Goal: Information Seeking & Learning: Learn about a topic

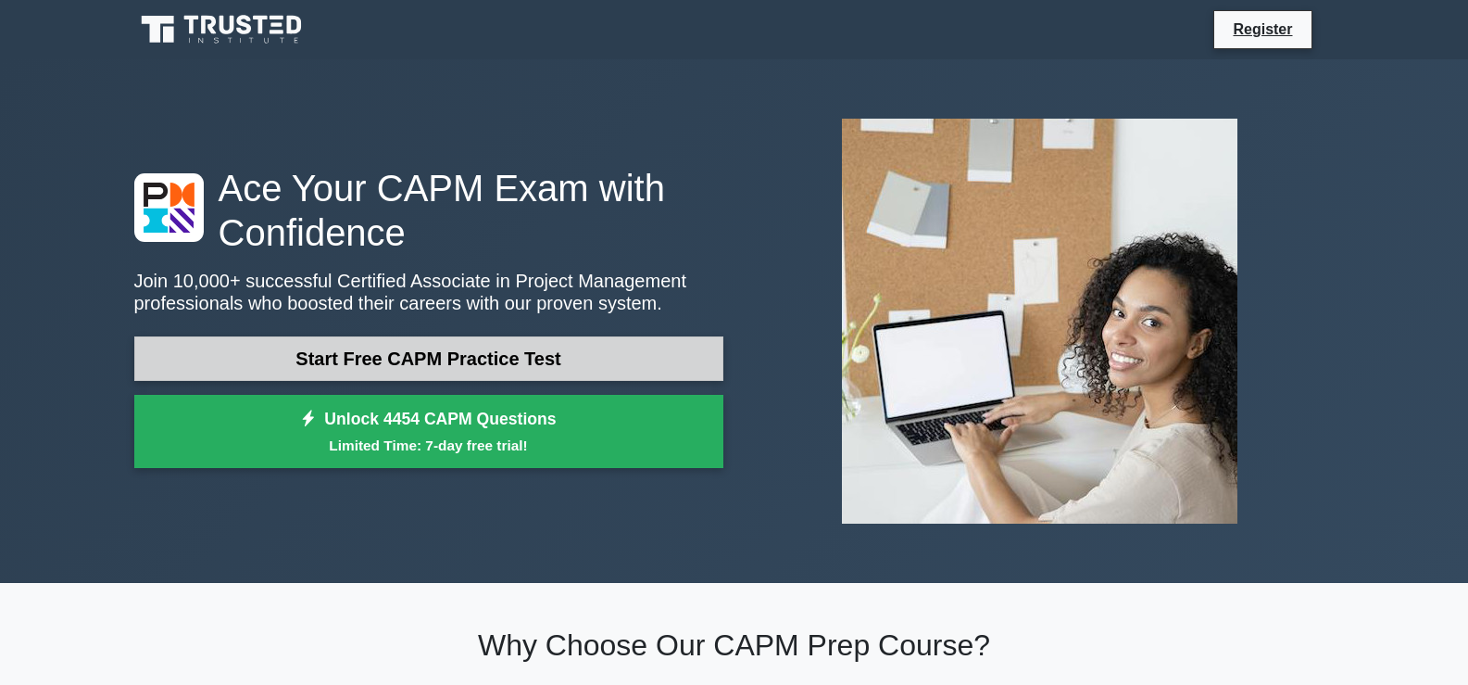
click at [372, 353] on link "Start Free CAPM Practice Test" at bounding box center [428, 358] width 589 height 44
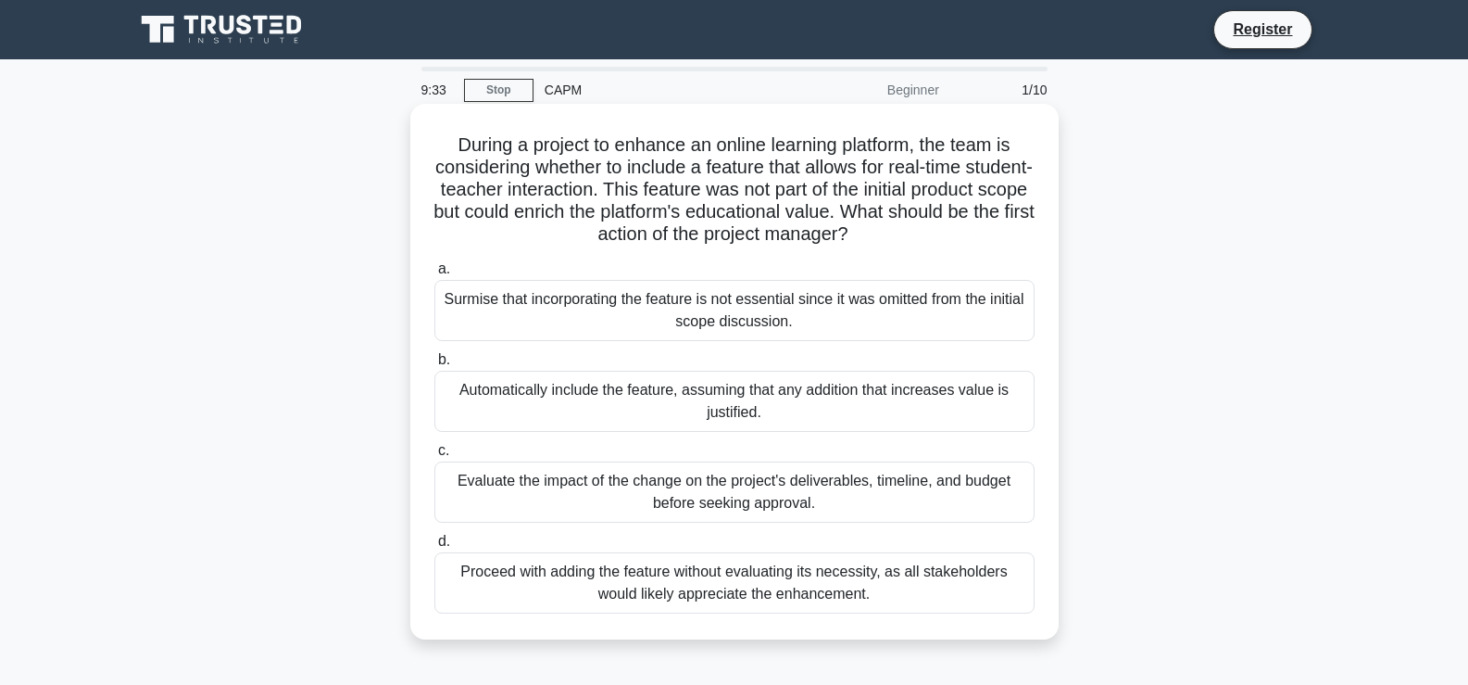
click at [577, 494] on div "Evaluate the impact of the change on the project's deliverables, timeline, and …" at bounding box center [735, 491] width 600 height 61
click at [435, 457] on input "c. Evaluate the impact of the change on the project's deliverables, timeline, a…" at bounding box center [435, 451] width 0 height 12
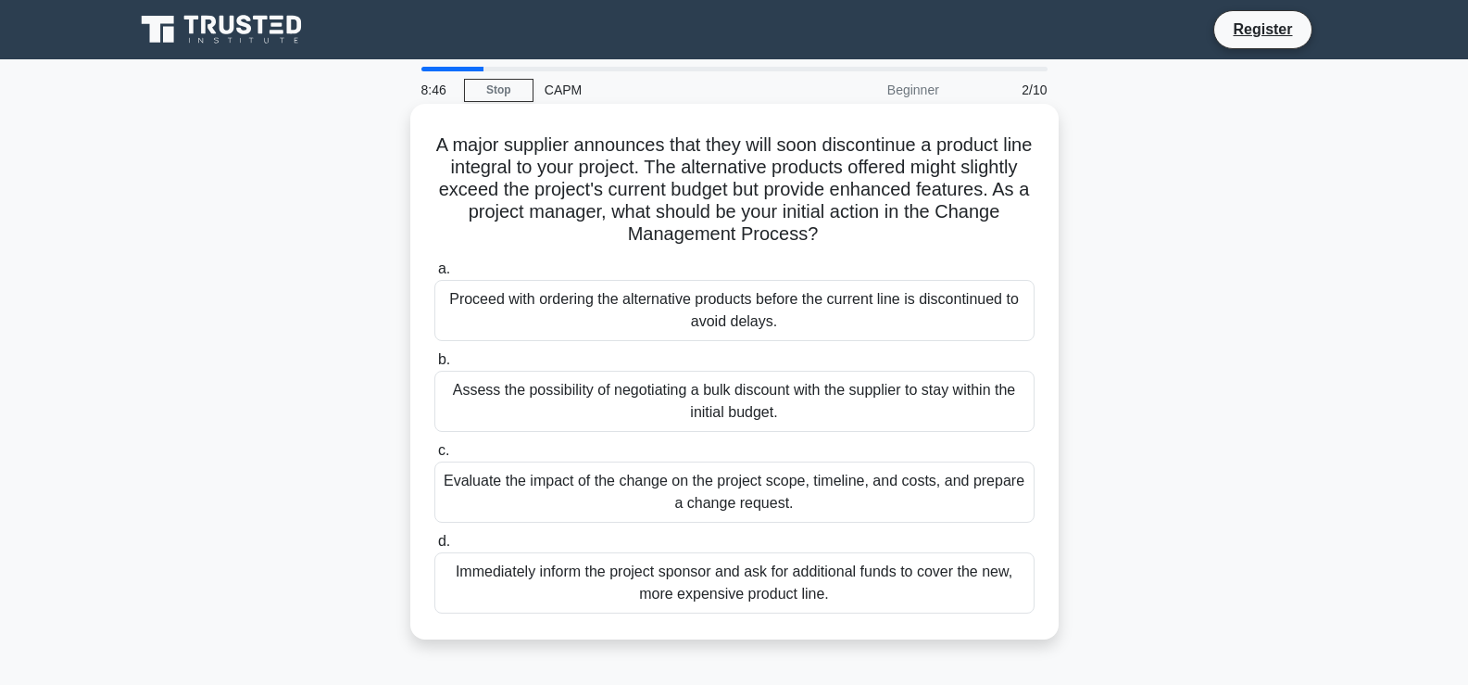
click at [498, 488] on div "Evaluate the impact of the change on the project scope, timeline, and costs, an…" at bounding box center [735, 491] width 600 height 61
click at [435, 457] on input "c. Evaluate the impact of the change on the project scope, timeline, and costs,…" at bounding box center [435, 451] width 0 height 12
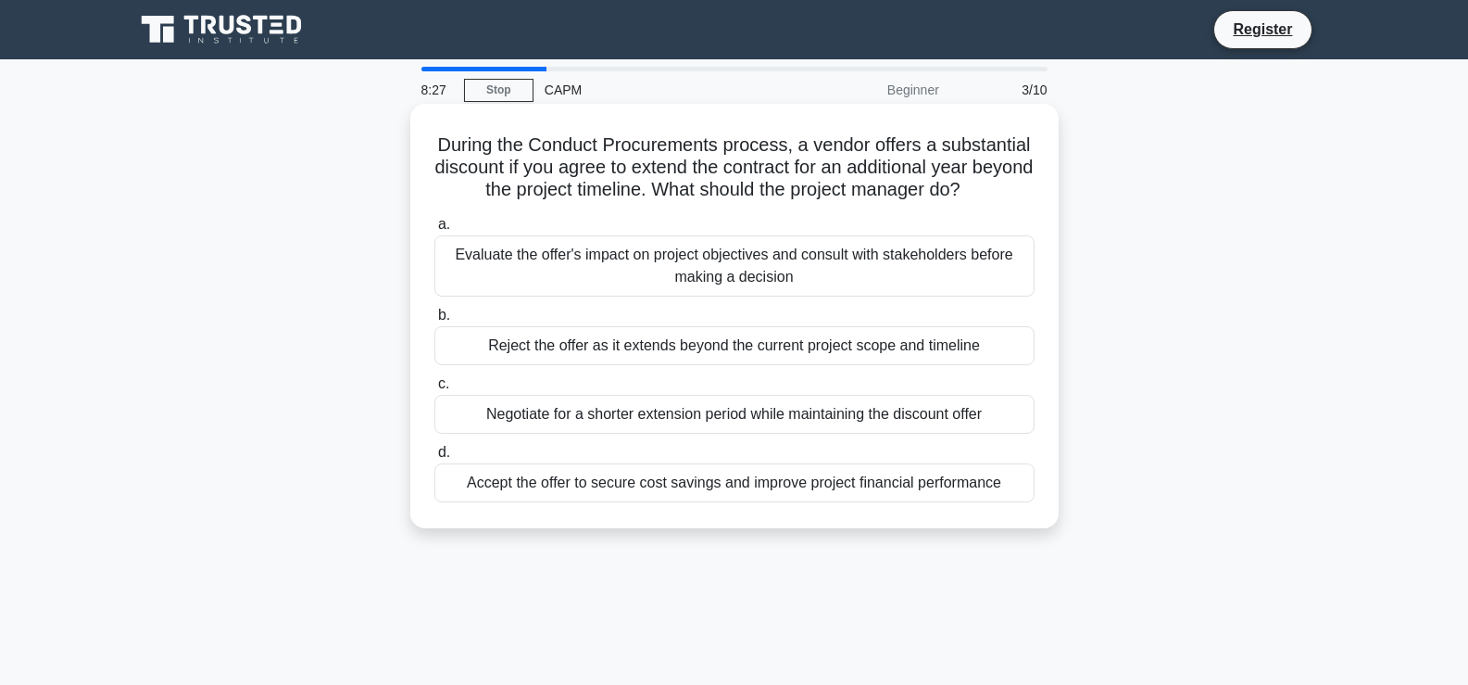
click at [940, 266] on div "Evaluate the offer's impact on project objectives and consult with stakeholders…" at bounding box center [735, 265] width 600 height 61
click at [435, 231] on input "a. Evaluate the offer's impact on project objectives and consult with stakehold…" at bounding box center [435, 225] width 0 height 12
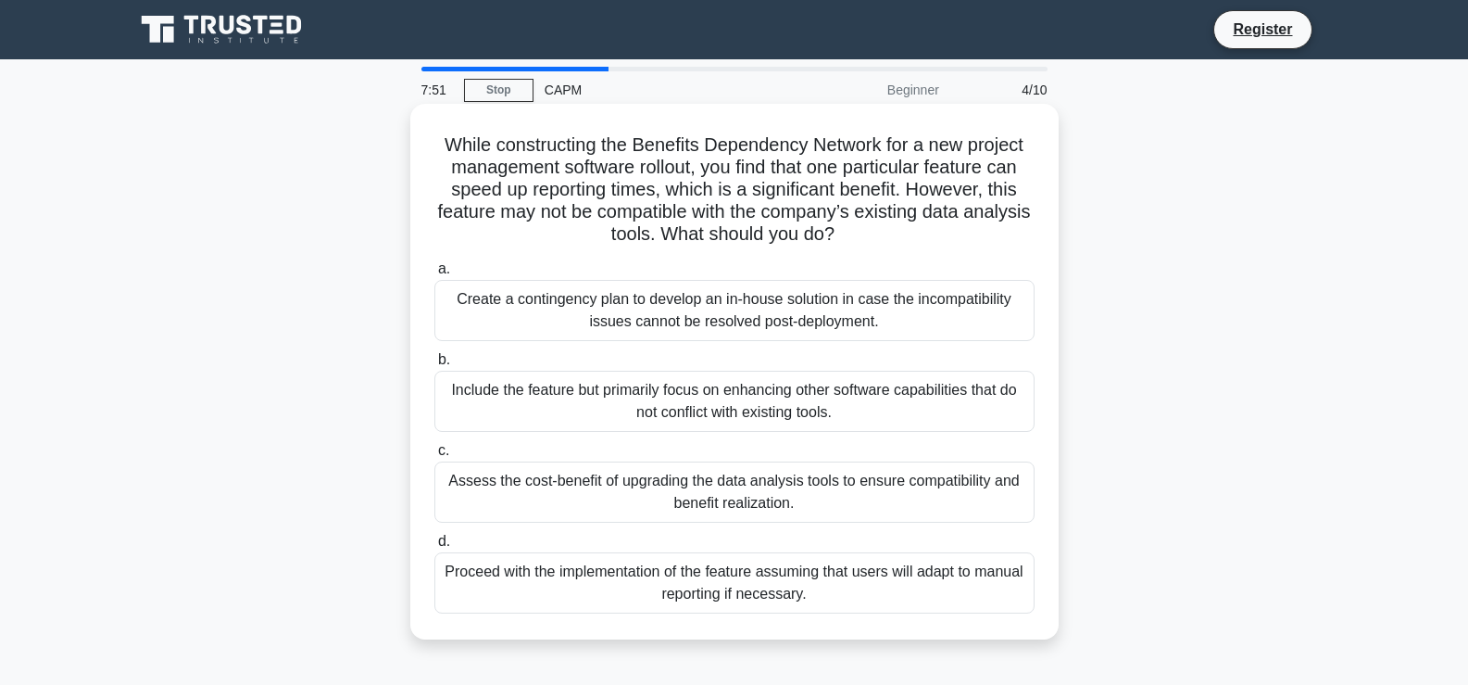
click at [793, 499] on div "Assess the cost-benefit of upgrading the data analysis tools to ensure compatib…" at bounding box center [735, 491] width 600 height 61
click at [435, 457] on input "c. Assess the cost-benefit of upgrading the data analysis tools to ensure compa…" at bounding box center [435, 451] width 0 height 12
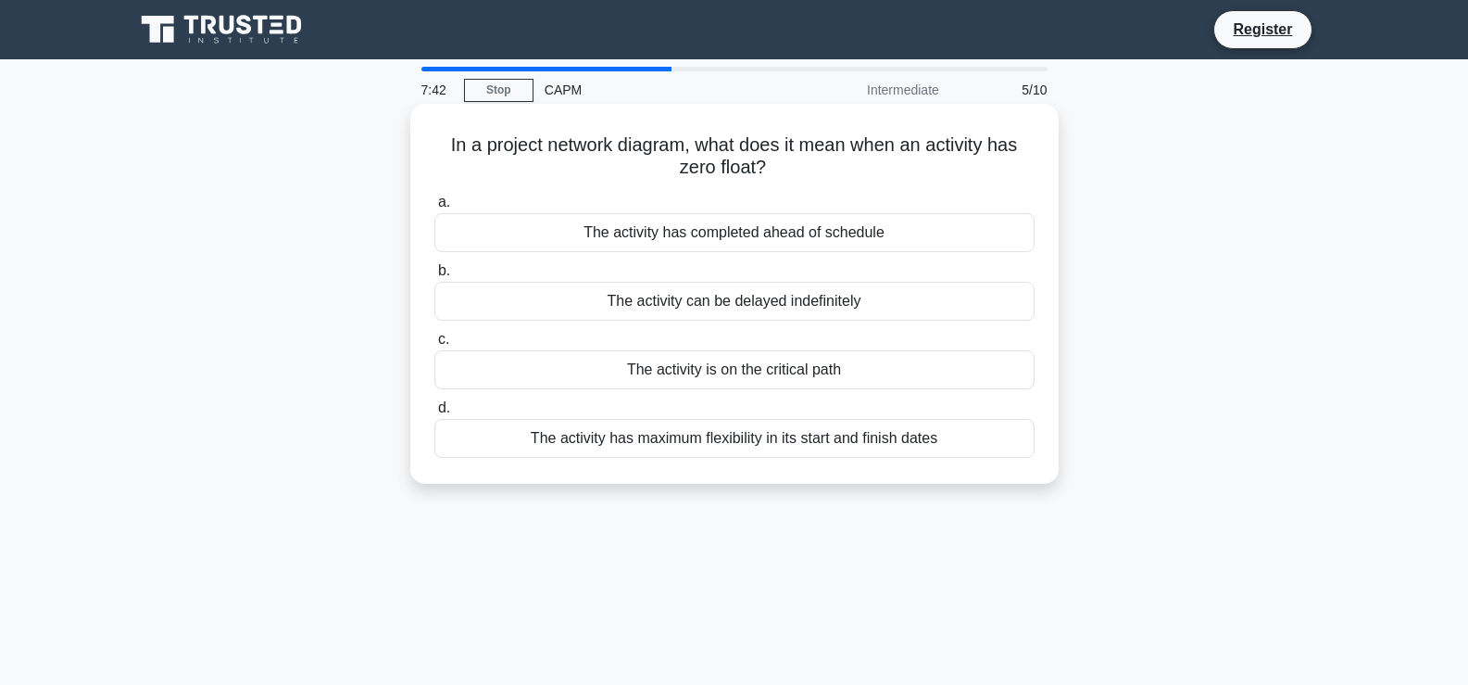
click at [765, 372] on div "The activity is on the critical path" at bounding box center [735, 369] width 600 height 39
click at [435, 346] on input "c. The activity is on the critical path" at bounding box center [435, 340] width 0 height 12
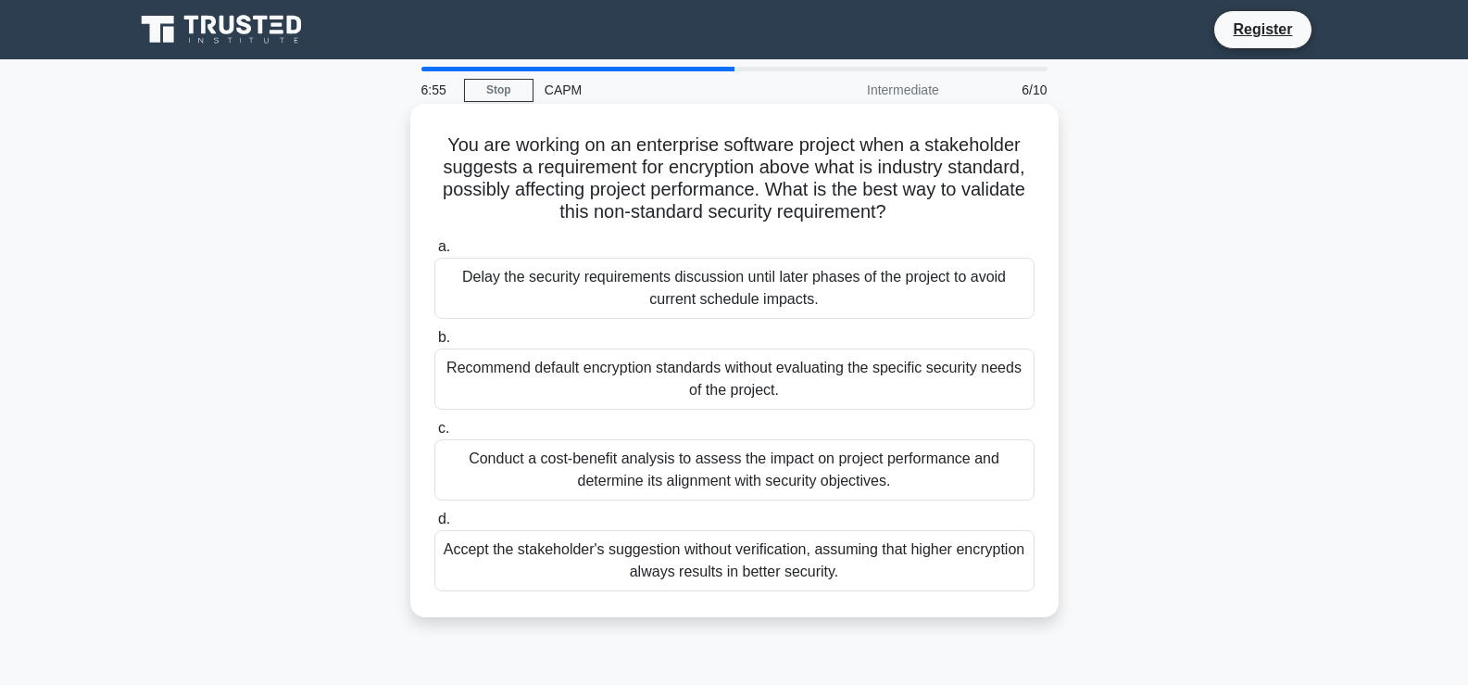
click at [671, 475] on div "Conduct a cost-benefit analysis to assess the impact on project performance and…" at bounding box center [735, 469] width 600 height 61
click at [435, 435] on input "c. Conduct a cost-benefit analysis to assess the impact on project performance …" at bounding box center [435, 428] width 0 height 12
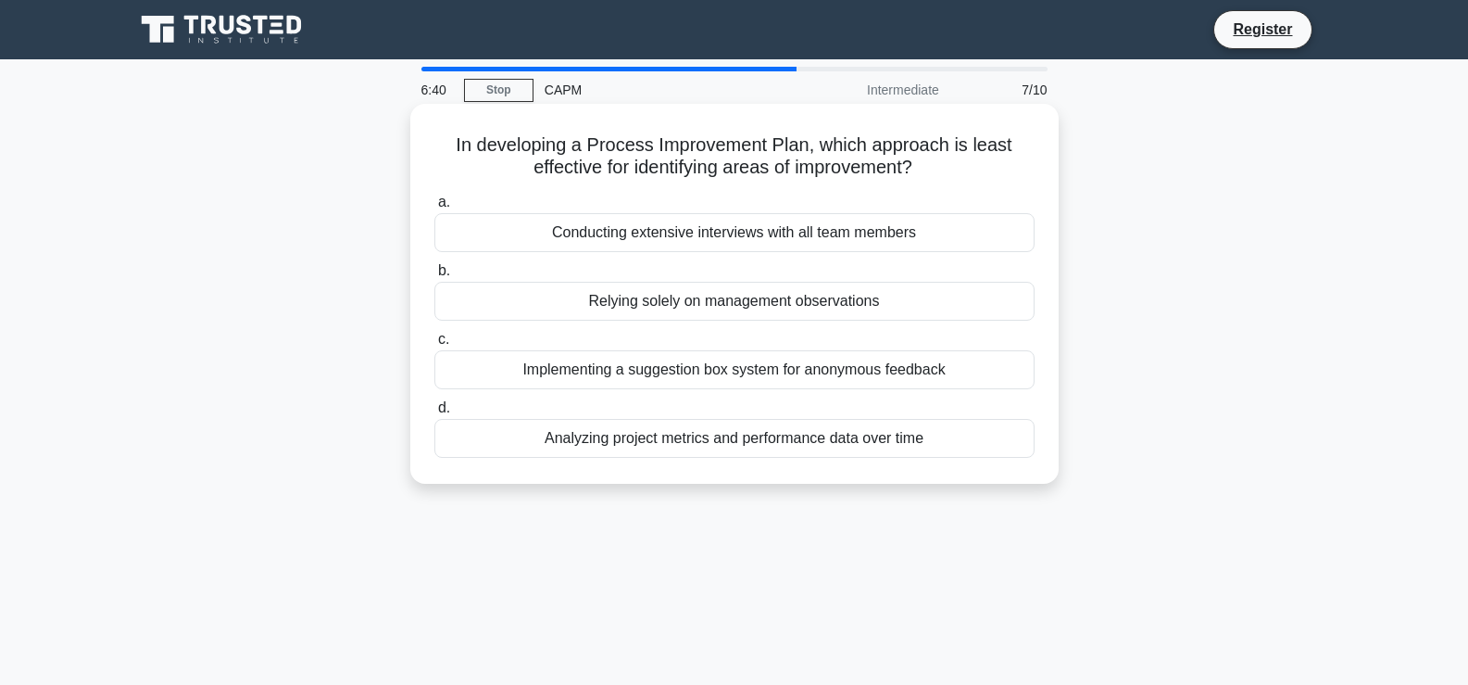
click at [712, 296] on div "Relying solely on management observations" at bounding box center [735, 301] width 600 height 39
click at [435, 277] on input "b. Relying solely on management observations" at bounding box center [435, 271] width 0 height 12
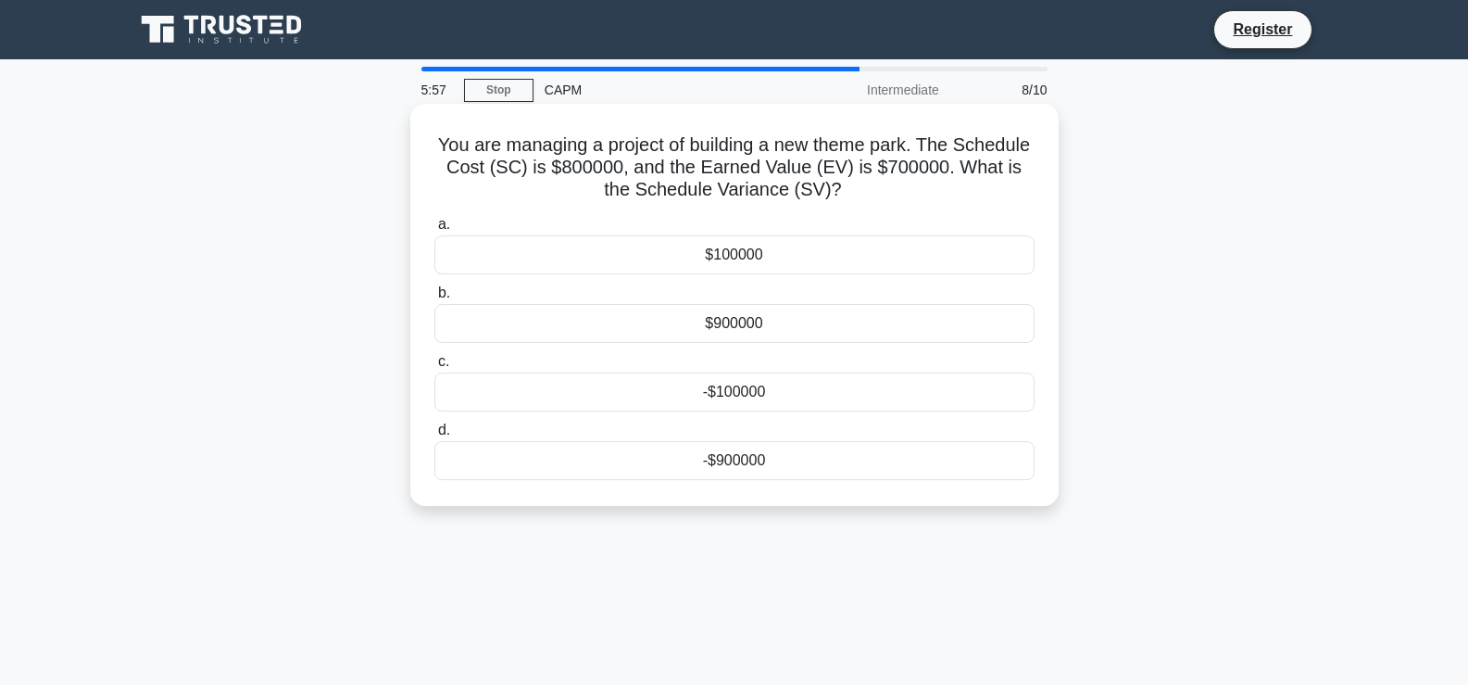
click at [687, 396] on div "-$100000" at bounding box center [735, 391] width 600 height 39
click at [435, 368] on input "c. -$100000" at bounding box center [435, 362] width 0 height 12
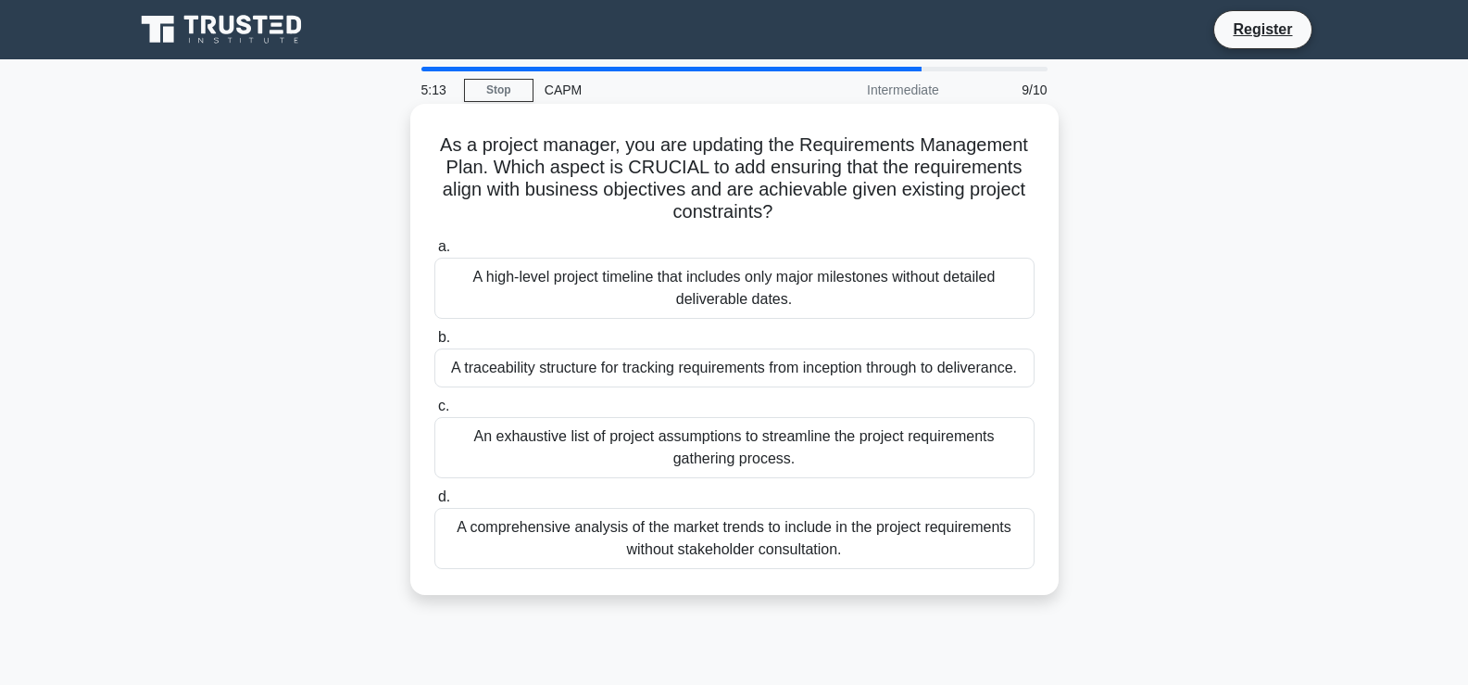
click at [689, 378] on div "A traceability structure for tracking requirements from inception through to de…" at bounding box center [735, 367] width 600 height 39
click at [435, 344] on input "b. A traceability structure for tracking requirements from inception through to…" at bounding box center [435, 338] width 0 height 12
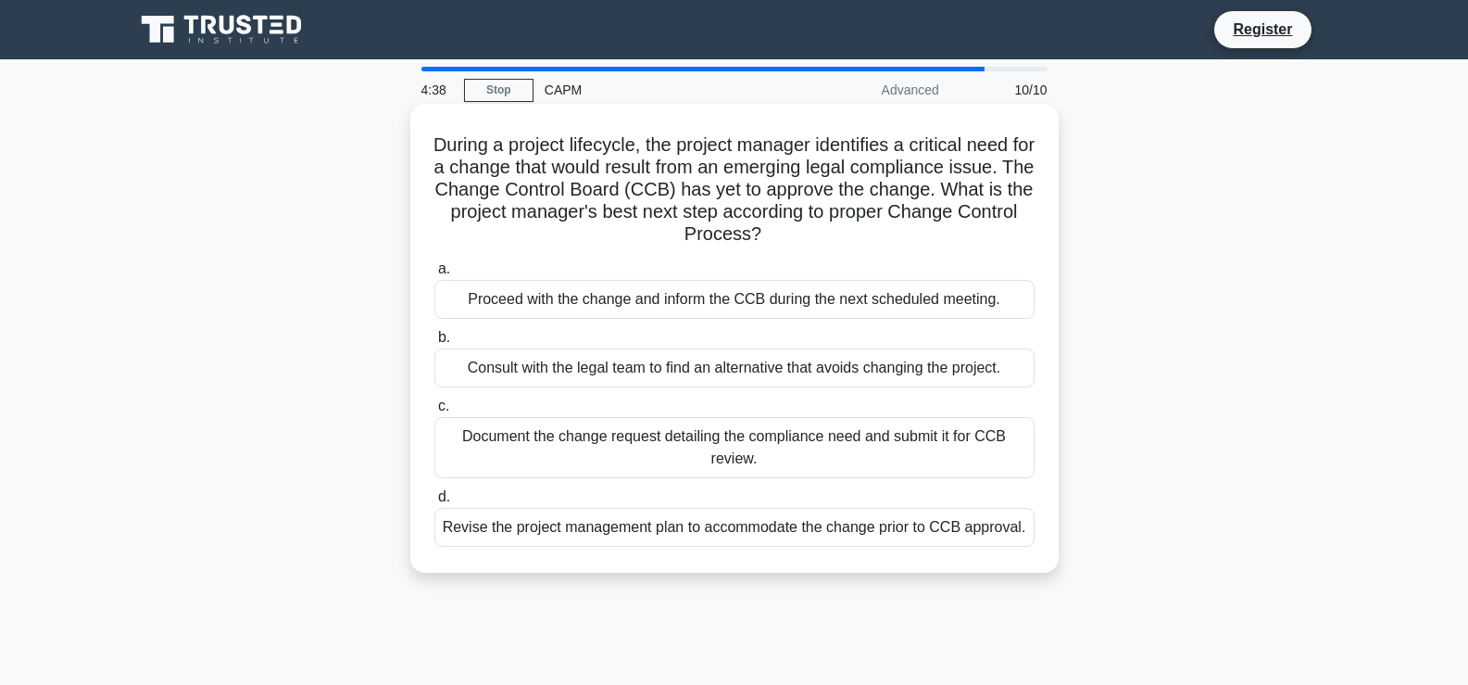
click at [618, 445] on div "Document the change request detailing the compliance need and submit it for CCB…" at bounding box center [735, 447] width 600 height 61
click at [435, 412] on input "c. Document the change request detailing the compliance need and submit it for …" at bounding box center [435, 406] width 0 height 12
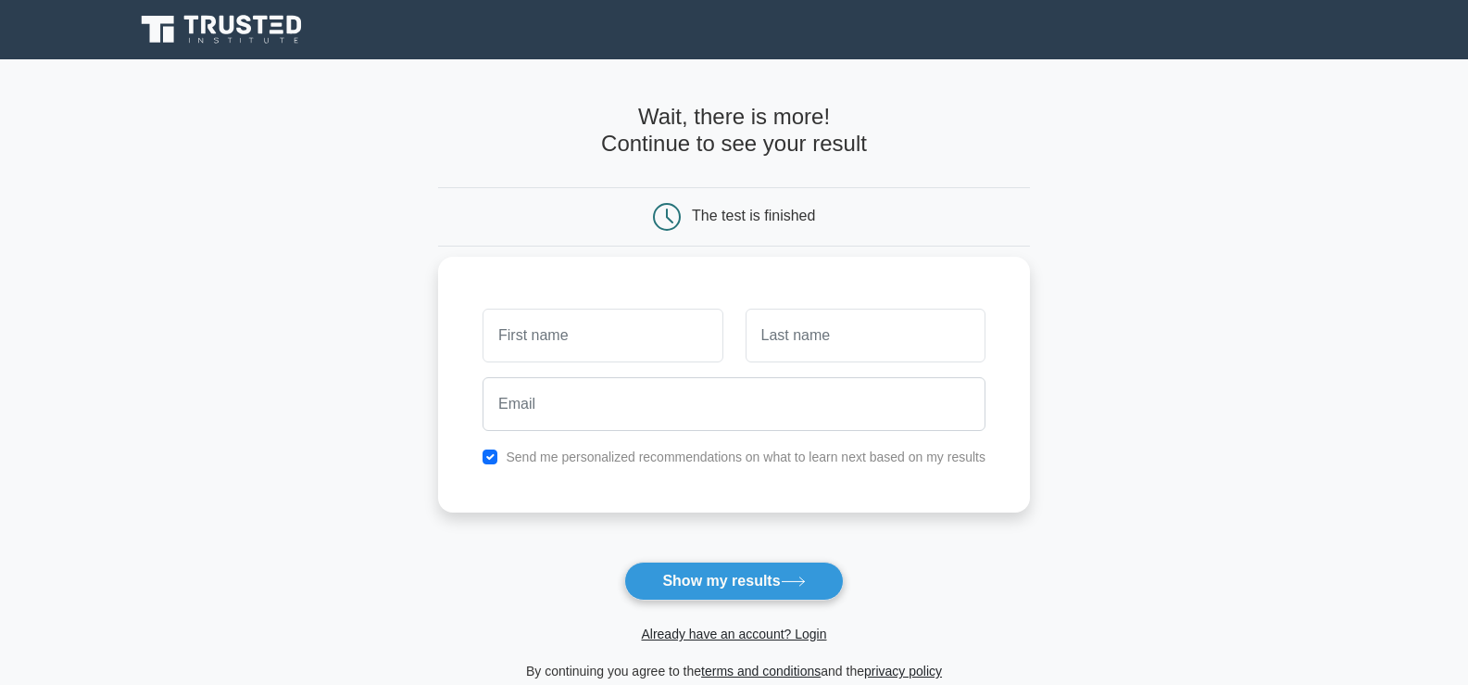
click at [526, 346] on input "text" at bounding box center [603, 336] width 240 height 54
type input "[PERSON_NAME]"
type input "Smith"
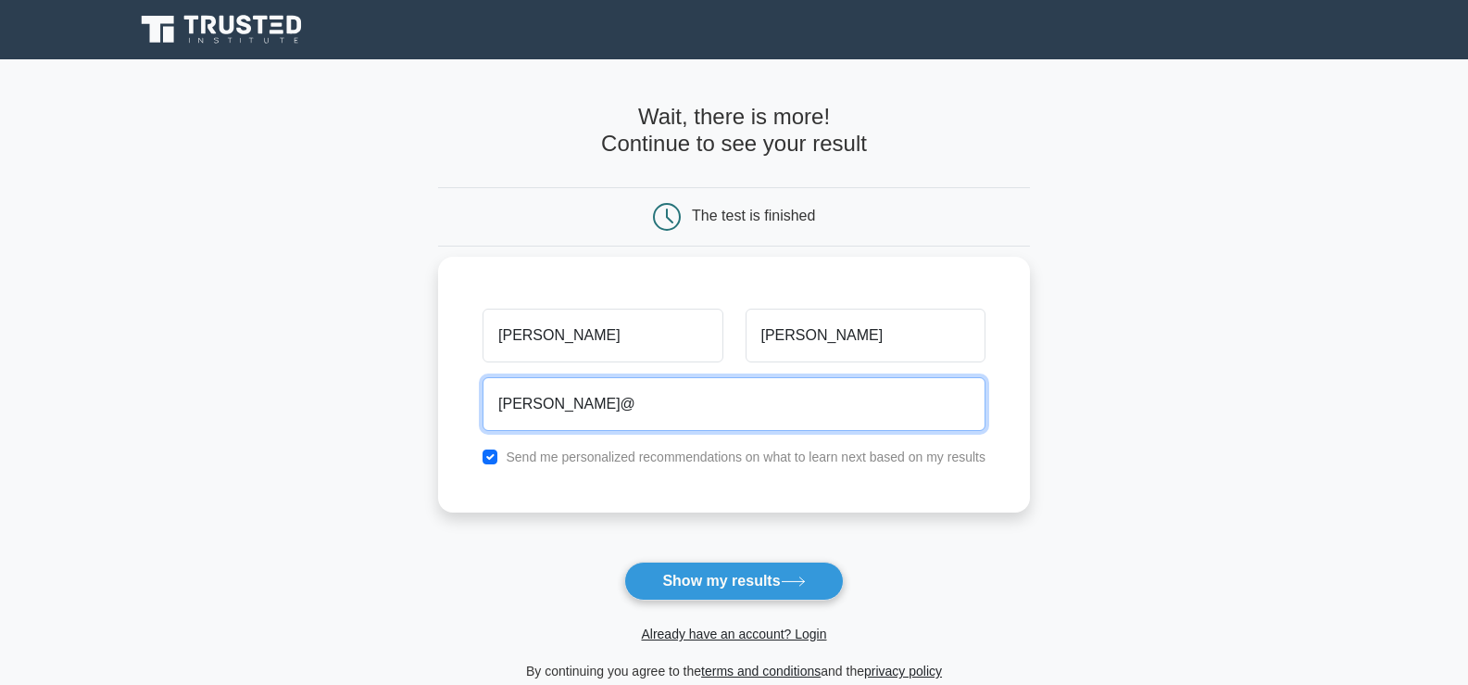
type input "john@gmail.com"
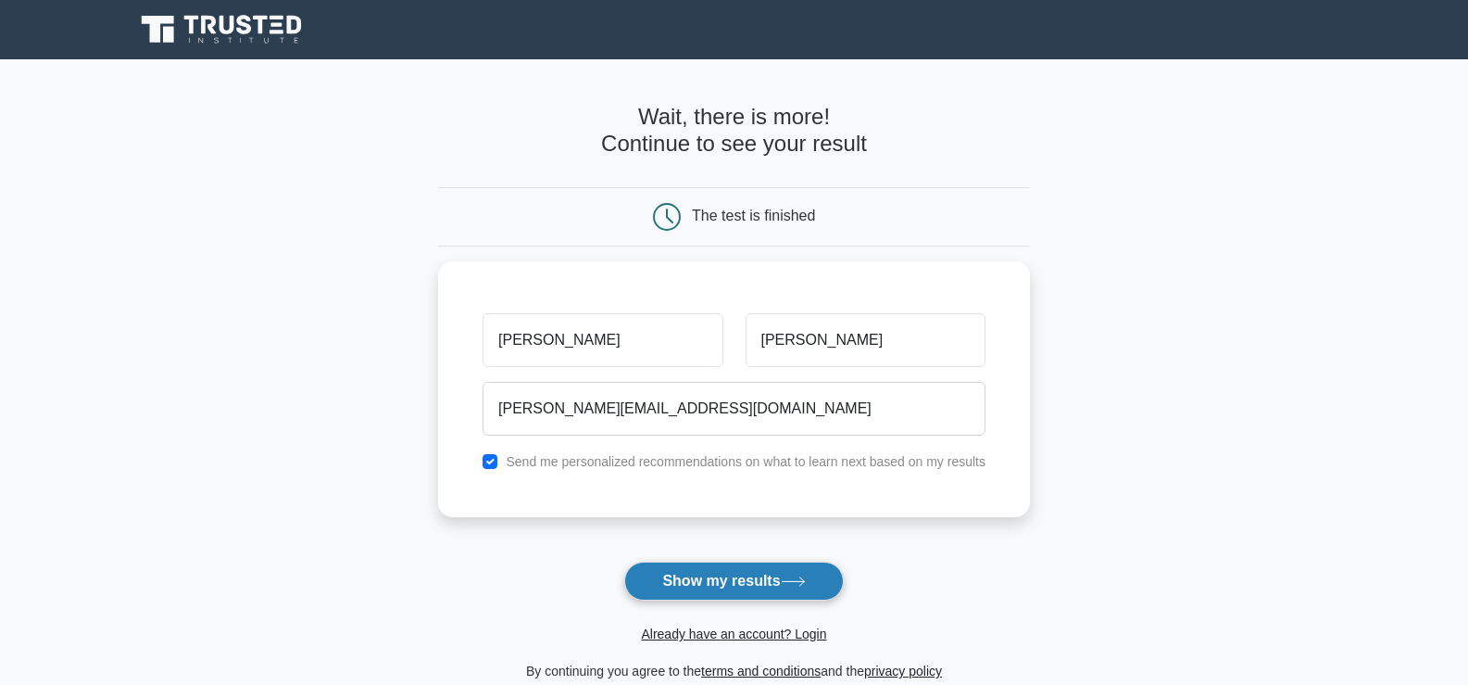
click at [714, 578] on button "Show my results" at bounding box center [733, 580] width 219 height 39
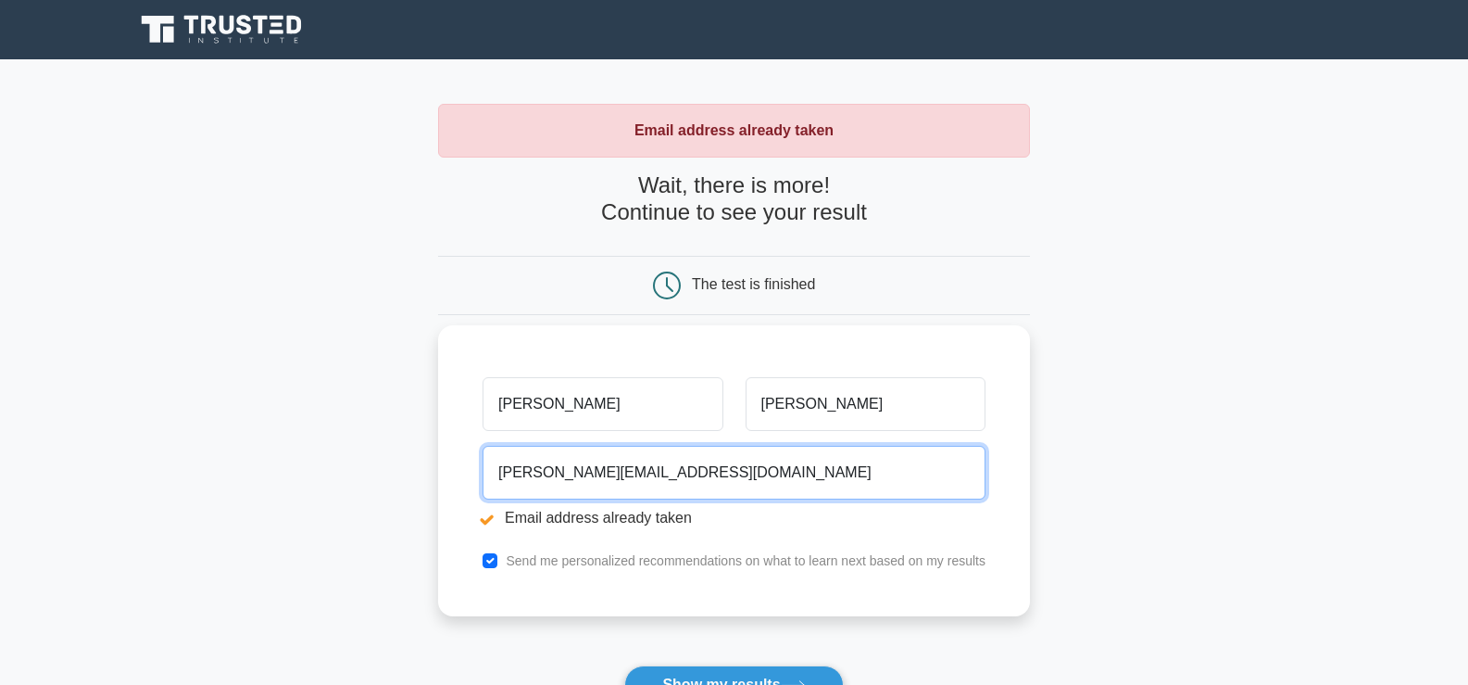
click at [528, 470] on input "john@gmail.com" at bounding box center [734, 473] width 503 height 54
type input "johnsmith@gmail.com"
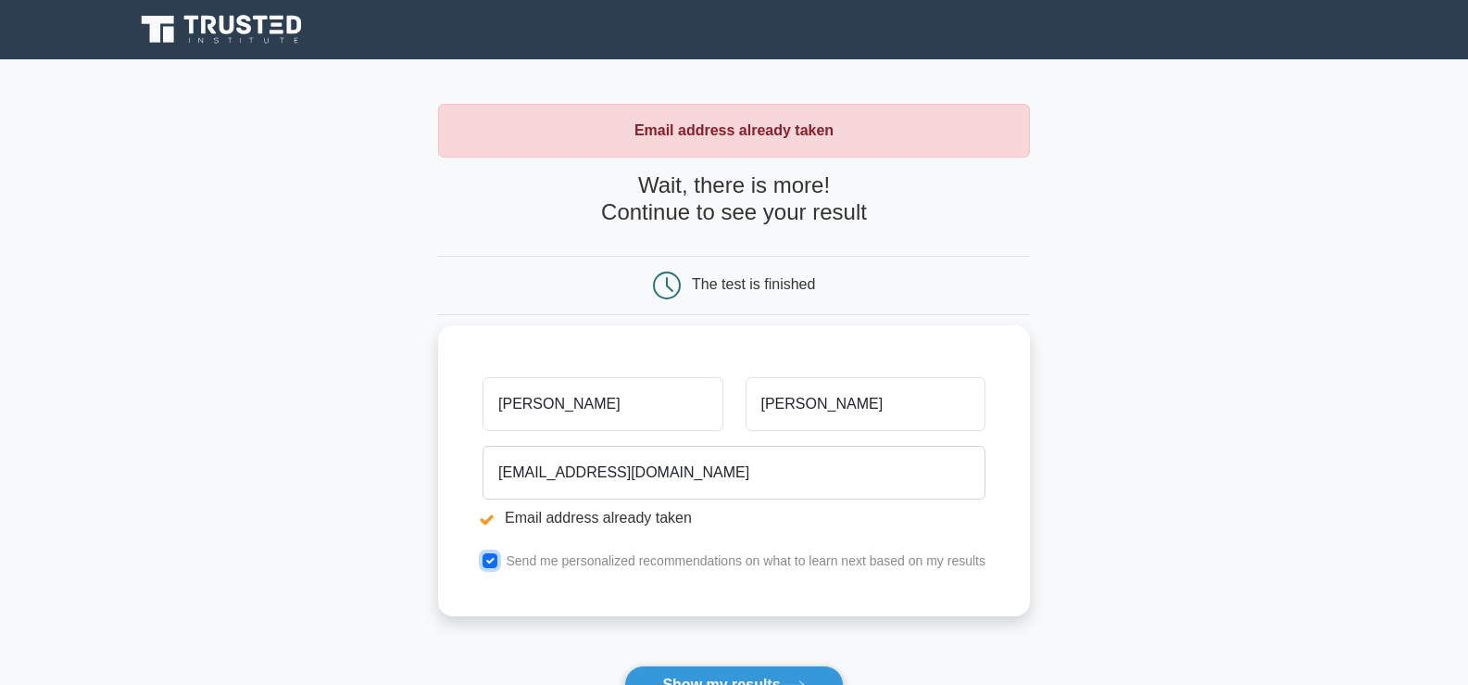
click at [495, 560] on input "checkbox" at bounding box center [490, 560] width 15 height 15
checkbox input "false"
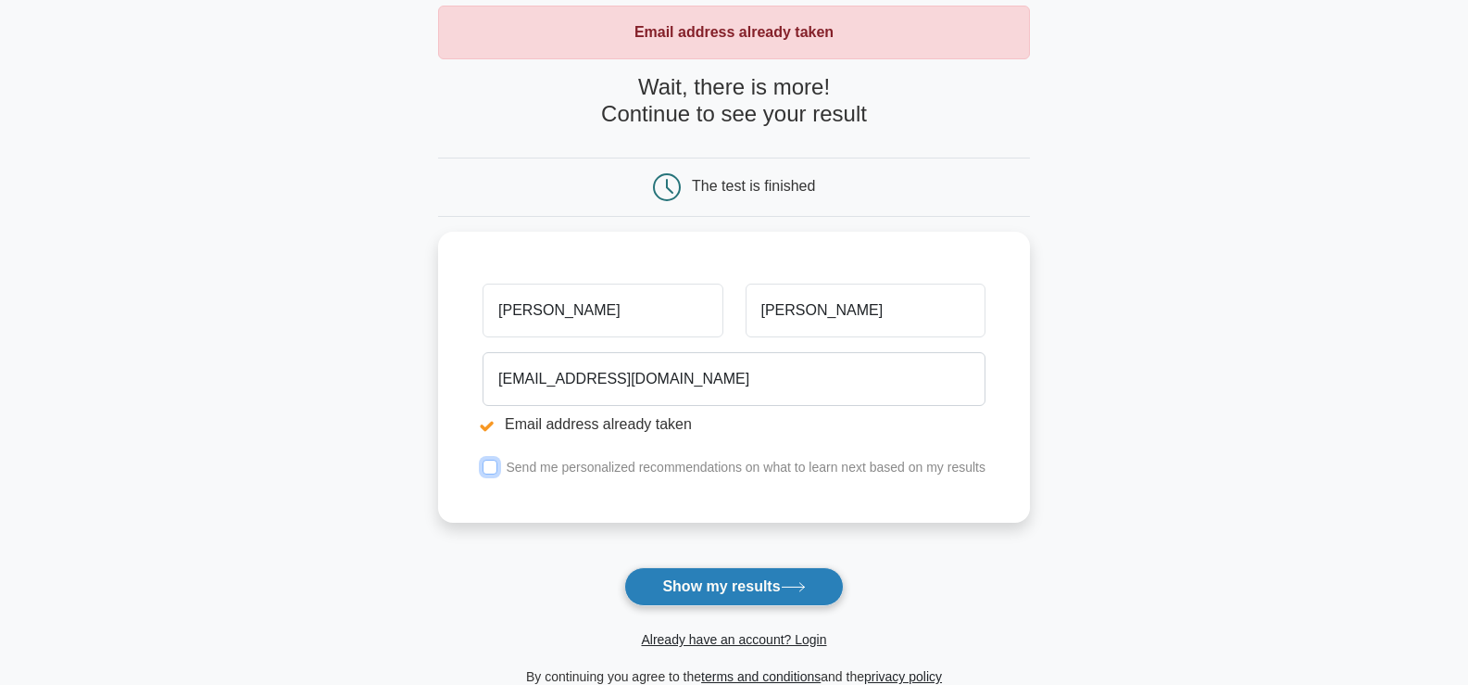
scroll to position [99, 0]
click at [703, 590] on button "Show my results" at bounding box center [733, 585] width 219 height 39
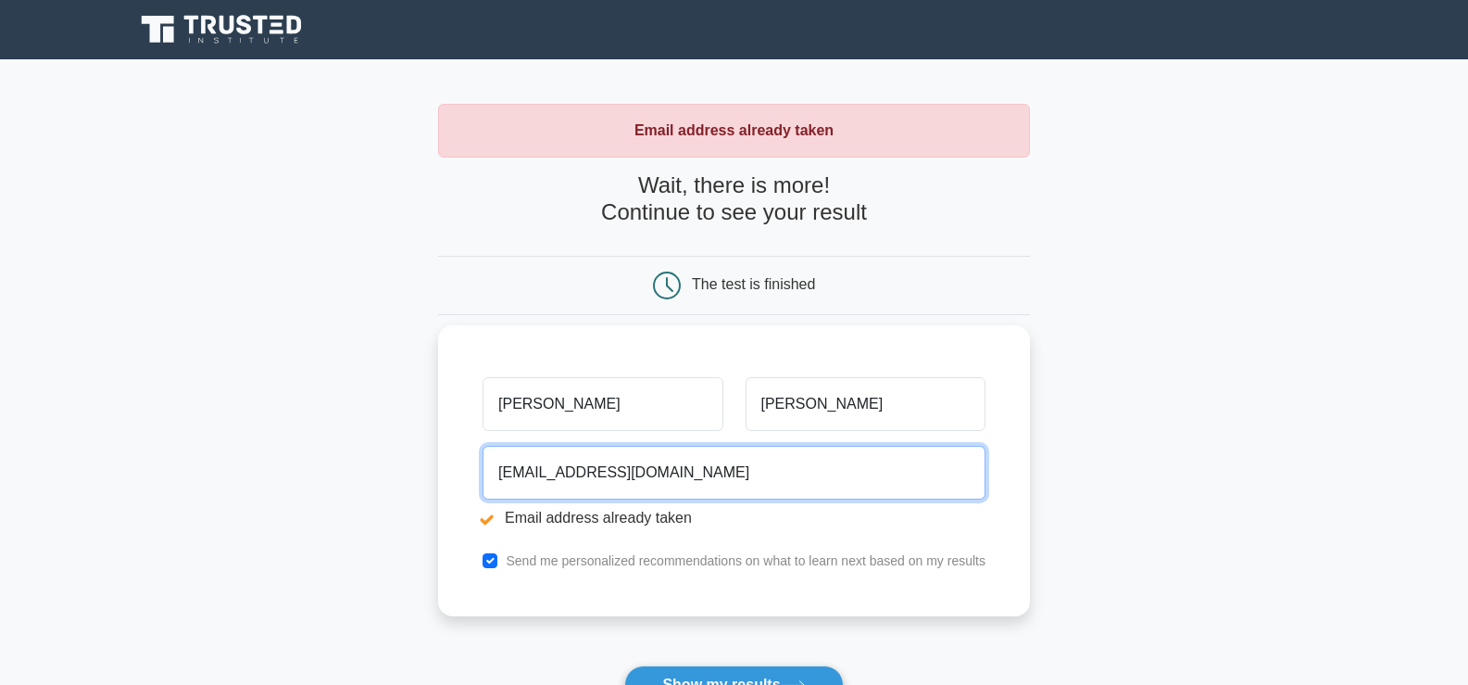
click at [567, 475] on input "[EMAIL_ADDRESS][DOMAIN_NAME]" at bounding box center [734, 473] width 503 height 54
type input "[EMAIL_ADDRESS][DOMAIN_NAME]"
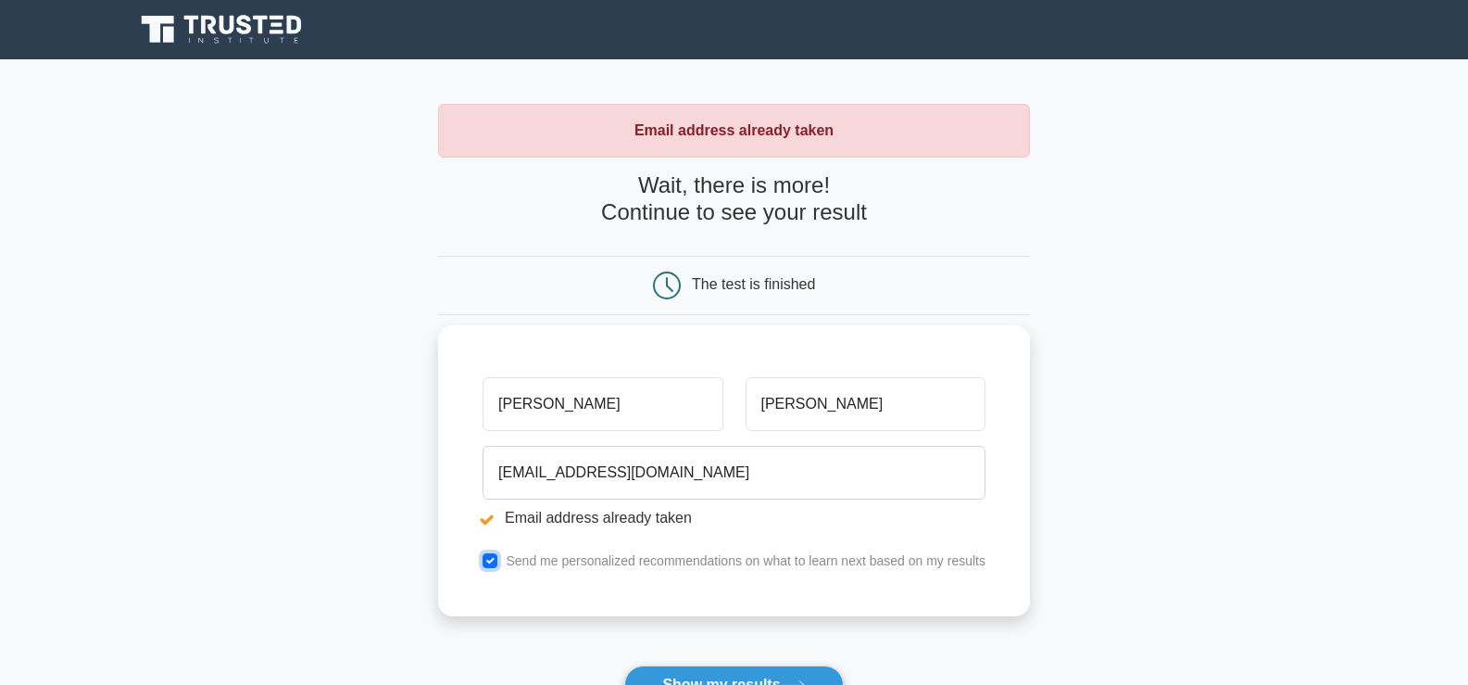
click at [496, 565] on input "checkbox" at bounding box center [490, 560] width 15 height 15
checkbox input "false"
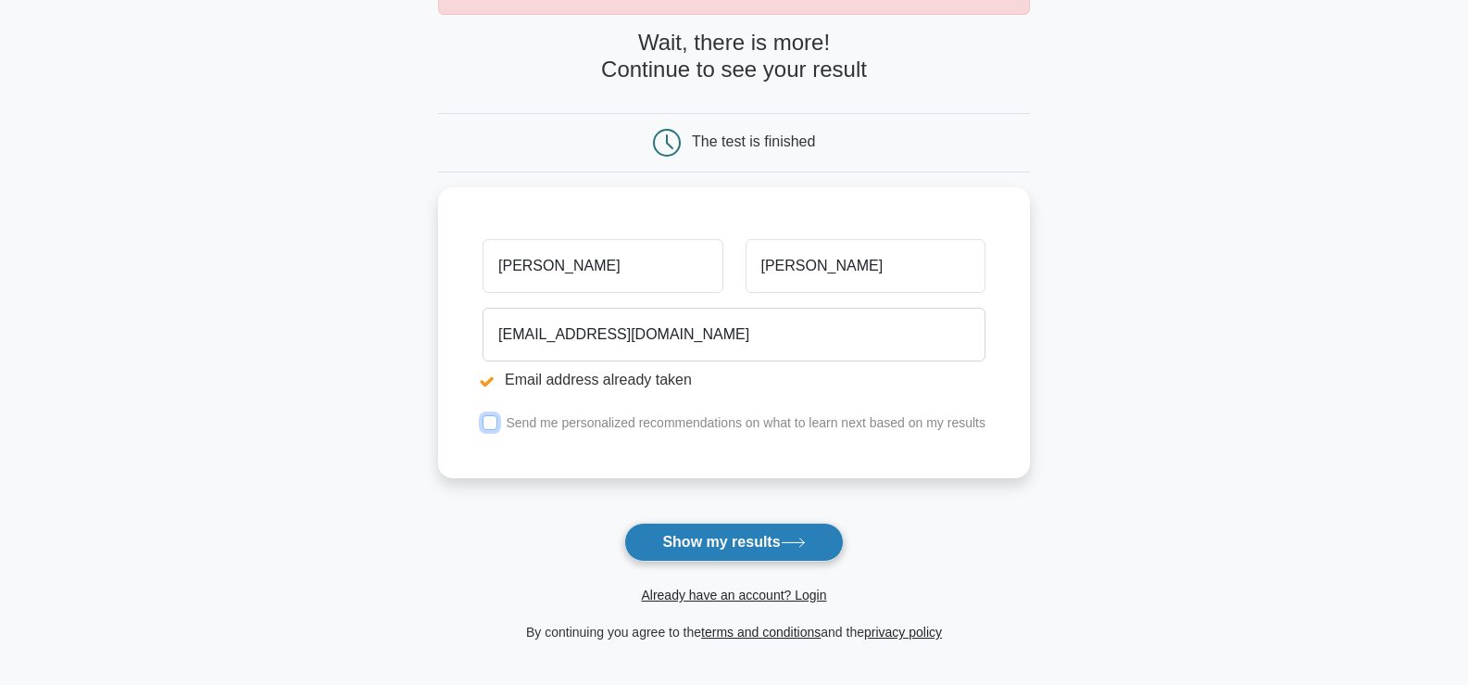
scroll to position [144, 0]
click at [695, 549] on button "Show my results" at bounding box center [733, 541] width 219 height 39
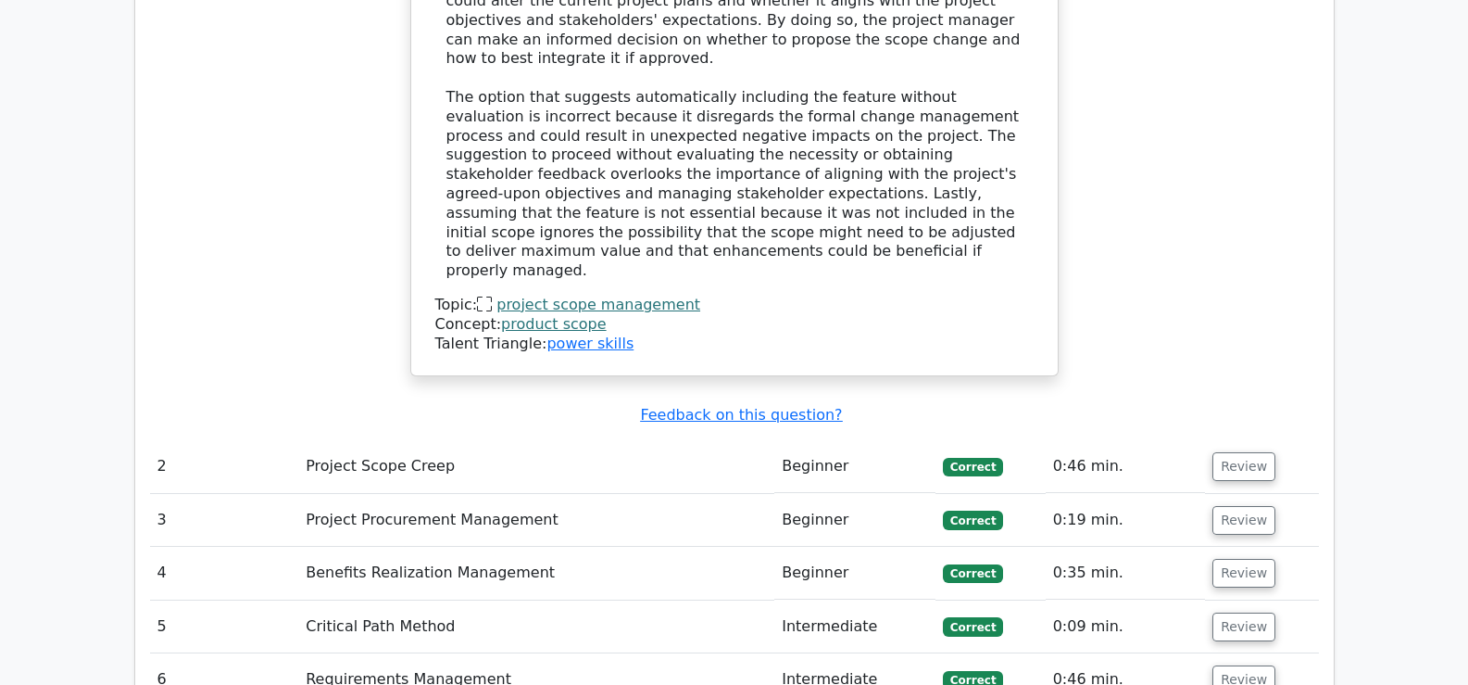
scroll to position [2428, 0]
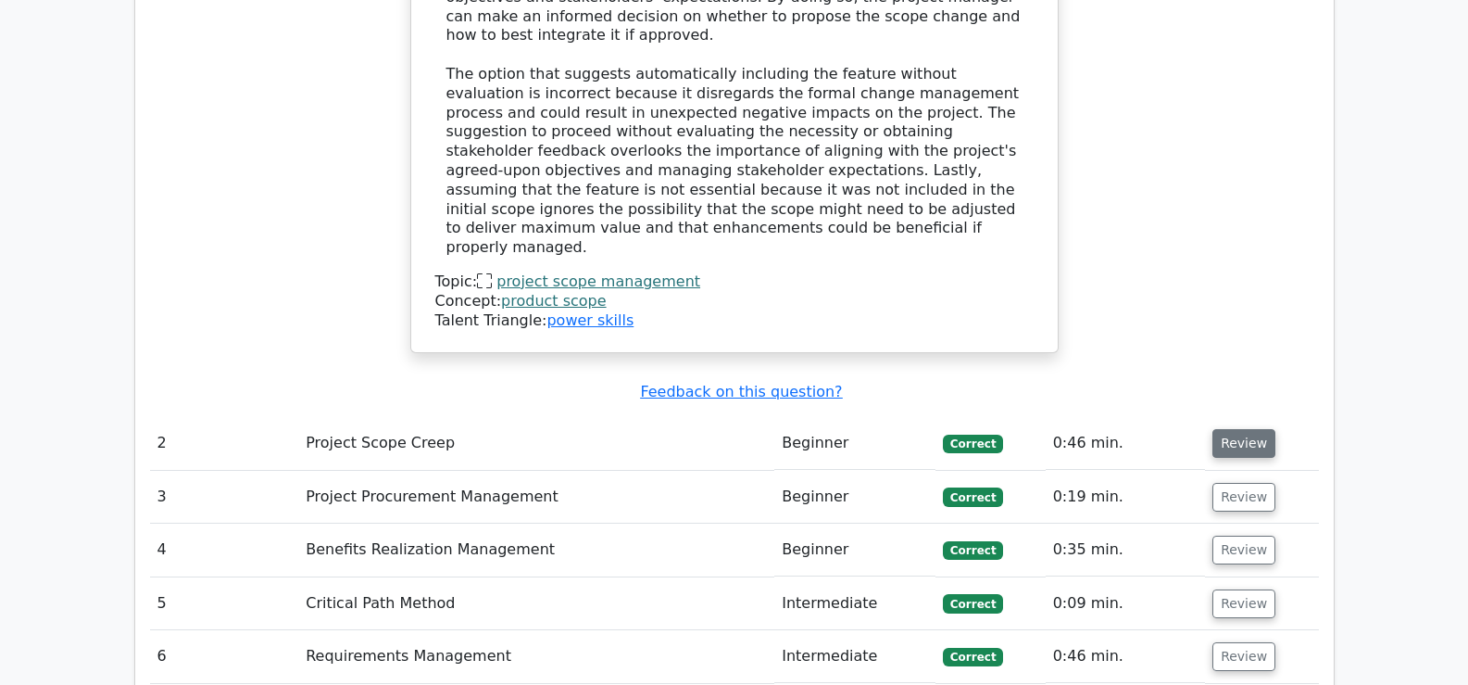
click at [1245, 429] on button "Review" at bounding box center [1244, 443] width 63 height 29
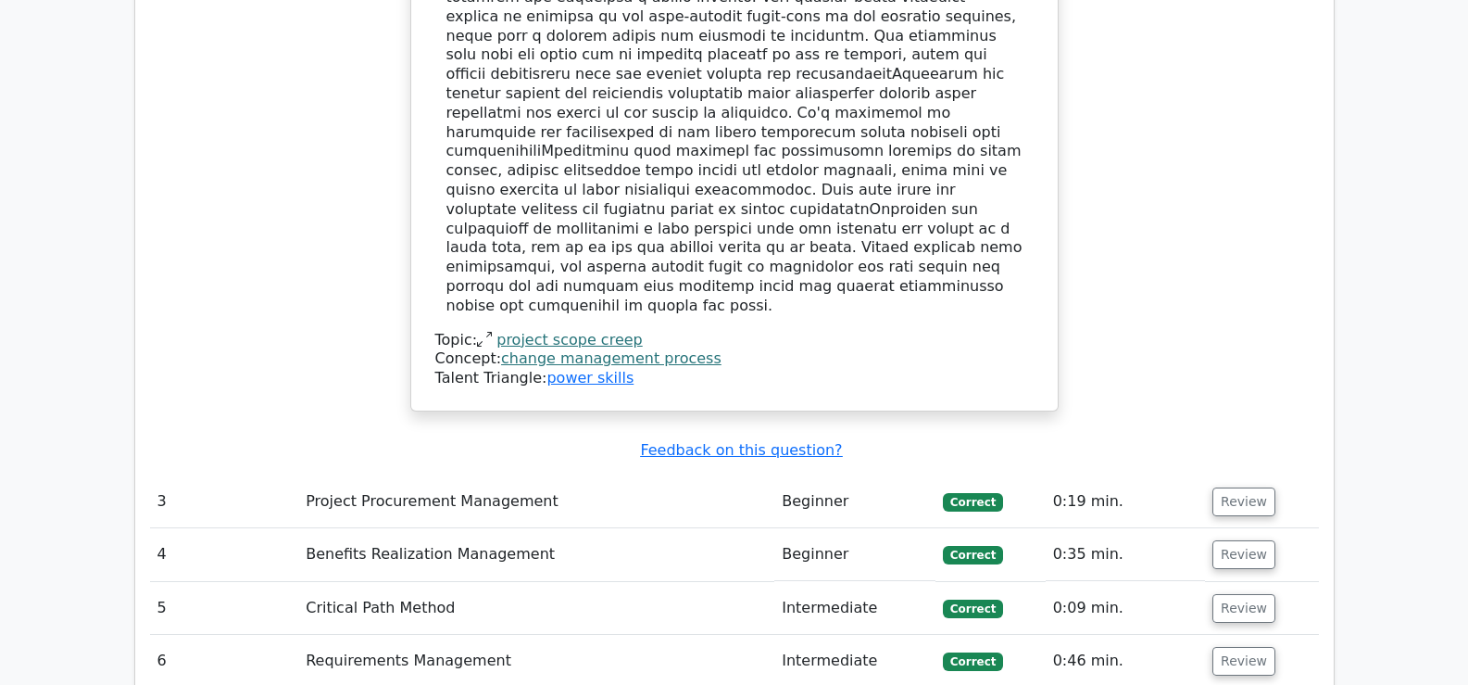
scroll to position [3535, 0]
click at [1246, 485] on button "Review" at bounding box center [1244, 499] width 63 height 29
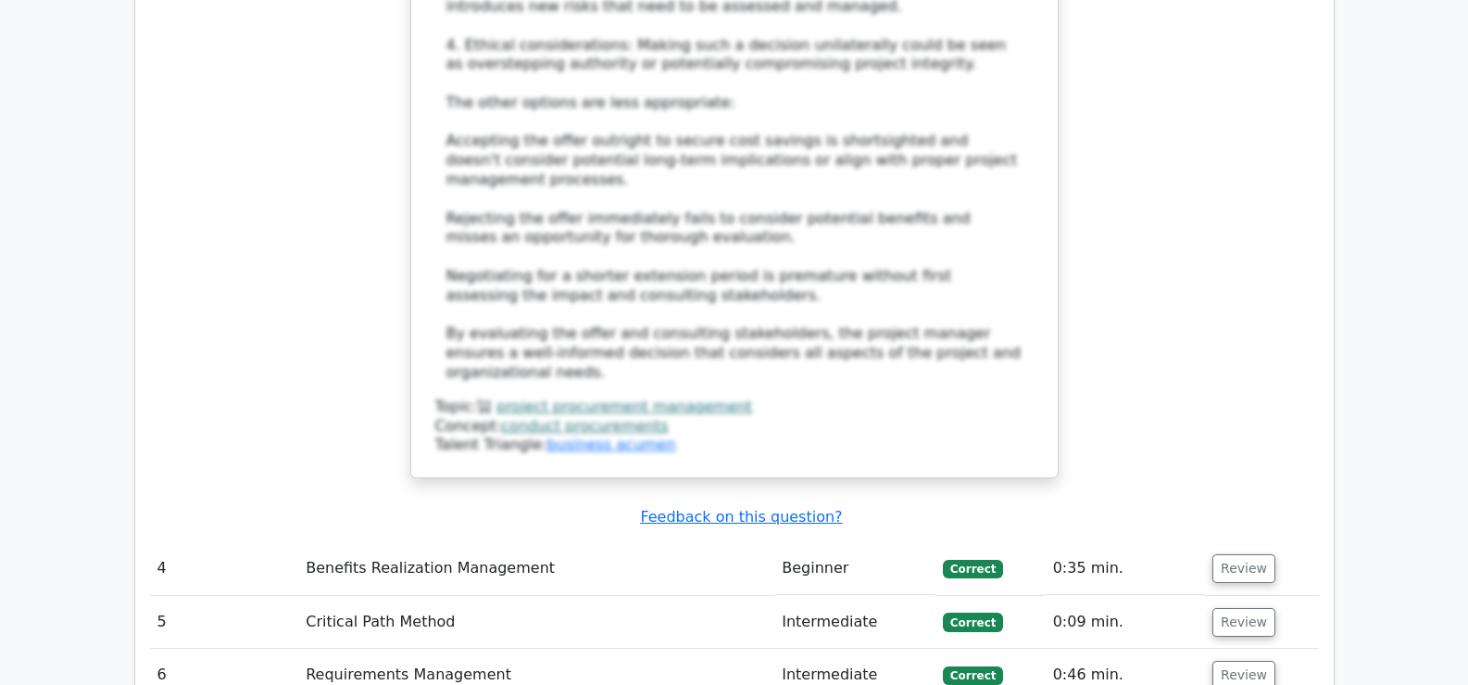
scroll to position [4819, 0]
click at [1246, 553] on button "Review" at bounding box center [1244, 567] width 63 height 29
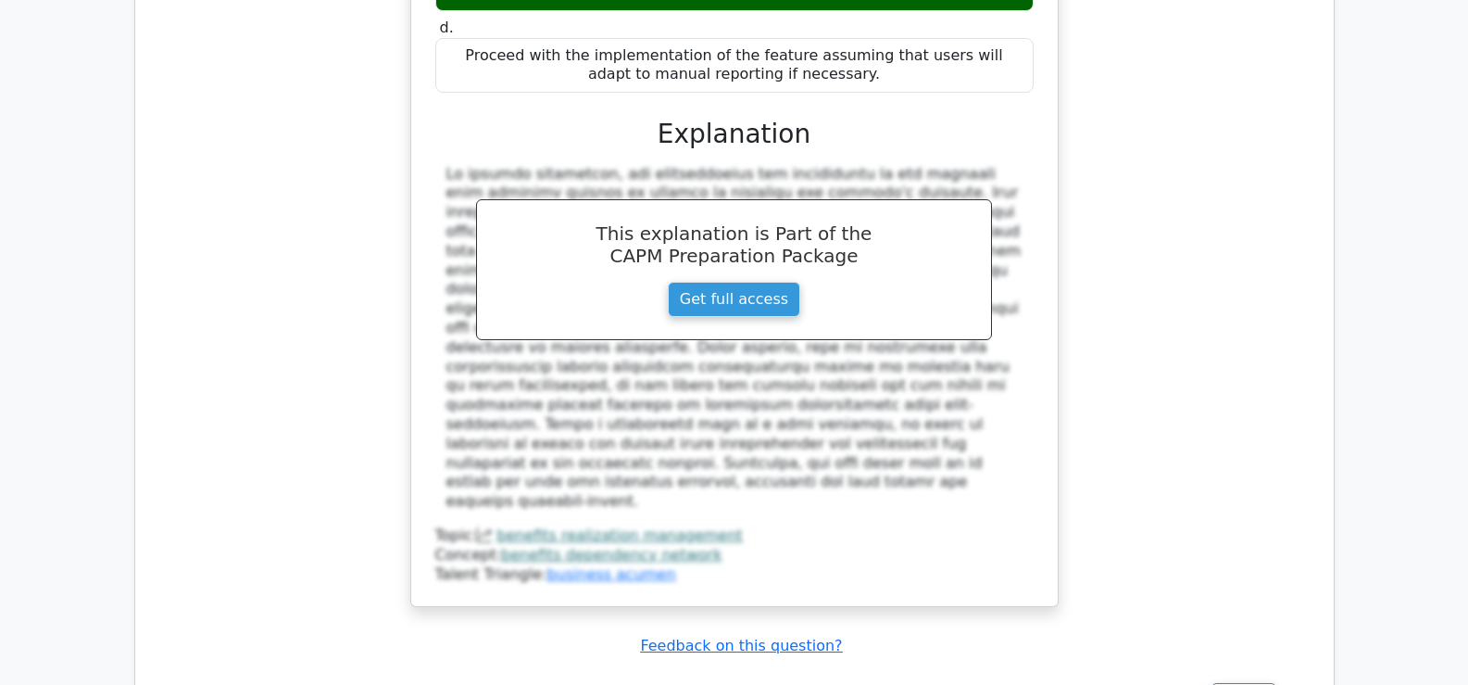
scroll to position [5817, 0]
click at [1238, 682] on button "Review" at bounding box center [1244, 696] width 63 height 29
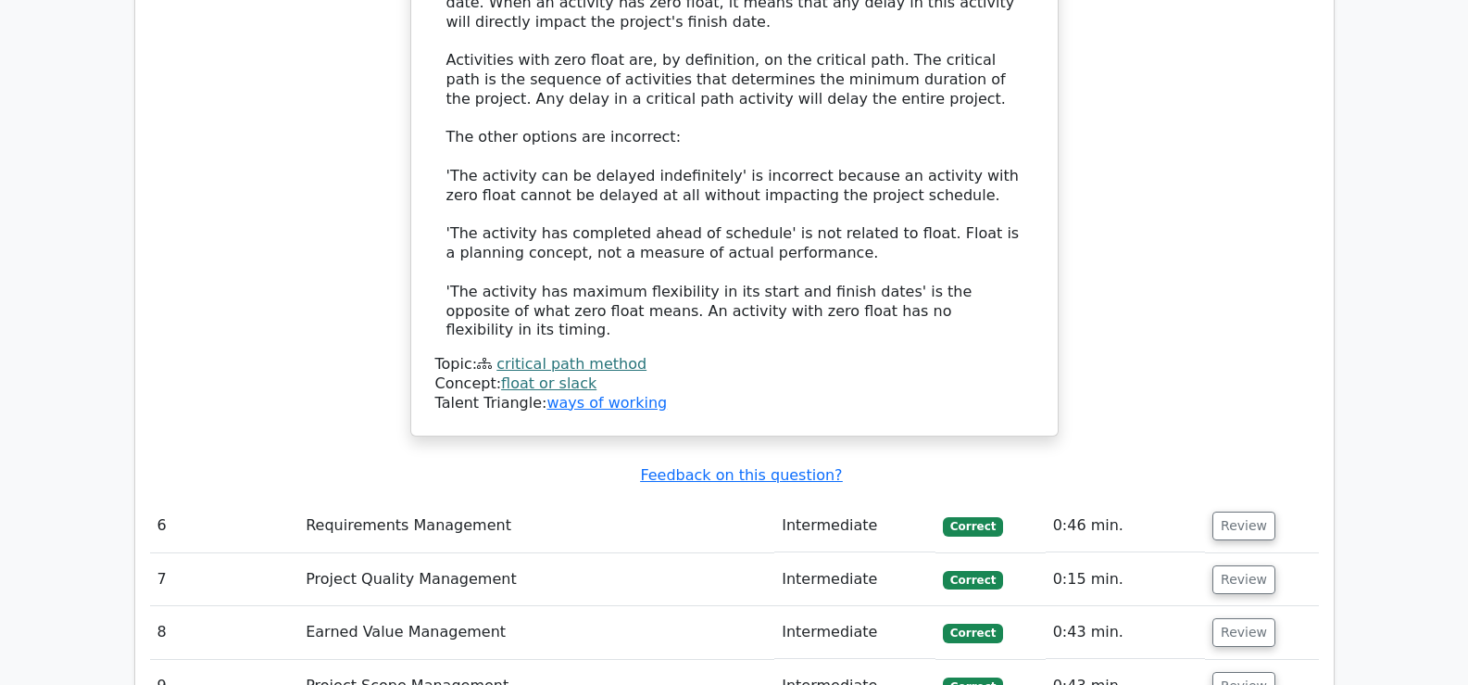
scroll to position [7022, 0]
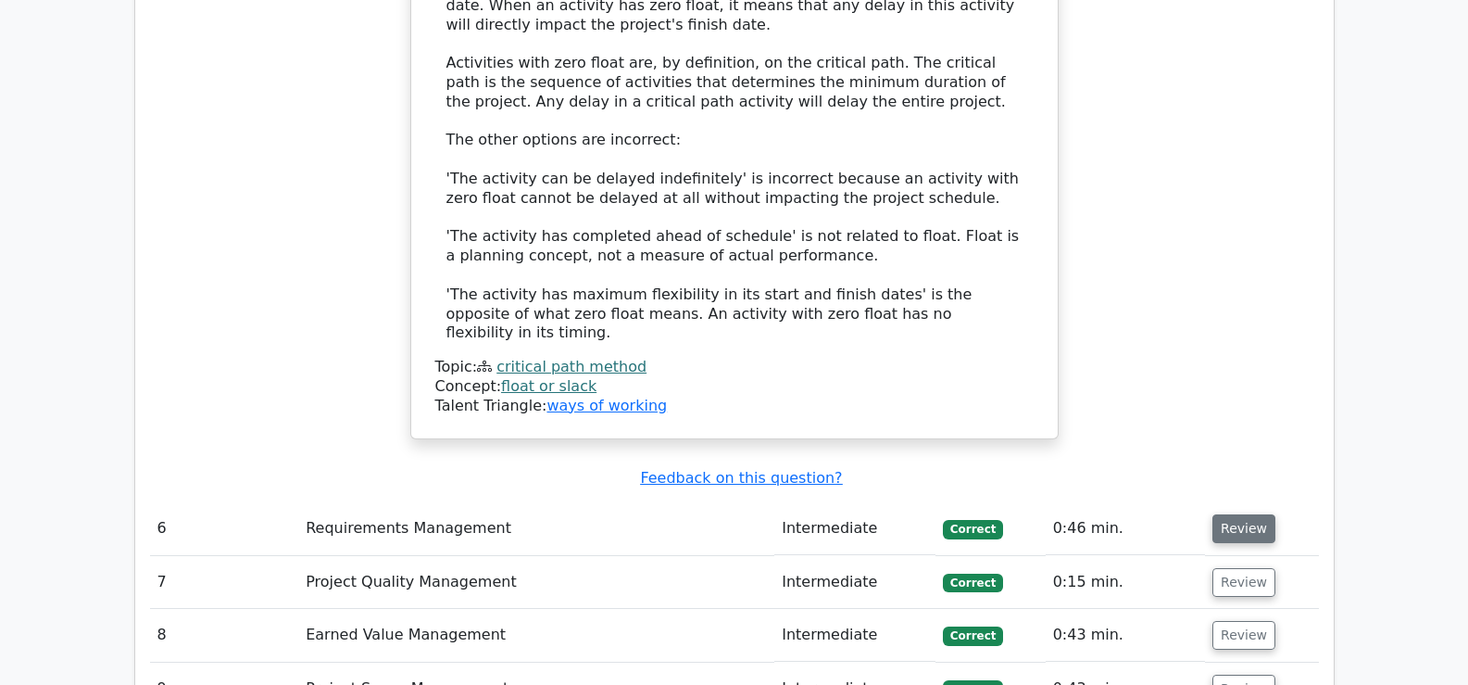
click at [1230, 514] on button "Review" at bounding box center [1244, 528] width 63 height 29
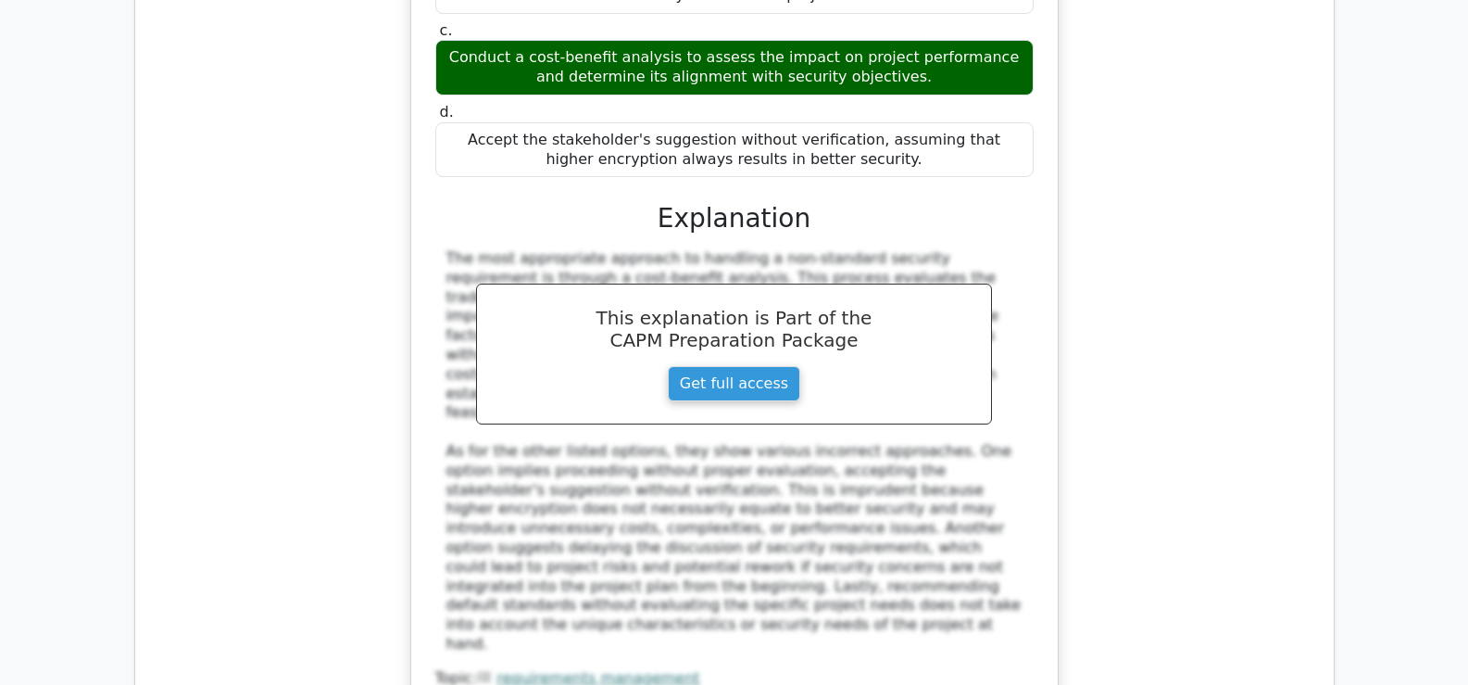
scroll to position [7874, 0]
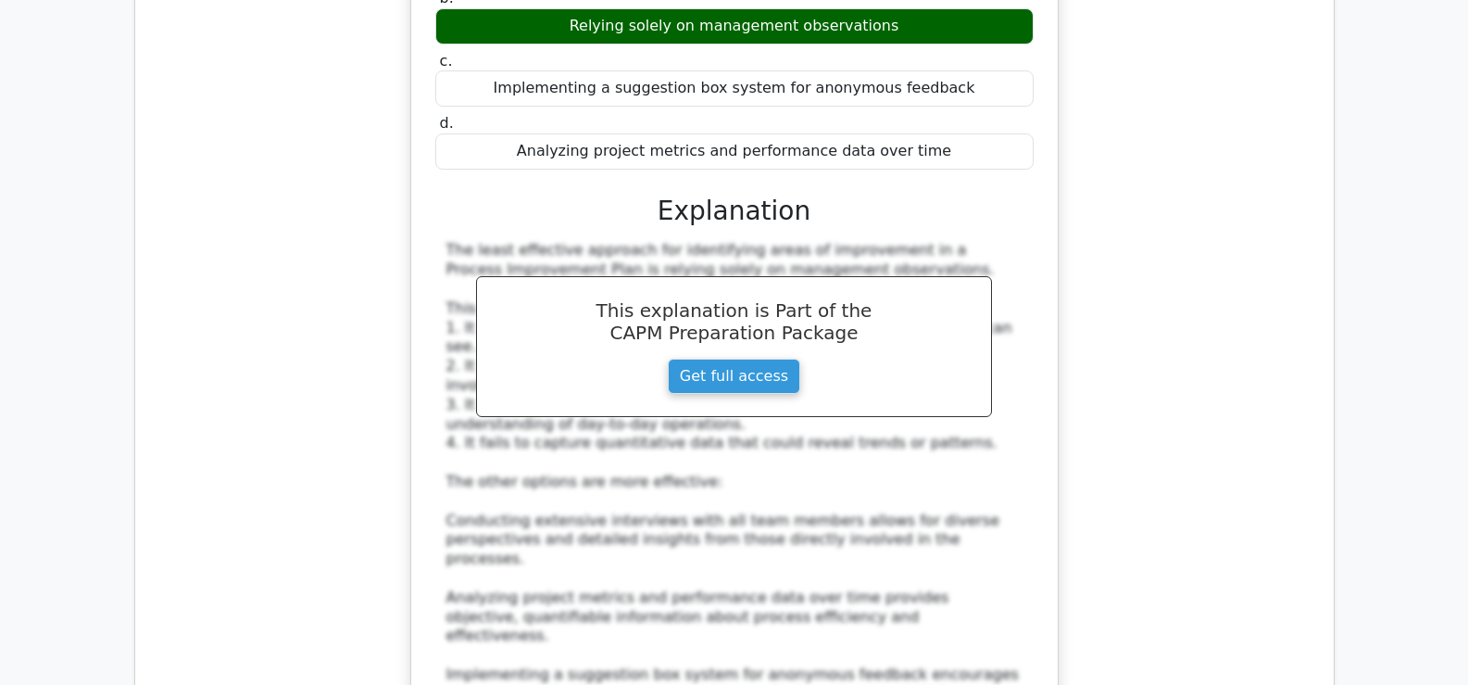
scroll to position [8907, 0]
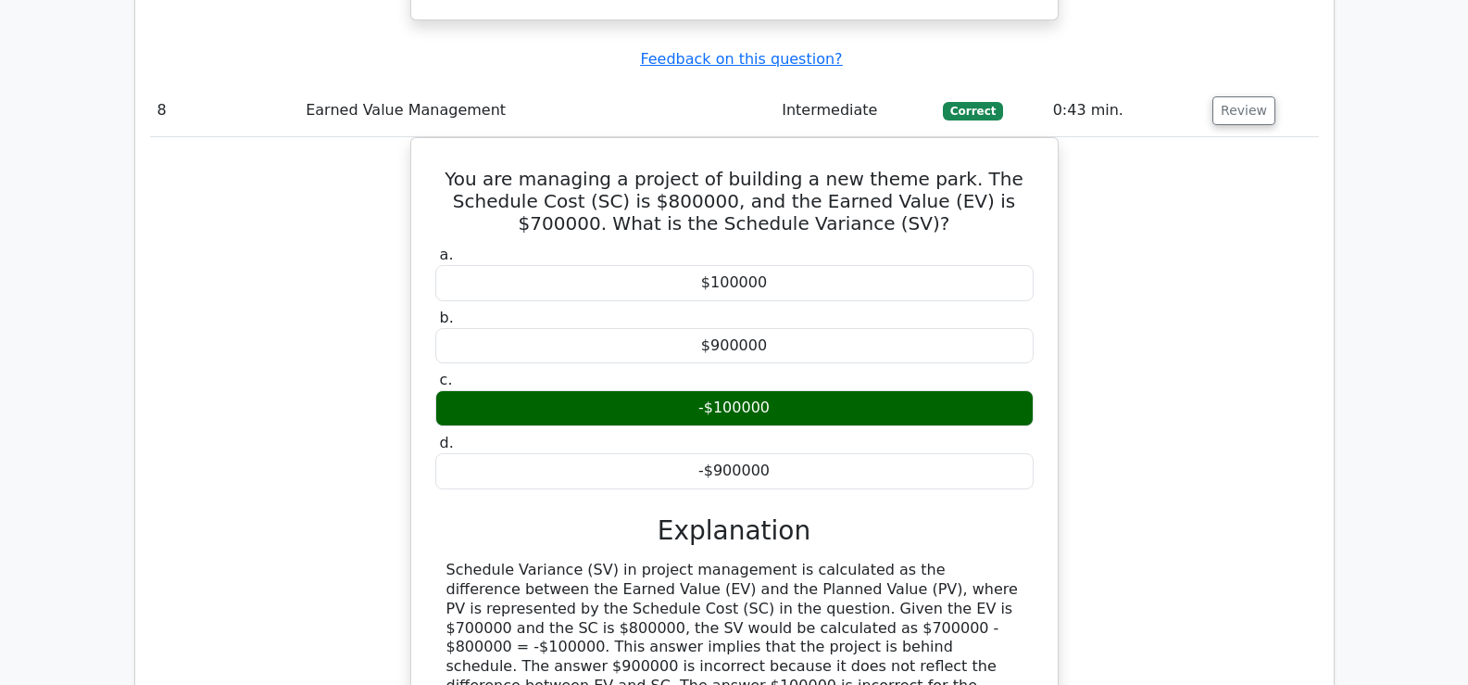
scroll to position [9775, 0]
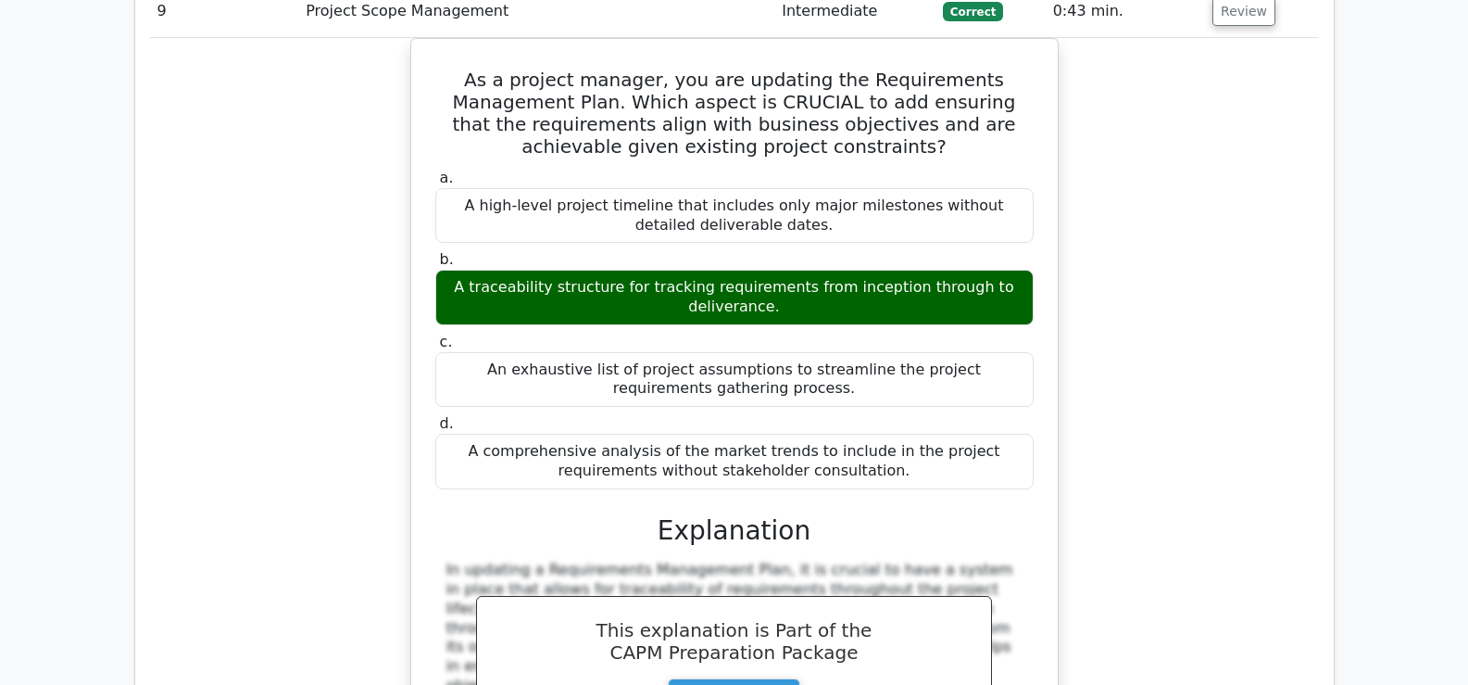
scroll to position [10689, 0]
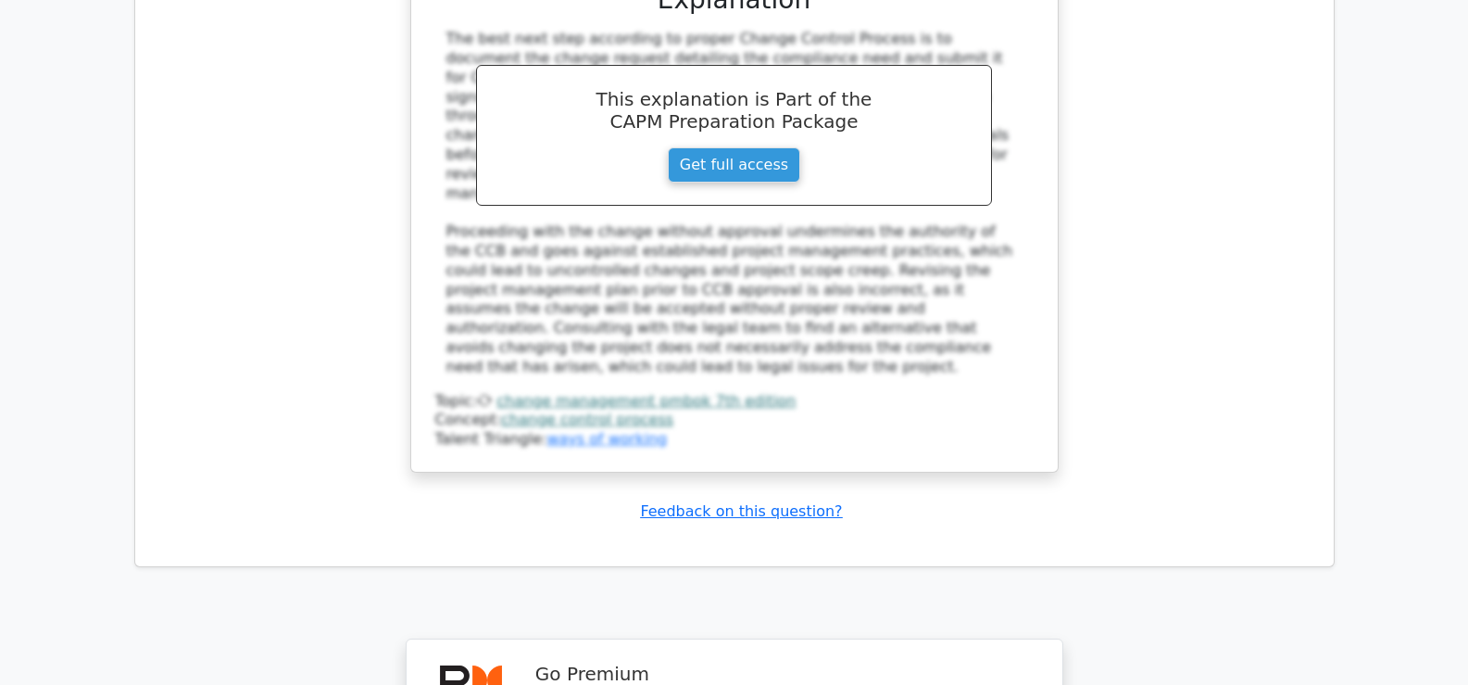
scroll to position [12340, 0]
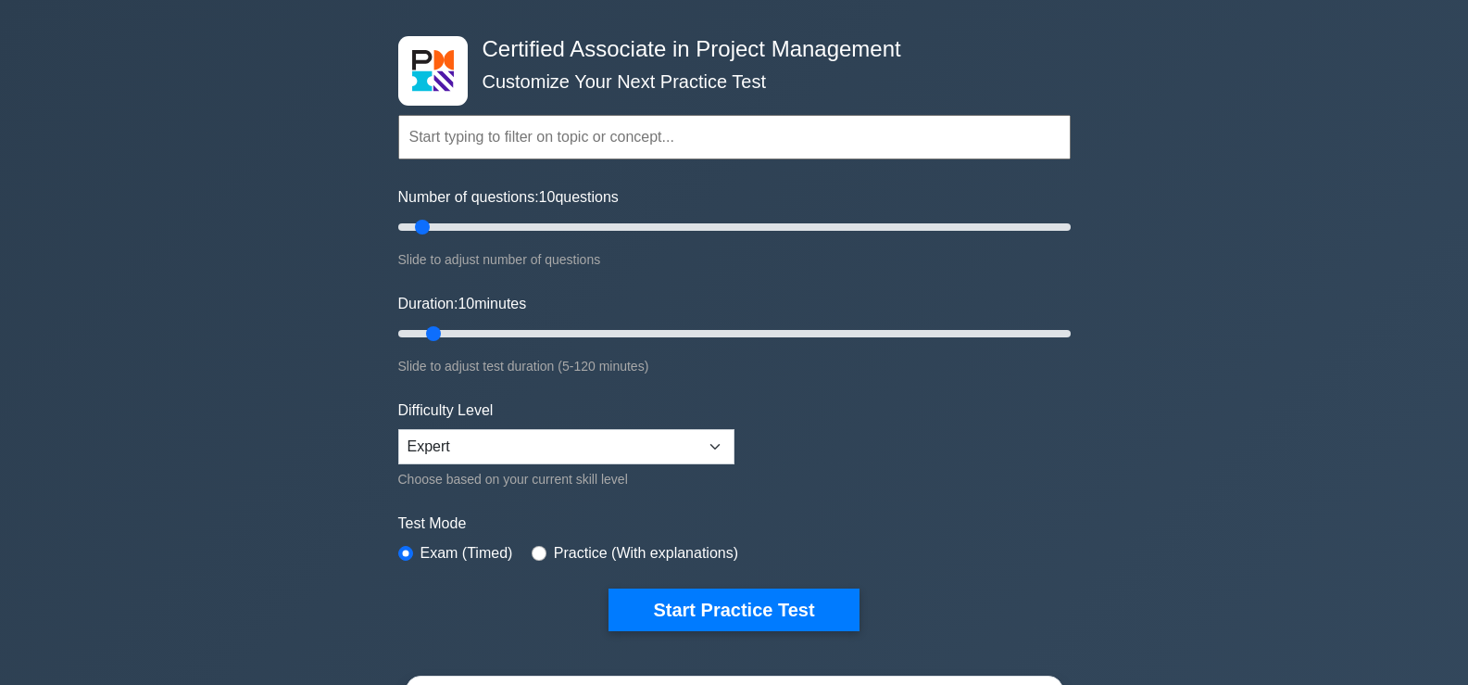
scroll to position [69, 0]
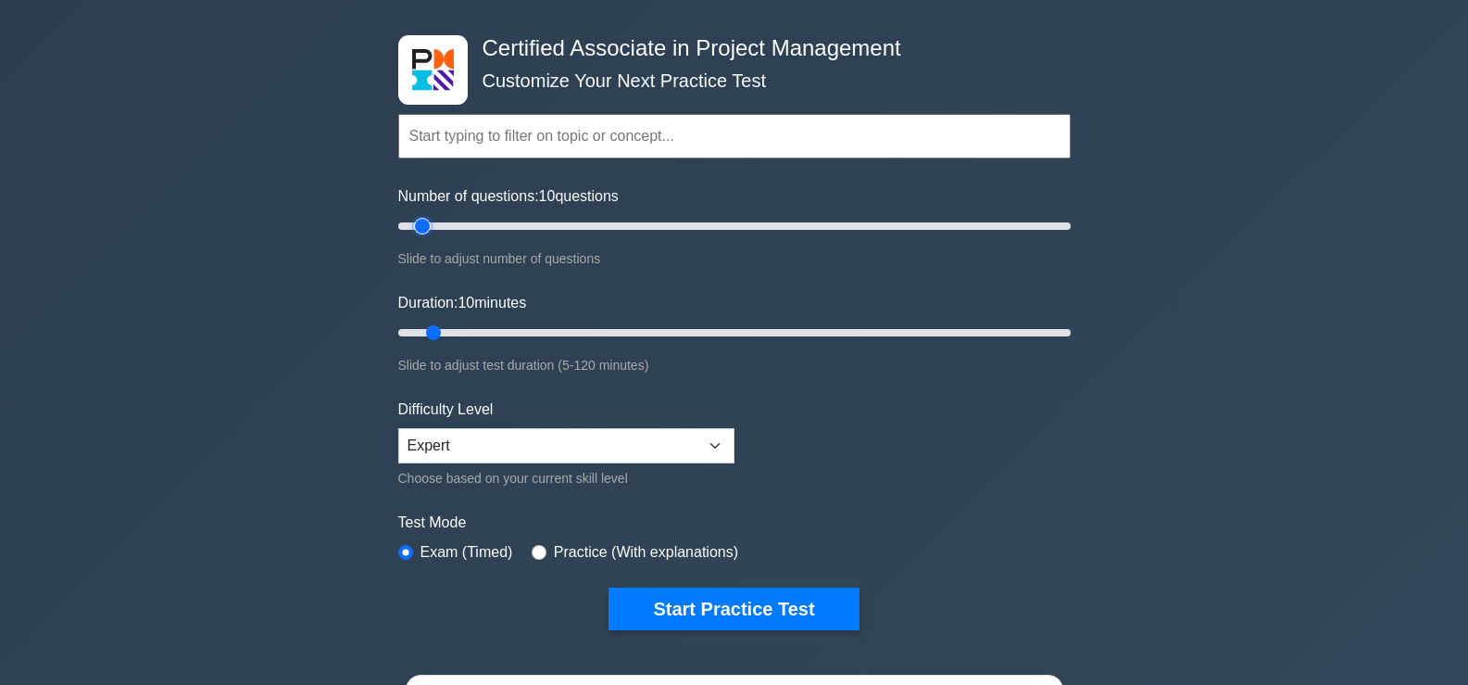
click at [426, 230] on input "Number of questions: 10 questions" at bounding box center [734, 226] width 673 height 22
drag, startPoint x: 424, startPoint y: 228, endPoint x: 478, endPoint y: 236, distance: 54.4
type input "20"
click at [449, 228] on input "Number of questions: 15 questions" at bounding box center [734, 226] width 673 height 22
drag, startPoint x: 592, startPoint y: 257, endPoint x: 687, endPoint y: 226, distance: 99.3
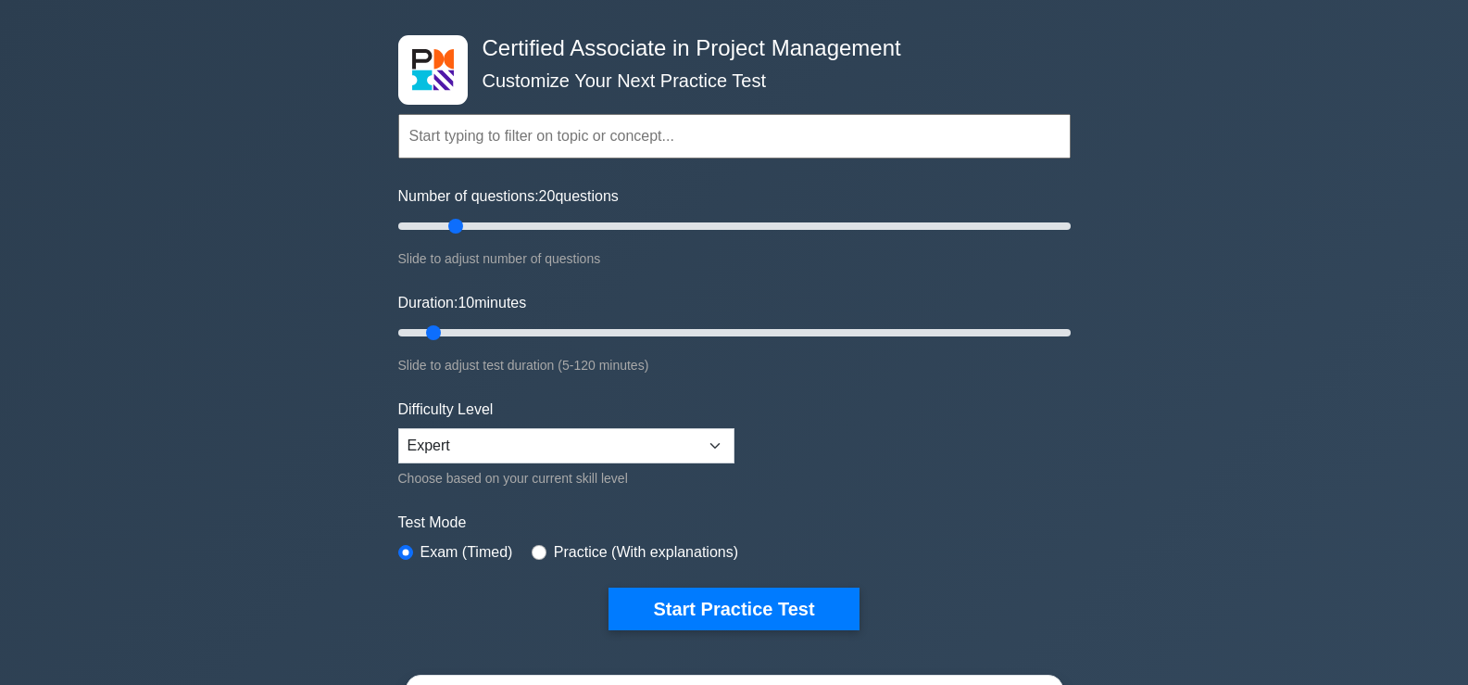
click at [701, 272] on form "Topics Project Scope Management Project Time Management Project Cost Management…" at bounding box center [734, 343] width 673 height 573
click at [685, 213] on div "Number of questions: 20 questions Slide to adjust number of questions" at bounding box center [734, 227] width 673 height 84
click at [440, 321] on input "Duration: 10 minutes" at bounding box center [734, 332] width 673 height 22
drag, startPoint x: 438, startPoint y: 329, endPoint x: 977, endPoint y: 309, distance: 539.6
type input "105"
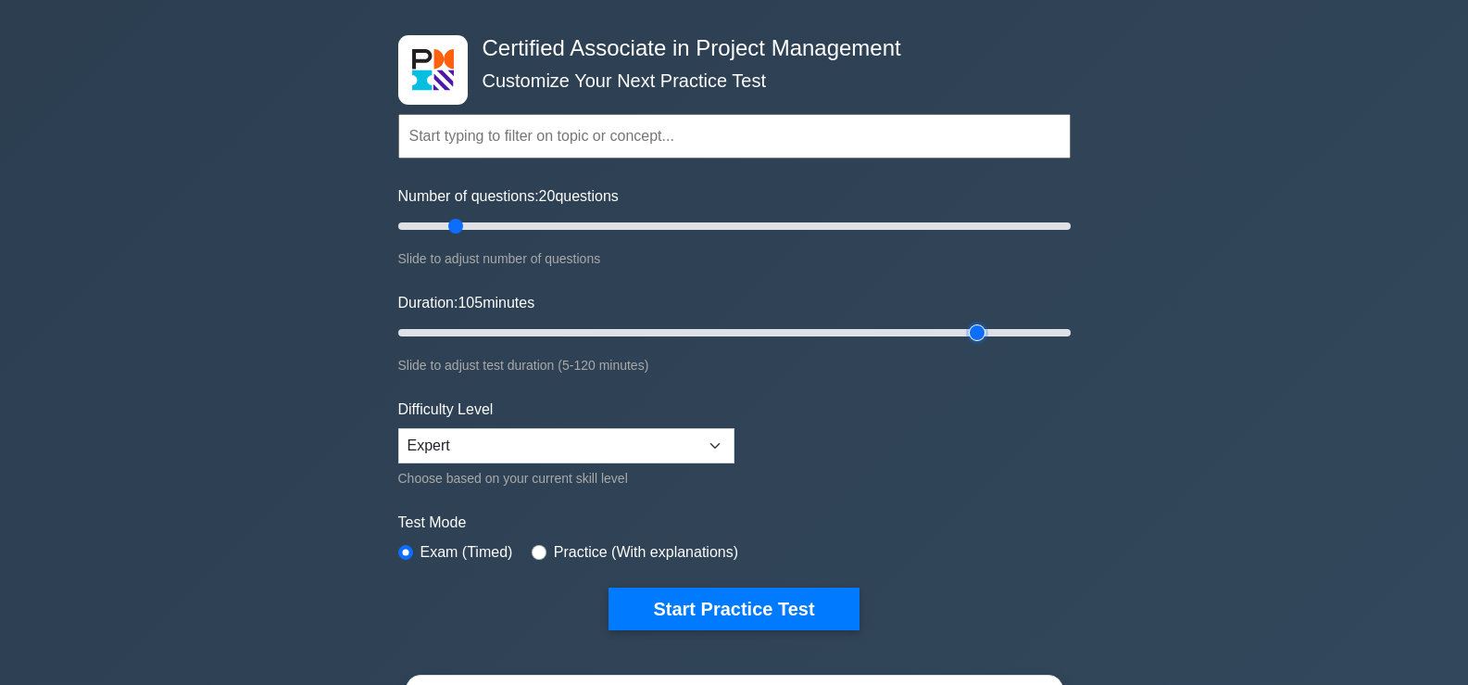
click at [977, 321] on input "Duration: 105 minutes" at bounding box center [734, 332] width 673 height 22
drag, startPoint x: 458, startPoint y: 228, endPoint x: 1127, endPoint y: 261, distance: 669.8
type input "200"
click at [1071, 237] on input "Number of questions: 200 questions" at bounding box center [734, 226] width 673 height 22
drag, startPoint x: 980, startPoint y: 330, endPoint x: 1193, endPoint y: 322, distance: 213.2
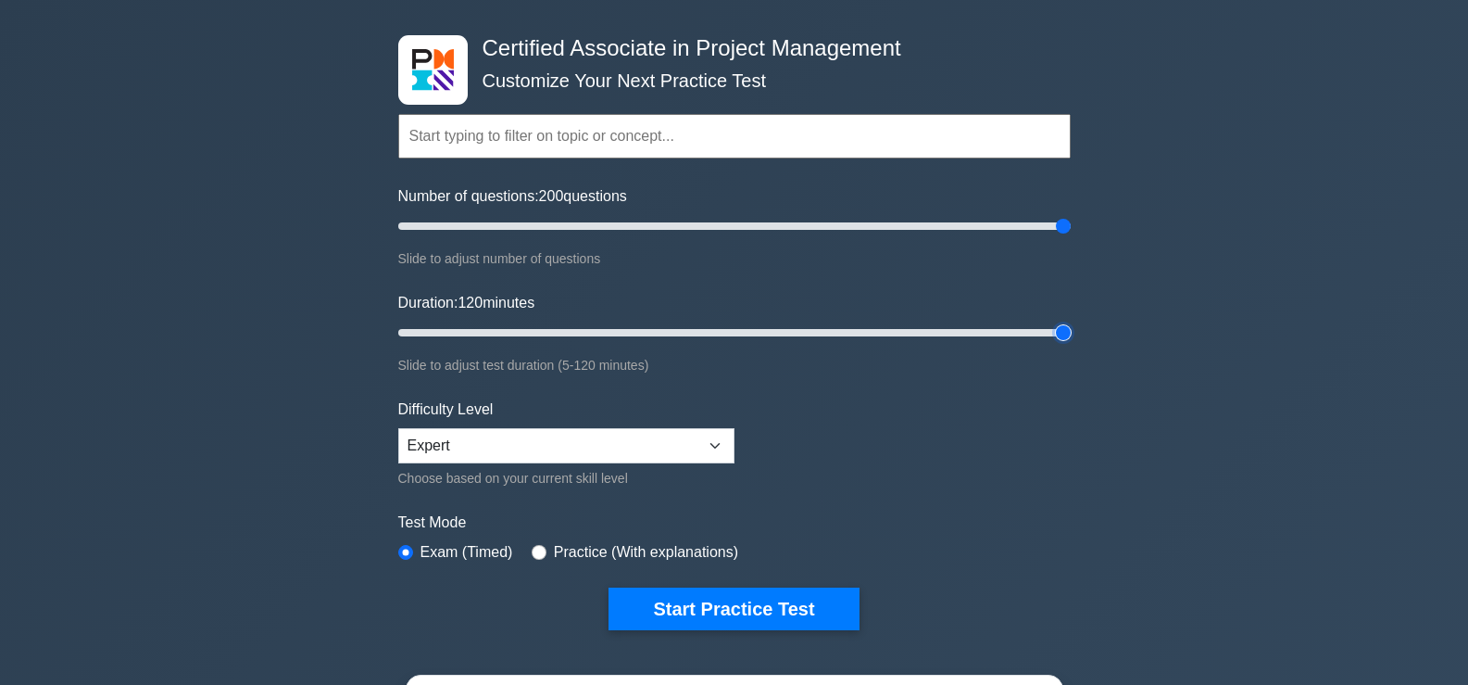
type input "120"
click at [1071, 322] on input "Duration: 120 minutes" at bounding box center [734, 332] width 673 height 22
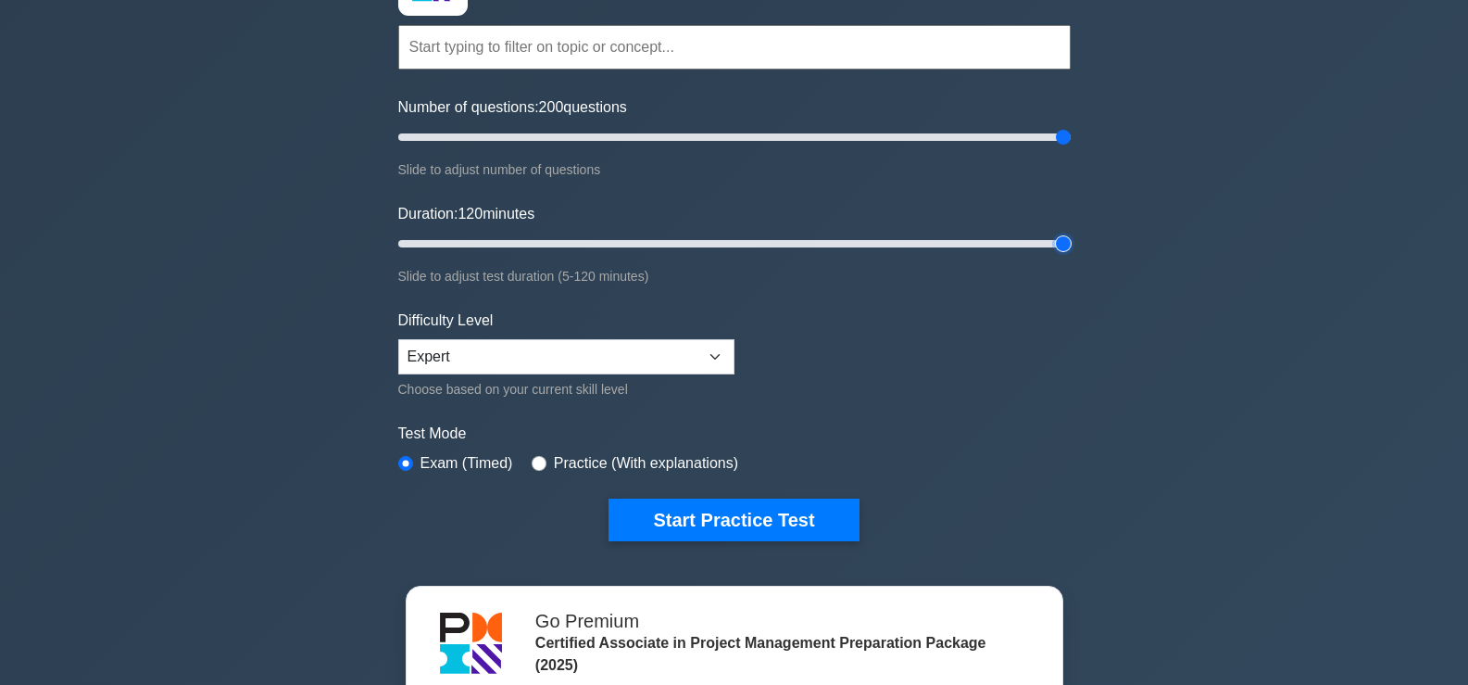
scroll to position [158, 0]
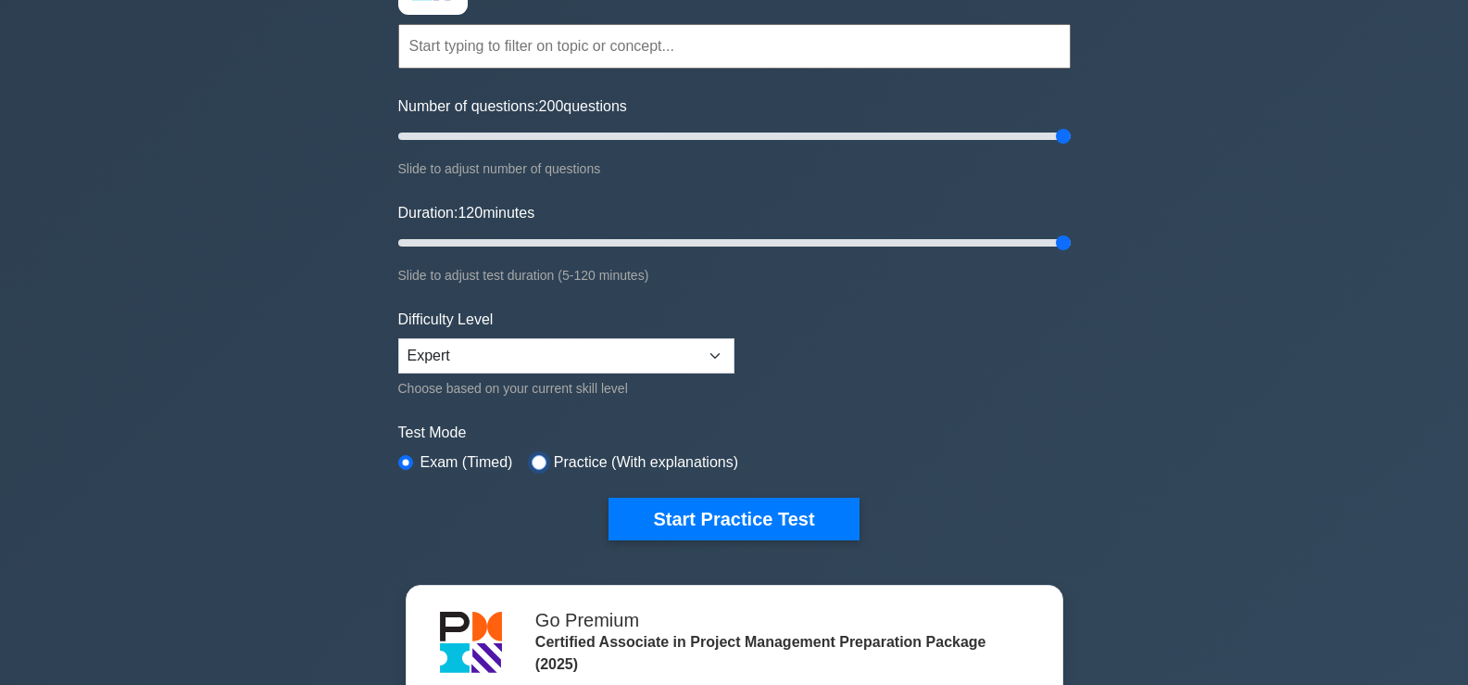
click at [536, 455] on input "radio" at bounding box center [539, 462] width 15 height 15
radio input "true"
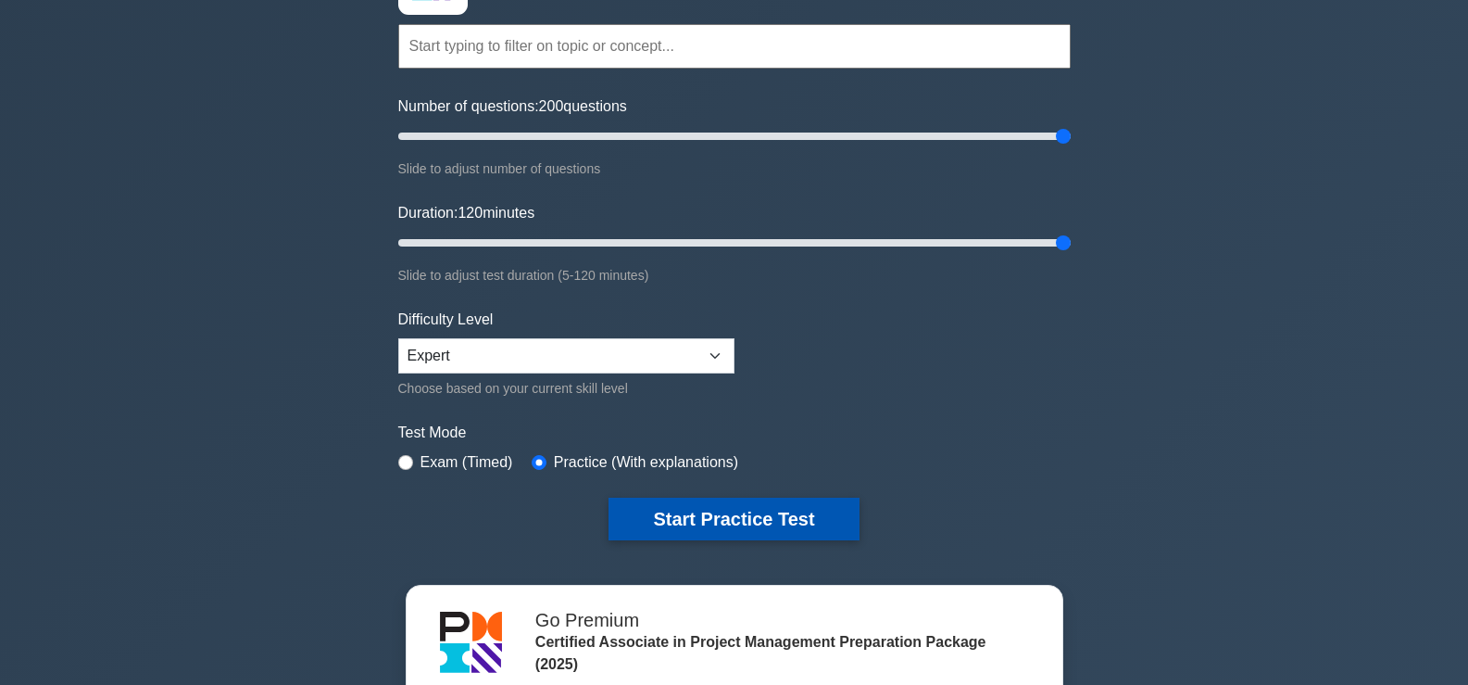
click at [695, 516] on button "Start Practice Test" at bounding box center [734, 519] width 250 height 43
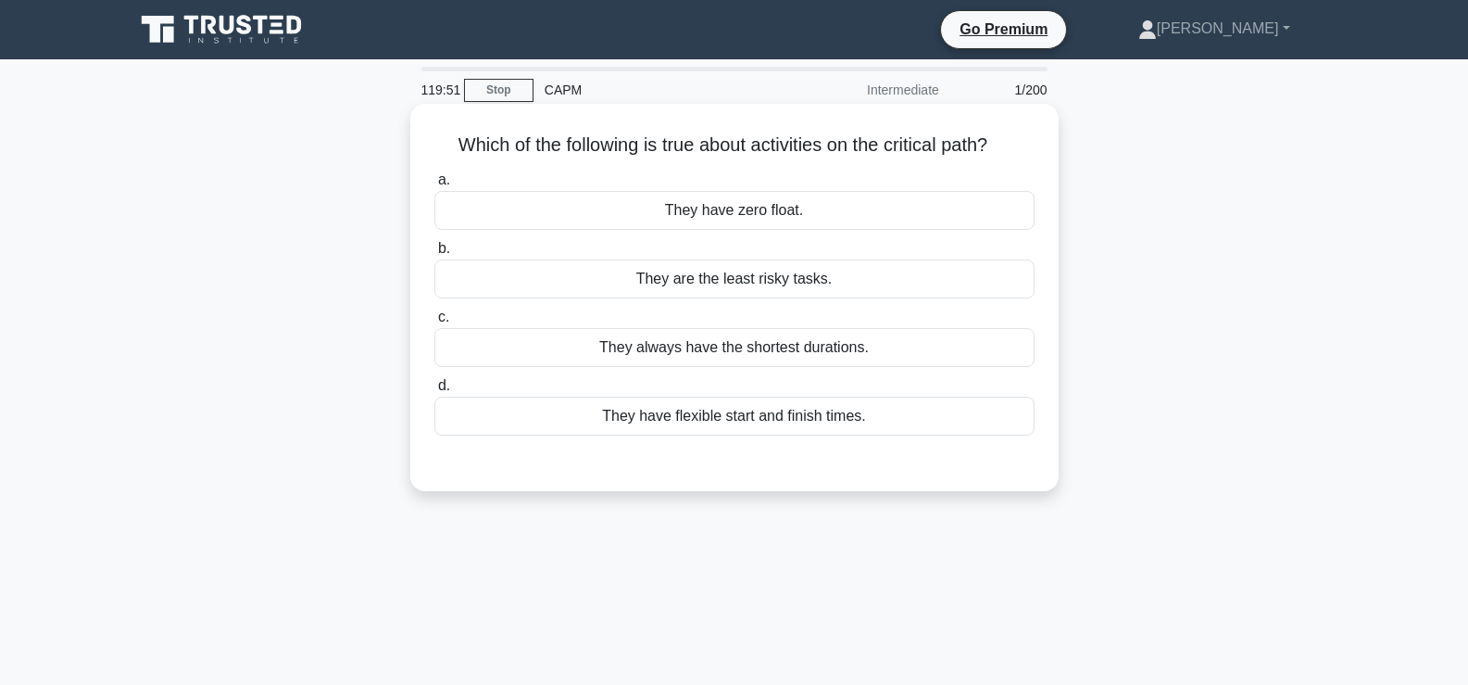
click at [617, 217] on div "They have zero float." at bounding box center [735, 210] width 600 height 39
click at [435, 186] on input "a. They have zero float." at bounding box center [435, 180] width 0 height 12
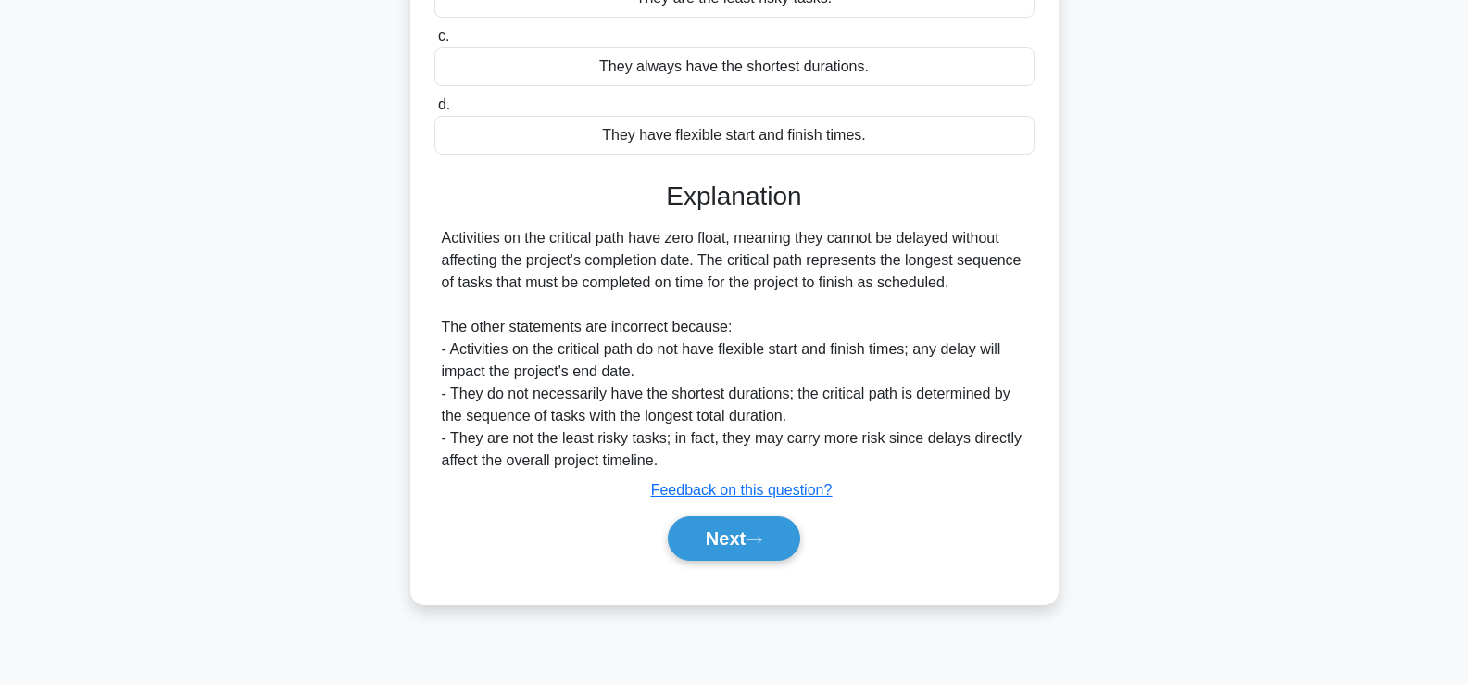
scroll to position [286, 0]
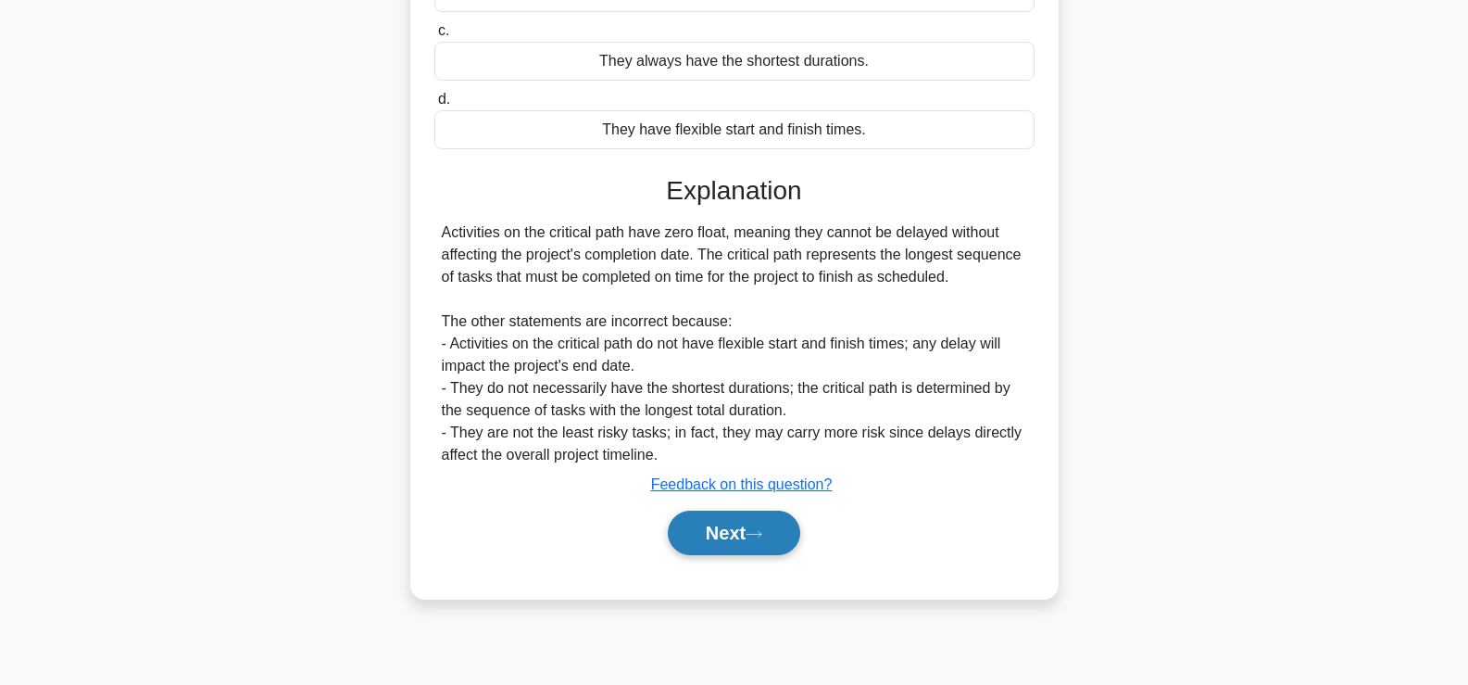
click at [734, 544] on button "Next" at bounding box center [734, 532] width 132 height 44
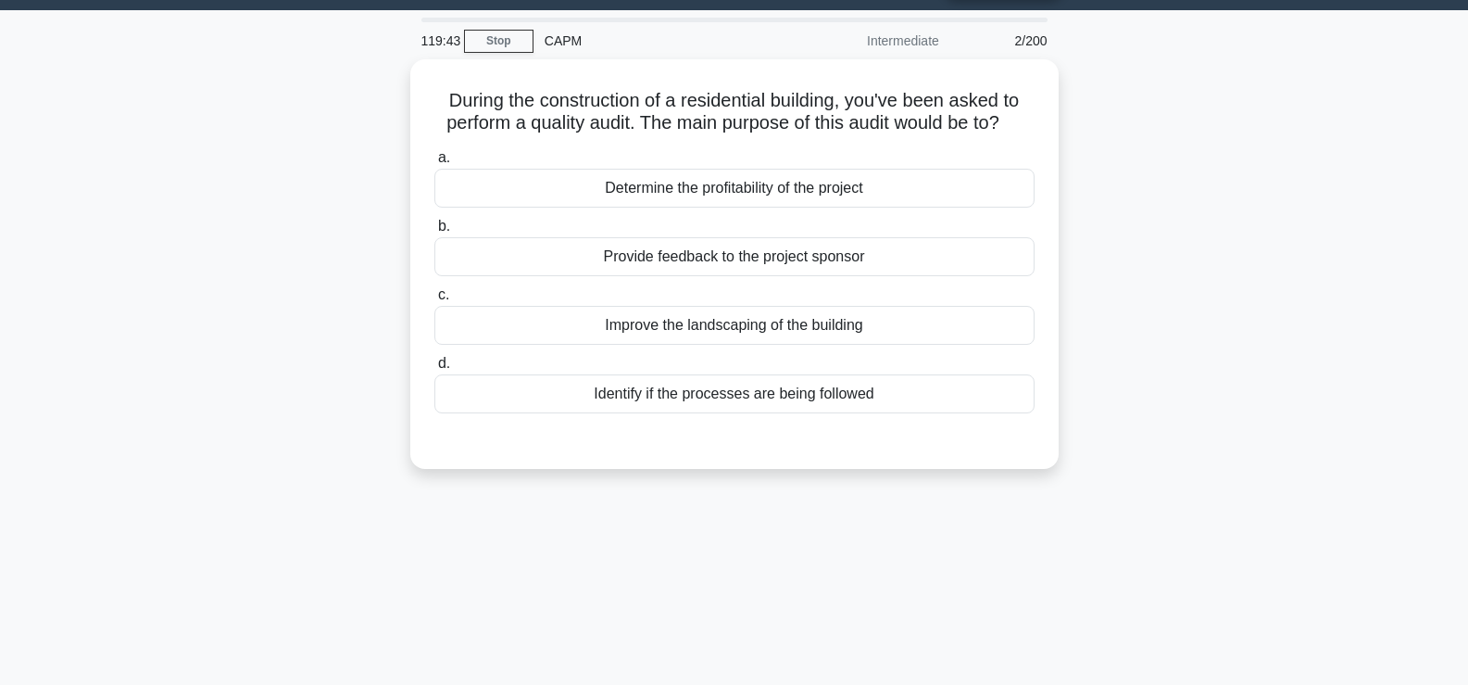
scroll to position [48, 0]
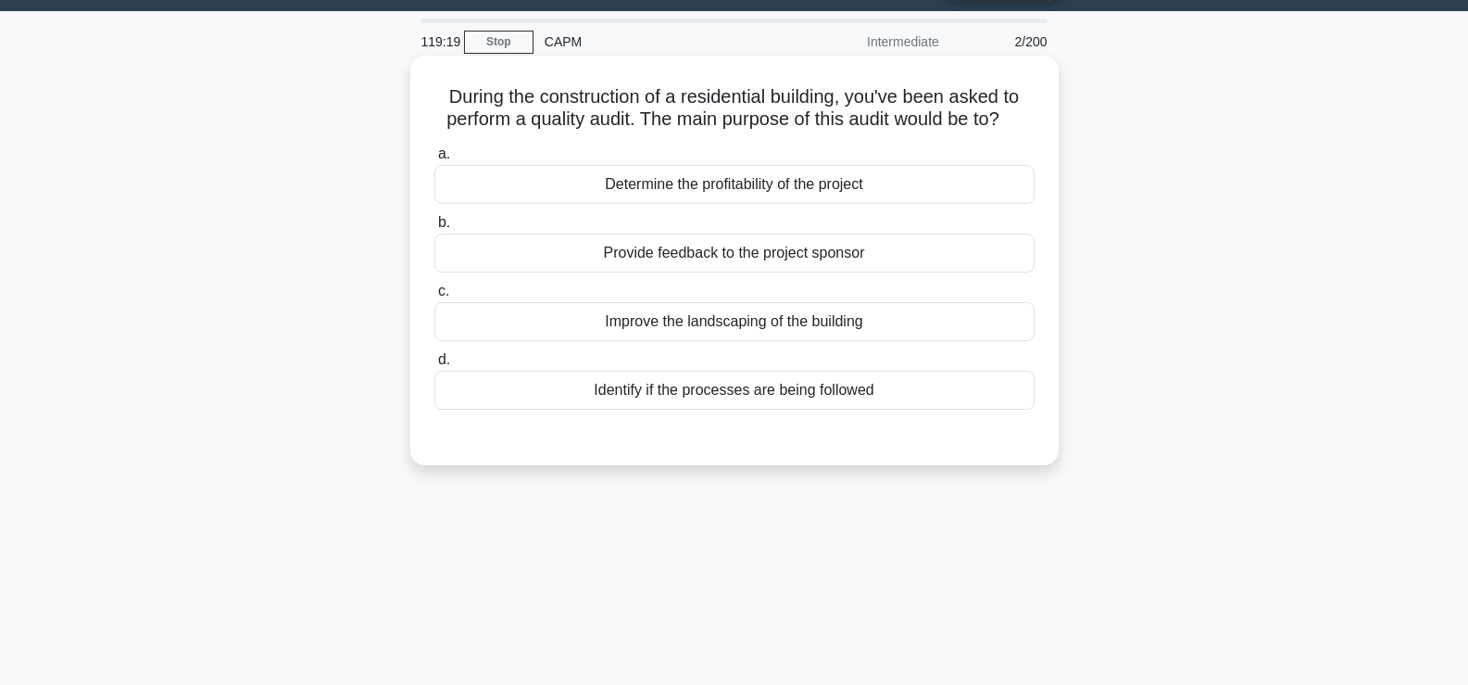
click at [843, 390] on div "Identify if the processes are being followed" at bounding box center [735, 390] width 600 height 39
click at [435, 366] on input "d. Identify if the processes are being followed" at bounding box center [435, 360] width 0 height 12
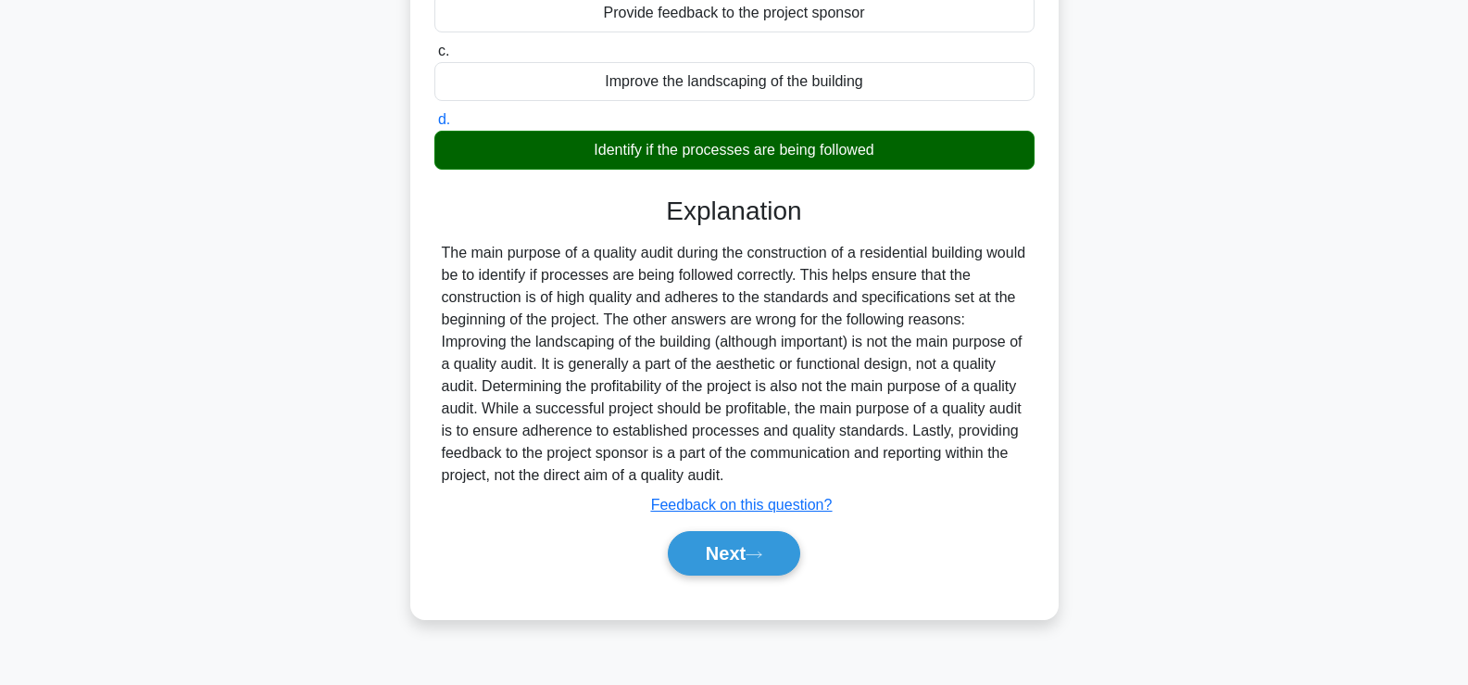
scroll to position [316, 0]
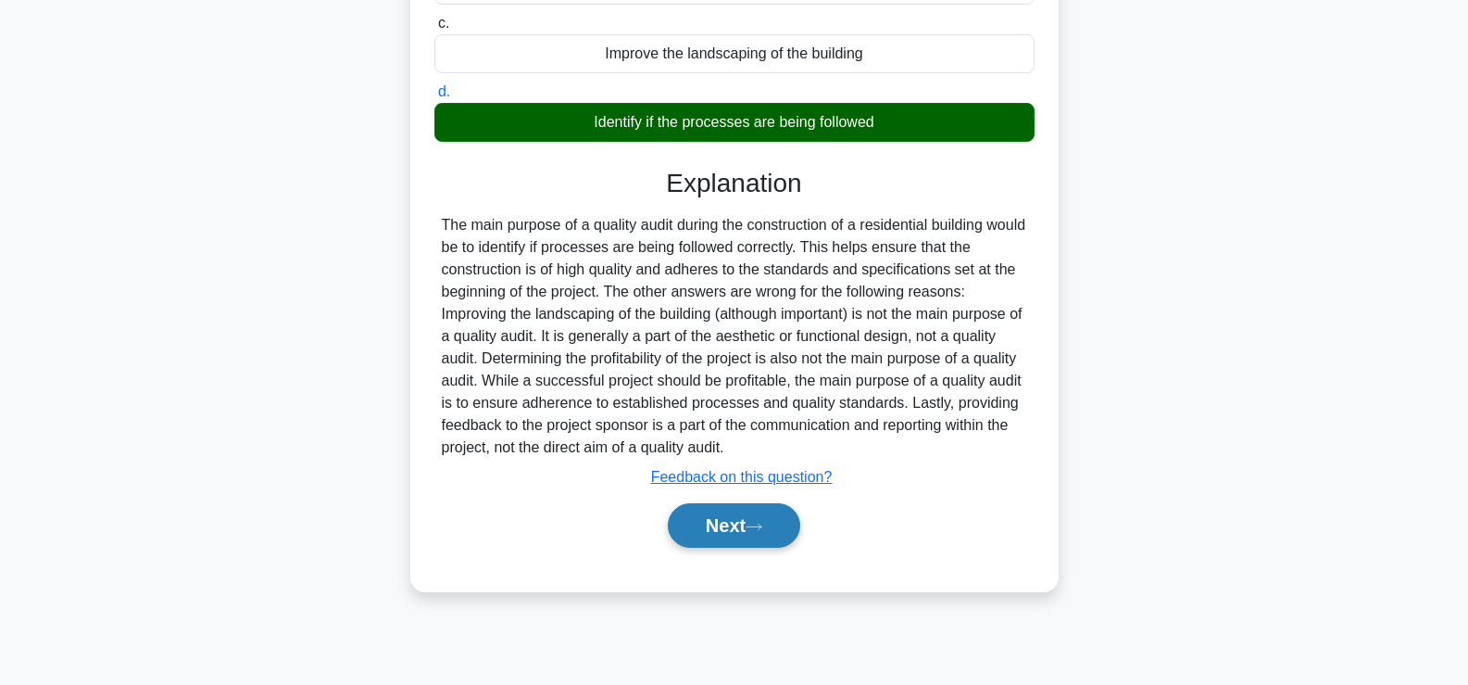
click at [727, 526] on button "Next" at bounding box center [734, 525] width 132 height 44
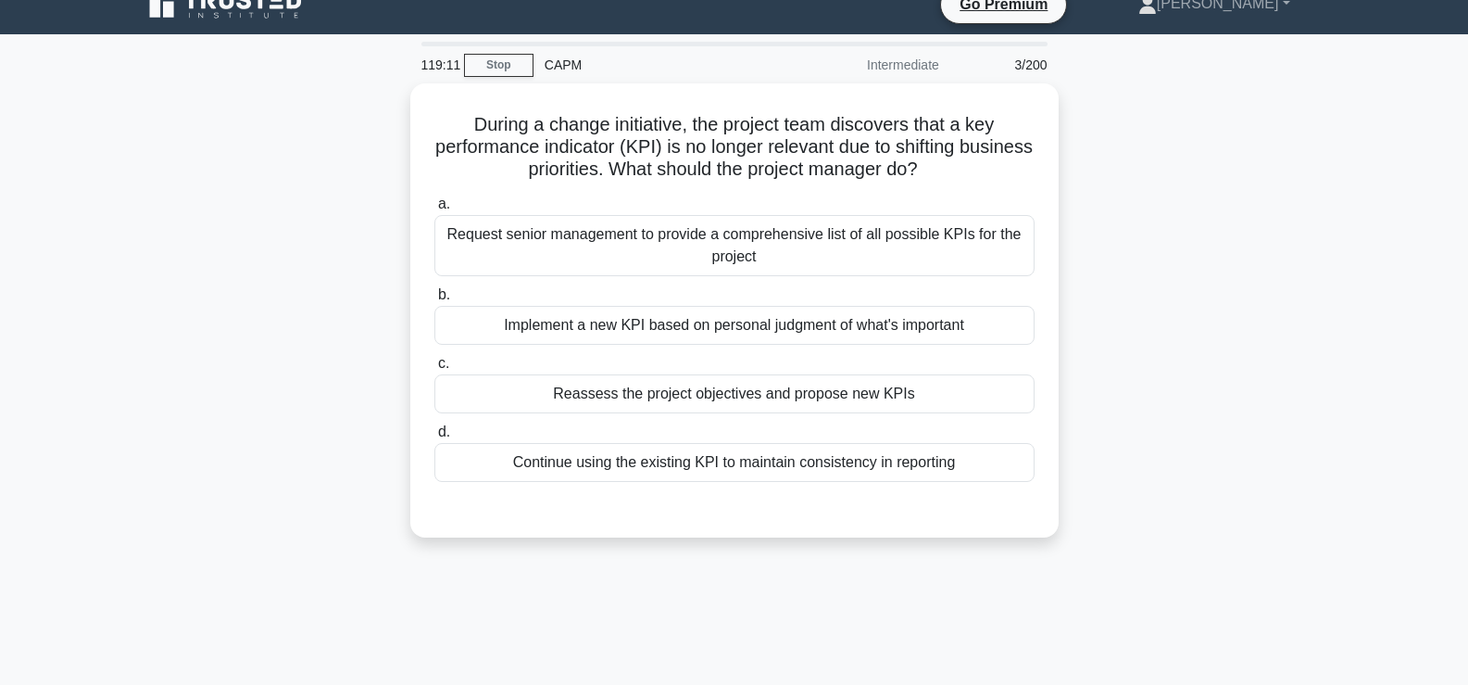
scroll to position [24, 0]
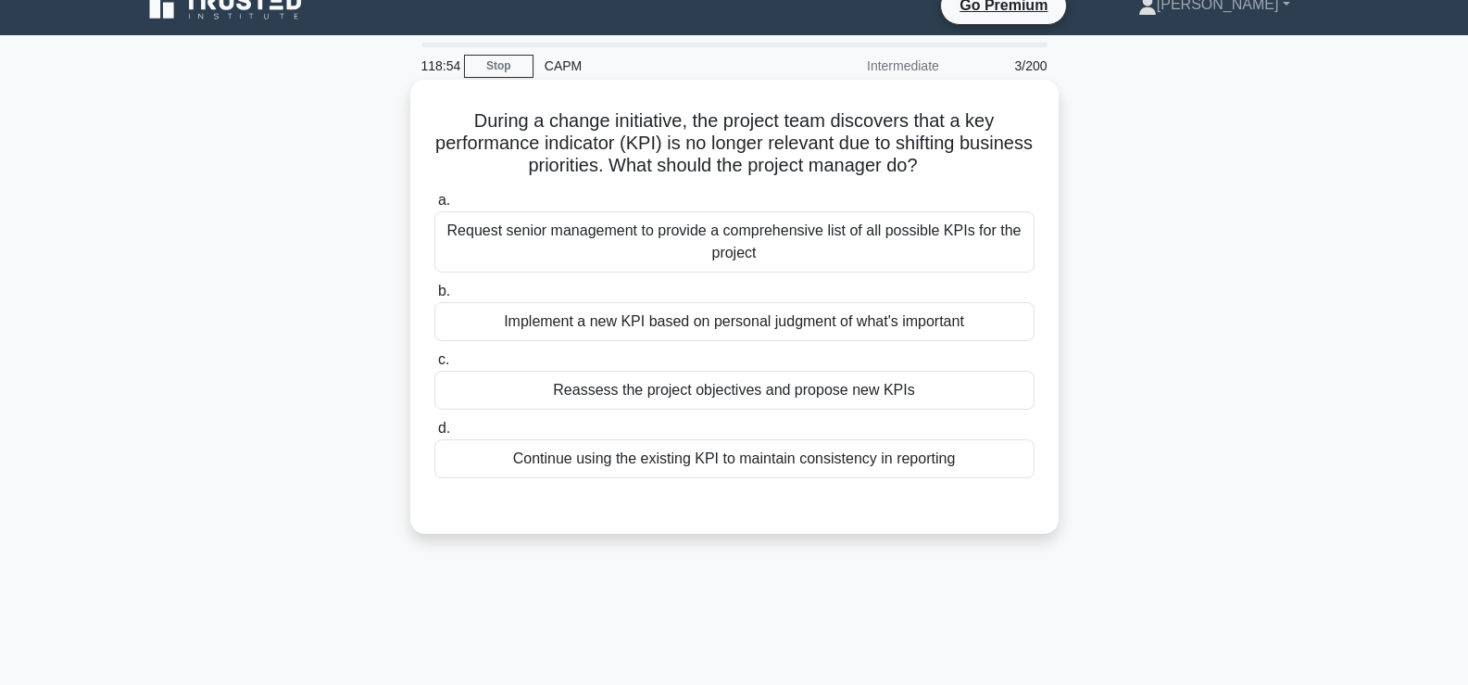
click at [790, 396] on div "Reassess the project objectives and propose new KPIs" at bounding box center [735, 390] width 600 height 39
click at [435, 366] on input "c. Reassess the project objectives and propose new KPIs" at bounding box center [435, 360] width 0 height 12
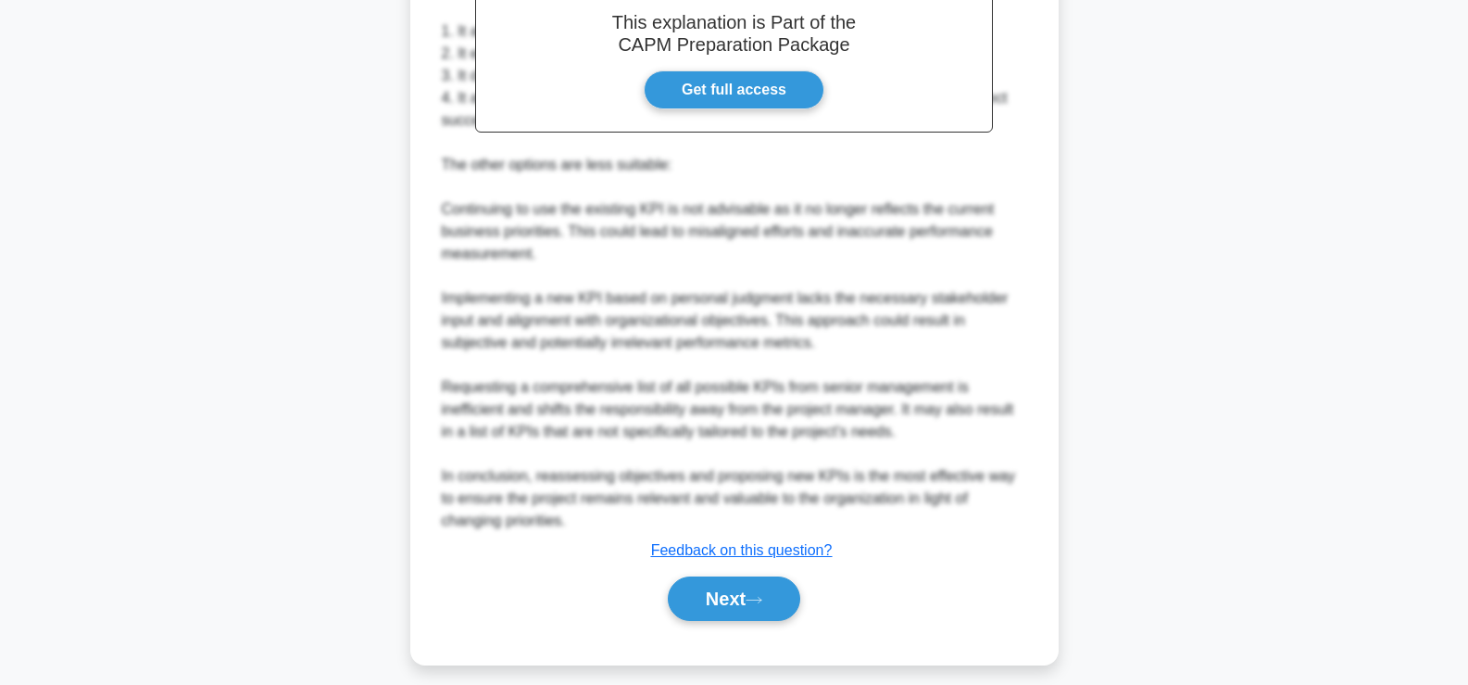
scroll to position [622, 0]
click at [733, 600] on button "Next" at bounding box center [734, 597] width 132 height 44
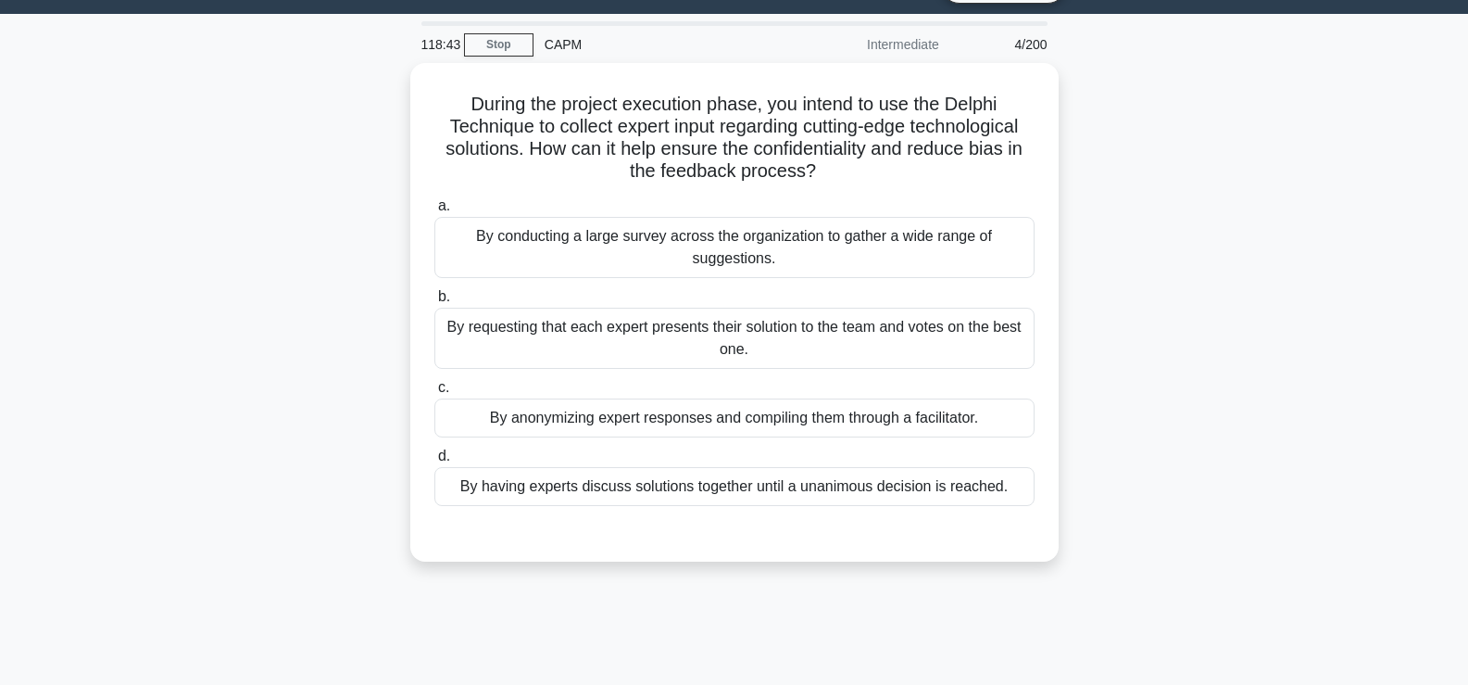
scroll to position [44, 0]
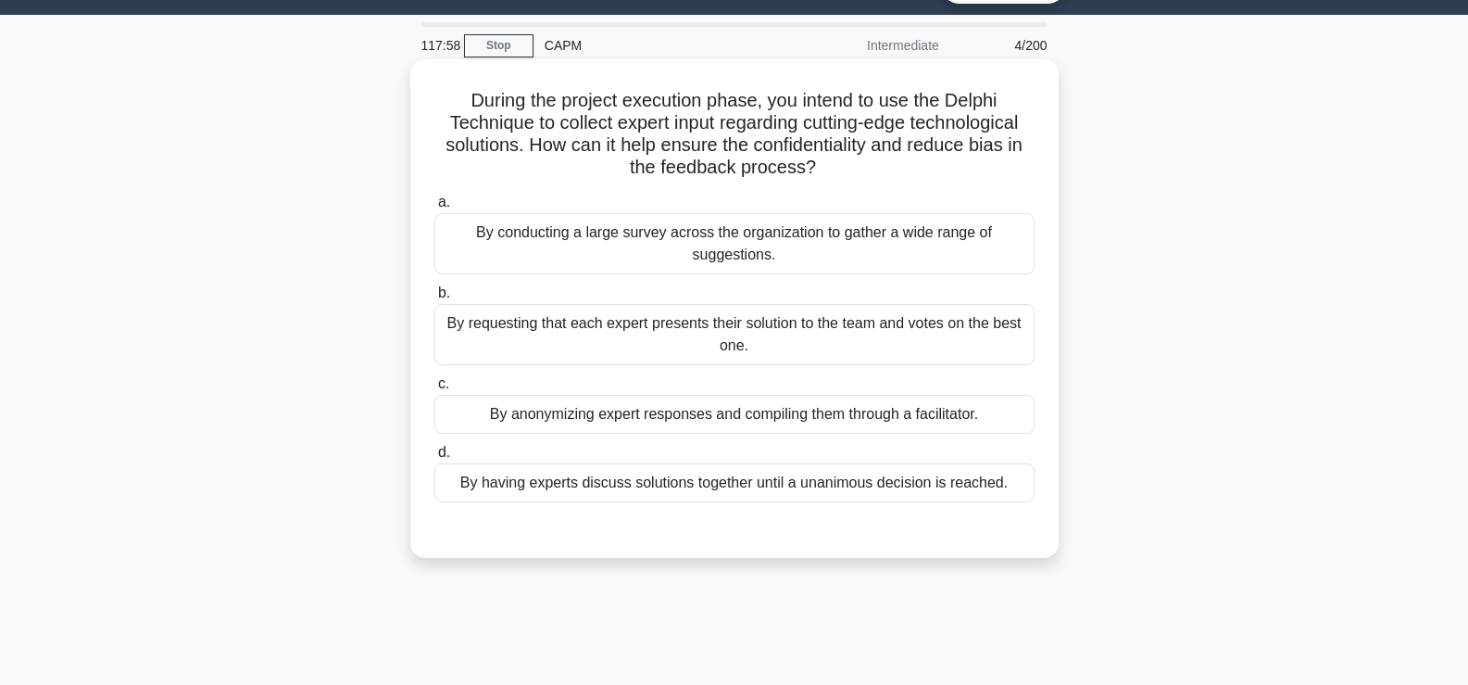
click at [498, 485] on div "By having experts discuss solutions together until a unanimous decision is reac…" at bounding box center [735, 482] width 600 height 39
click at [435, 459] on input "d. By having experts discuss solutions together until a unanimous decision is r…" at bounding box center [435, 453] width 0 height 12
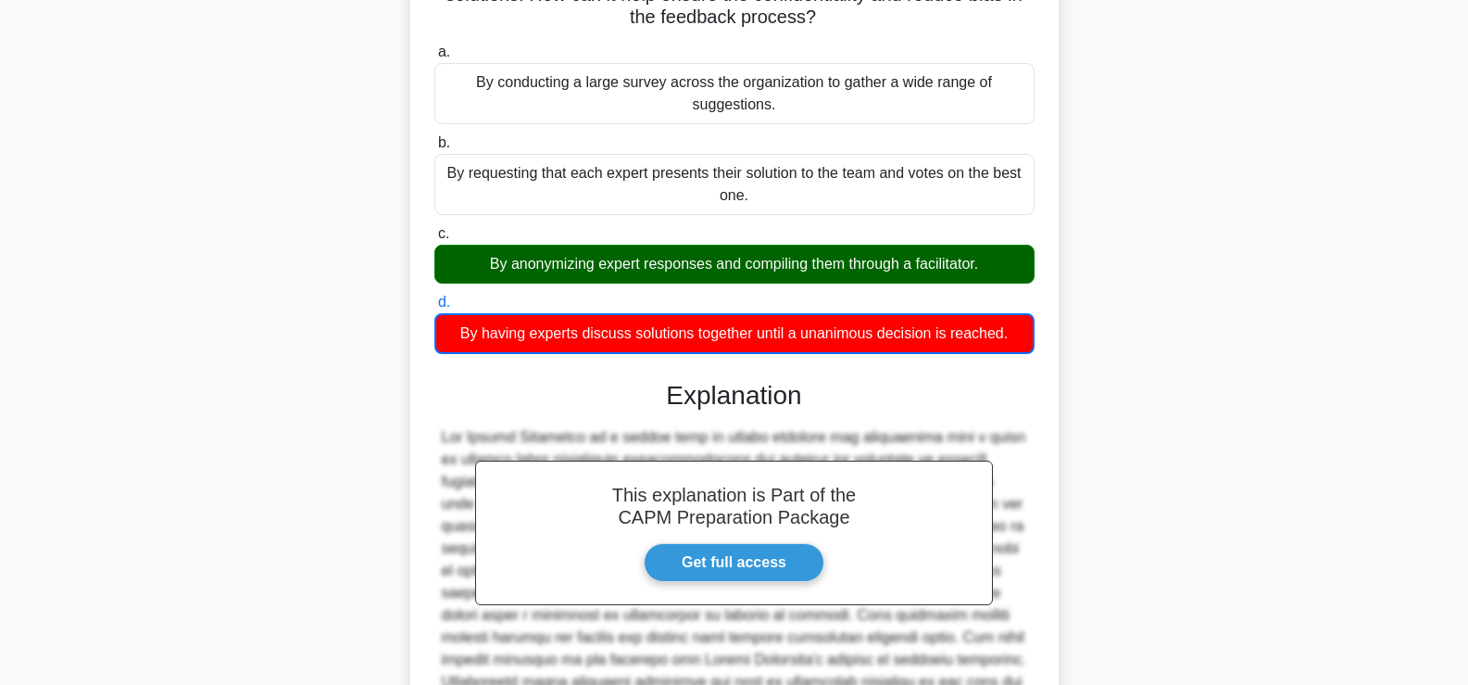
scroll to position [483, 0]
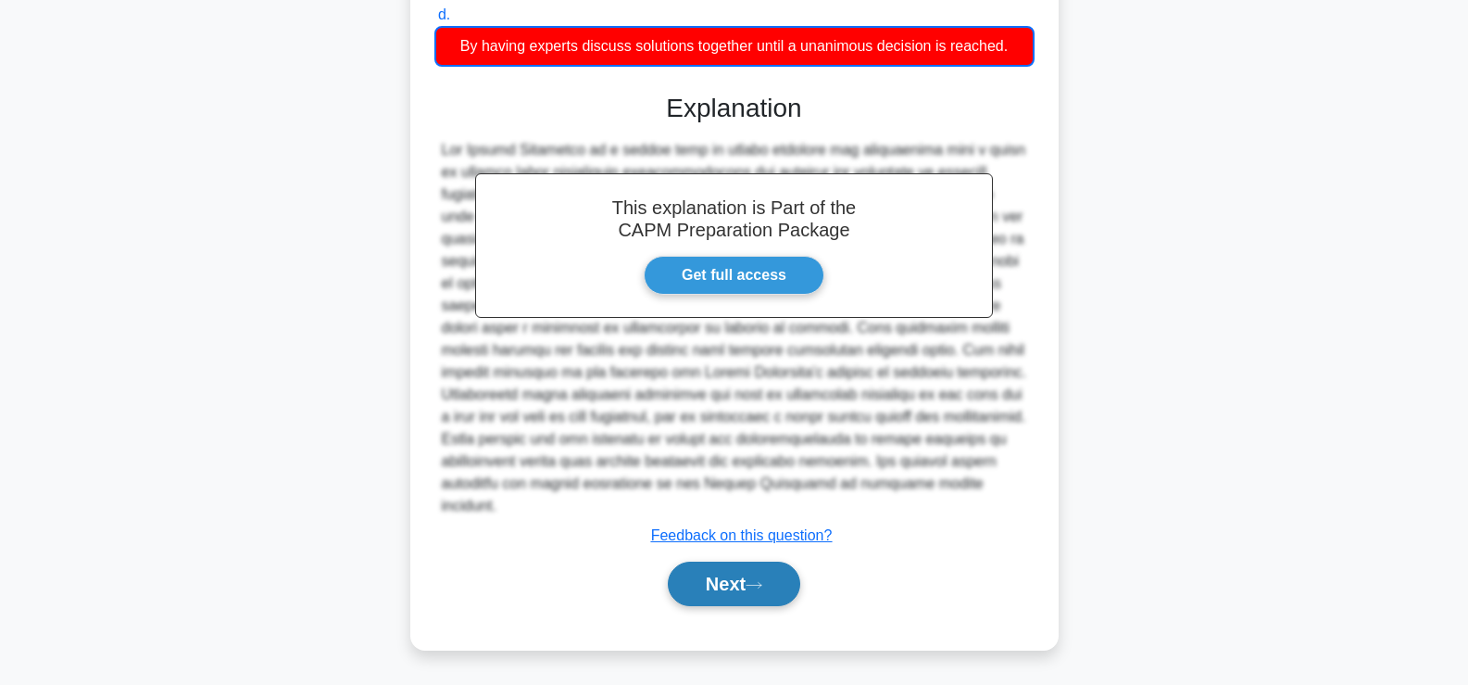
click at [744, 589] on button "Next" at bounding box center [734, 583] width 132 height 44
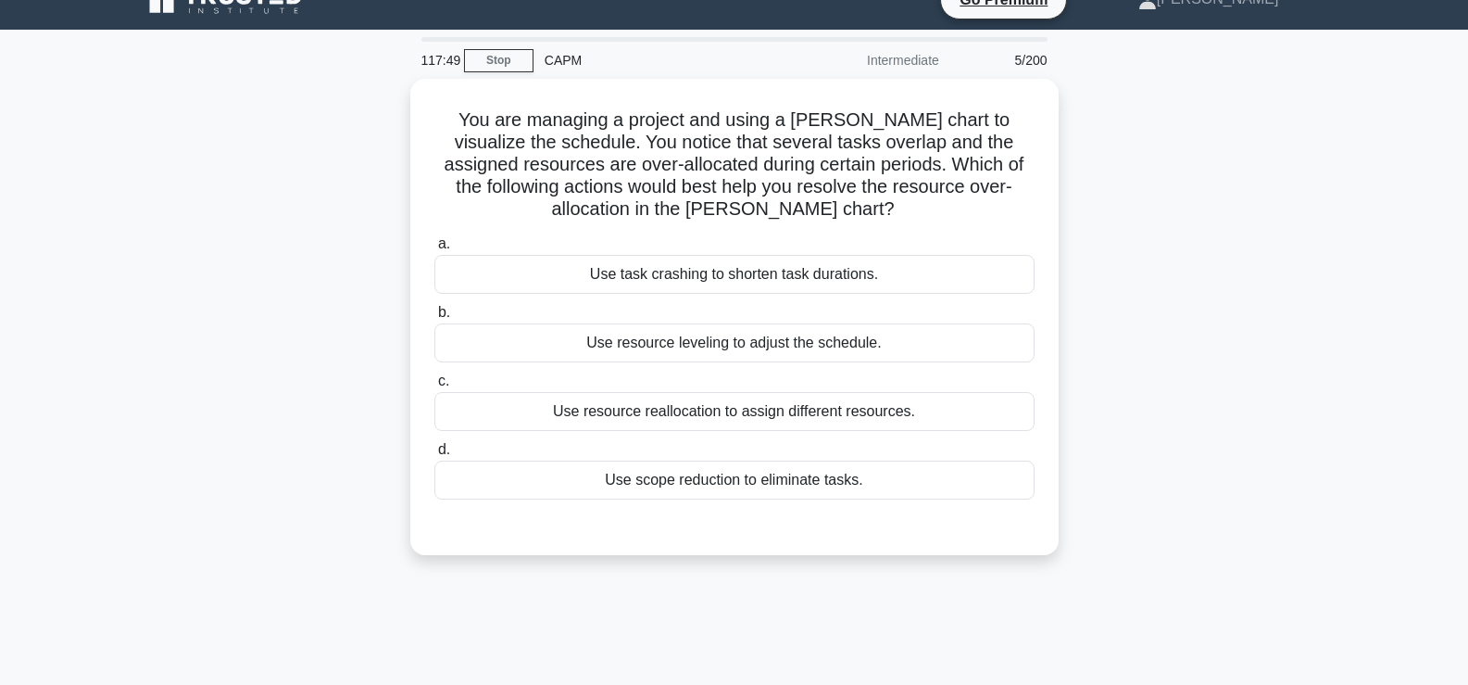
scroll to position [42, 0]
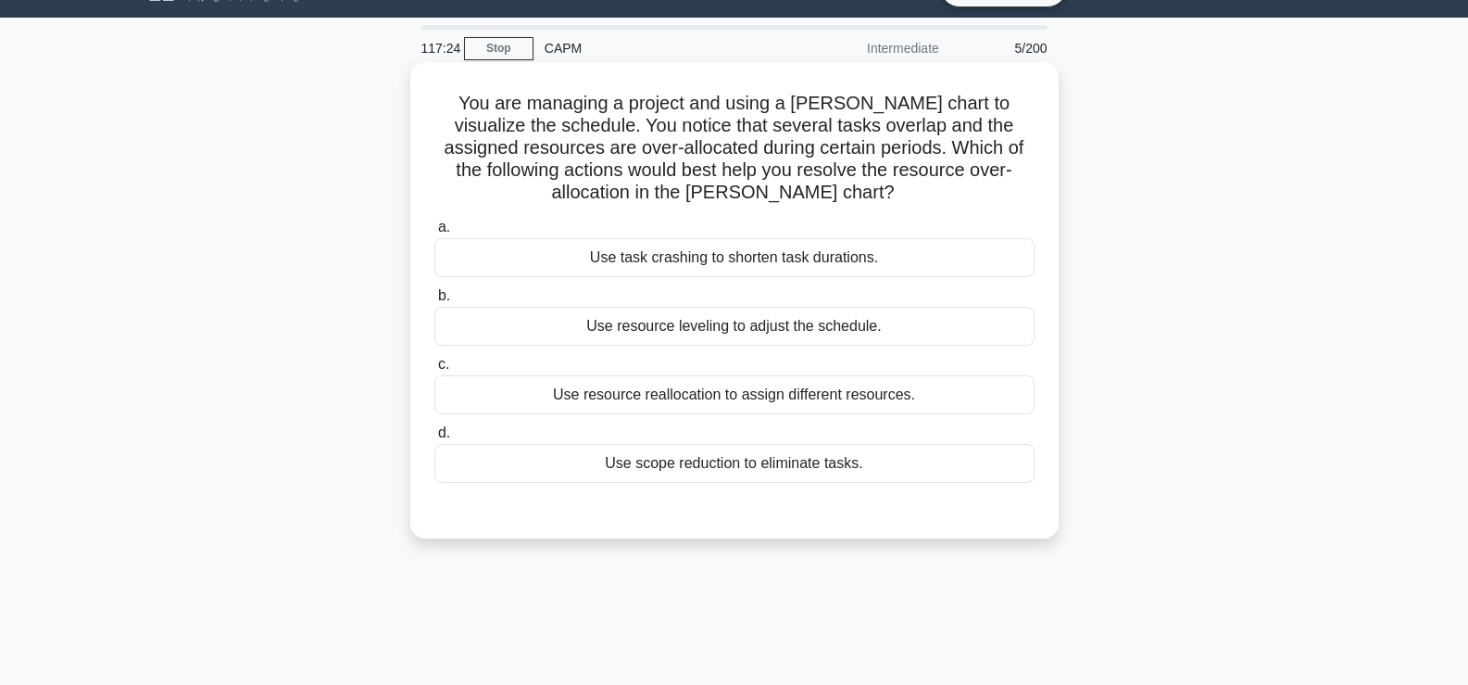
click at [894, 412] on div "Use resource reallocation to assign different resources." at bounding box center [735, 394] width 600 height 39
click at [435, 371] on input "c. Use resource reallocation to assign different resources." at bounding box center [435, 365] width 0 height 12
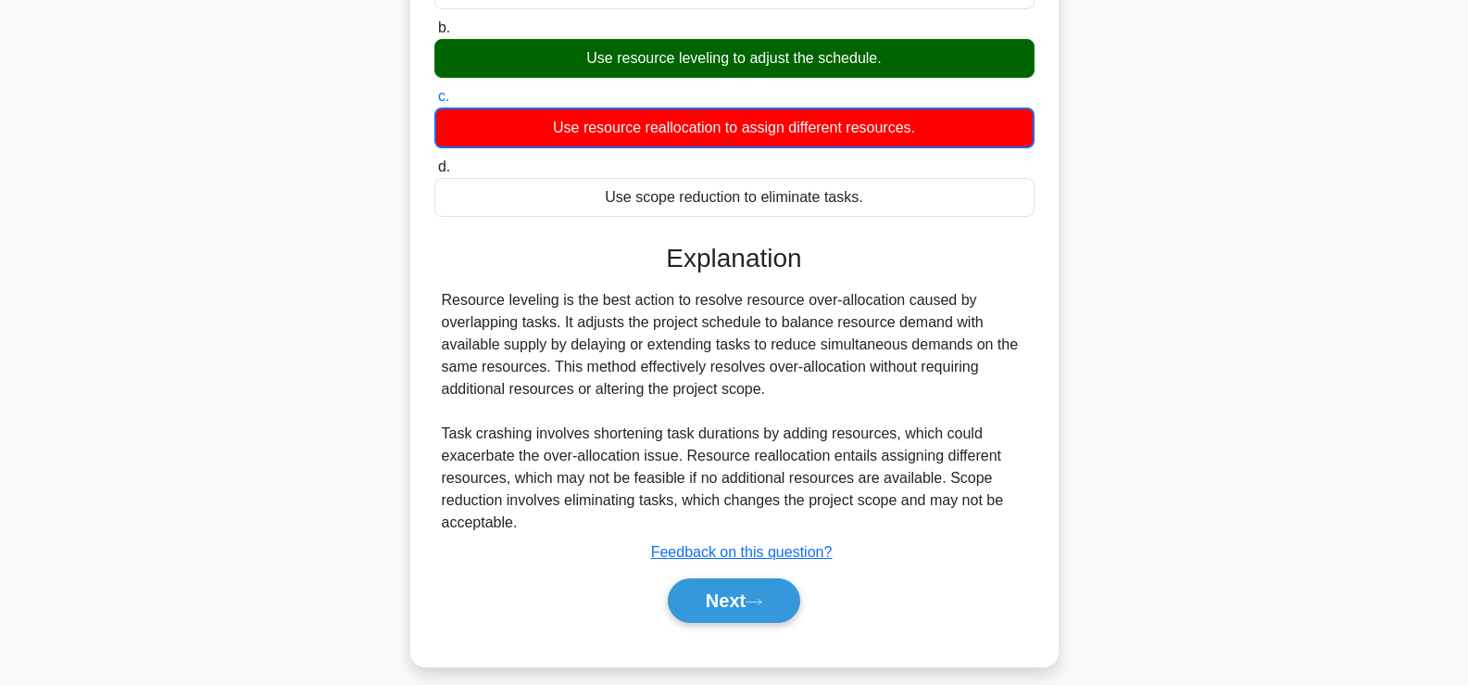
scroll to position [316, 0]
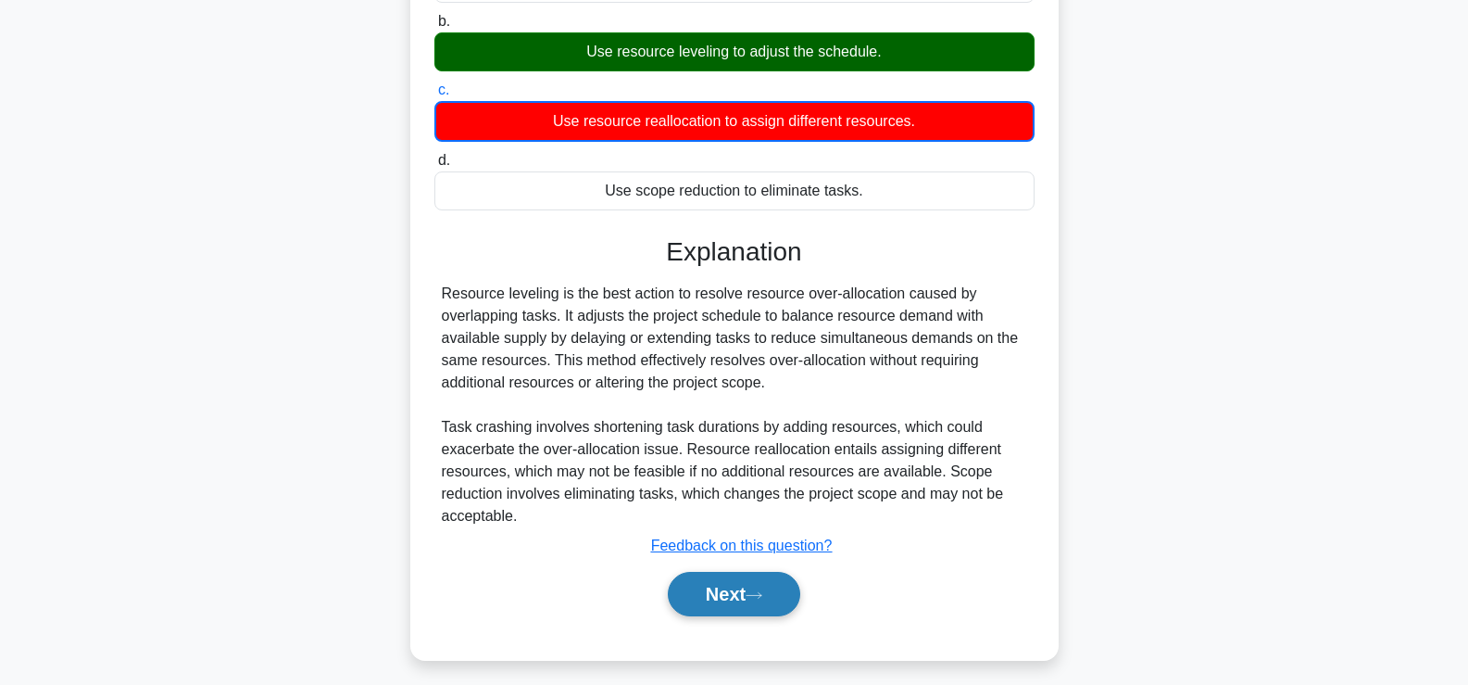
click at [749, 598] on button "Next" at bounding box center [734, 594] width 132 height 44
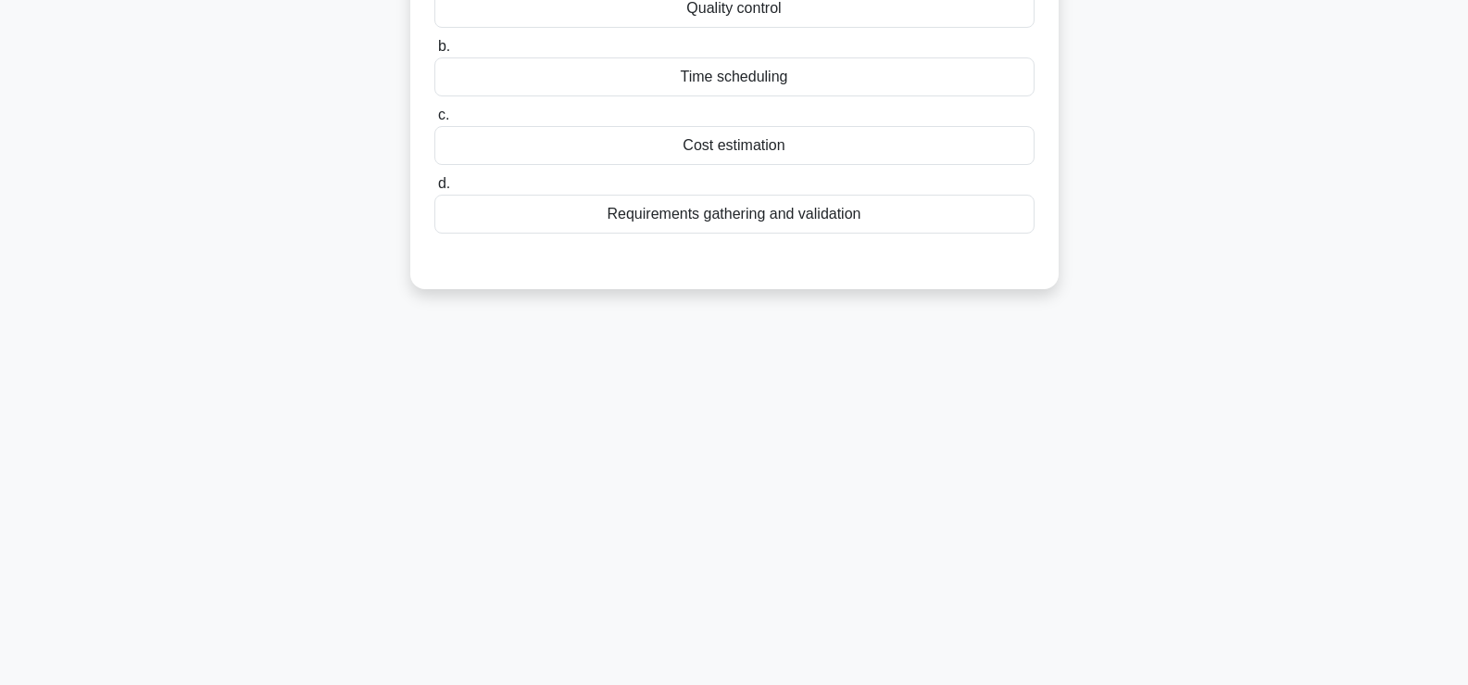
scroll to position [0, 0]
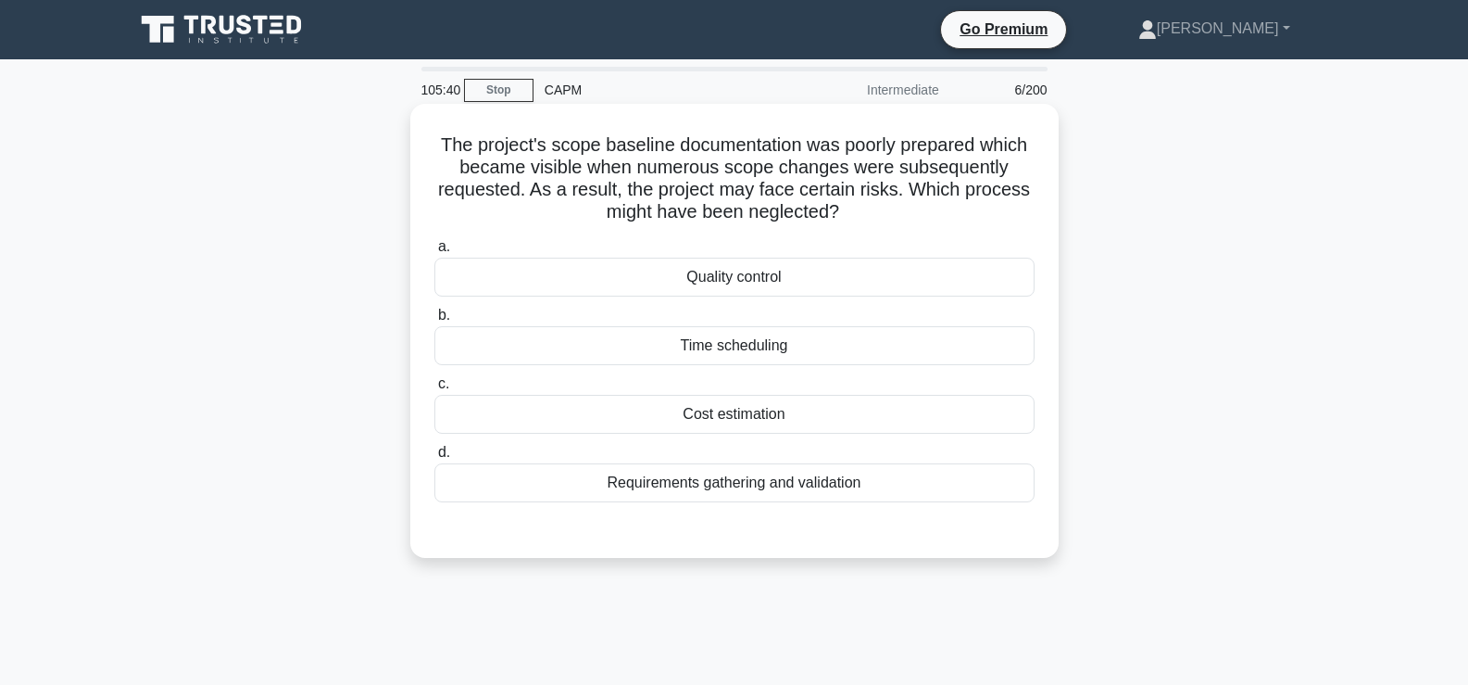
click at [845, 498] on div "Requirements gathering and validation" at bounding box center [735, 482] width 600 height 39
click at [435, 459] on input "d. Requirements gathering and validation" at bounding box center [435, 453] width 0 height 12
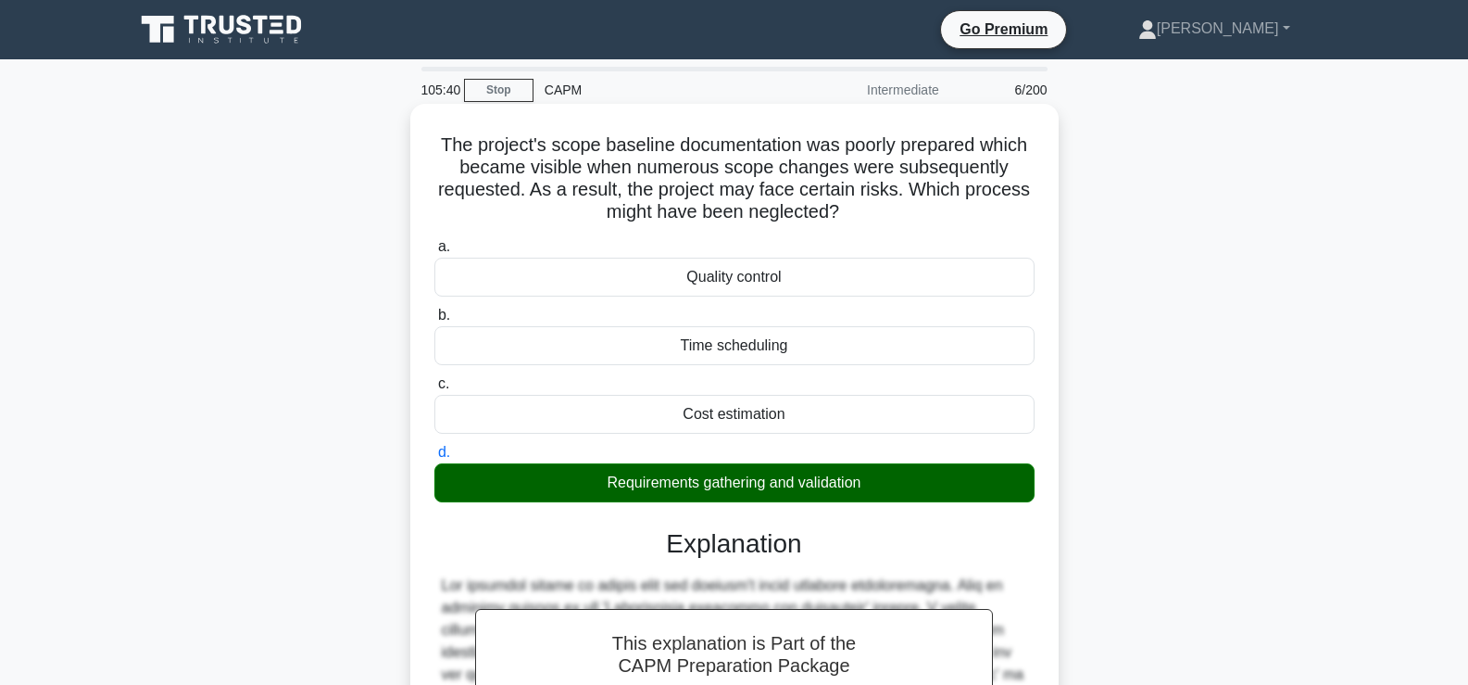
click at [849, 492] on div "Requirements gathering and validation" at bounding box center [735, 482] width 600 height 39
click at [435, 459] on input "d. Requirements gathering and validation" at bounding box center [435, 453] width 0 height 12
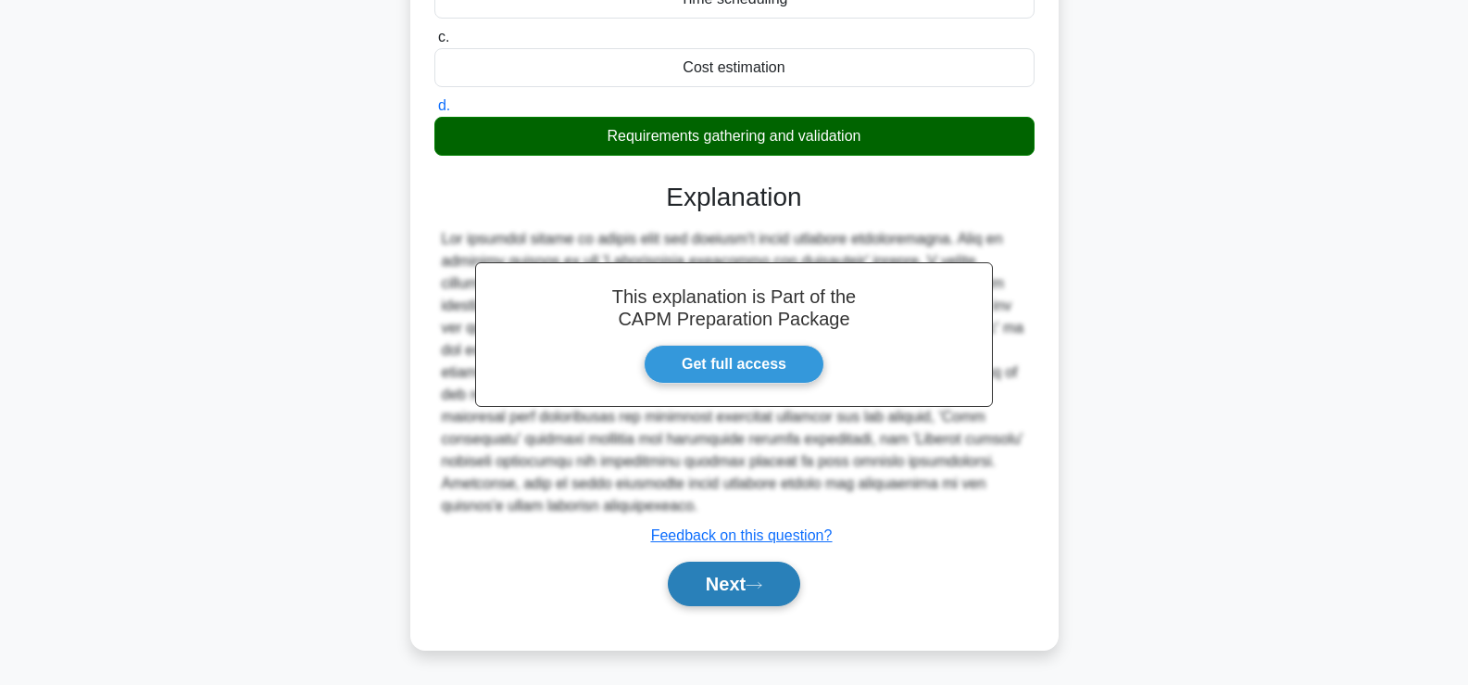
click at [718, 599] on button "Next" at bounding box center [734, 583] width 132 height 44
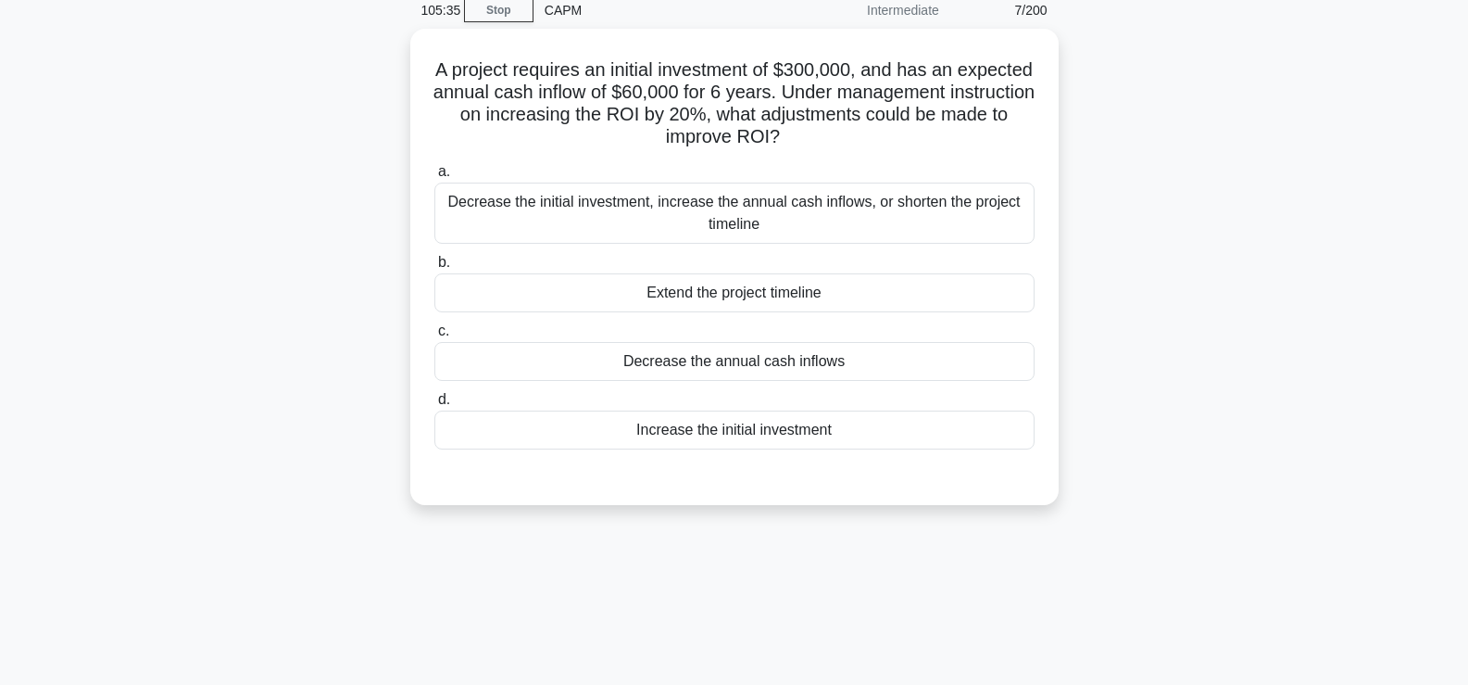
scroll to position [79, 0]
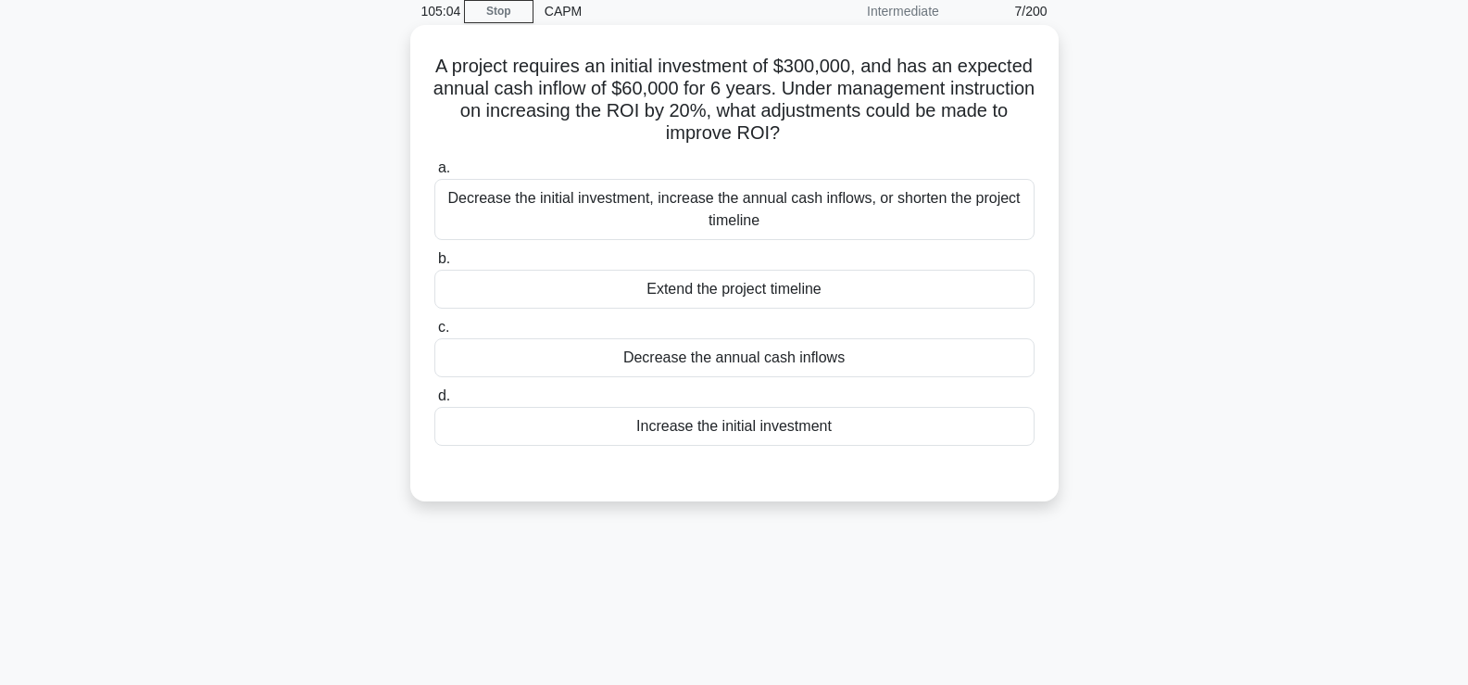
click at [911, 210] on div "Decrease the initial investment, increase the annual cash inflows, or shorten t…" at bounding box center [735, 209] width 600 height 61
click at [435, 174] on input "a. Decrease the initial investment, increase the annual cash inflows, or shorte…" at bounding box center [435, 168] width 0 height 12
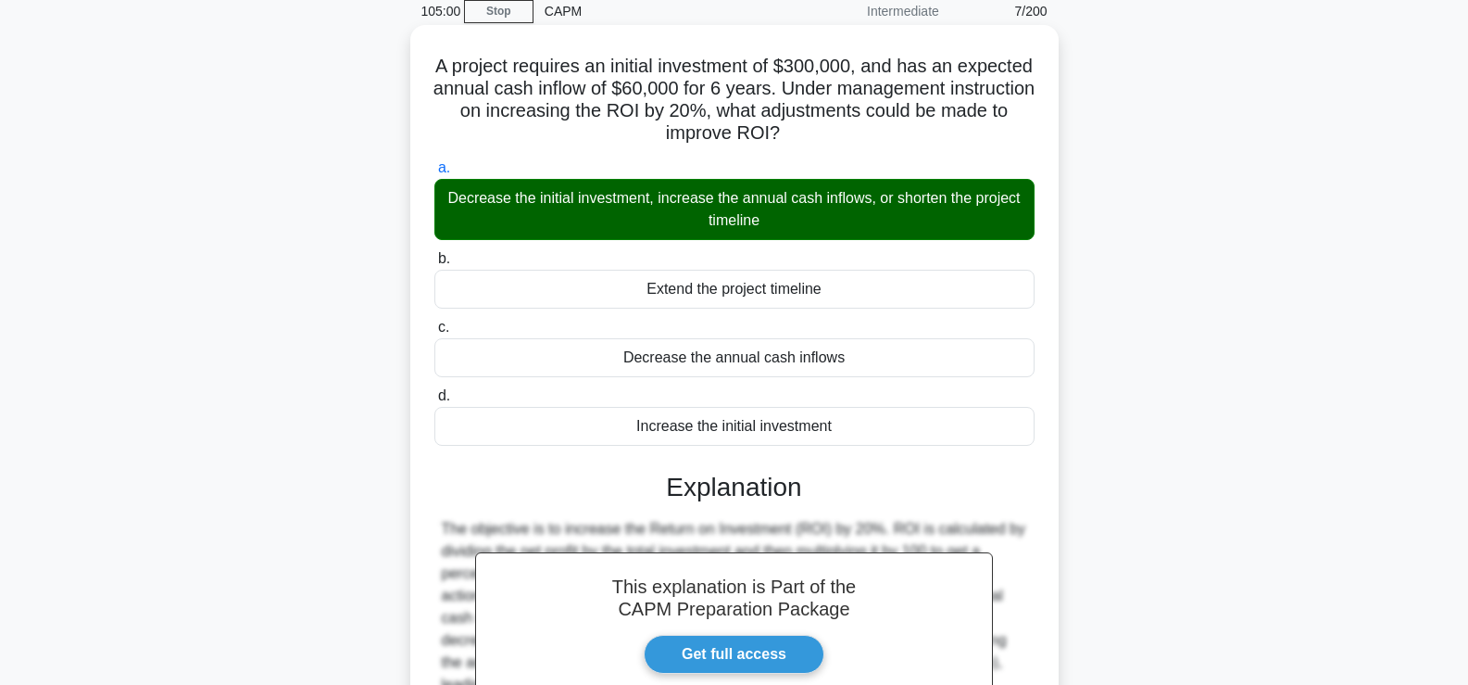
scroll to position [347, 0]
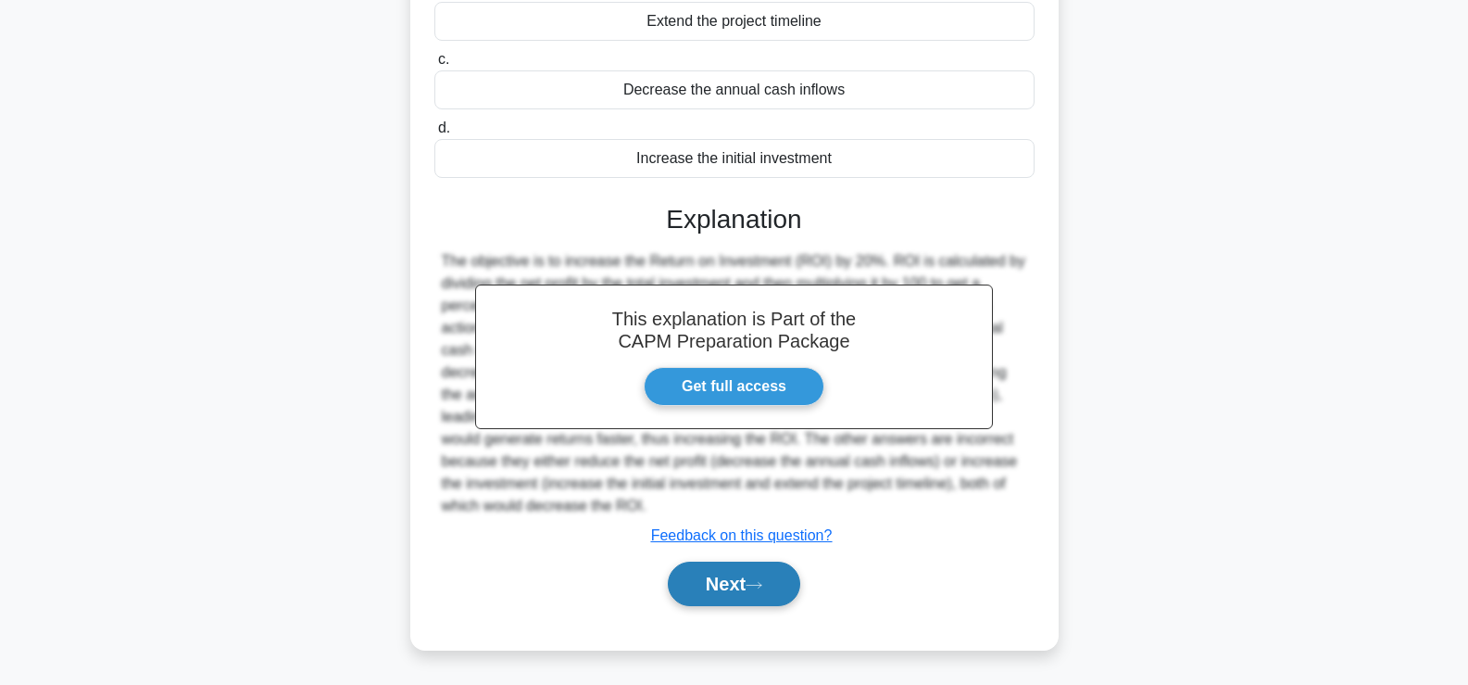
click at [728, 583] on button "Next" at bounding box center [734, 583] width 132 height 44
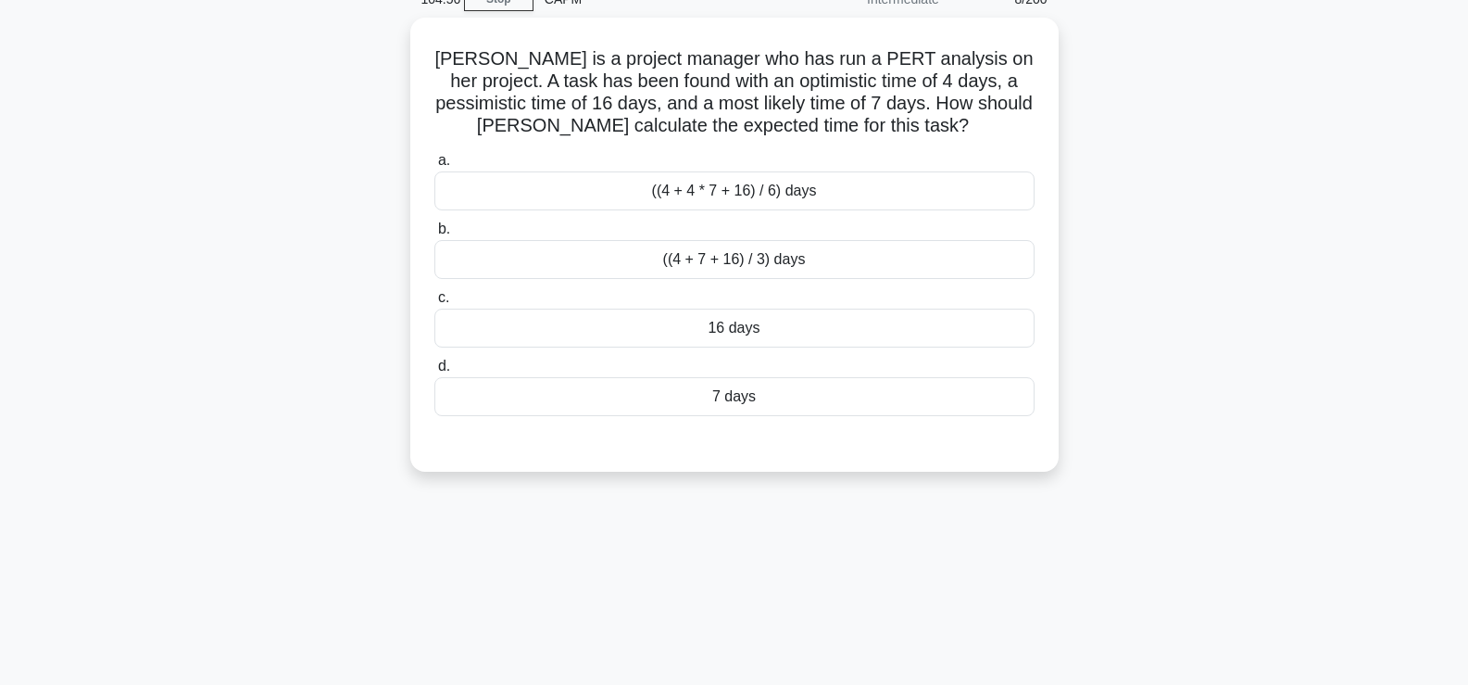
scroll to position [90, 0]
click at [958, 200] on div "((4 + 4 * 7 + 16) / 6) days" at bounding box center [735, 187] width 600 height 39
click at [435, 163] on input "a. ((4 + 4 * 7 + 16) / 6) days" at bounding box center [435, 157] width 0 height 12
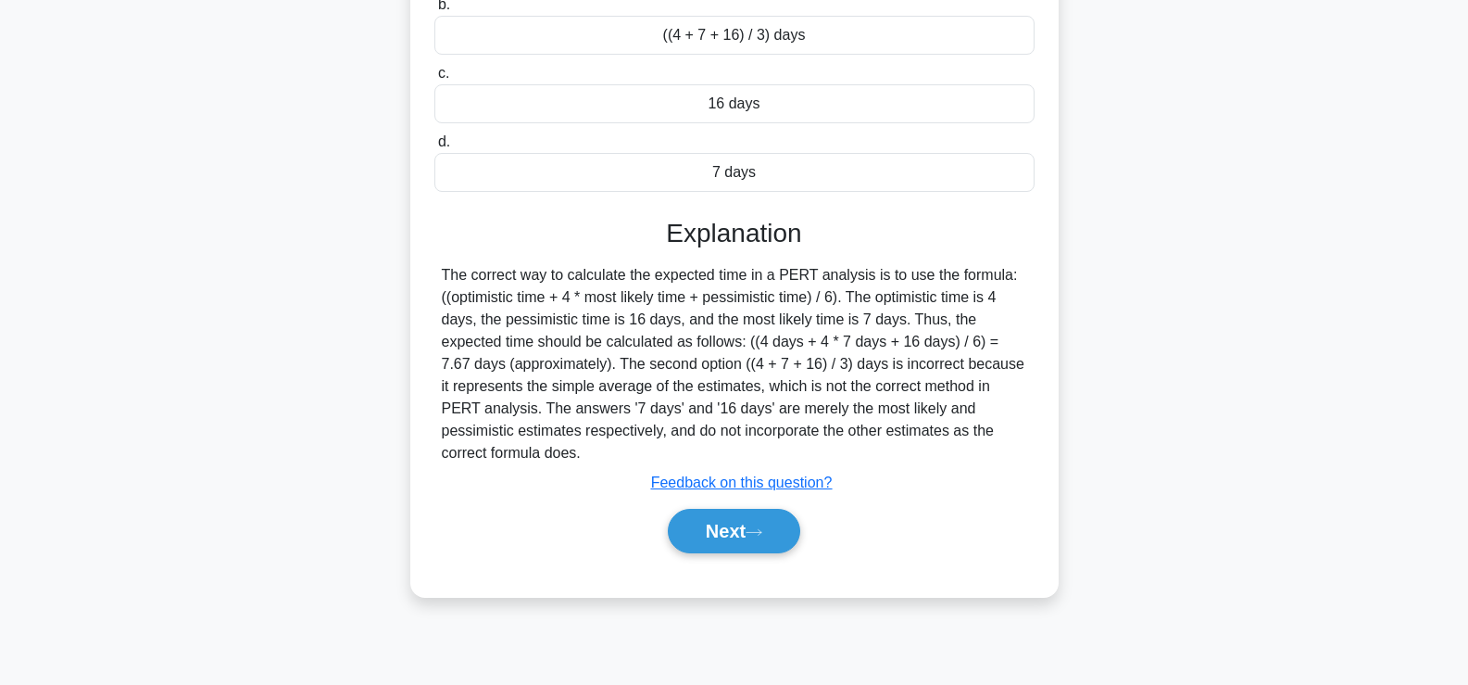
scroll to position [316, 0]
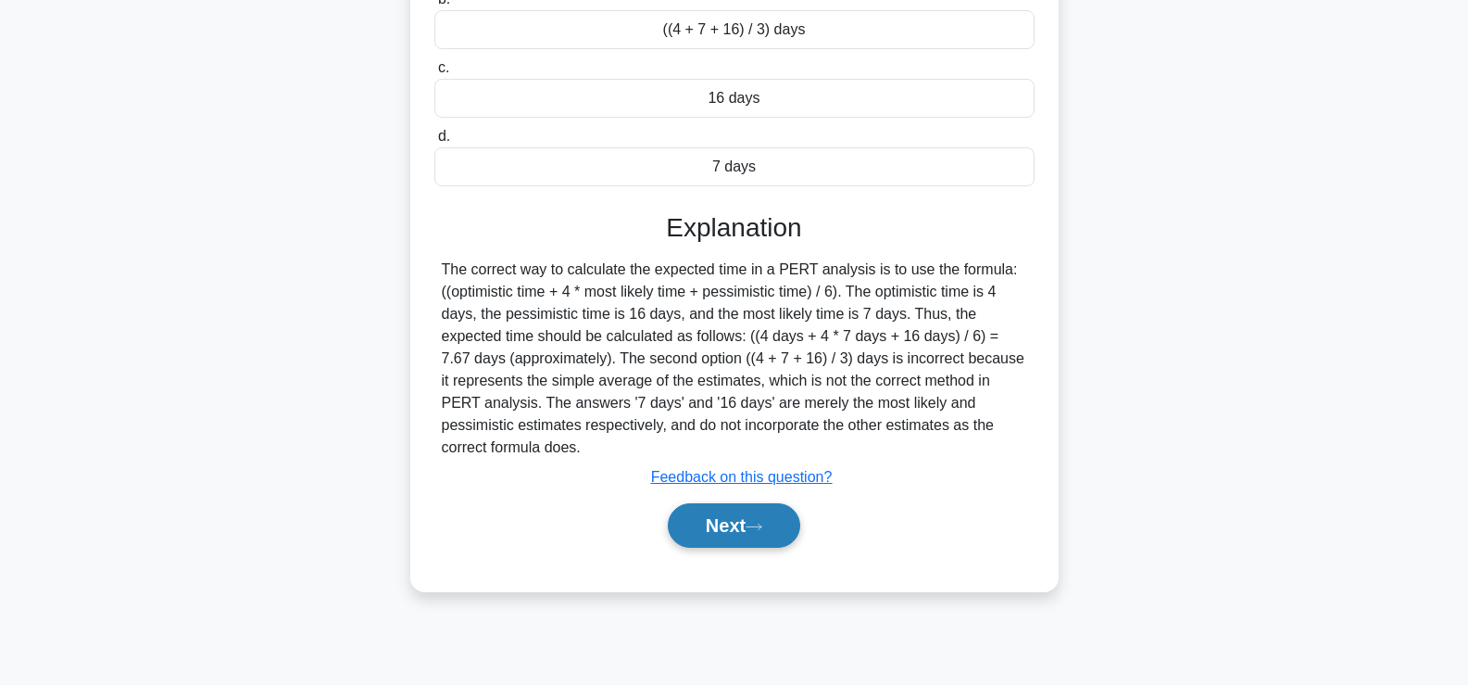
click at [737, 524] on button "Next" at bounding box center [734, 525] width 132 height 44
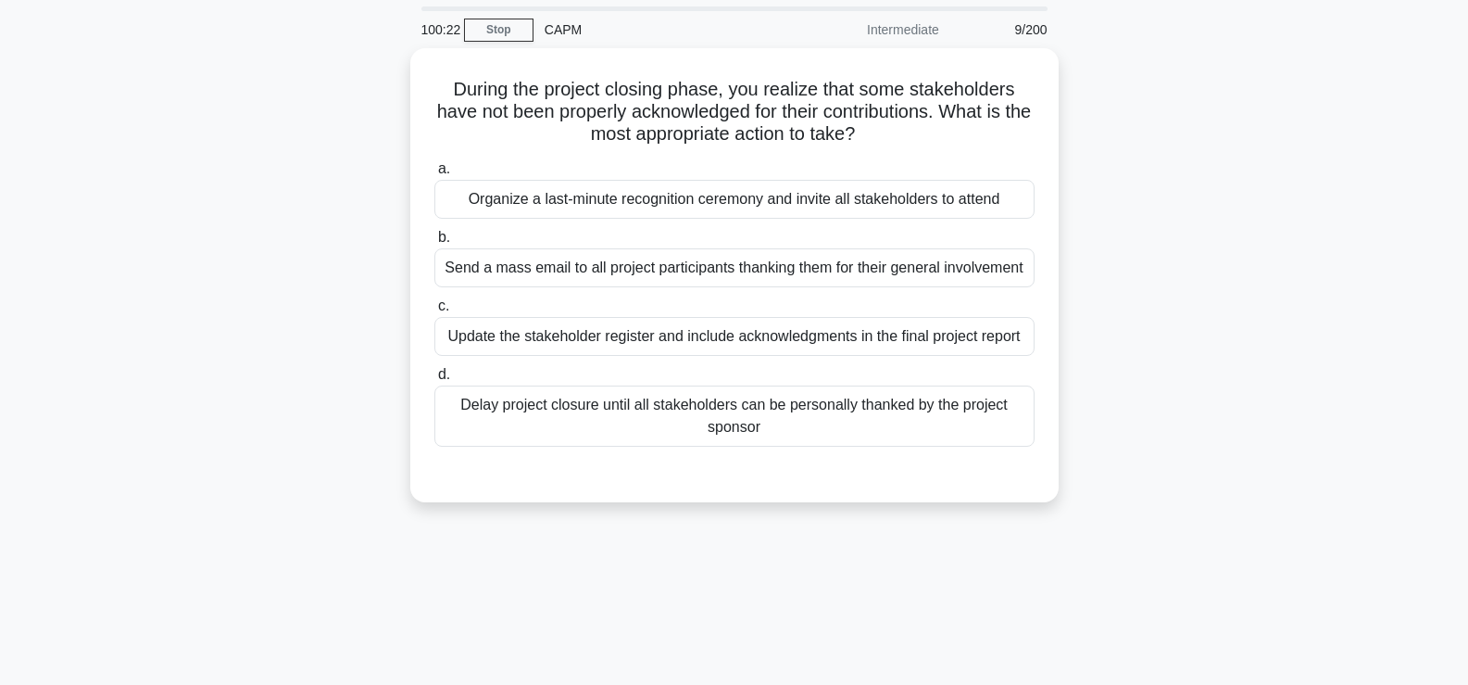
scroll to position [59, 0]
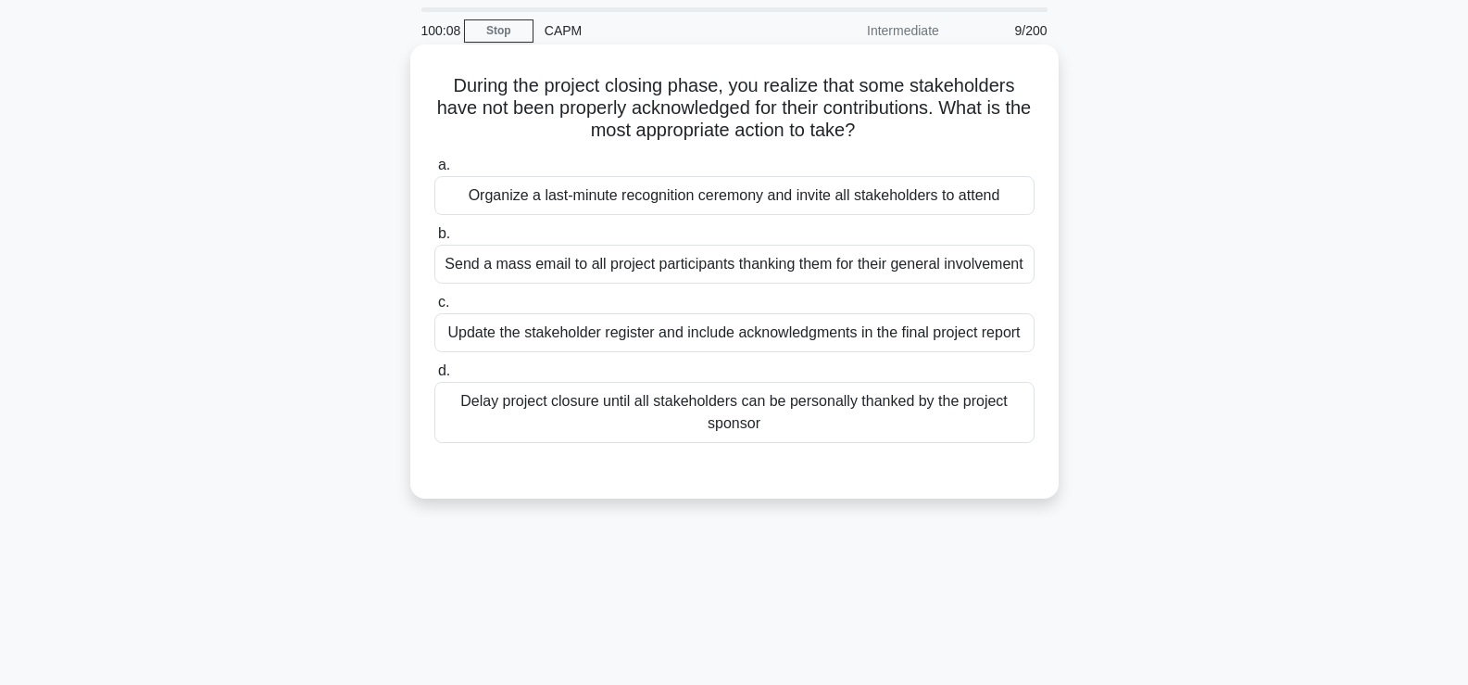
click at [503, 329] on div "Update the stakeholder register and include acknowledgments in the final projec…" at bounding box center [735, 332] width 600 height 39
click at [435, 309] on input "c. Update the stakeholder register and include acknowledgments in the final pro…" at bounding box center [435, 302] width 0 height 12
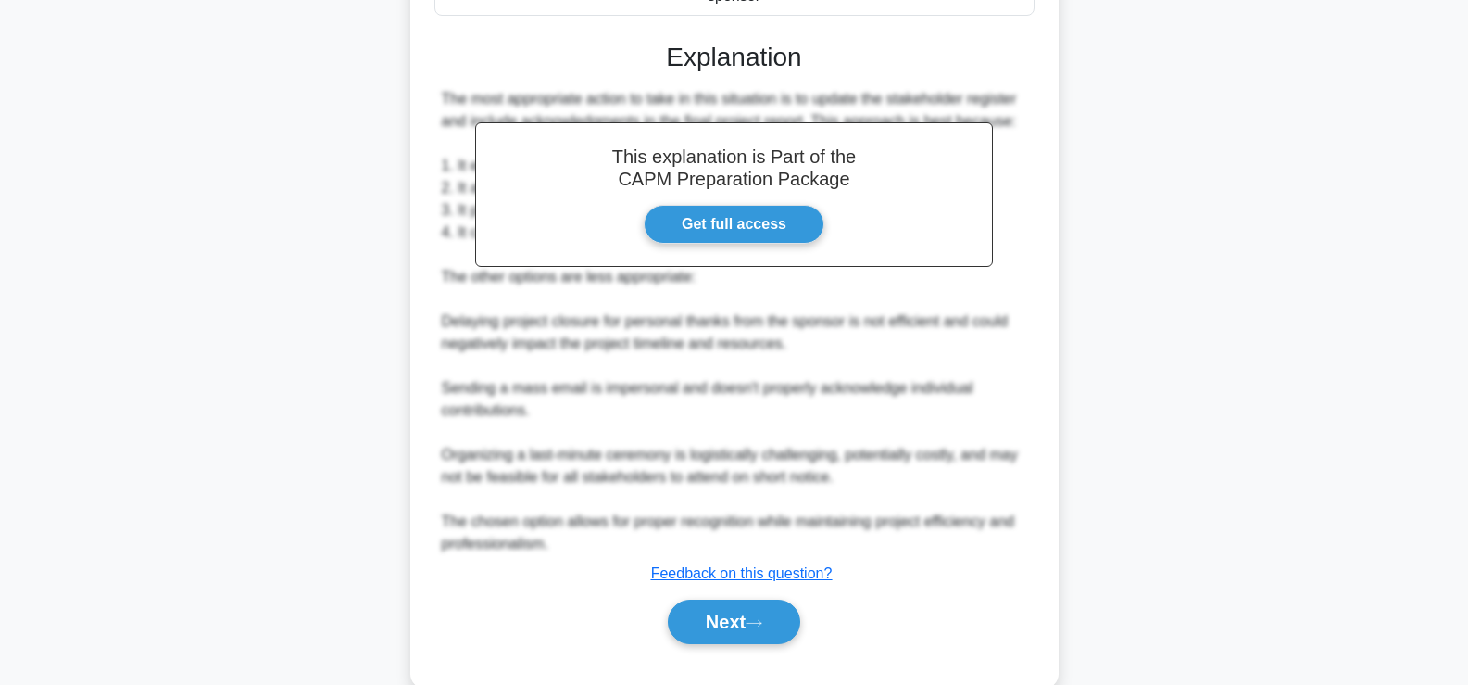
scroll to position [548, 0]
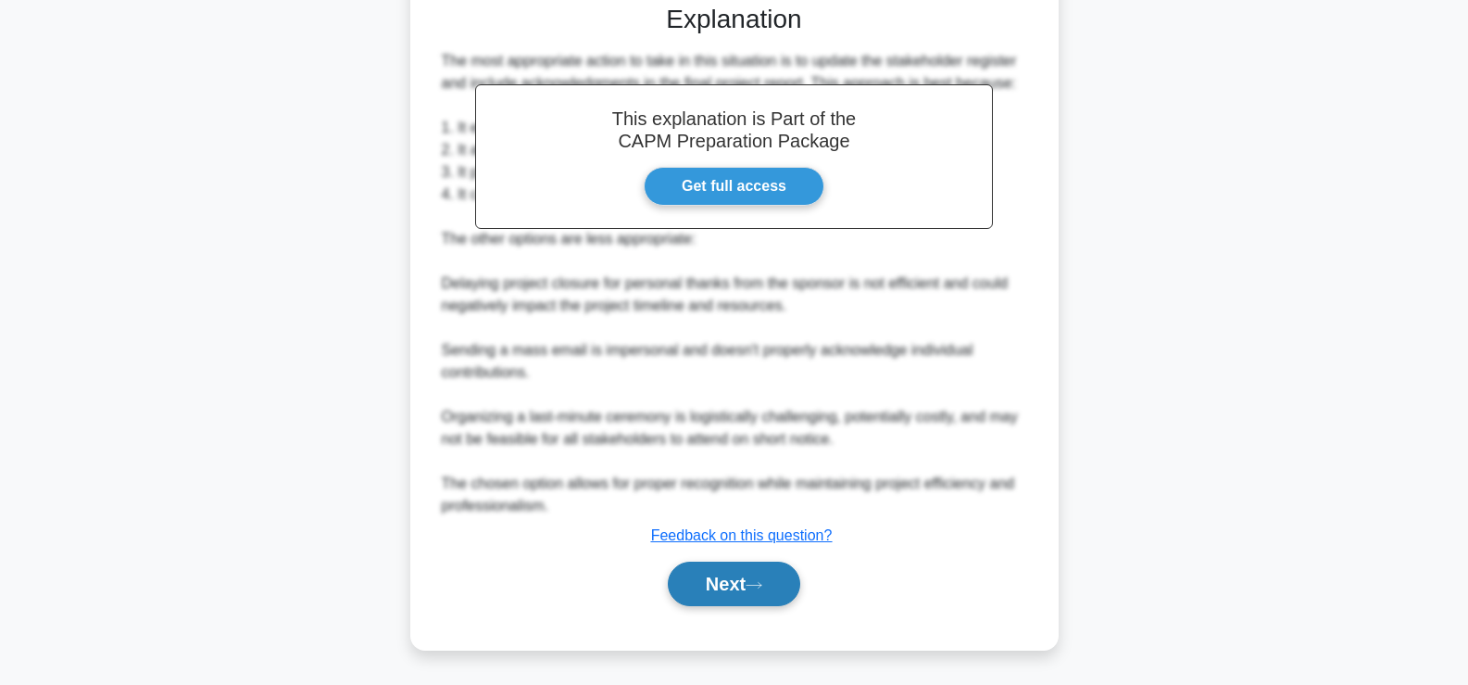
click at [780, 577] on button "Next" at bounding box center [734, 583] width 132 height 44
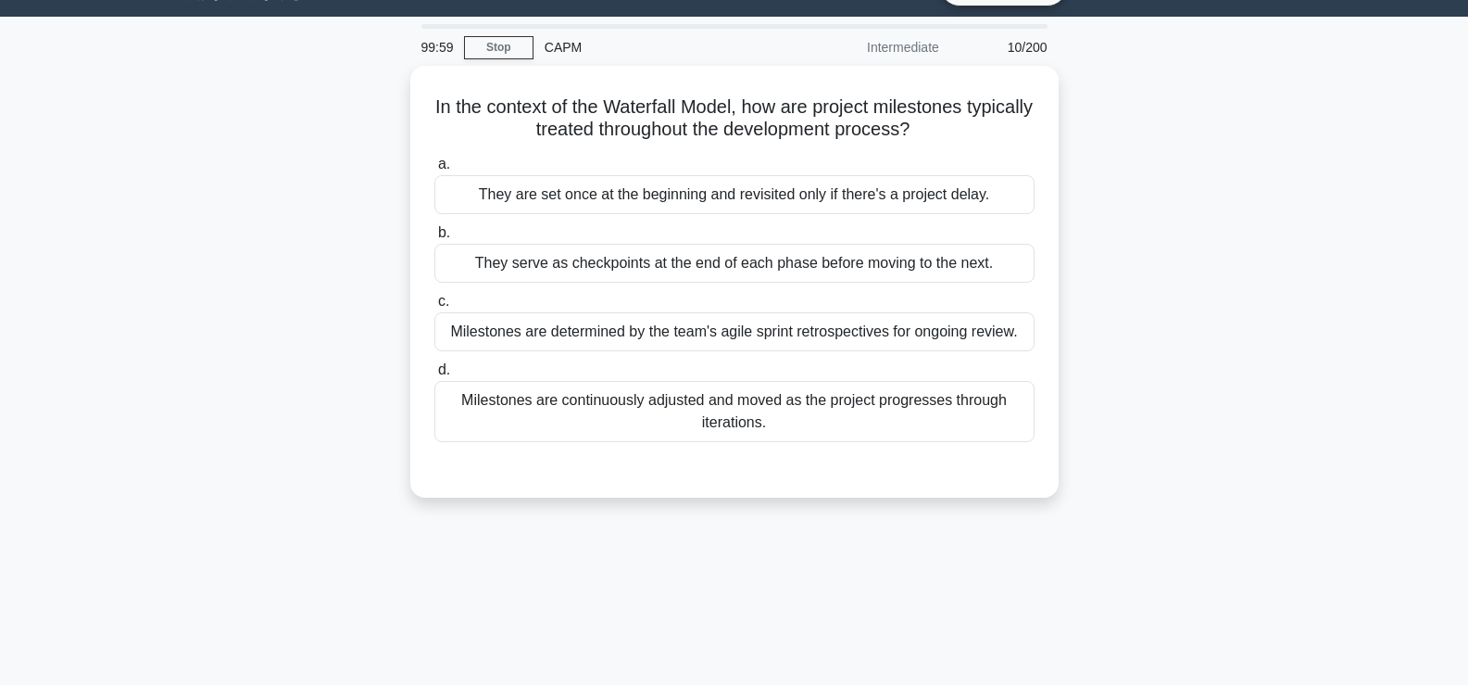
scroll to position [42, 0]
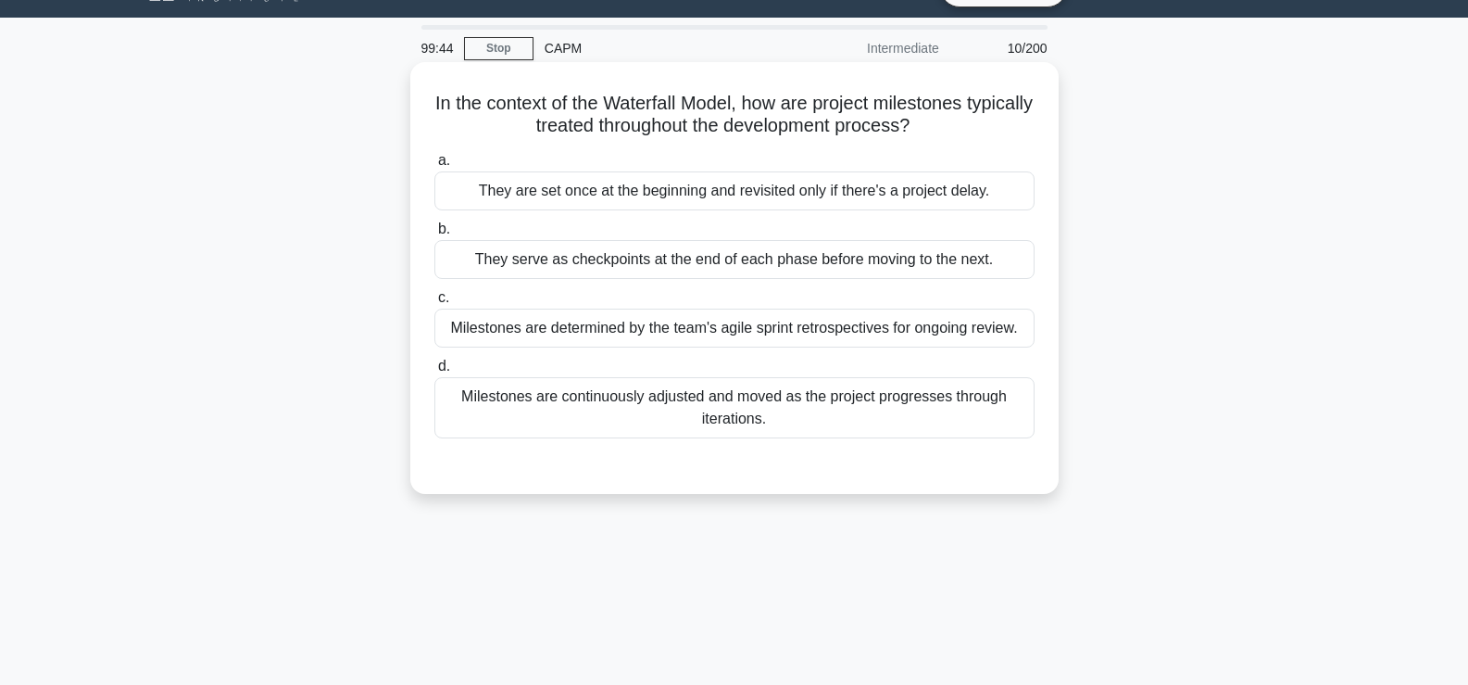
click at [851, 258] on div "They serve as checkpoints at the end of each phase before moving to the next." at bounding box center [735, 259] width 600 height 39
click at [435, 235] on input "b. They serve as checkpoints at the end of each phase before moving to the next." at bounding box center [435, 229] width 0 height 12
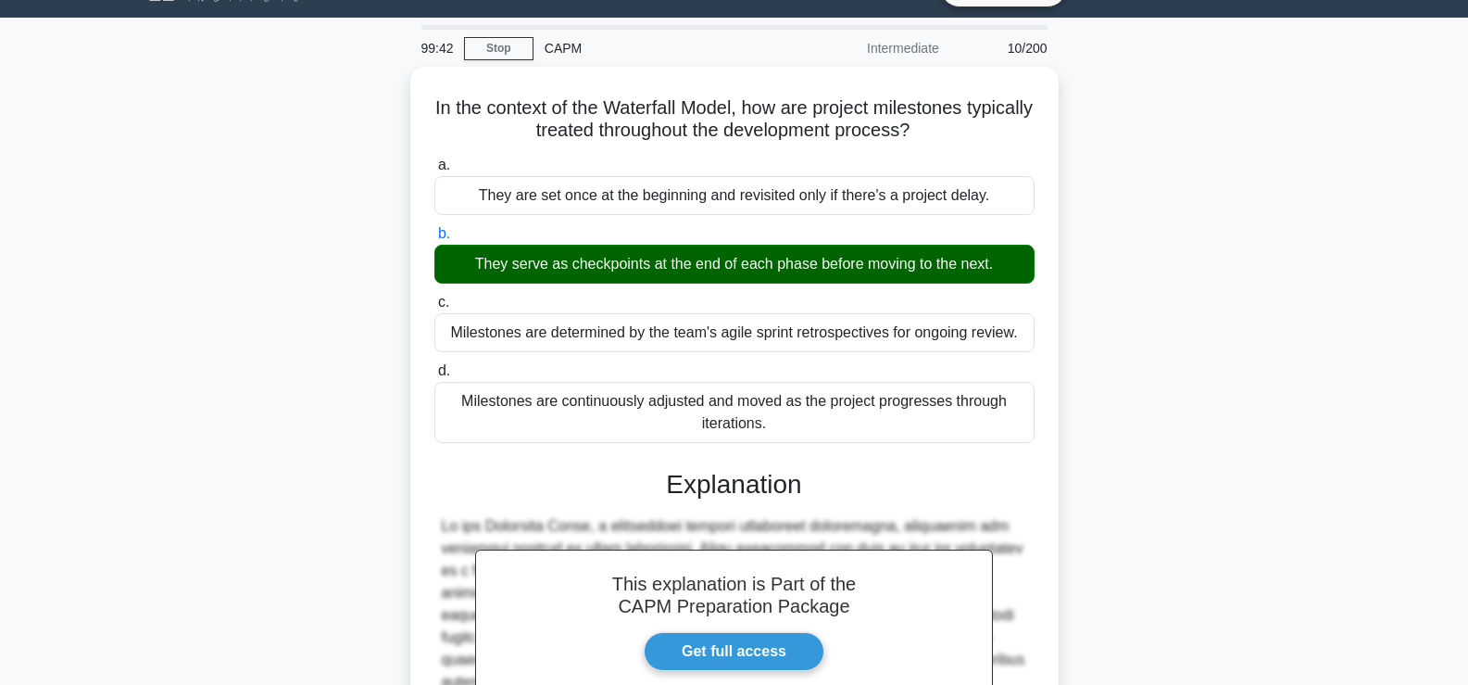
scroll to position [525, 0]
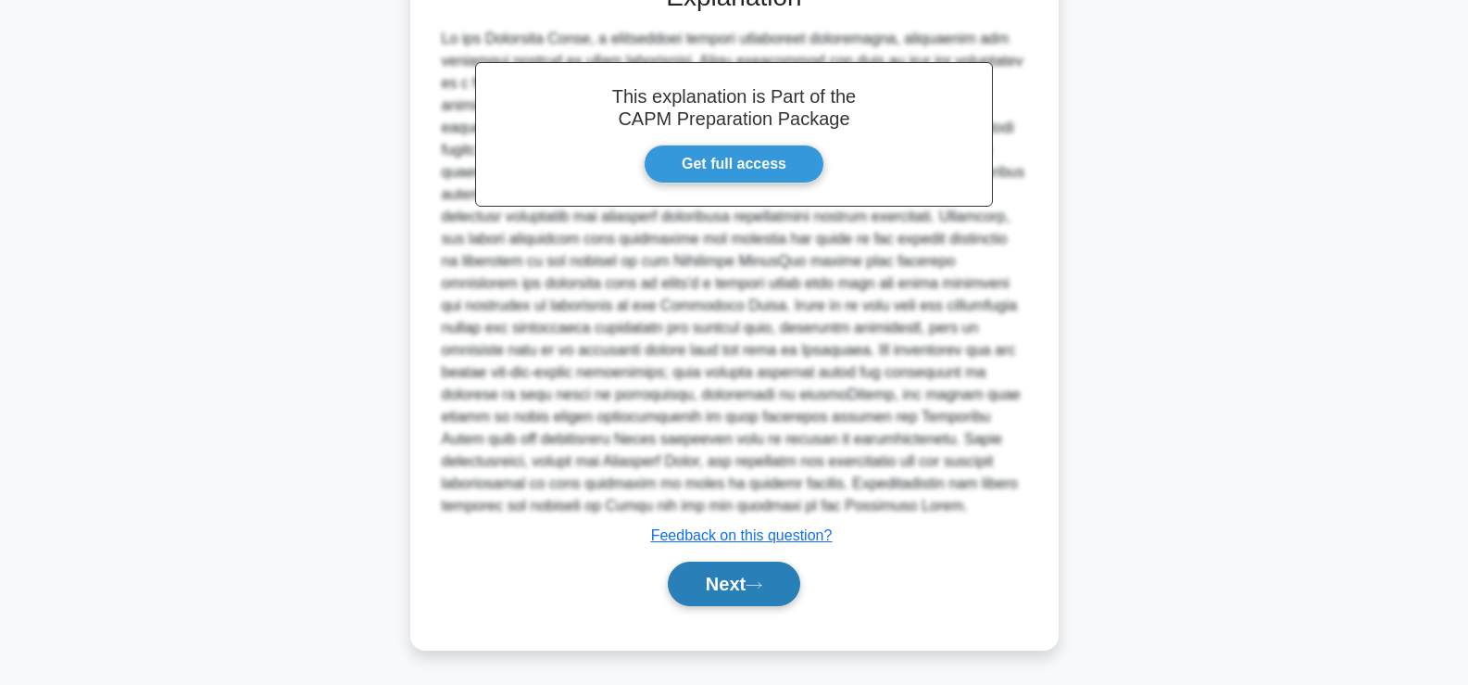
click at [725, 580] on button "Next" at bounding box center [734, 583] width 132 height 44
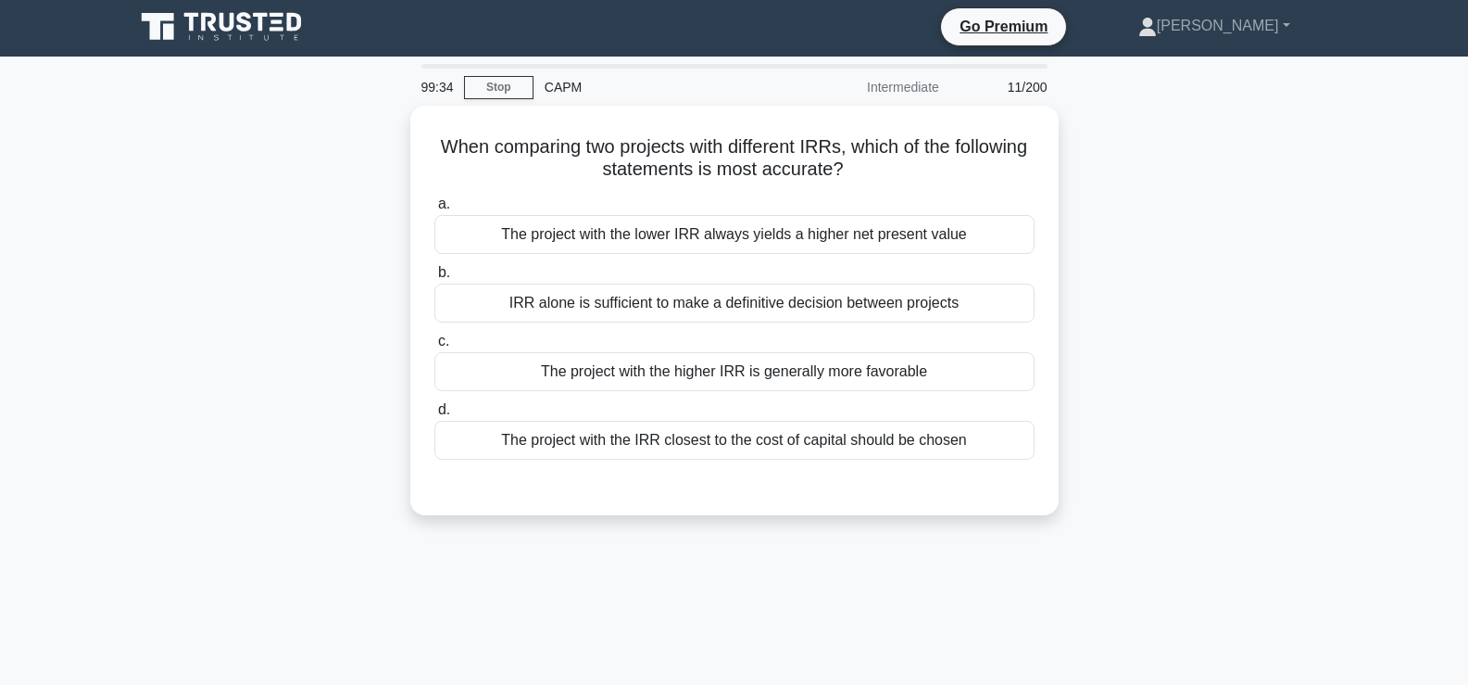
scroll to position [4, 0]
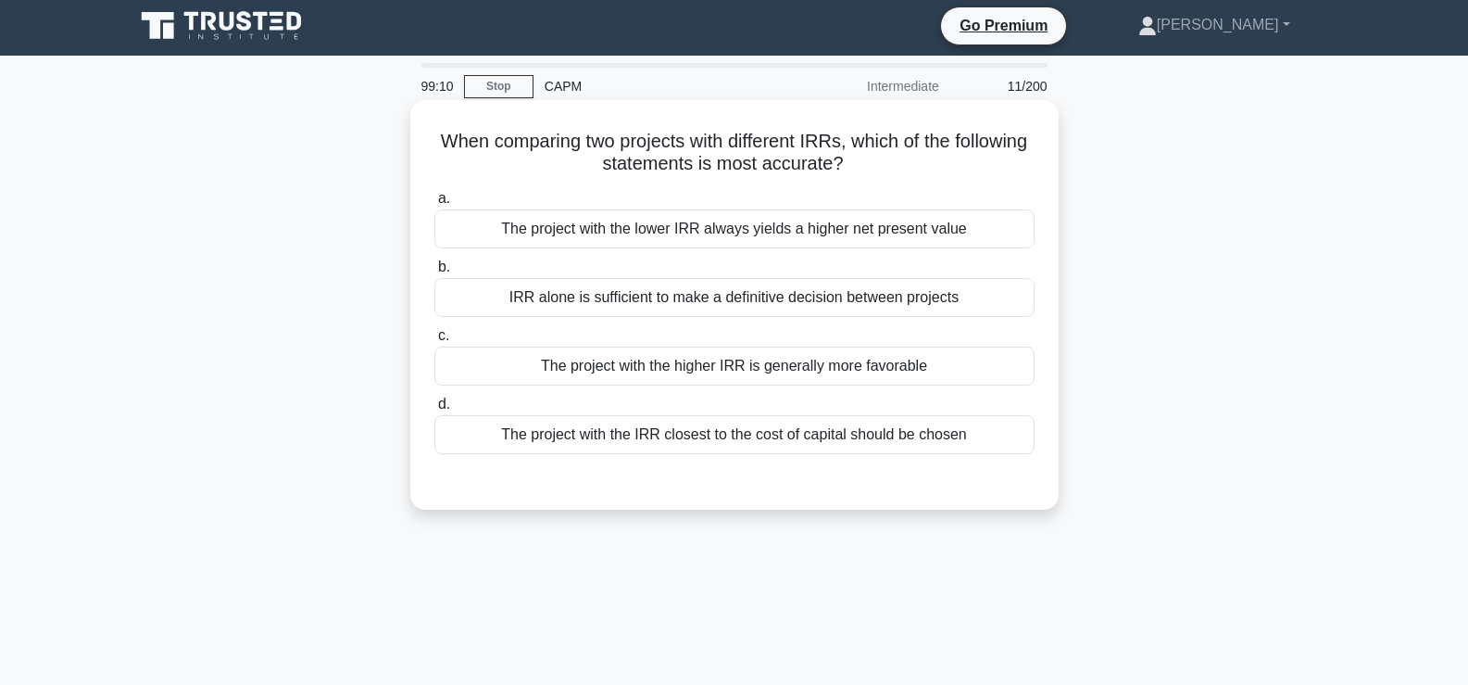
click at [964, 235] on div "The project with the lower IRR always yields a higher net present value" at bounding box center [735, 228] width 600 height 39
click at [435, 205] on input "a. The project with the lower IRR always yields a higher net present value" at bounding box center [435, 199] width 0 height 12
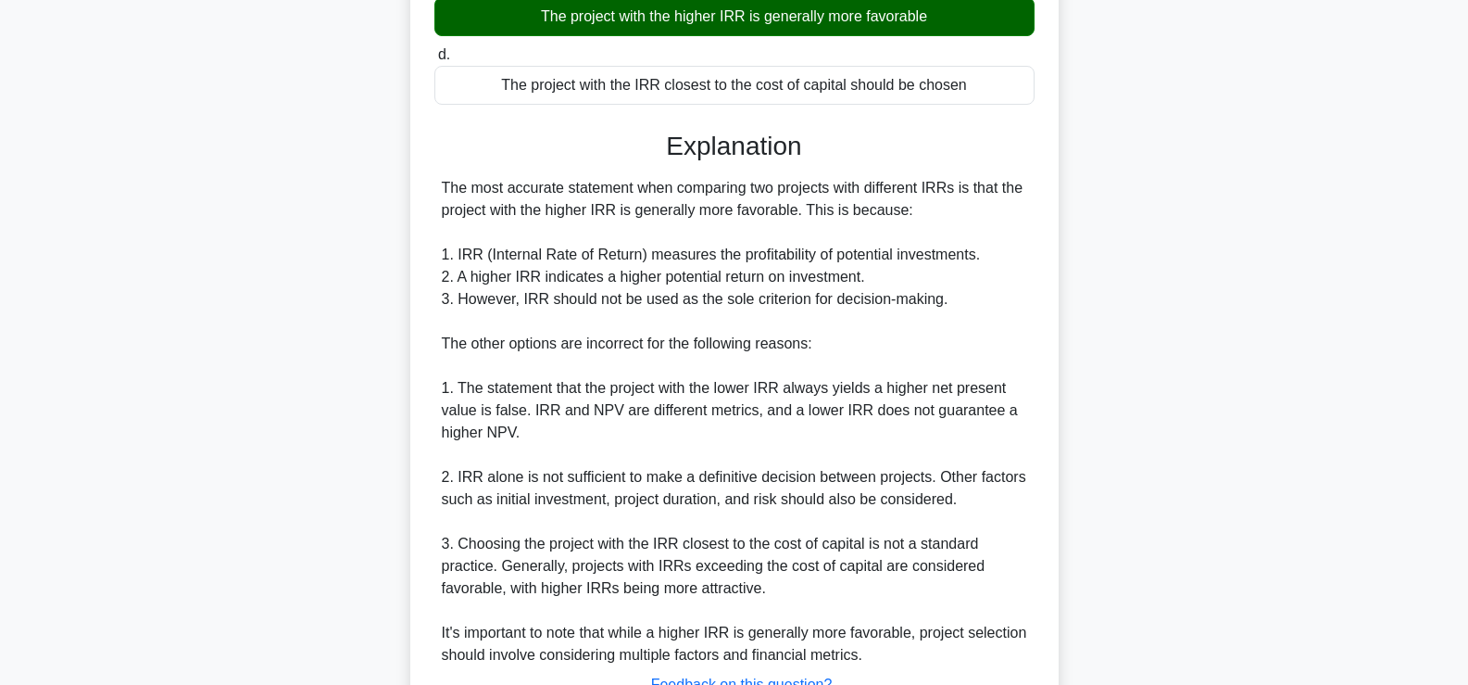
scroll to position [505, 0]
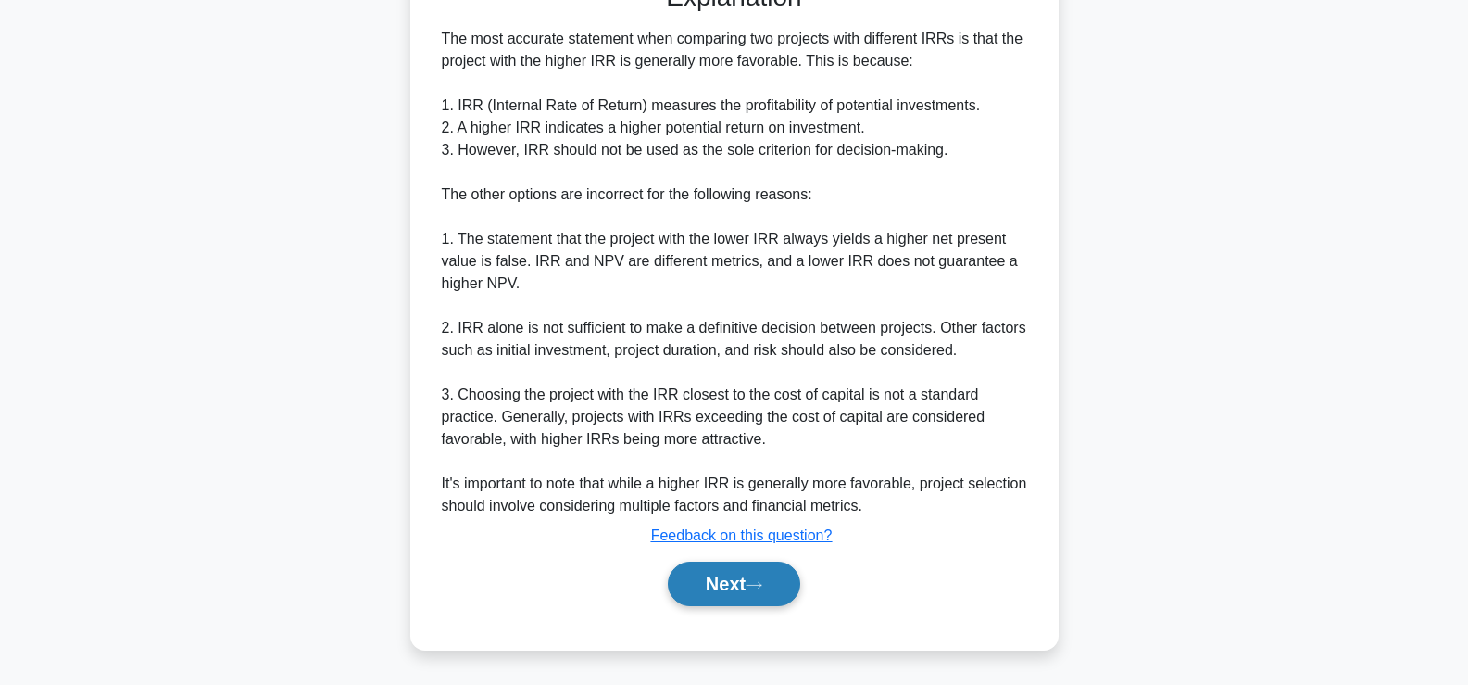
click at [733, 571] on button "Next" at bounding box center [734, 583] width 132 height 44
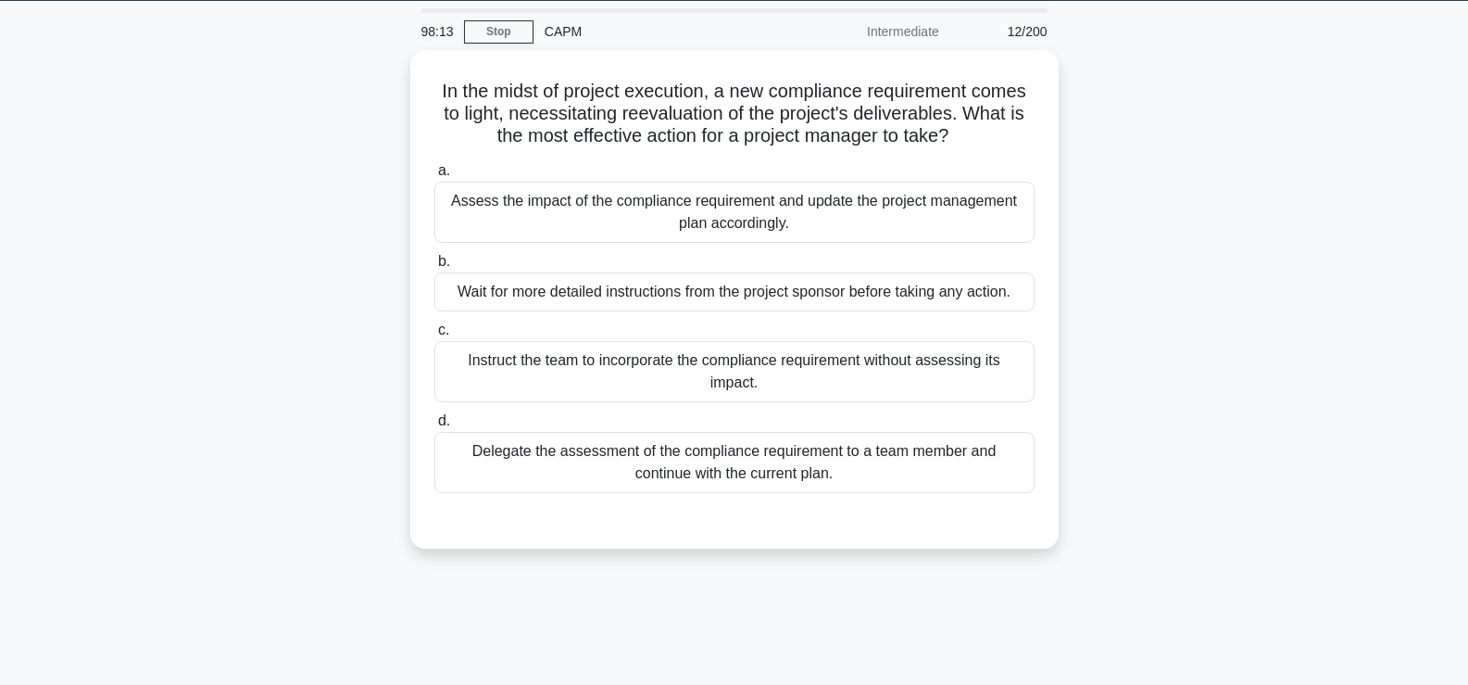
scroll to position [57, 0]
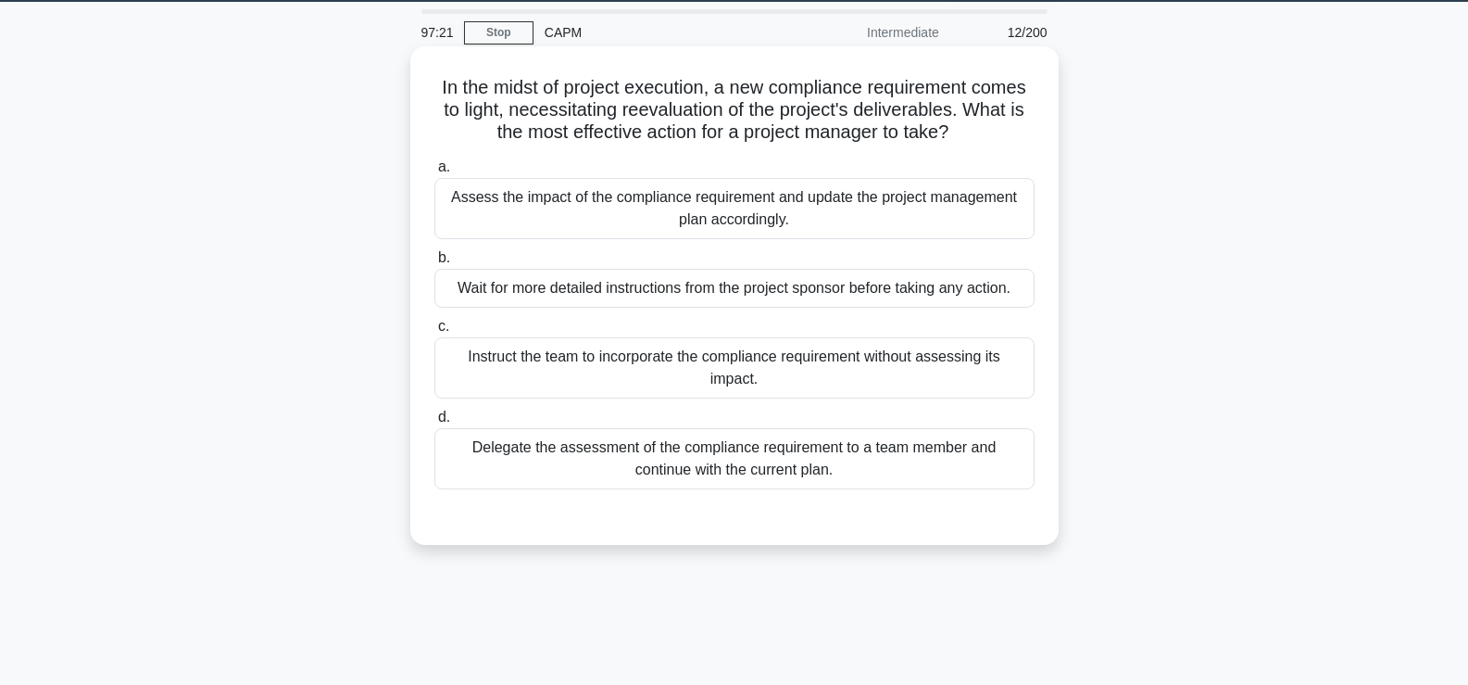
click at [837, 210] on div "Assess the impact of the compliance requirement and update the project manageme…" at bounding box center [735, 208] width 600 height 61
click at [435, 173] on input "a. Assess the impact of the compliance requirement and update the project manag…" at bounding box center [435, 167] width 0 height 12
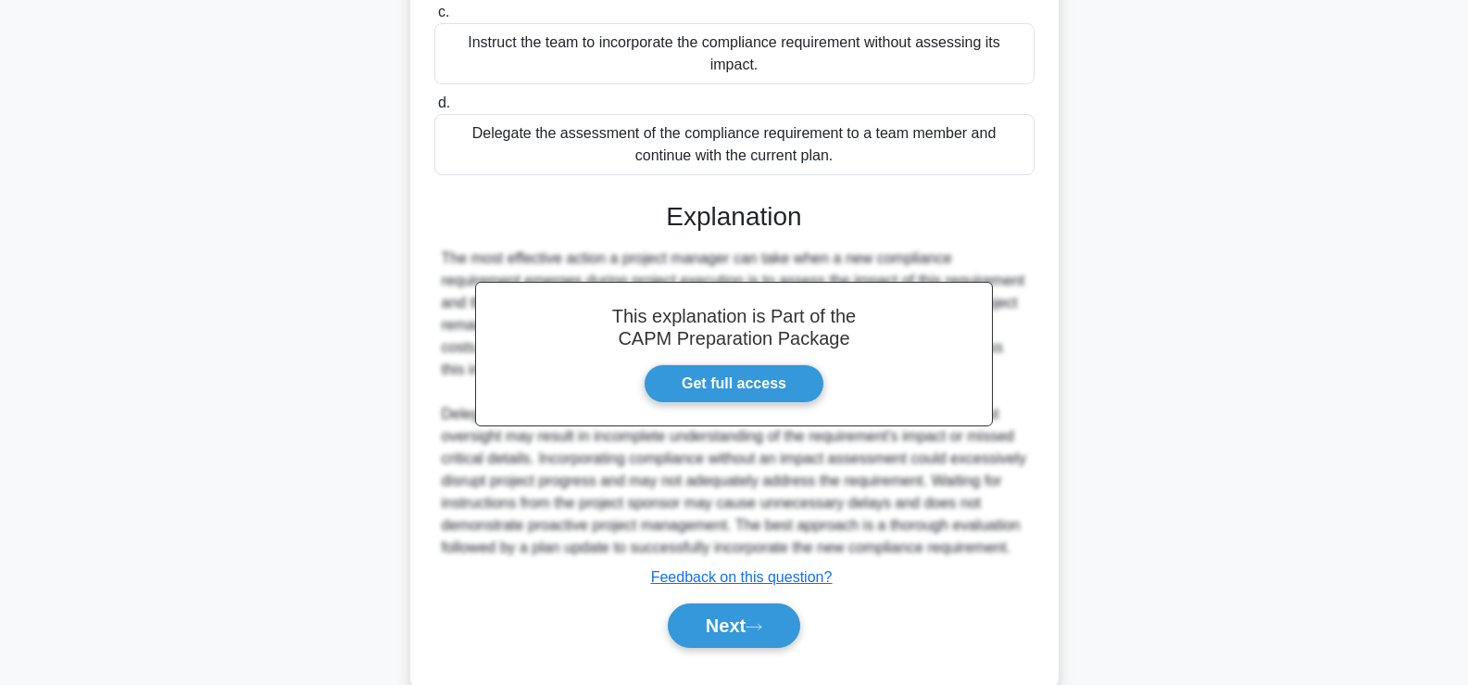
scroll to position [414, 0]
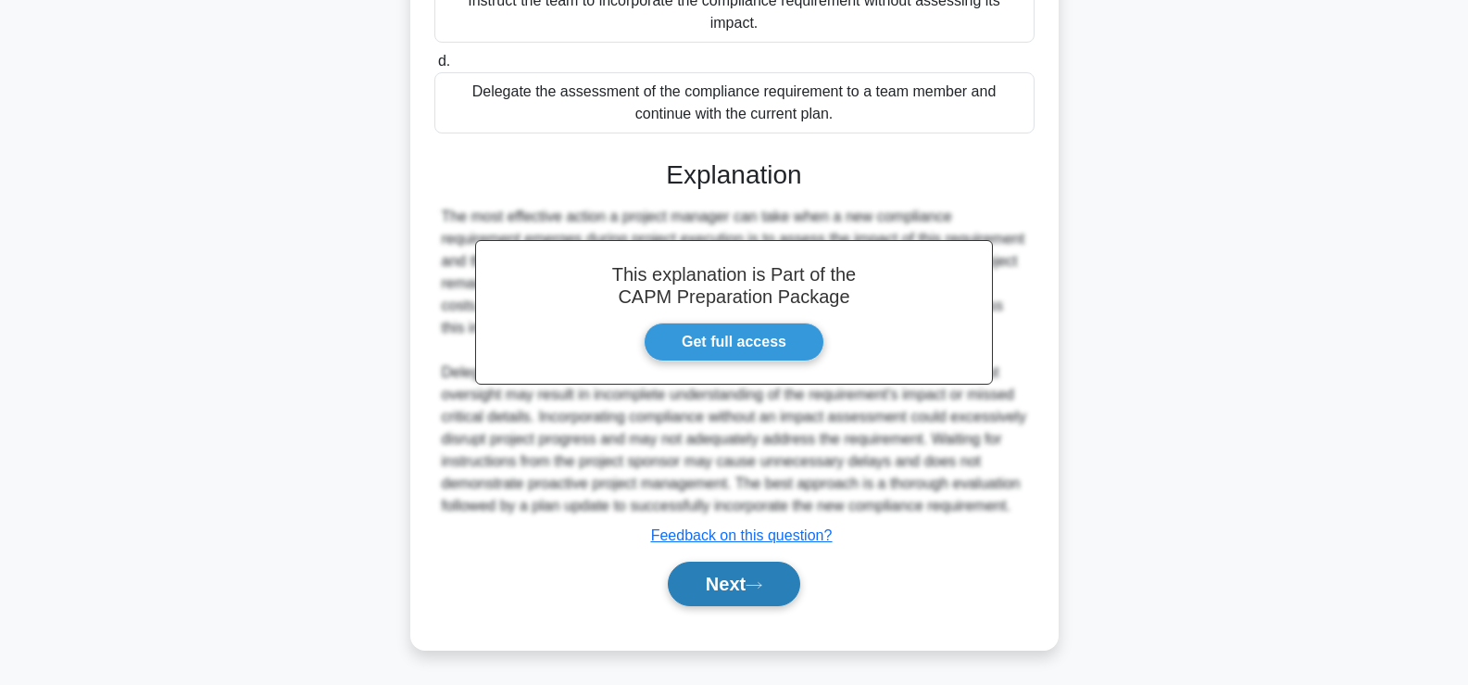
click at [738, 583] on button "Next" at bounding box center [734, 583] width 132 height 44
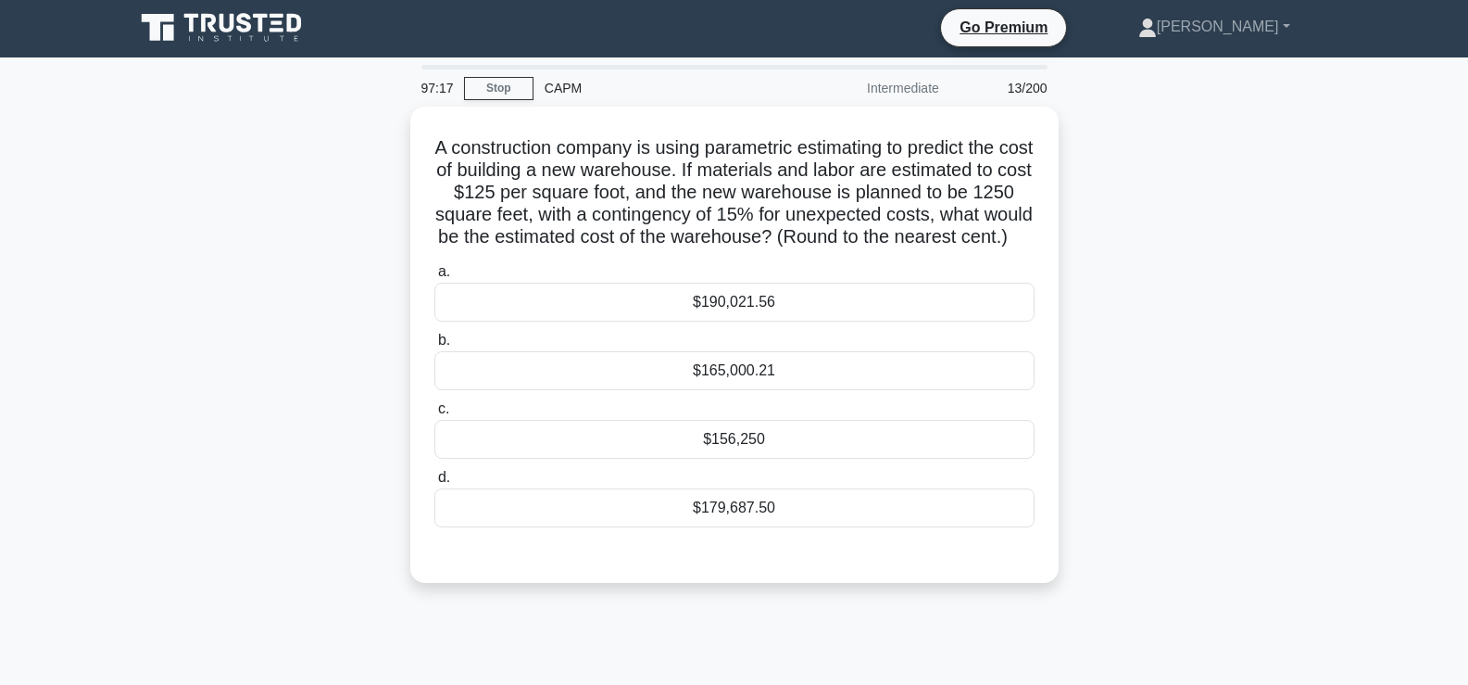
scroll to position [1, 0]
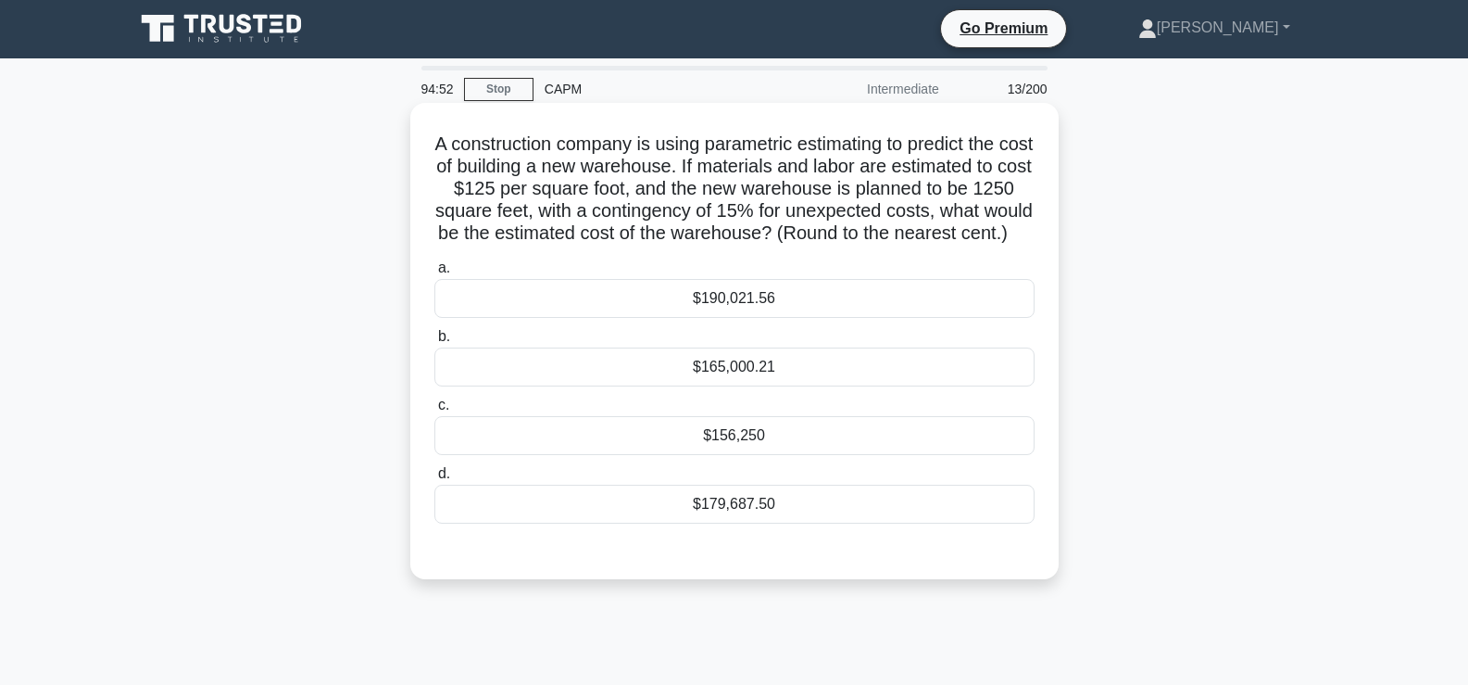
click at [830, 386] on div "$165,000.21" at bounding box center [735, 366] width 600 height 39
click at [435, 343] on input "b. $165,000.21" at bounding box center [435, 337] width 0 height 12
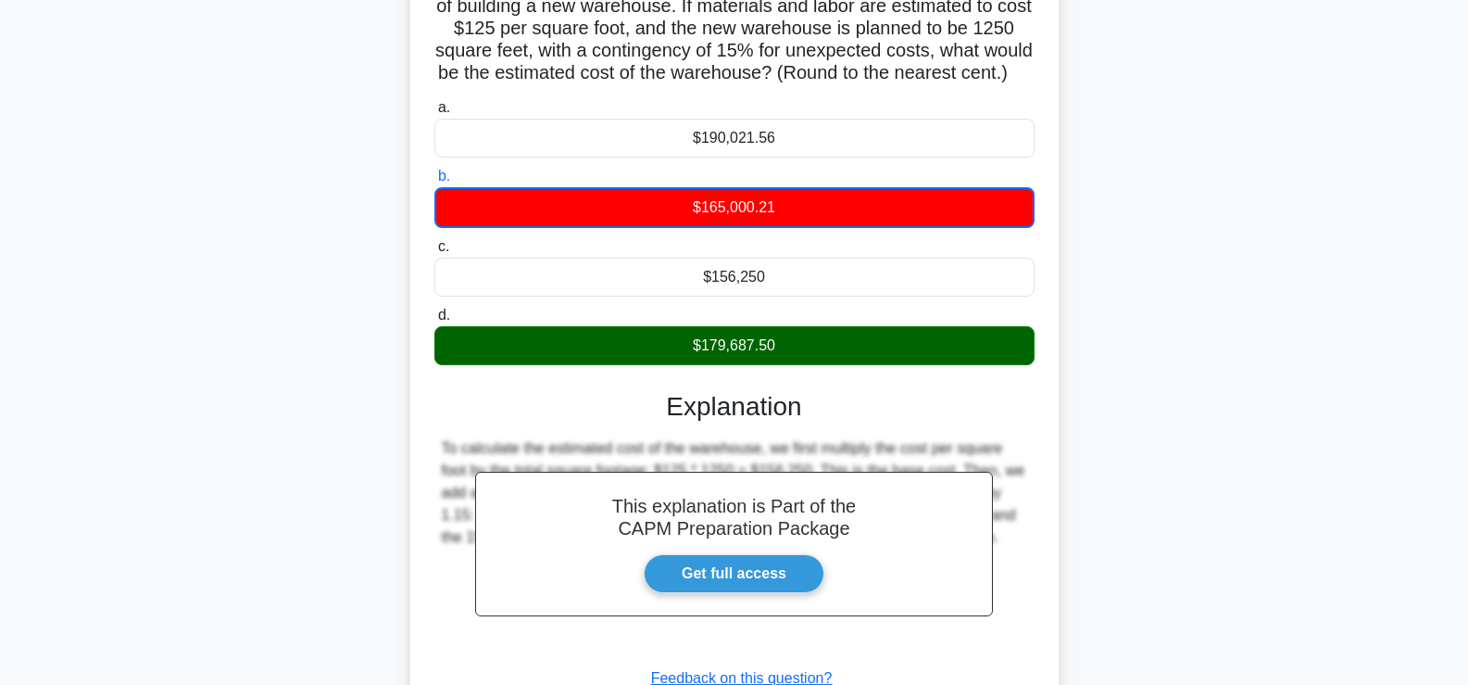
scroll to position [327, 0]
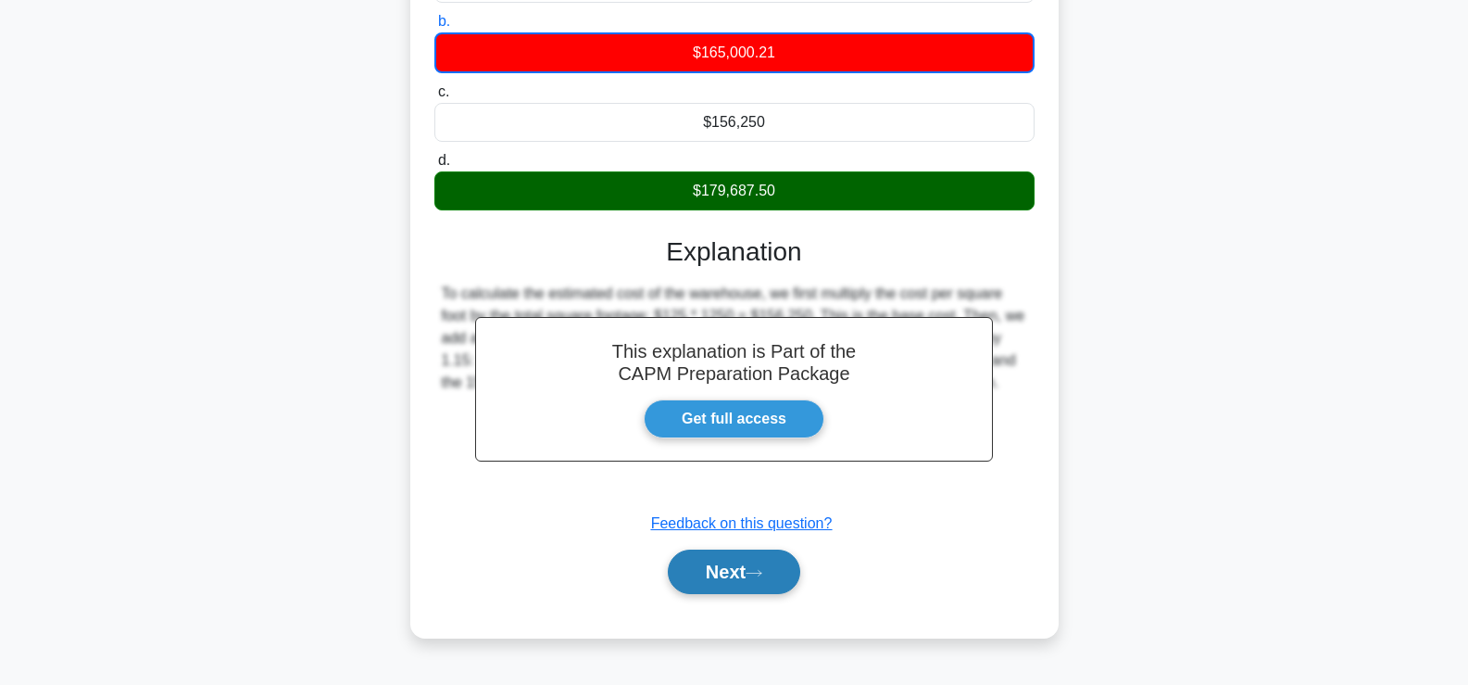
click at [737, 581] on button "Next" at bounding box center [734, 571] width 132 height 44
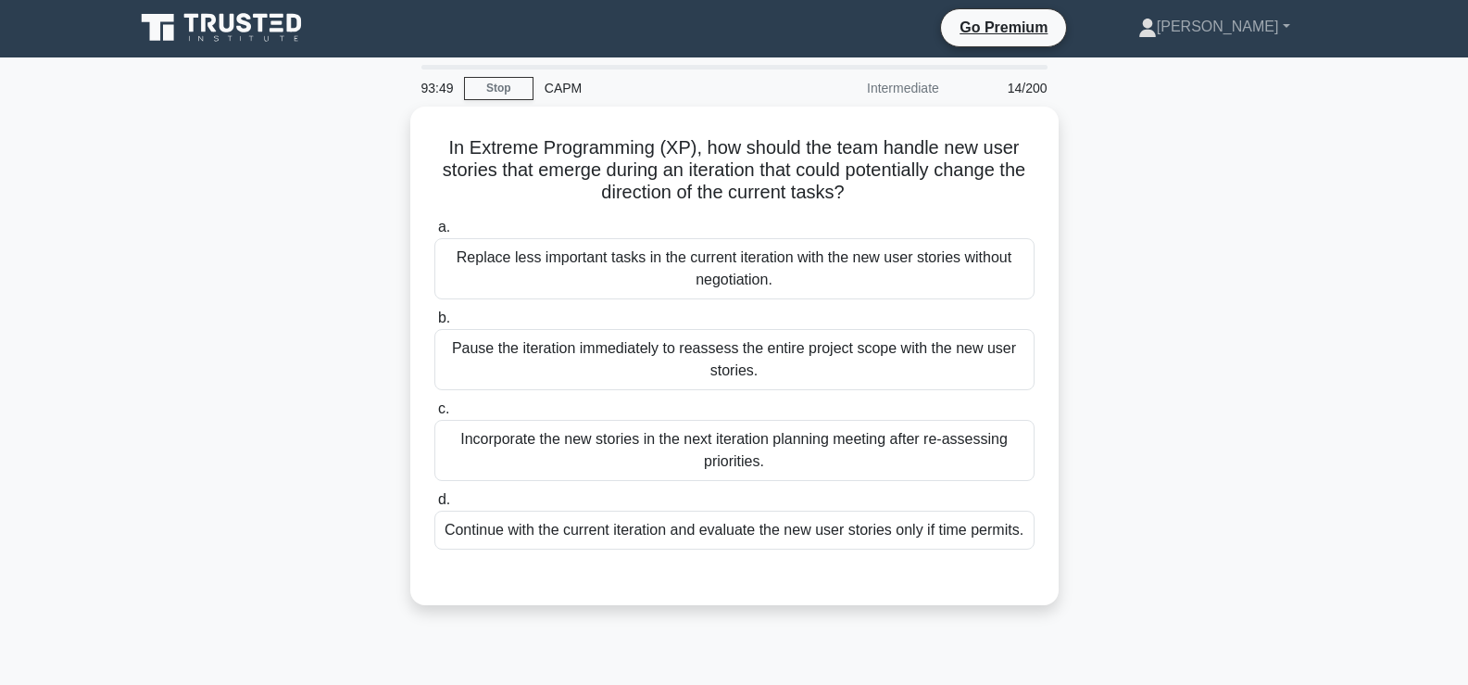
scroll to position [2, 0]
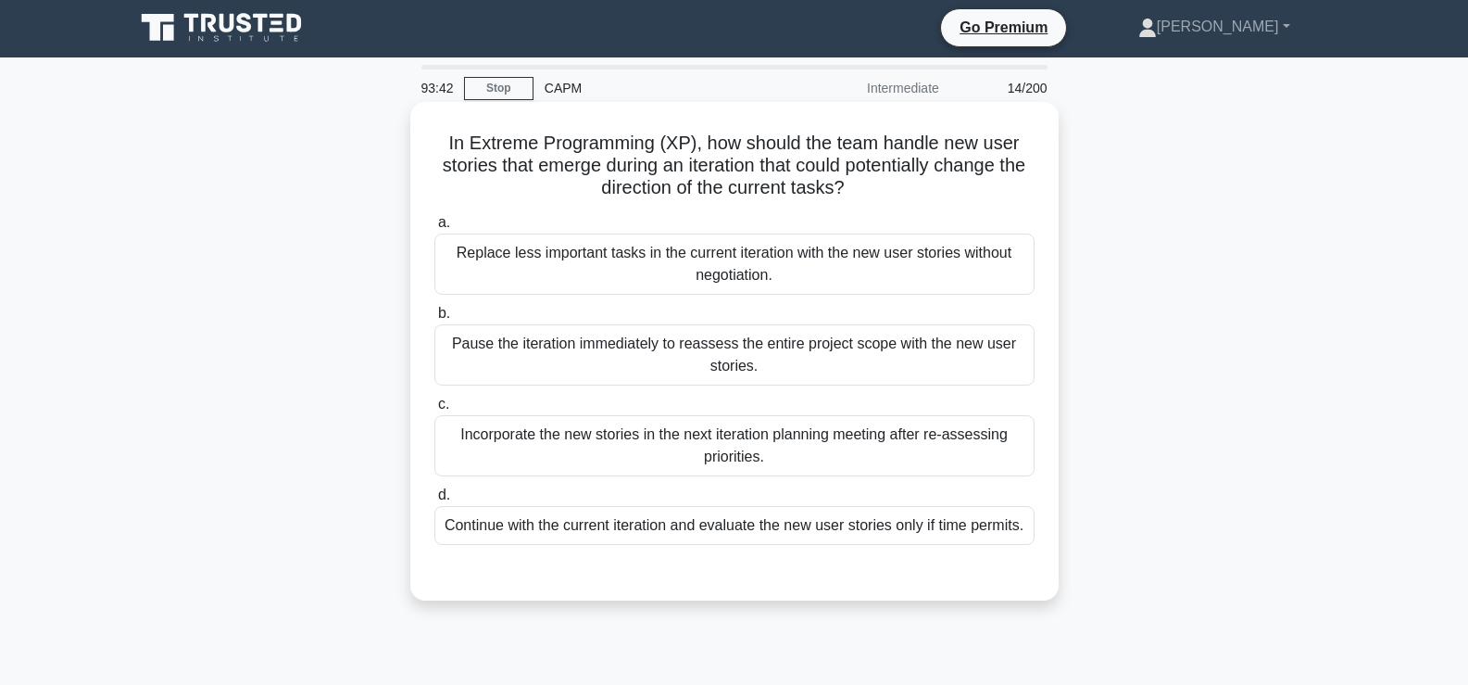
click at [660, 449] on div "Incorporate the new stories in the next iteration planning meeting after re-ass…" at bounding box center [735, 445] width 600 height 61
click at [435, 410] on input "c. Incorporate the new stories in the next iteration planning meeting after re-…" at bounding box center [435, 404] width 0 height 12
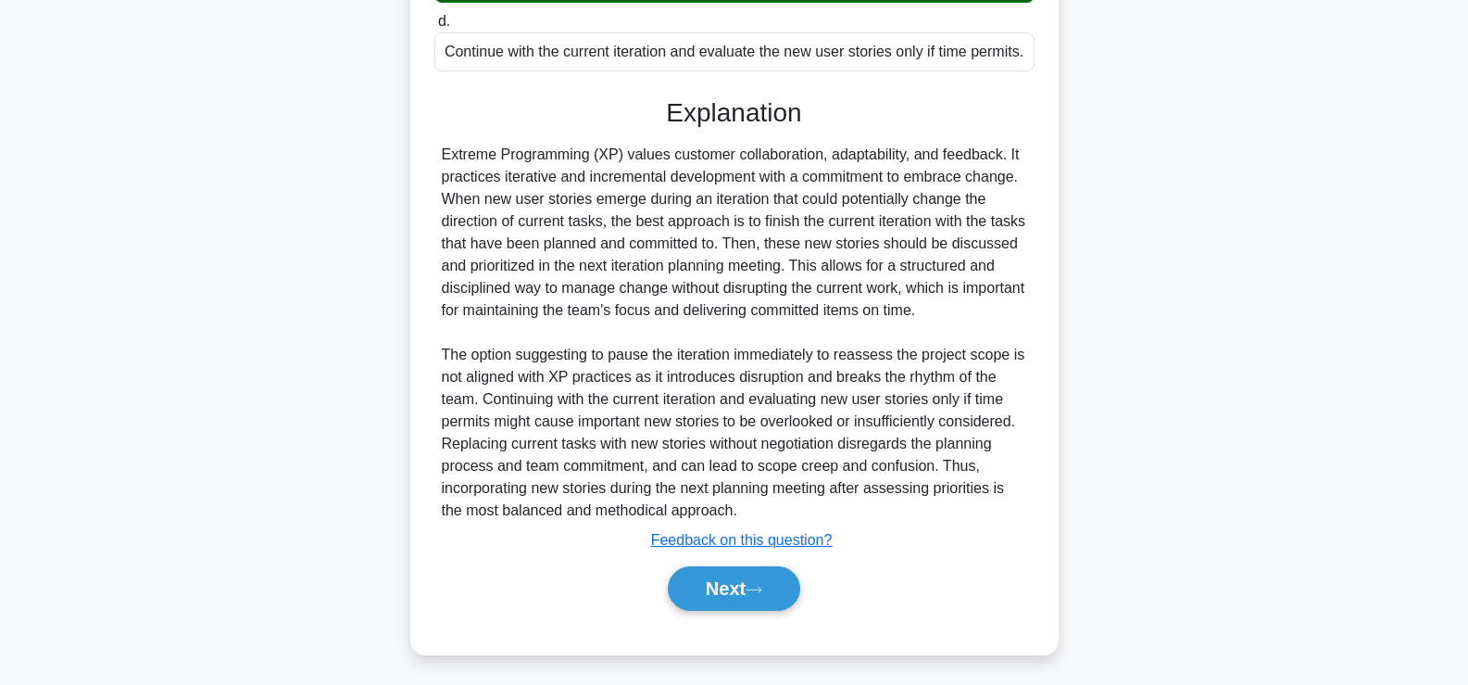
scroll to position [503, 0]
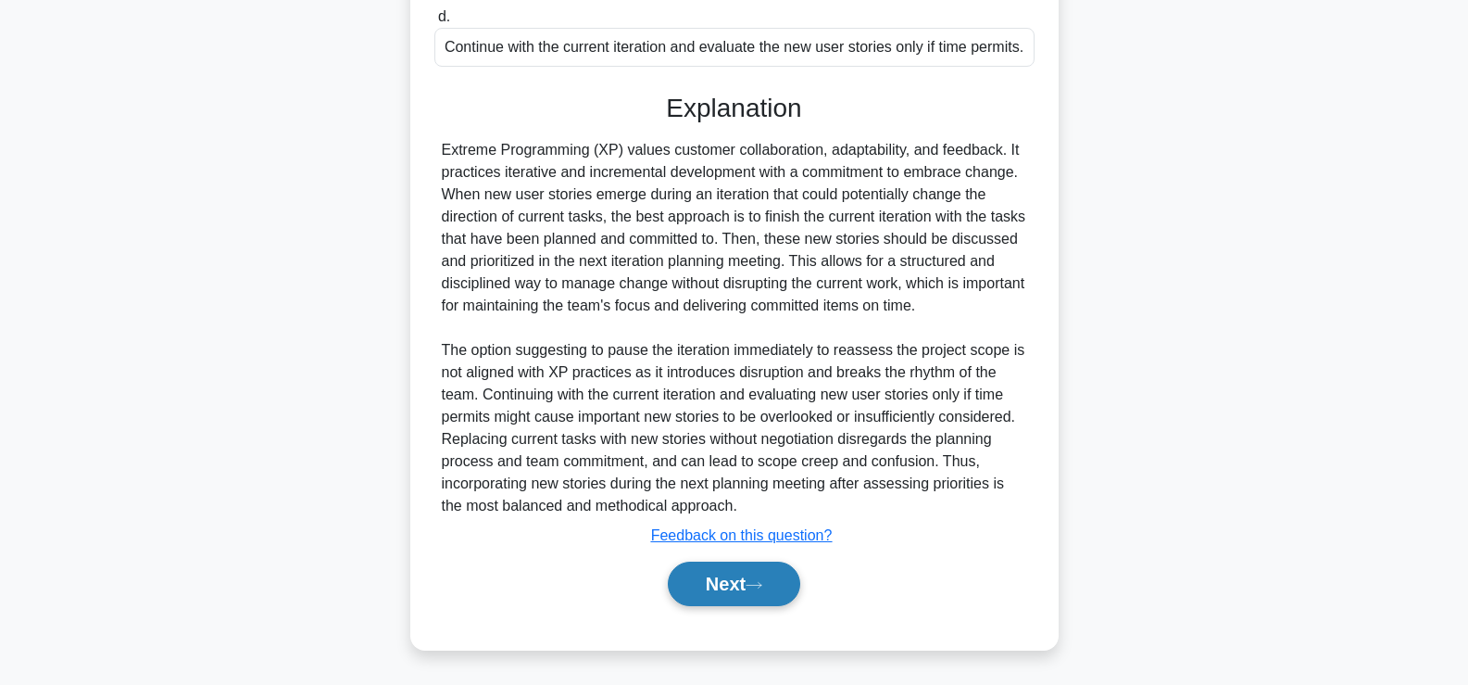
click at [762, 582] on icon at bounding box center [754, 585] width 17 height 10
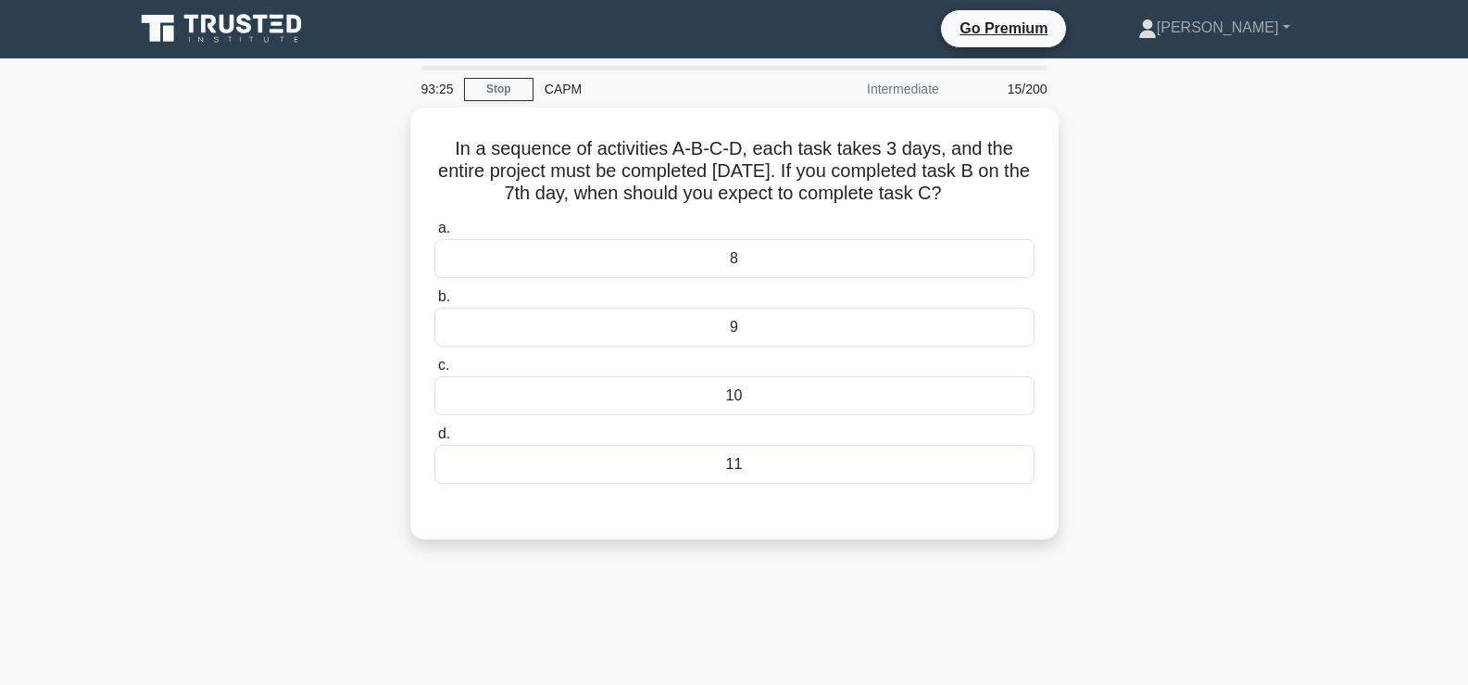
scroll to position [1, 0]
click at [830, 402] on div "10" at bounding box center [735, 391] width 600 height 39
click at [435, 367] on input "c. 10" at bounding box center [435, 361] width 0 height 12
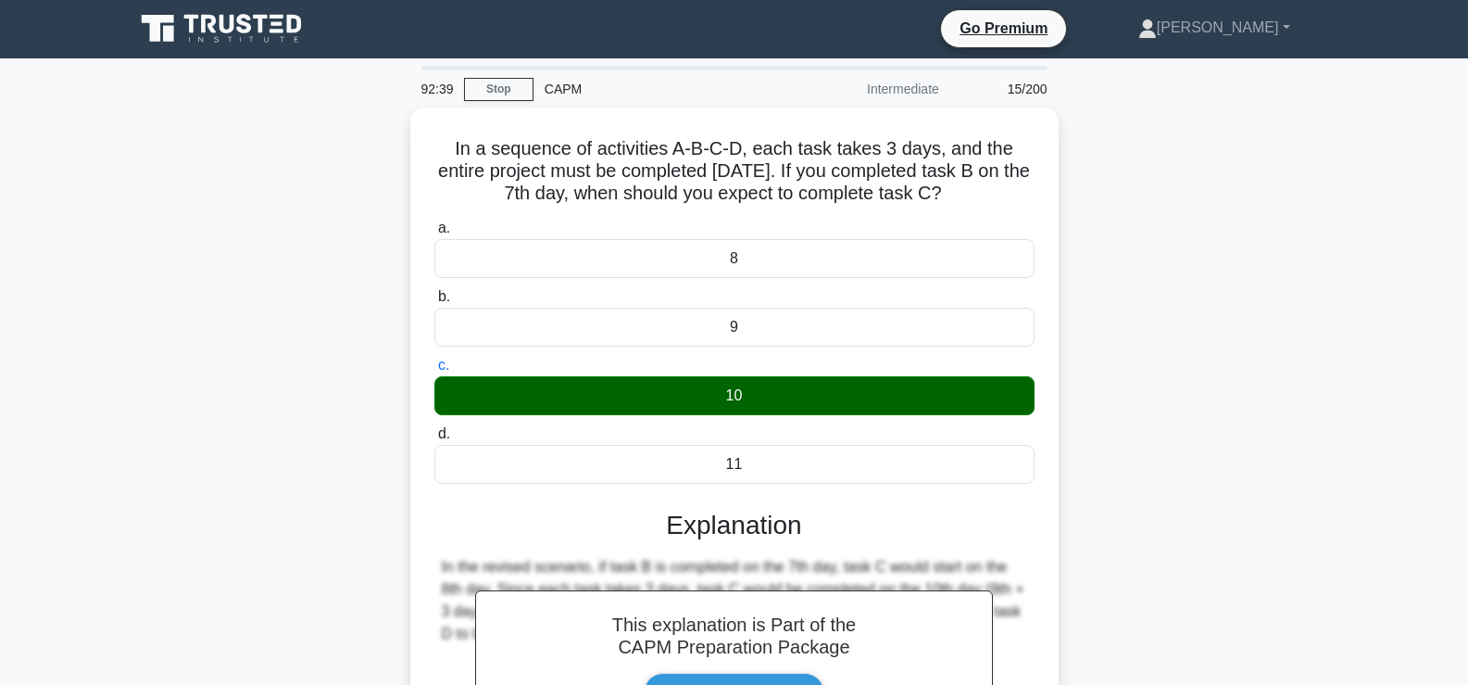
scroll to position [316, 0]
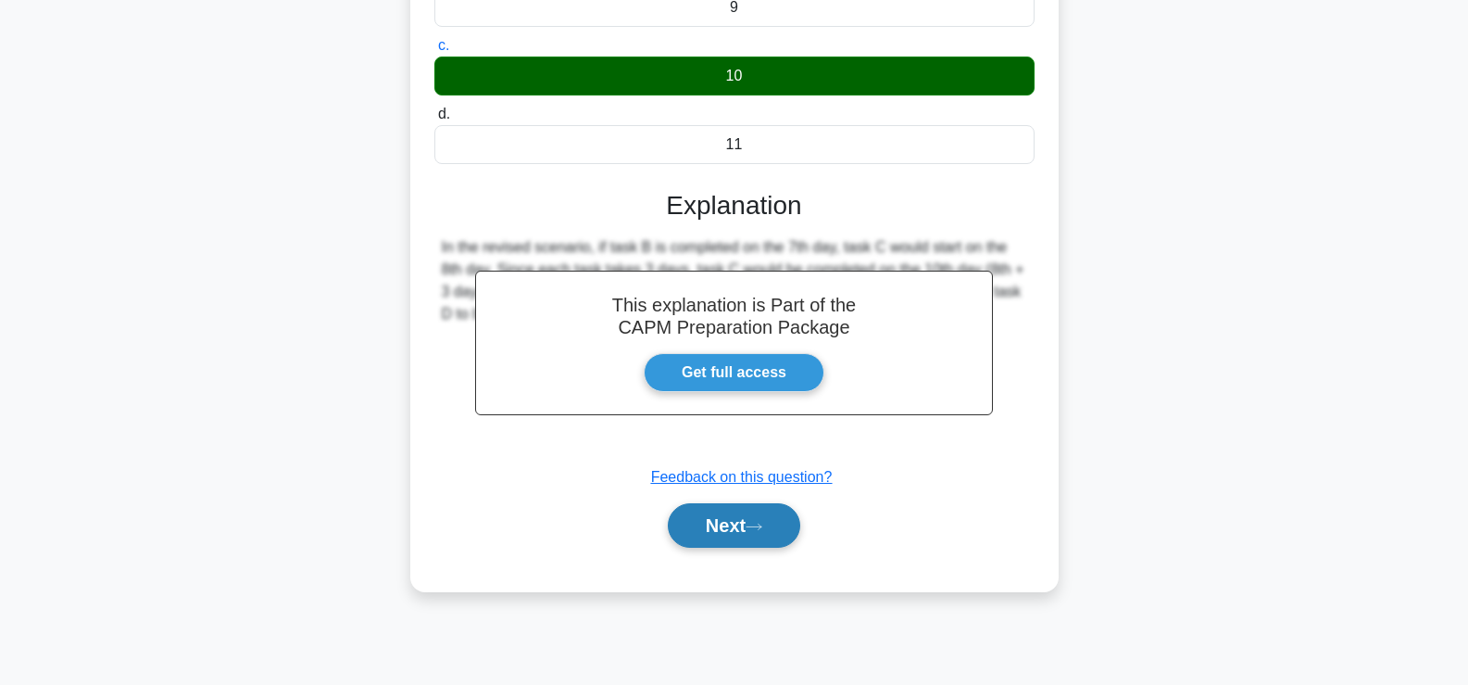
click at [729, 539] on button "Next" at bounding box center [734, 525] width 132 height 44
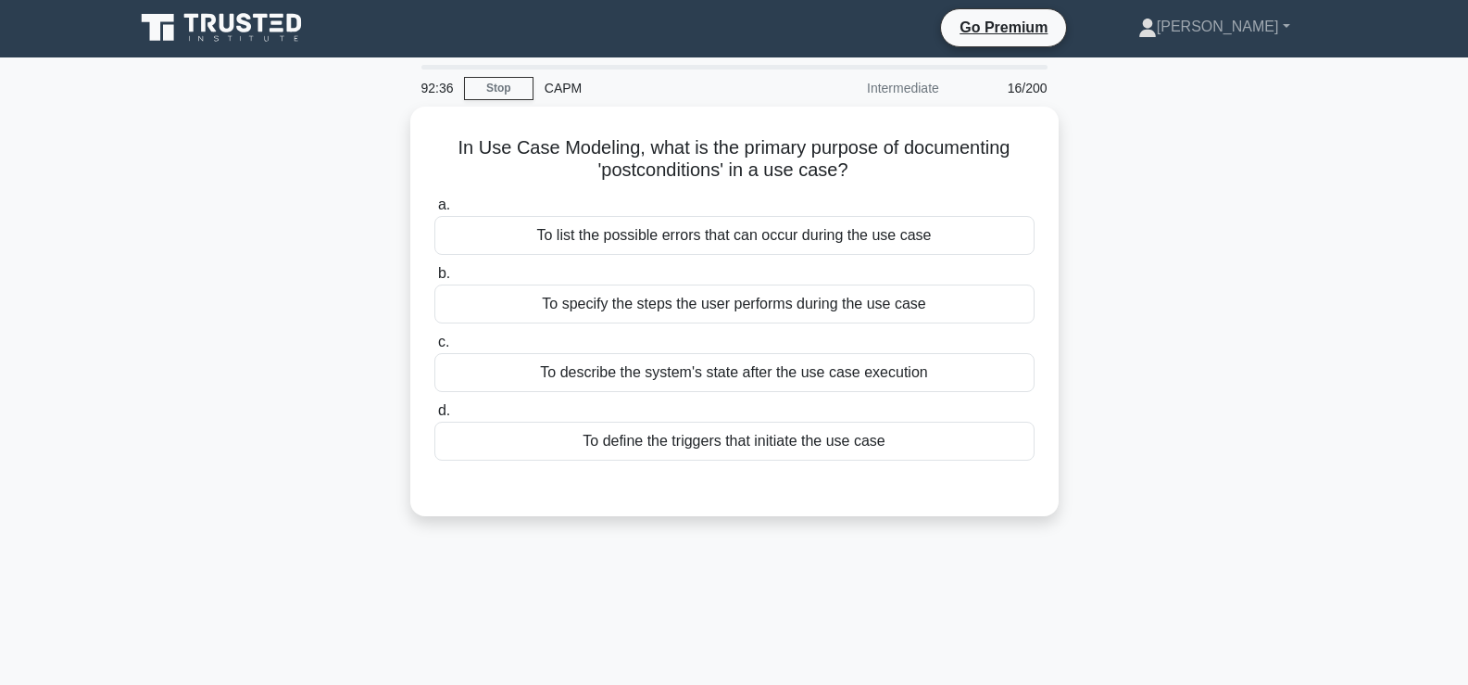
scroll to position [3, 0]
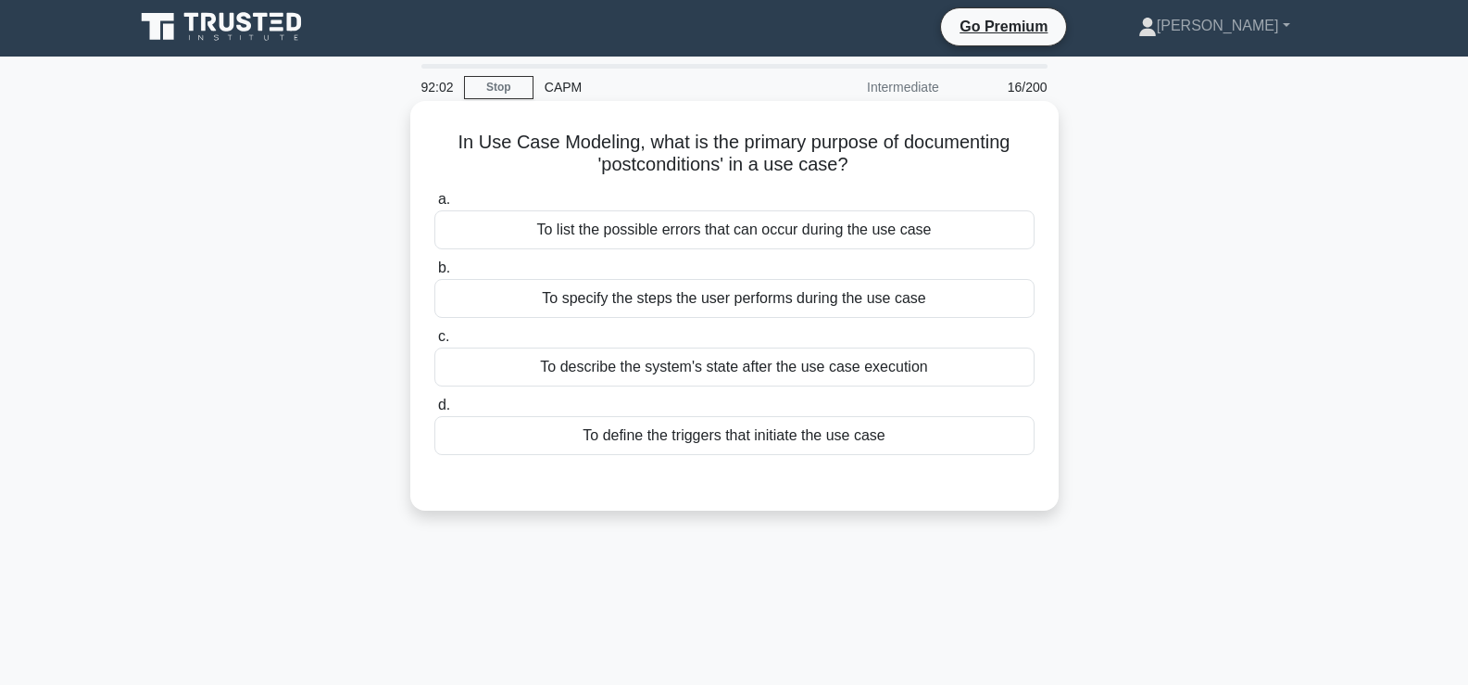
click at [868, 299] on div "To specify the steps the user performs during the use case" at bounding box center [735, 298] width 600 height 39
click at [435, 274] on input "b. To specify the steps the user performs during the use case" at bounding box center [435, 268] width 0 height 12
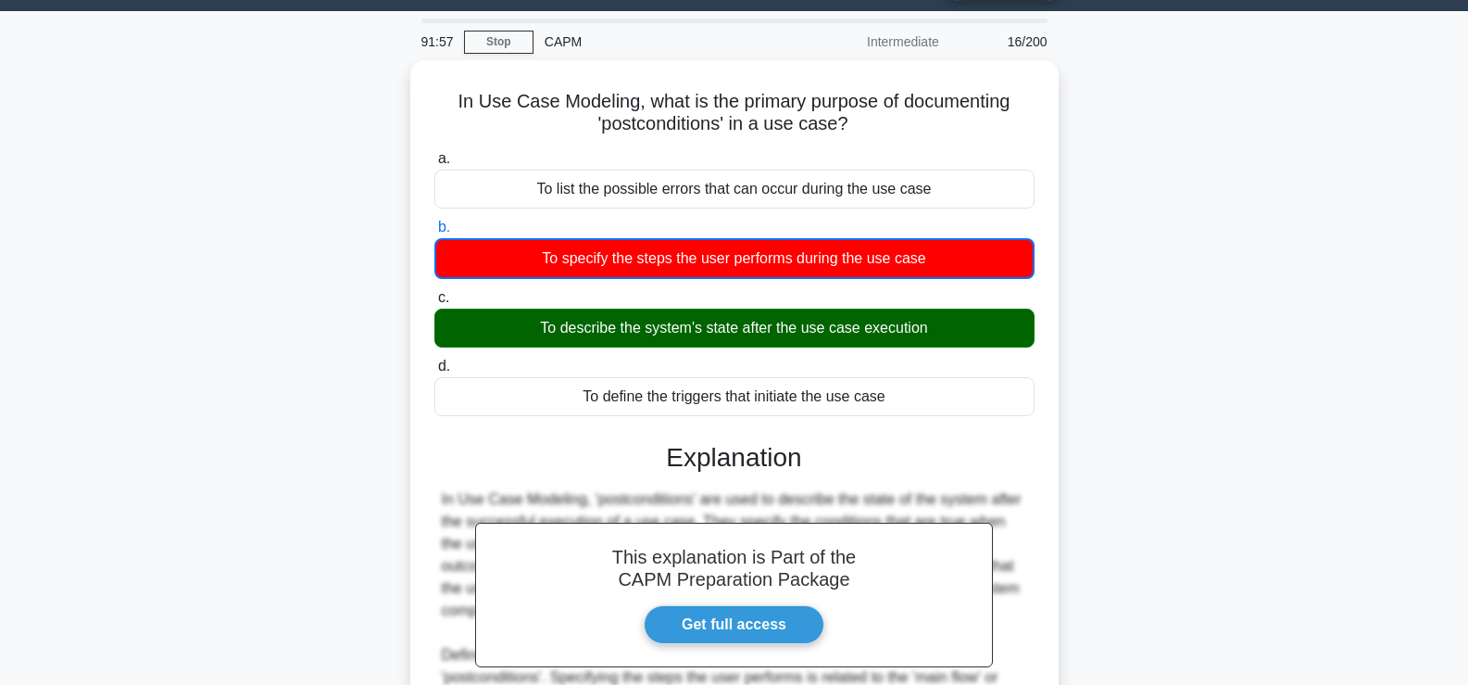
scroll to position [49, 0]
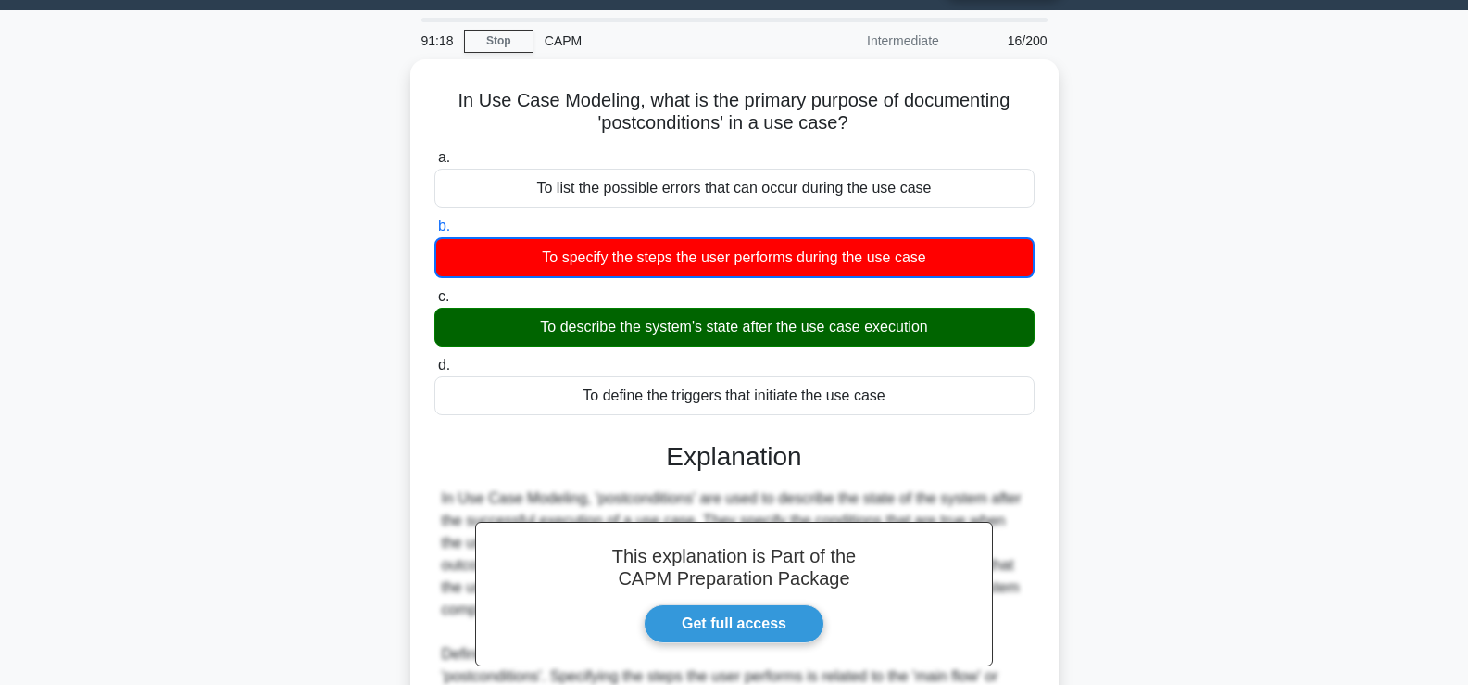
click at [1077, 375] on div "In Use Case Modeling, what is the primary purpose of documenting 'postcondition…" at bounding box center [734, 484] width 1223 height 850
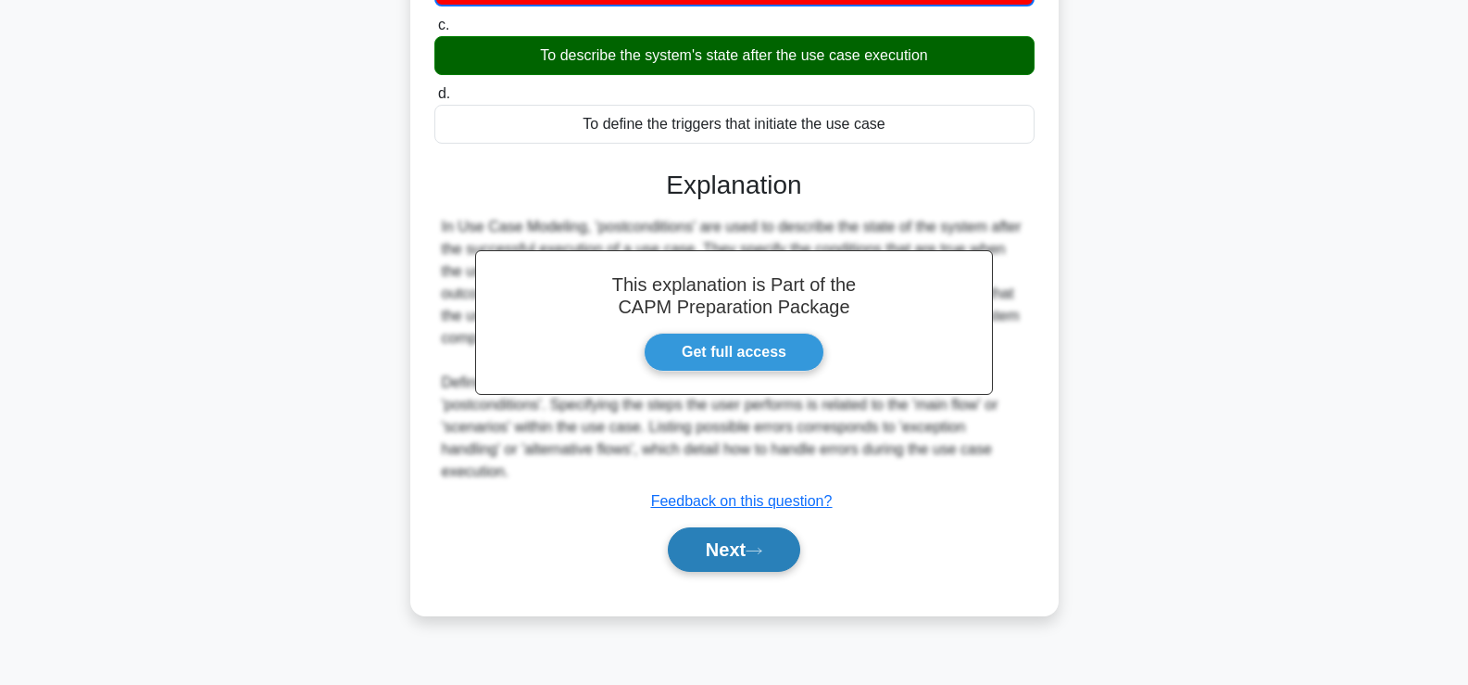
click at [688, 527] on button "Next" at bounding box center [734, 549] width 132 height 44
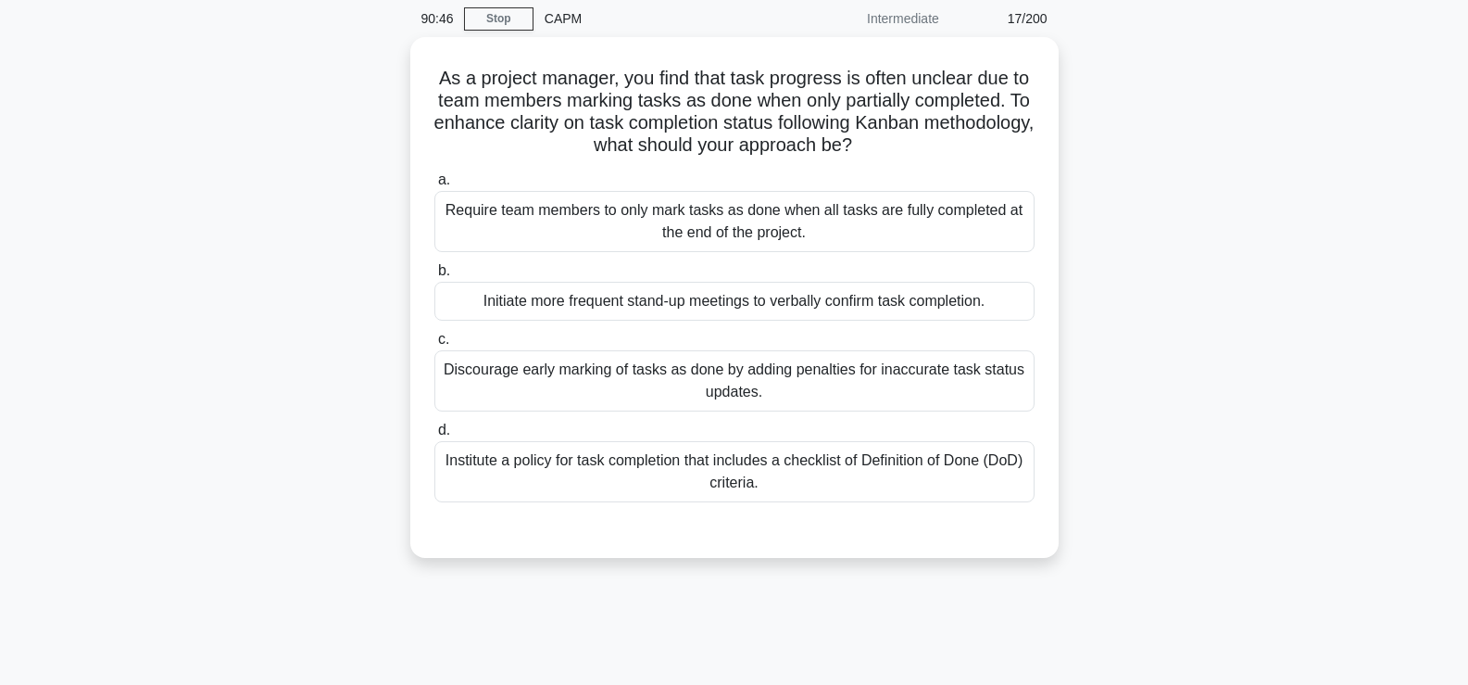
scroll to position [72, 0]
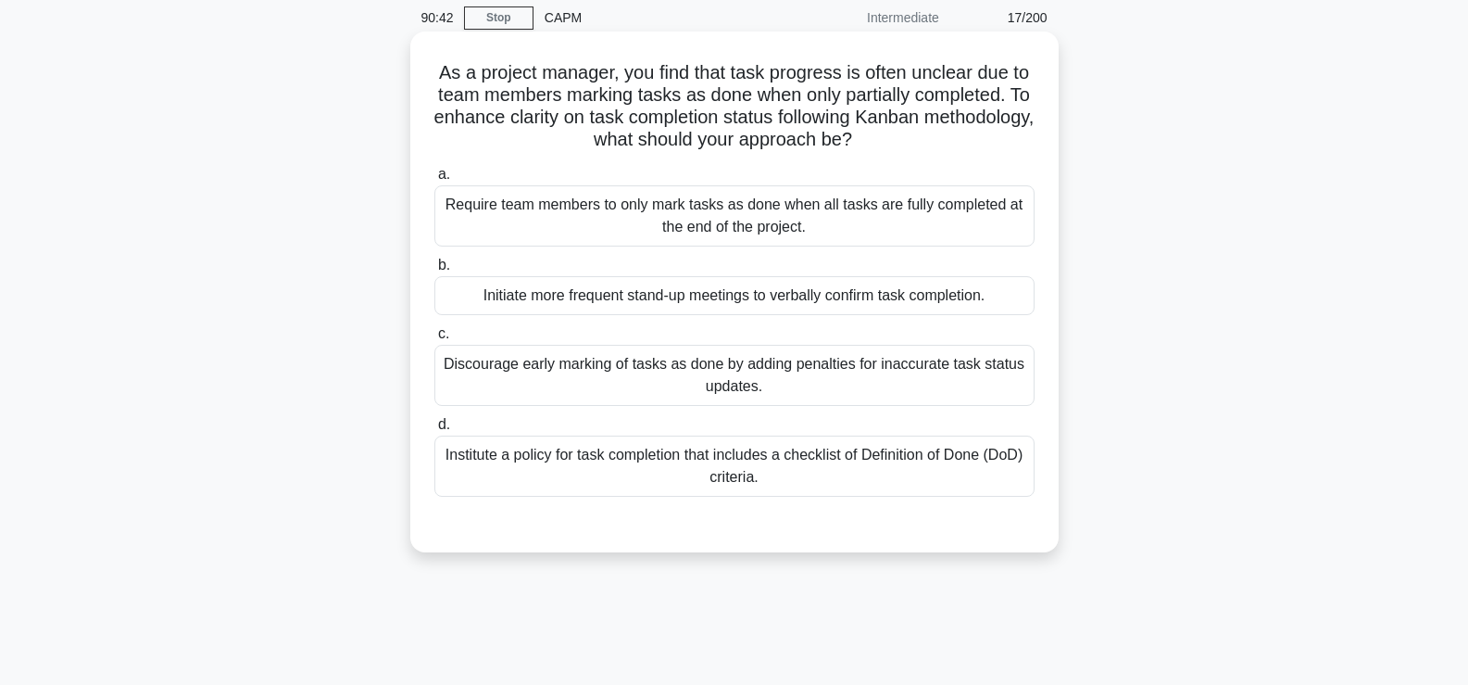
click at [605, 457] on div "Institute a policy for task completion that includes a checklist of Definition …" at bounding box center [735, 465] width 600 height 61
click at [435, 431] on input "d. Institute a policy for task completion that includes a checklist of Definiti…" at bounding box center [435, 425] width 0 height 12
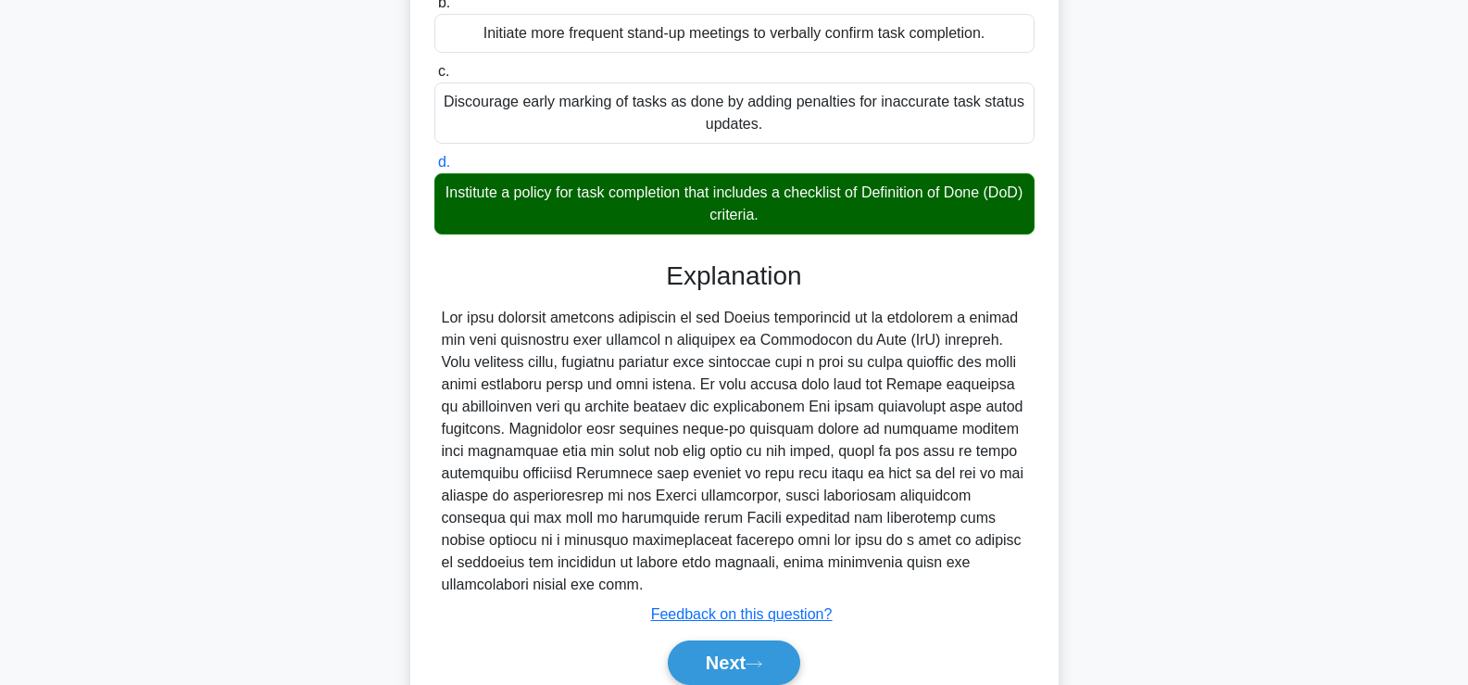
scroll to position [335, 0]
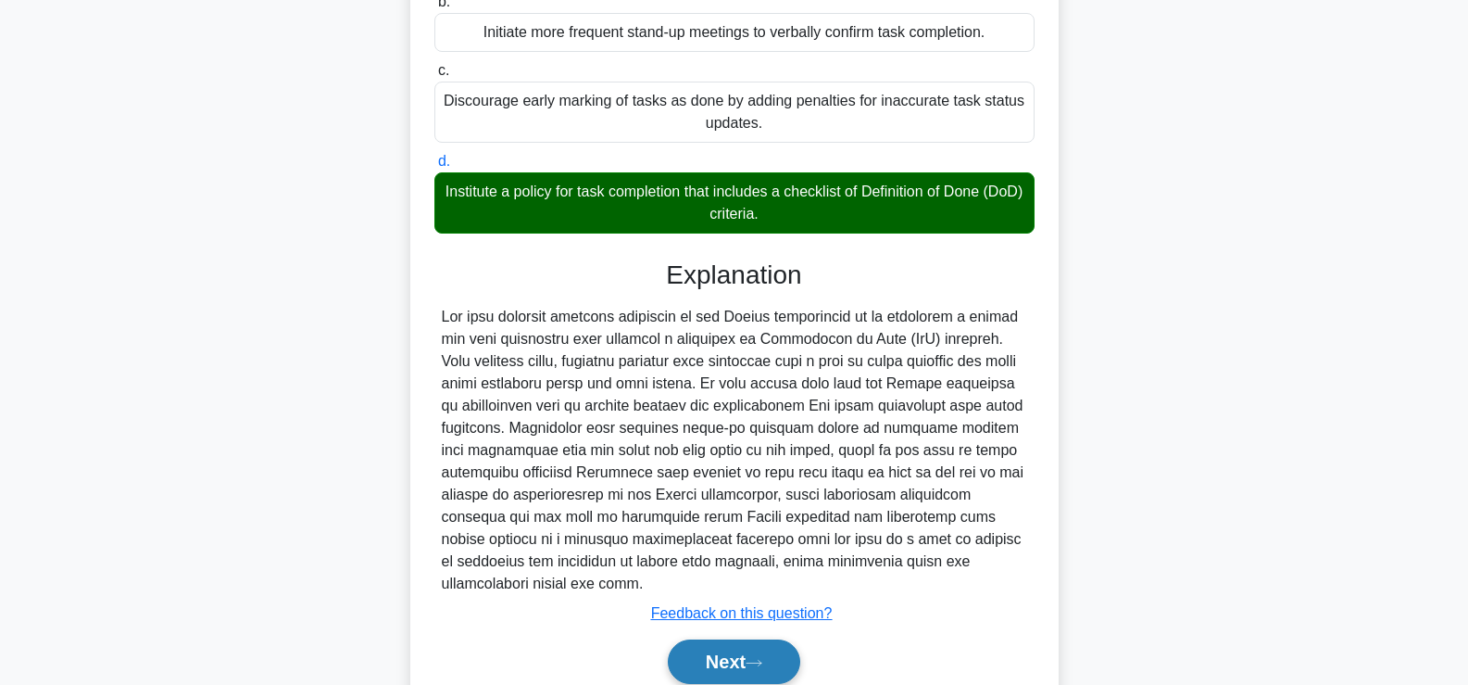
click at [708, 667] on button "Next" at bounding box center [734, 661] width 132 height 44
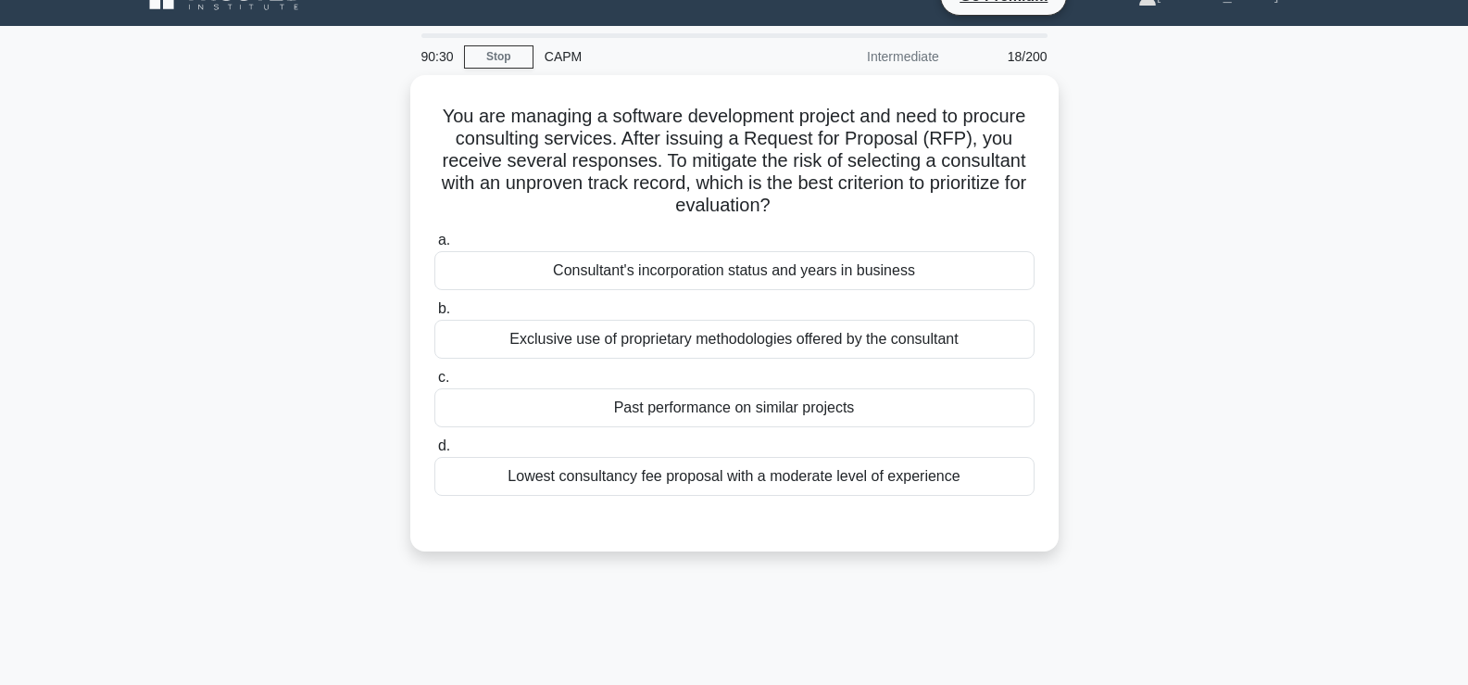
scroll to position [32, 0]
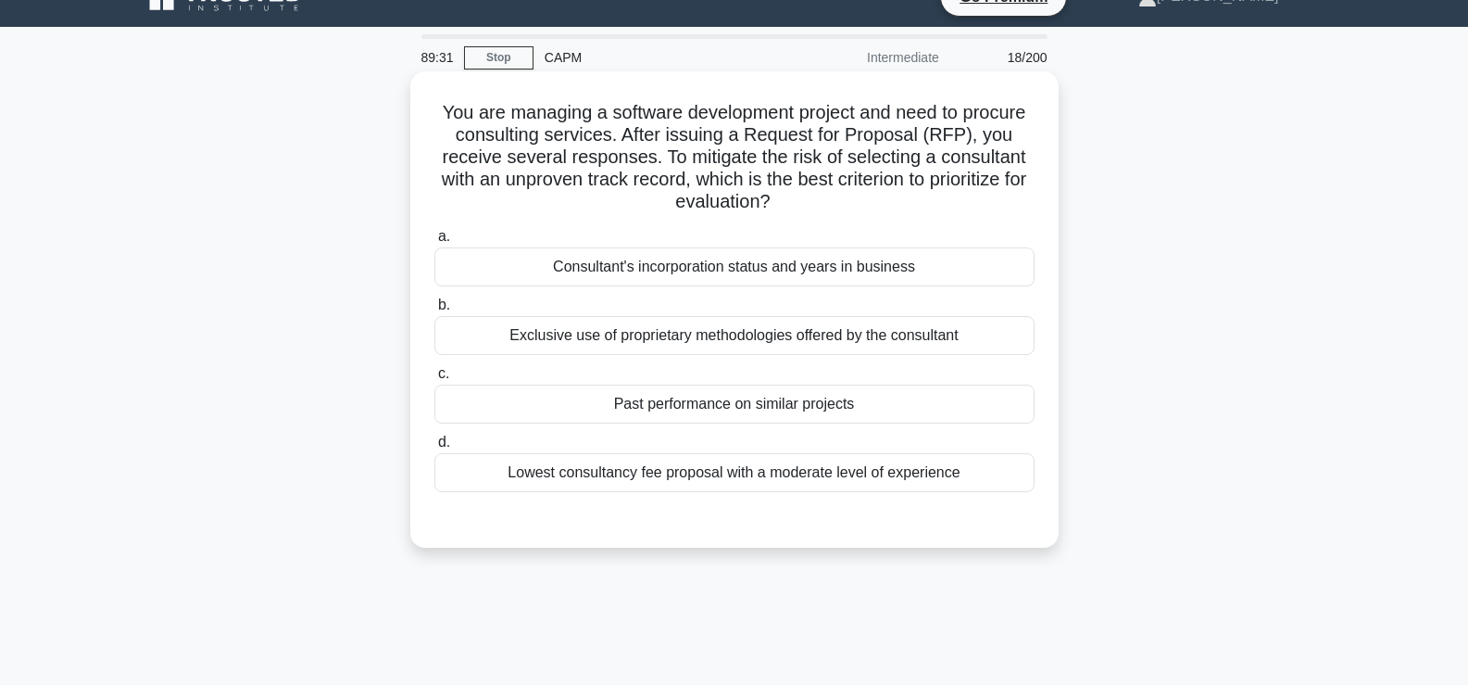
click at [602, 410] on div "Past performance on similar projects" at bounding box center [735, 403] width 600 height 39
click at [435, 380] on input "c. Past performance on similar projects" at bounding box center [435, 374] width 0 height 12
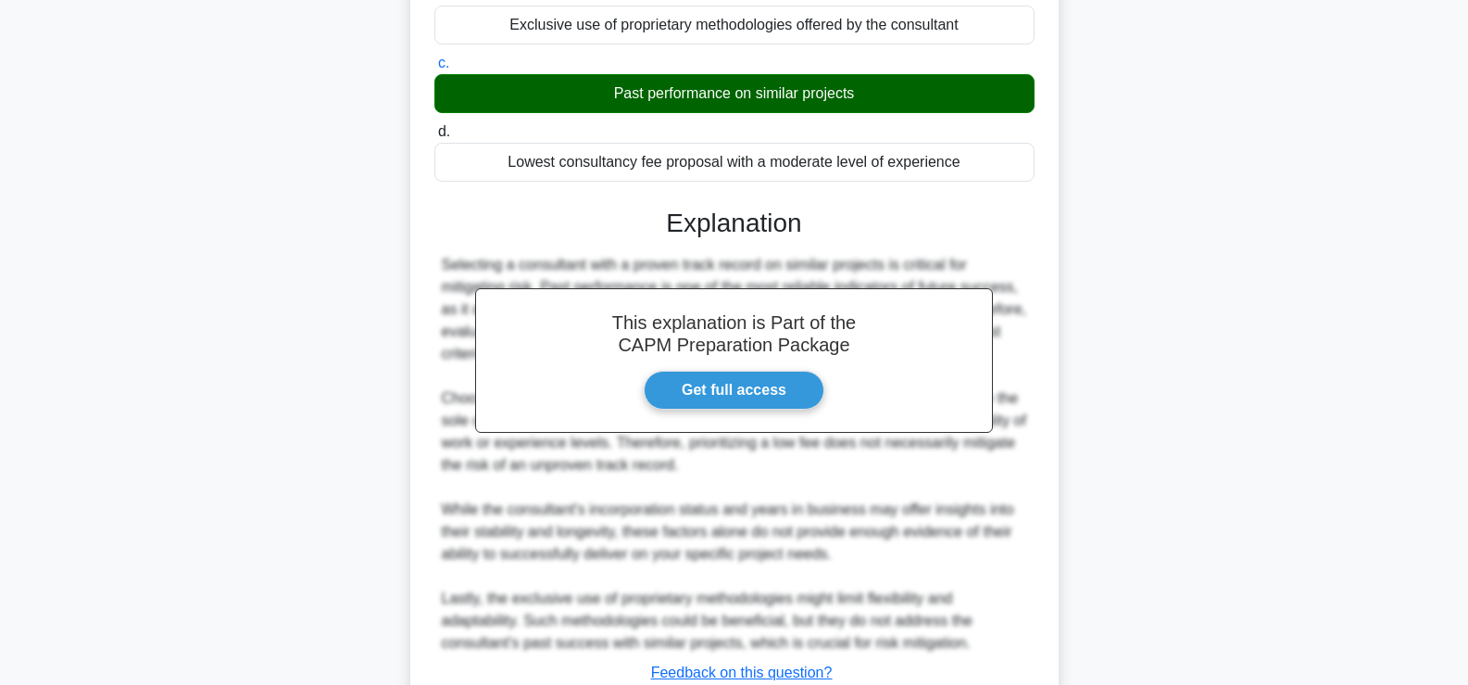
scroll to position [481, 0]
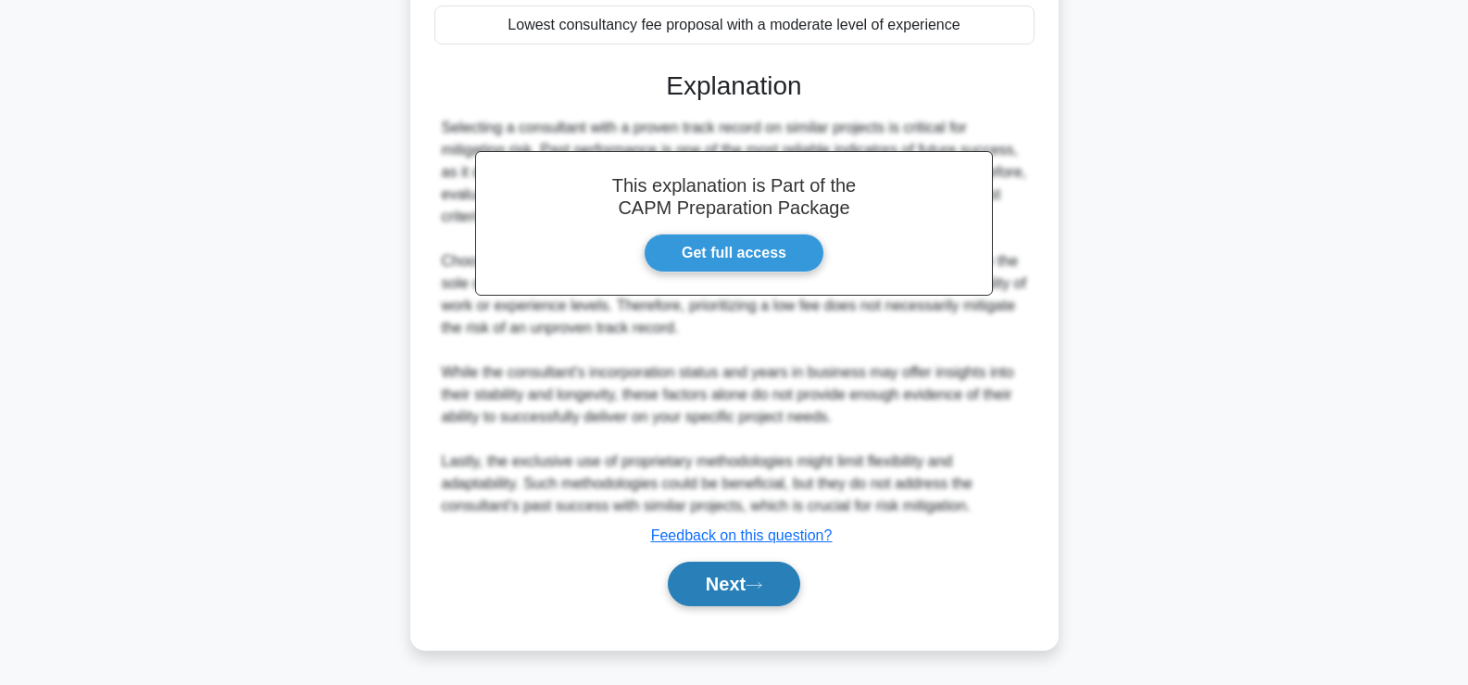
click at [725, 599] on button "Next" at bounding box center [734, 583] width 132 height 44
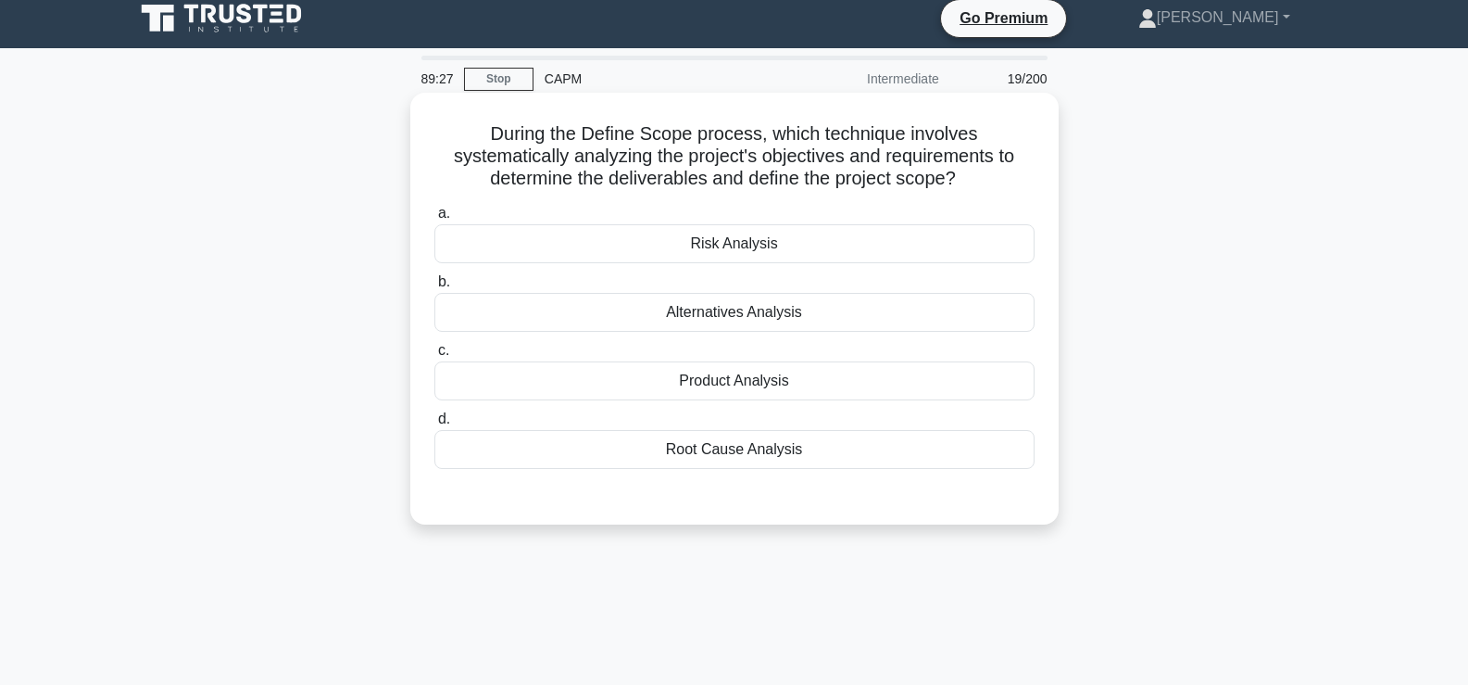
scroll to position [0, 0]
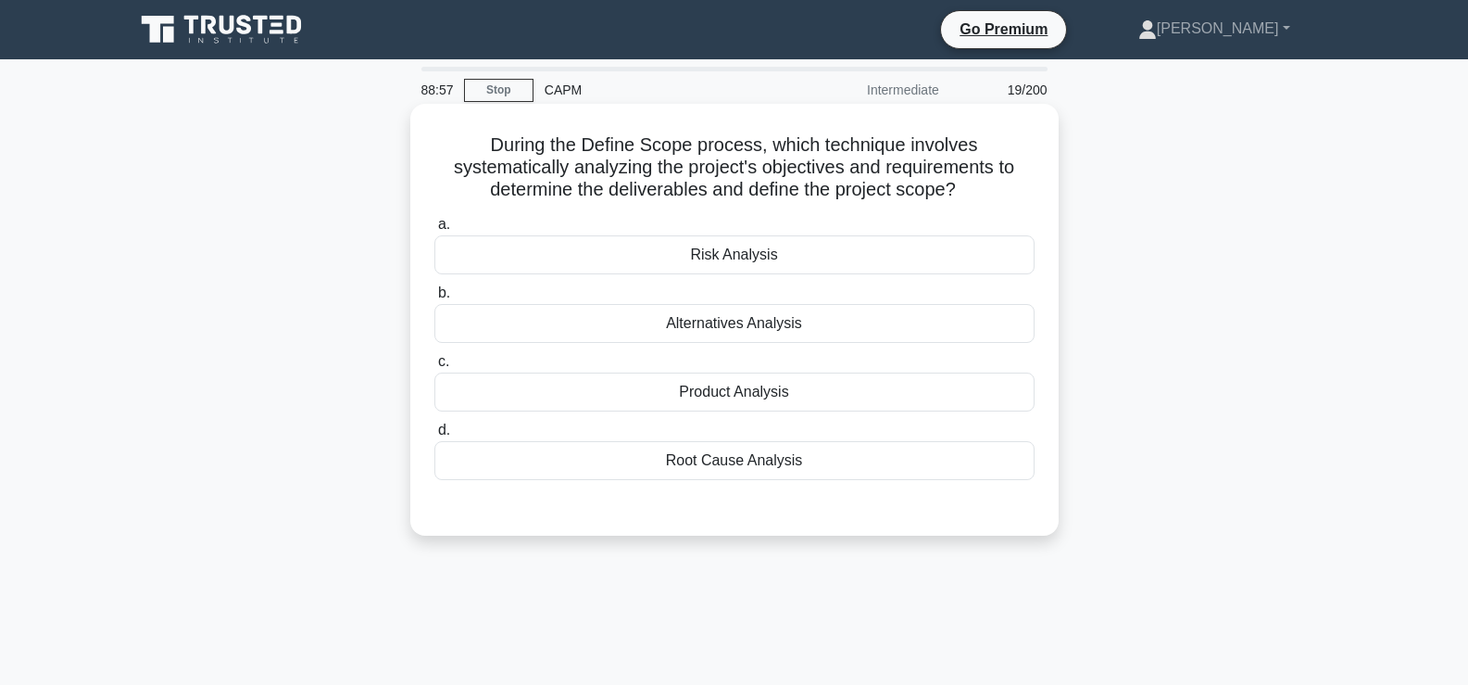
click at [753, 322] on div "Alternatives Analysis" at bounding box center [735, 323] width 600 height 39
click at [435, 299] on input "b. Alternatives Analysis" at bounding box center [435, 293] width 0 height 12
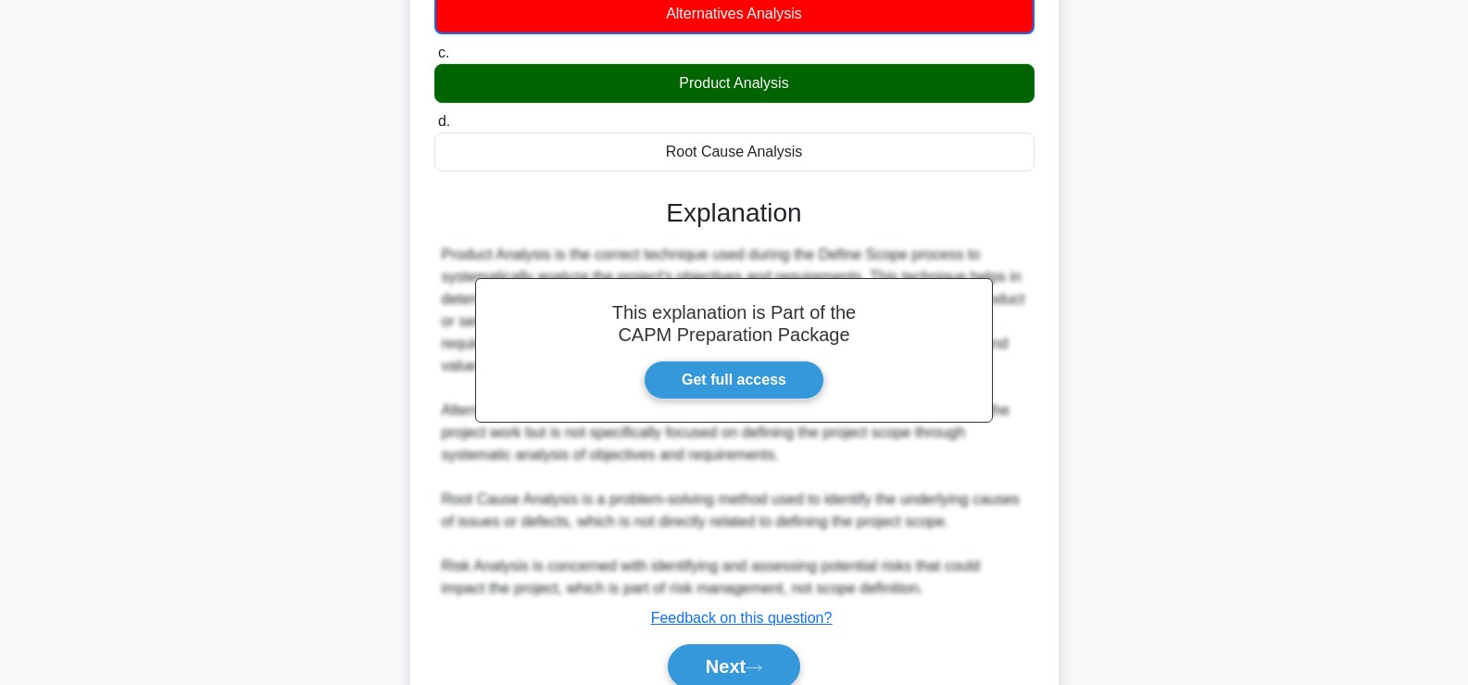
scroll to position [383, 0]
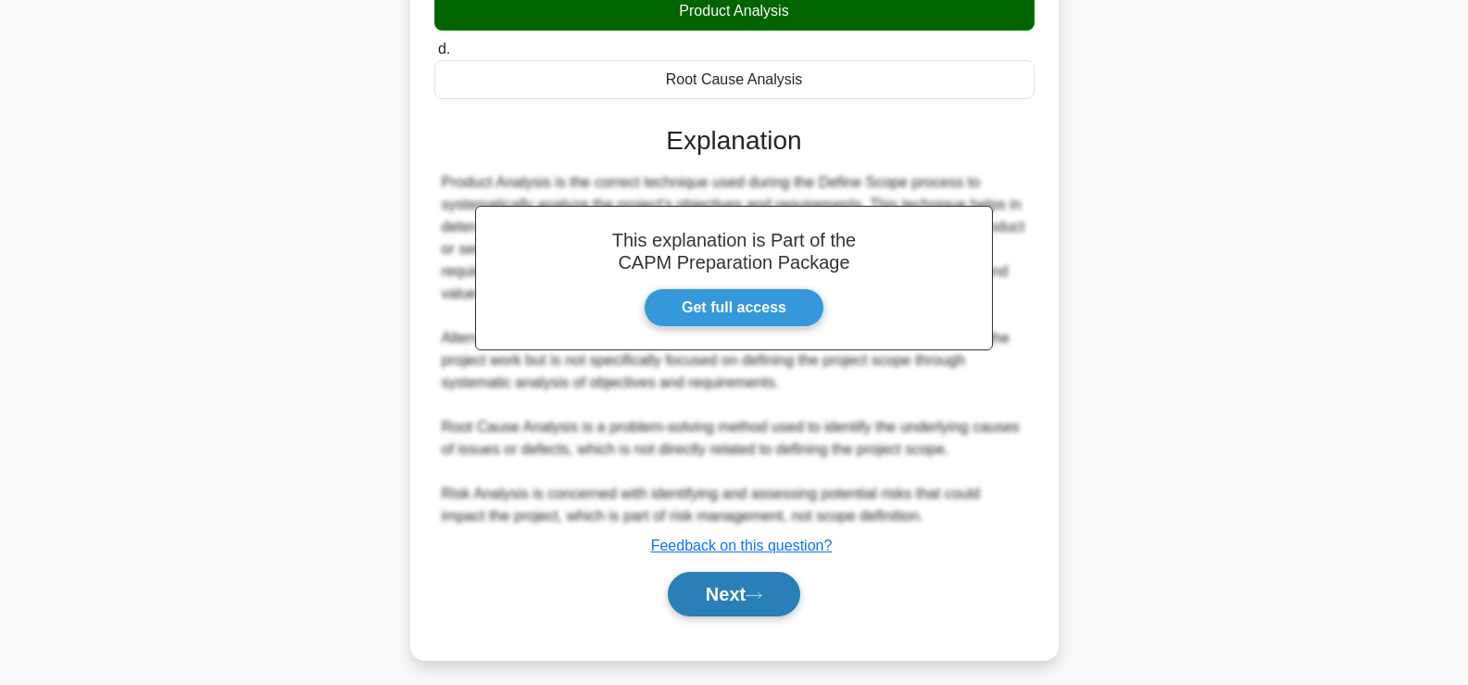
click at [695, 593] on button "Next" at bounding box center [734, 594] width 132 height 44
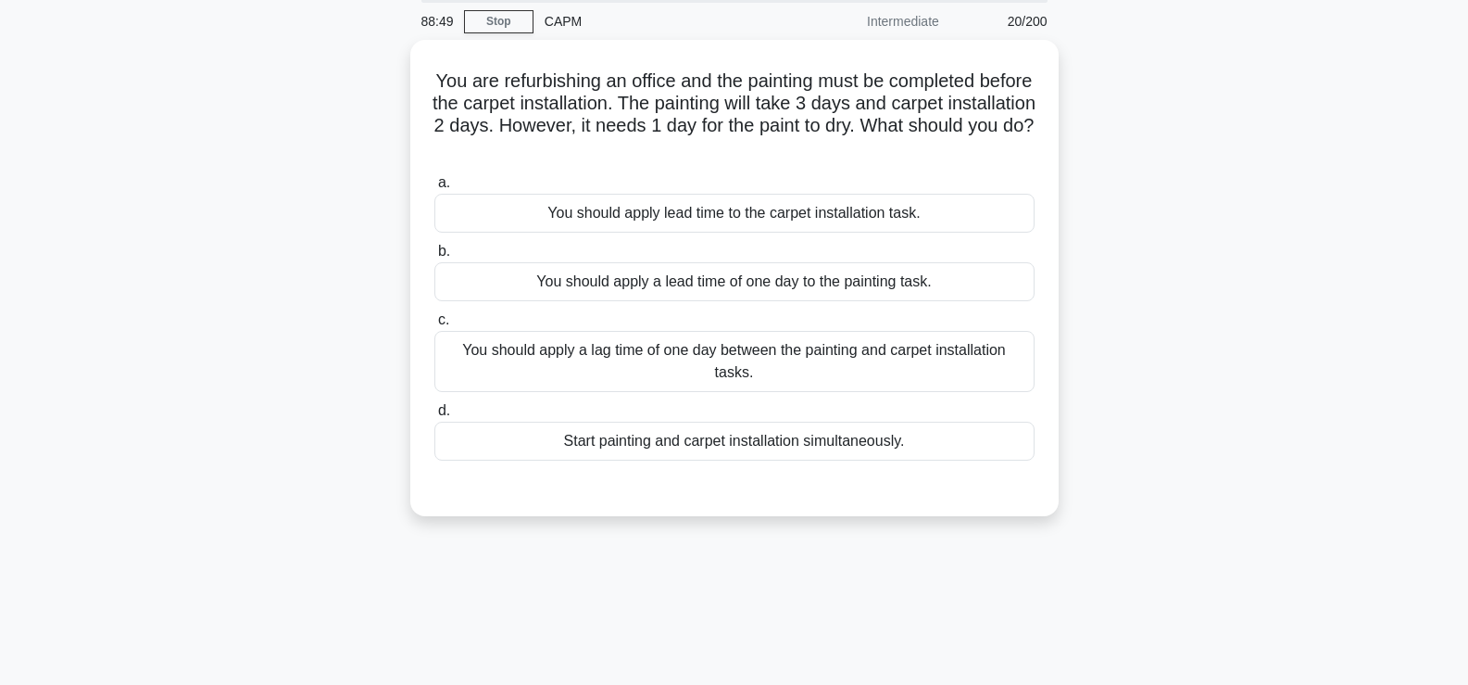
scroll to position [66, 0]
click at [896, 354] on div "You should apply a lag time of one day between the painting and carpet installa…" at bounding box center [735, 359] width 600 height 61
click at [435, 324] on input "c. You should apply a lag time of one day between the painting and carpet insta…" at bounding box center [435, 318] width 0 height 12
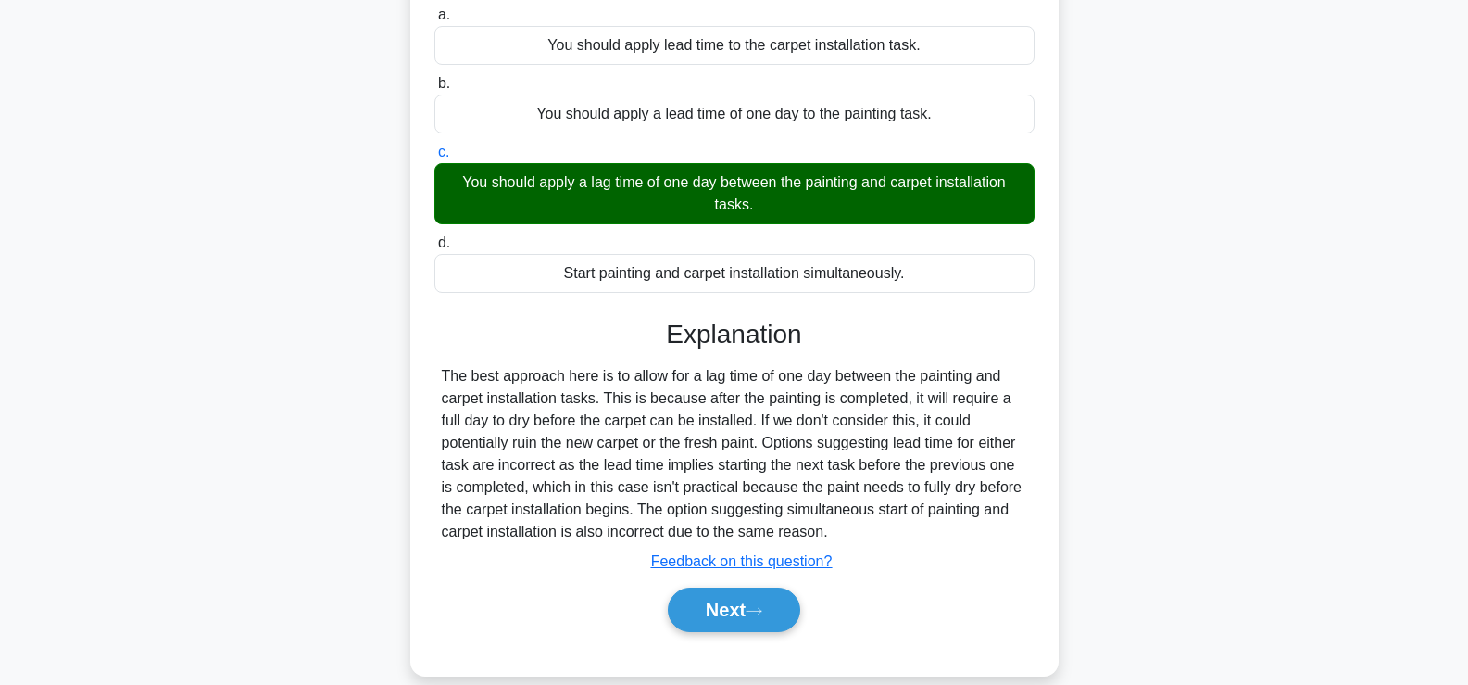
scroll to position [240, 0]
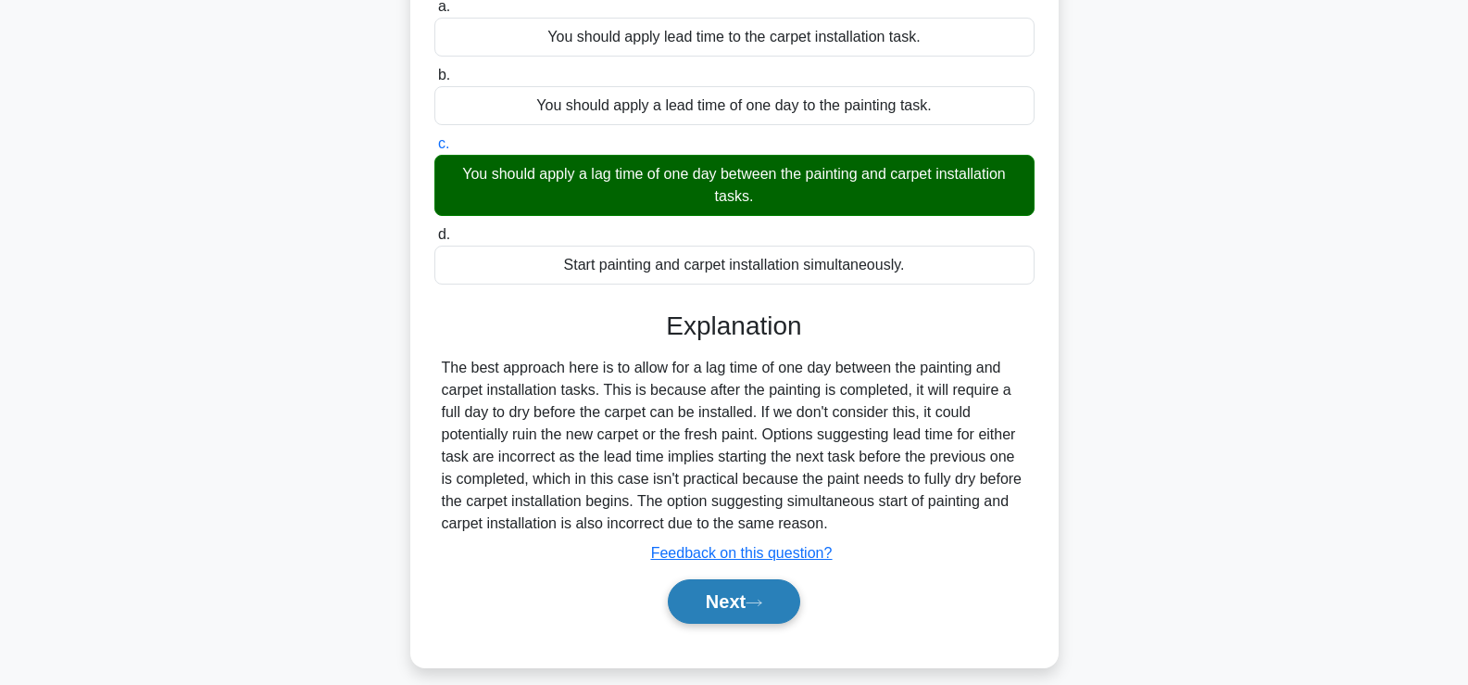
click at [737, 601] on button "Next" at bounding box center [734, 601] width 132 height 44
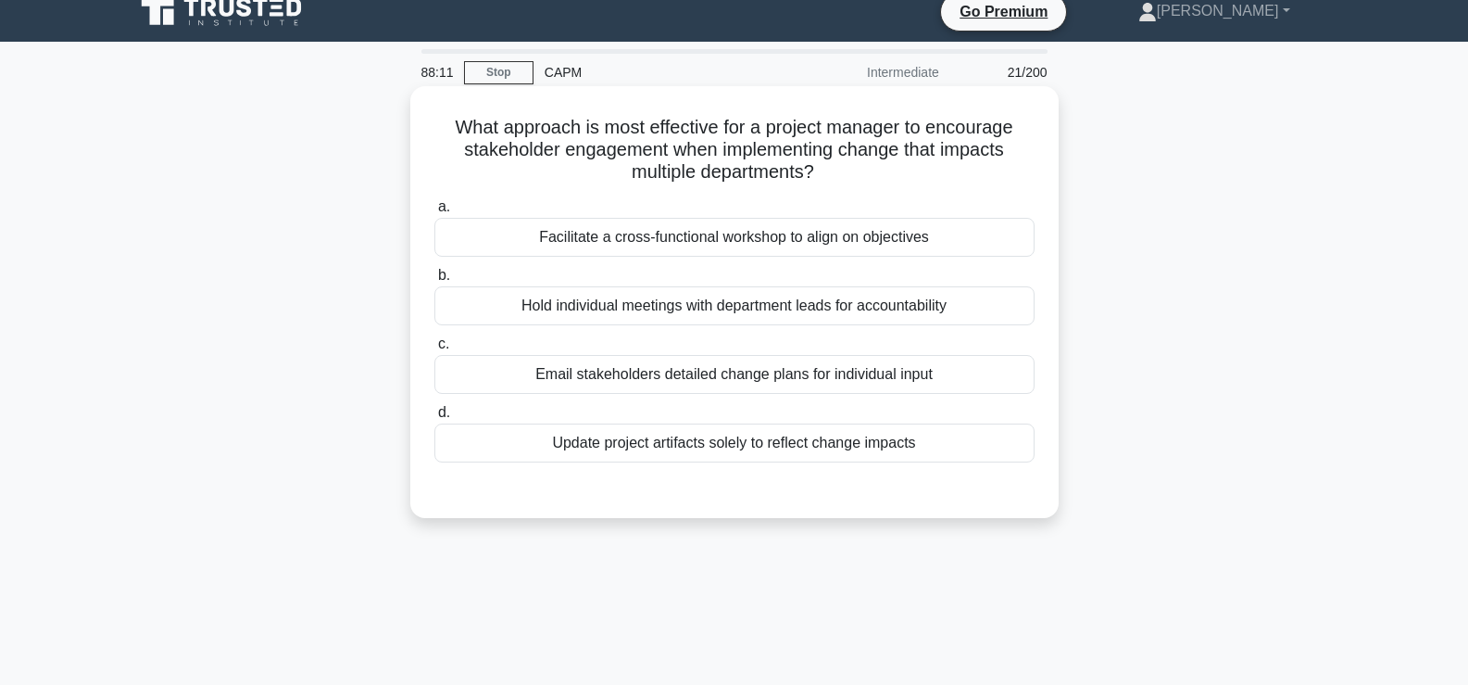
scroll to position [20, 0]
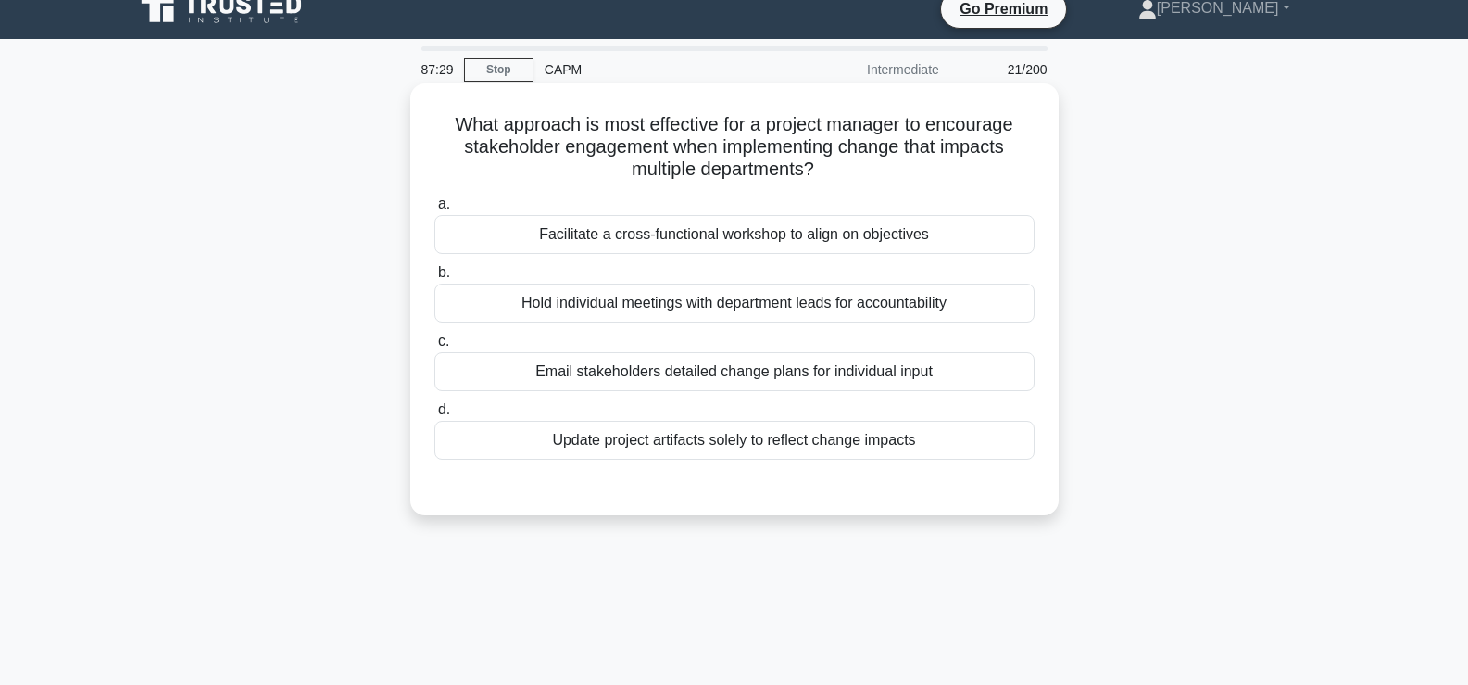
click at [517, 246] on div "Facilitate a cross-functional workshop to align on objectives" at bounding box center [735, 234] width 600 height 39
click at [435, 210] on input "a. Facilitate a cross-functional workshop to align on objectives" at bounding box center [435, 204] width 0 height 12
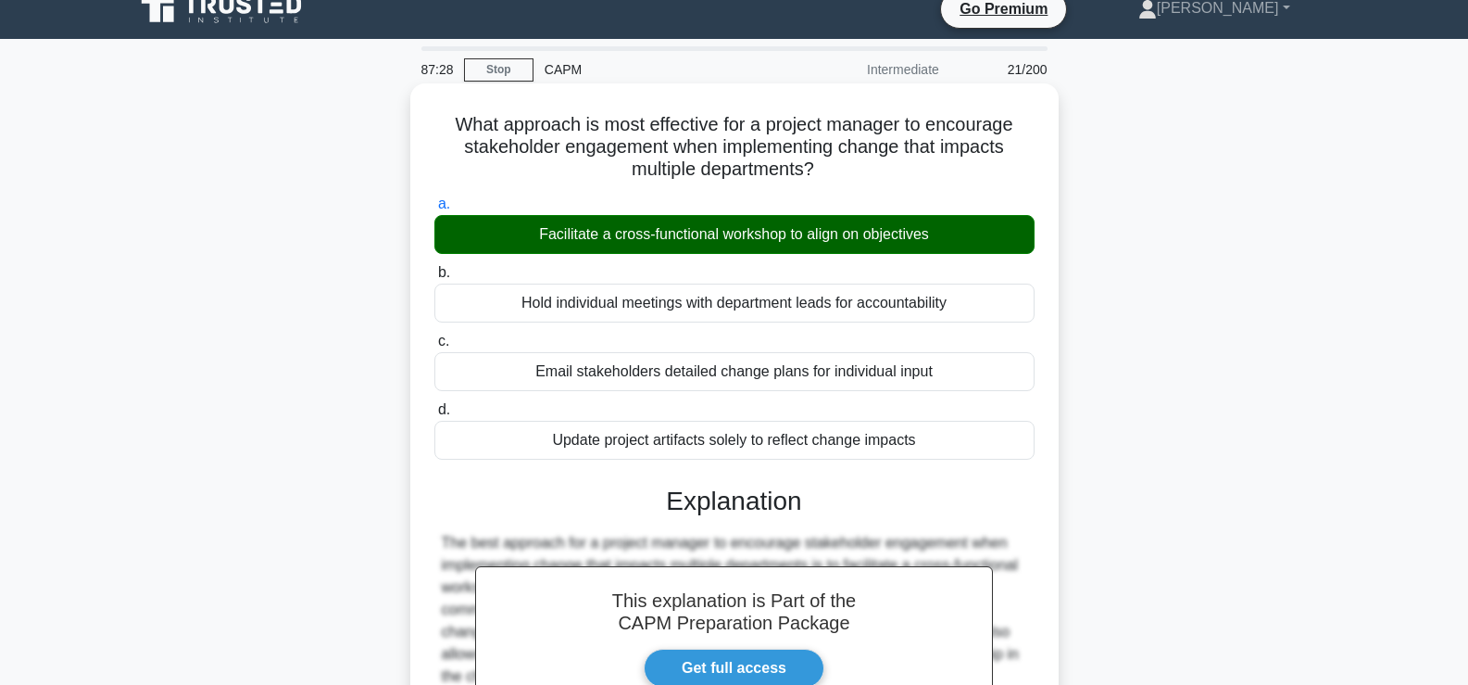
scroll to position [370, 0]
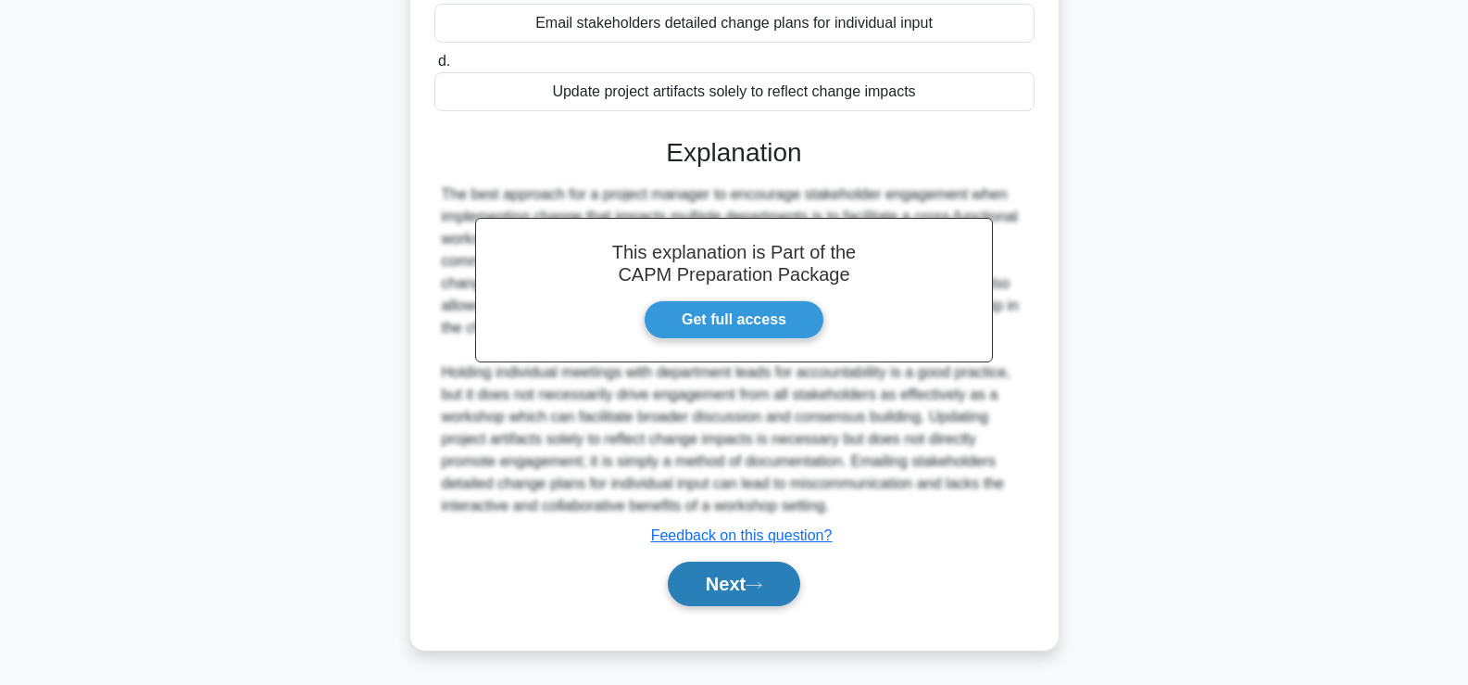
click at [763, 580] on icon at bounding box center [754, 585] width 17 height 10
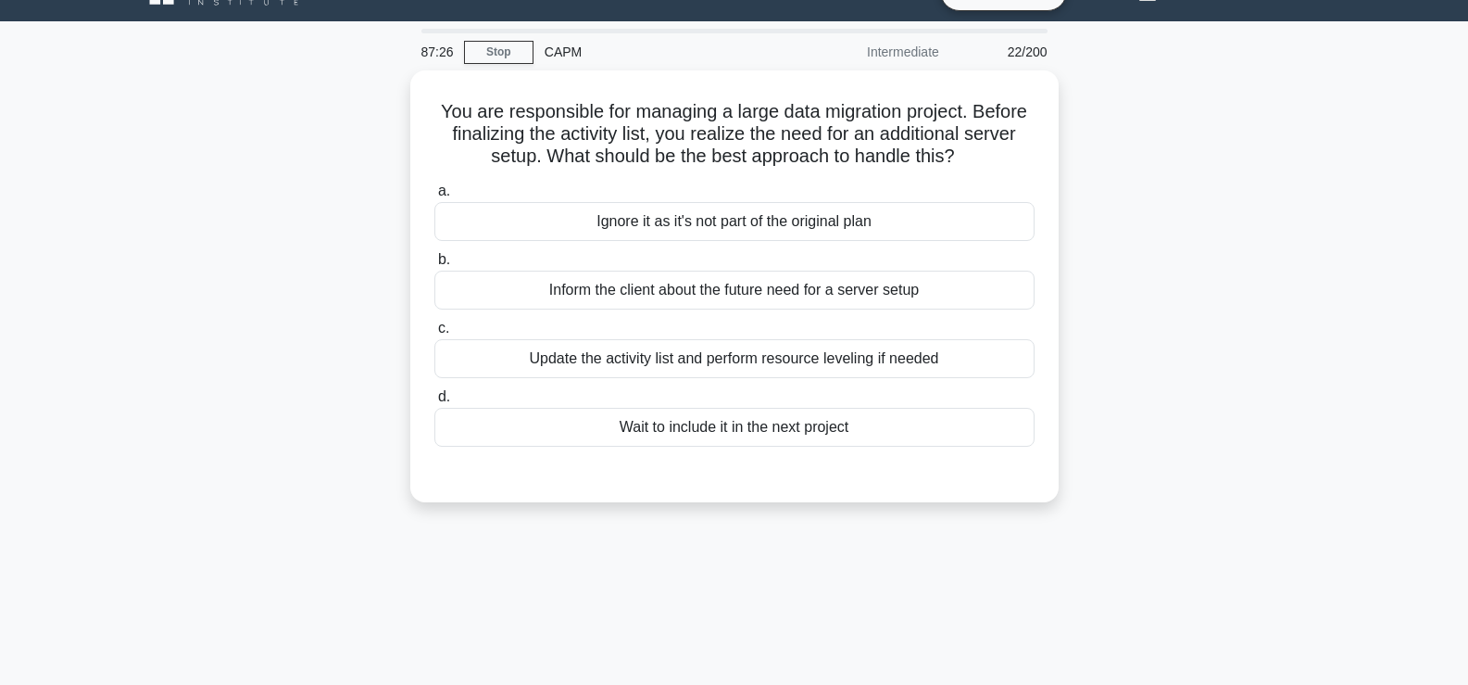
scroll to position [37, 0]
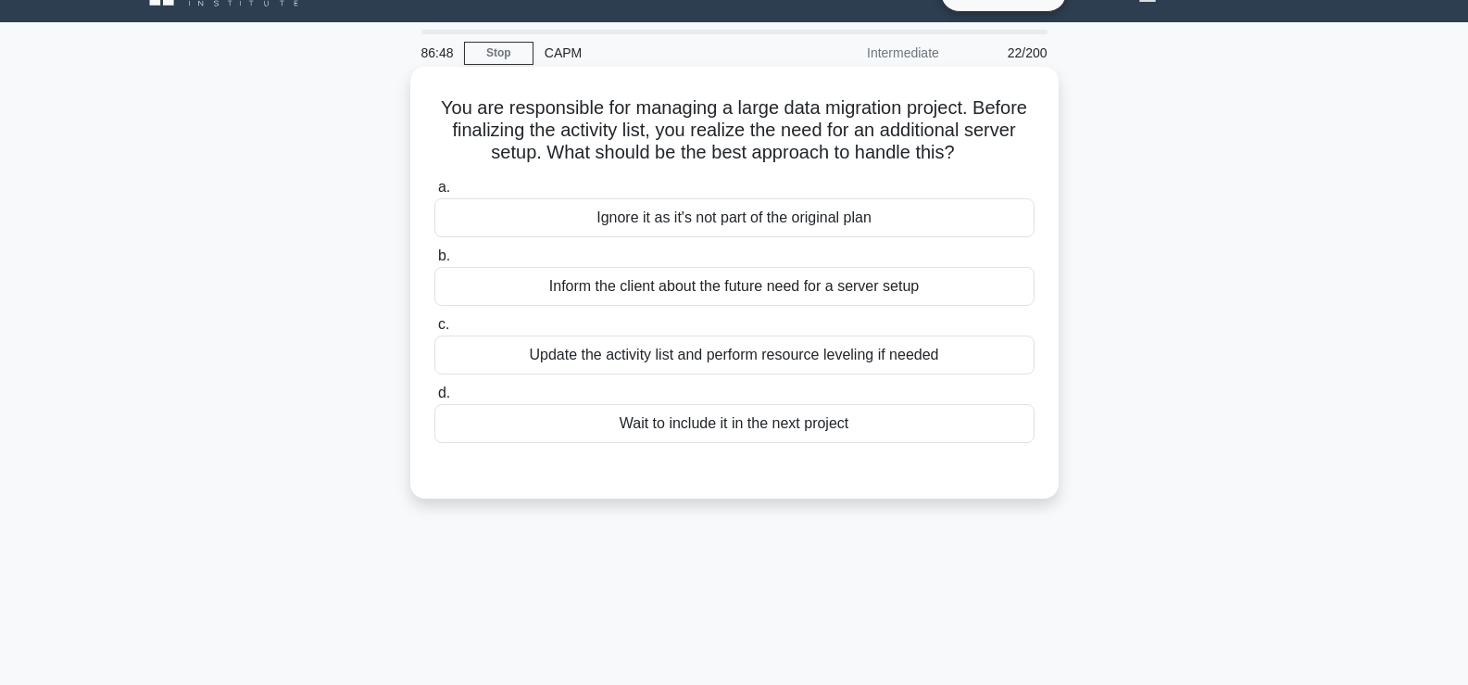
click at [539, 344] on div "Update the activity list and perform resource leveling if needed" at bounding box center [735, 354] width 600 height 39
click at [435, 331] on input "c. Update the activity list and perform resource leveling if needed" at bounding box center [435, 325] width 0 height 12
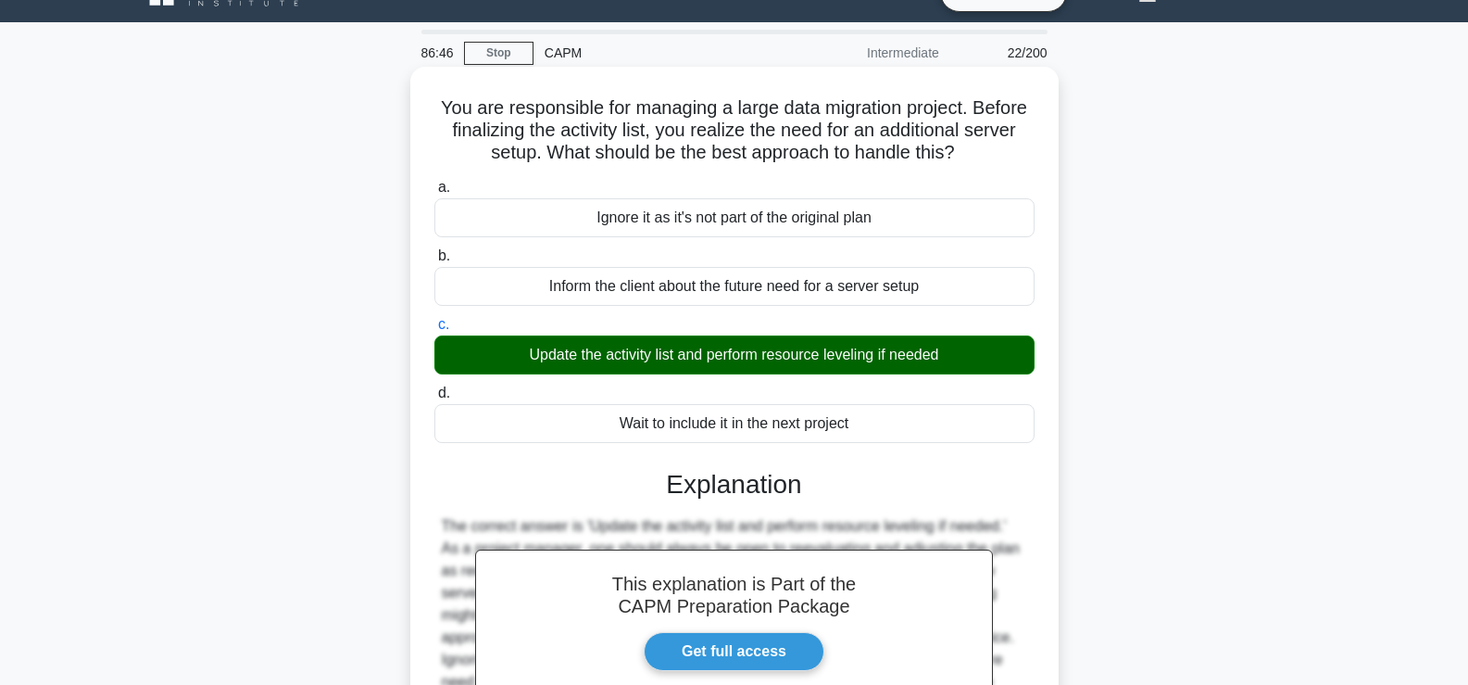
scroll to position [316, 0]
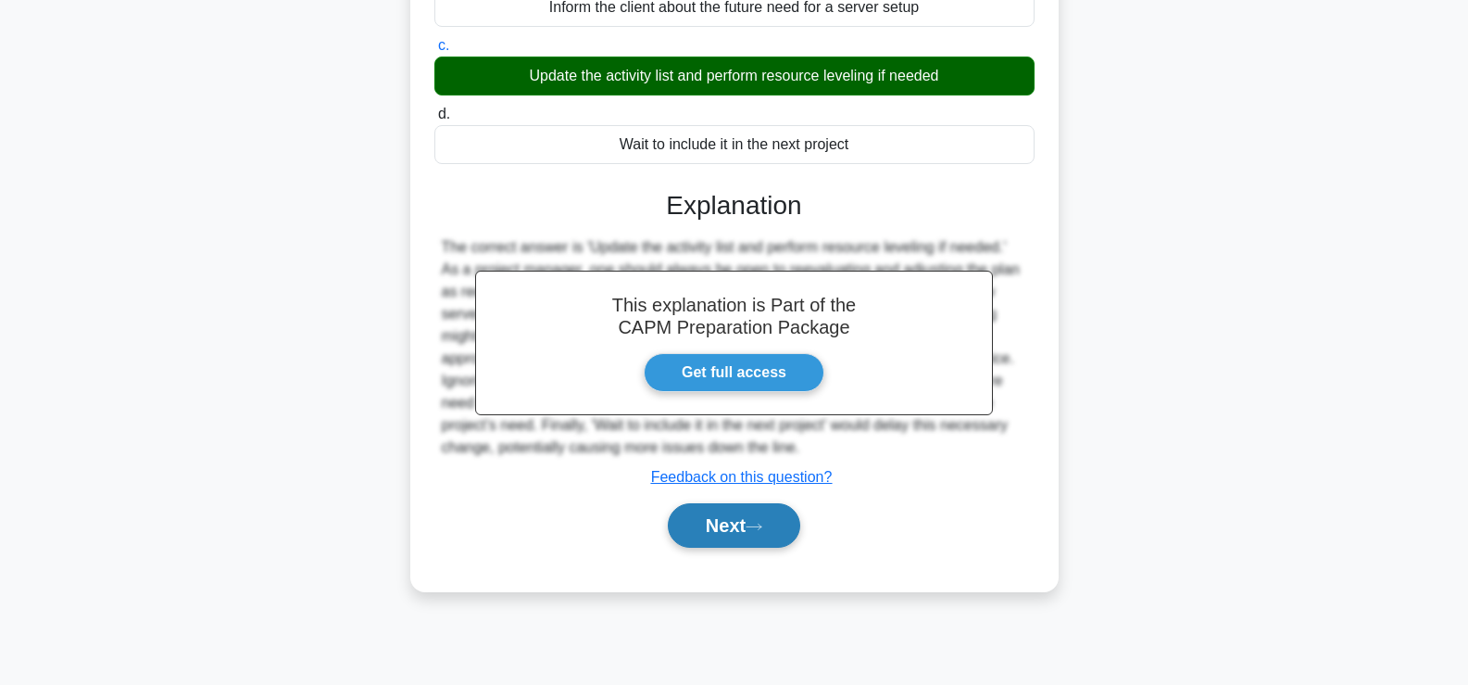
click at [723, 544] on button "Next" at bounding box center [734, 525] width 132 height 44
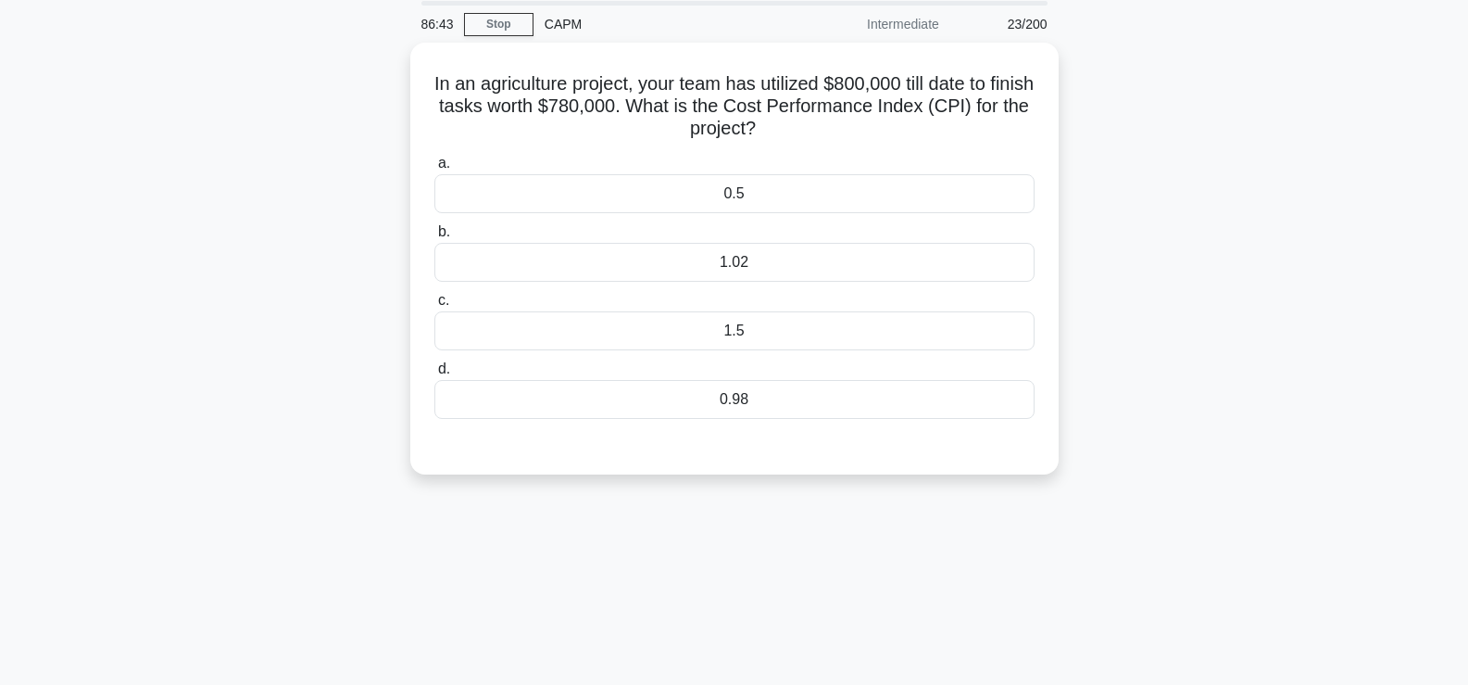
scroll to position [65, 0]
click at [837, 255] on div "1.02" at bounding box center [735, 258] width 600 height 39
click at [435, 234] on input "b. 1.02" at bounding box center [435, 228] width 0 height 12
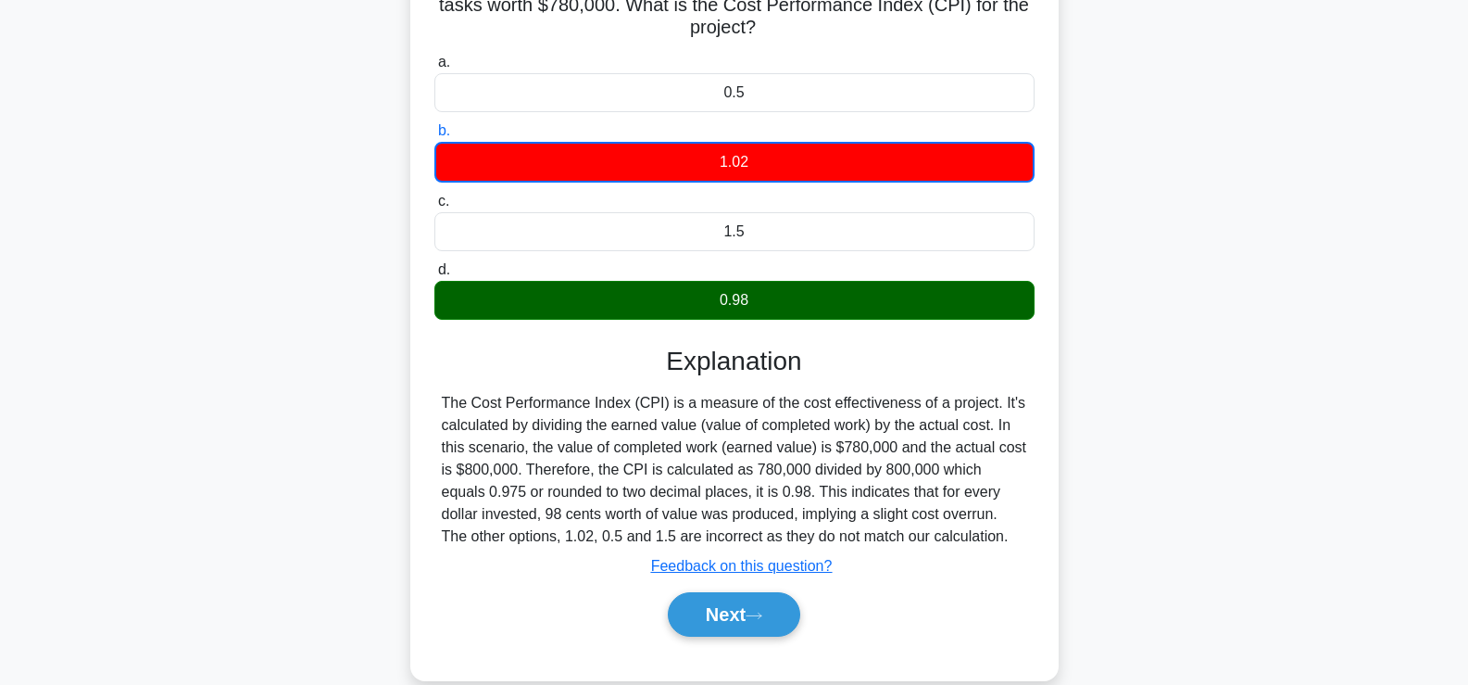
scroll to position [168, 0]
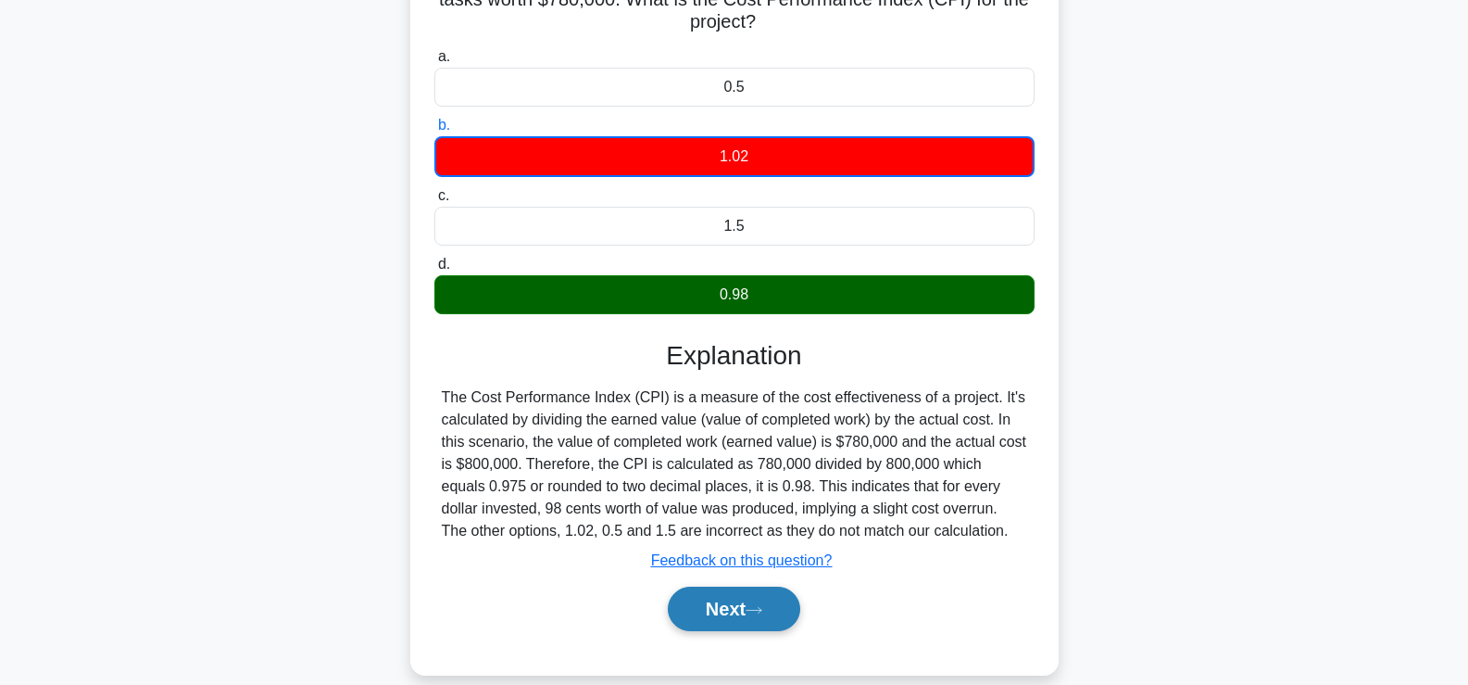
click at [738, 612] on button "Next" at bounding box center [734, 608] width 132 height 44
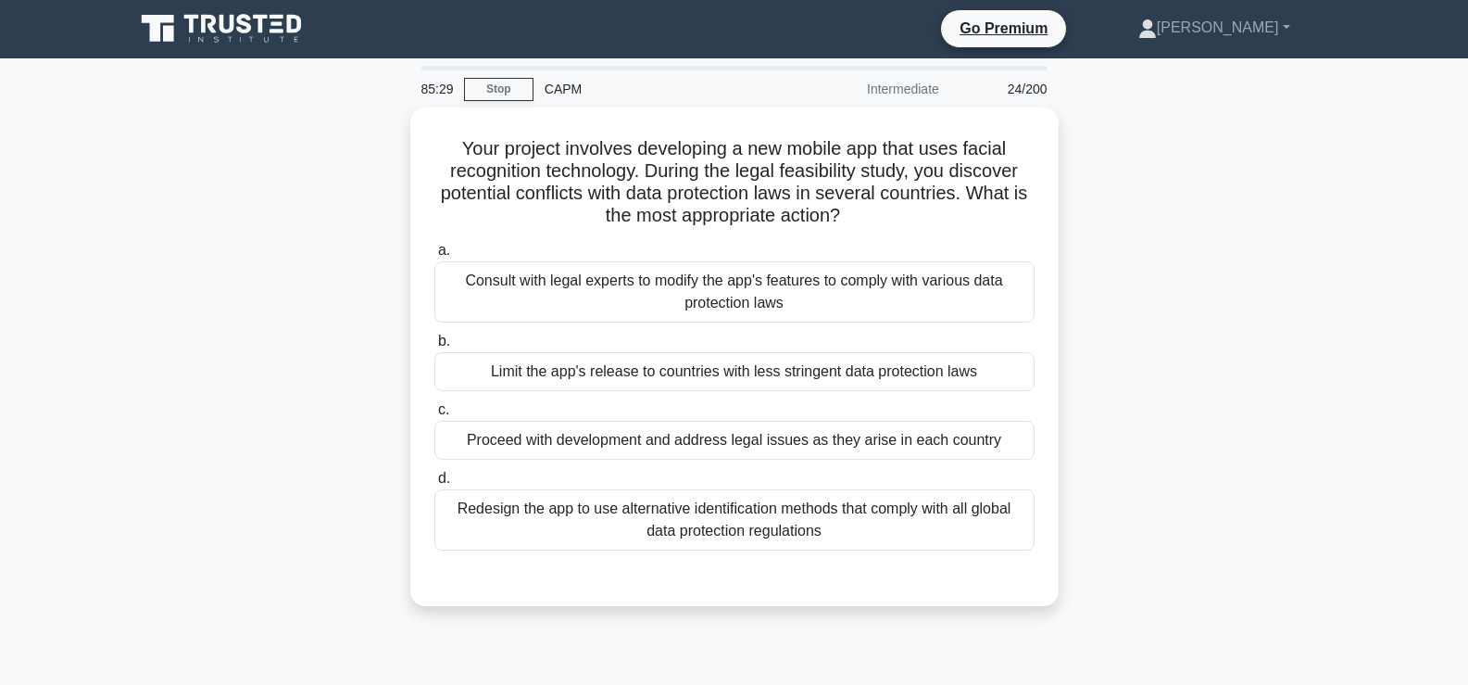
scroll to position [0, 0]
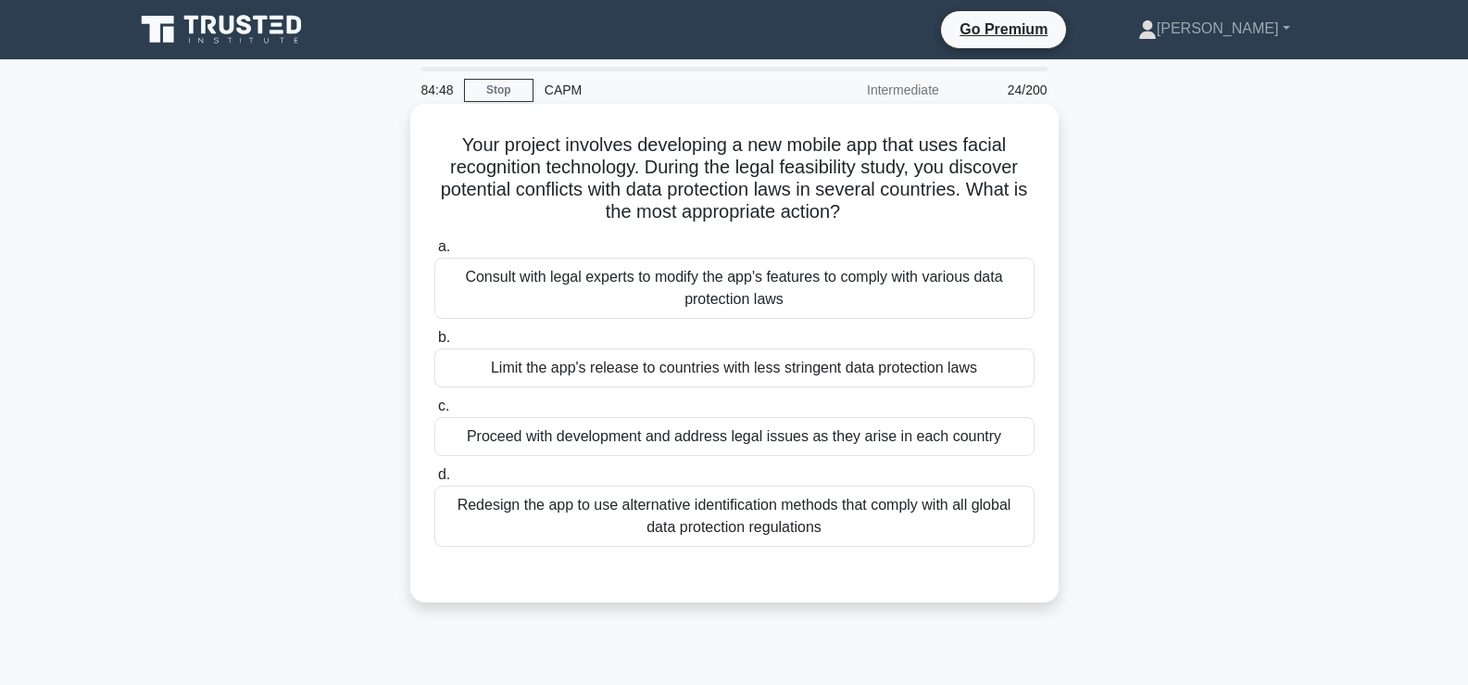
click at [526, 289] on div "Consult with legal experts to modify the app's features to comply with various …" at bounding box center [735, 288] width 600 height 61
click at [435, 253] on input "a. Consult with legal experts to modify the app's features to comply with vario…" at bounding box center [435, 247] width 0 height 12
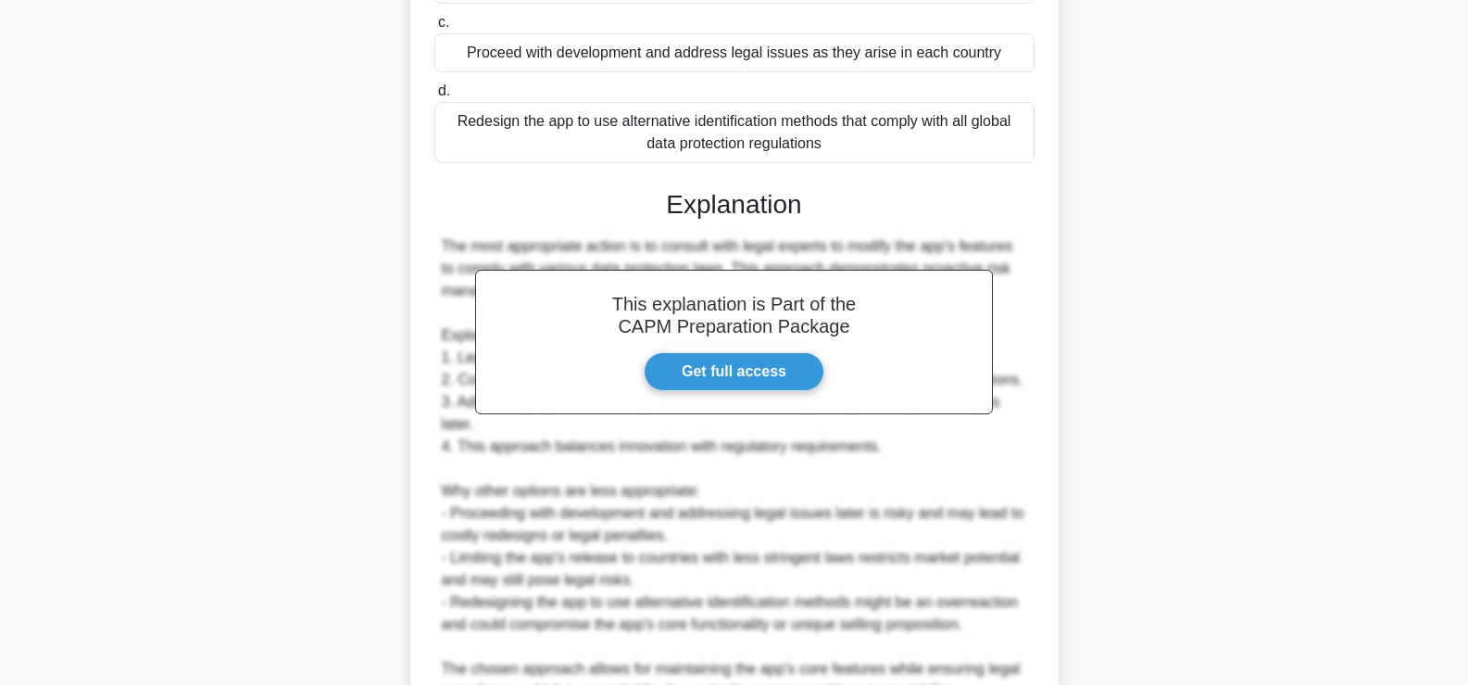
scroll to position [570, 0]
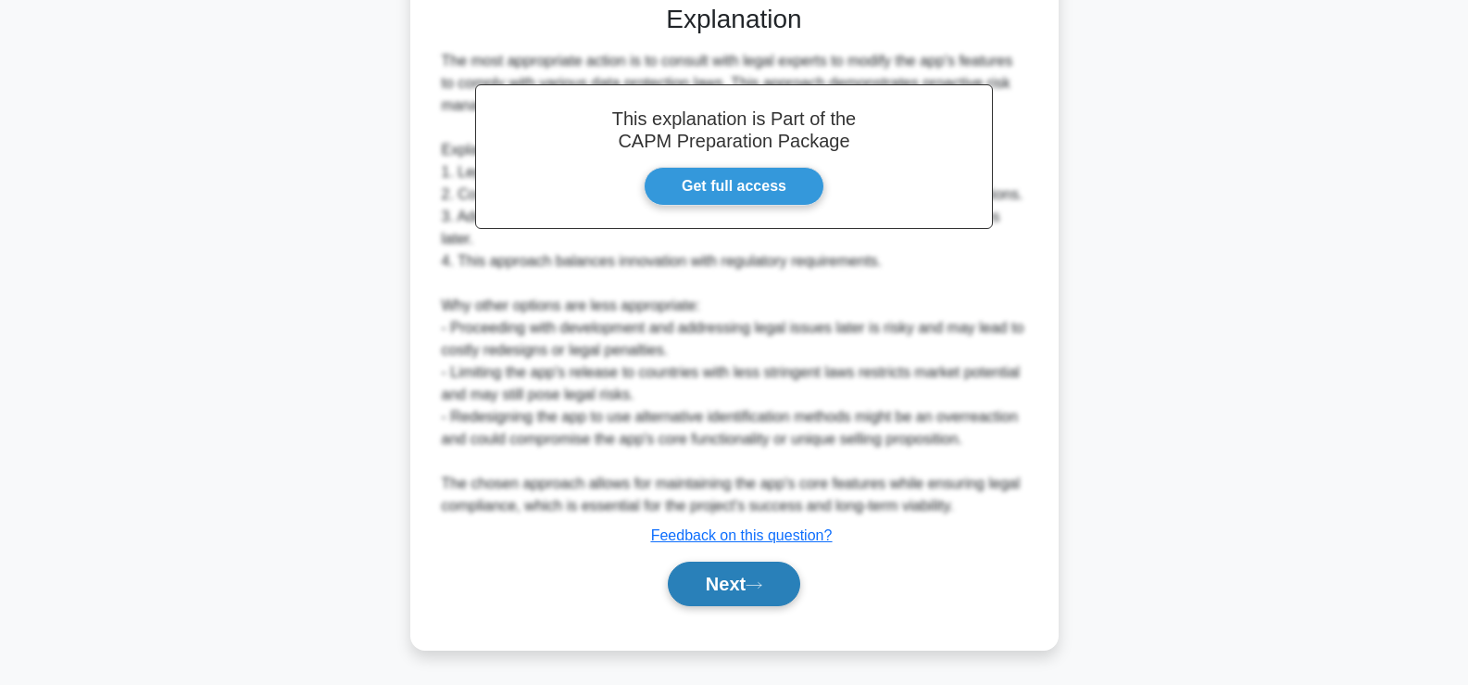
click at [702, 573] on button "Next" at bounding box center [734, 583] width 132 height 44
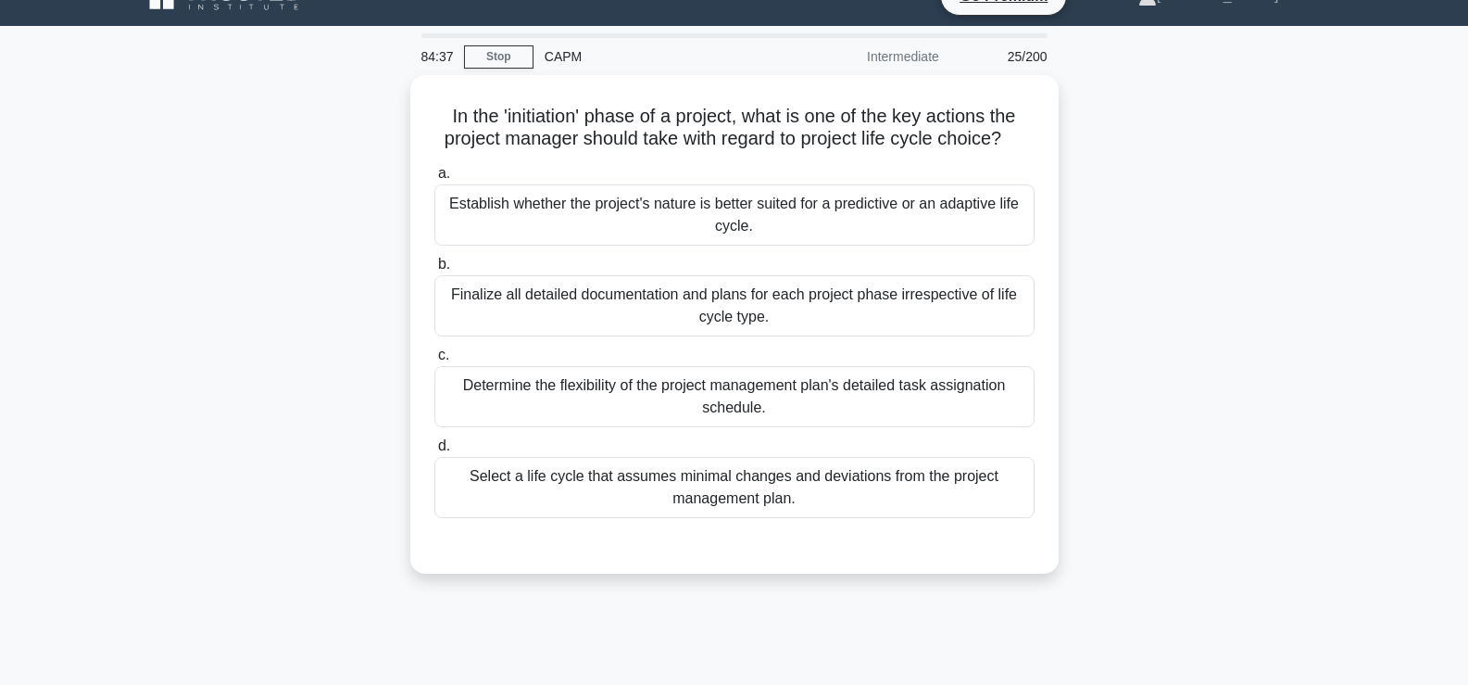
scroll to position [0, 0]
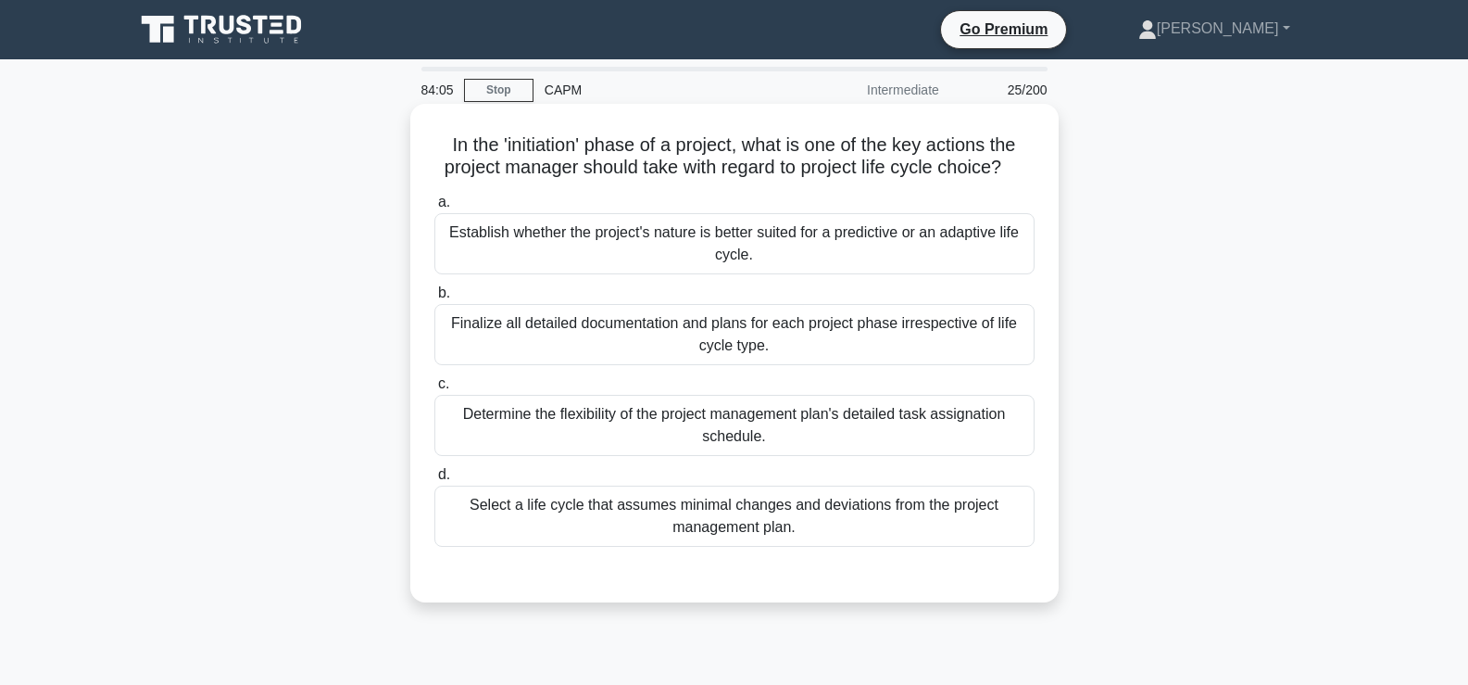
click at [520, 521] on div "Select a life cycle that assumes minimal changes and deviations from the projec…" at bounding box center [735, 515] width 600 height 61
click at [435, 481] on input "d. Select a life cycle that assumes minimal changes and deviations from the pro…" at bounding box center [435, 475] width 0 height 12
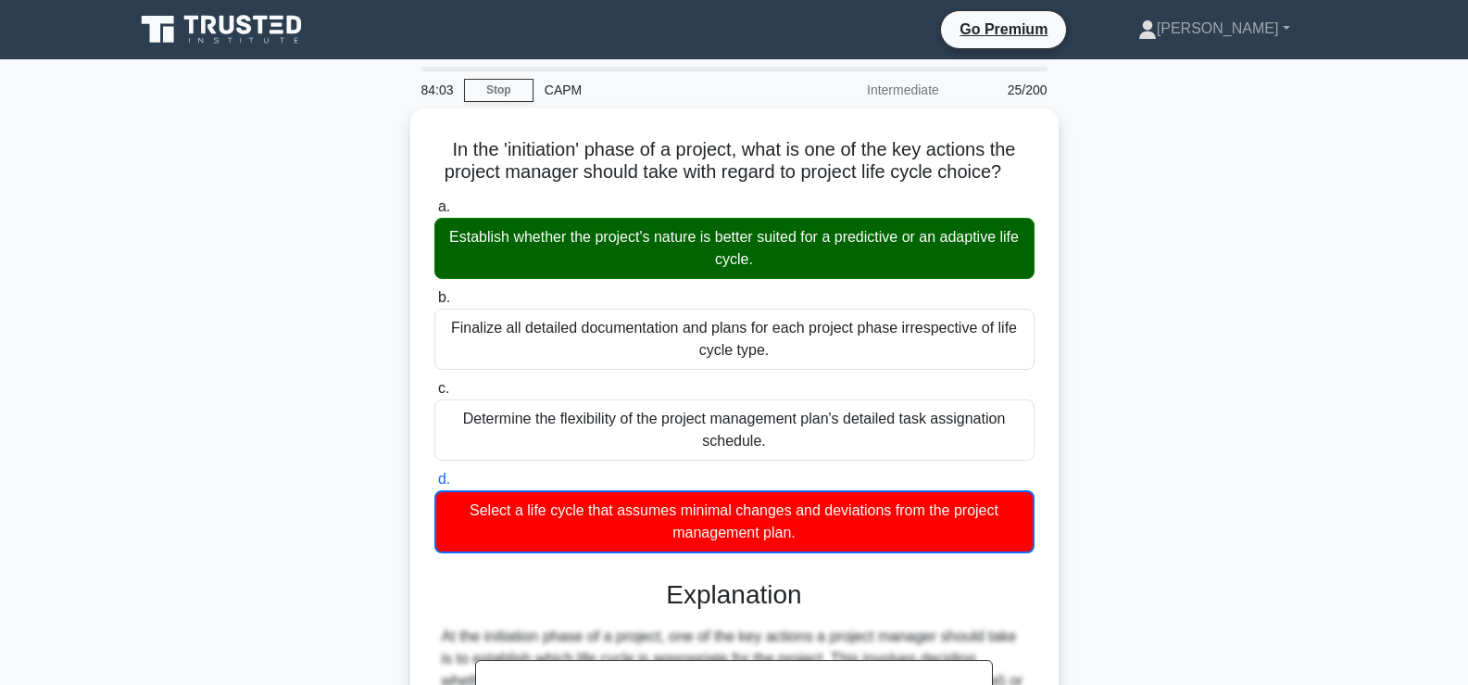
scroll to position [483, 0]
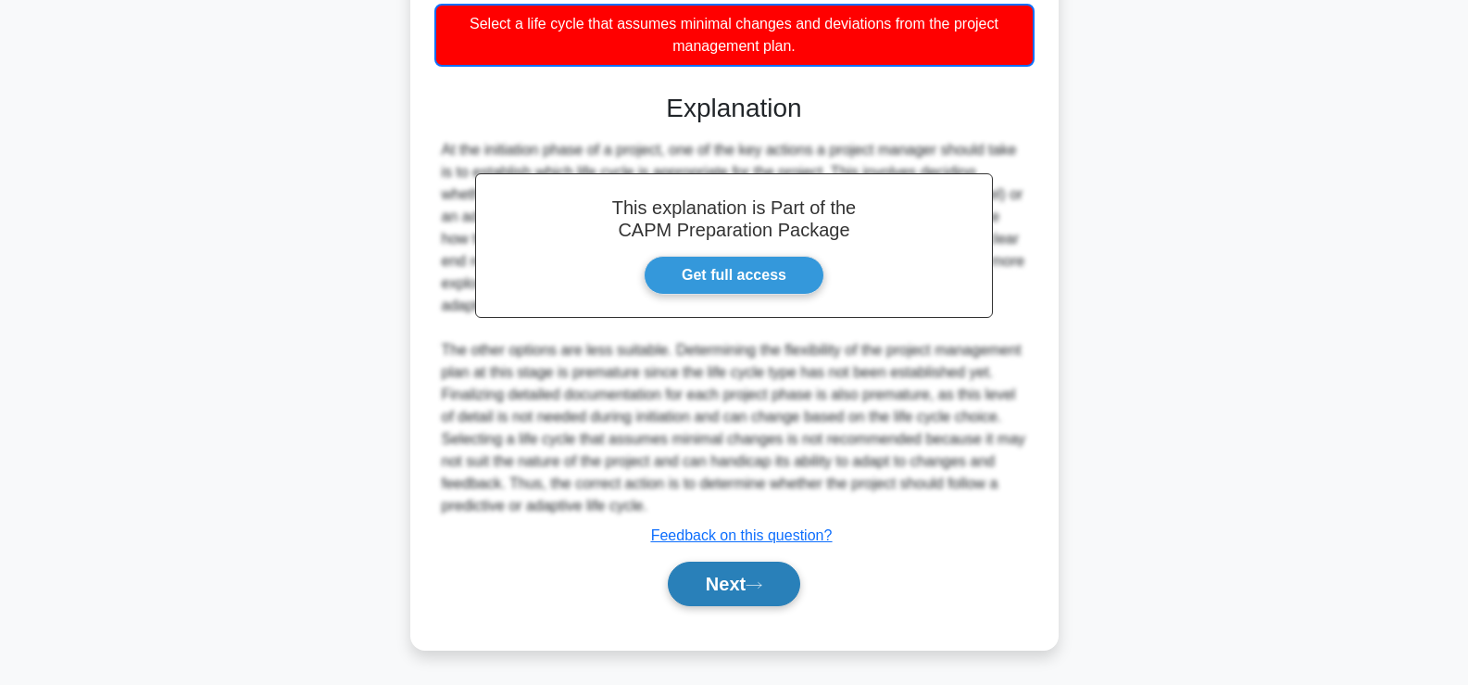
click at [730, 599] on button "Next" at bounding box center [734, 583] width 132 height 44
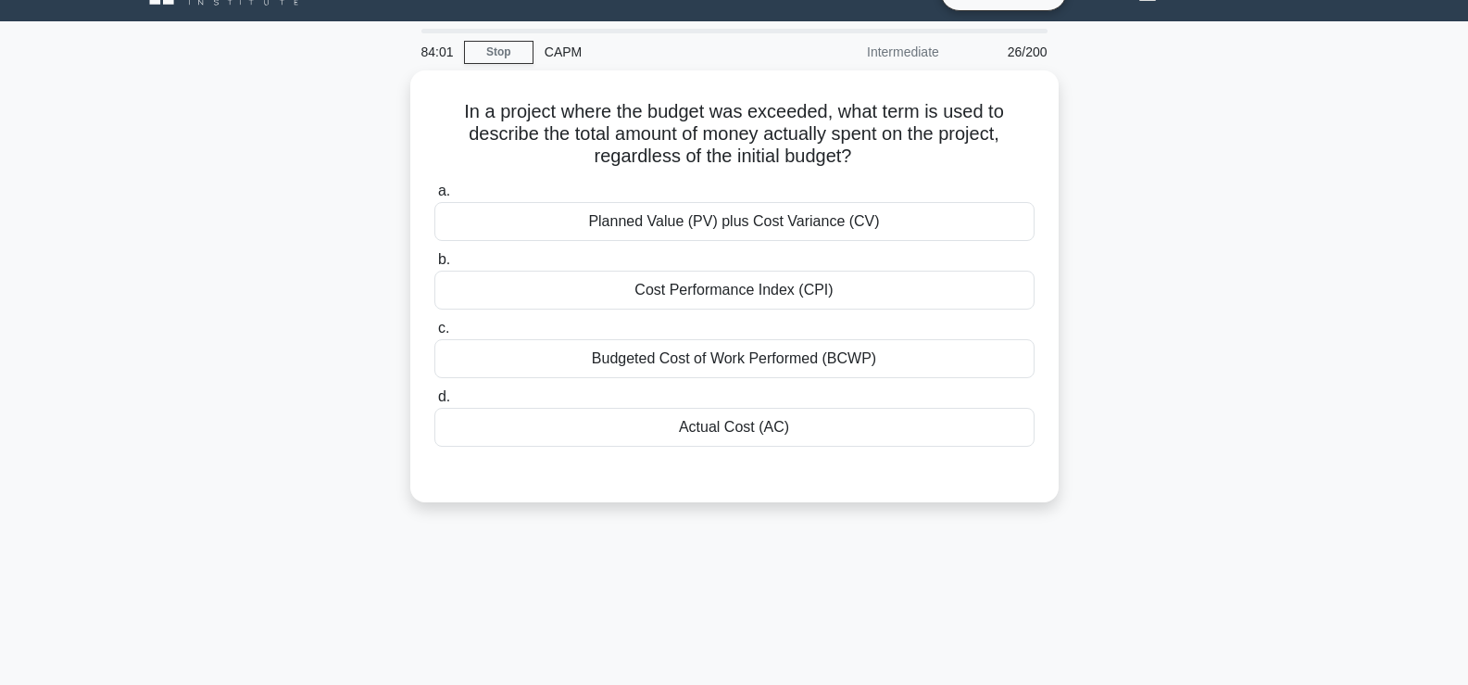
scroll to position [0, 0]
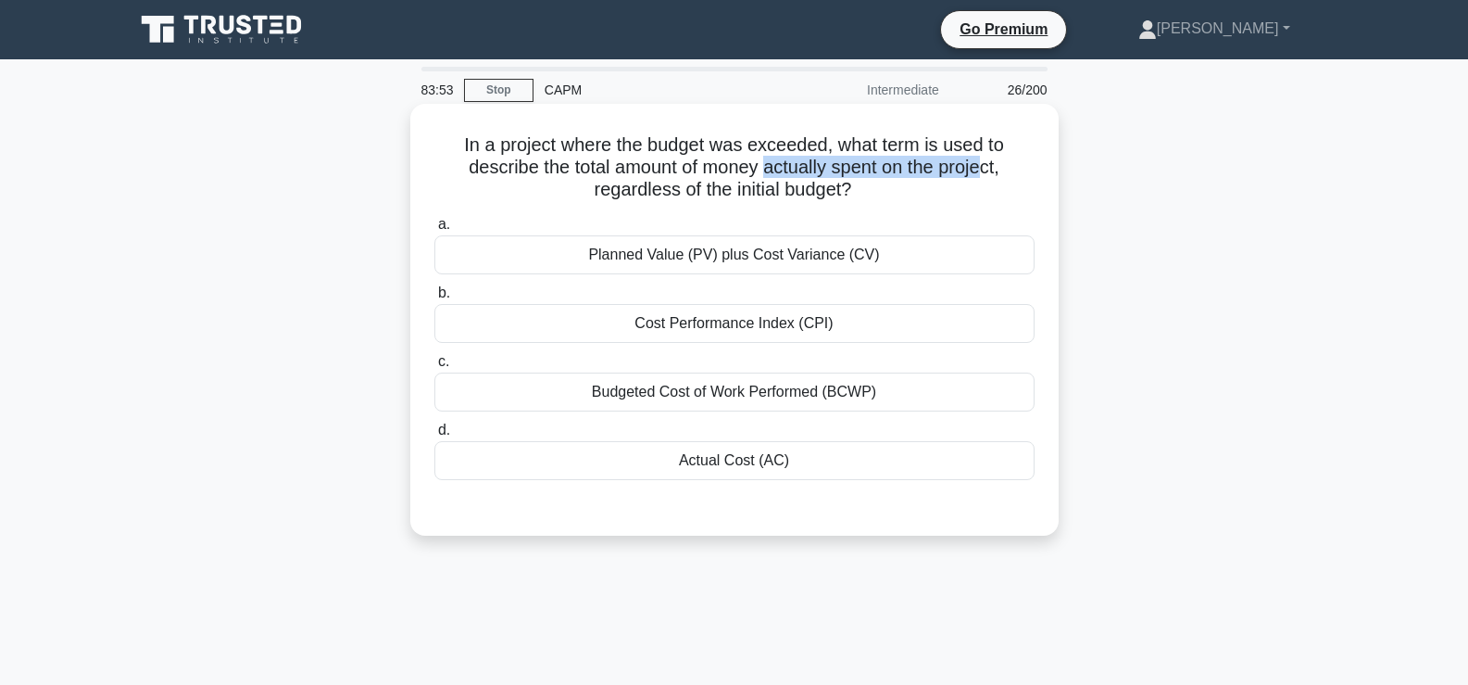
drag, startPoint x: 764, startPoint y: 169, endPoint x: 992, endPoint y: 162, distance: 228.0
click at [992, 162] on h5 "In a project where the budget was exceeded, what term is used to describe the t…" at bounding box center [735, 167] width 604 height 69
click at [659, 463] on div "Actual Cost (AC)" at bounding box center [735, 460] width 600 height 39
click at [435, 436] on input "d. Actual Cost (AC)" at bounding box center [435, 430] width 0 height 12
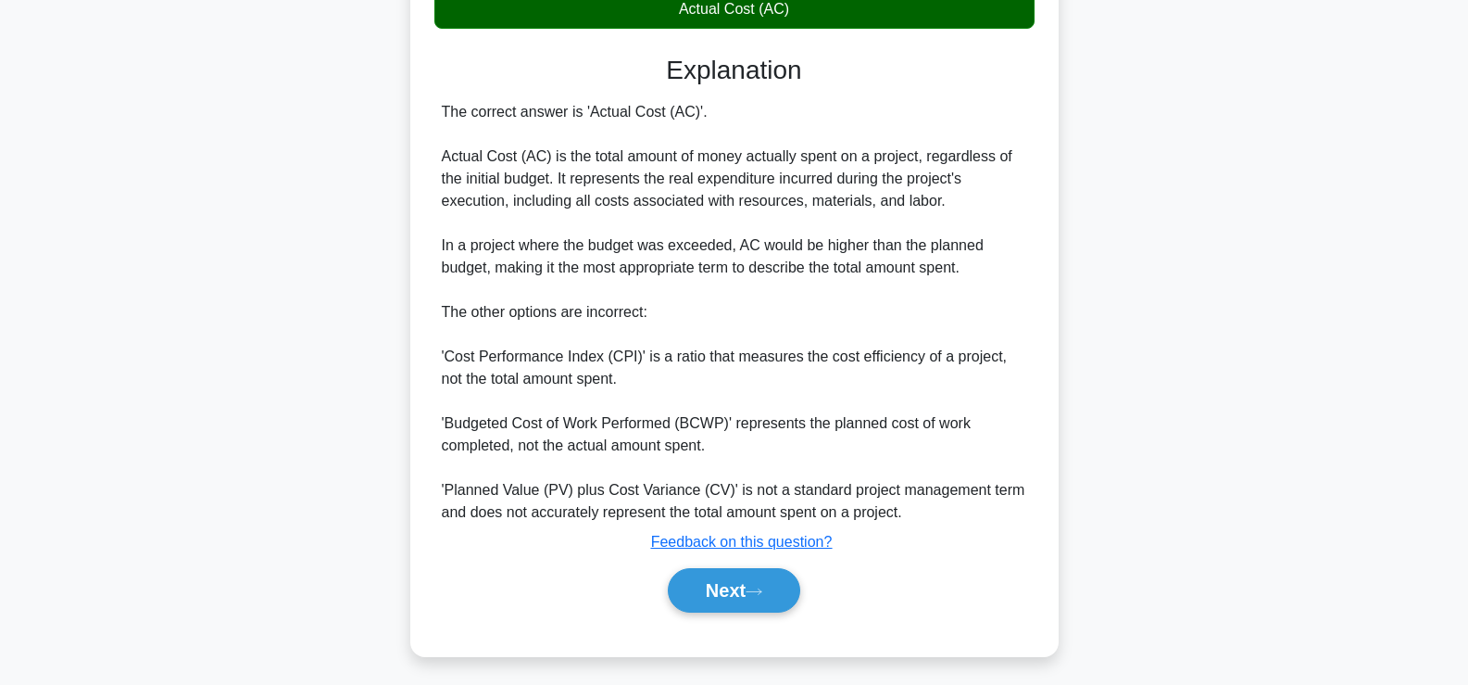
scroll to position [459, 0]
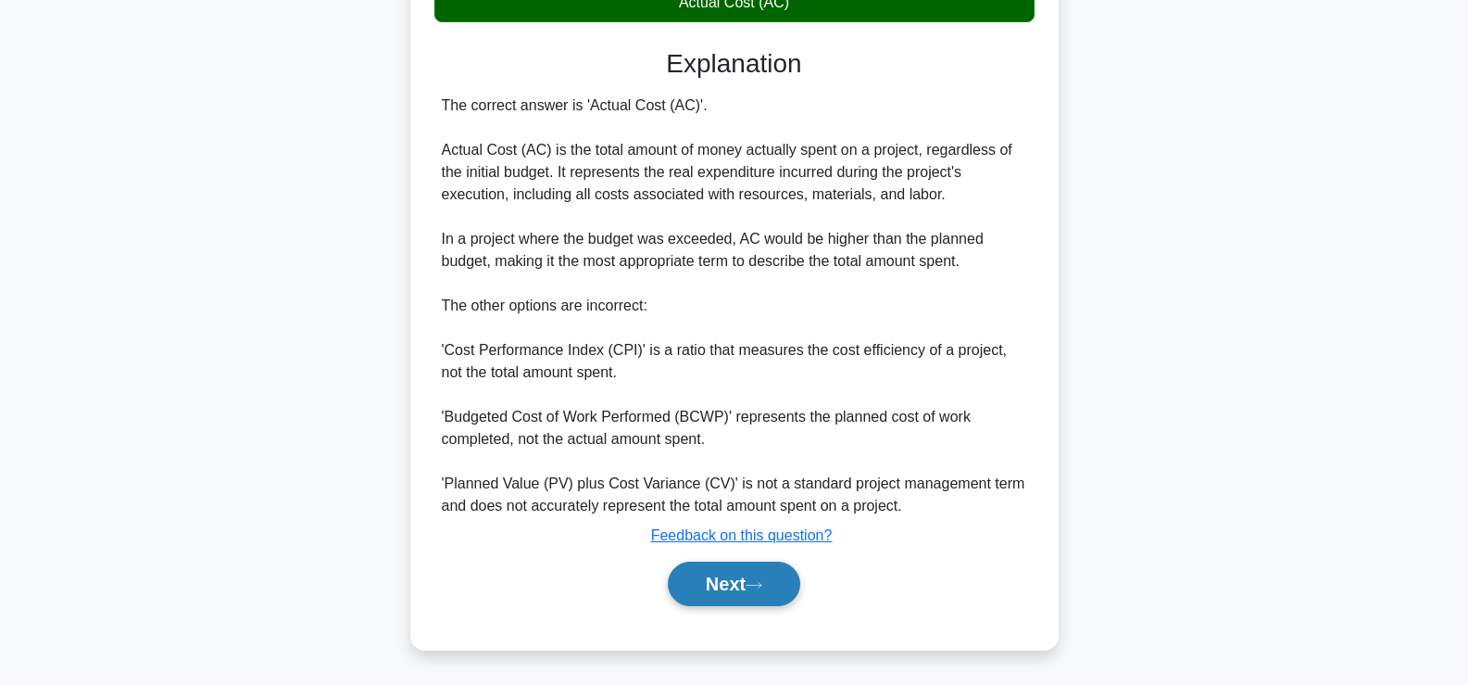
click at [711, 576] on button "Next" at bounding box center [734, 583] width 132 height 44
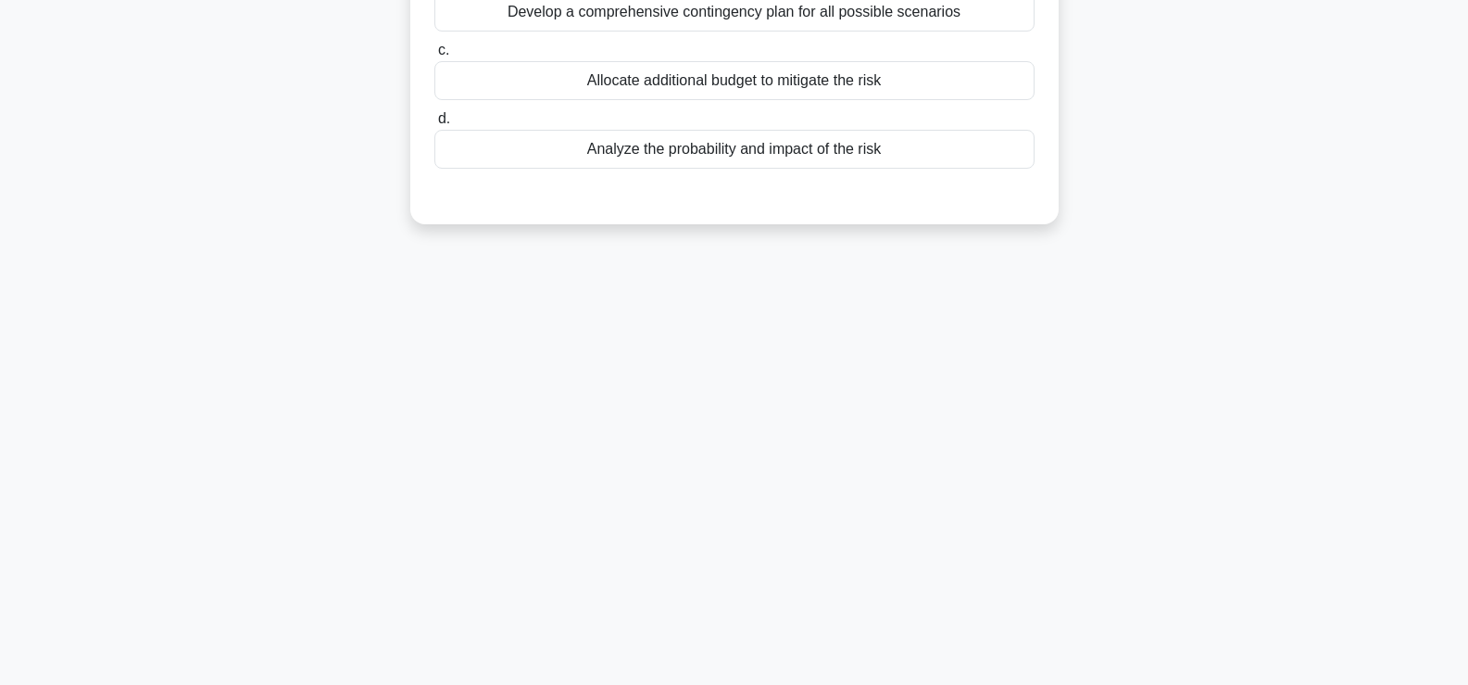
scroll to position [316, 0]
click at [711, 576] on div "78:28 Stop CAPM Intermediate 27/200 During a risk assessment for a project, the…" at bounding box center [734, 214] width 1223 height 926
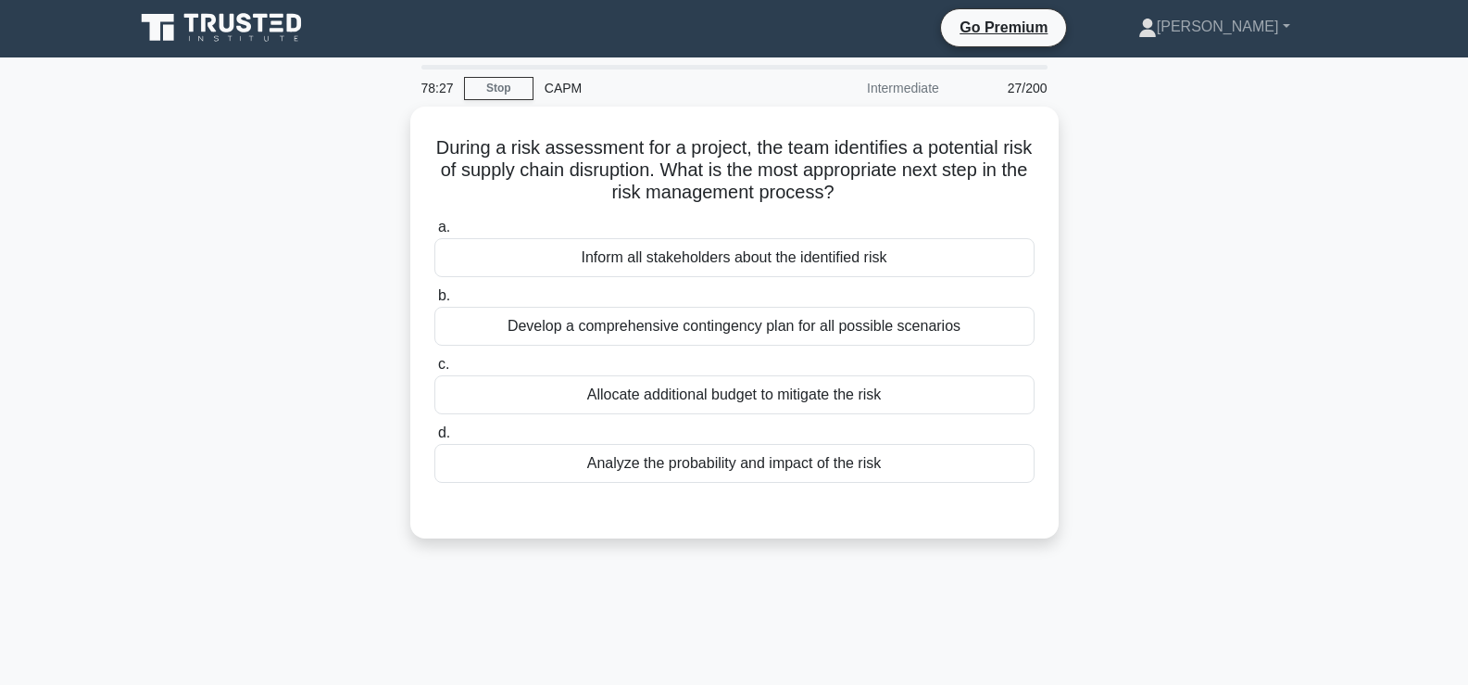
scroll to position [1, 0]
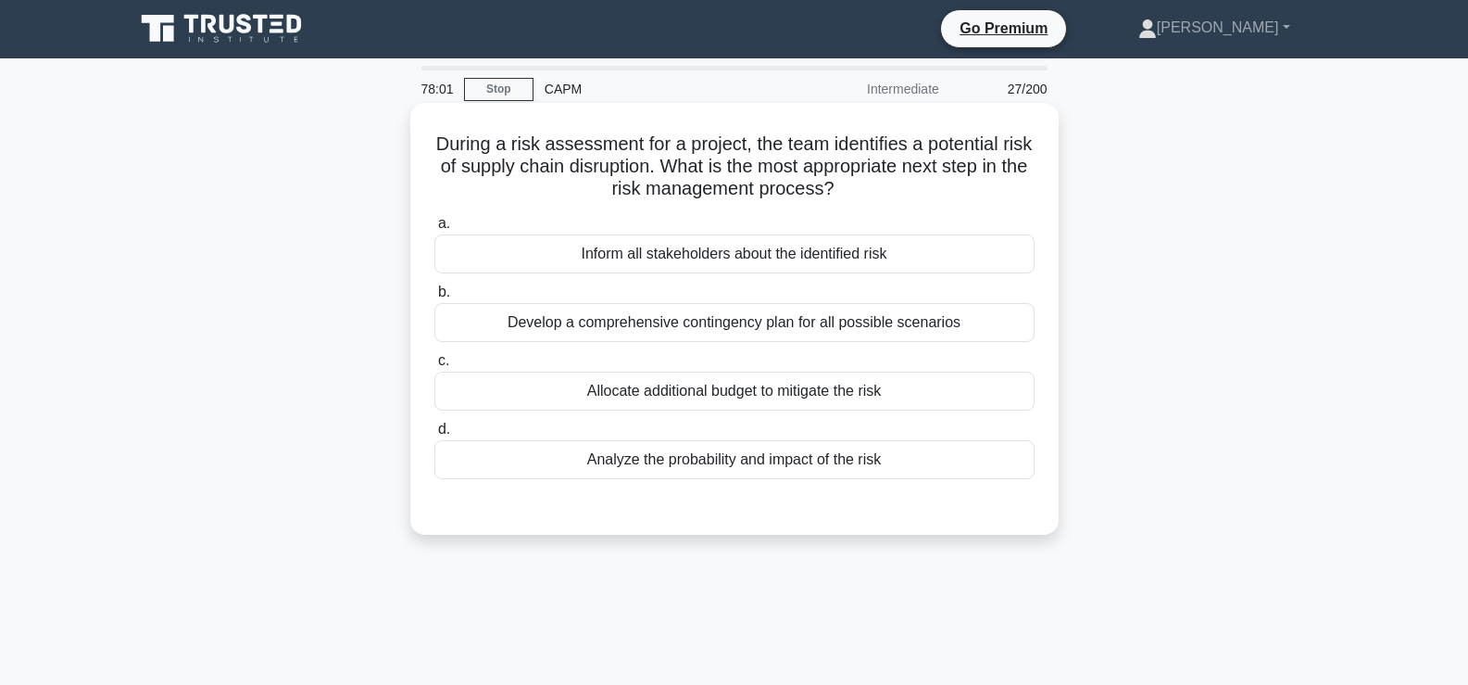
click at [706, 460] on div "Analyze the probability and impact of the risk" at bounding box center [735, 459] width 600 height 39
click at [435, 435] on input "d. Analyze the probability and impact of the risk" at bounding box center [435, 429] width 0 height 12
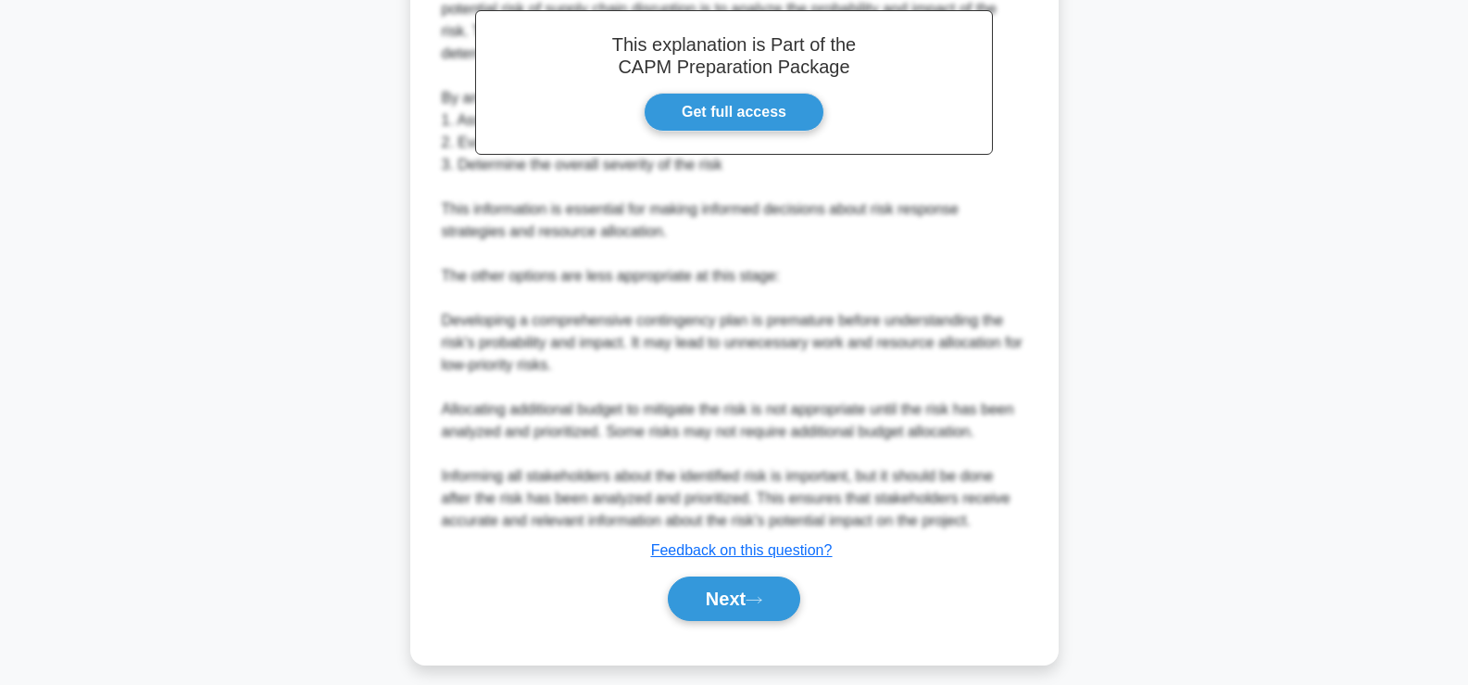
scroll to position [592, 0]
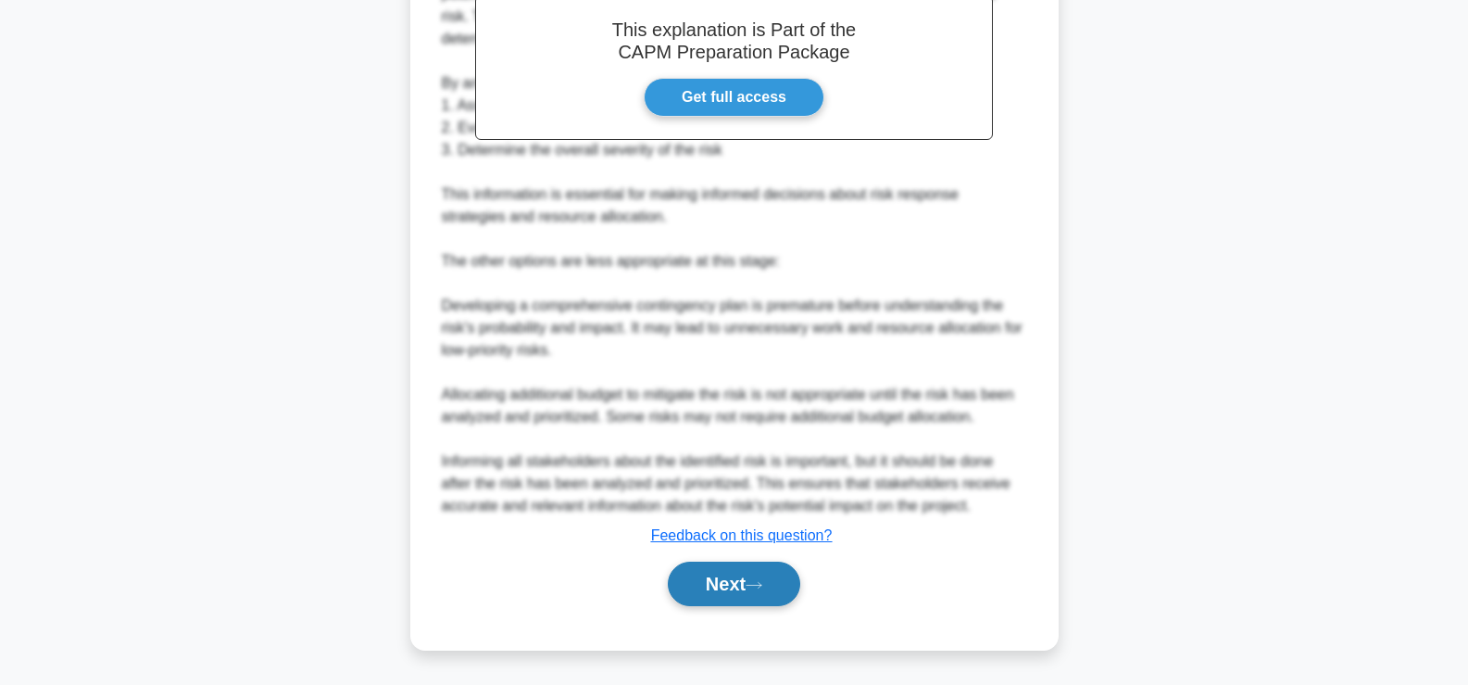
click at [734, 581] on button "Next" at bounding box center [734, 583] width 132 height 44
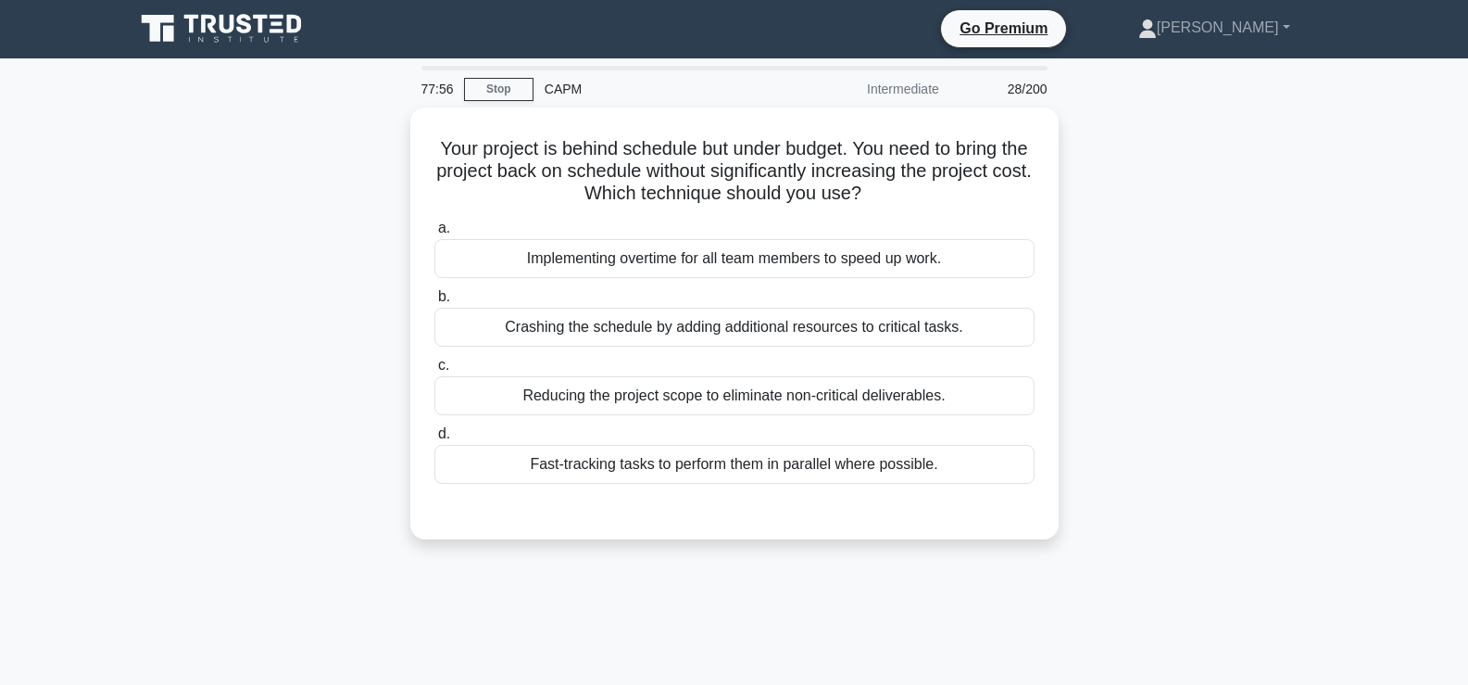
scroll to position [1, 0]
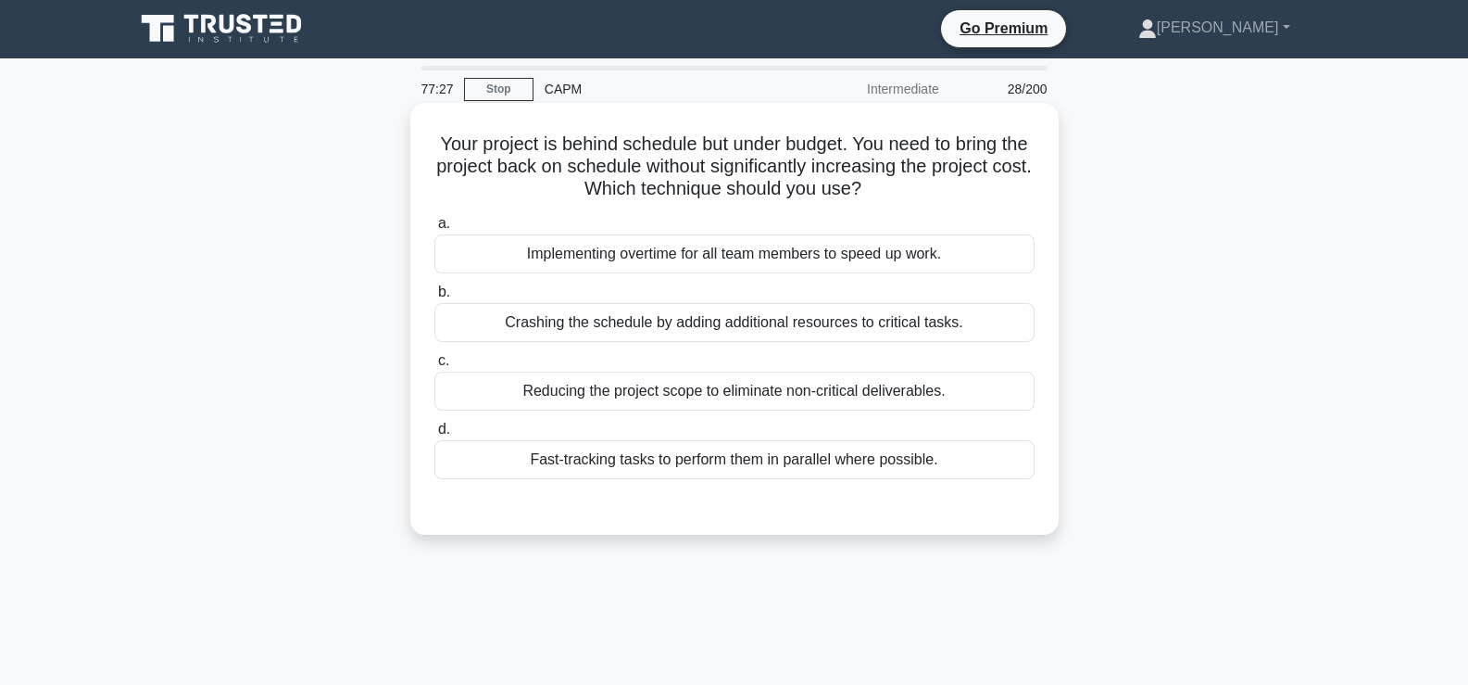
click at [598, 336] on div "Crashing the schedule by adding additional resources to critical tasks." at bounding box center [735, 322] width 600 height 39
click at [435, 298] on input "b. Crashing the schedule by adding additional resources to critical tasks." at bounding box center [435, 292] width 0 height 12
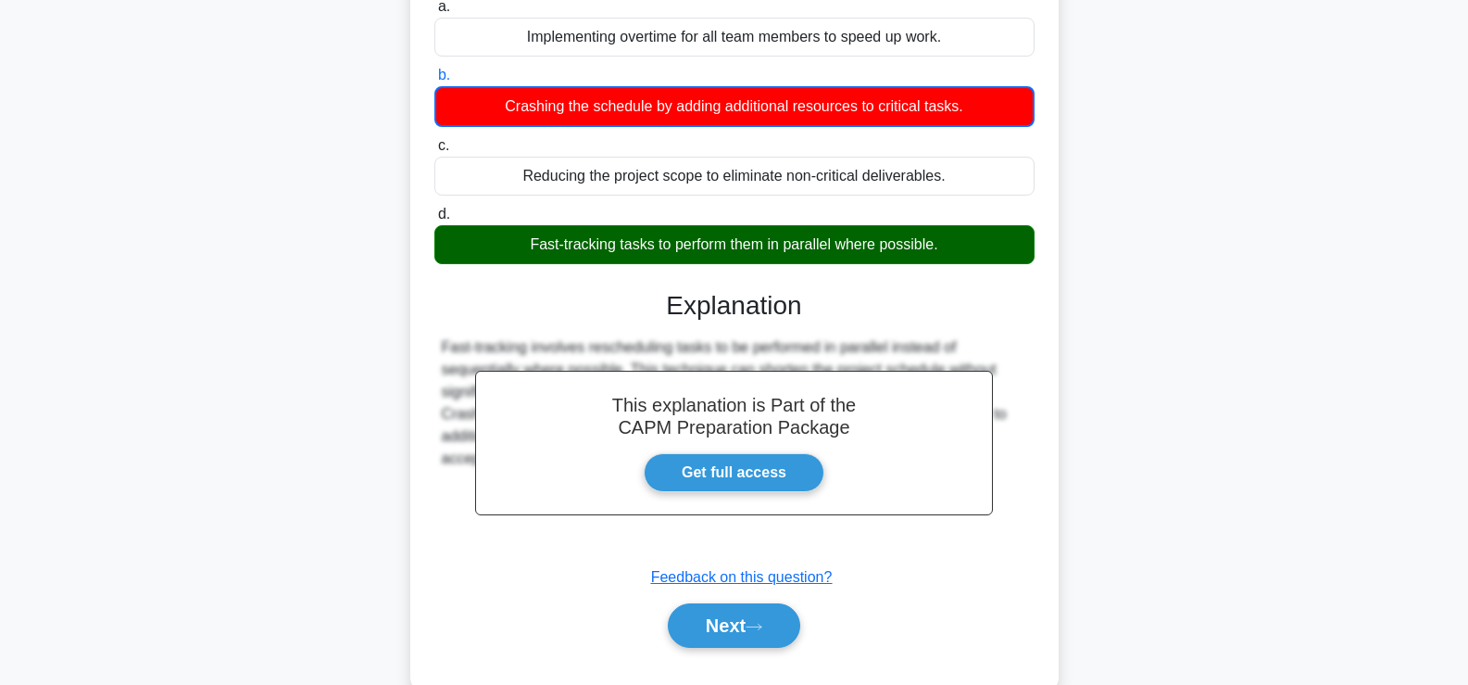
scroll to position [316, 0]
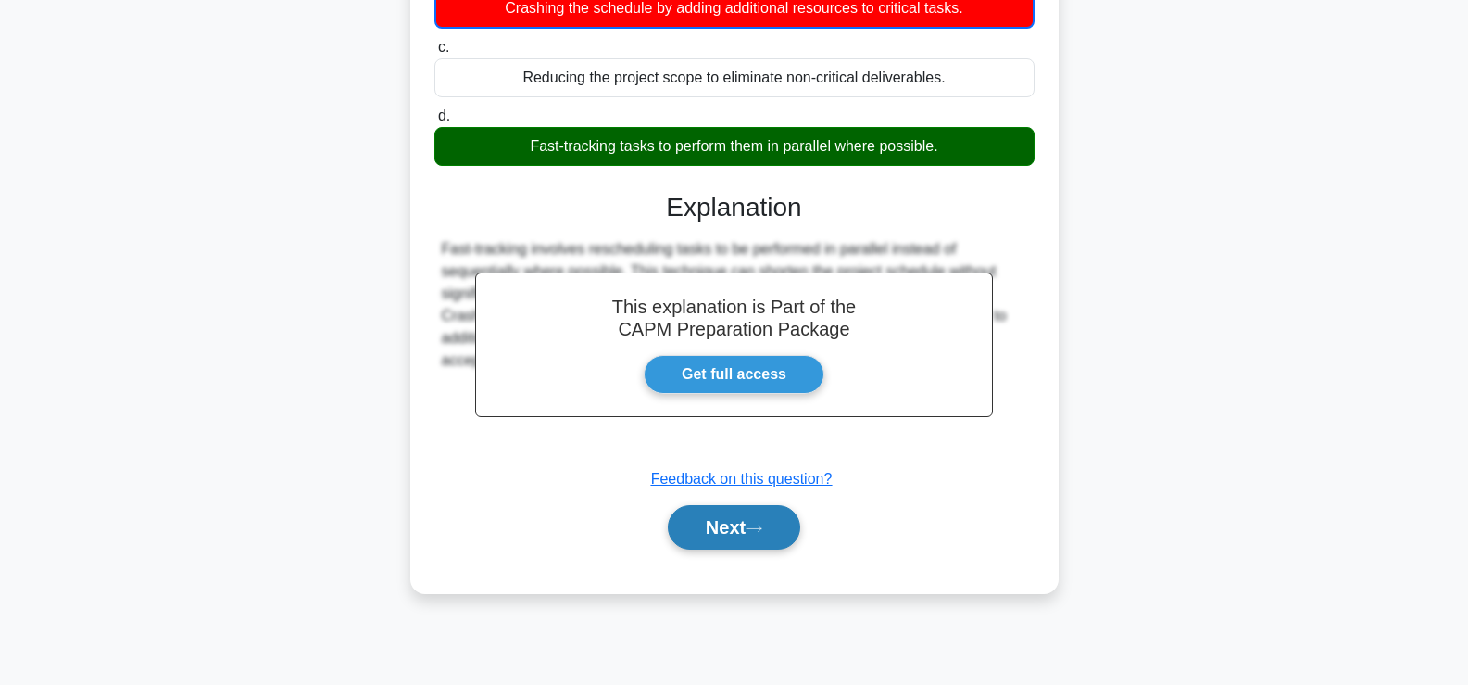
click at [741, 530] on button "Next" at bounding box center [734, 527] width 132 height 44
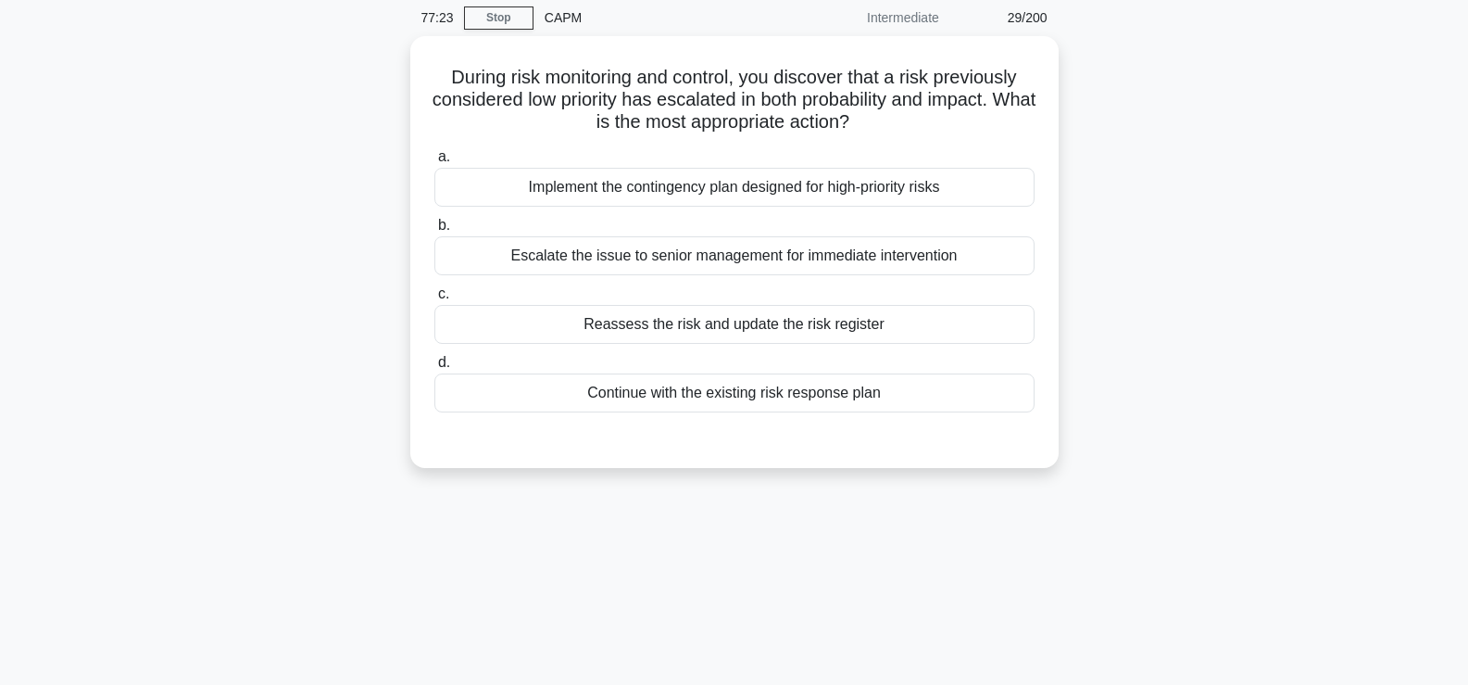
scroll to position [68, 0]
click at [611, 325] on div "Reassess the risk and update the risk register" at bounding box center [735, 324] width 600 height 39
click at [435, 300] on input "c. Reassess the risk and update the risk register" at bounding box center [435, 294] width 0 height 12
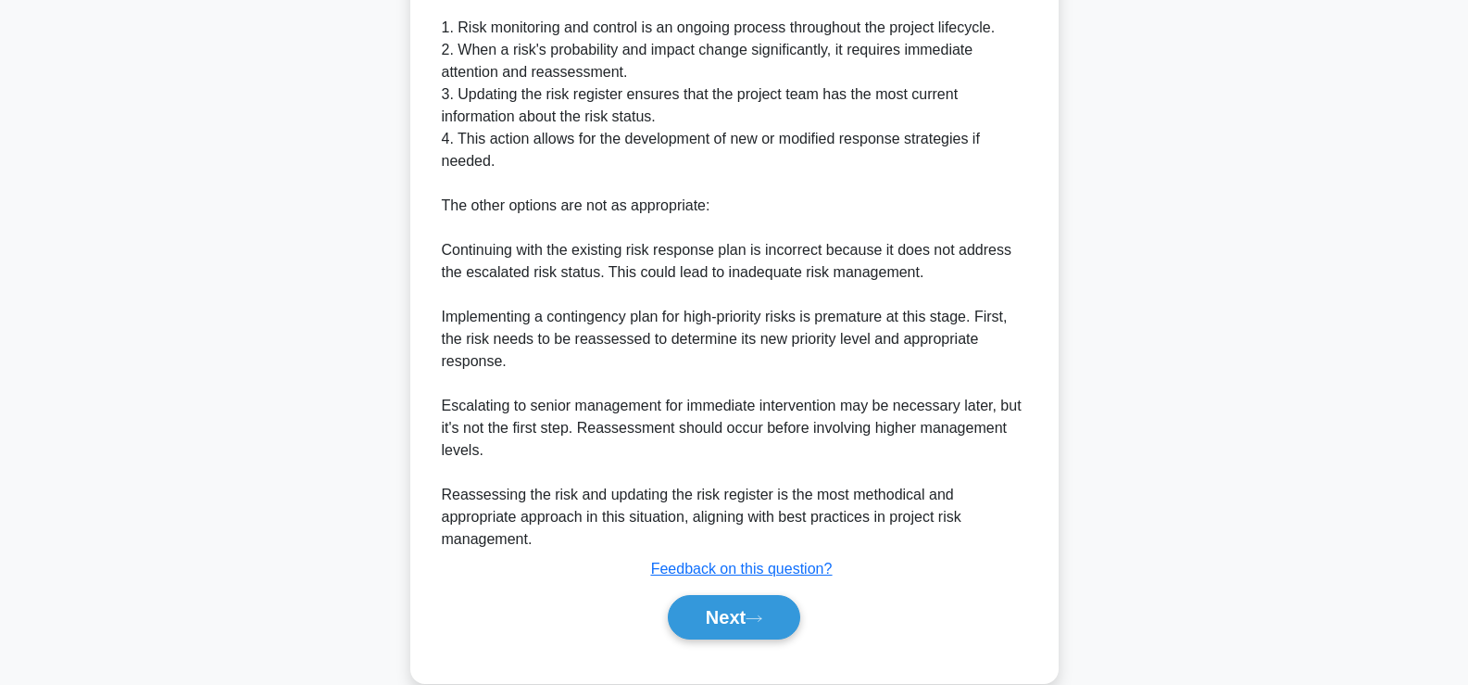
scroll to position [609, 0]
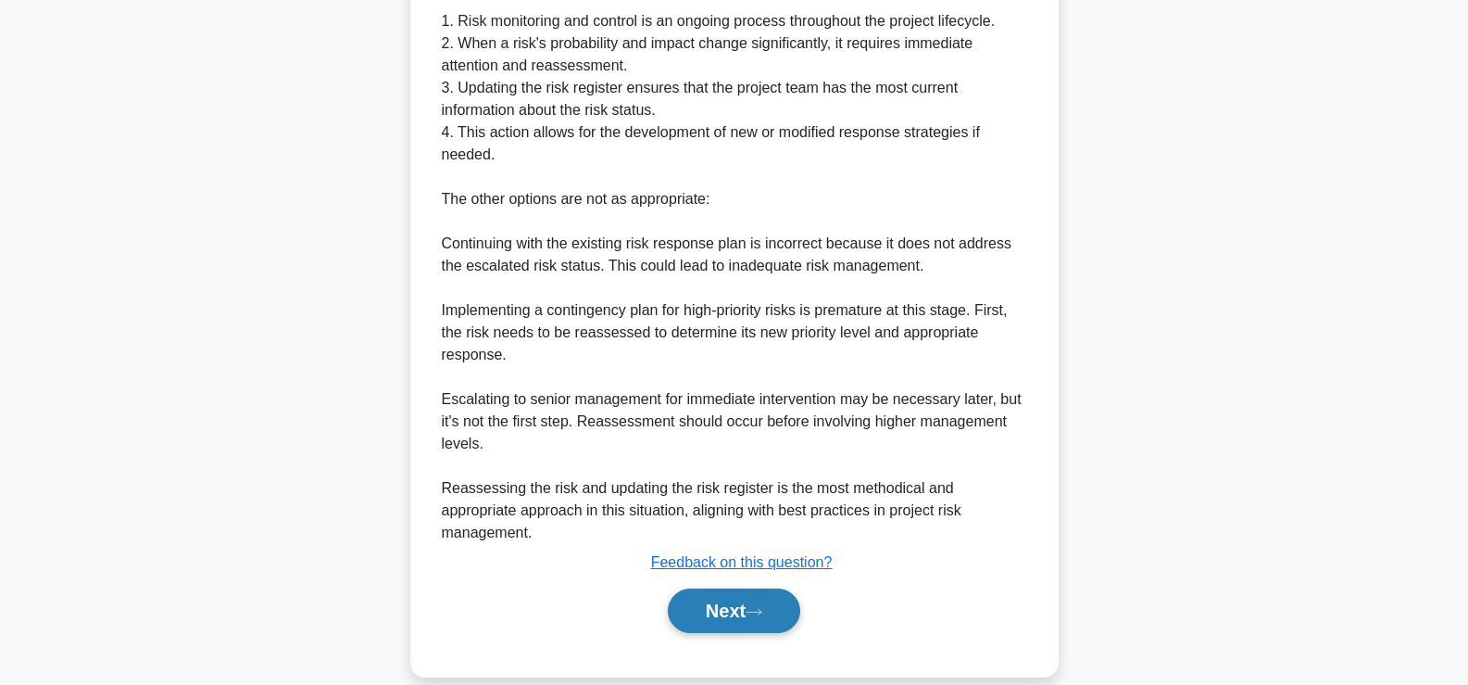
click at [779, 602] on button "Next" at bounding box center [734, 610] width 132 height 44
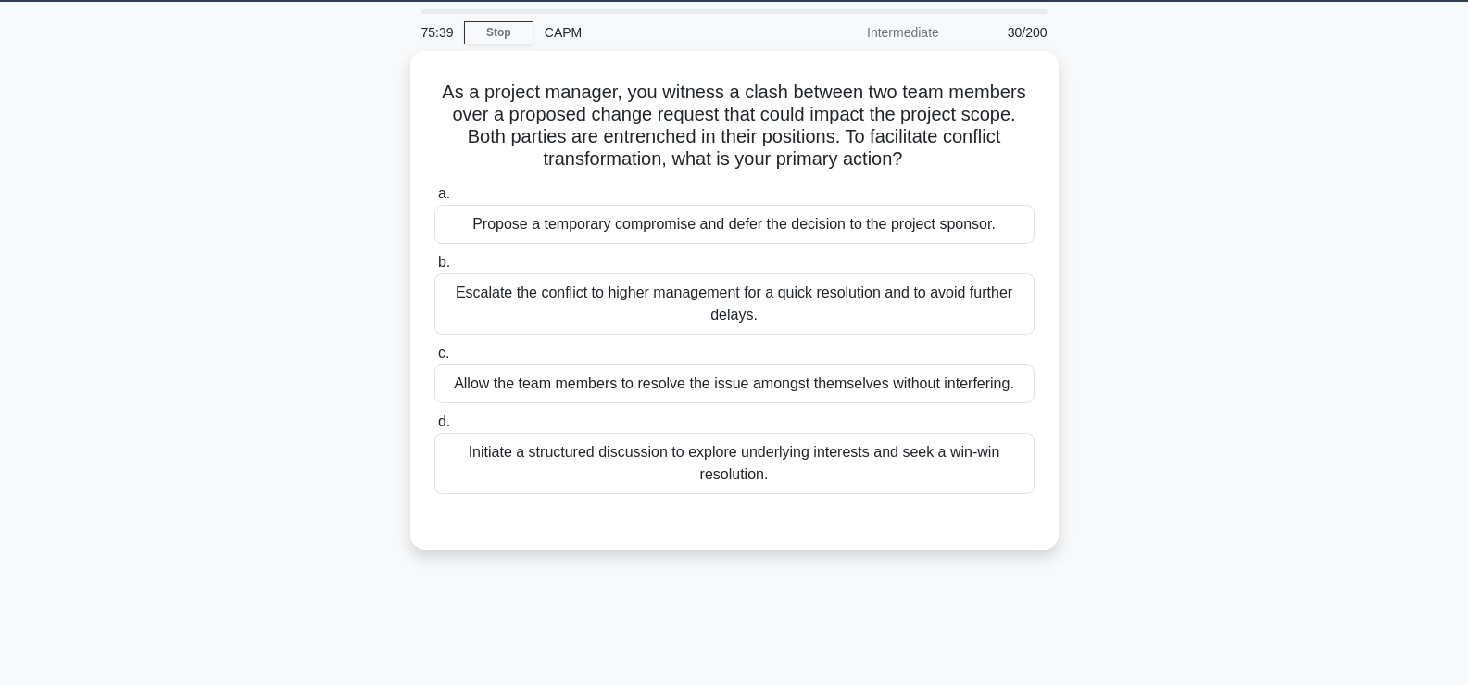
scroll to position [57, 0]
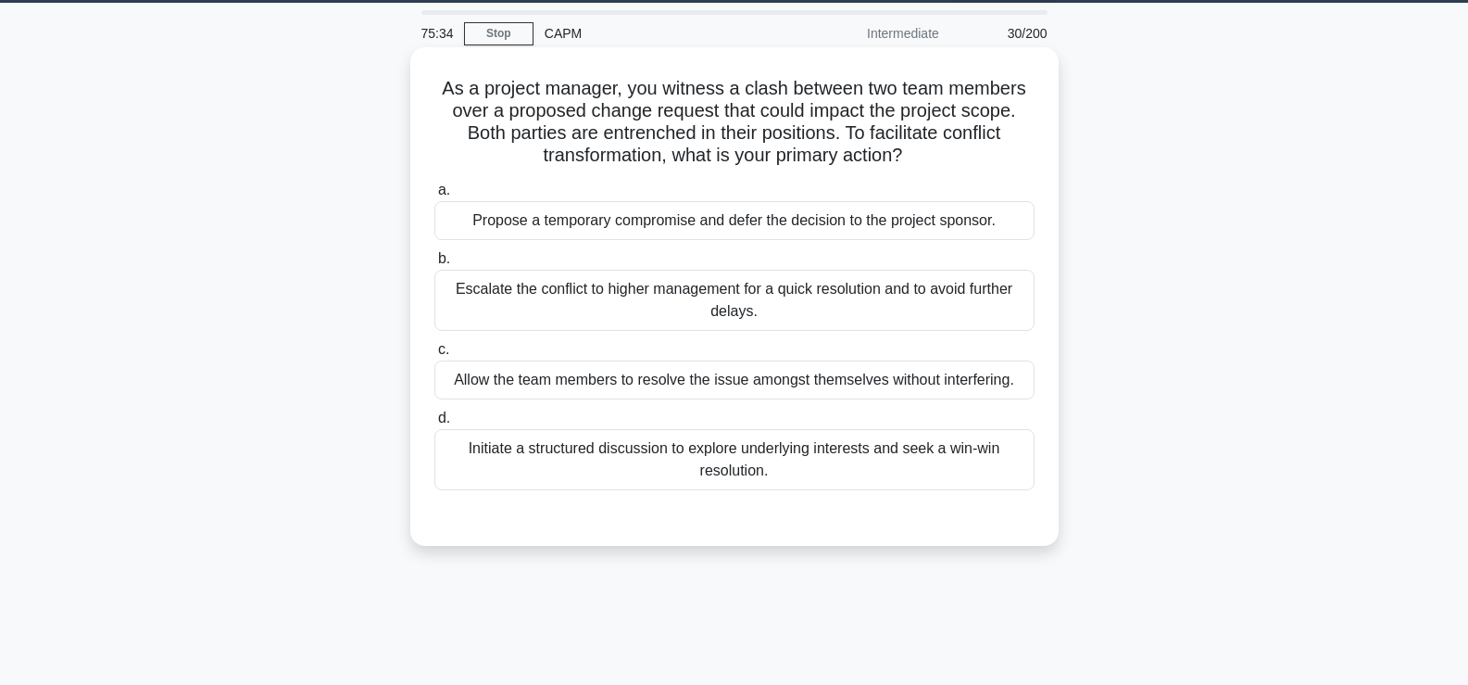
click at [589, 474] on div "Initiate a structured discussion to explore underlying interests and seek a win…" at bounding box center [735, 459] width 600 height 61
click at [435, 424] on input "d. Initiate a structured discussion to explore underlying interests and seek a …" at bounding box center [435, 418] width 0 height 12
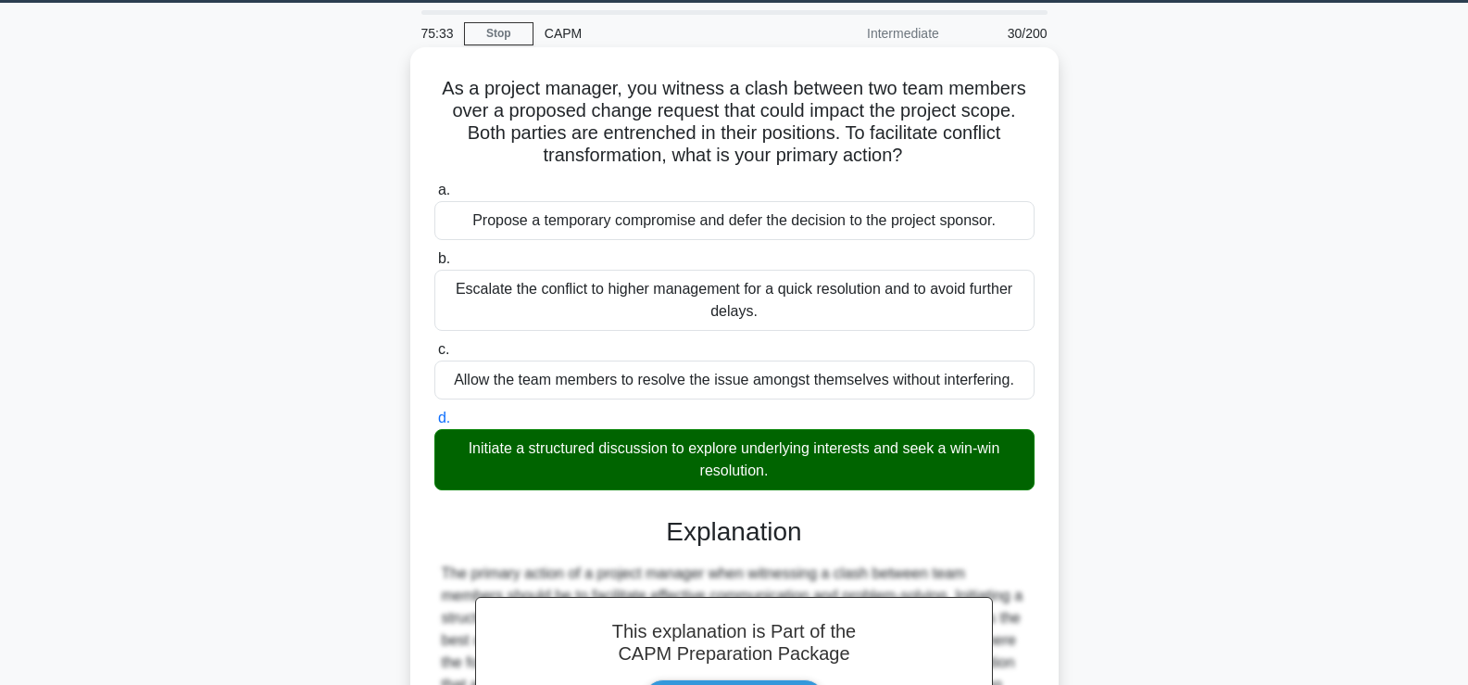
scroll to position [436, 0]
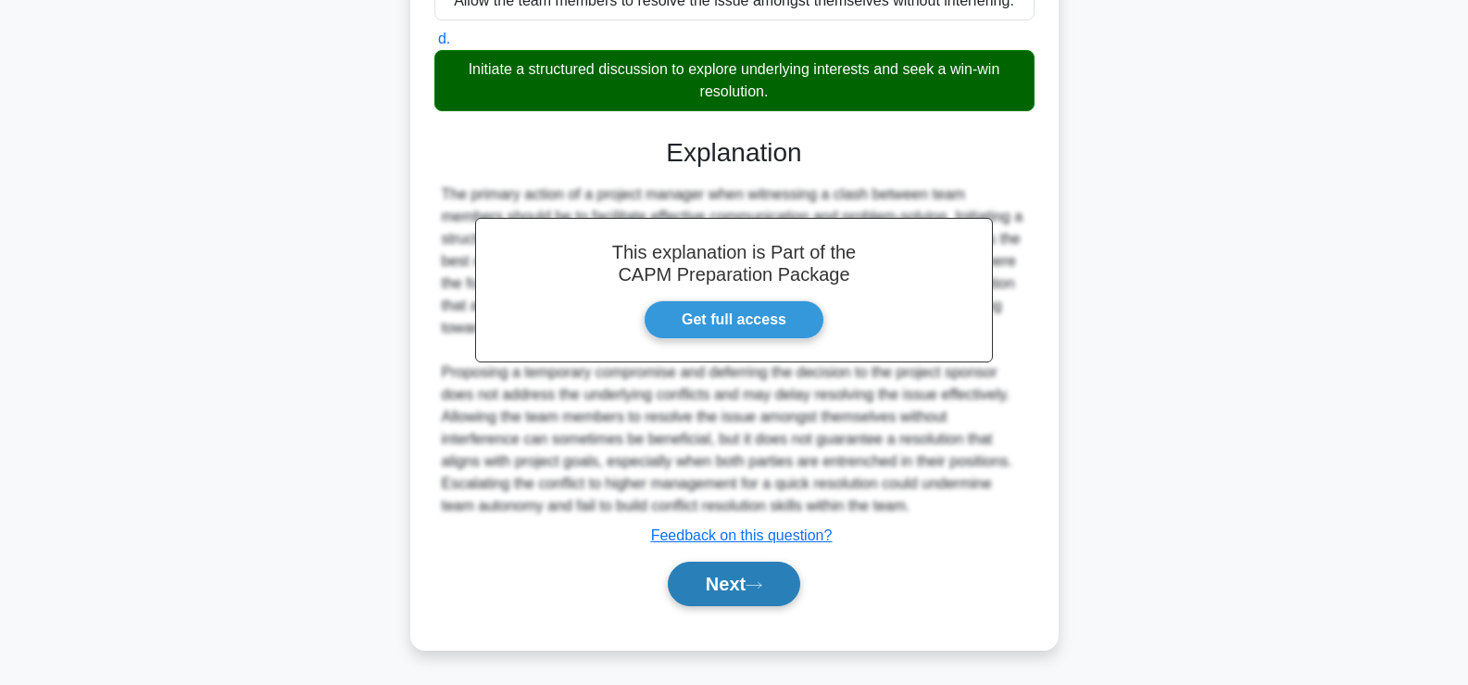
click at [697, 589] on button "Next" at bounding box center [734, 583] width 132 height 44
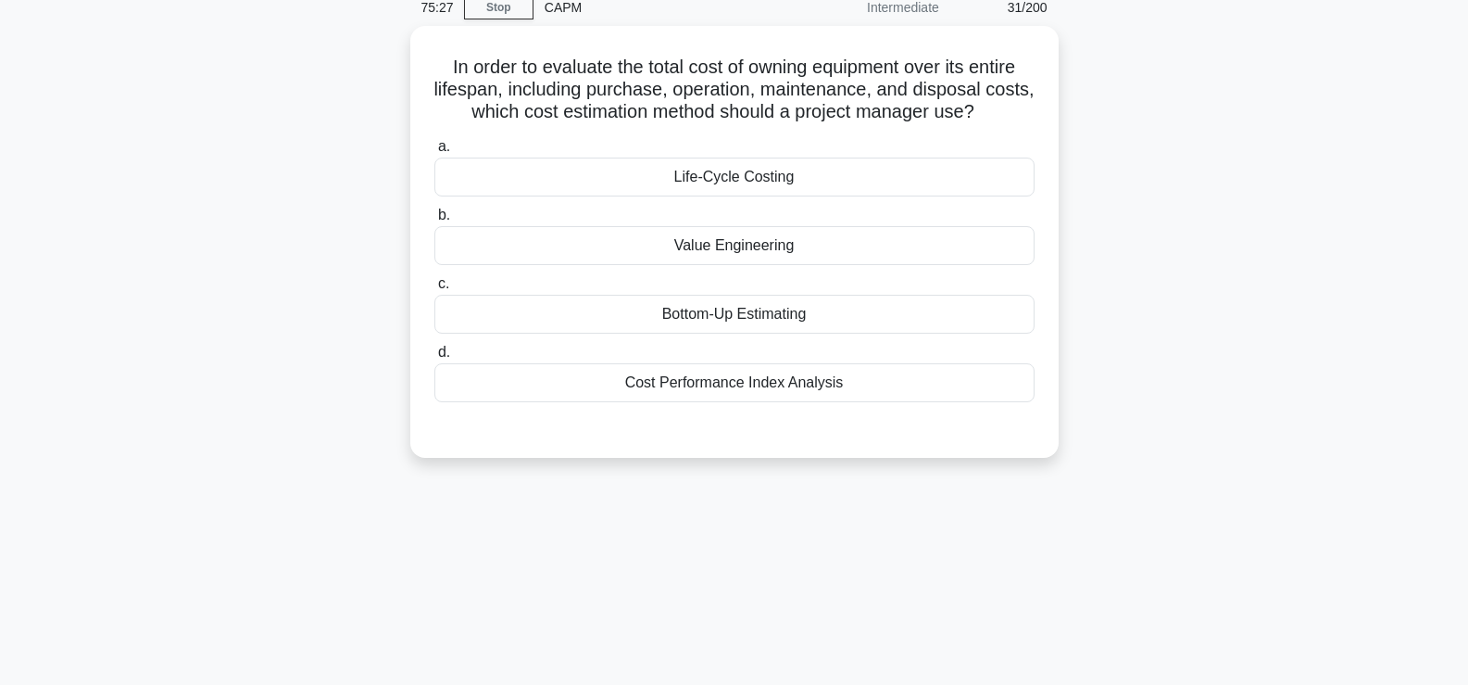
scroll to position [81, 0]
click at [970, 183] on div "Life-Cycle Costing" at bounding box center [735, 174] width 600 height 39
click at [435, 150] on input "a. Life-Cycle Costing" at bounding box center [435, 144] width 0 height 12
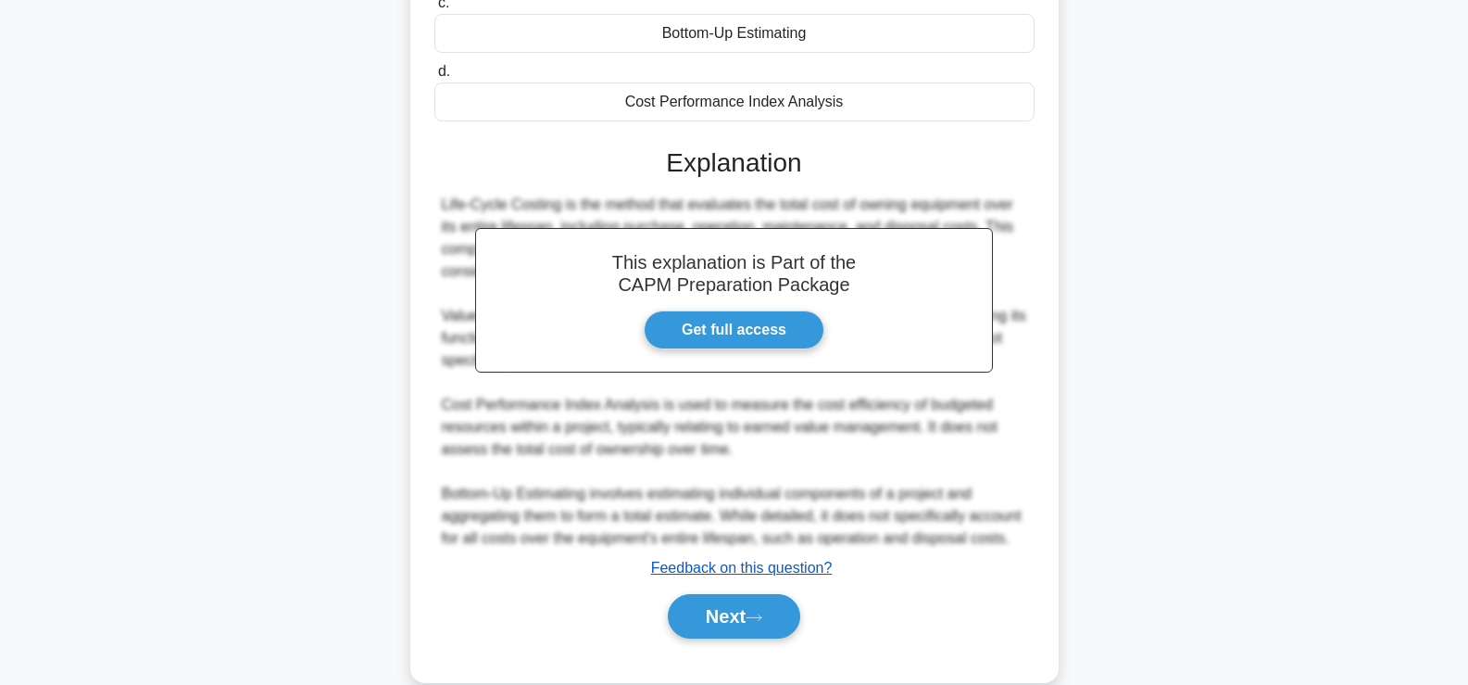
scroll to position [359, 0]
click at [728, 631] on button "Next" at bounding box center [734, 615] width 132 height 44
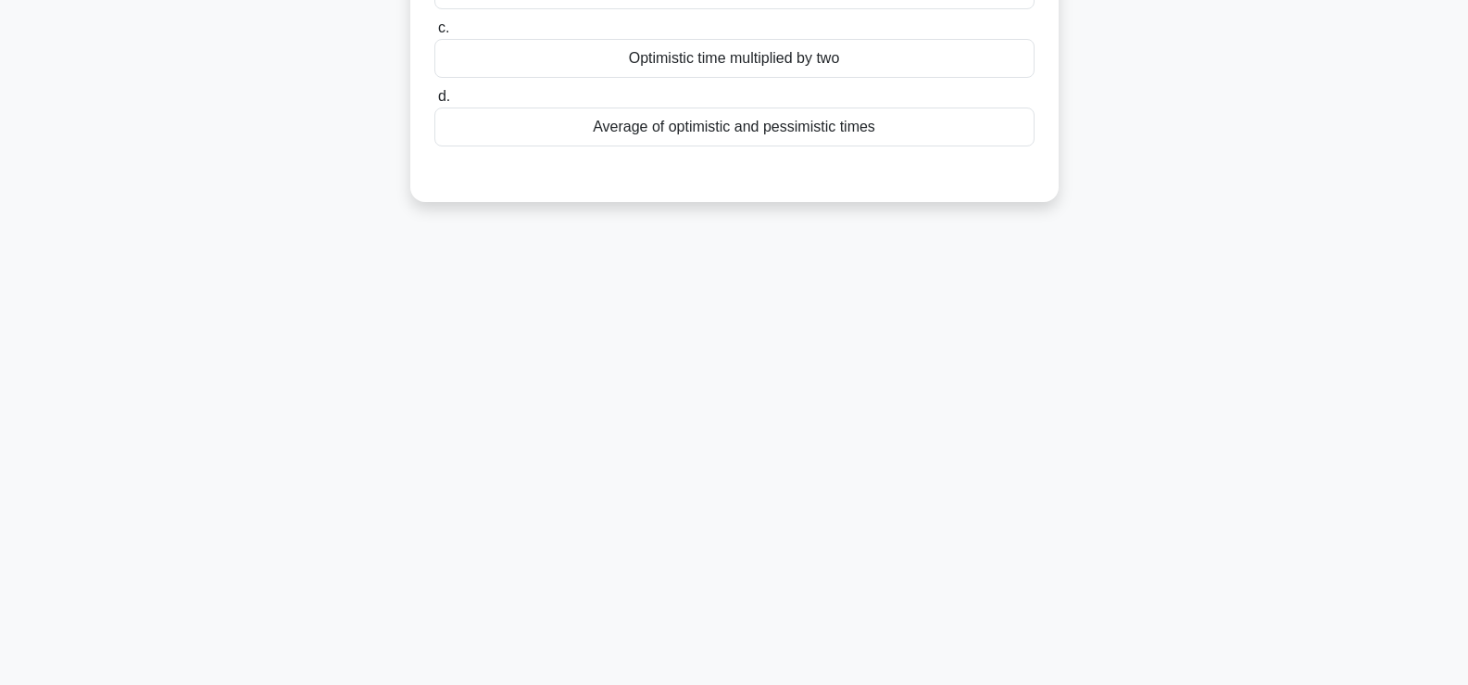
scroll to position [10, 0]
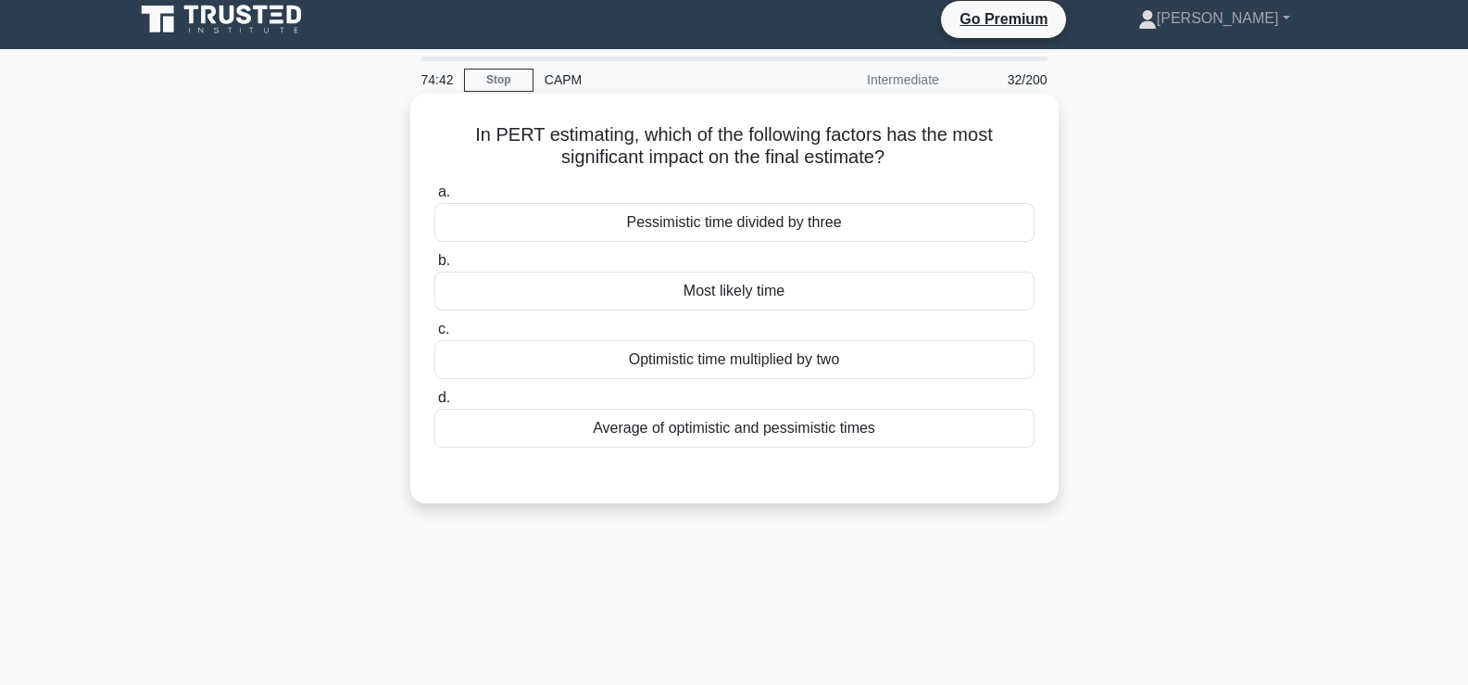
click at [826, 292] on div "Most likely time" at bounding box center [735, 290] width 600 height 39
click at [435, 267] on input "b. Most likely time" at bounding box center [435, 261] width 0 height 12
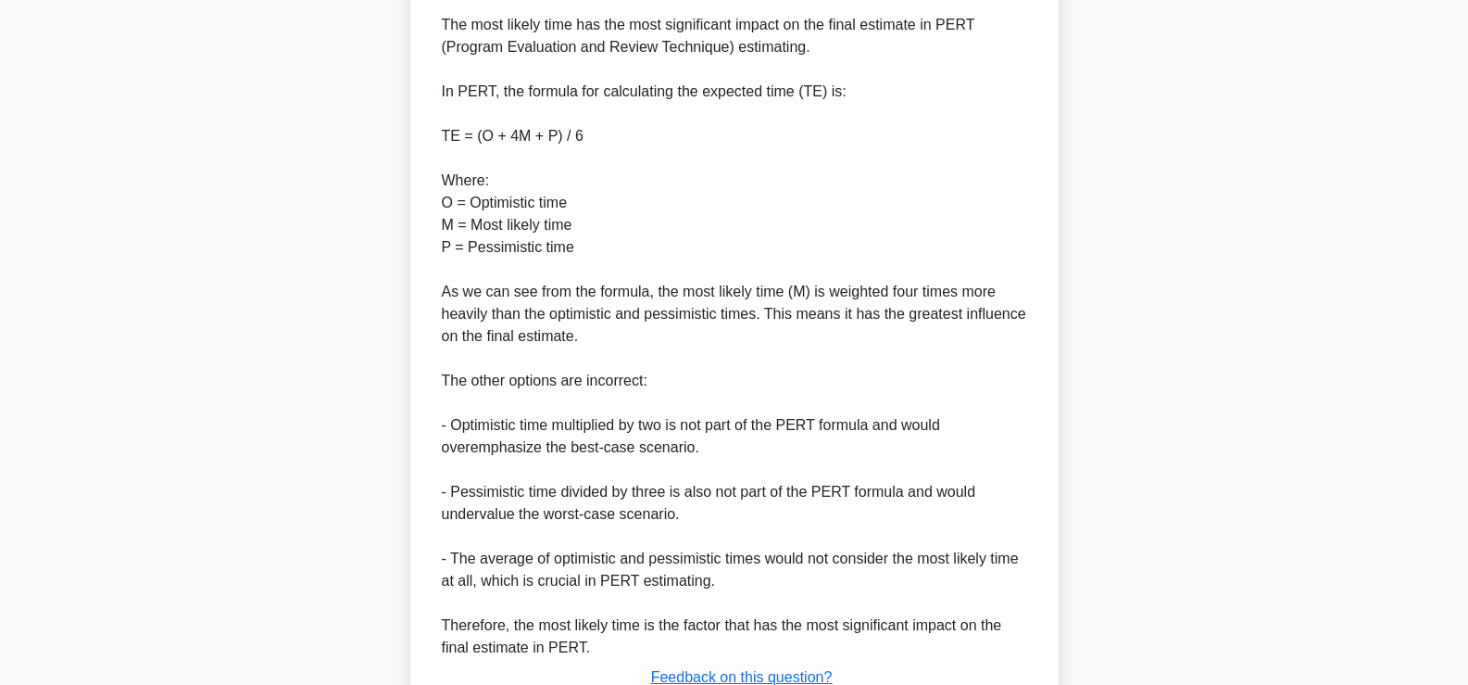
scroll to position [659, 0]
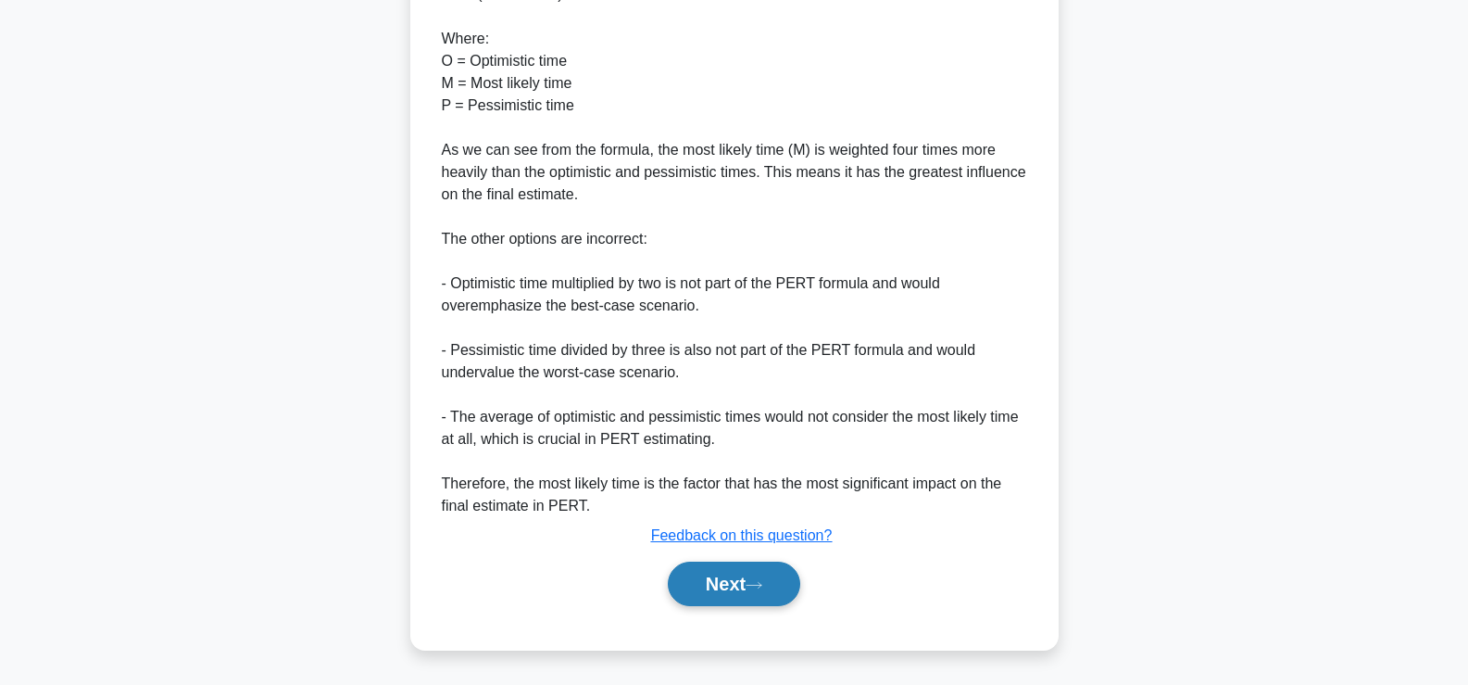
click at [750, 593] on button "Next" at bounding box center [734, 583] width 132 height 44
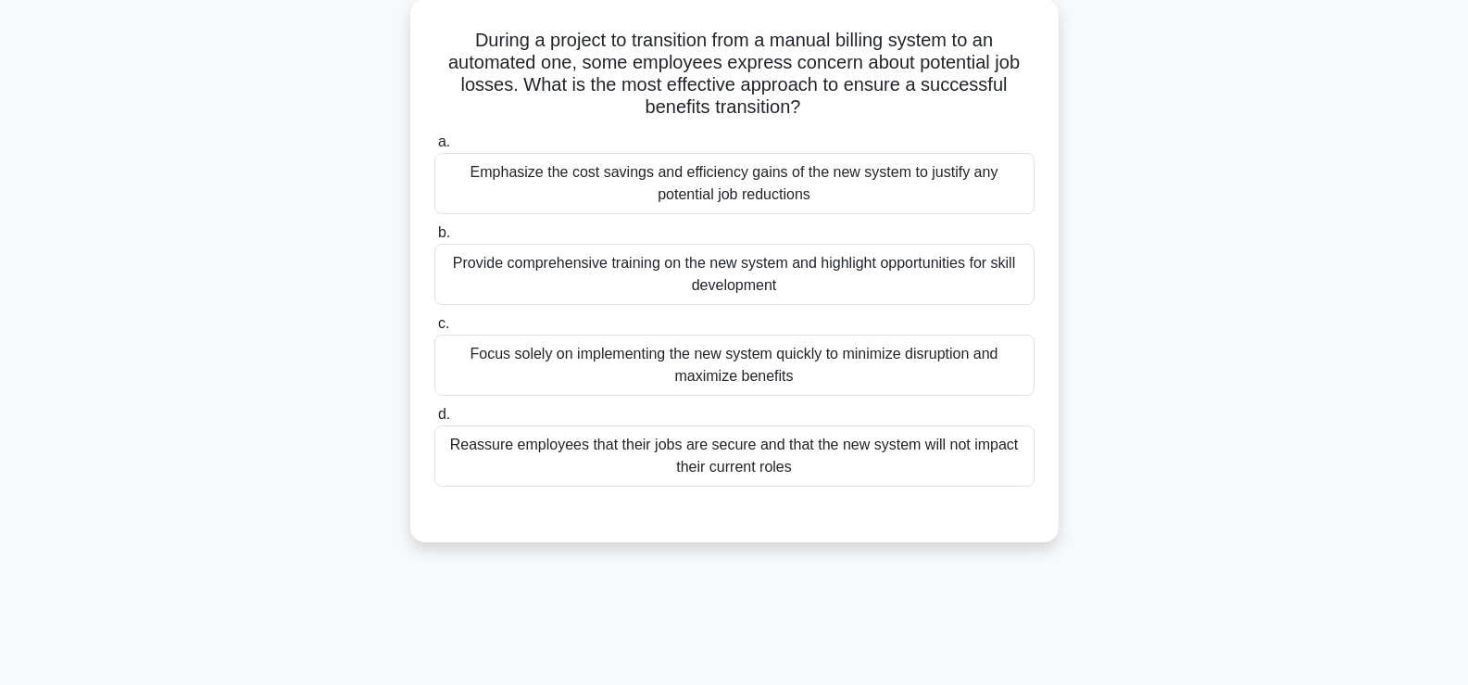
scroll to position [110, 0]
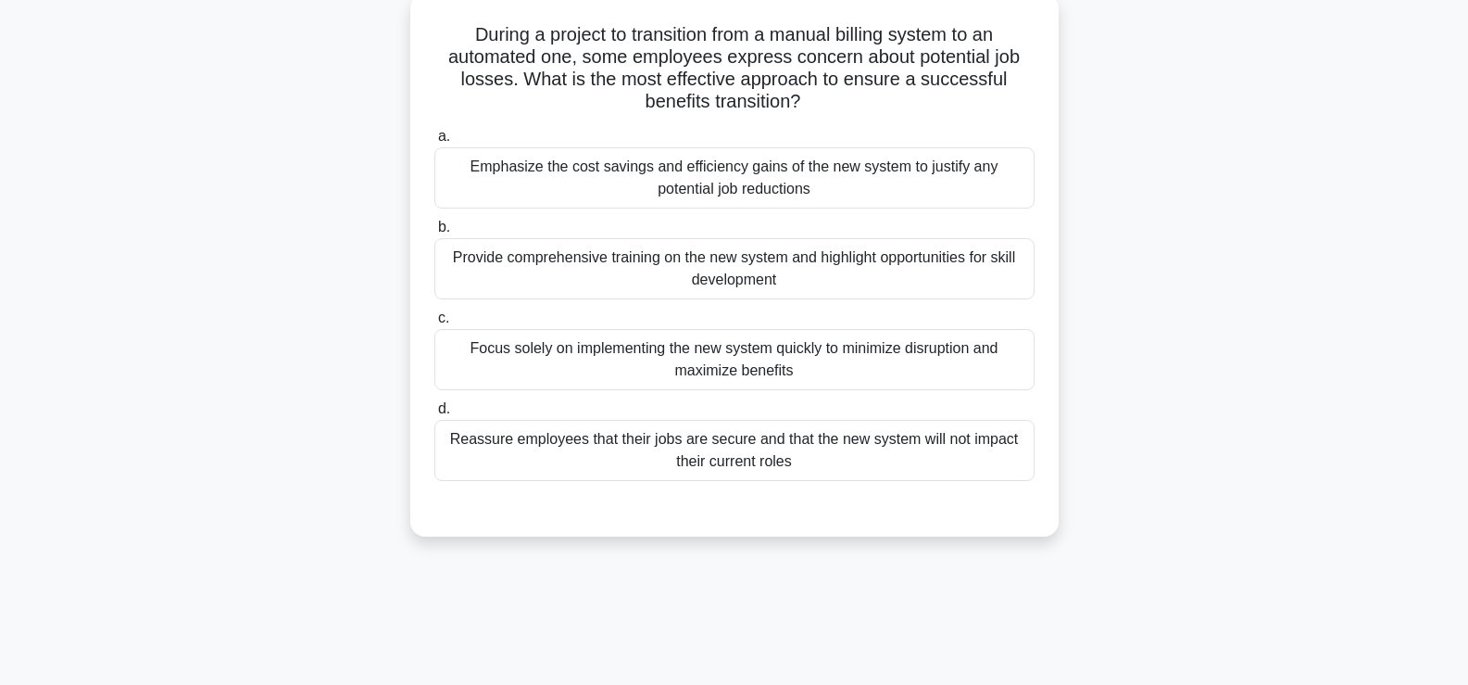
click at [1001, 280] on div "Provide comprehensive training on the new system and highlight opportunities fo…" at bounding box center [735, 268] width 600 height 61
click at [435, 233] on input "b. Provide comprehensive training on the new system and highlight opportunities…" at bounding box center [435, 227] width 0 height 12
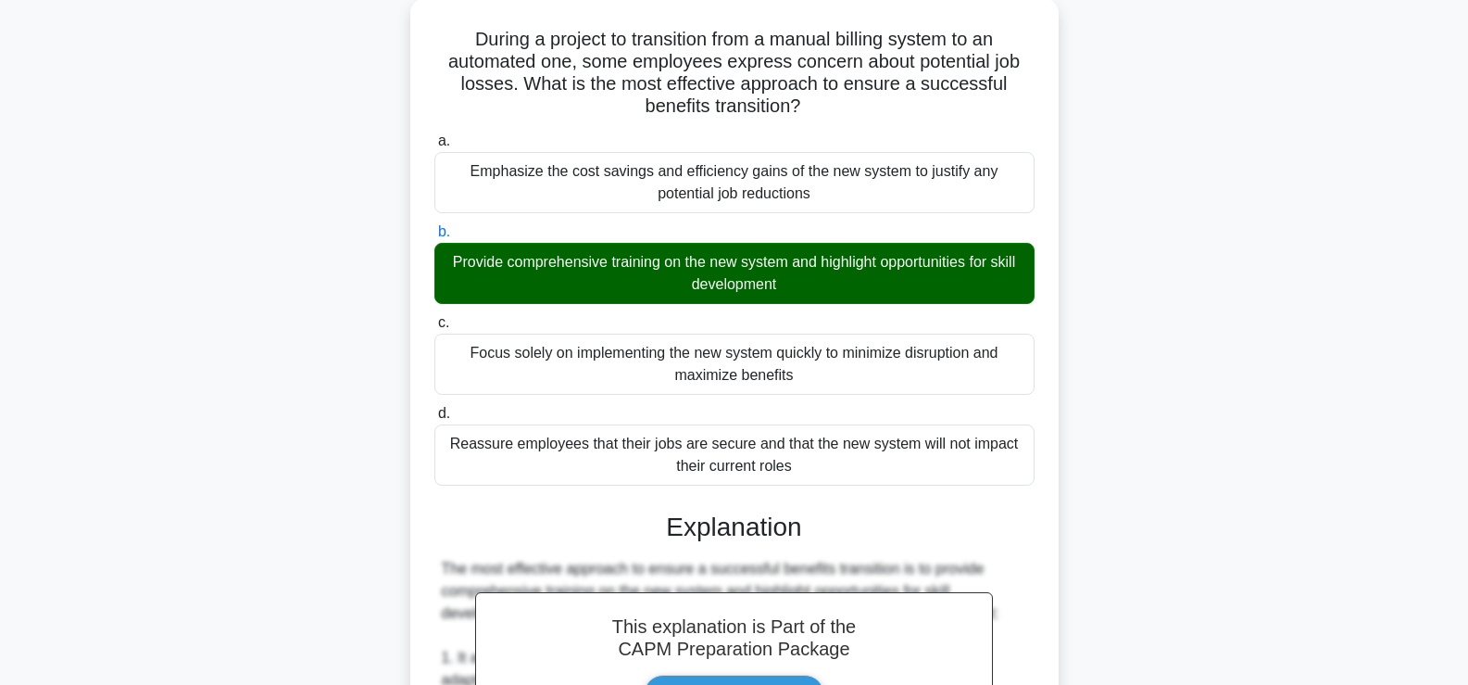
scroll to position [725, 0]
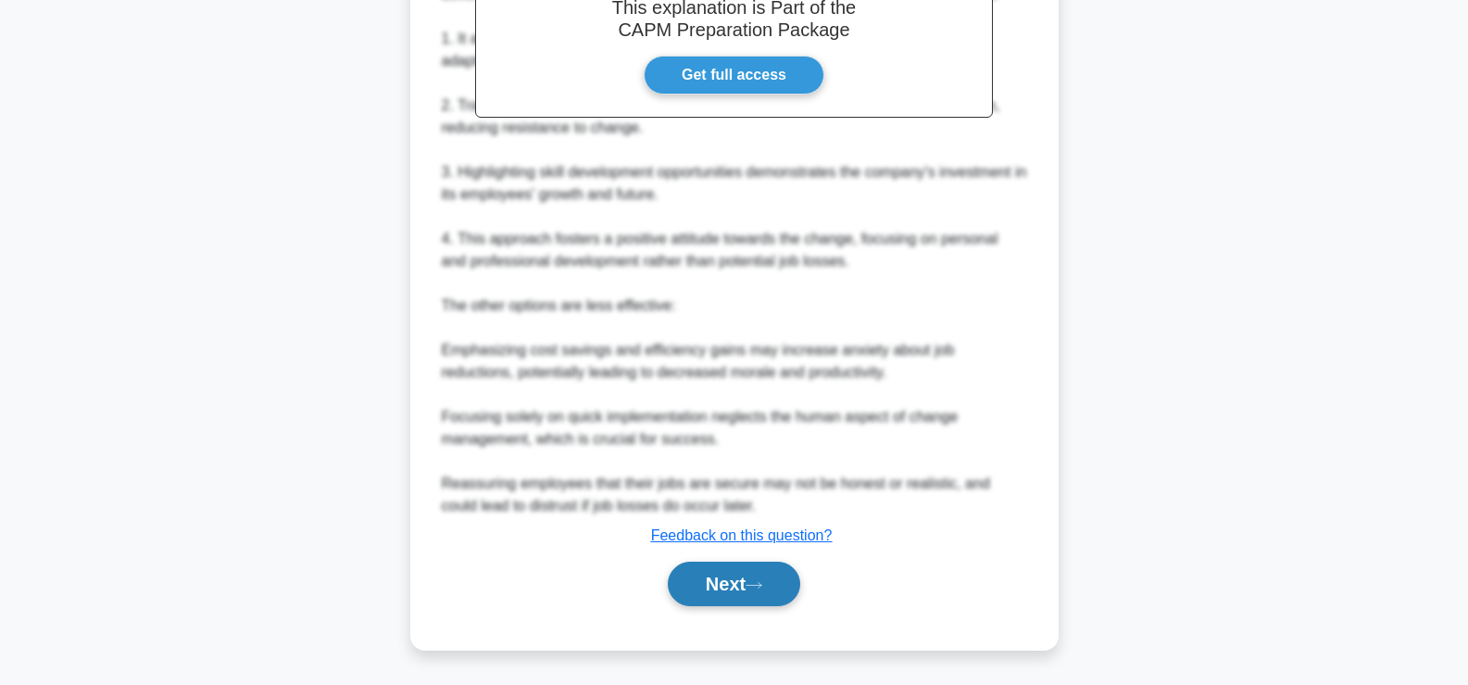
click at [723, 588] on button "Next" at bounding box center [734, 583] width 132 height 44
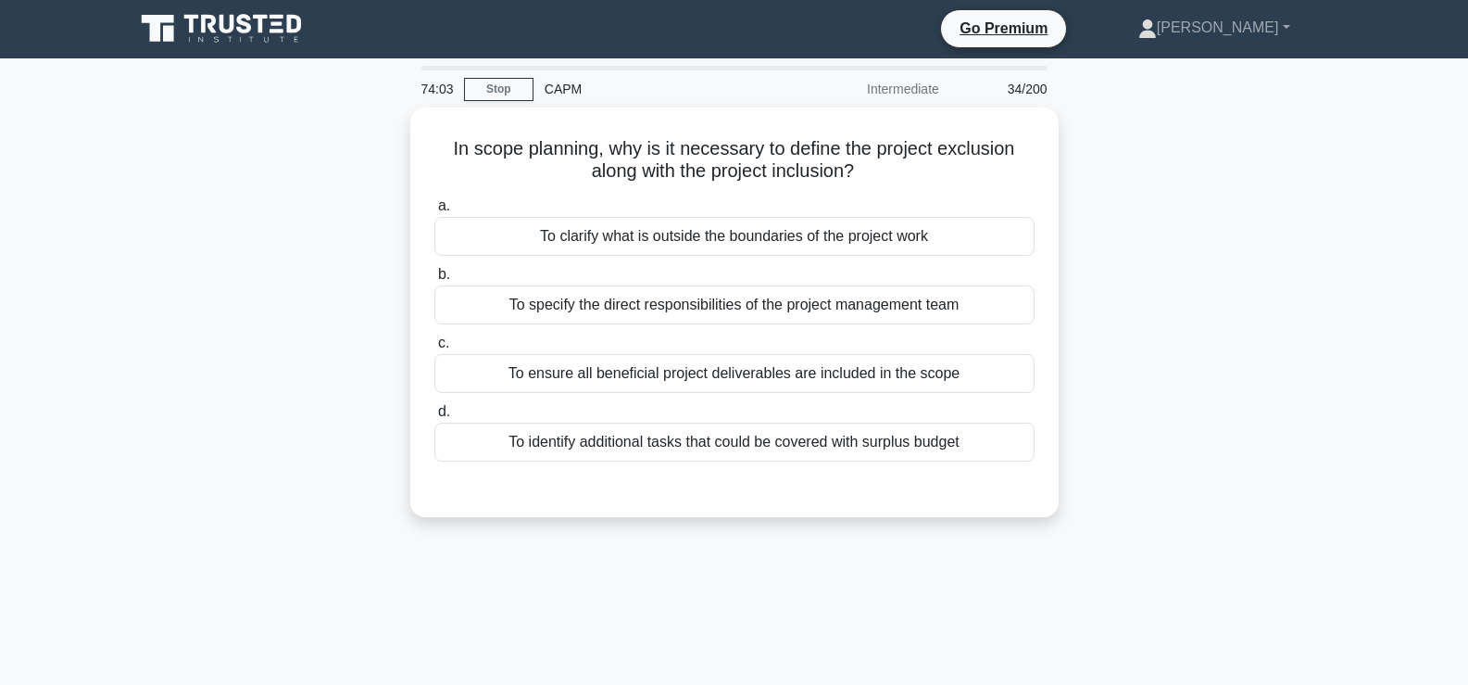
scroll to position [0, 0]
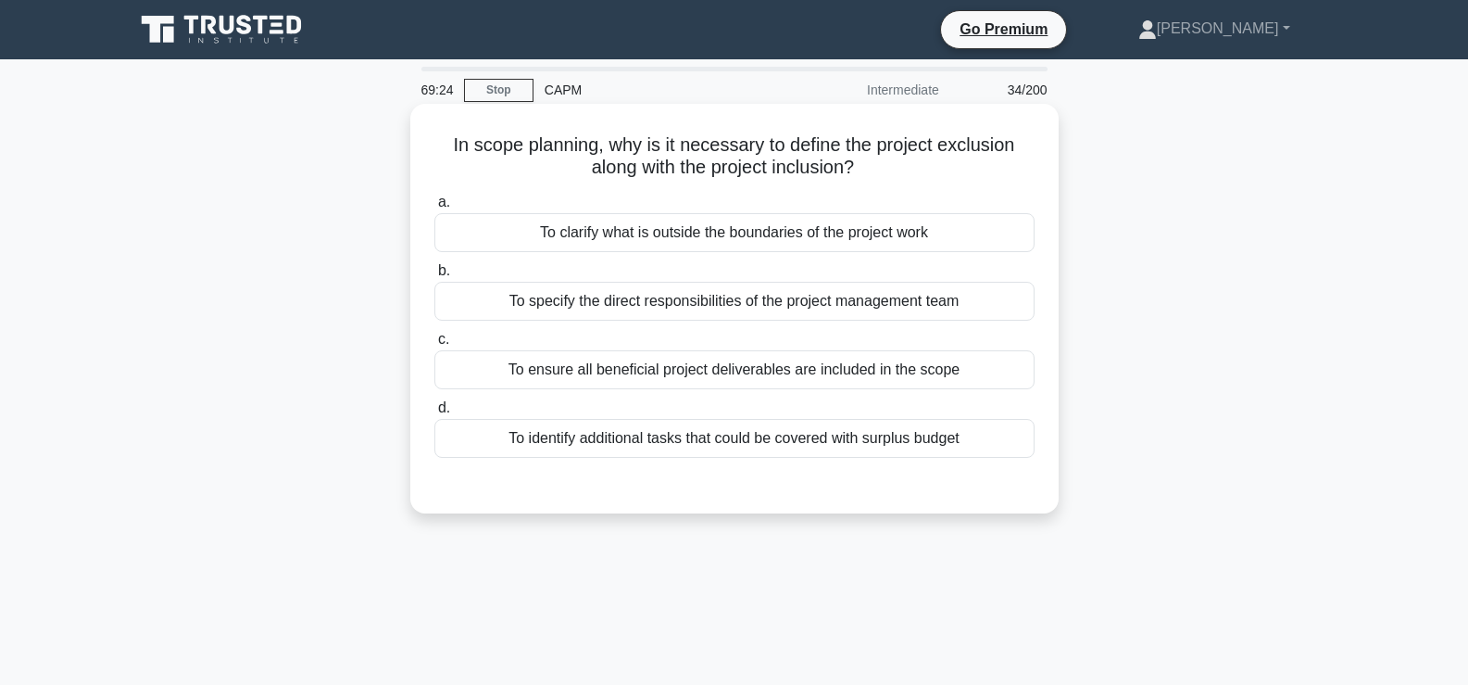
click at [982, 232] on div "To clarify what is outside the boundaries of the project work" at bounding box center [735, 232] width 600 height 39
click at [435, 208] on input "a. To clarify what is outside the boundaries of the project work" at bounding box center [435, 202] width 0 height 12
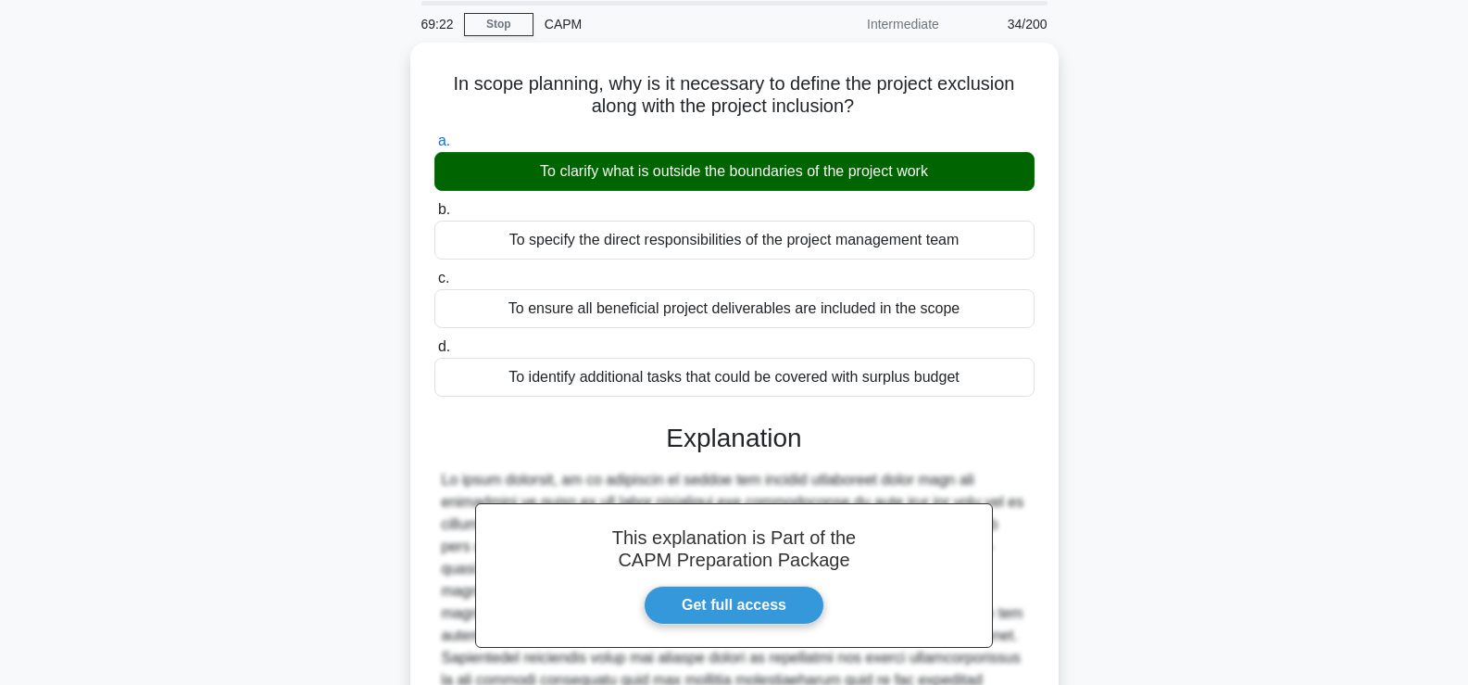
scroll to position [316, 0]
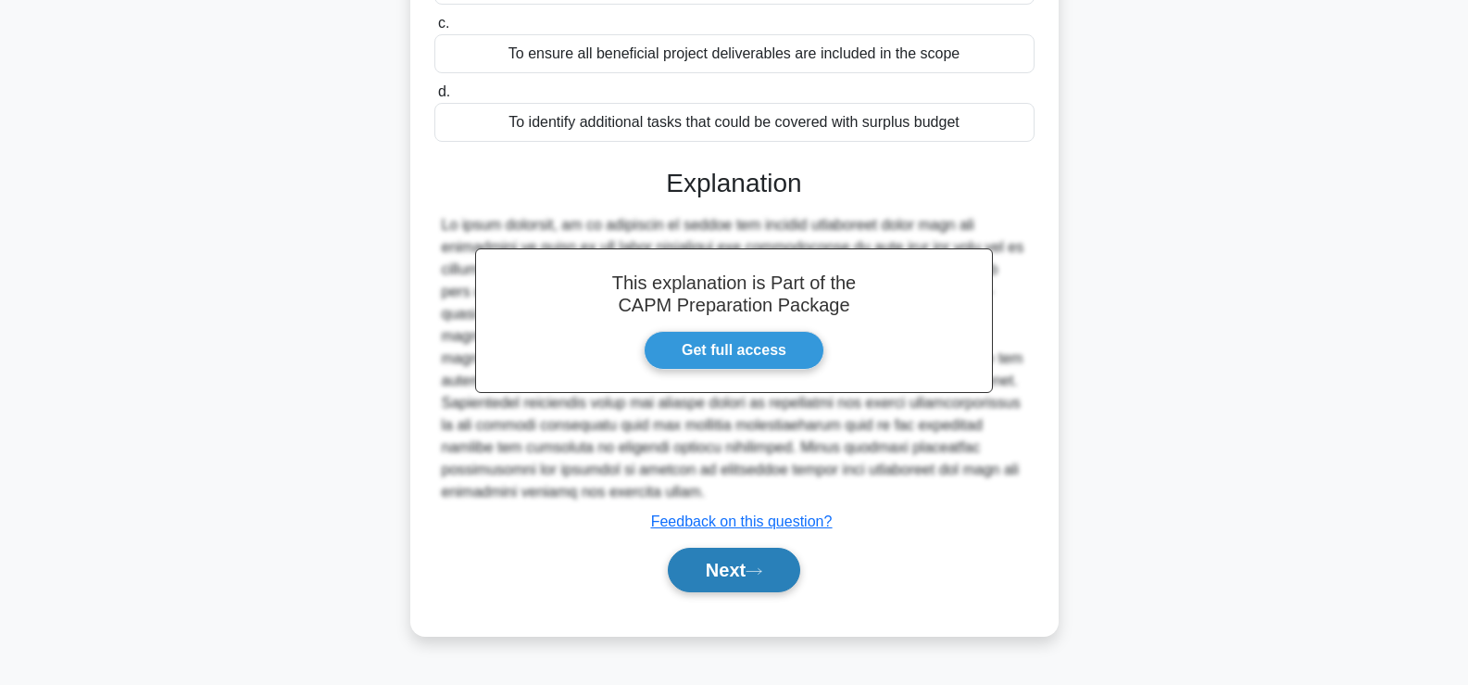
click at [737, 566] on button "Next" at bounding box center [734, 570] width 132 height 44
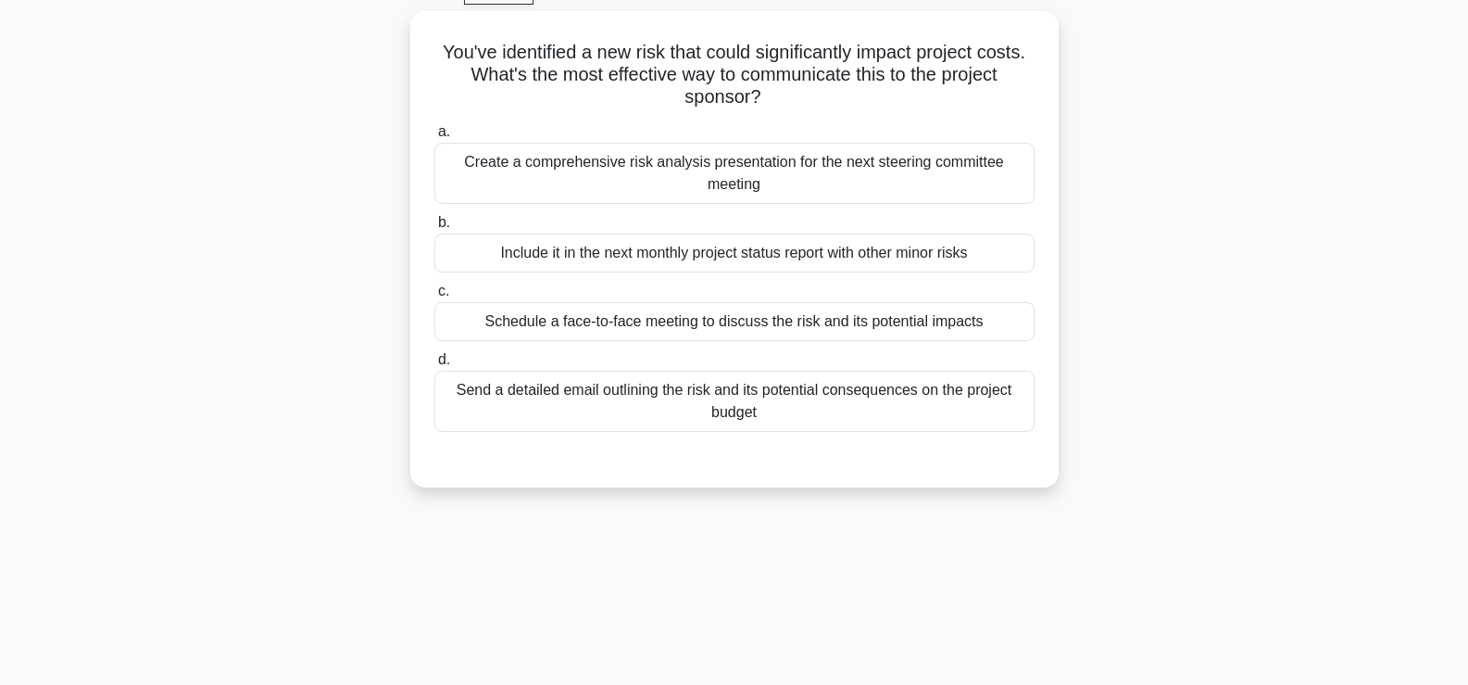
scroll to position [98, 0]
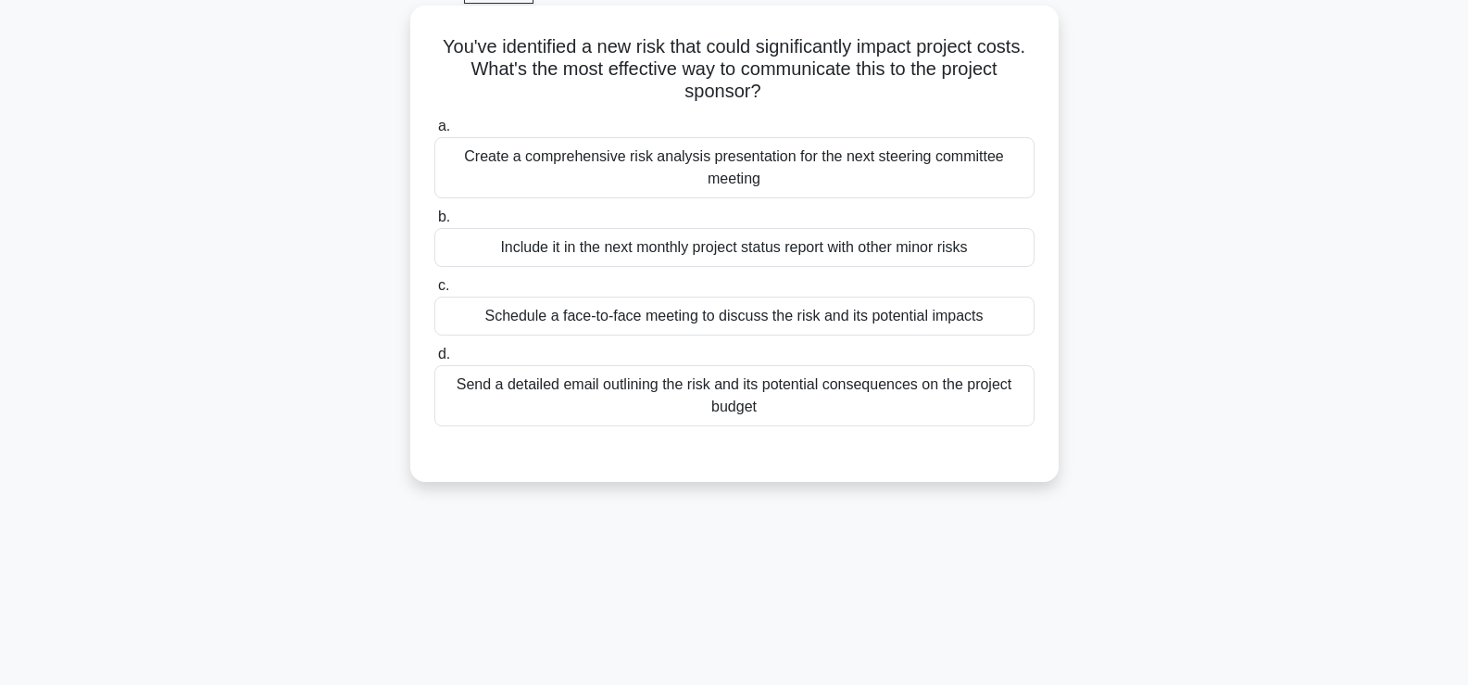
click at [909, 323] on div "Schedule a face-to-face meeting to discuss the risk and its potential impacts" at bounding box center [735, 315] width 600 height 39
click at [435, 292] on input "c. Schedule a face-to-face meeting to discuss the risk and its potential impacts" at bounding box center [435, 286] width 0 height 12
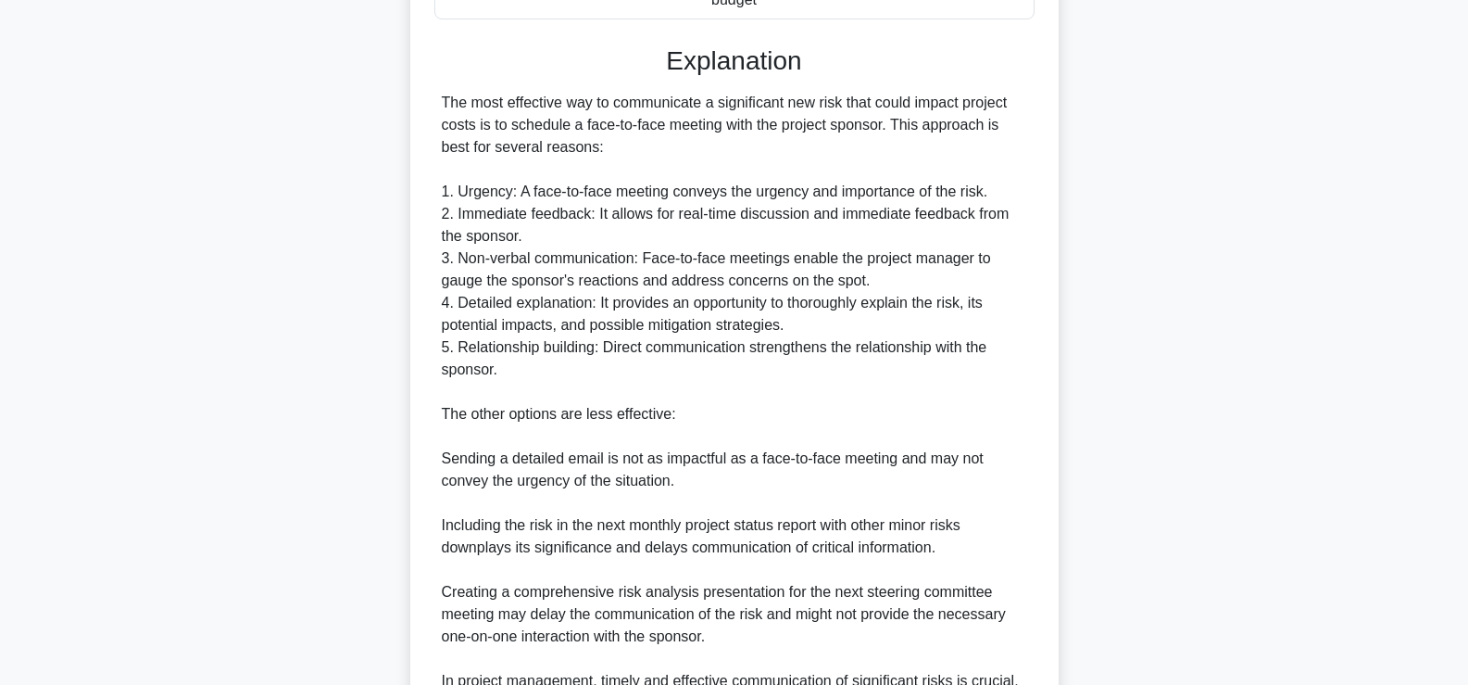
scroll to position [725, 0]
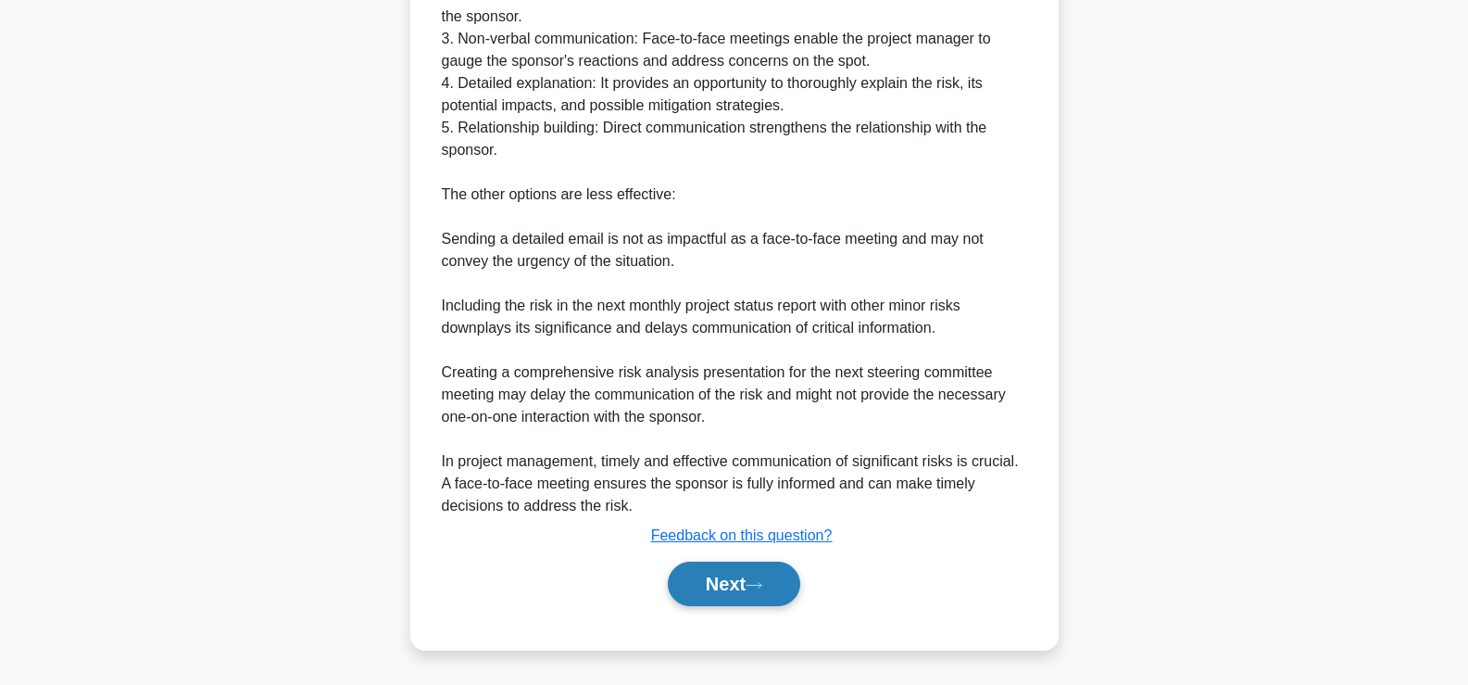
click at [721, 588] on button "Next" at bounding box center [734, 583] width 132 height 44
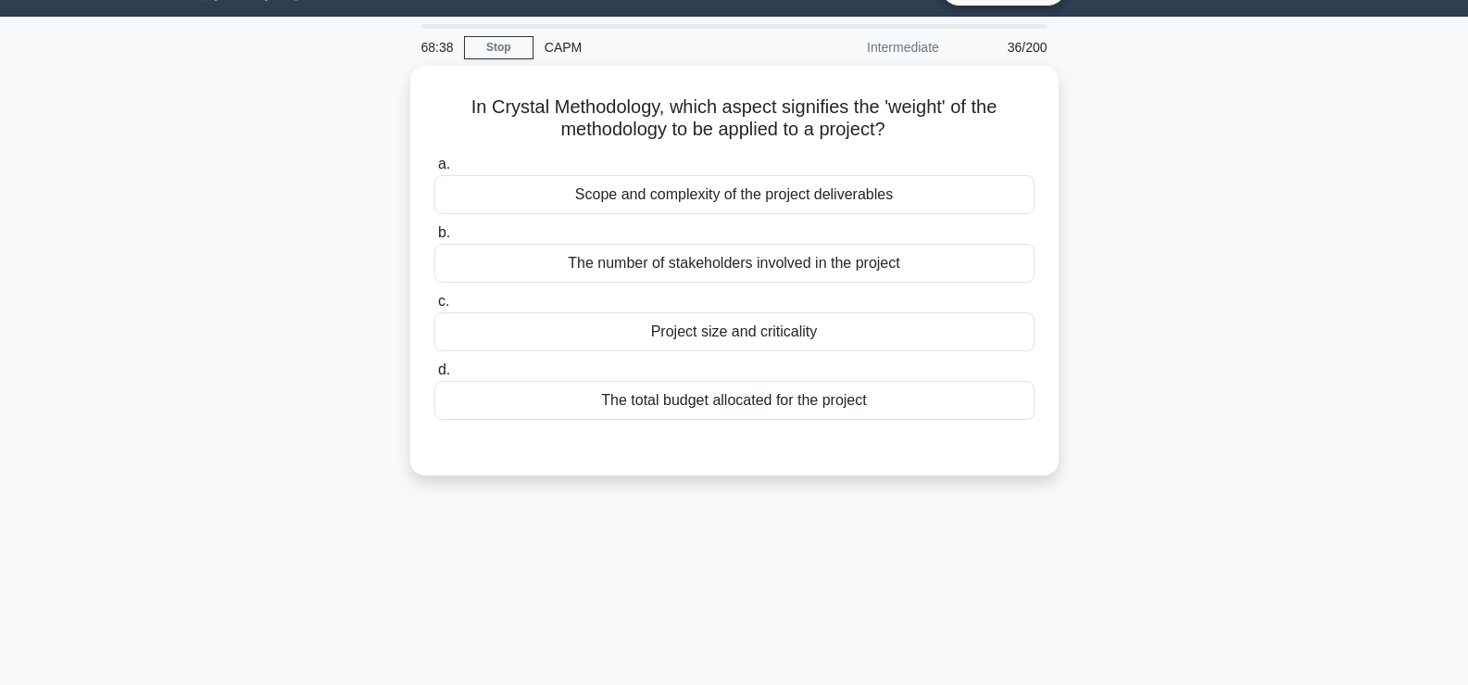
scroll to position [44, 0]
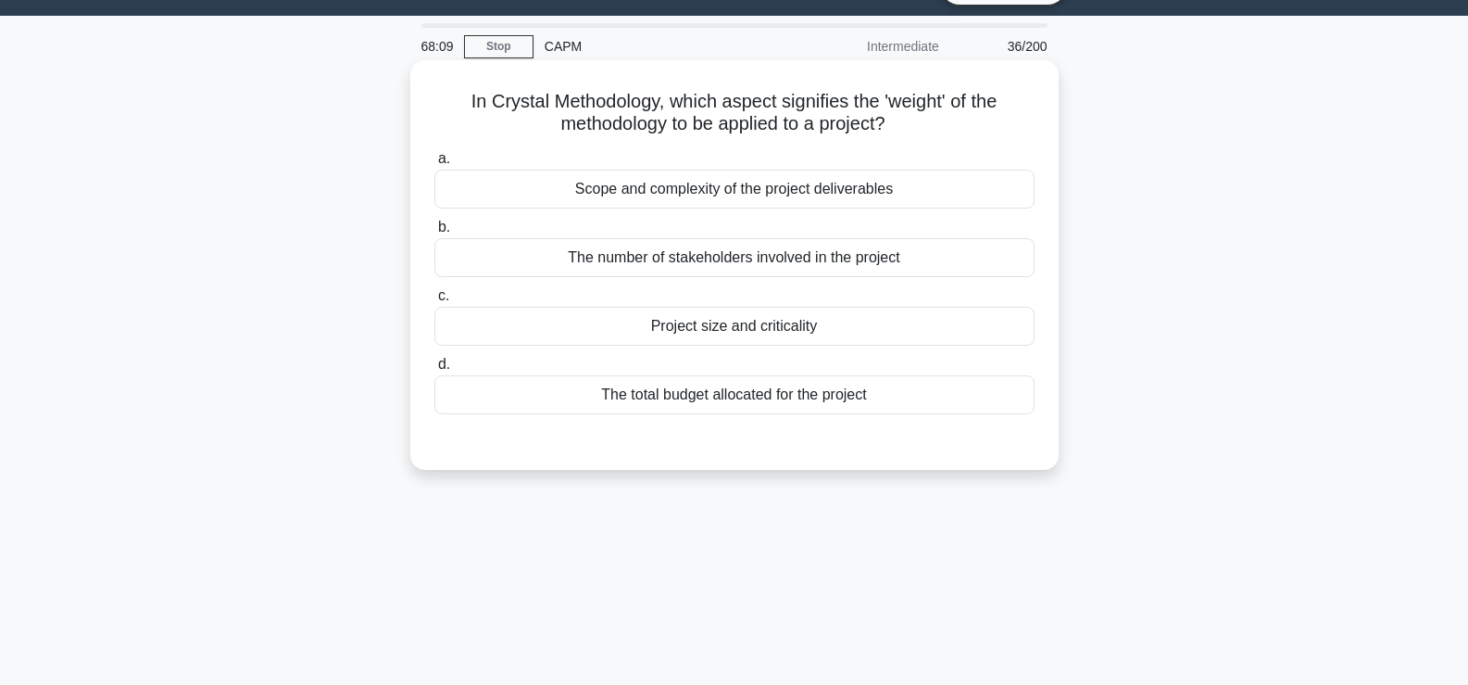
click at [928, 192] on div "Scope and complexity of the project deliverables" at bounding box center [735, 189] width 600 height 39
click at [435, 165] on input "a. Scope and complexity of the project deliverables" at bounding box center [435, 159] width 0 height 12
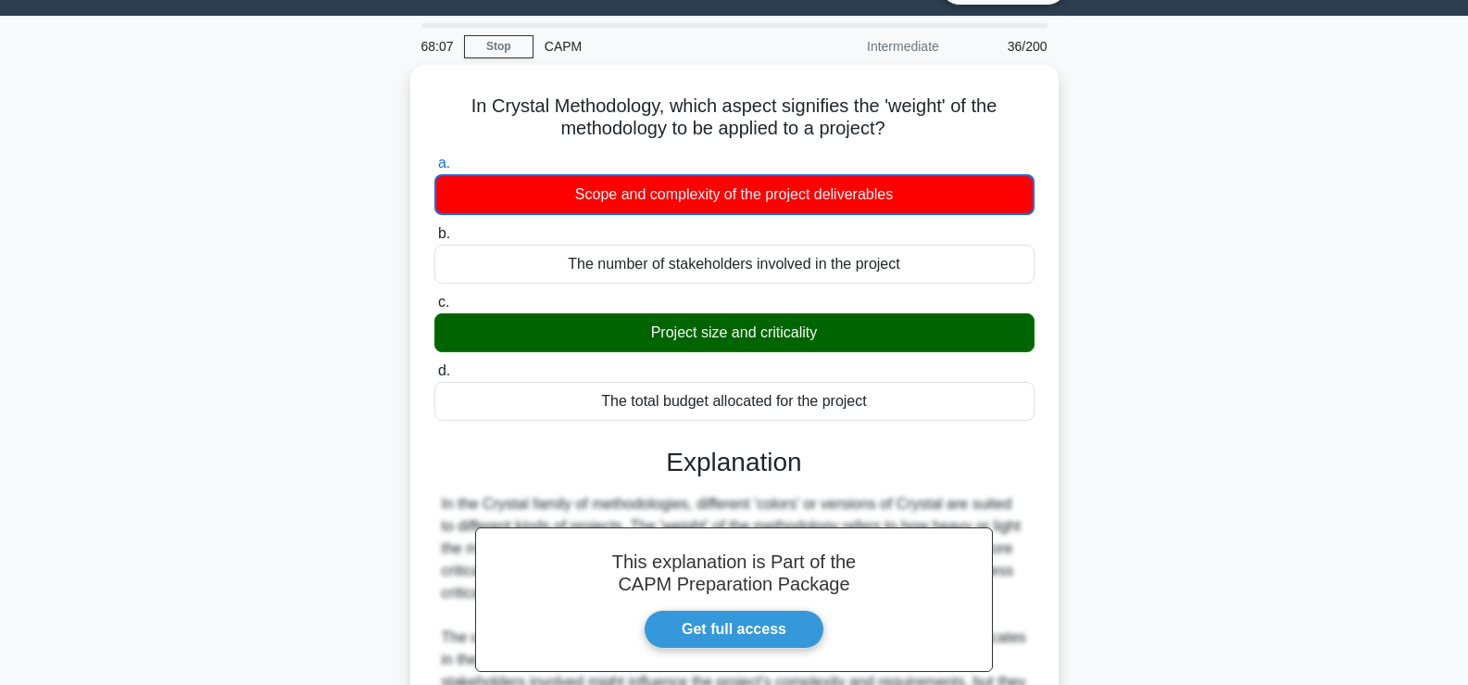
scroll to position [316, 0]
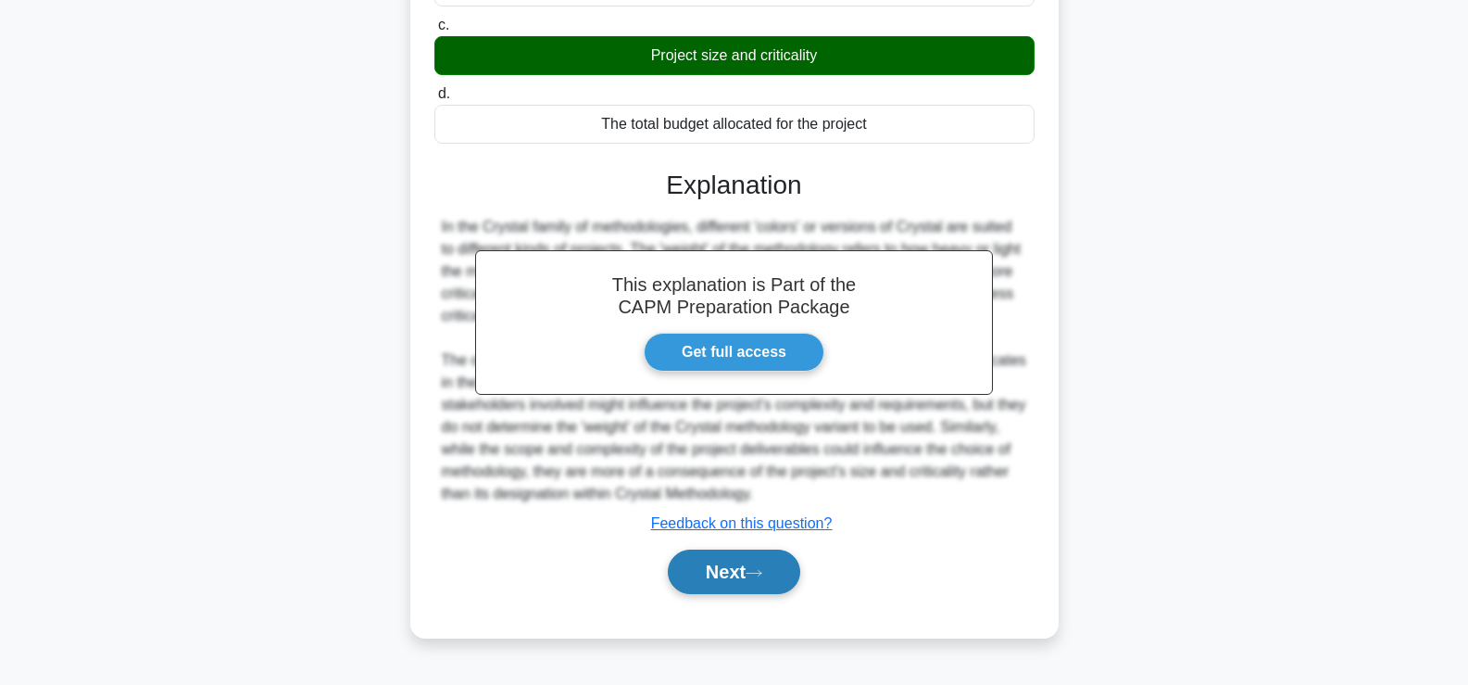
click at [733, 594] on button "Next" at bounding box center [734, 571] width 132 height 44
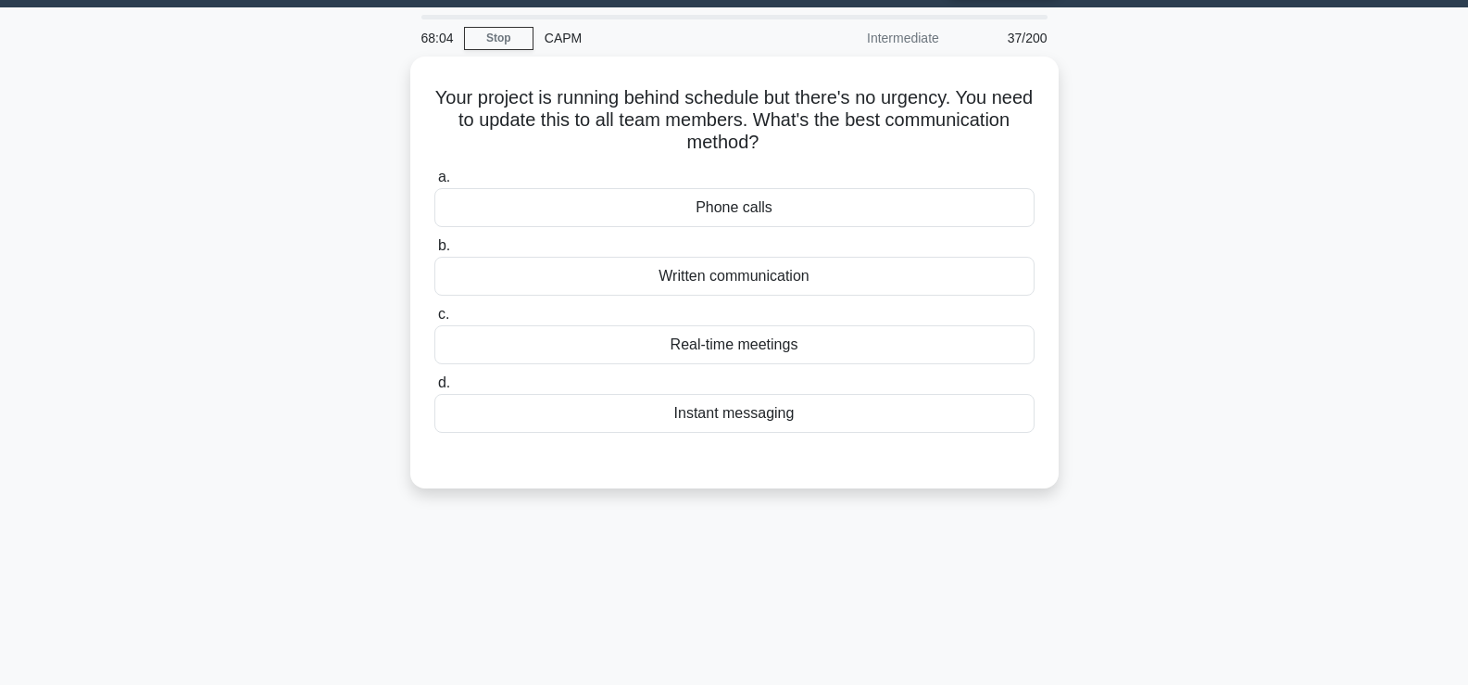
scroll to position [51, 0]
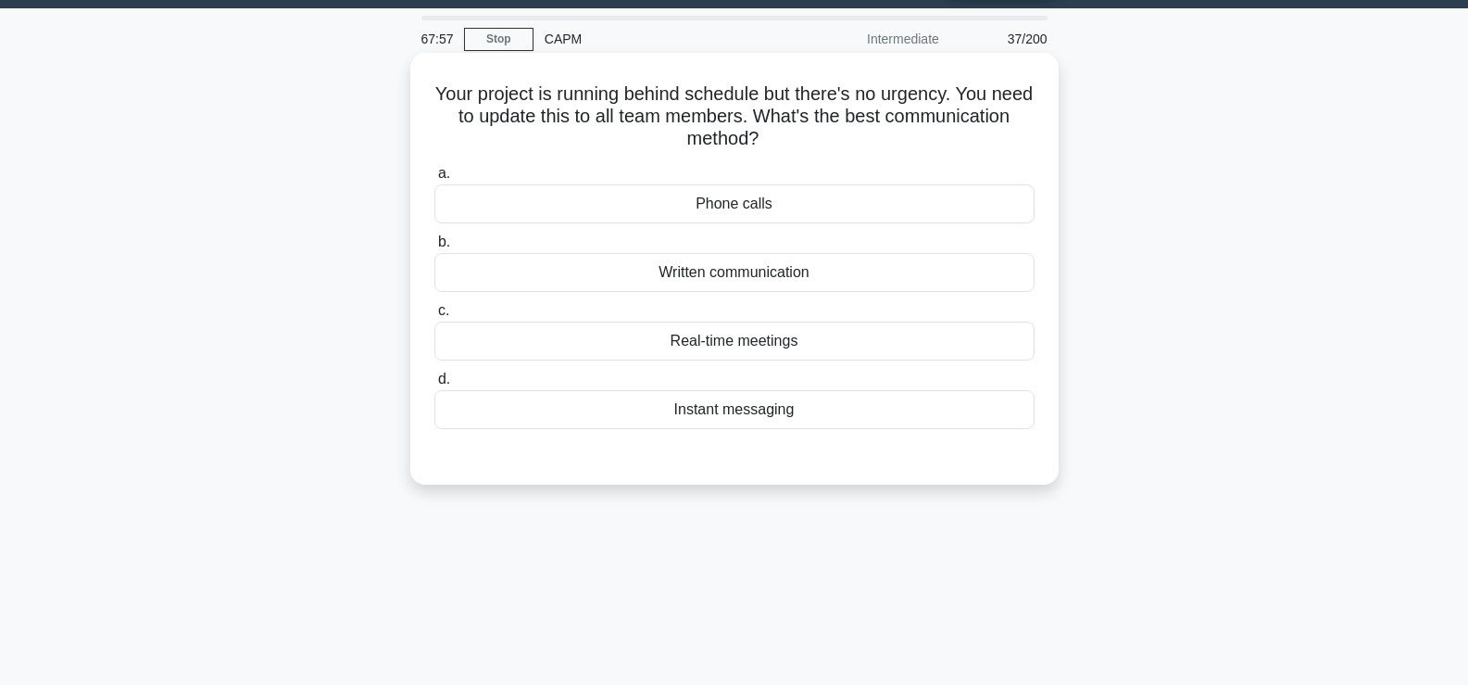
click at [832, 346] on div "Real-time meetings" at bounding box center [735, 340] width 600 height 39
click at [435, 317] on input "c. Real-time meetings" at bounding box center [435, 311] width 0 height 12
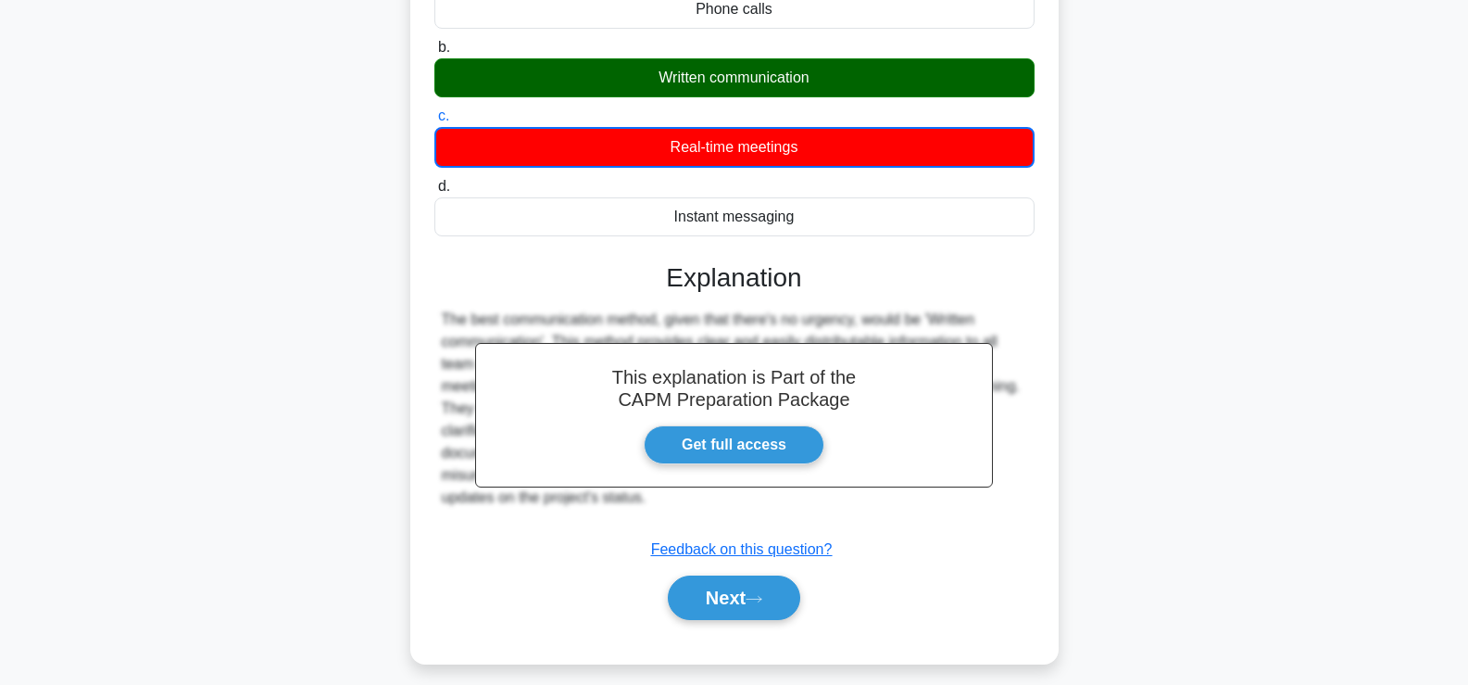
scroll to position [316, 0]
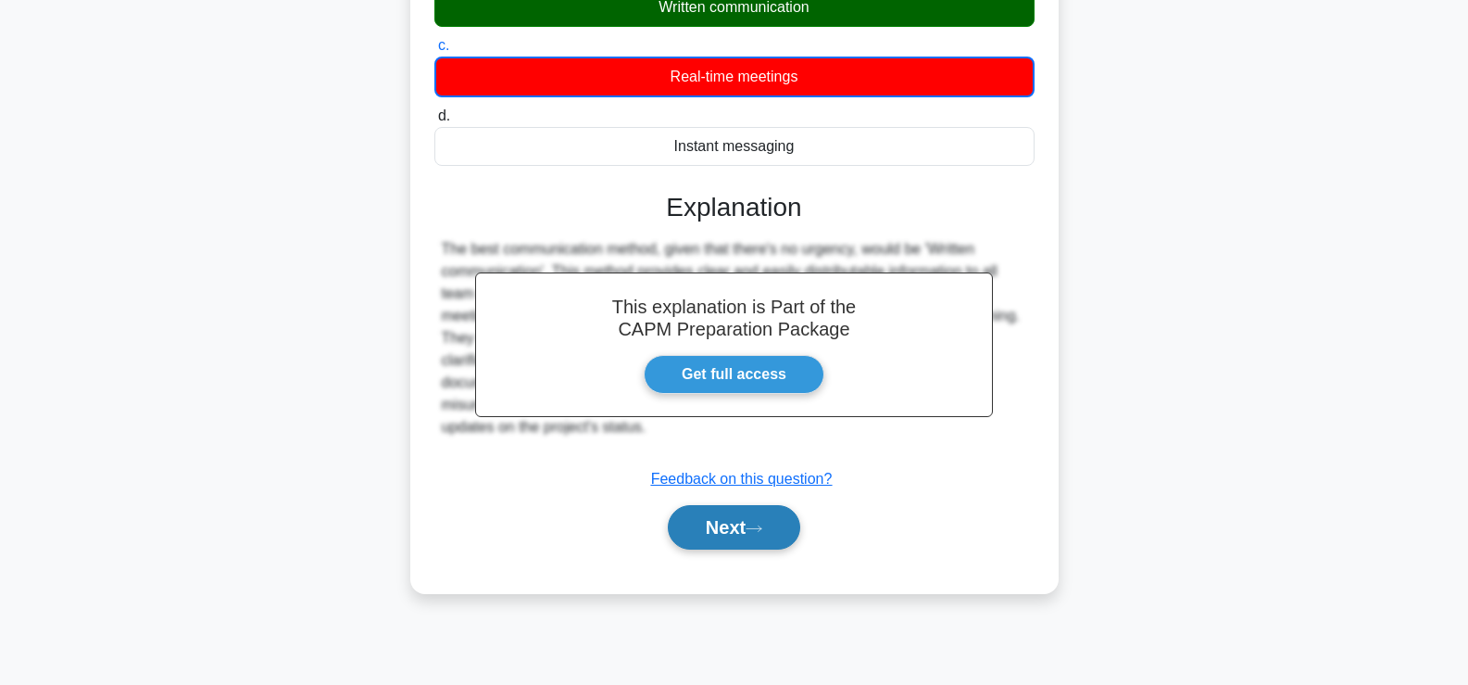
click at [729, 526] on button "Next" at bounding box center [734, 527] width 132 height 44
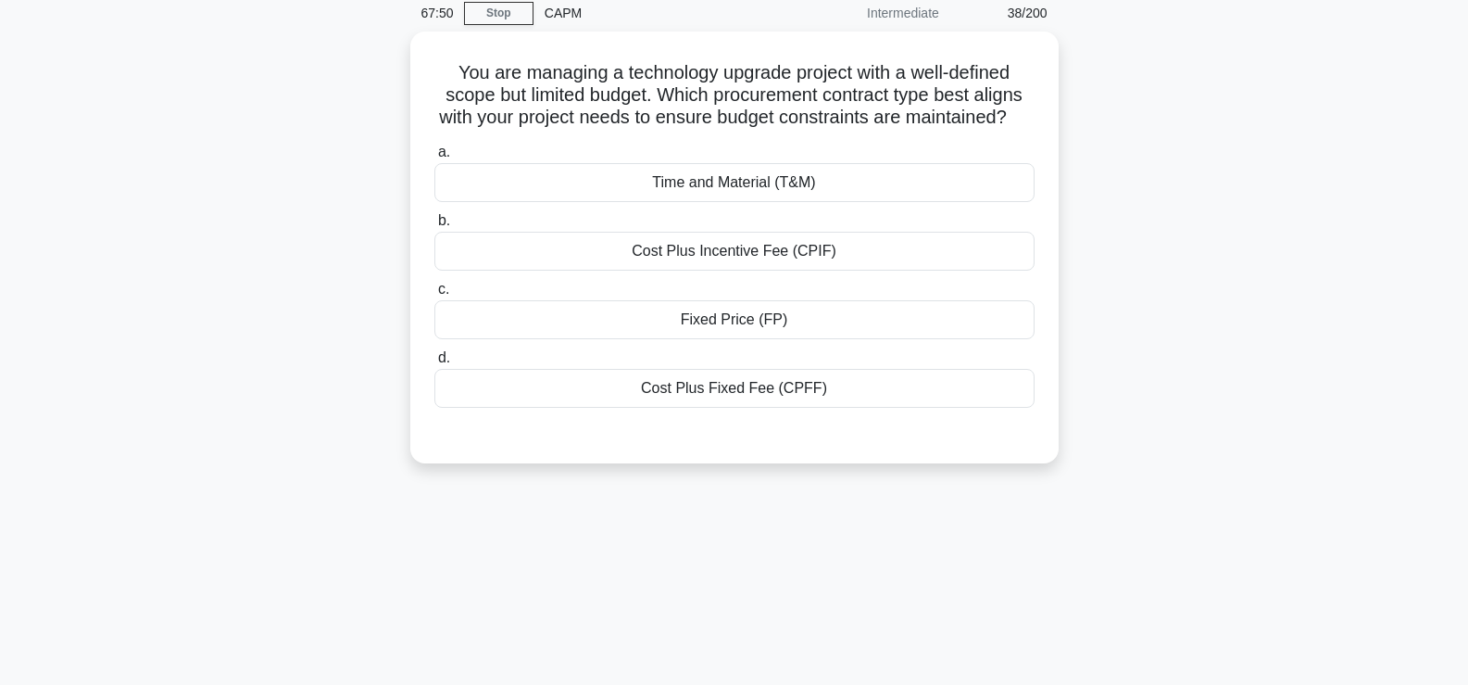
scroll to position [76, 0]
click at [865, 335] on div "Fixed Price (FP)" at bounding box center [735, 315] width 600 height 39
click at [435, 292] on input "c. Fixed Price (FP)" at bounding box center [435, 286] width 0 height 12
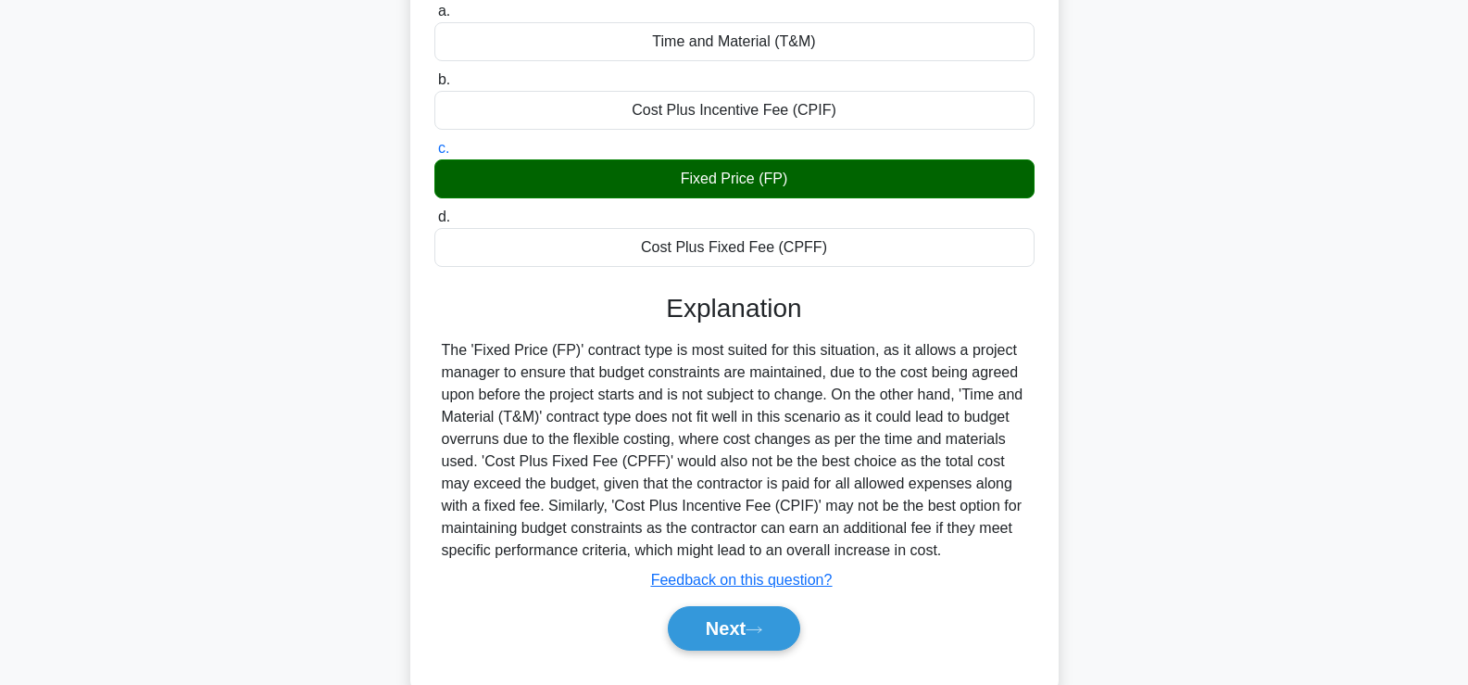
scroll to position [219, 0]
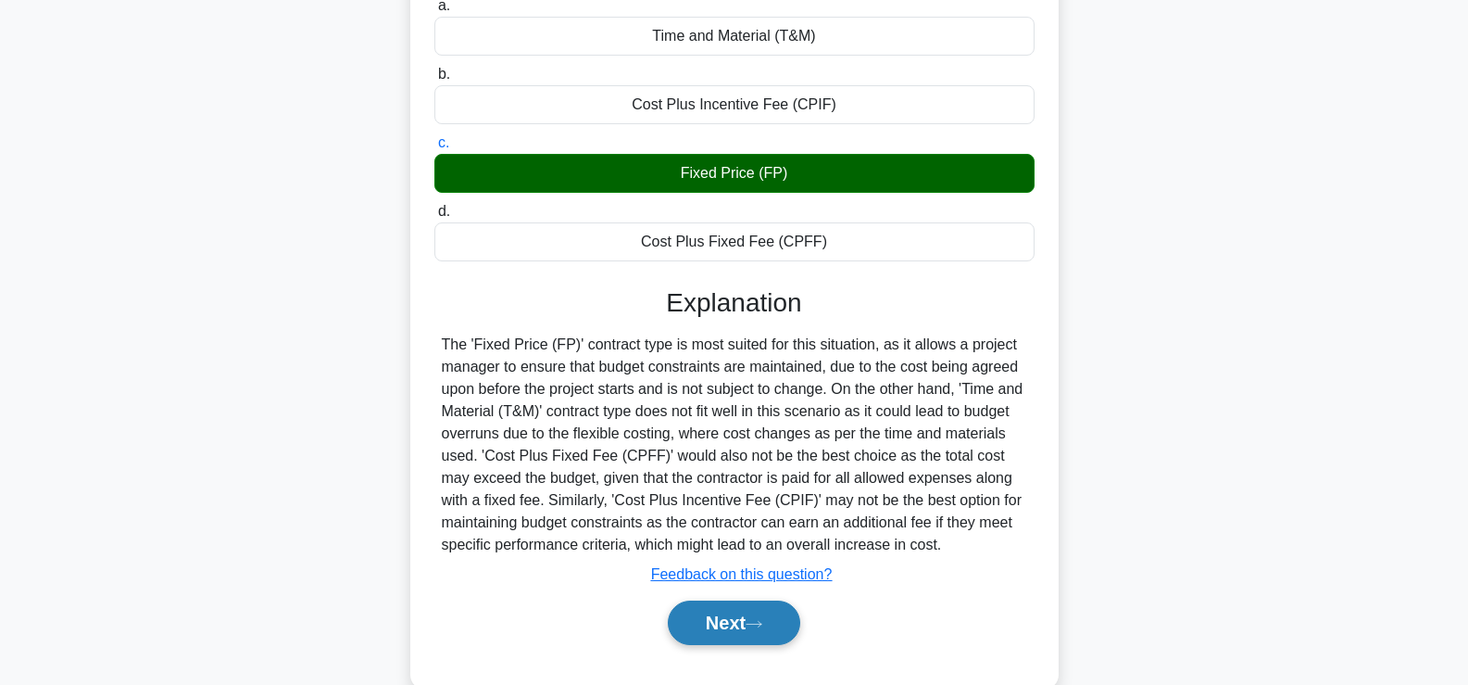
click at [704, 645] on button "Next" at bounding box center [734, 622] width 132 height 44
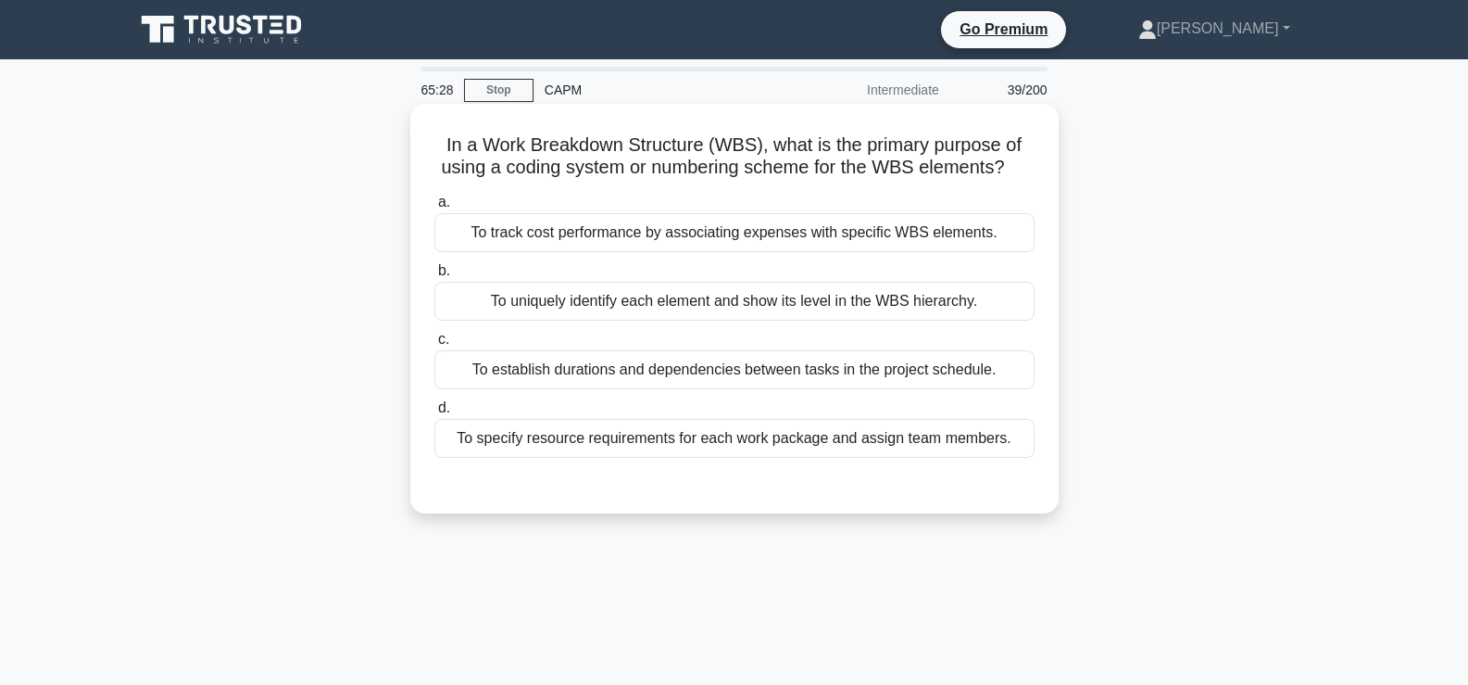
scroll to position [1, 0]
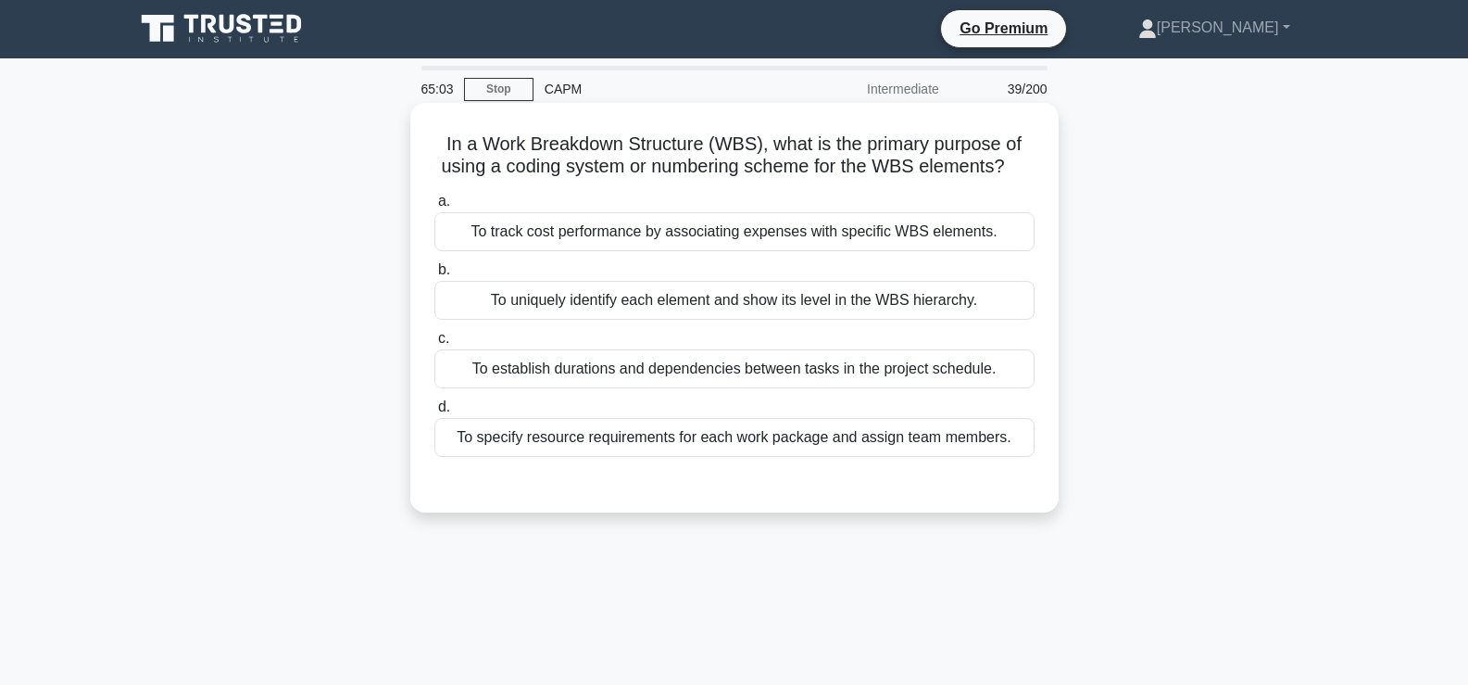
click at [674, 315] on div "To uniquely identify each element and show its level in the WBS hierarchy." at bounding box center [735, 300] width 600 height 39
click at [435, 276] on input "b. To uniquely identify each element and show its level in the WBS hierarchy." at bounding box center [435, 270] width 0 height 12
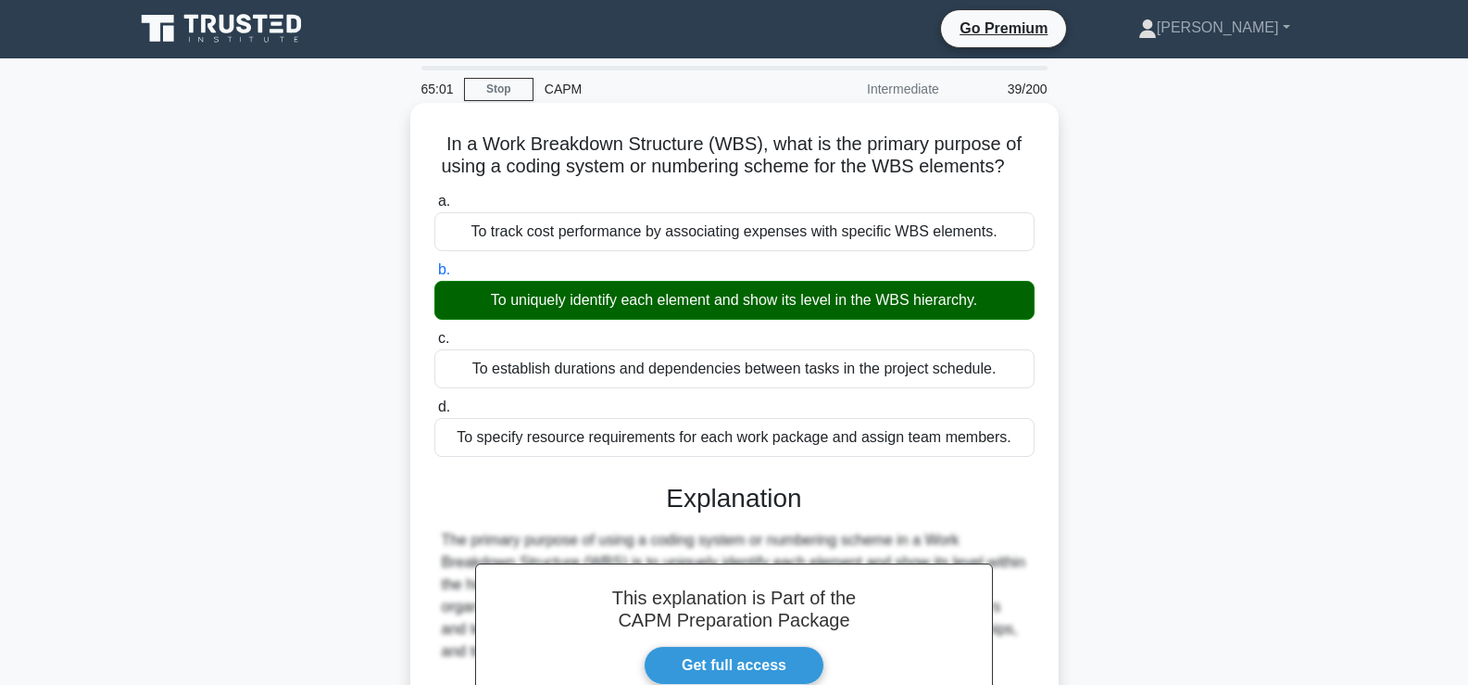
scroll to position [316, 0]
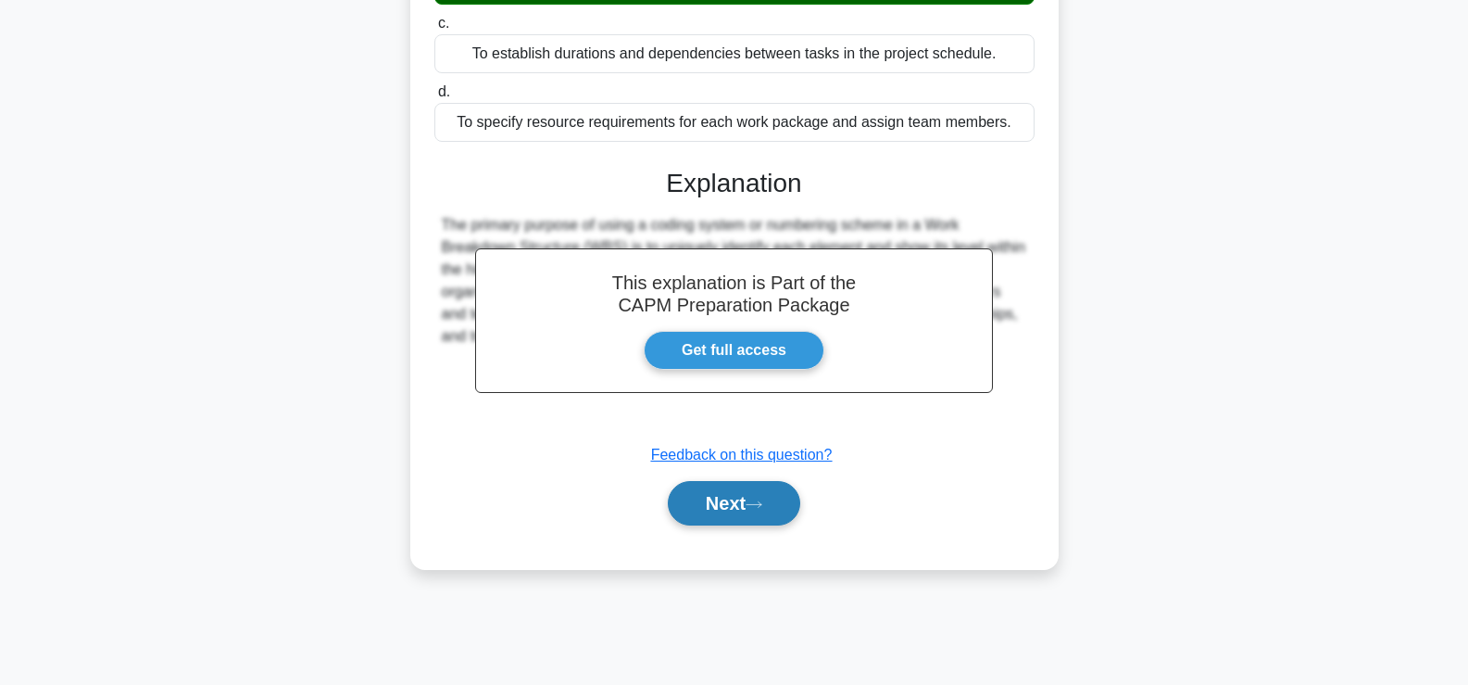
click at [717, 516] on button "Next" at bounding box center [734, 503] width 132 height 44
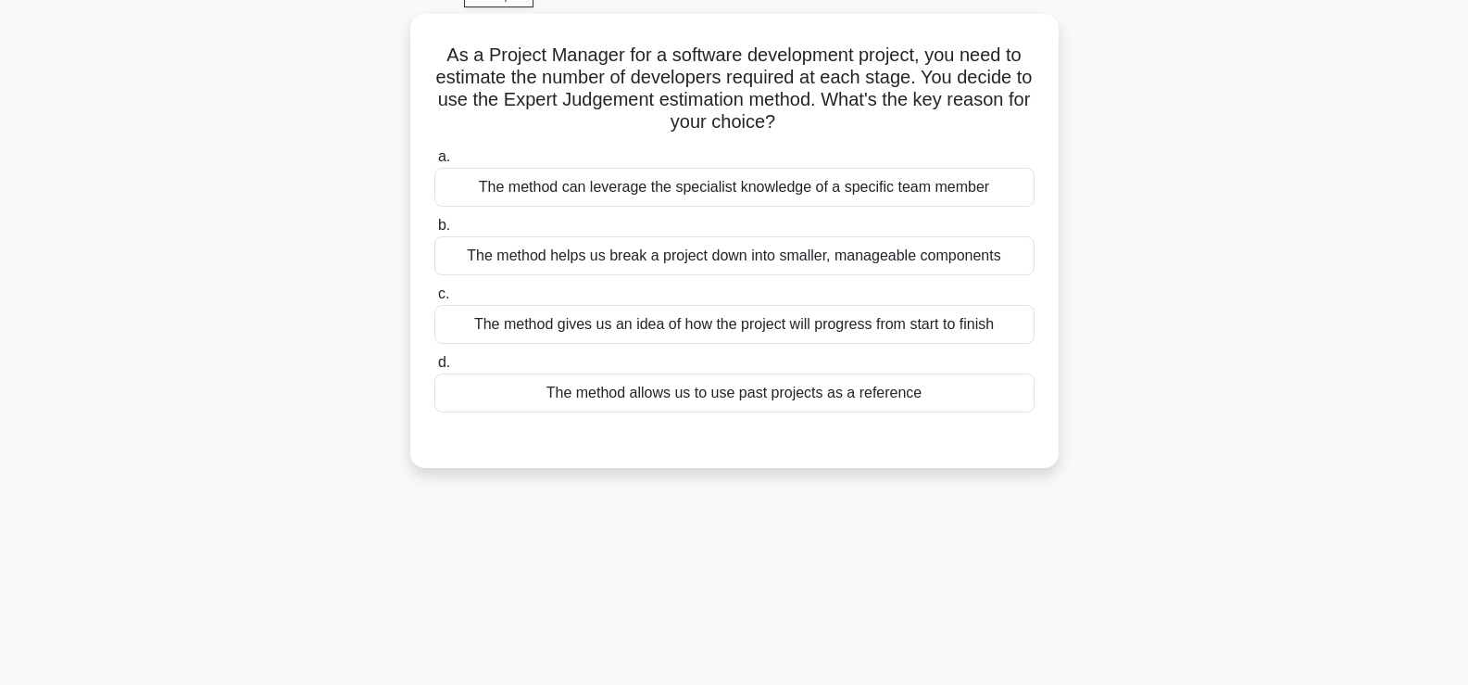
scroll to position [93, 0]
click at [961, 189] on div "The method can leverage the specialist knowledge of a specific team member" at bounding box center [735, 184] width 600 height 39
click at [435, 160] on input "a. The method can leverage the specialist knowledge of a specific team member" at bounding box center [435, 154] width 0 height 12
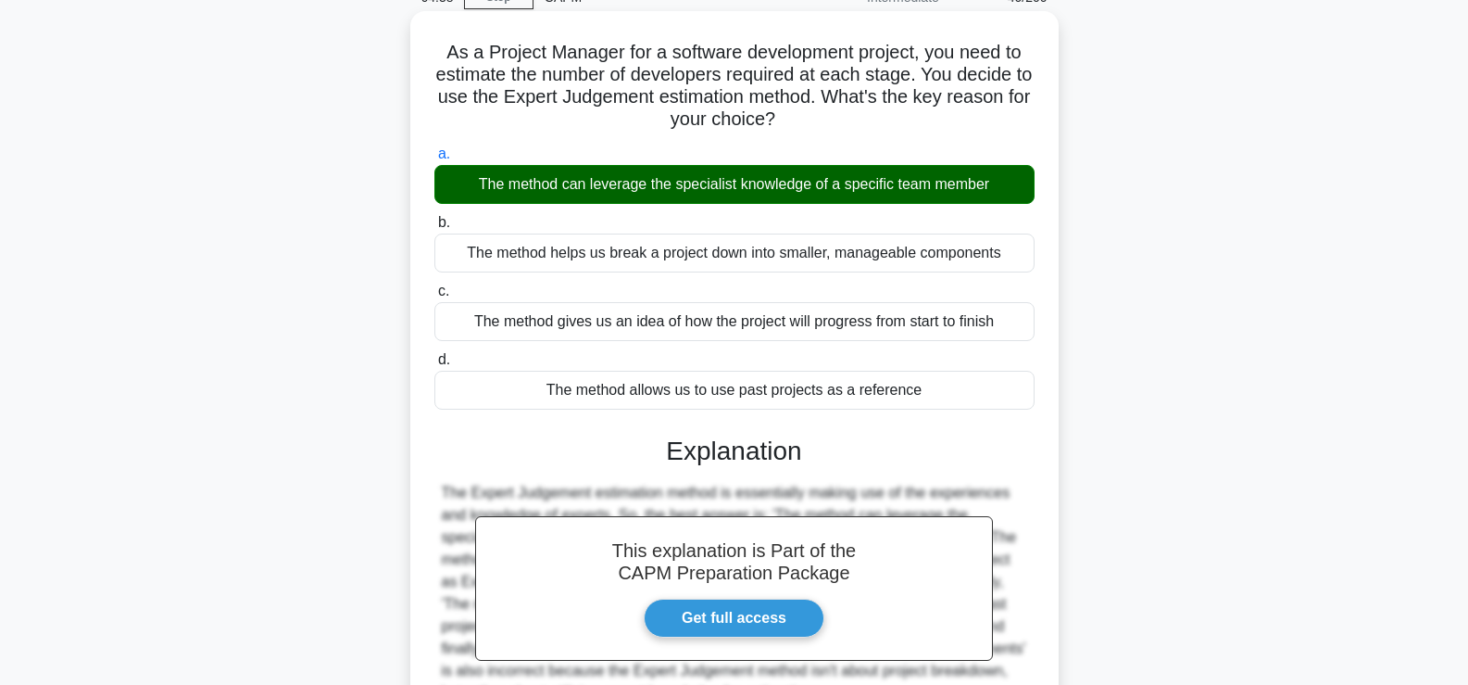
scroll to position [316, 0]
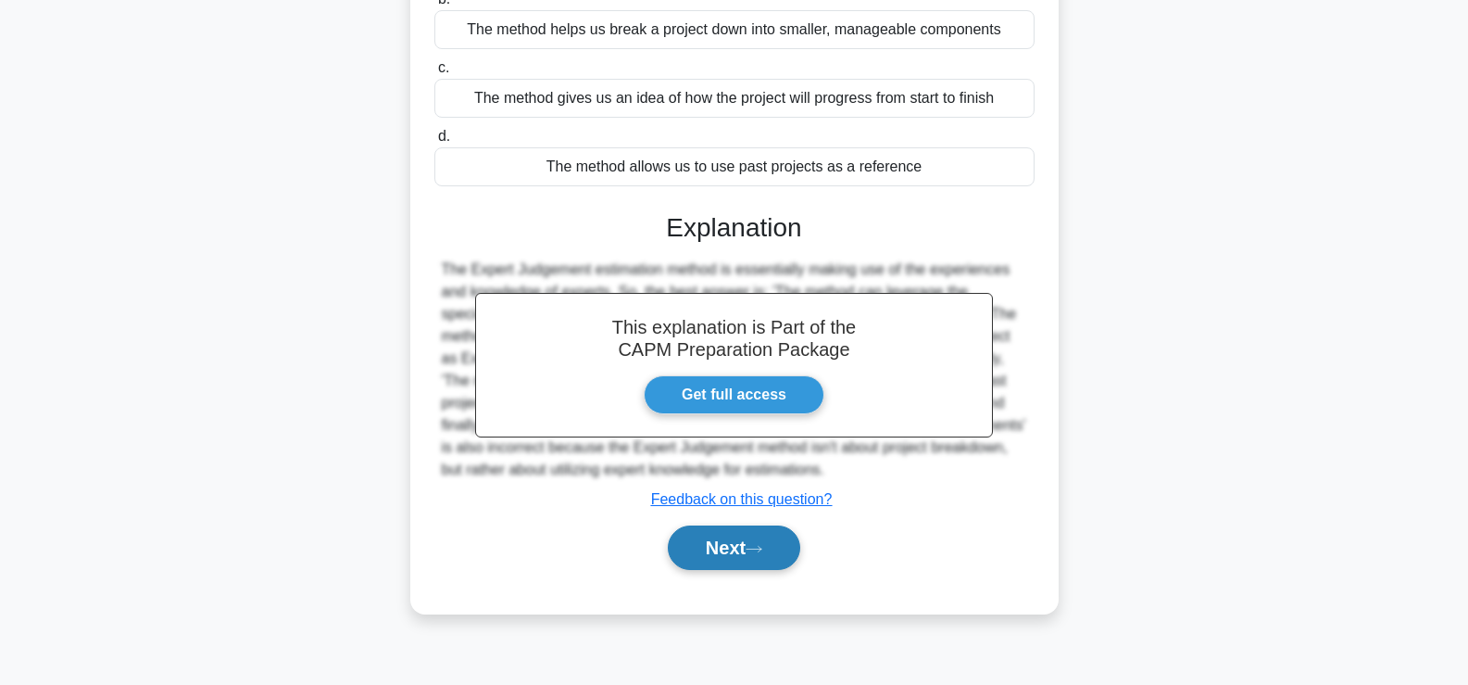
click at [731, 561] on button "Next" at bounding box center [734, 547] width 132 height 44
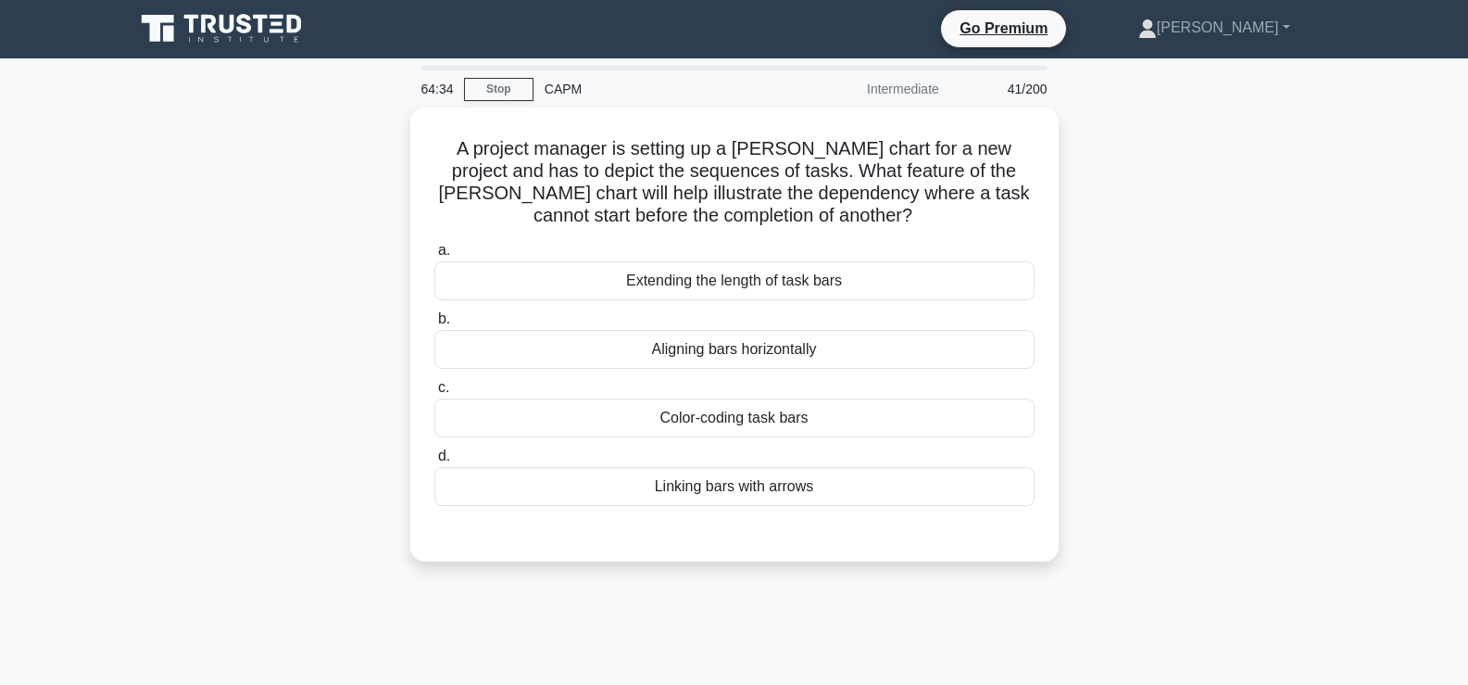
scroll to position [0, 0]
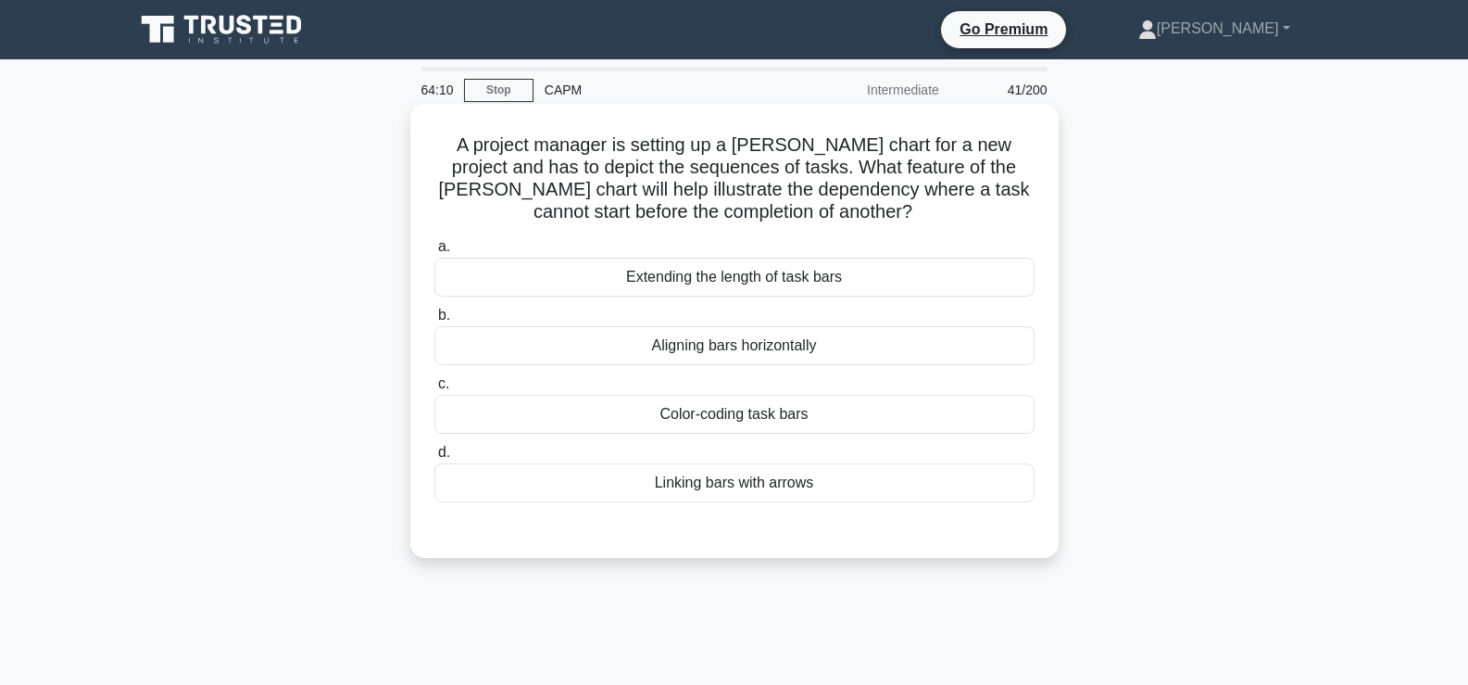
click at [753, 360] on div "Aligning bars horizontally" at bounding box center [735, 345] width 600 height 39
click at [435, 321] on input "b. Aligning bars horizontally" at bounding box center [435, 315] width 0 height 12
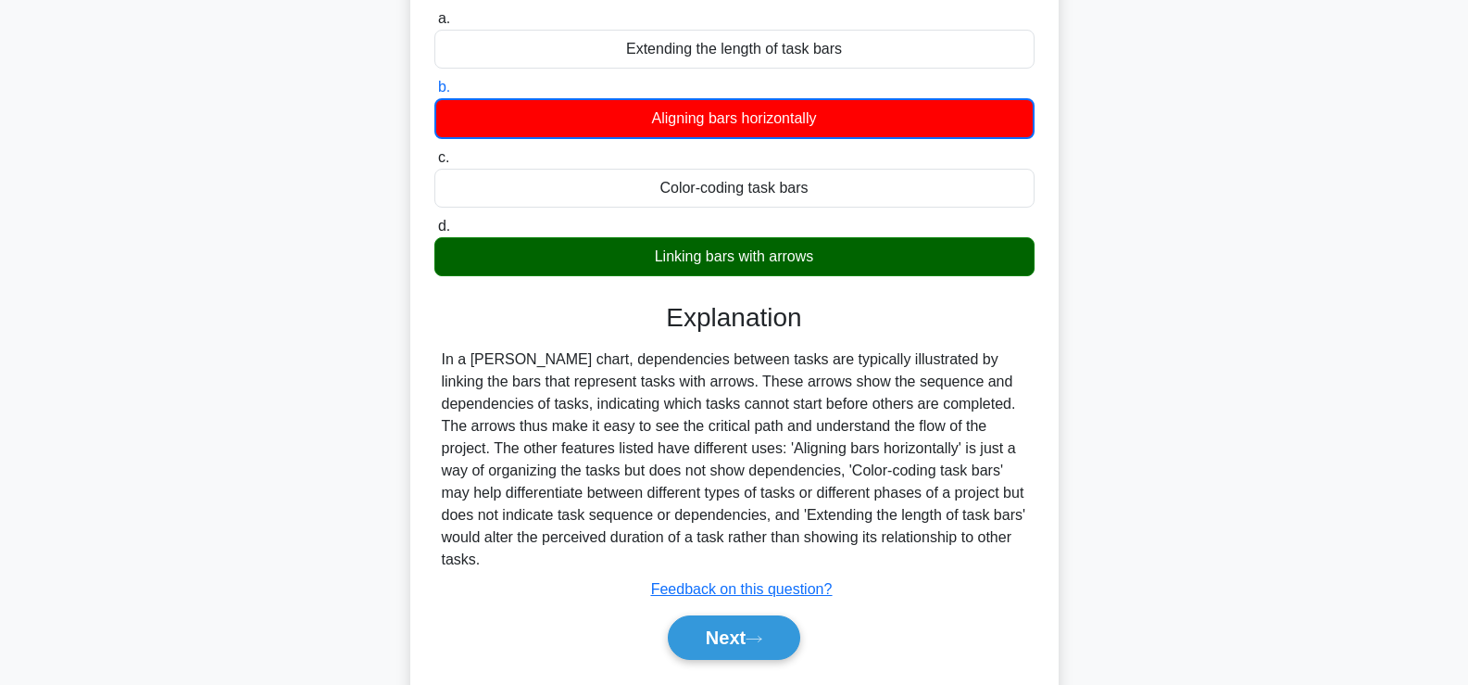
scroll to position [232, 0]
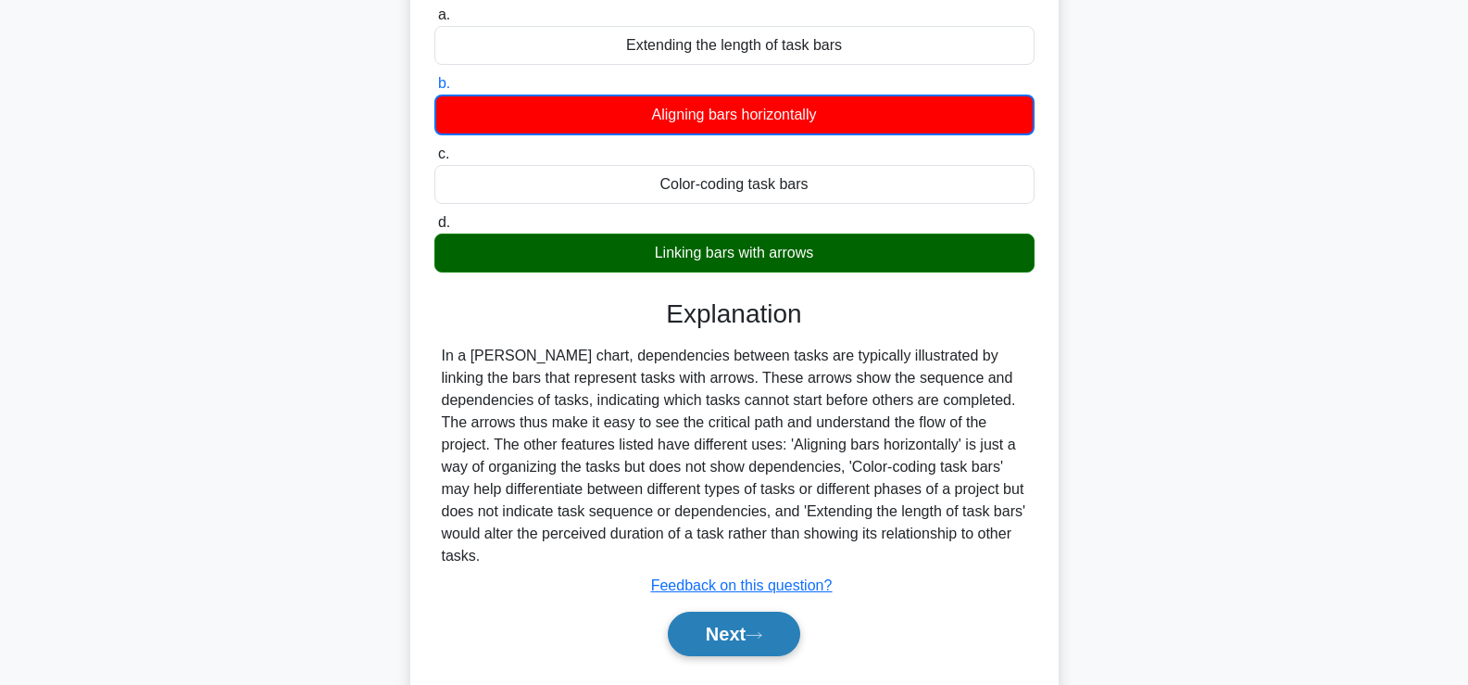
click at [738, 622] on button "Next" at bounding box center [734, 633] width 132 height 44
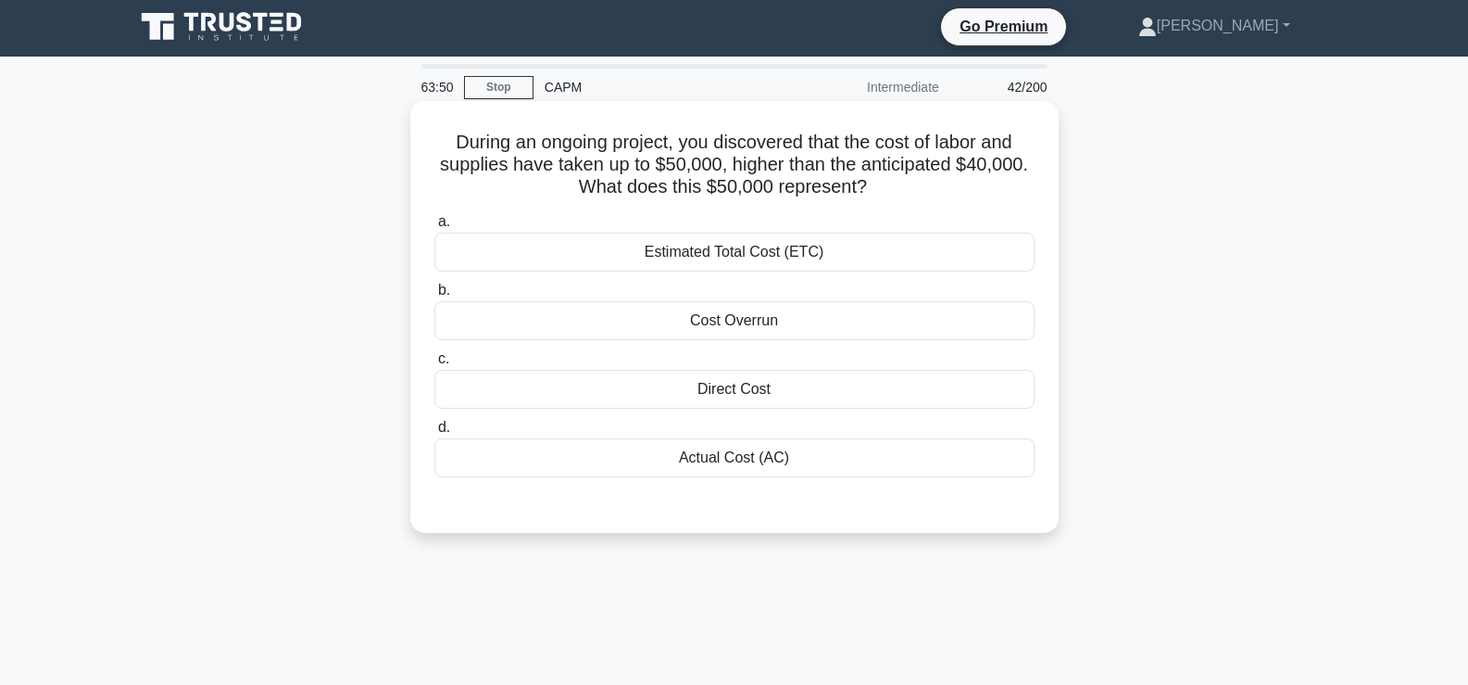
scroll to position [2, 0]
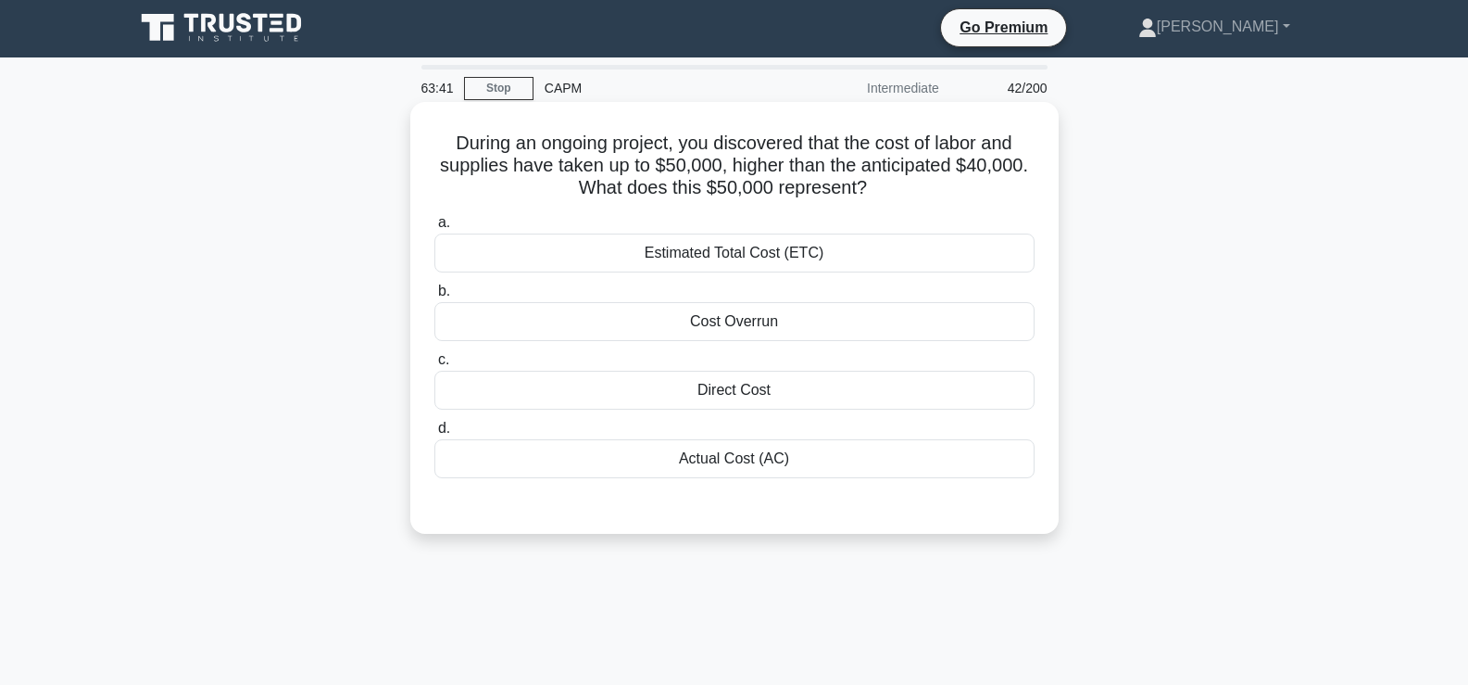
click at [870, 327] on div "Cost Overrun" at bounding box center [735, 321] width 600 height 39
click at [435, 297] on input "b. Cost Overrun" at bounding box center [435, 291] width 0 height 12
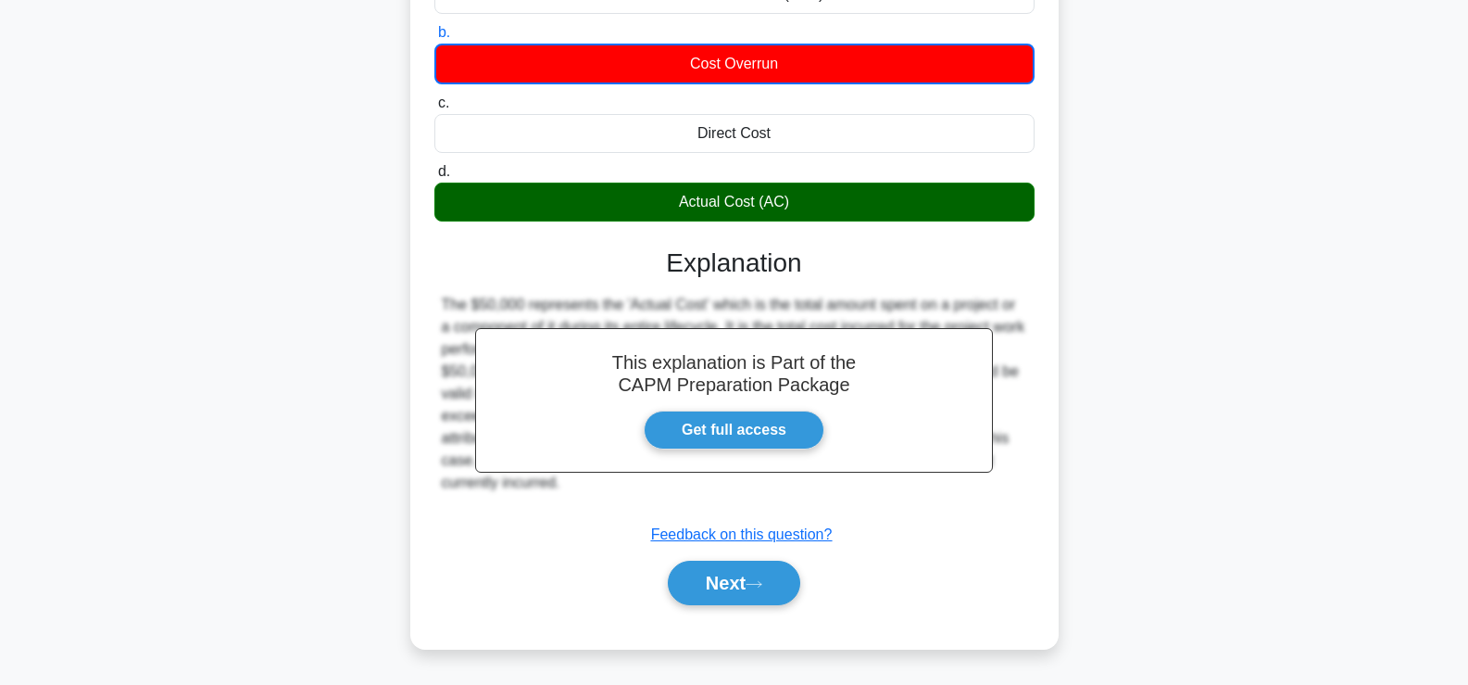
scroll to position [316, 0]
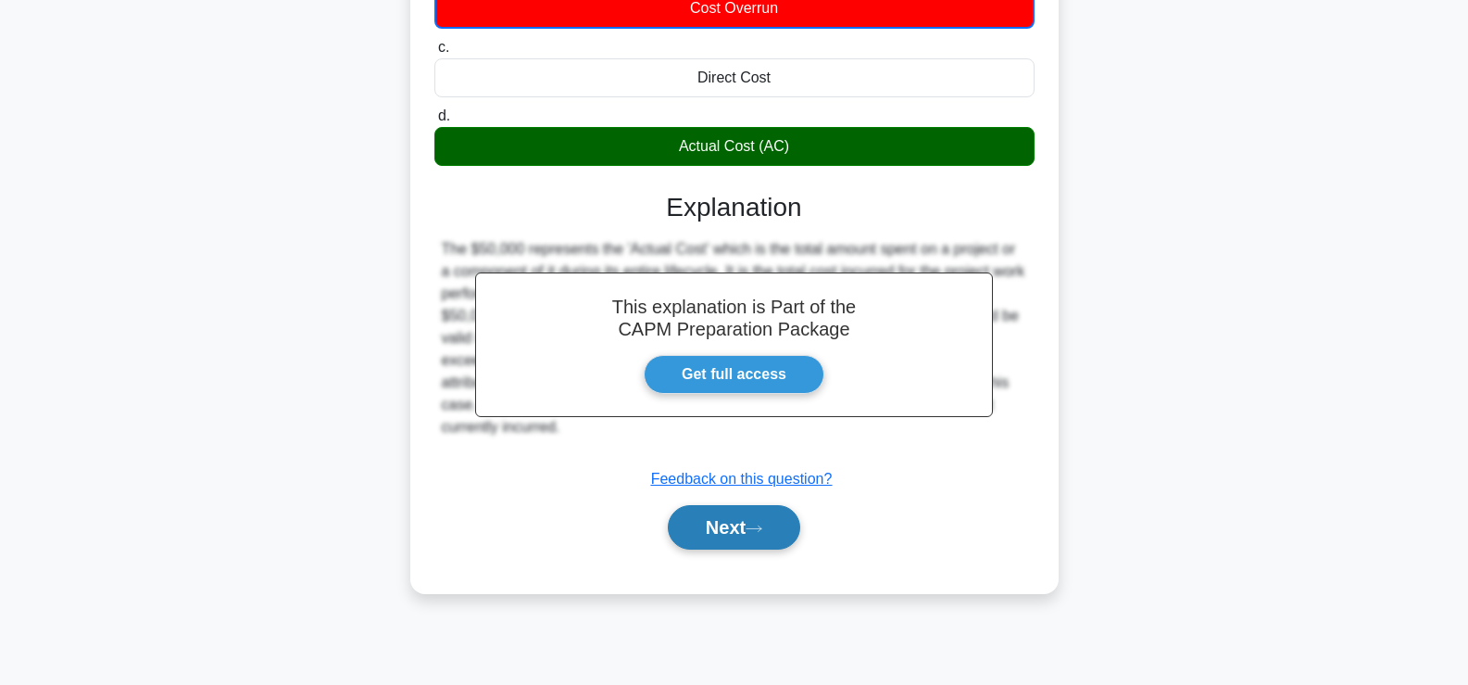
click at [752, 542] on button "Next" at bounding box center [734, 527] width 132 height 44
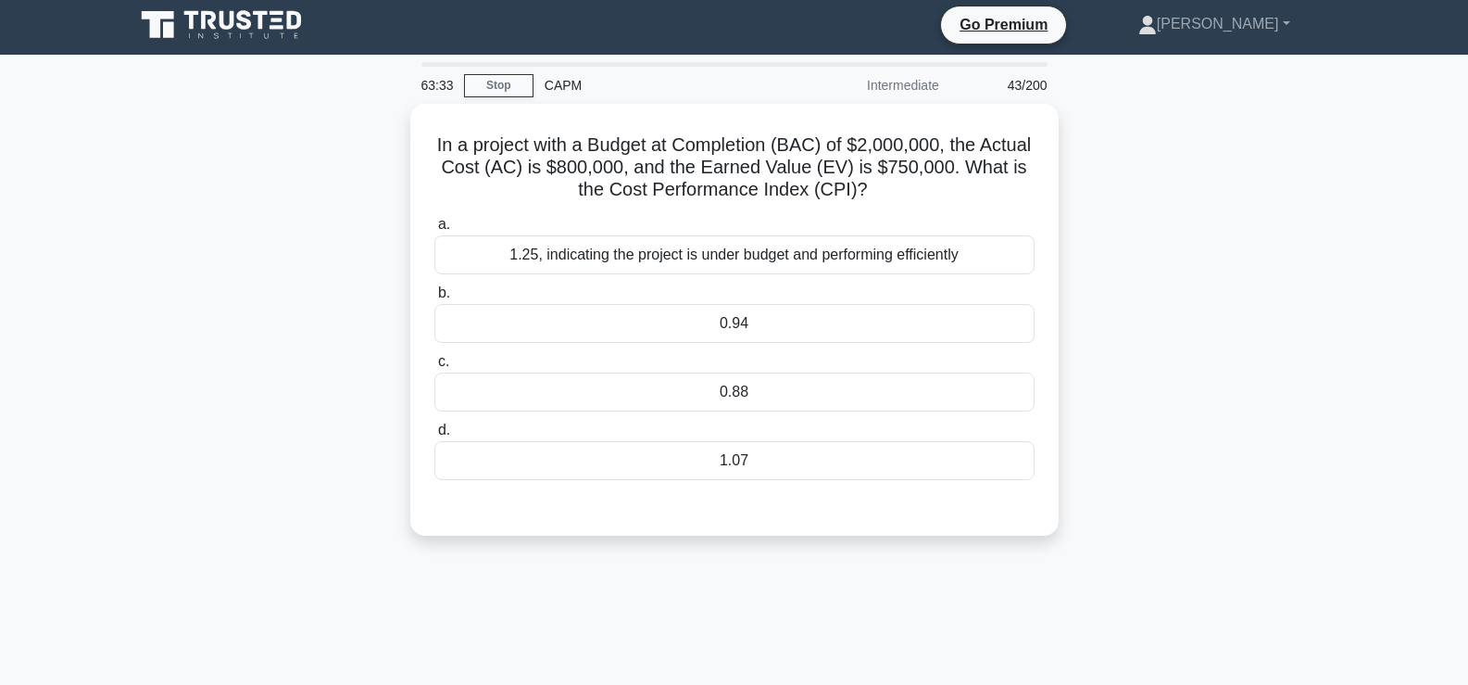
scroll to position [0, 0]
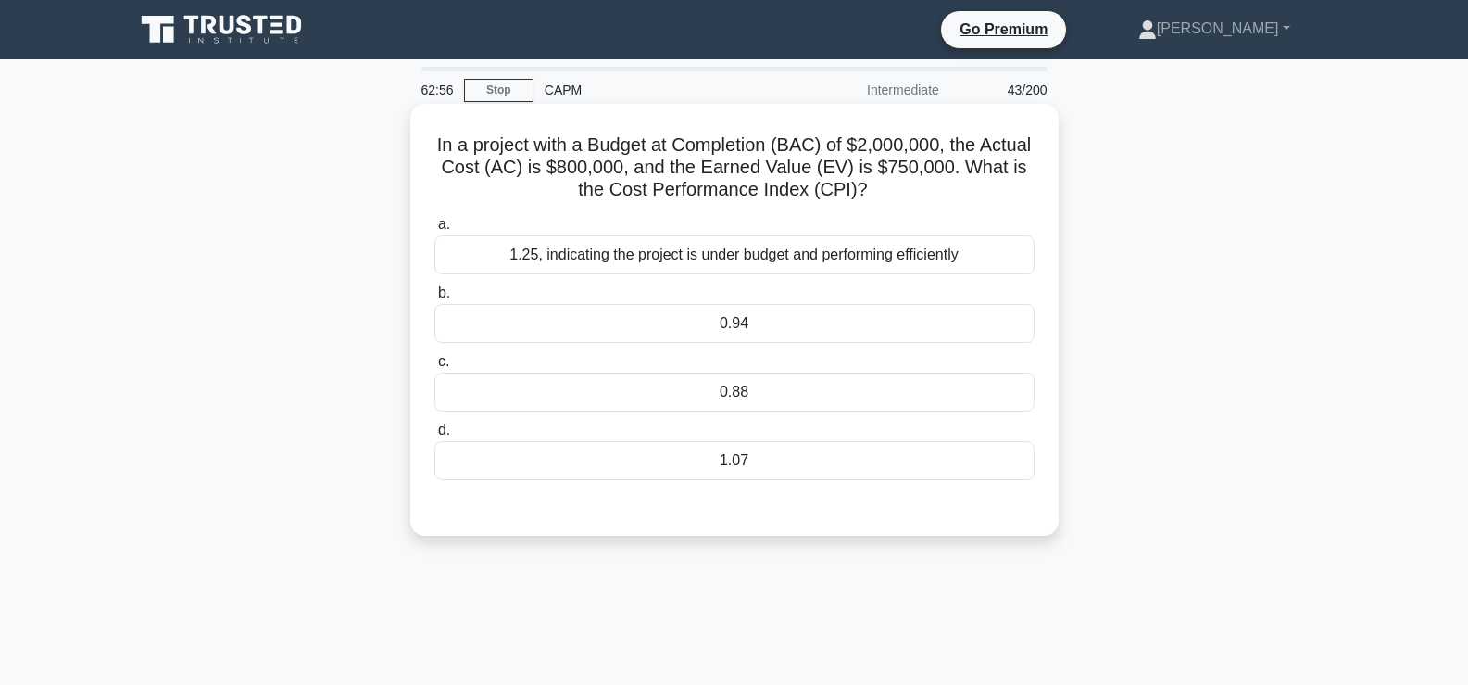
click at [837, 332] on div "0.94" at bounding box center [735, 323] width 600 height 39
click at [435, 299] on input "b. 0.94" at bounding box center [435, 293] width 0 height 12
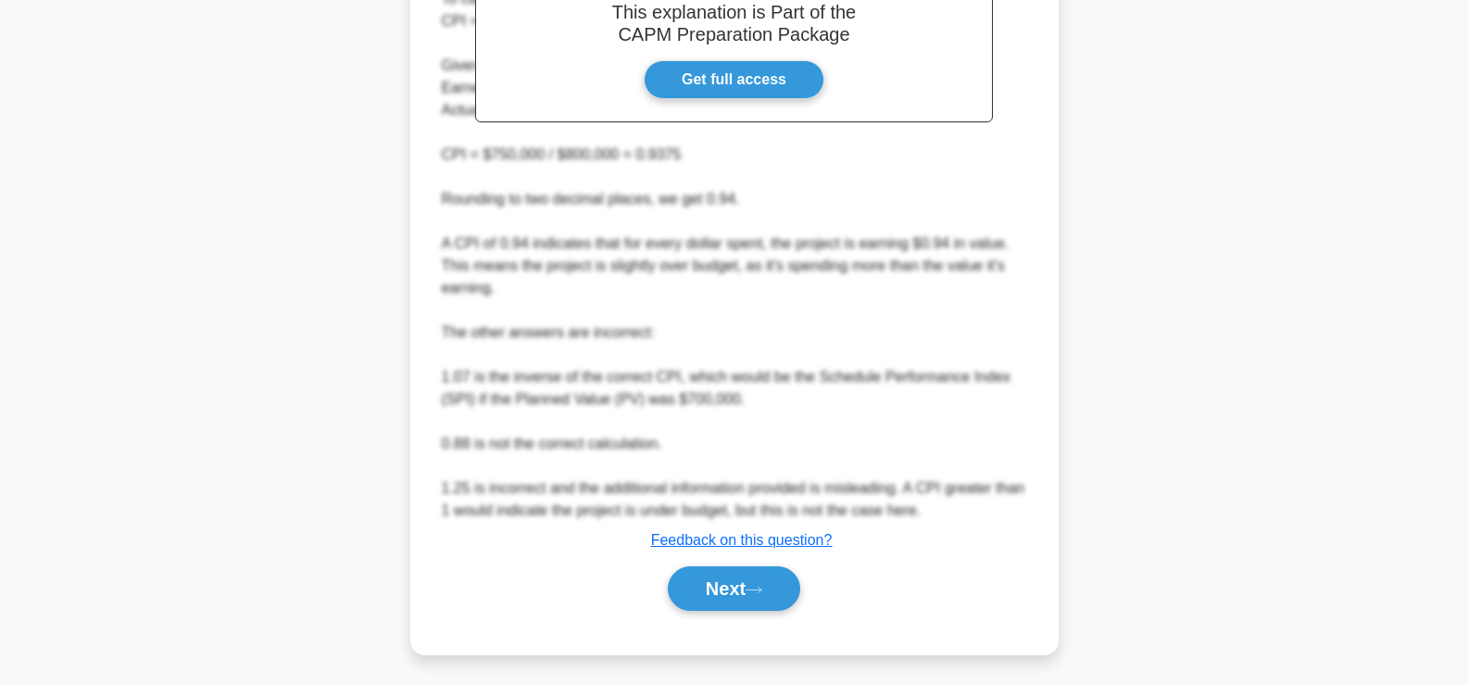
scroll to position [611, 0]
click at [736, 576] on button "Next" at bounding box center [734, 586] width 132 height 44
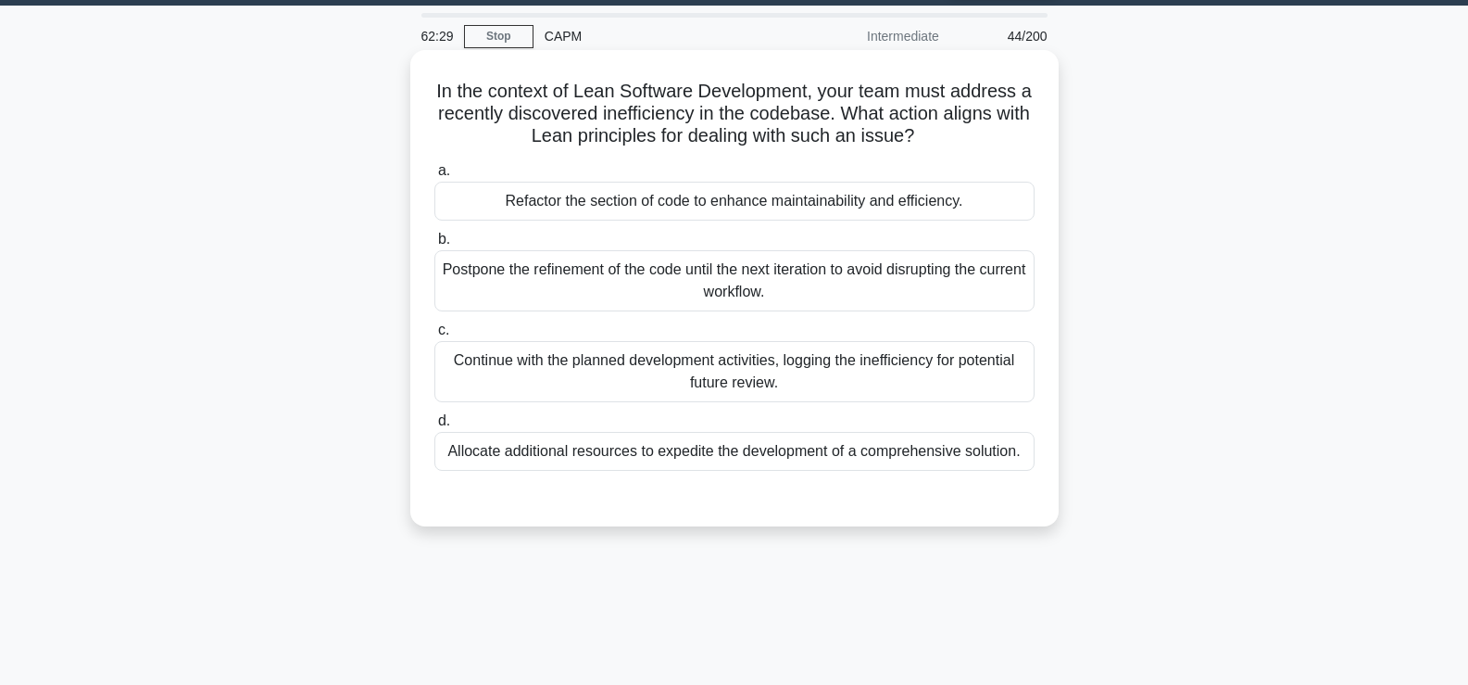
scroll to position [36, 0]
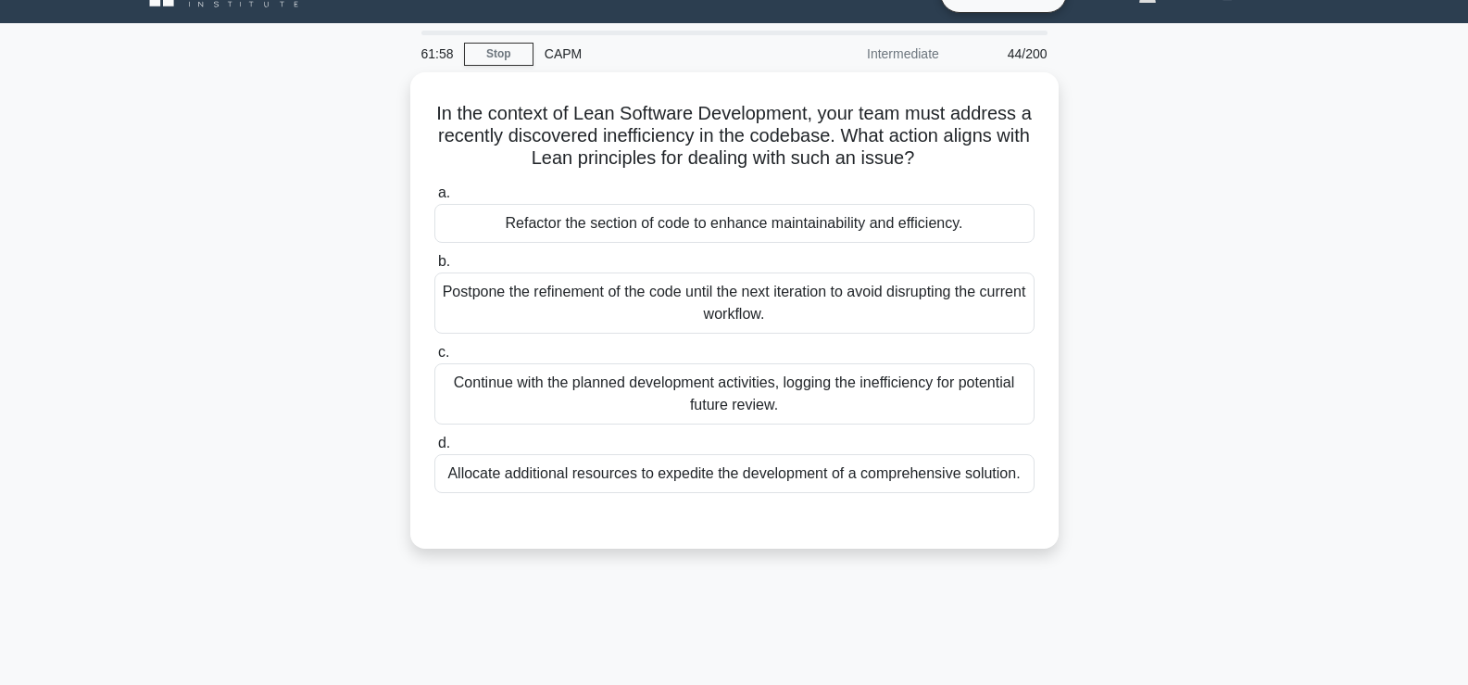
click at [1132, 309] on div "In the context of Lean Software Development, your team must address a recently …" at bounding box center [734, 321] width 1223 height 498
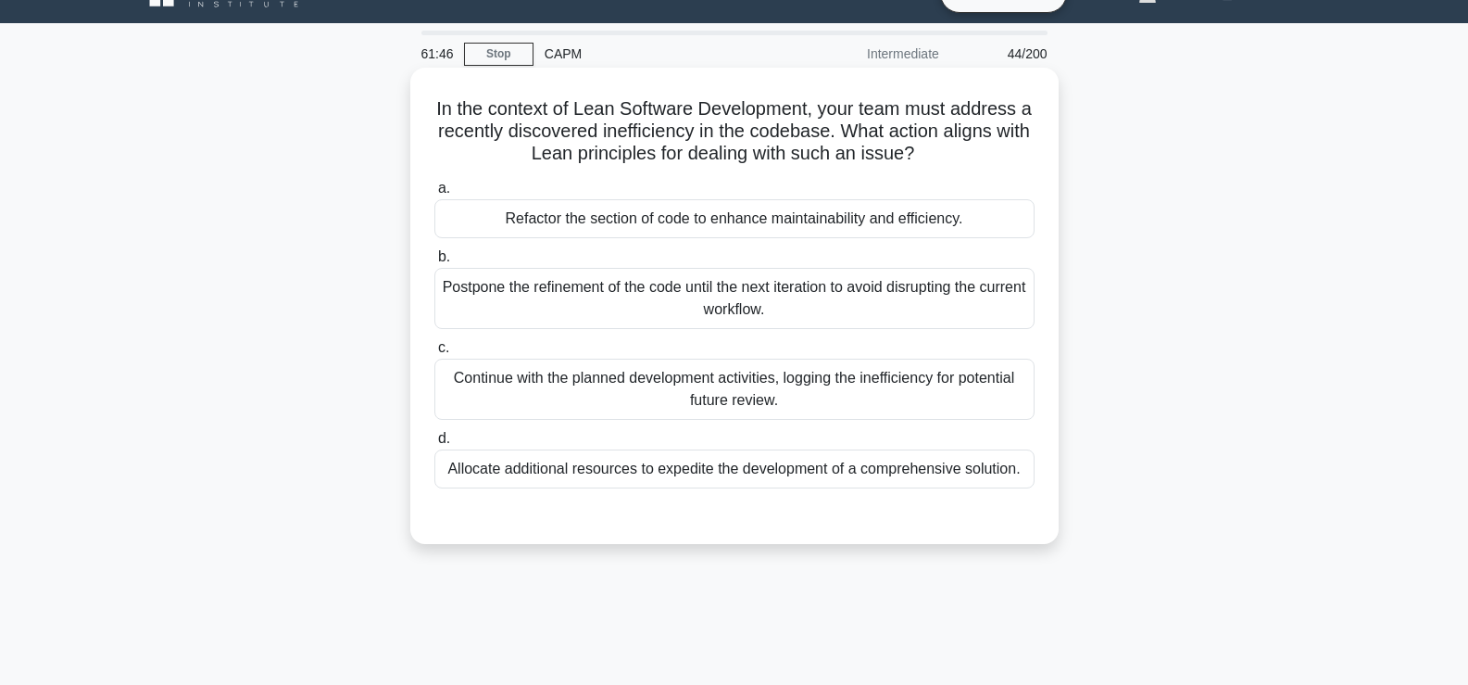
click at [866, 208] on div "Refactor the section of code to enhance maintainability and efficiency." at bounding box center [735, 218] width 600 height 39
click at [435, 195] on input "a. Refactor the section of code to enhance maintainability and efficiency." at bounding box center [435, 189] width 0 height 12
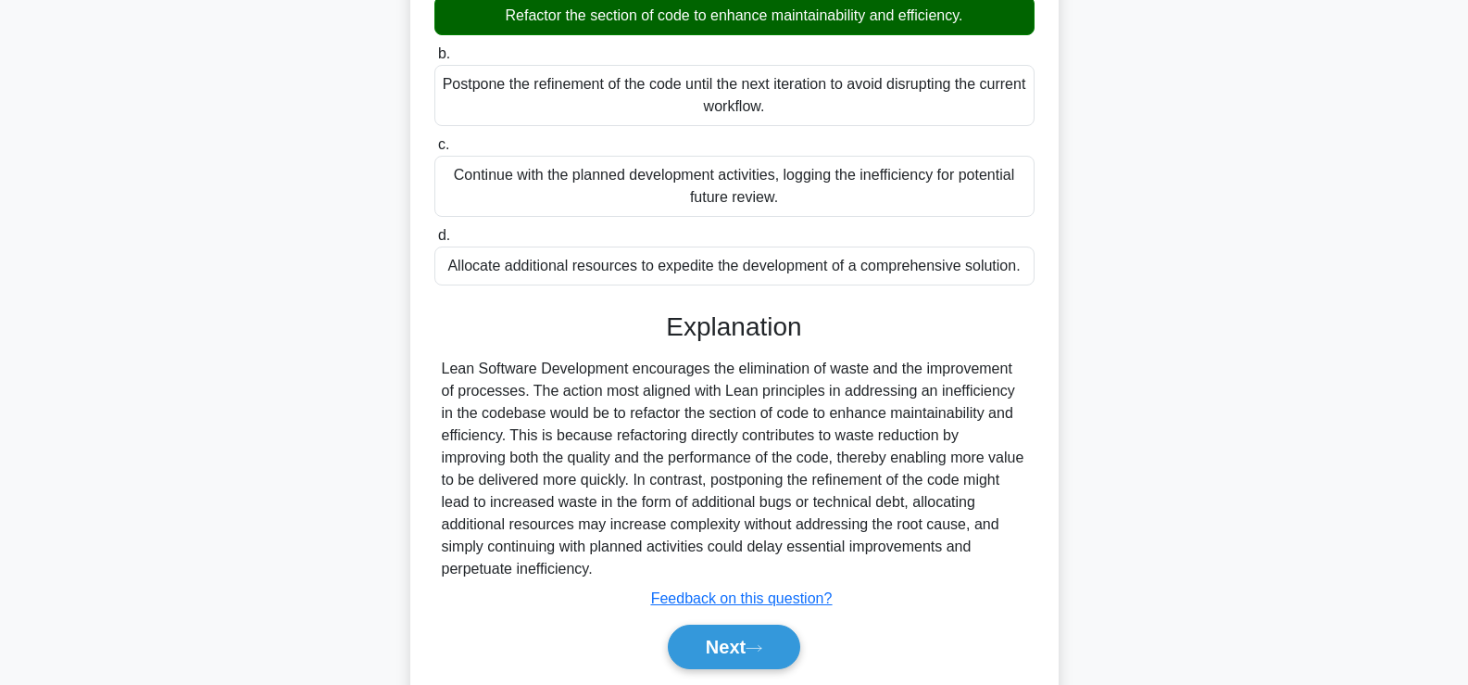
scroll to position [245, 0]
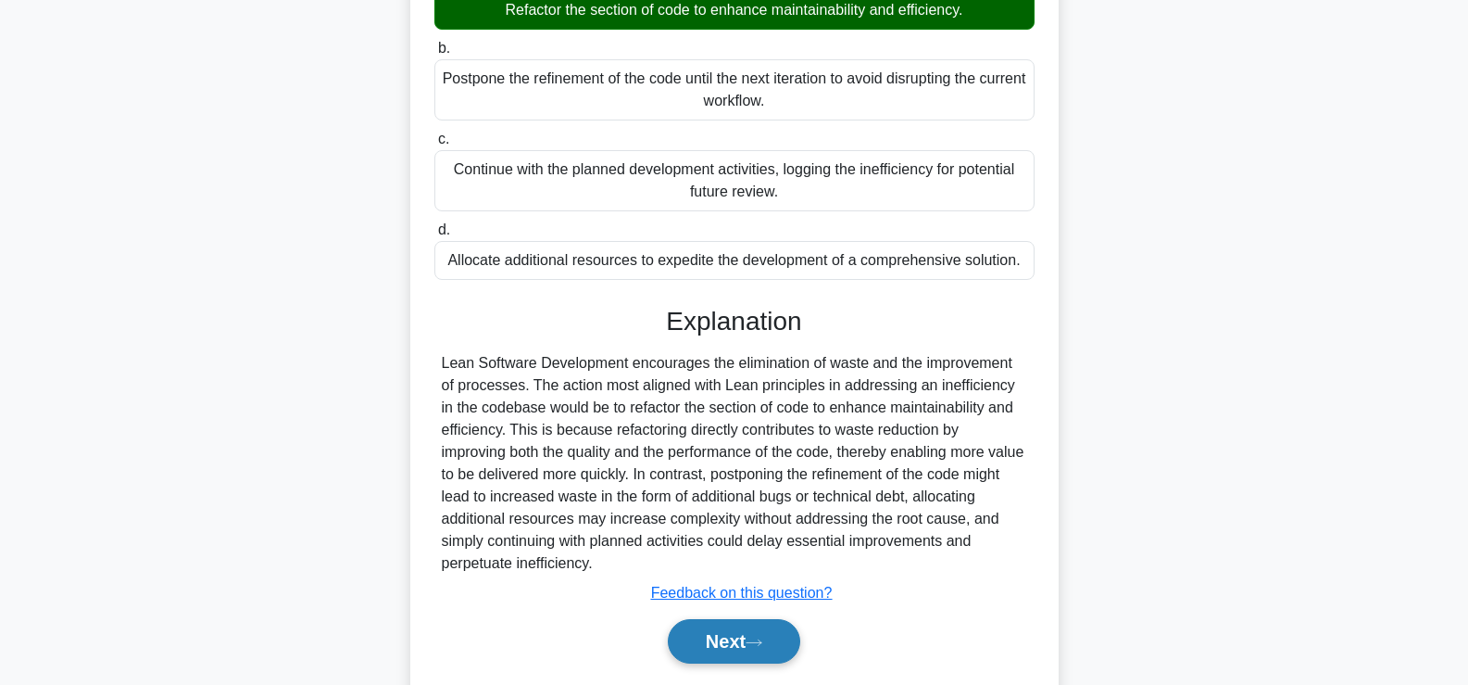
click at [756, 643] on icon at bounding box center [754, 642] width 17 height 10
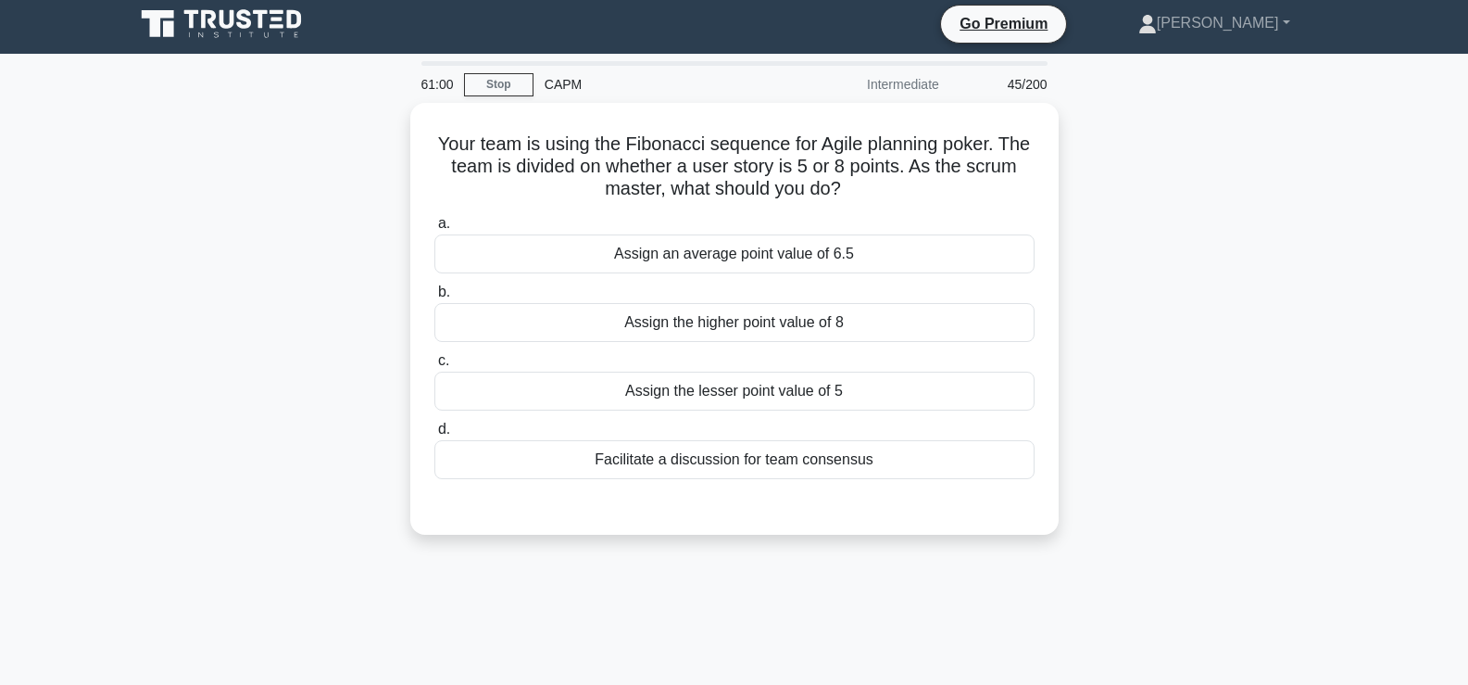
scroll to position [5, 0]
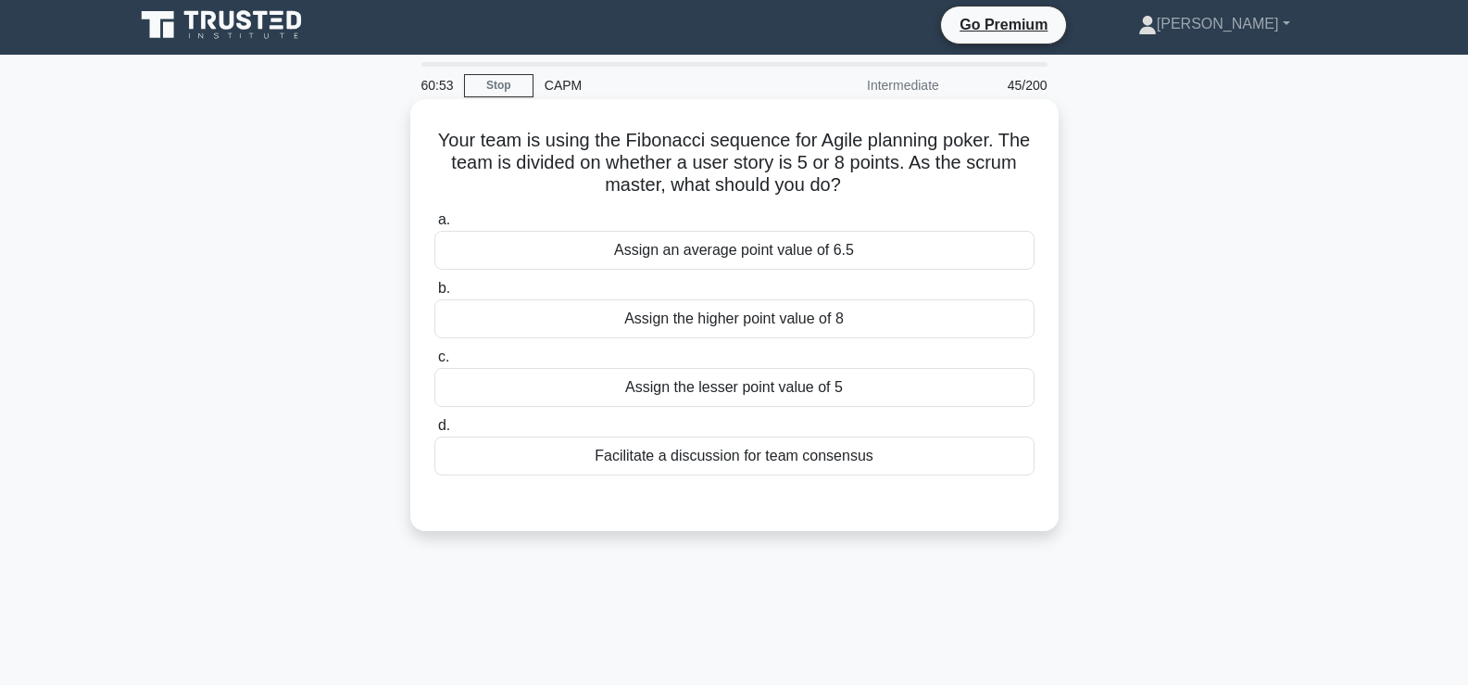
click at [804, 451] on div "Facilitate a discussion for team consensus" at bounding box center [735, 455] width 600 height 39
click at [435, 432] on input "d. Facilitate a discussion for team consensus" at bounding box center [435, 426] width 0 height 12
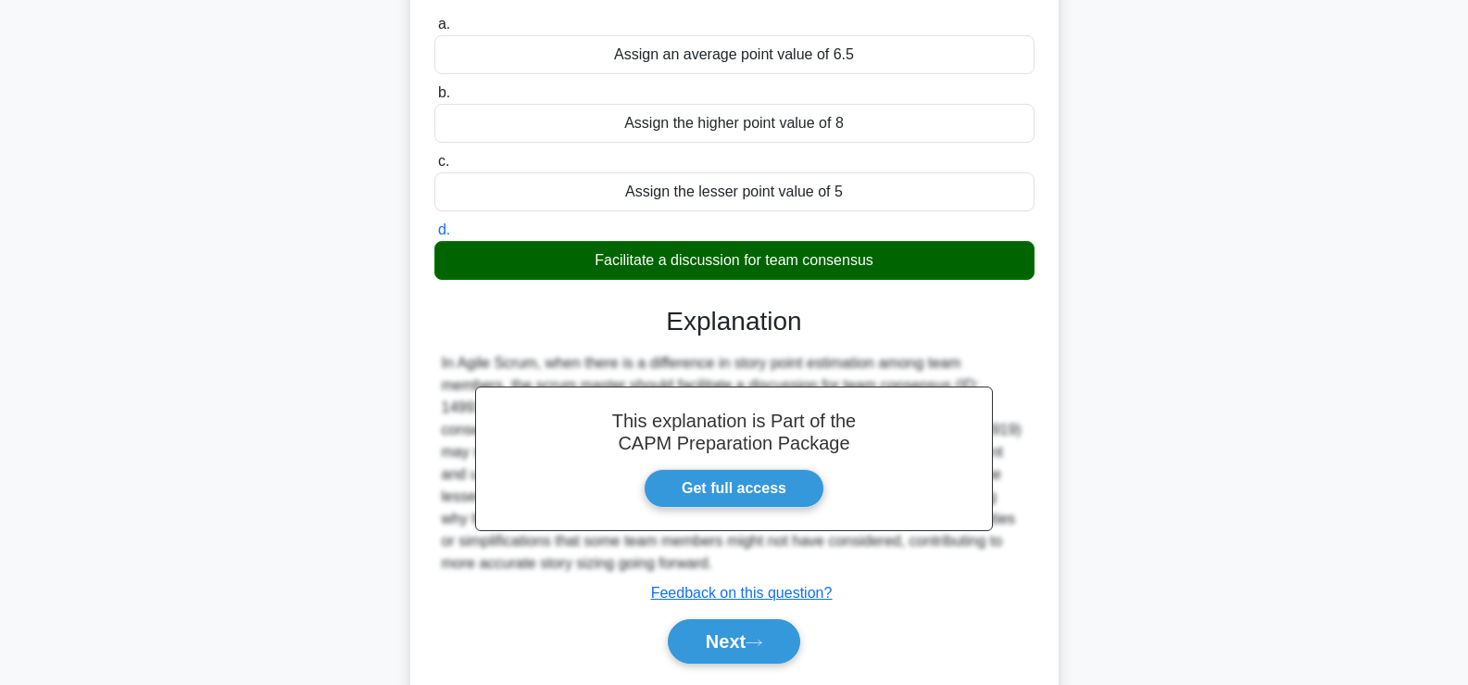
scroll to position [316, 0]
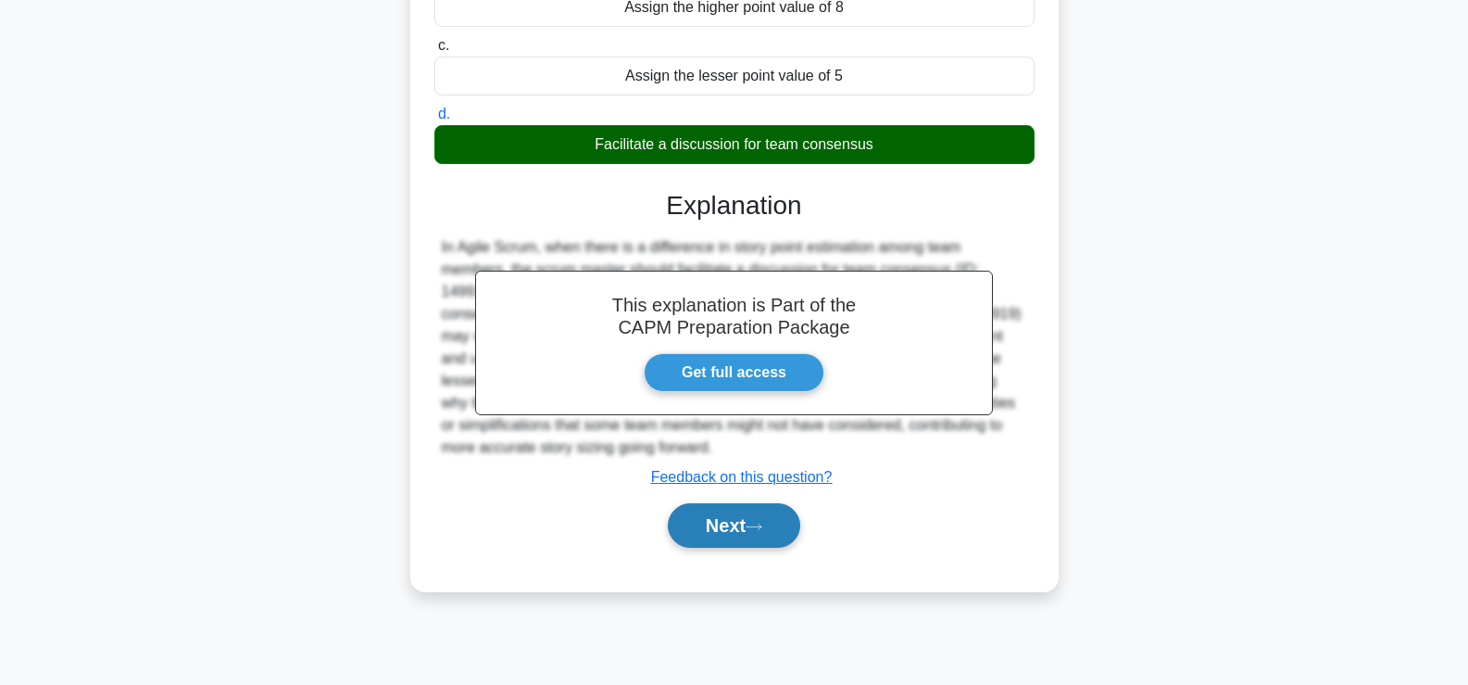
click at [762, 528] on icon at bounding box center [754, 526] width 15 height 6
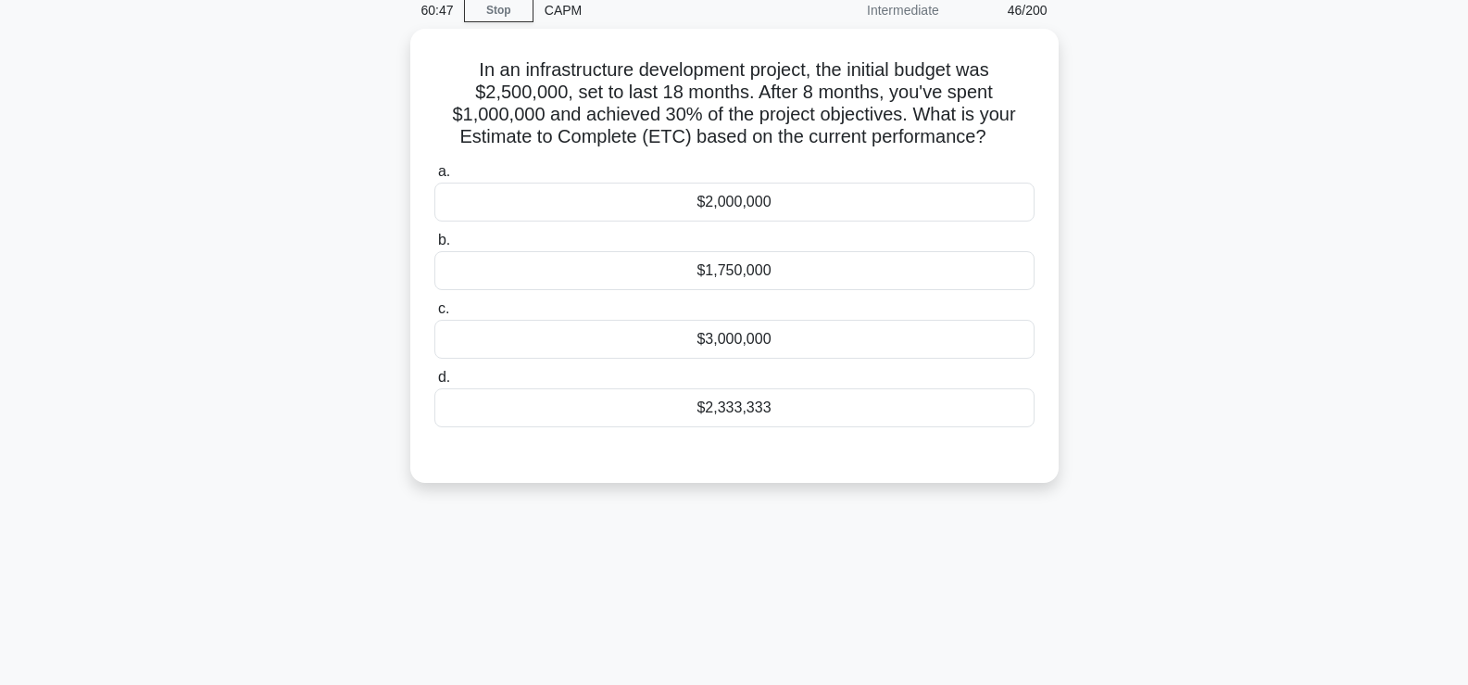
scroll to position [79, 0]
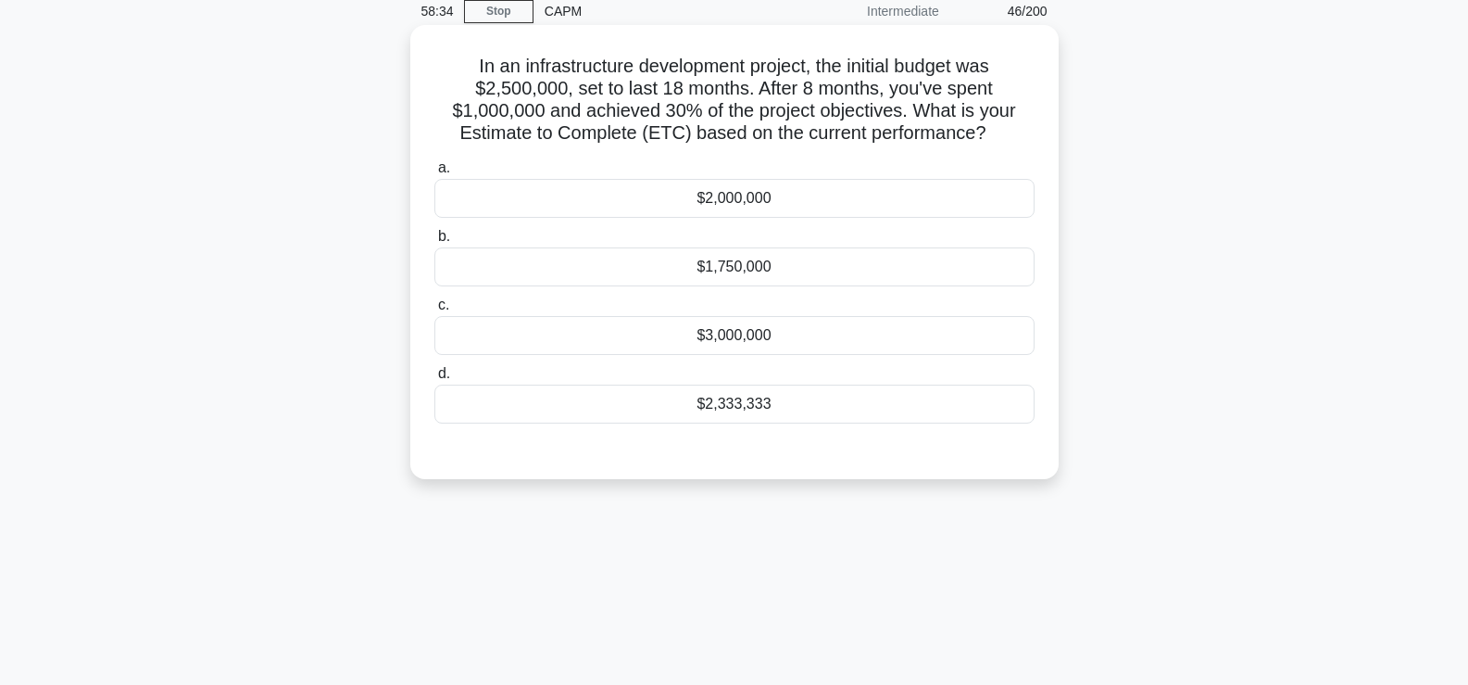
click at [830, 412] on div "$2,333,333" at bounding box center [735, 403] width 600 height 39
click at [435, 380] on input "d. $2,333,333" at bounding box center [435, 374] width 0 height 12
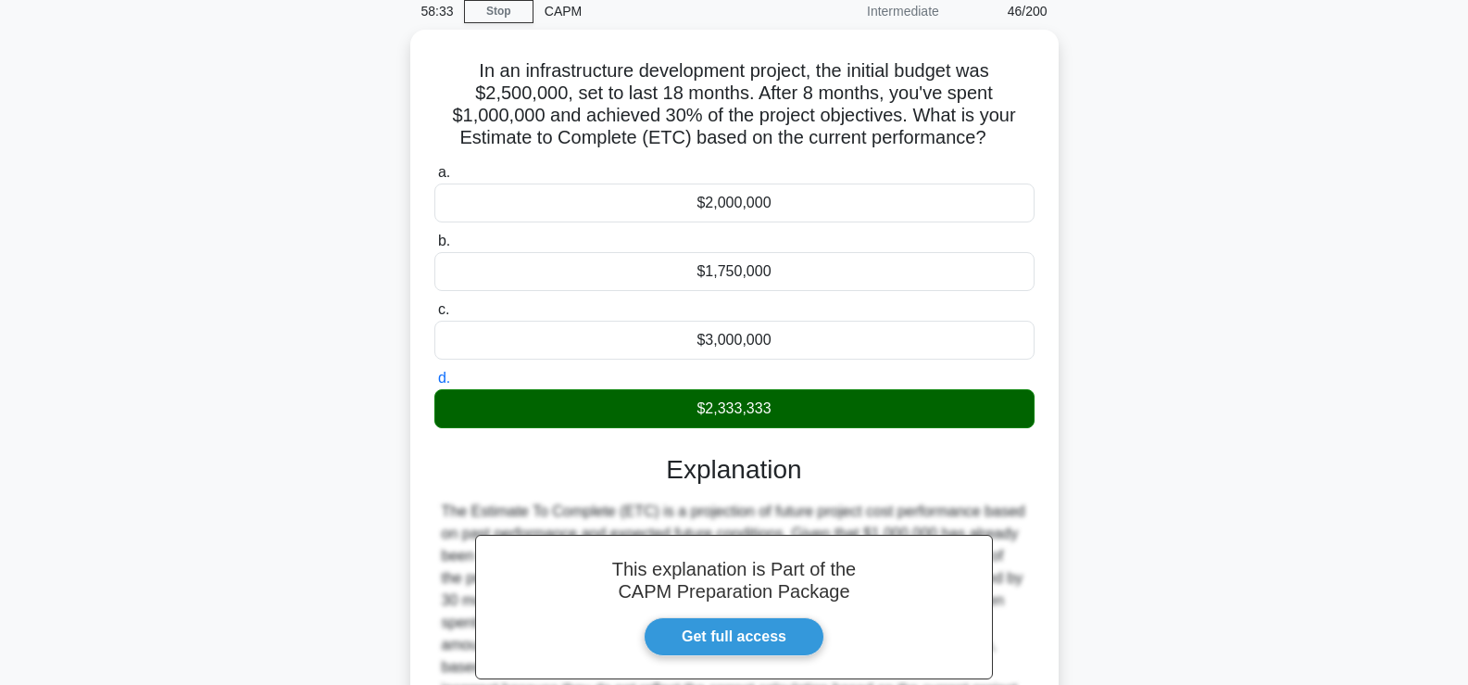
scroll to position [316, 0]
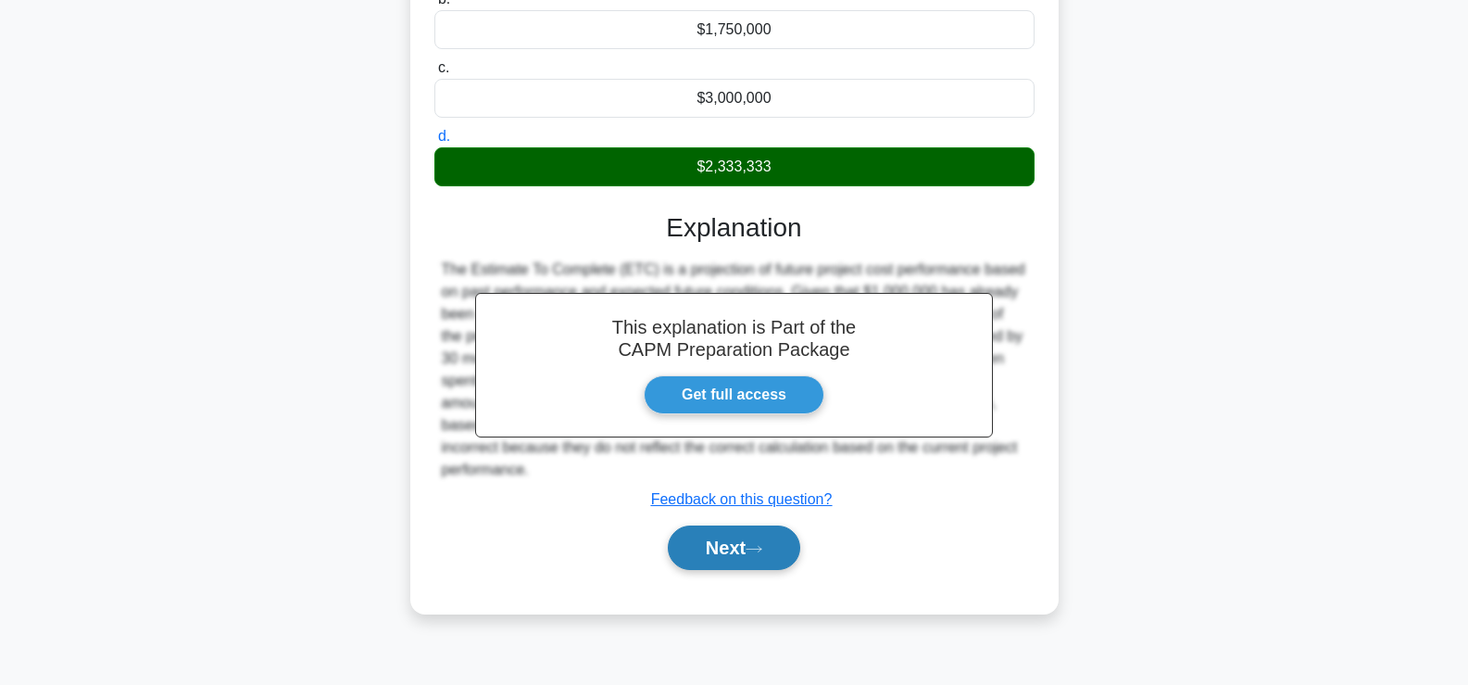
click at [697, 556] on button "Next" at bounding box center [734, 547] width 132 height 44
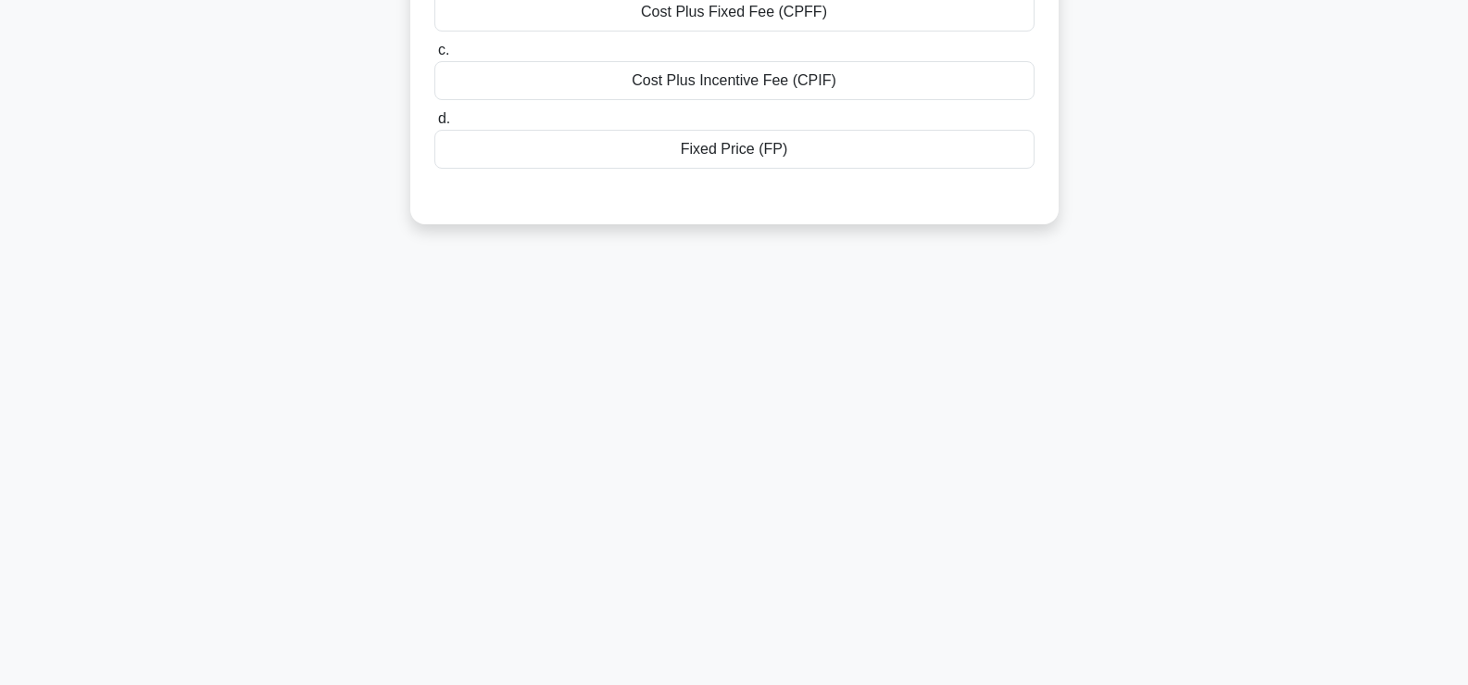
scroll to position [0, 0]
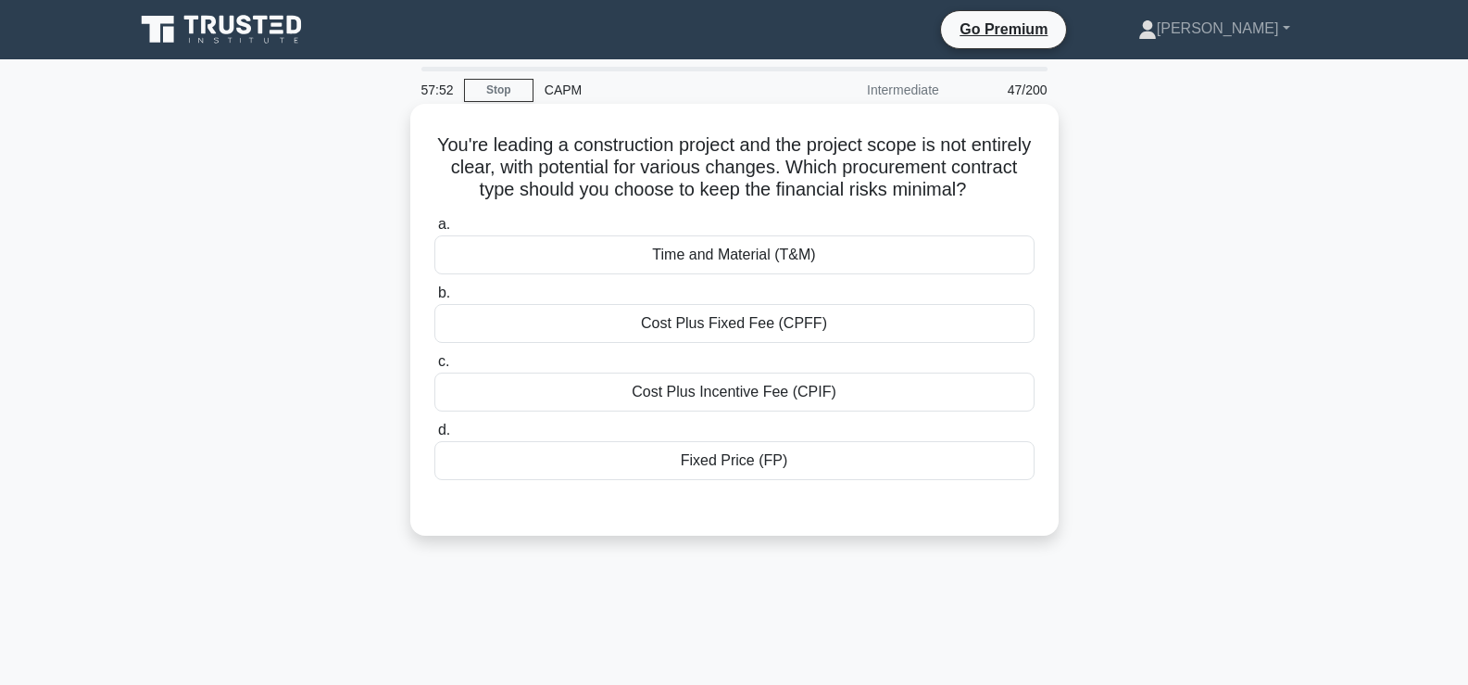
click at [926, 453] on div "Fixed Price (FP)" at bounding box center [735, 460] width 600 height 39
click at [435, 436] on input "d. Fixed Price (FP)" at bounding box center [435, 430] width 0 height 12
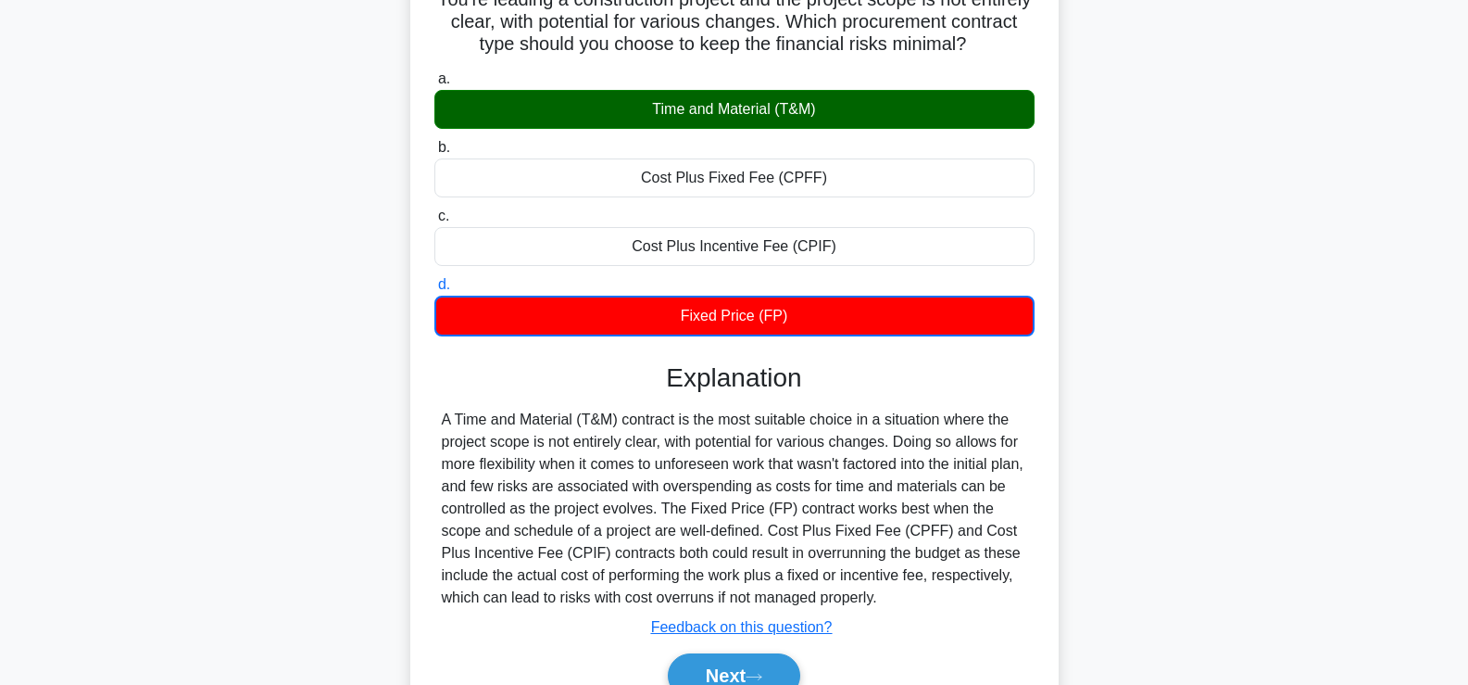
scroll to position [215, 0]
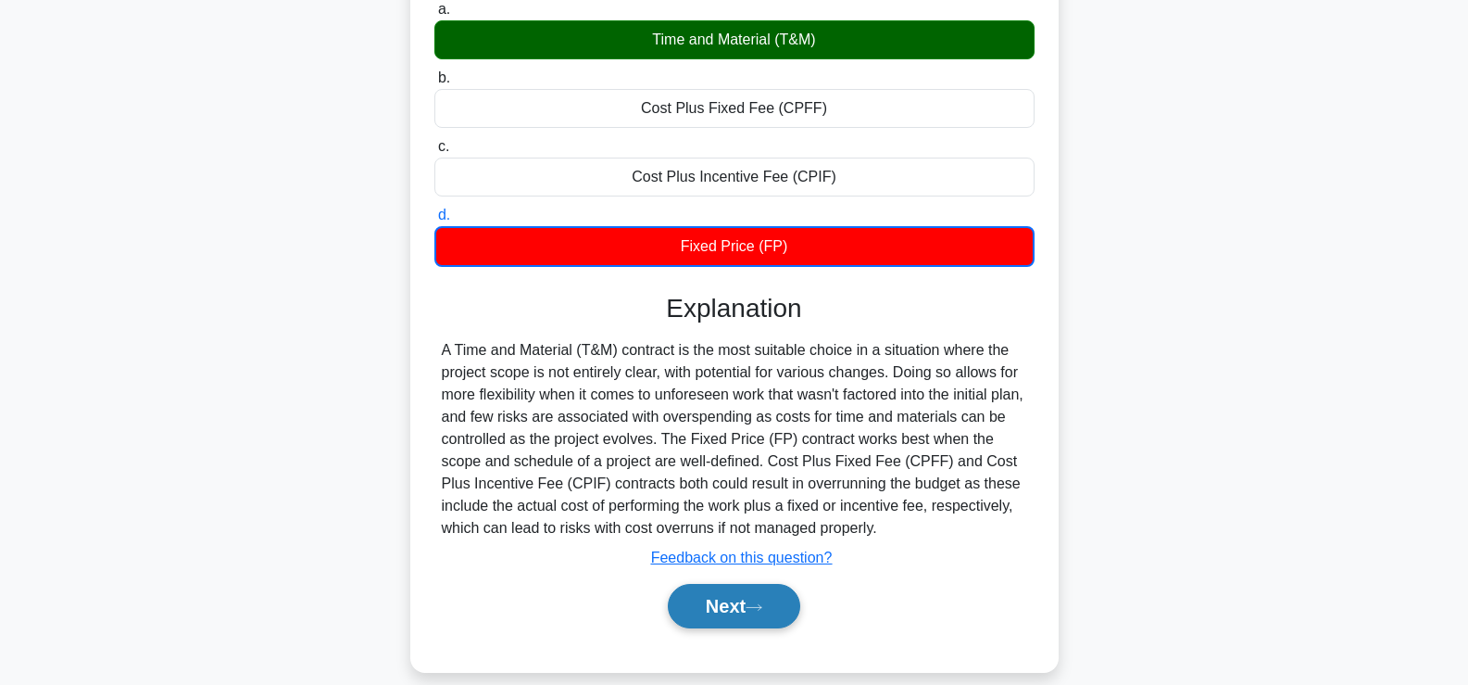
click at [726, 621] on button "Next" at bounding box center [734, 606] width 132 height 44
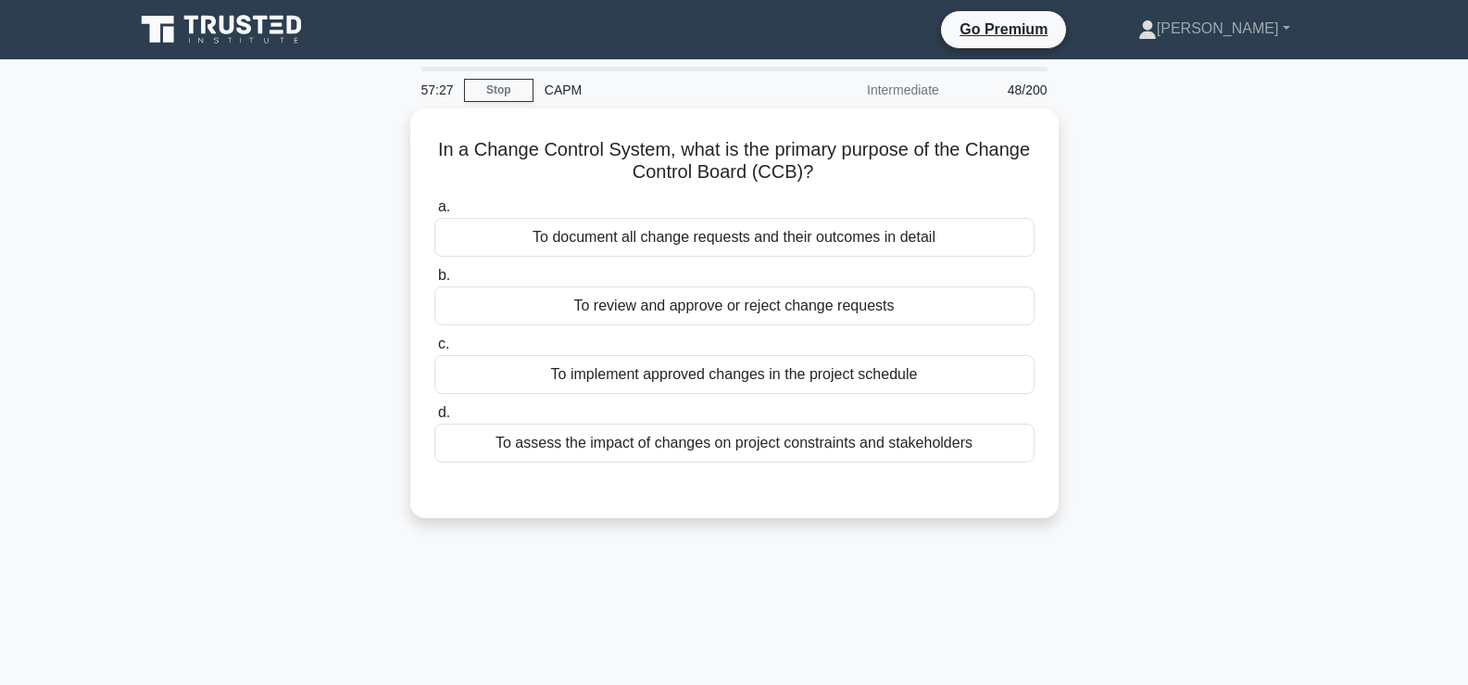
scroll to position [1, 0]
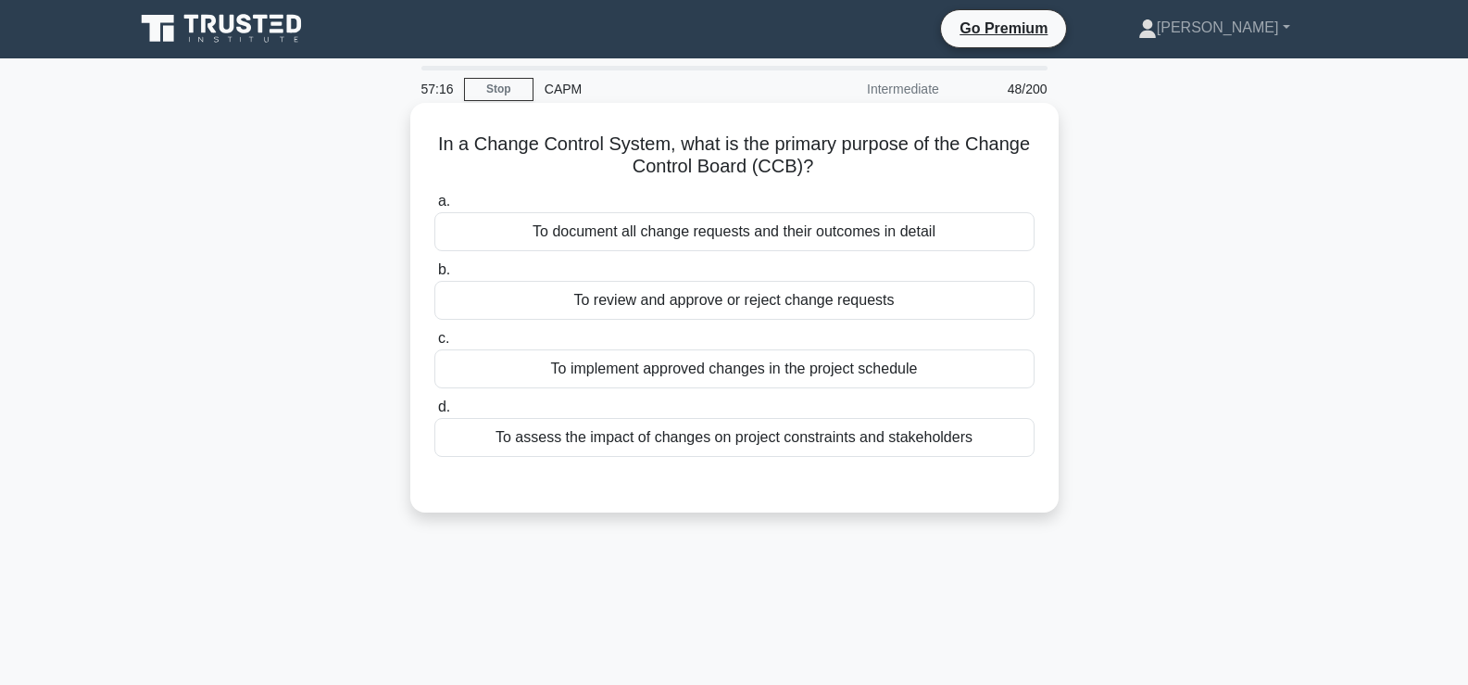
click at [926, 300] on div "To review and approve or reject change requests" at bounding box center [735, 300] width 600 height 39
click at [435, 276] on input "b. To review and approve or reject change requests" at bounding box center [435, 270] width 0 height 12
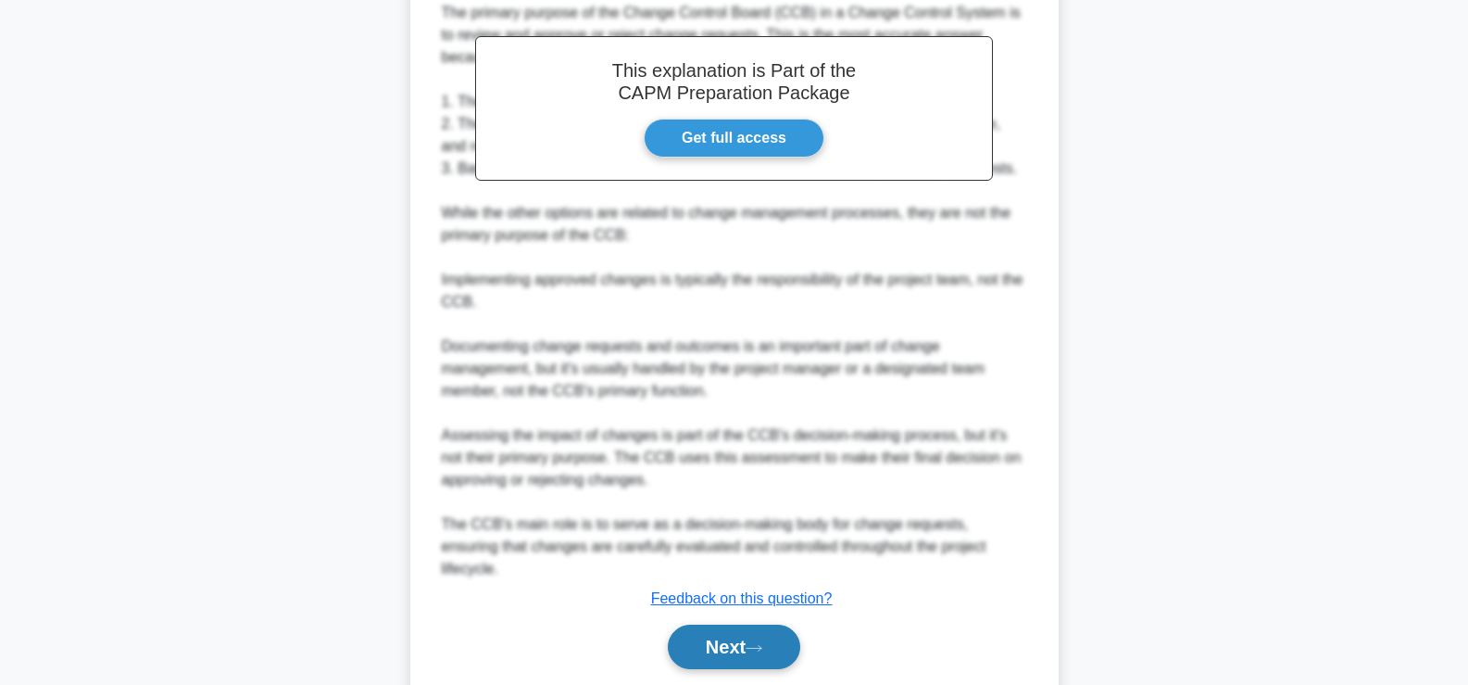
click at [741, 624] on button "Next" at bounding box center [734, 646] width 132 height 44
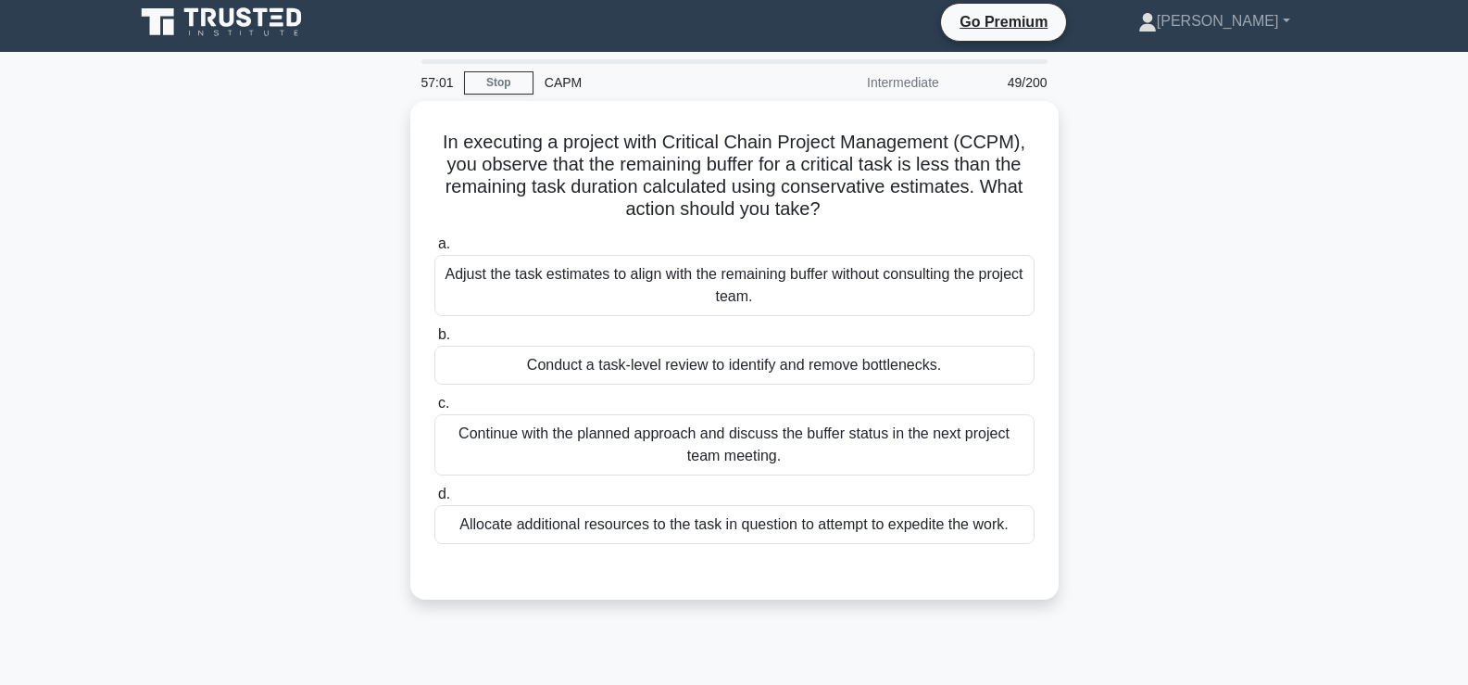
scroll to position [7, 0]
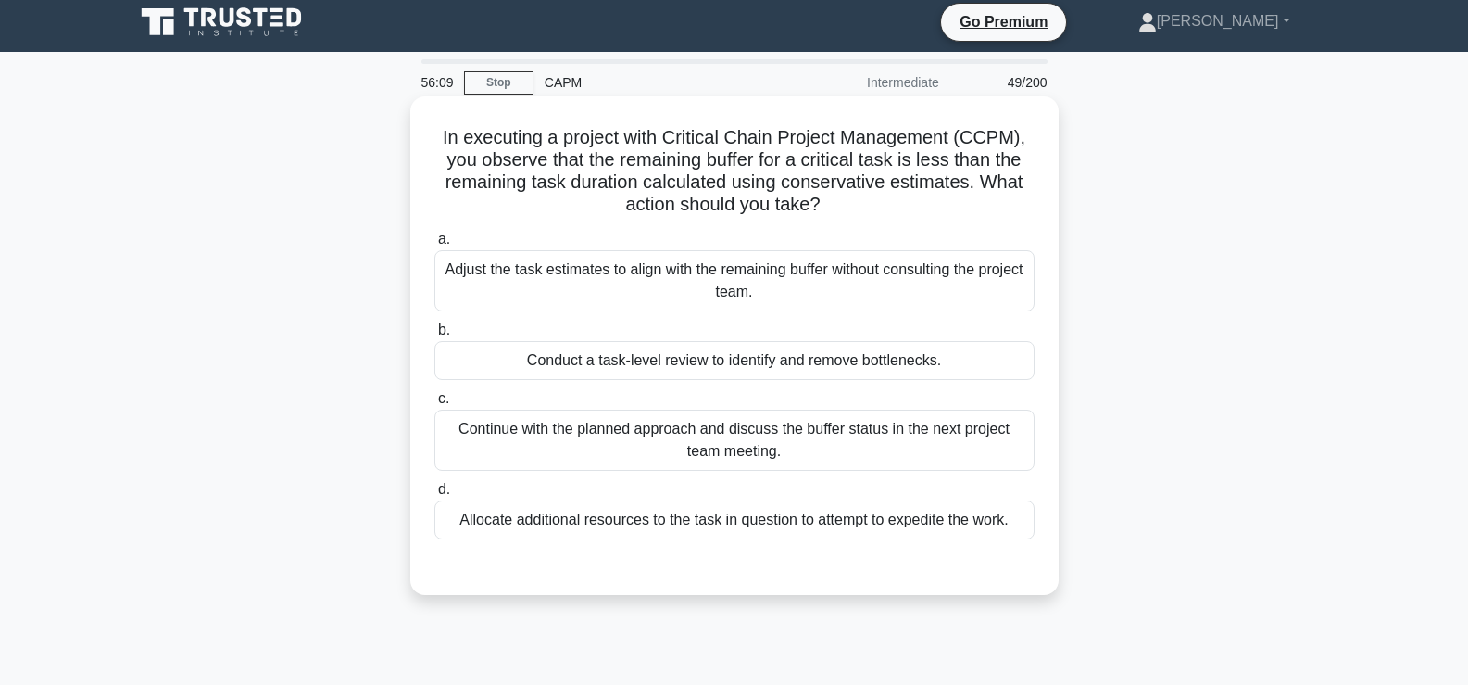
click at [954, 359] on div "Conduct a task-level review to identify and remove bottlenecks." at bounding box center [735, 360] width 600 height 39
click at [435, 336] on input "b. Conduct a task-level review to identify and remove bottlenecks." at bounding box center [435, 330] width 0 height 12
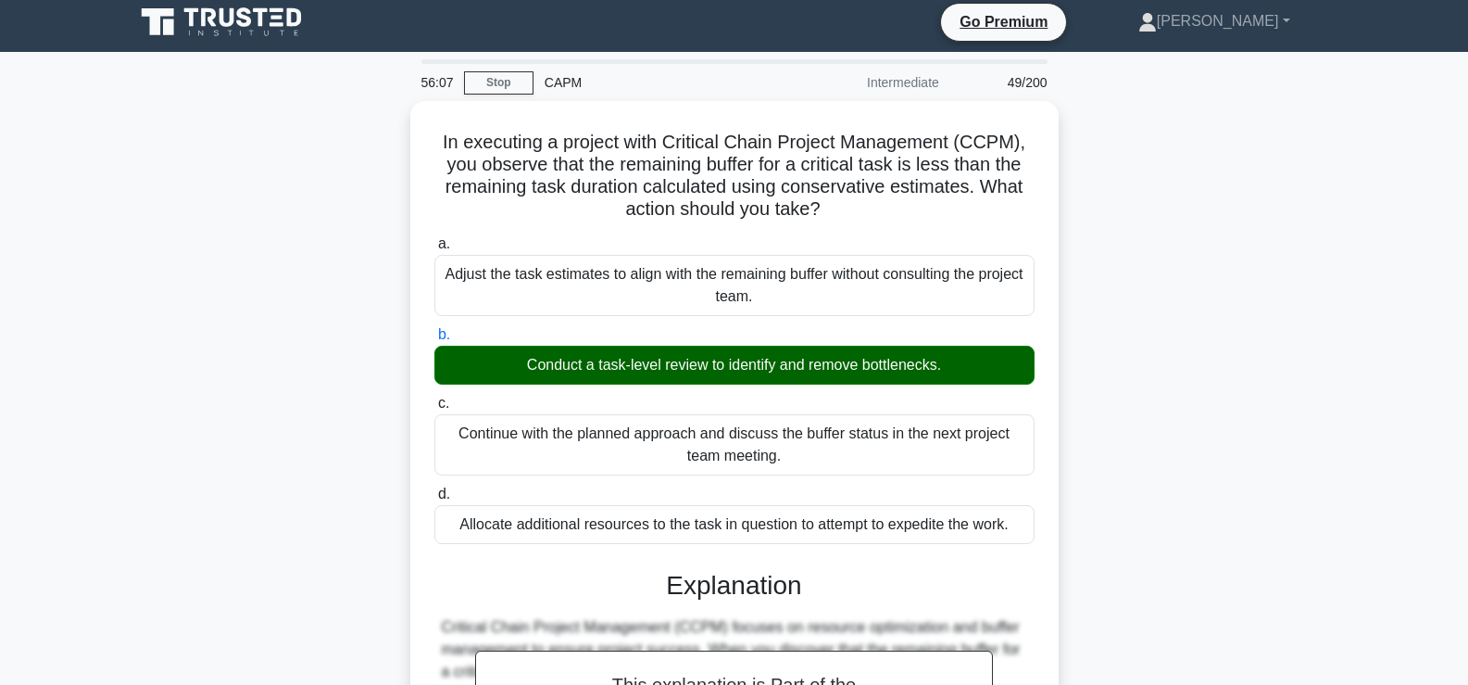
scroll to position [436, 0]
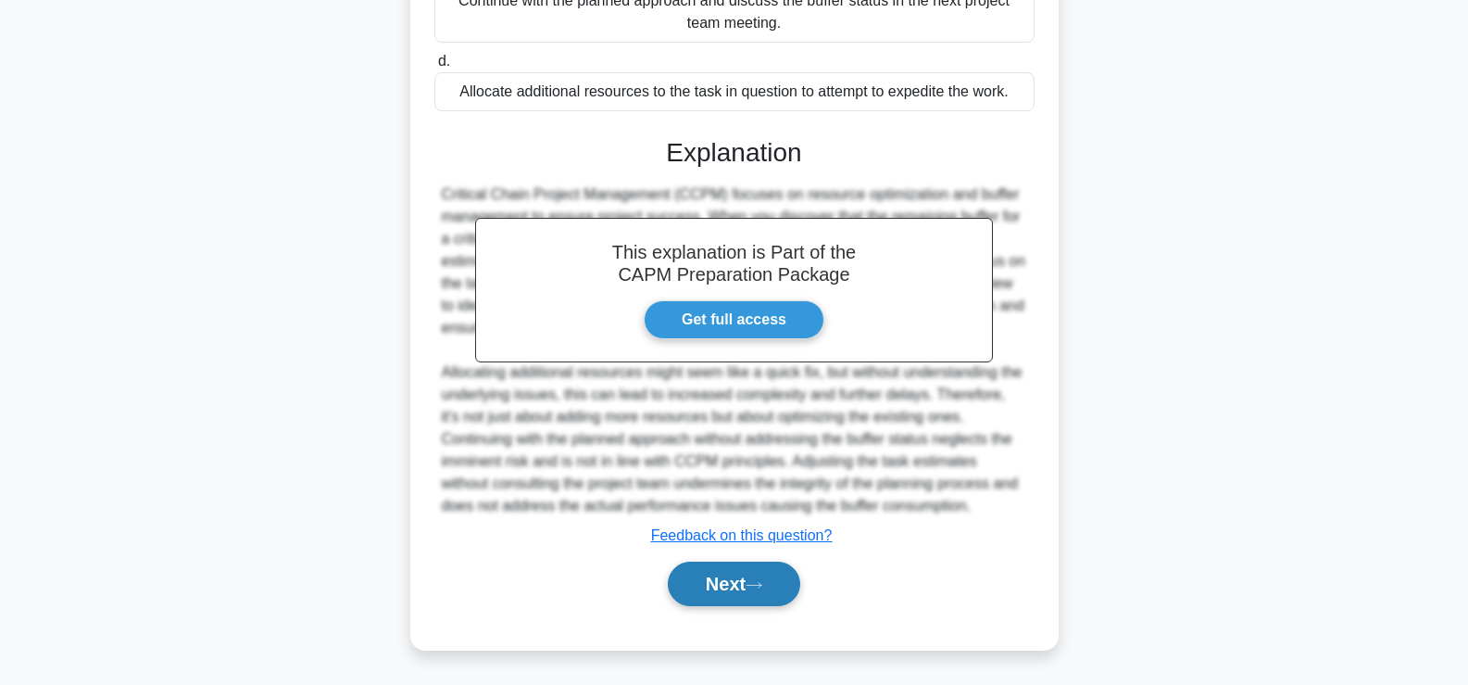
click at [750, 576] on button "Next" at bounding box center [734, 583] width 132 height 44
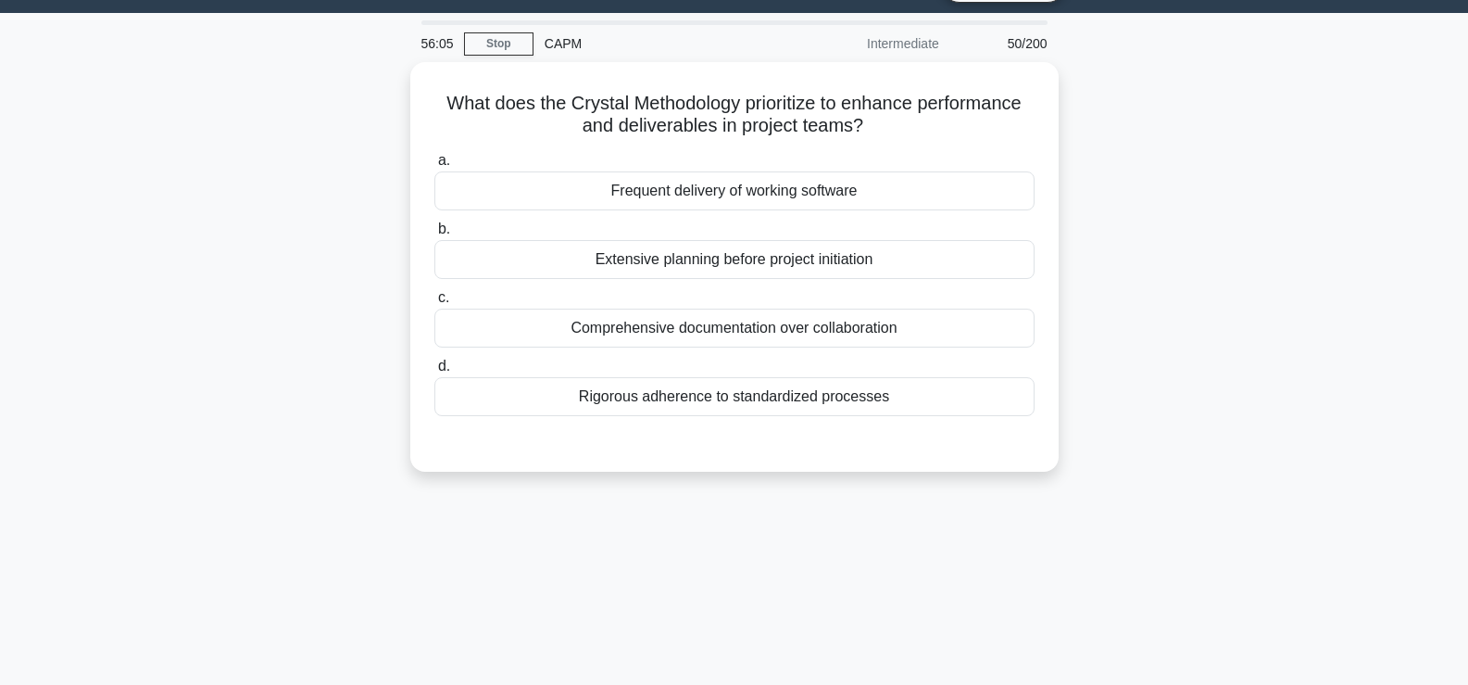
scroll to position [0, 0]
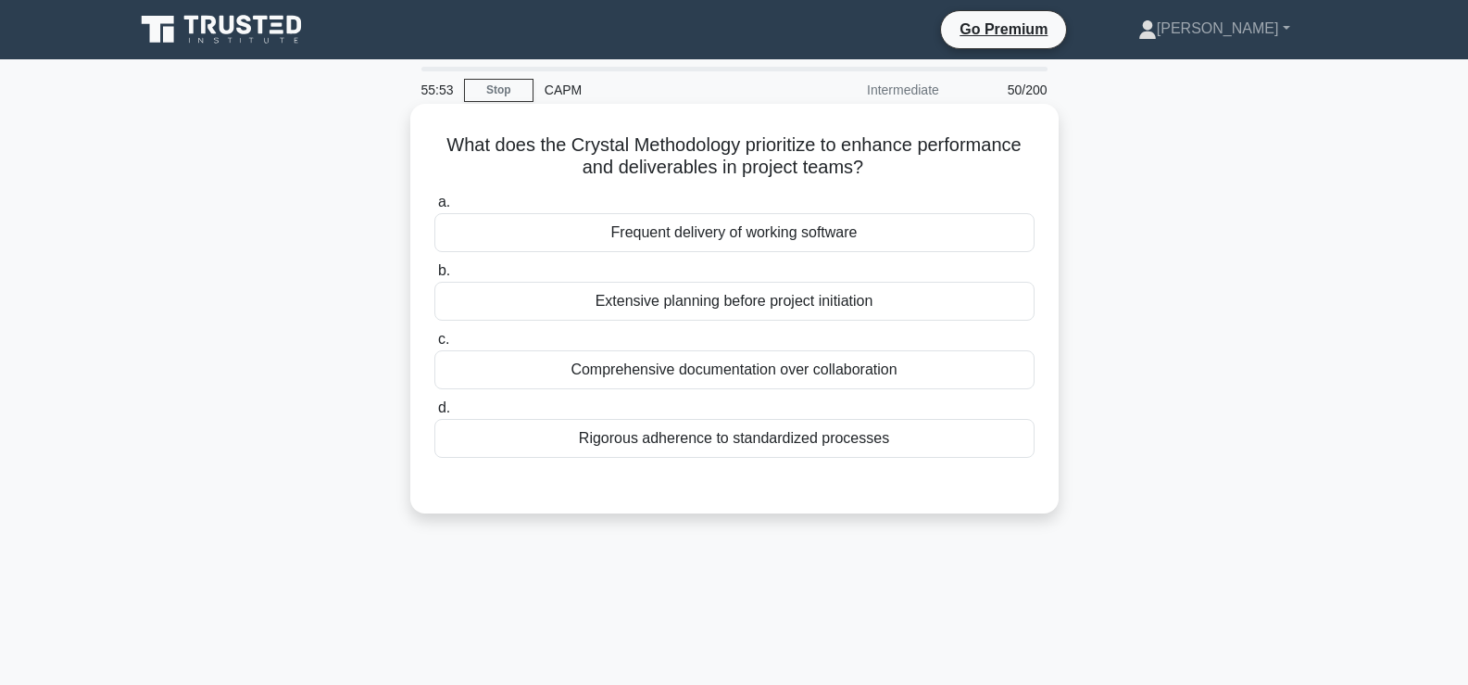
click at [953, 246] on div "Frequent delivery of working software" at bounding box center [735, 232] width 600 height 39
click at [435, 208] on input "a. Frequent delivery of working software" at bounding box center [435, 202] width 0 height 12
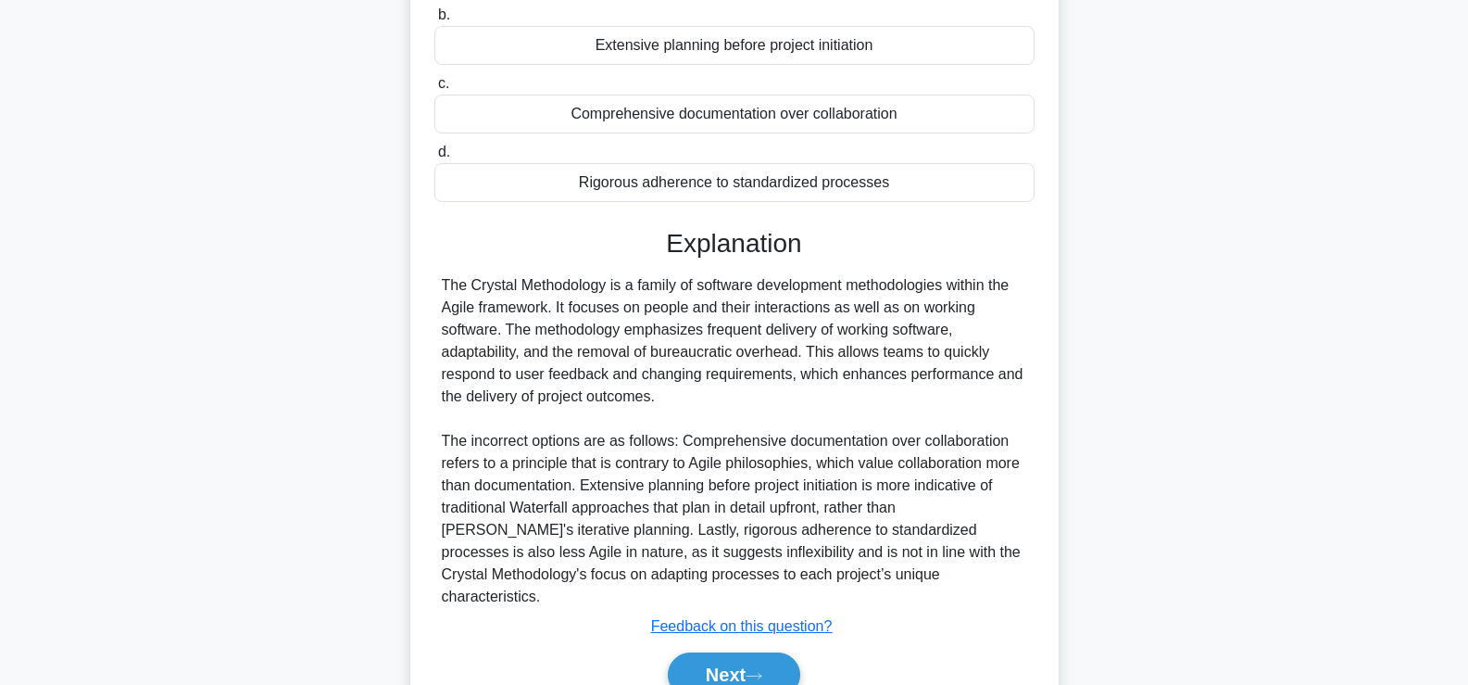
scroll to position [288, 0]
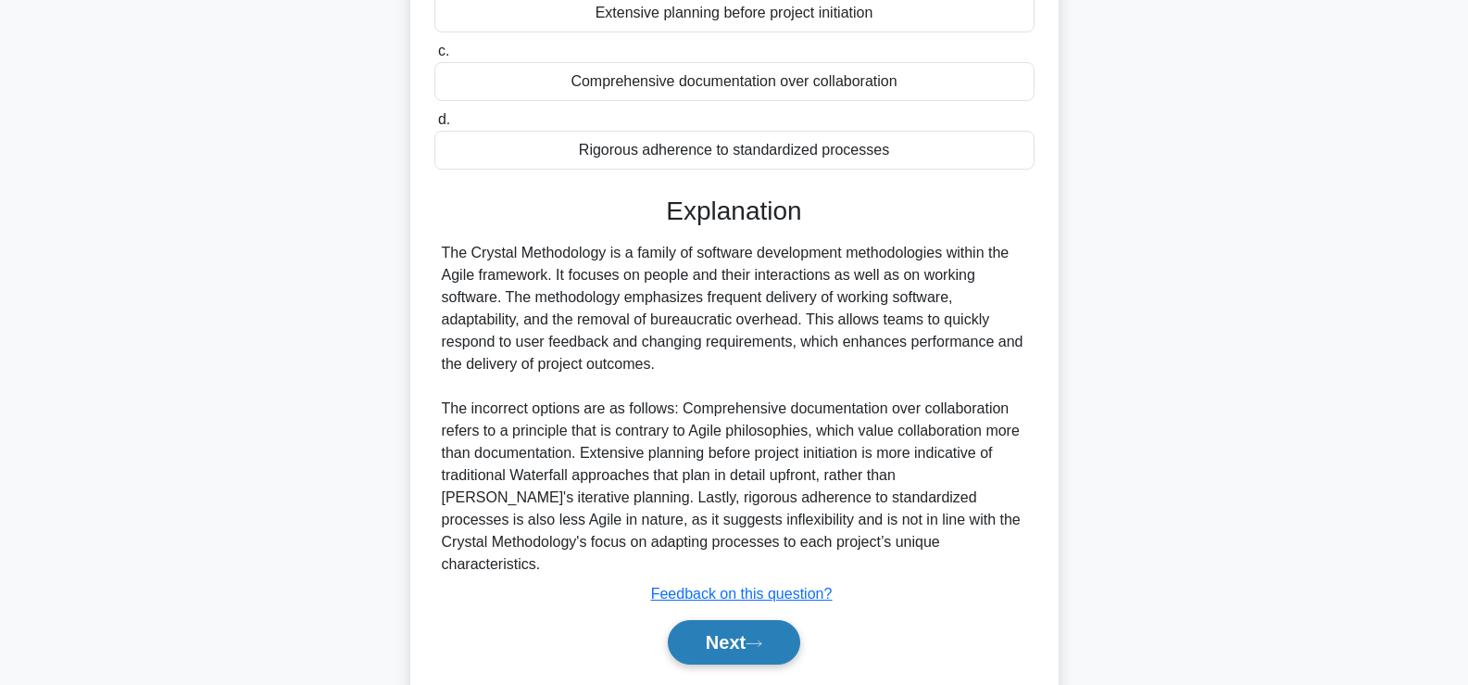
click at [729, 621] on button "Next" at bounding box center [734, 642] width 132 height 44
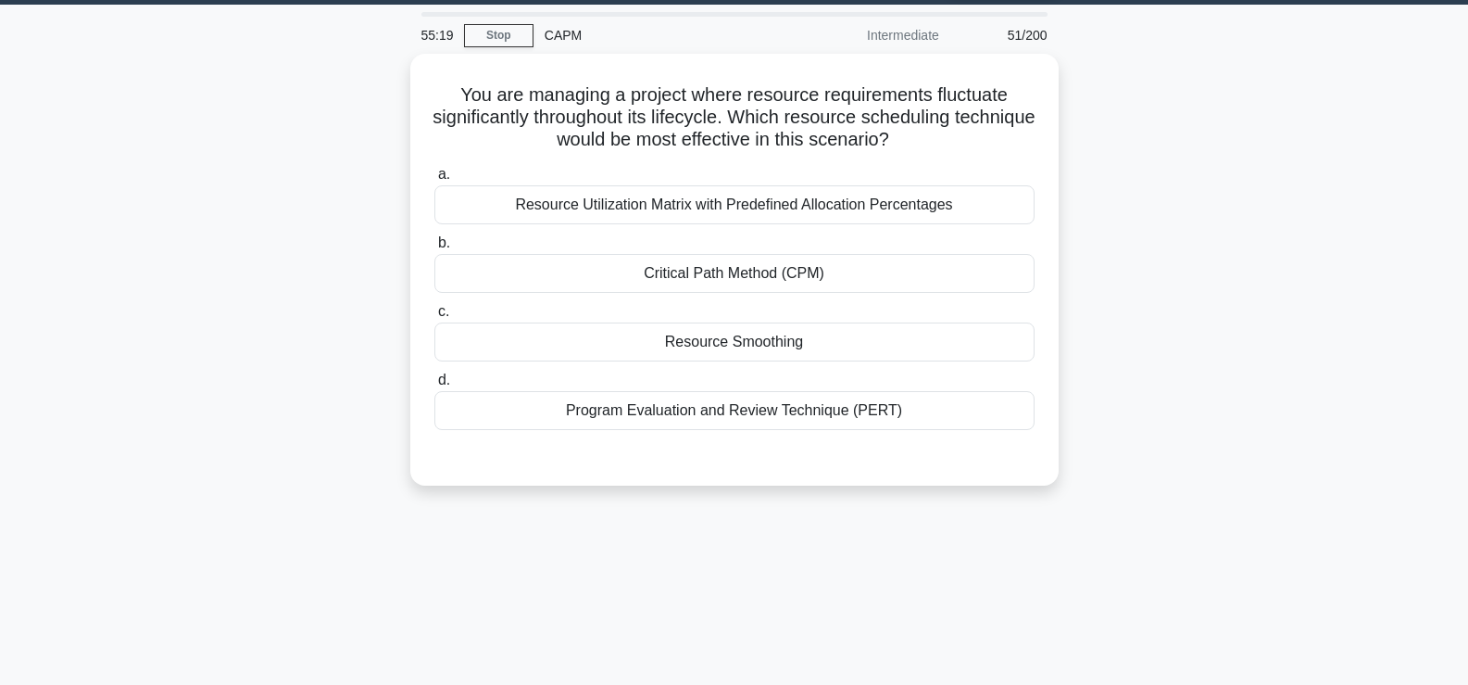
scroll to position [54, 0]
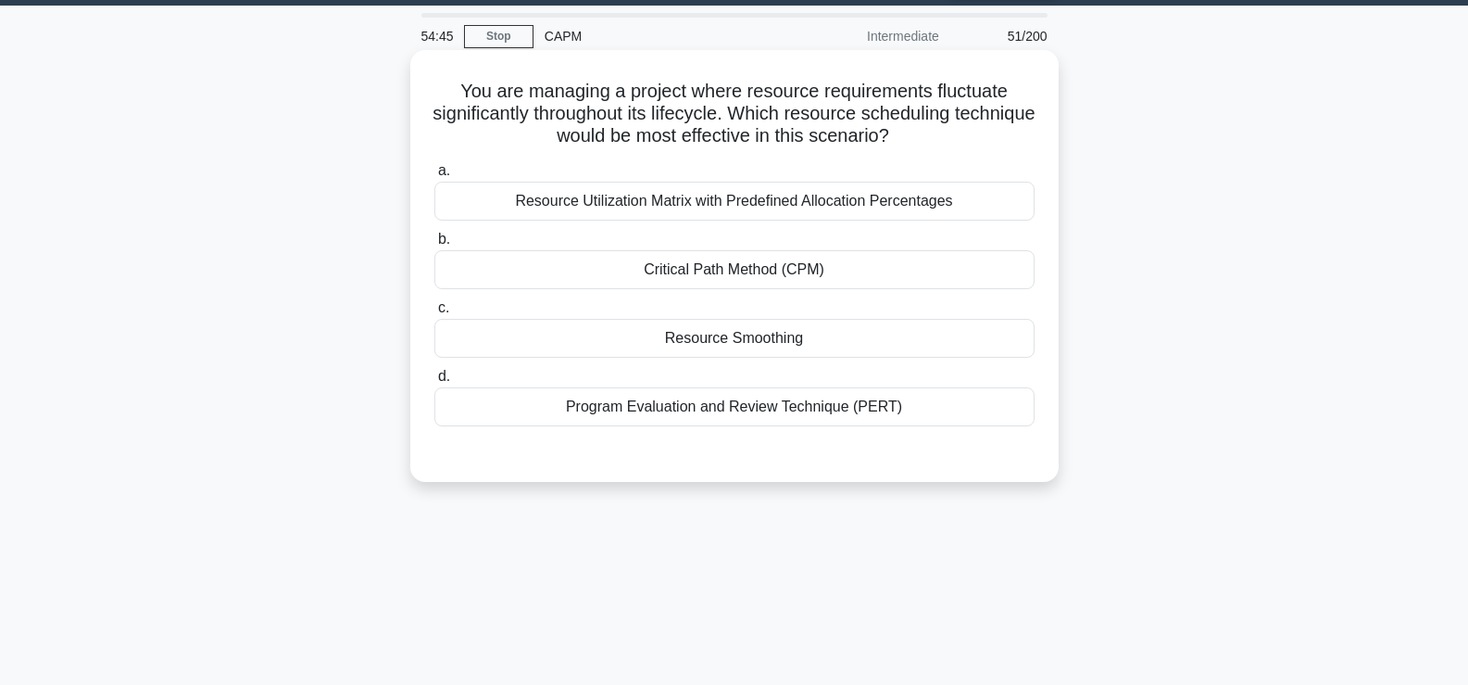
click at [994, 188] on div "Resource Utilization Matrix with Predefined Allocation Percentages" at bounding box center [735, 201] width 600 height 39
click at [435, 177] on input "a. Resource Utilization Matrix with Predefined Allocation Percentages" at bounding box center [435, 171] width 0 height 12
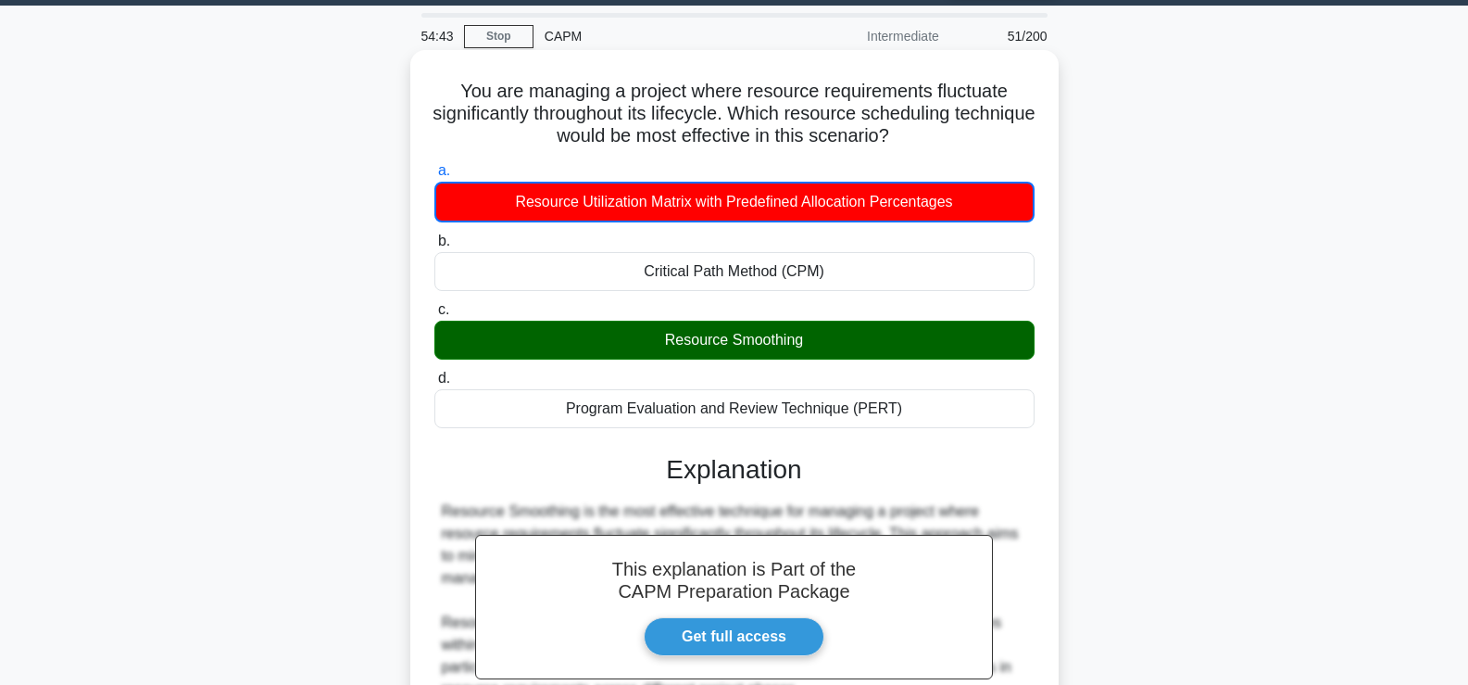
click at [1025, 386] on label "d. Program Evaluation and Review Technique (PERT)" at bounding box center [735, 397] width 600 height 61
click at [435, 384] on input "d. Program Evaluation and Review Technique (PERT)" at bounding box center [435, 378] width 0 height 12
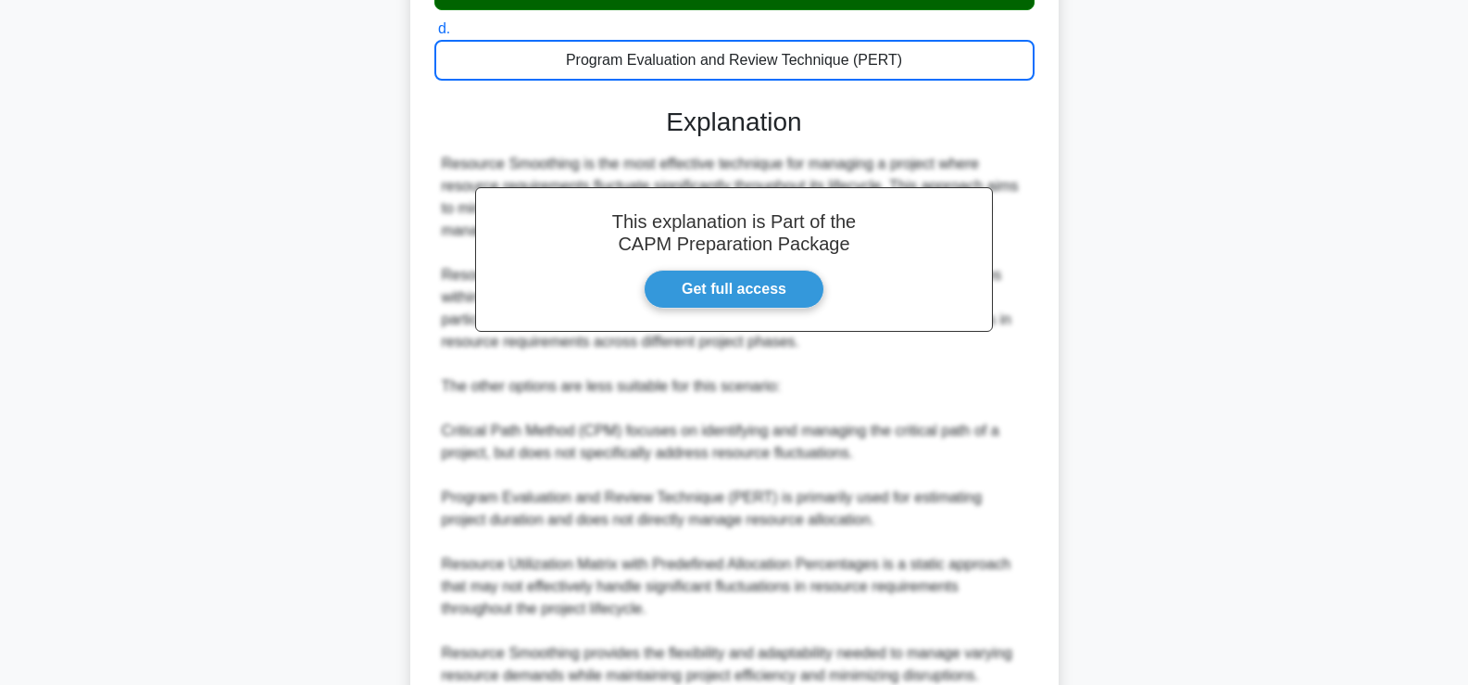
scroll to position [572, 0]
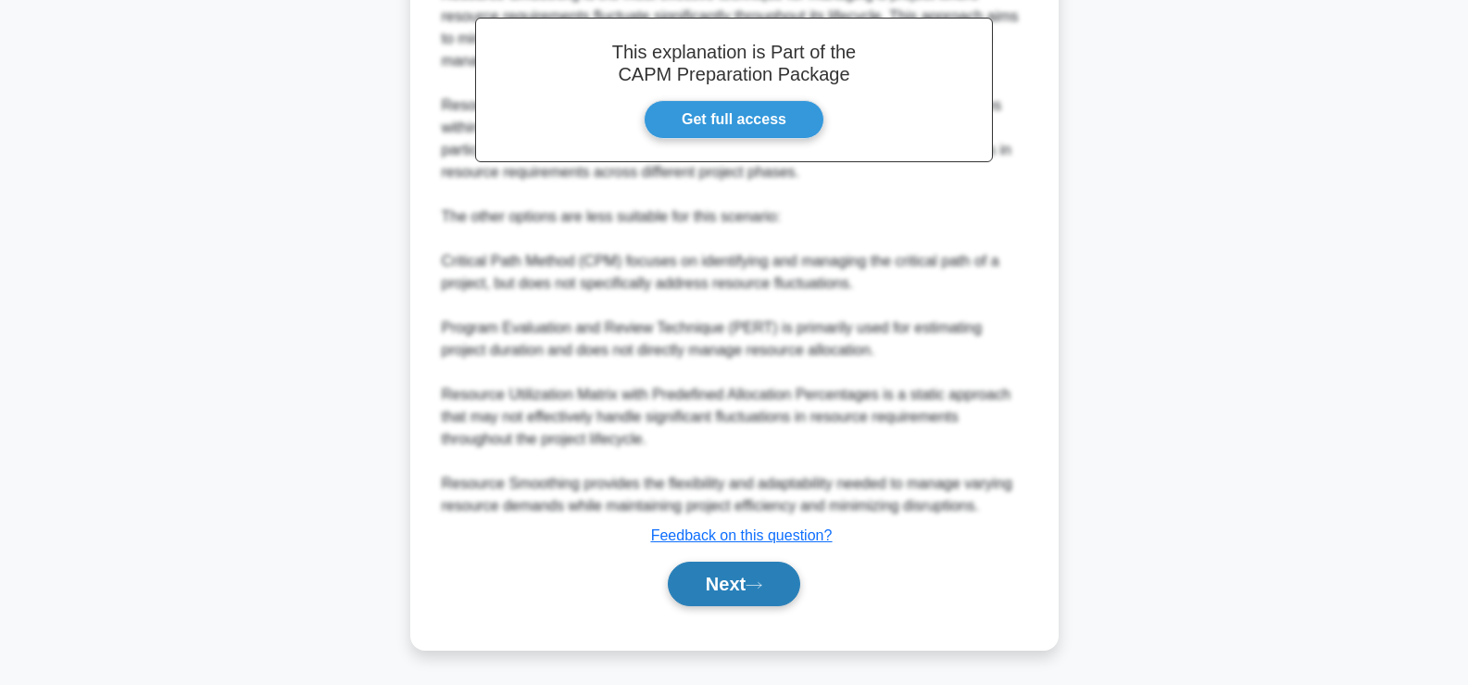
click at [743, 581] on button "Next" at bounding box center [734, 583] width 132 height 44
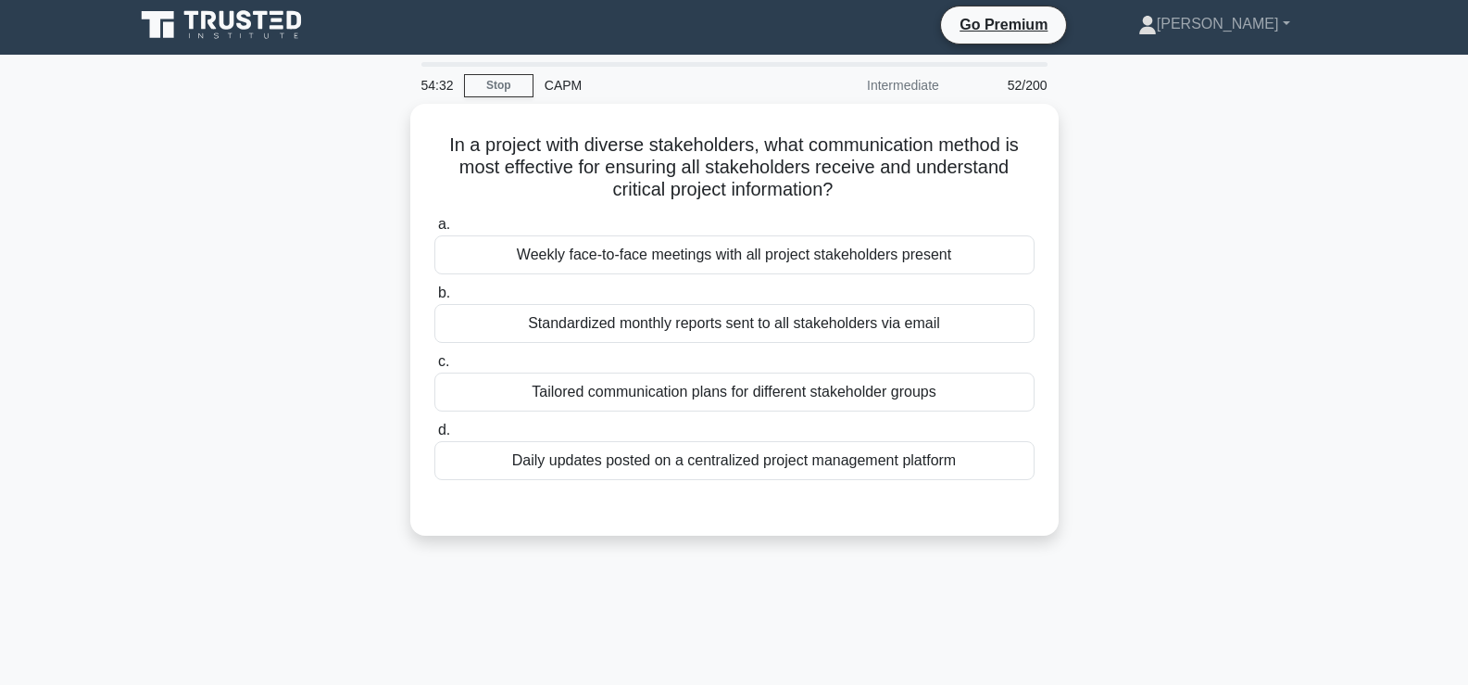
scroll to position [4, 0]
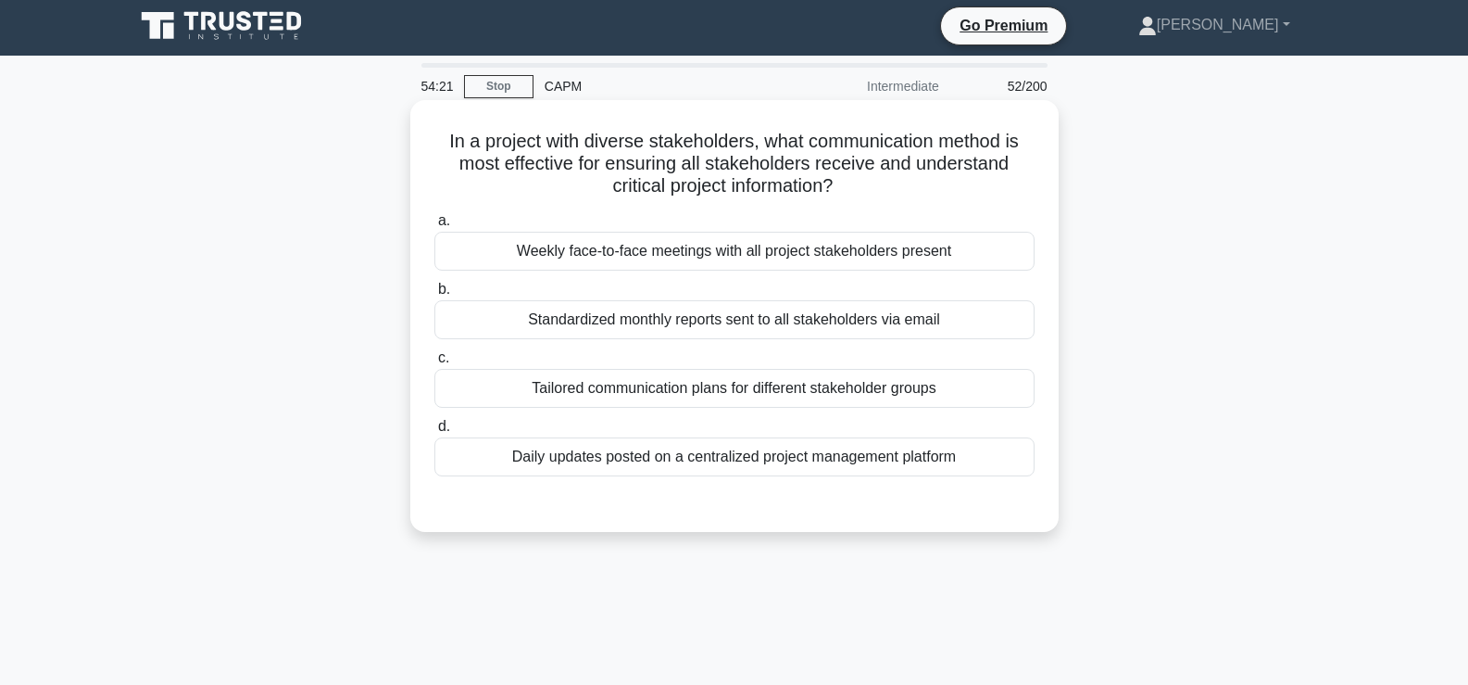
click at [586, 235] on div "Weekly face-to-face meetings with all project stakeholders present" at bounding box center [735, 251] width 600 height 39
click at [435, 227] on input "a. Weekly face-to-face meetings with all project stakeholders present" at bounding box center [435, 221] width 0 height 12
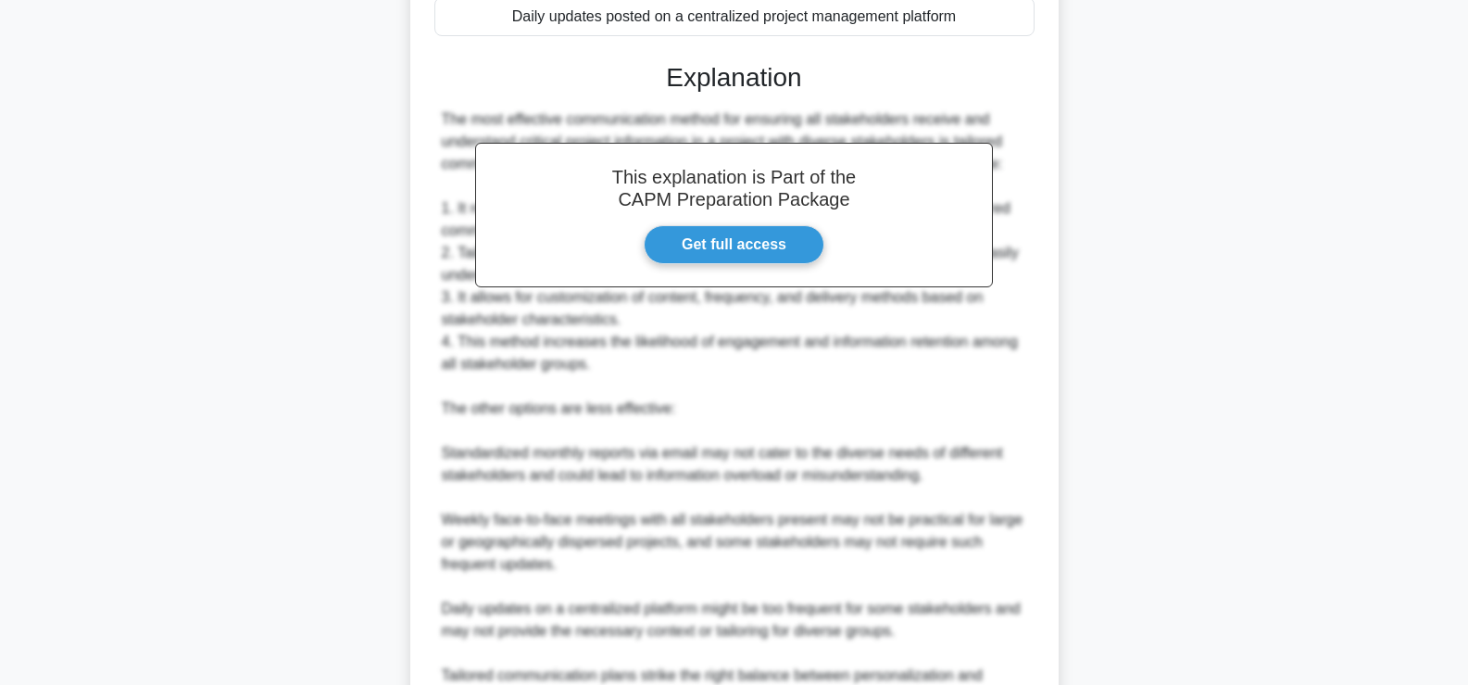
scroll to position [661, 0]
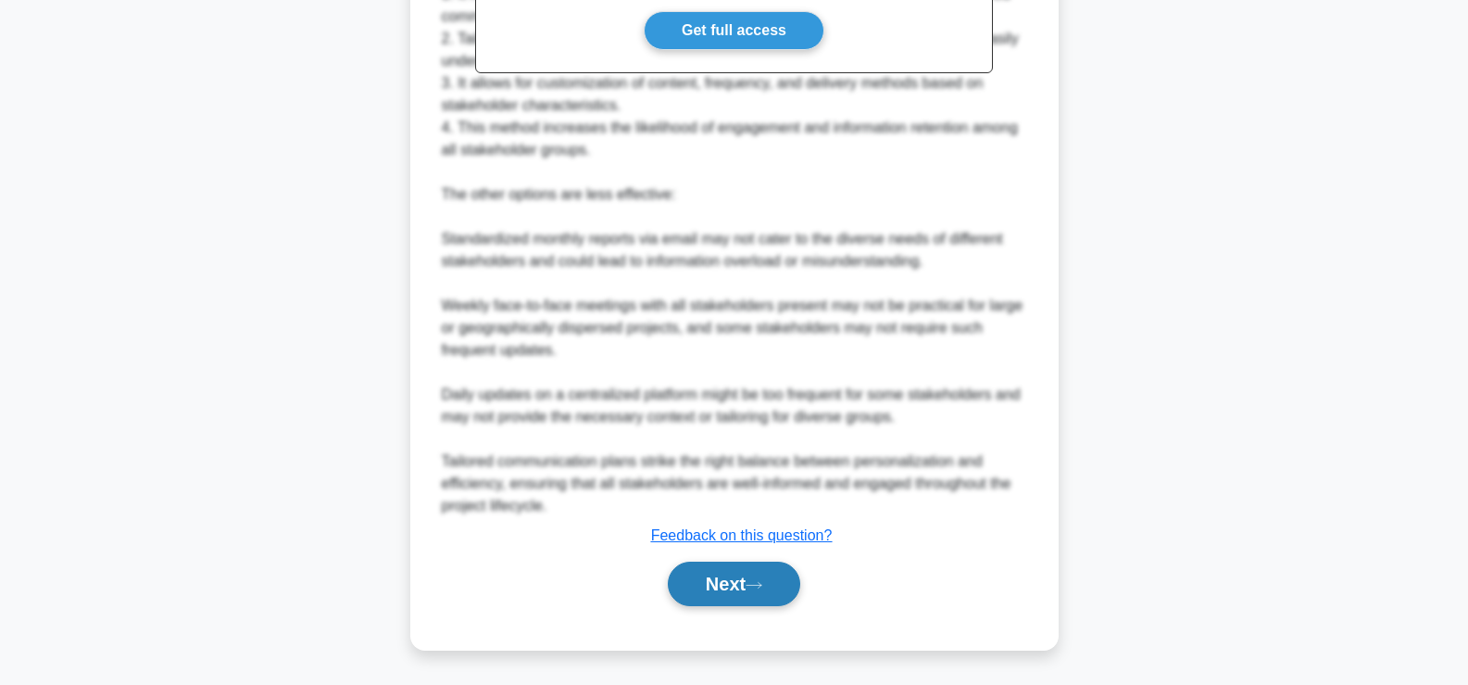
click at [715, 602] on button "Next" at bounding box center [734, 583] width 132 height 44
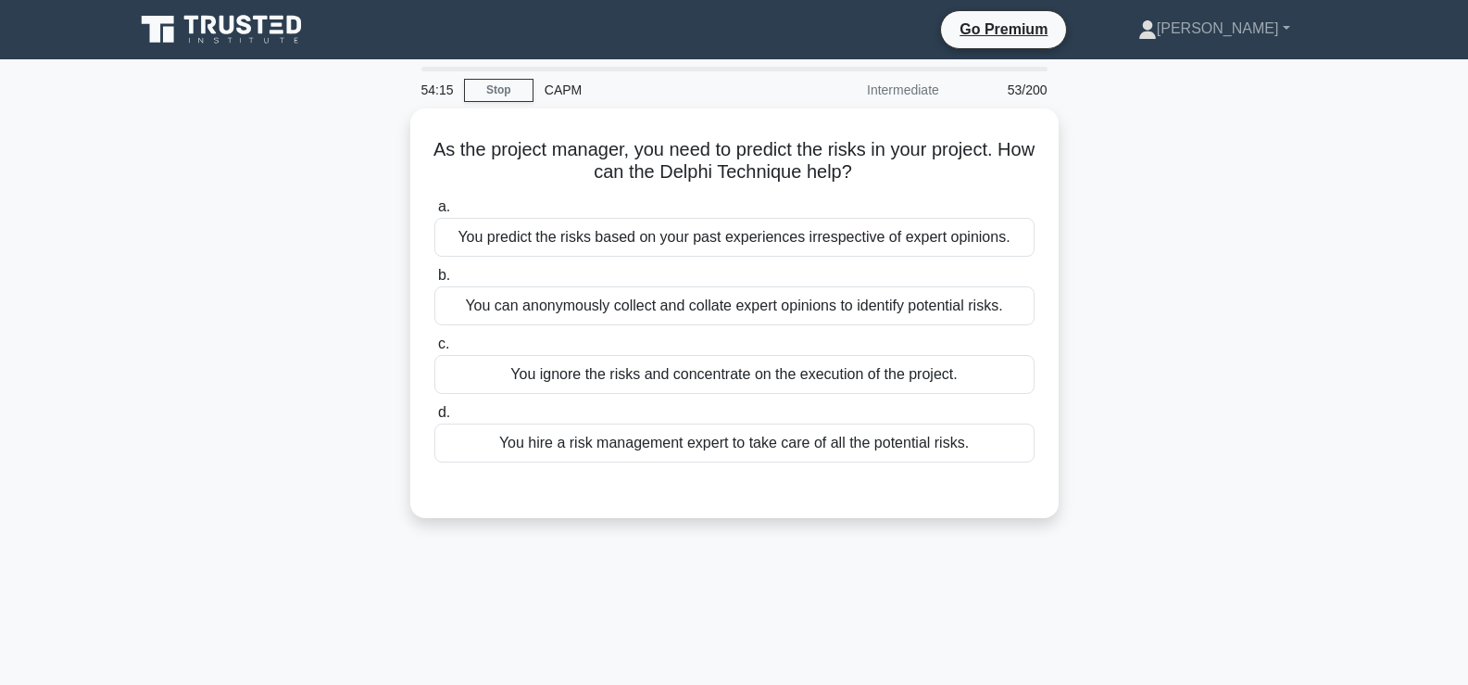
scroll to position [0, 0]
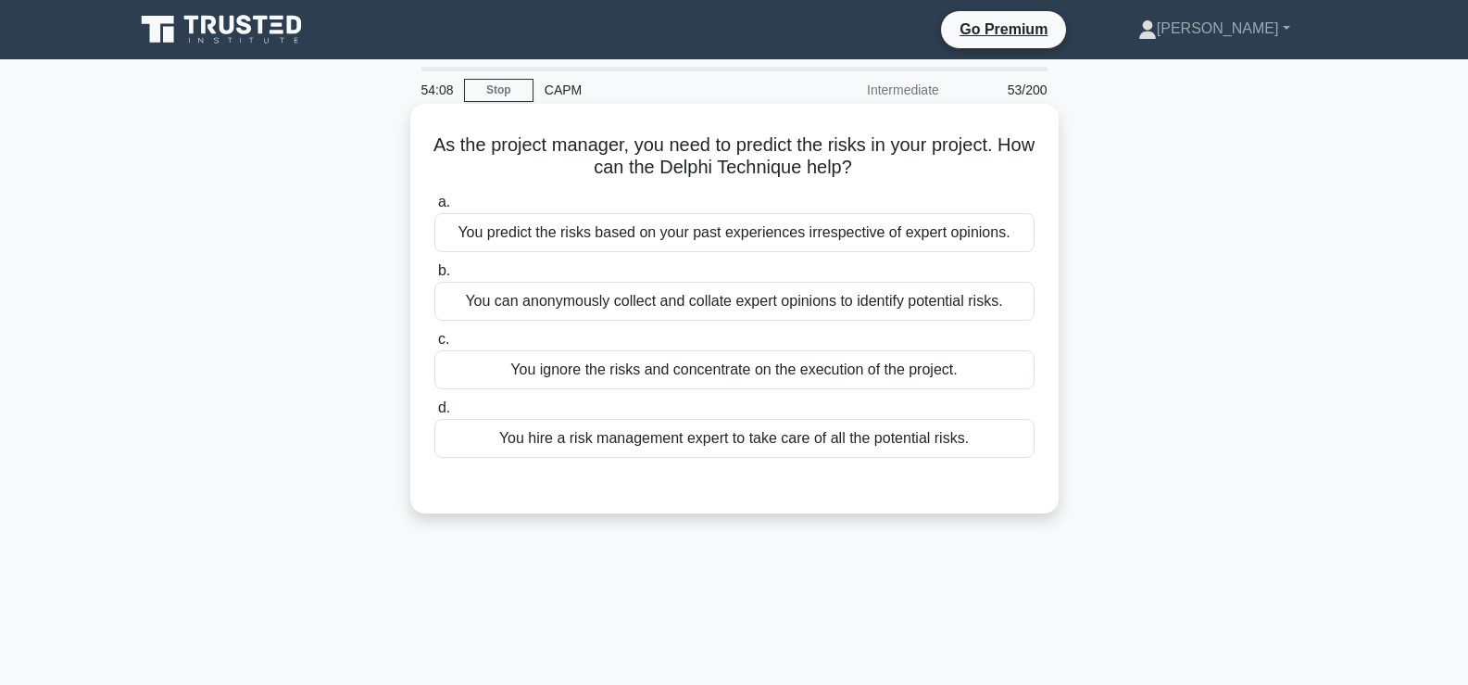
click at [963, 309] on div "You can anonymously collect and collate expert opinions to identify potential r…" at bounding box center [735, 301] width 600 height 39
click at [435, 277] on input "b. You can anonymously collect and collate expert opinions to identify potentia…" at bounding box center [435, 271] width 0 height 12
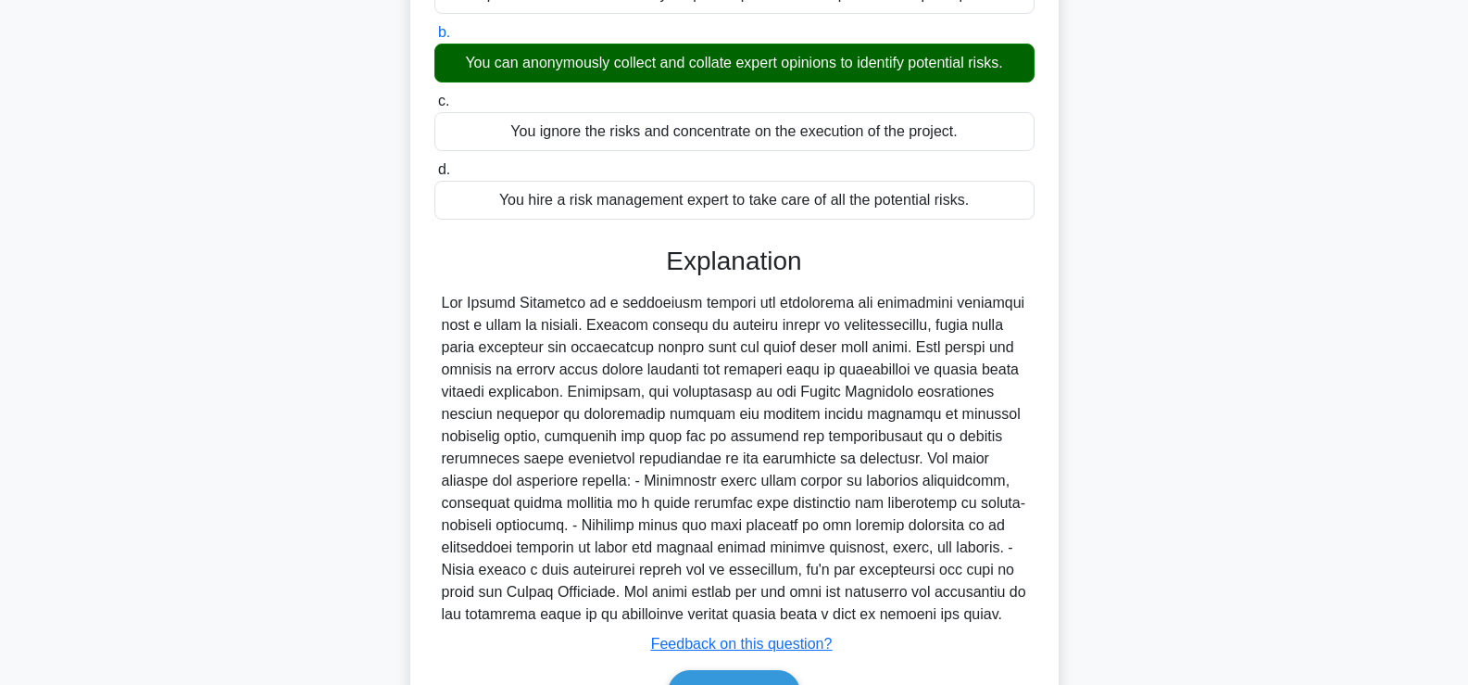
scroll to position [262, 0]
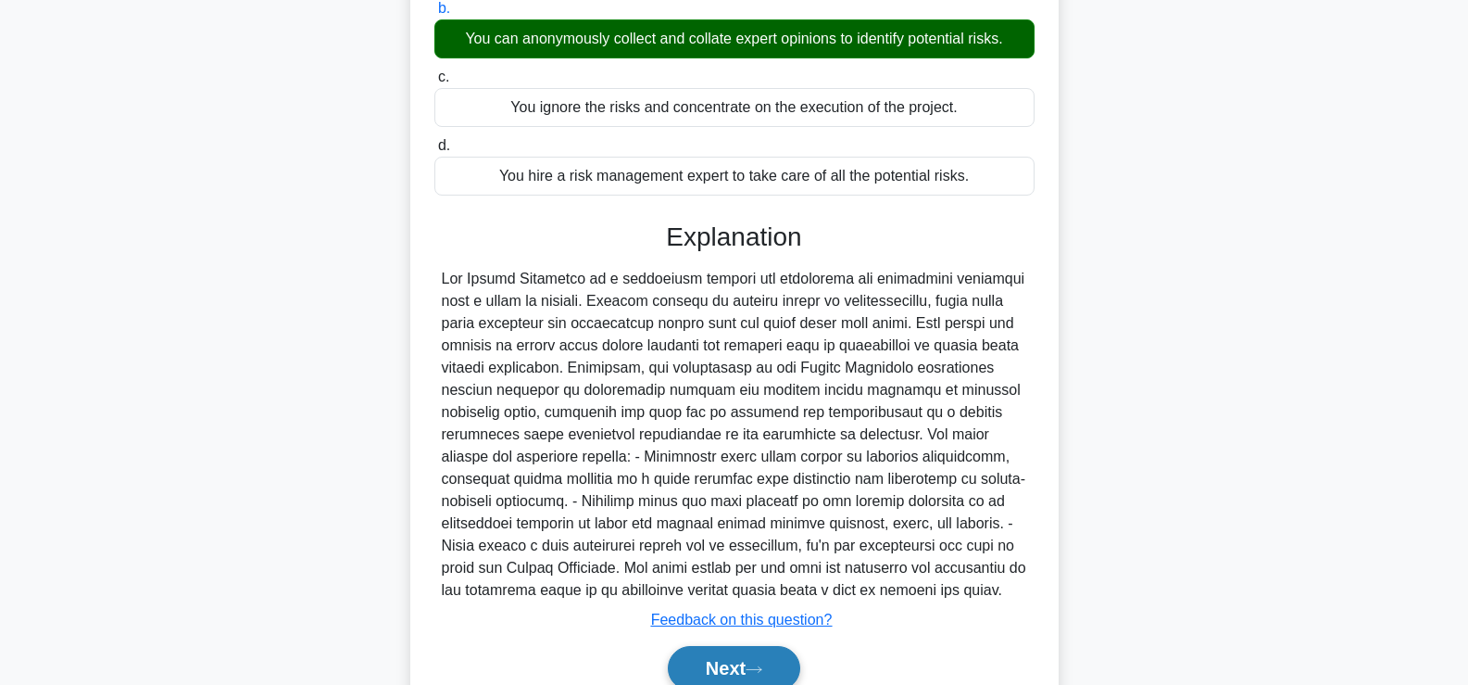
click at [736, 668] on button "Next" at bounding box center [734, 668] width 132 height 44
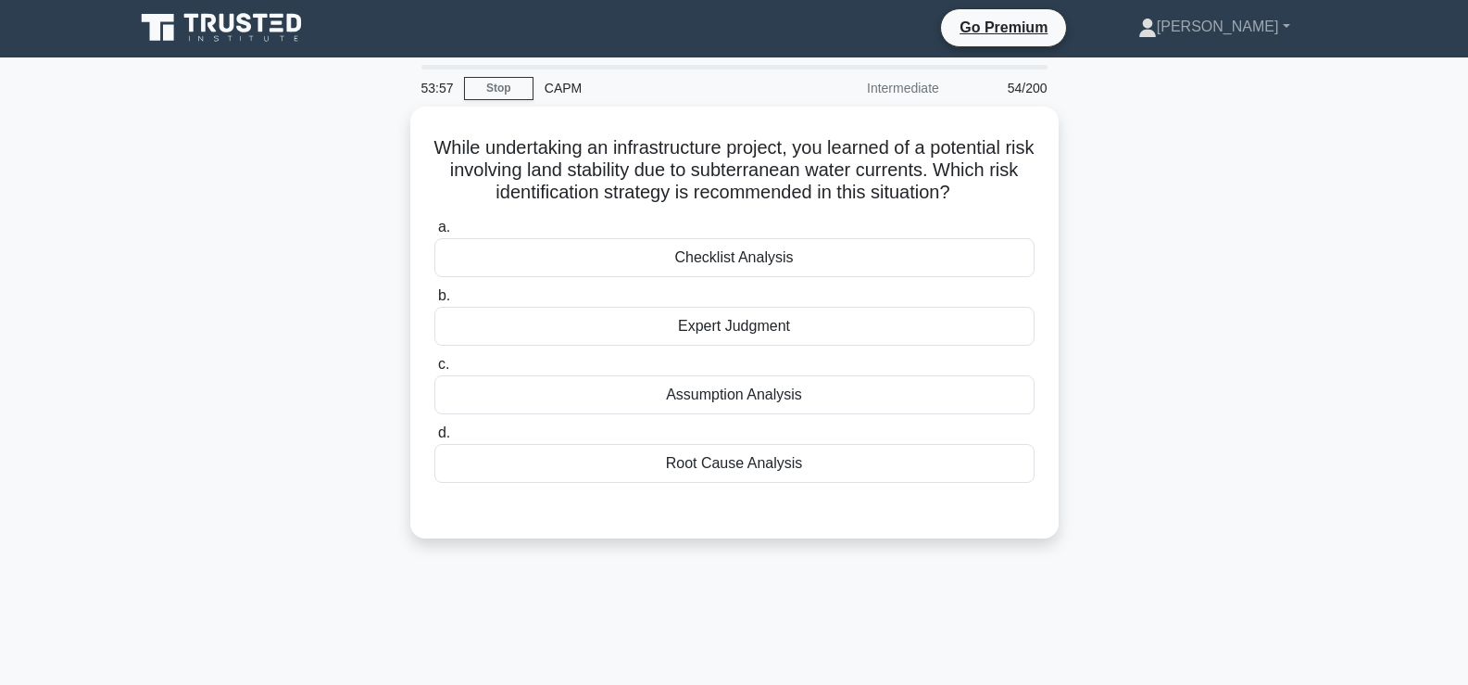
scroll to position [3, 0]
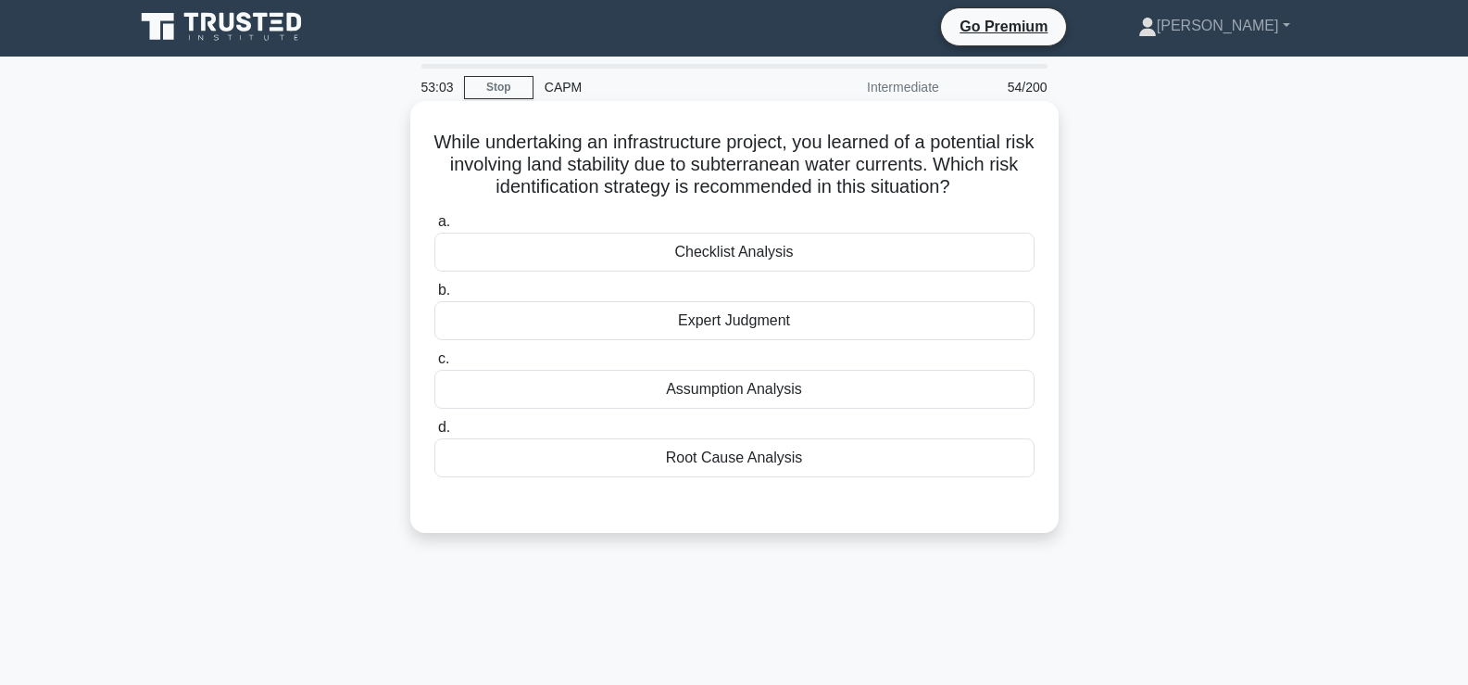
click at [748, 475] on div "Root Cause Analysis" at bounding box center [735, 457] width 600 height 39
click at [435, 434] on input "d. Root Cause Analysis" at bounding box center [435, 428] width 0 height 12
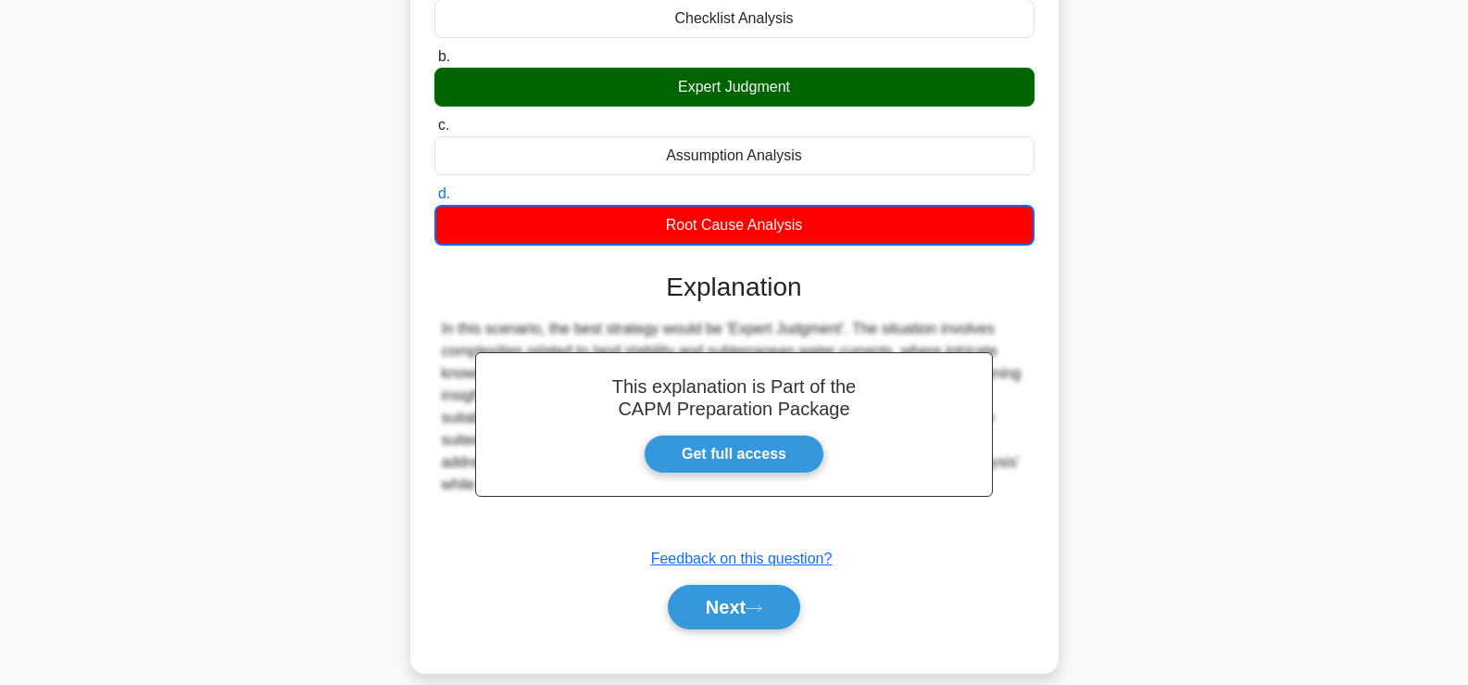
scroll to position [316, 0]
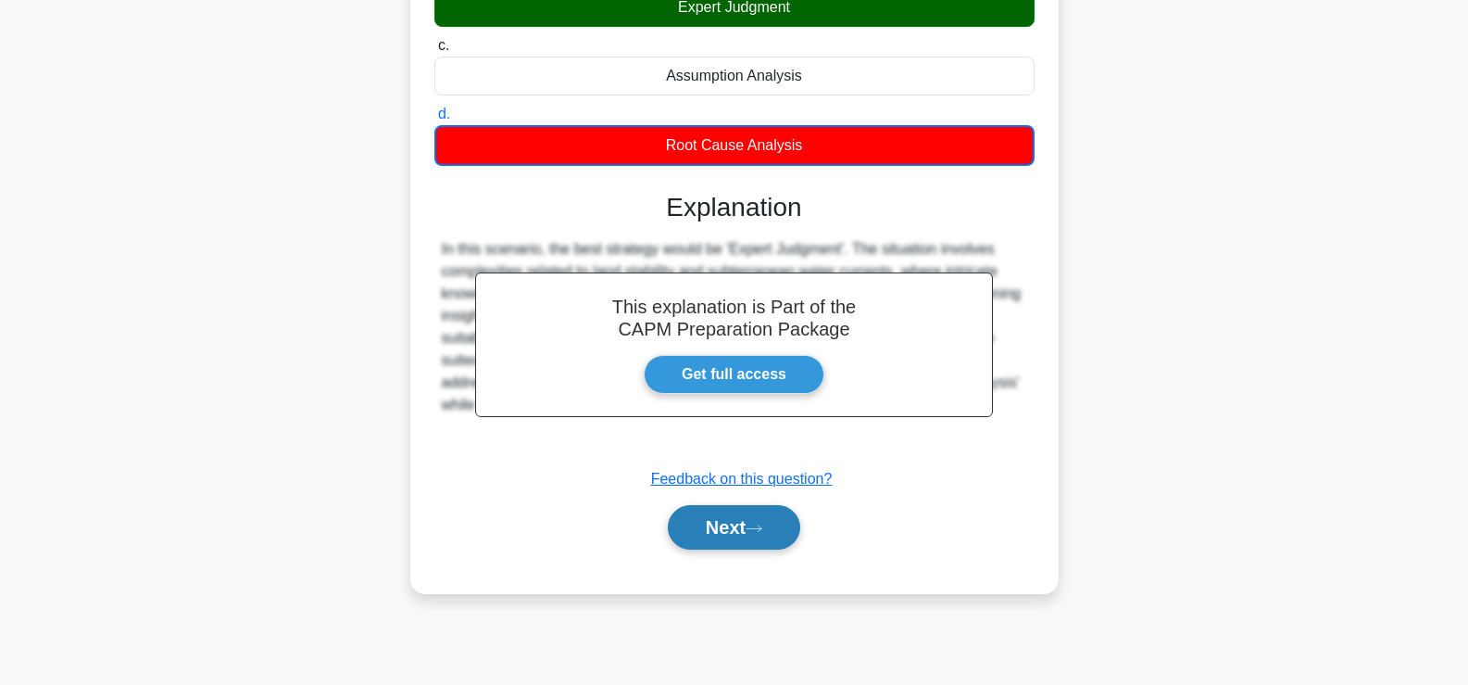
click at [749, 531] on button "Next" at bounding box center [734, 527] width 132 height 44
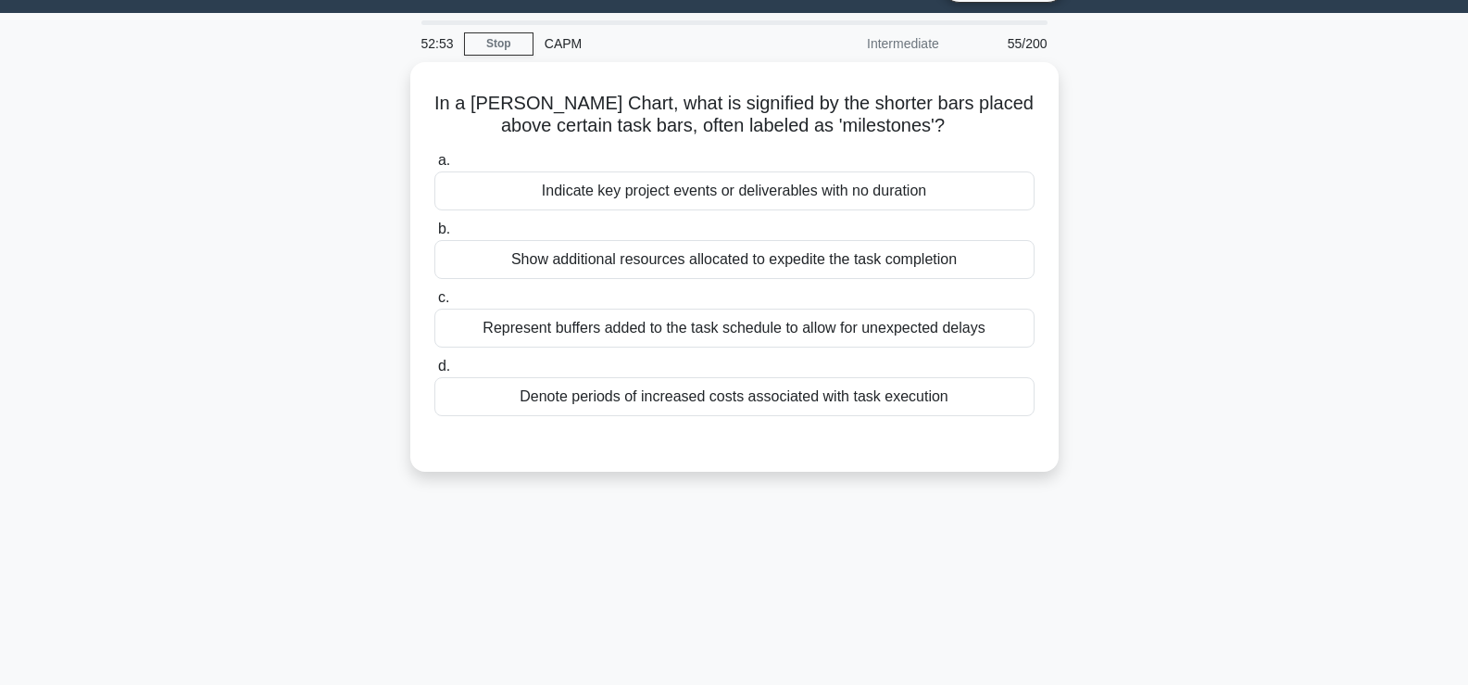
scroll to position [45, 0]
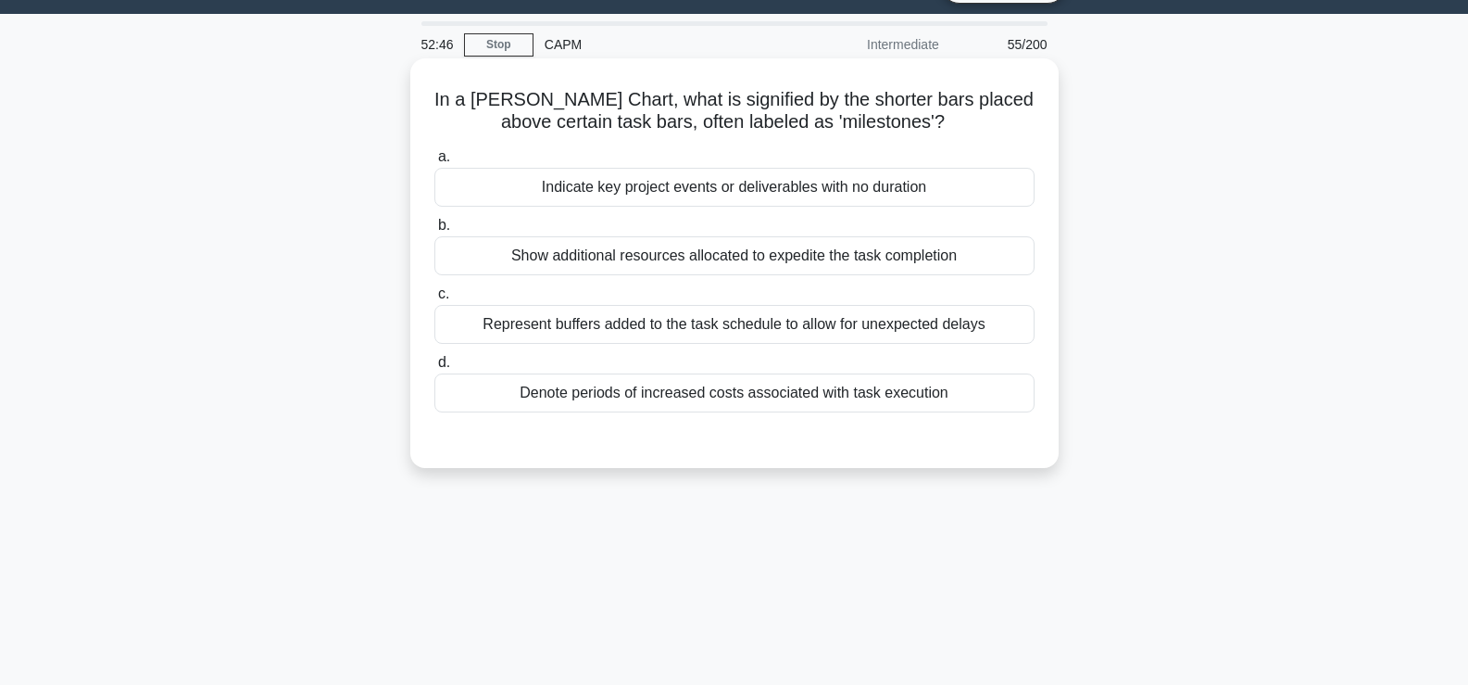
click at [981, 183] on div "Indicate key project events or deliverables with no duration" at bounding box center [735, 187] width 600 height 39
click at [435, 163] on input "a. Indicate key project events or deliverables with no duration" at bounding box center [435, 157] width 0 height 12
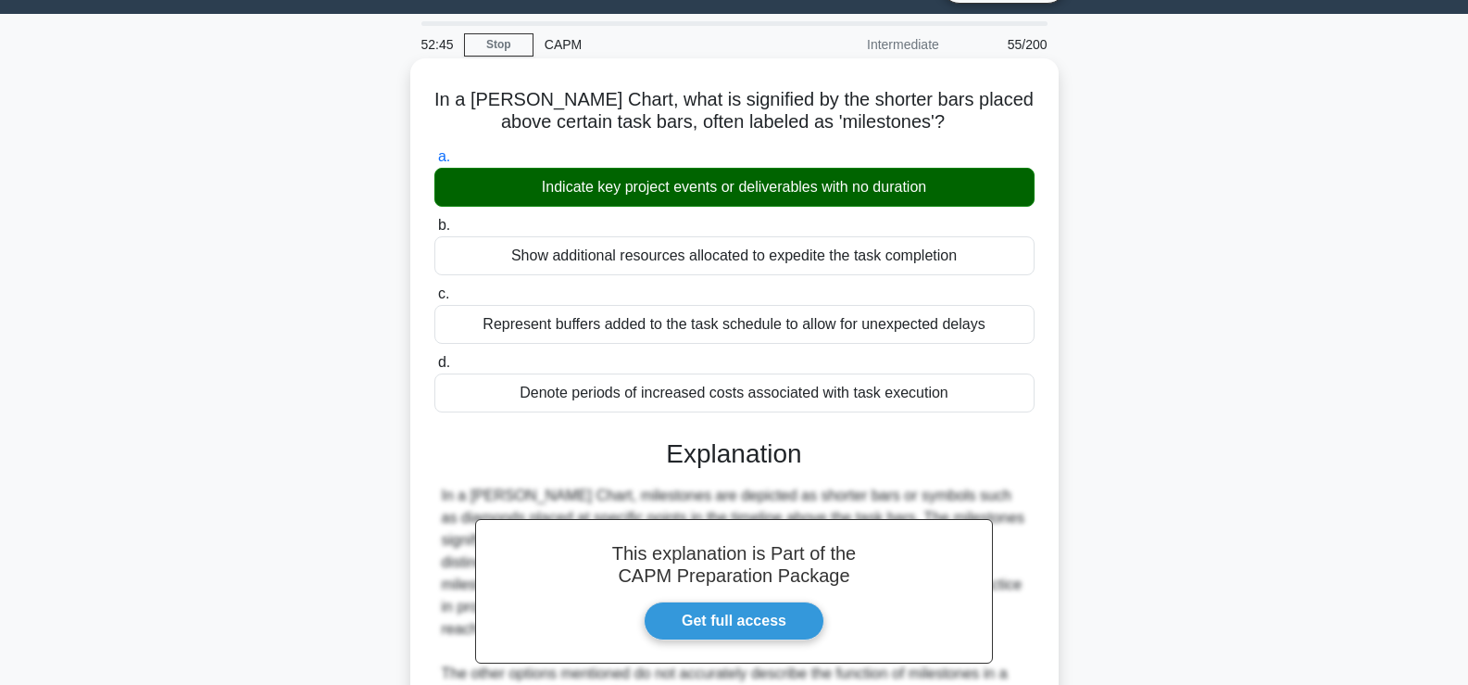
scroll to position [316, 0]
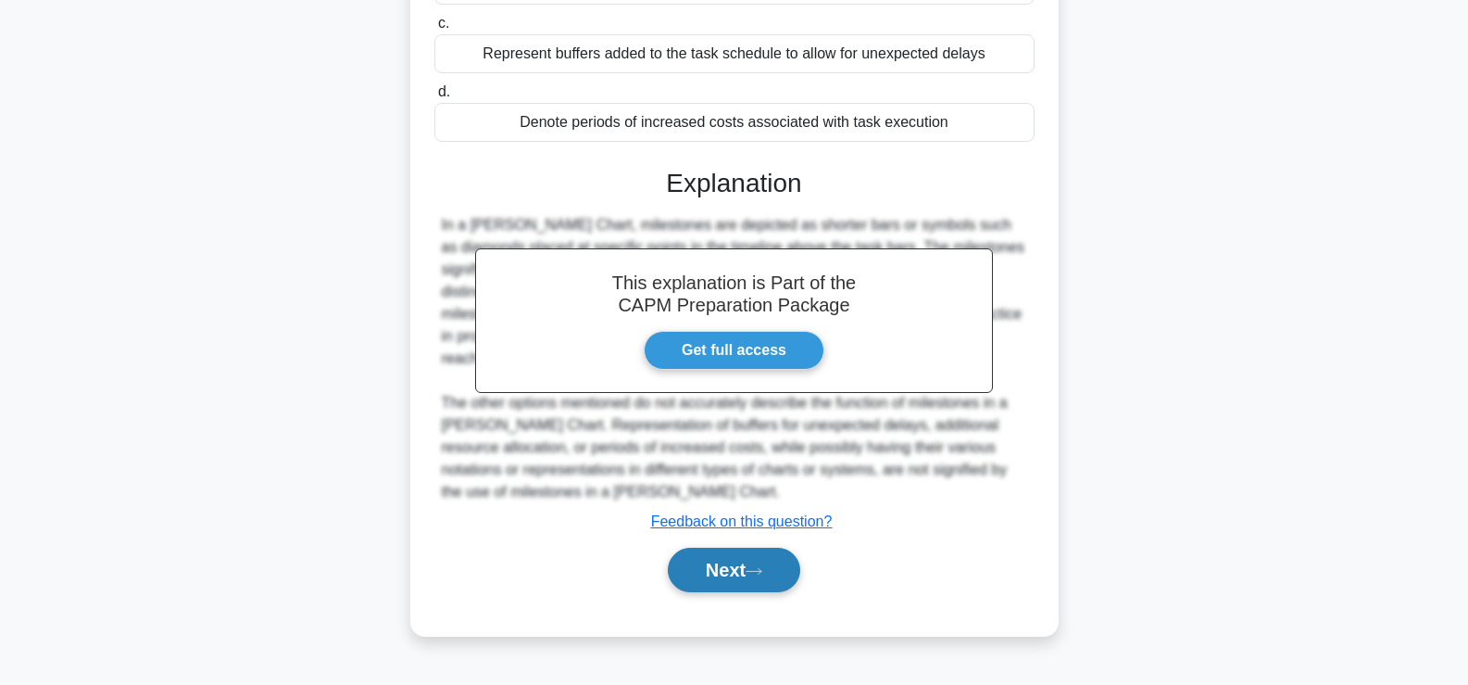
click at [720, 576] on button "Next" at bounding box center [734, 570] width 132 height 44
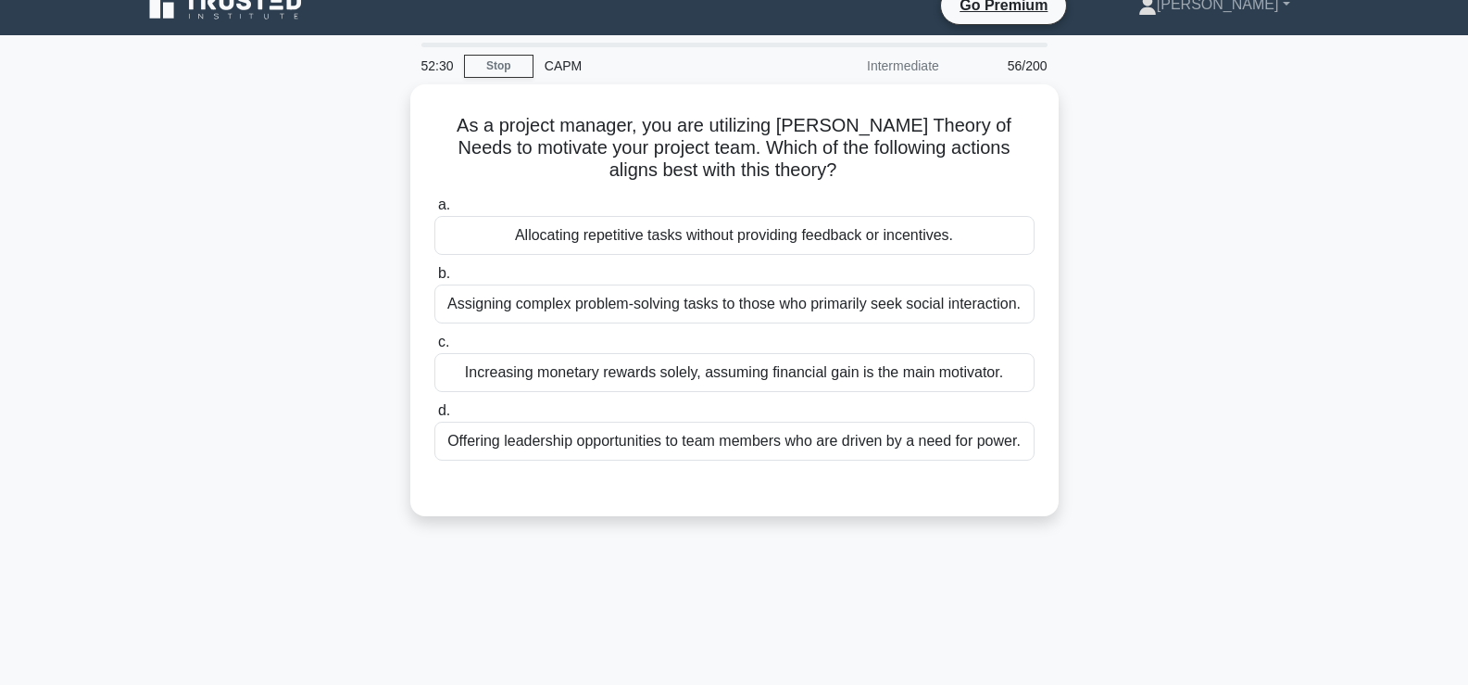
scroll to position [23, 0]
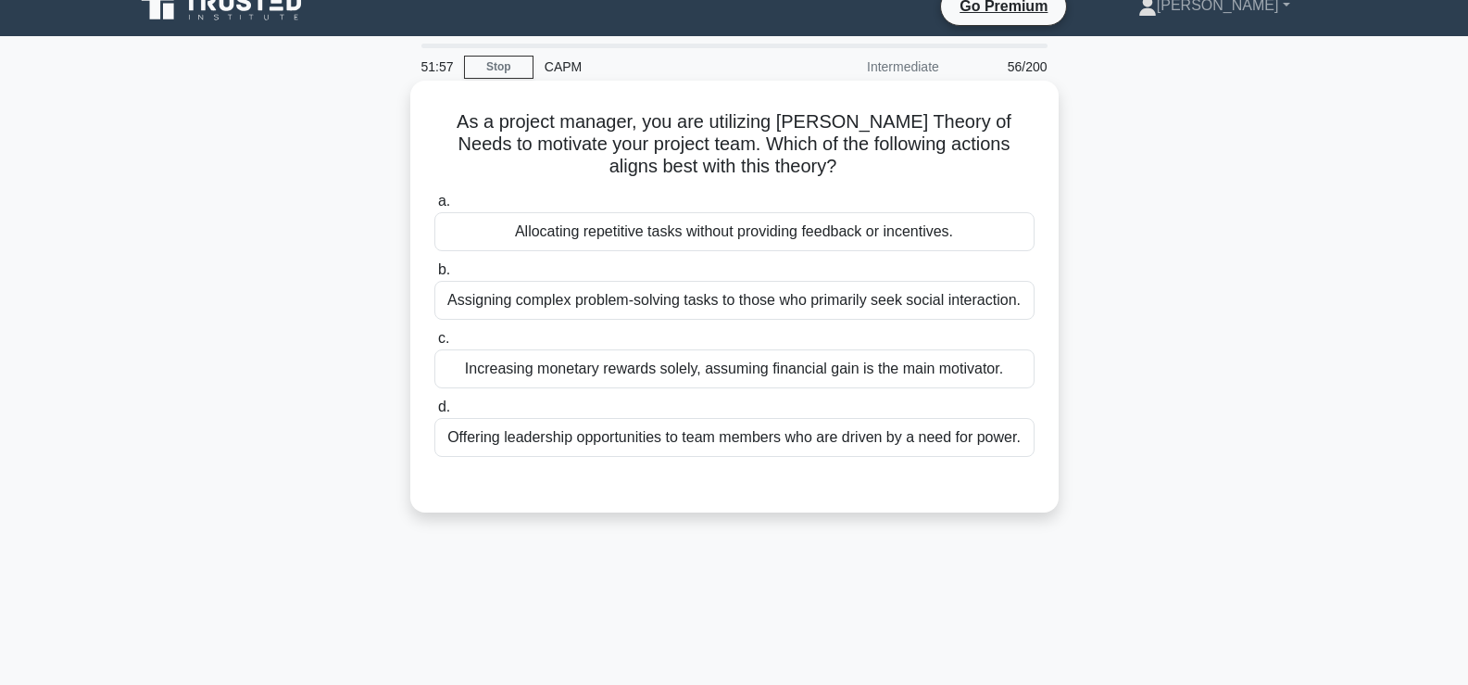
click at [886, 445] on div "Offering leadership opportunities to team members who are driven by a need for …" at bounding box center [735, 437] width 600 height 39
click at [435, 413] on input "d. Offering leadership opportunities to team members who are driven by a need f…" at bounding box center [435, 407] width 0 height 12
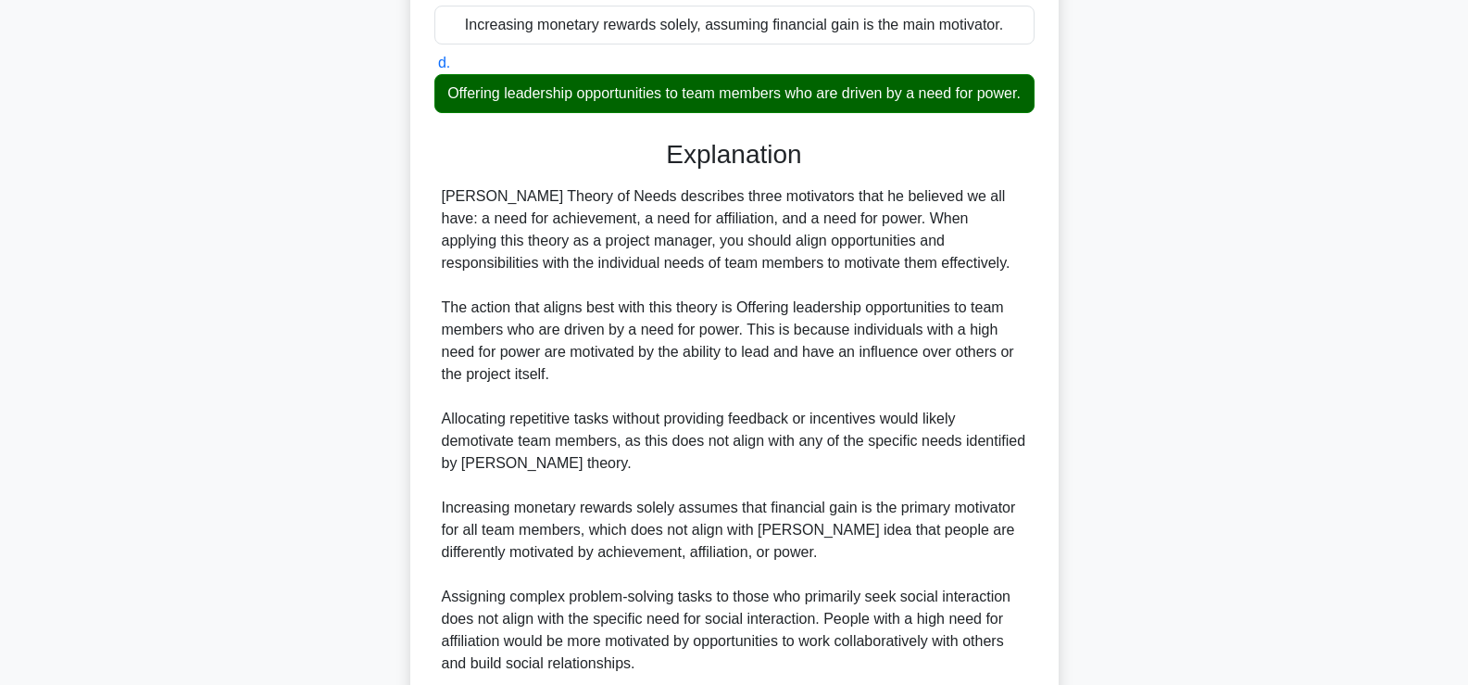
scroll to position [548, 0]
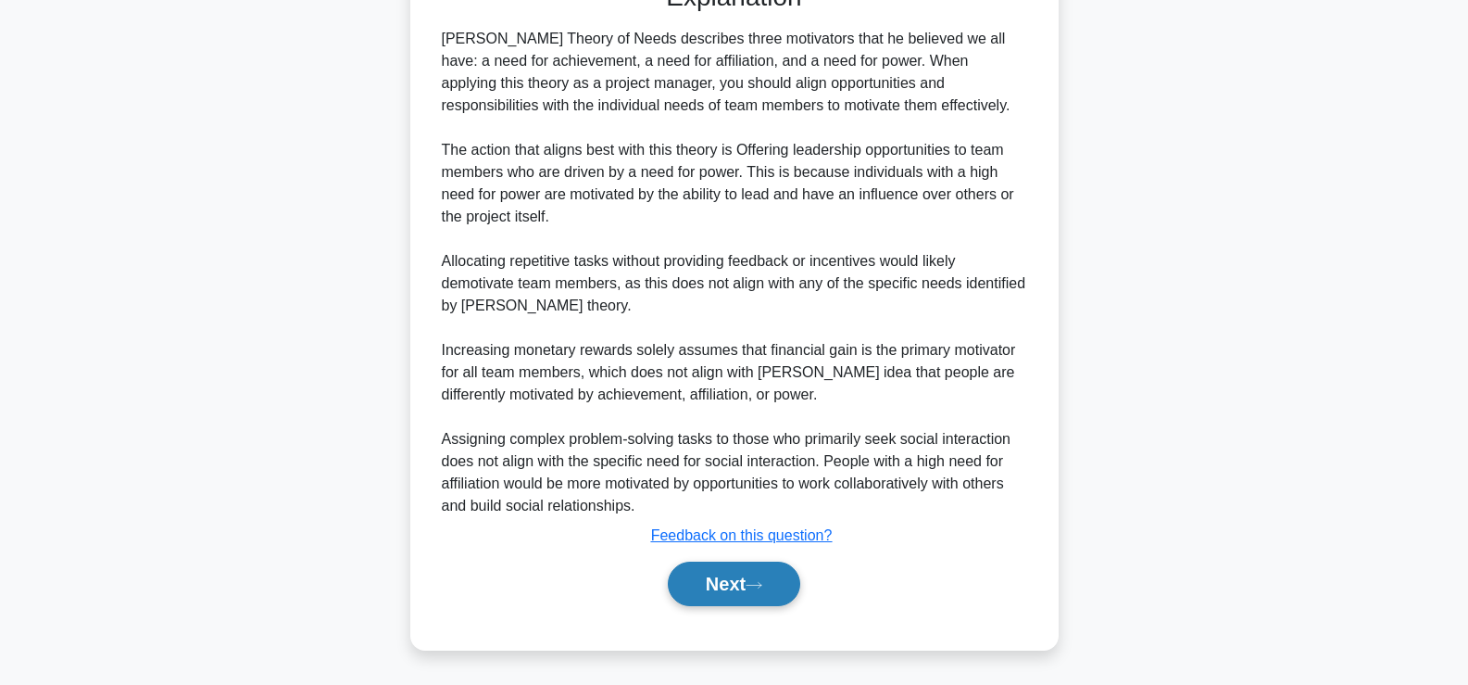
click at [724, 577] on button "Next" at bounding box center [734, 583] width 132 height 44
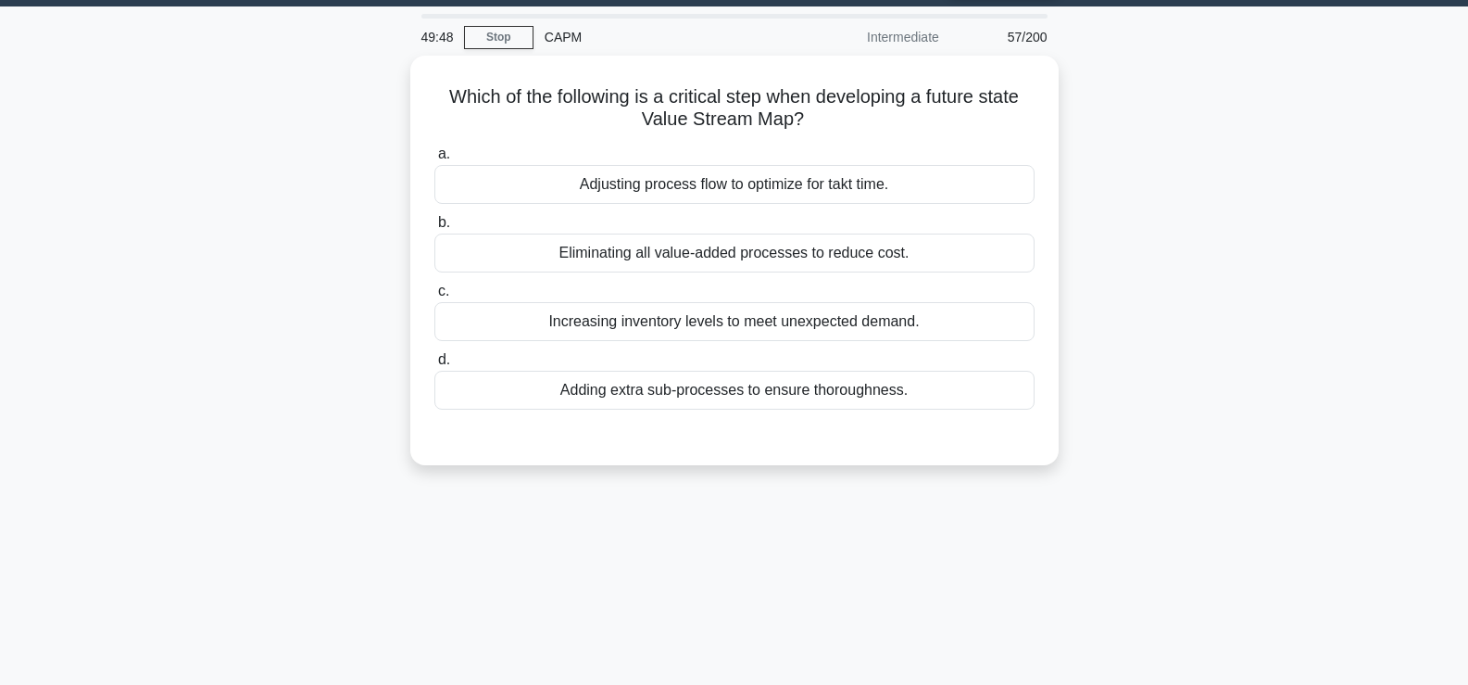
scroll to position [54, 0]
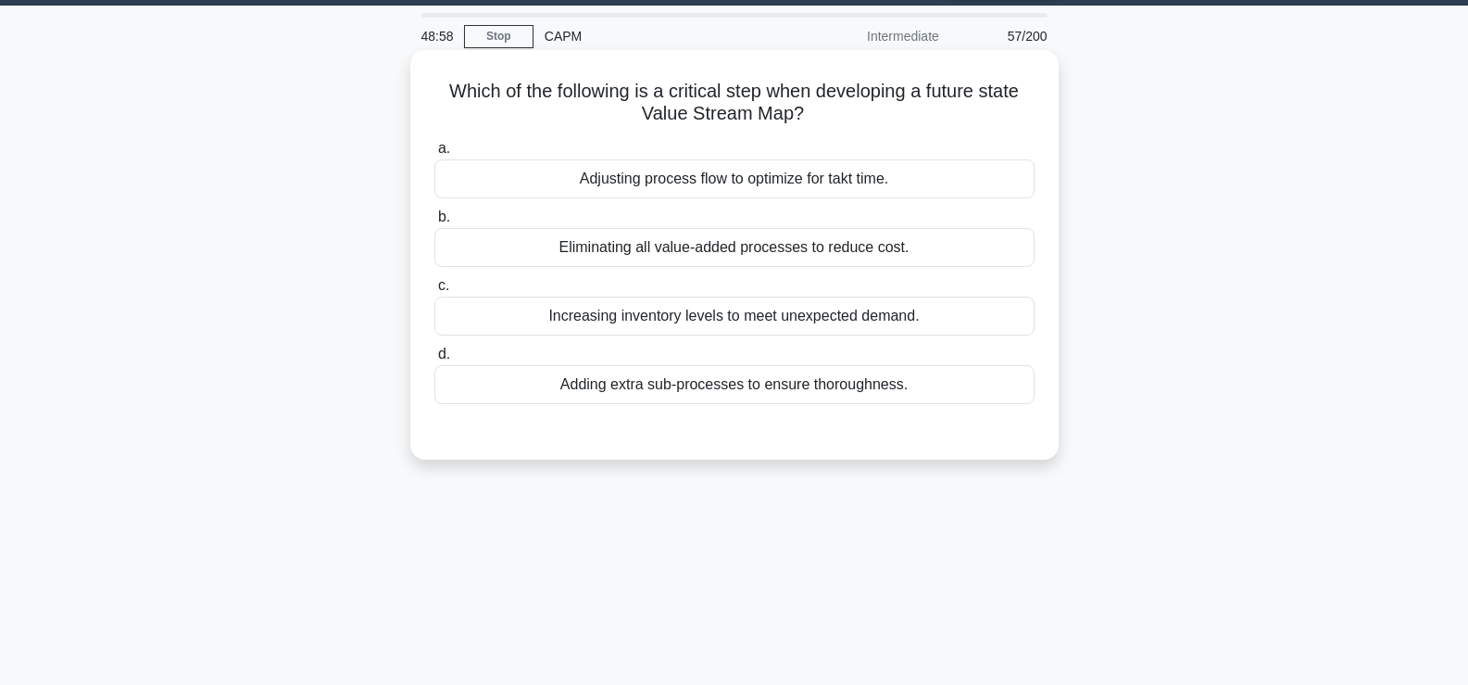
click at [947, 172] on div "Adjusting process flow to optimize for takt time." at bounding box center [735, 178] width 600 height 39
click at [435, 155] on input "a. Adjusting process flow to optimize for takt time." at bounding box center [435, 149] width 0 height 12
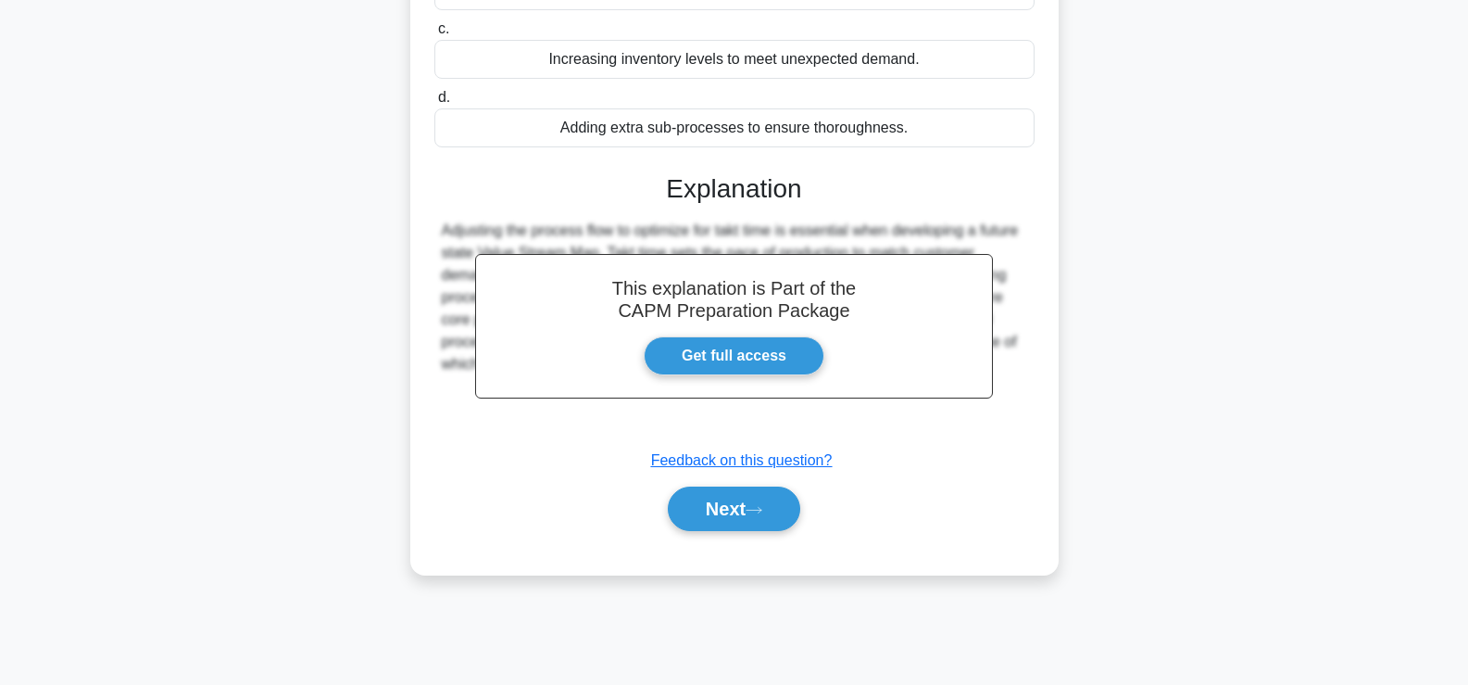
scroll to position [316, 0]
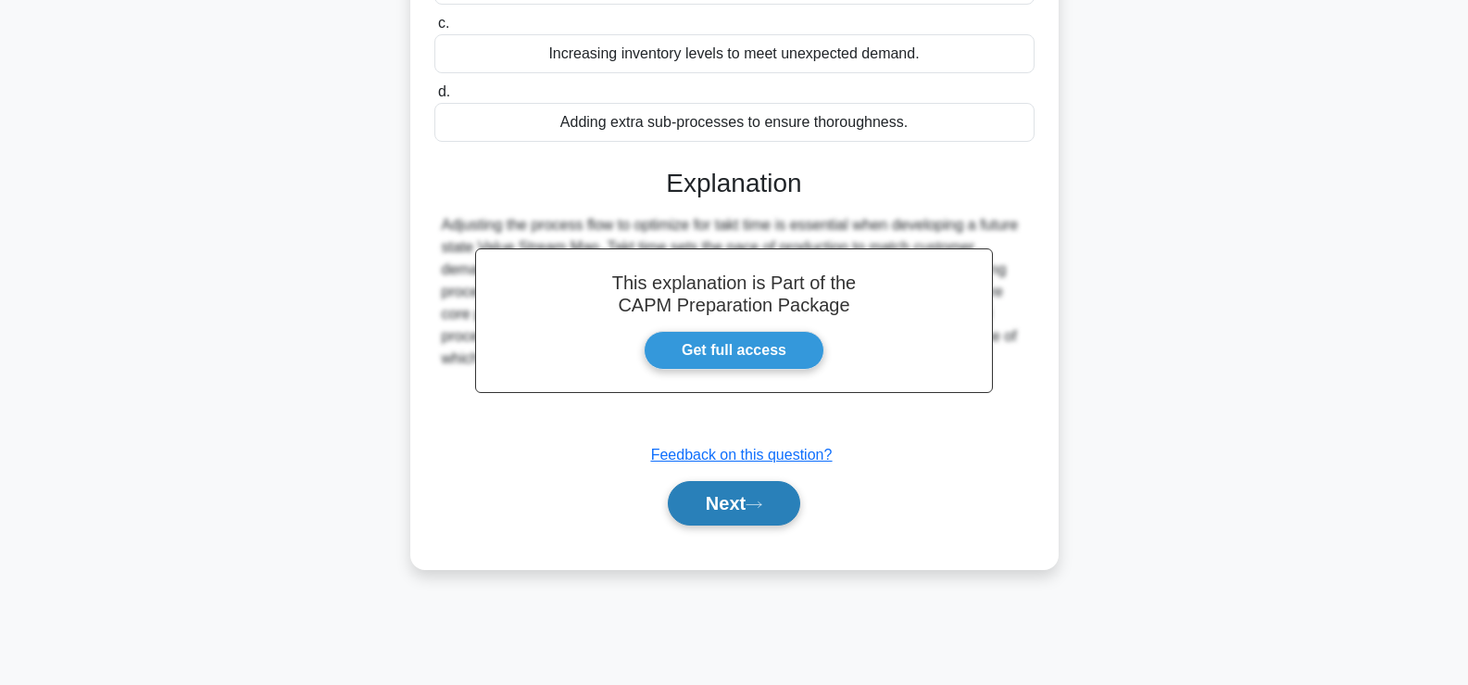
click at [705, 511] on button "Next" at bounding box center [734, 503] width 132 height 44
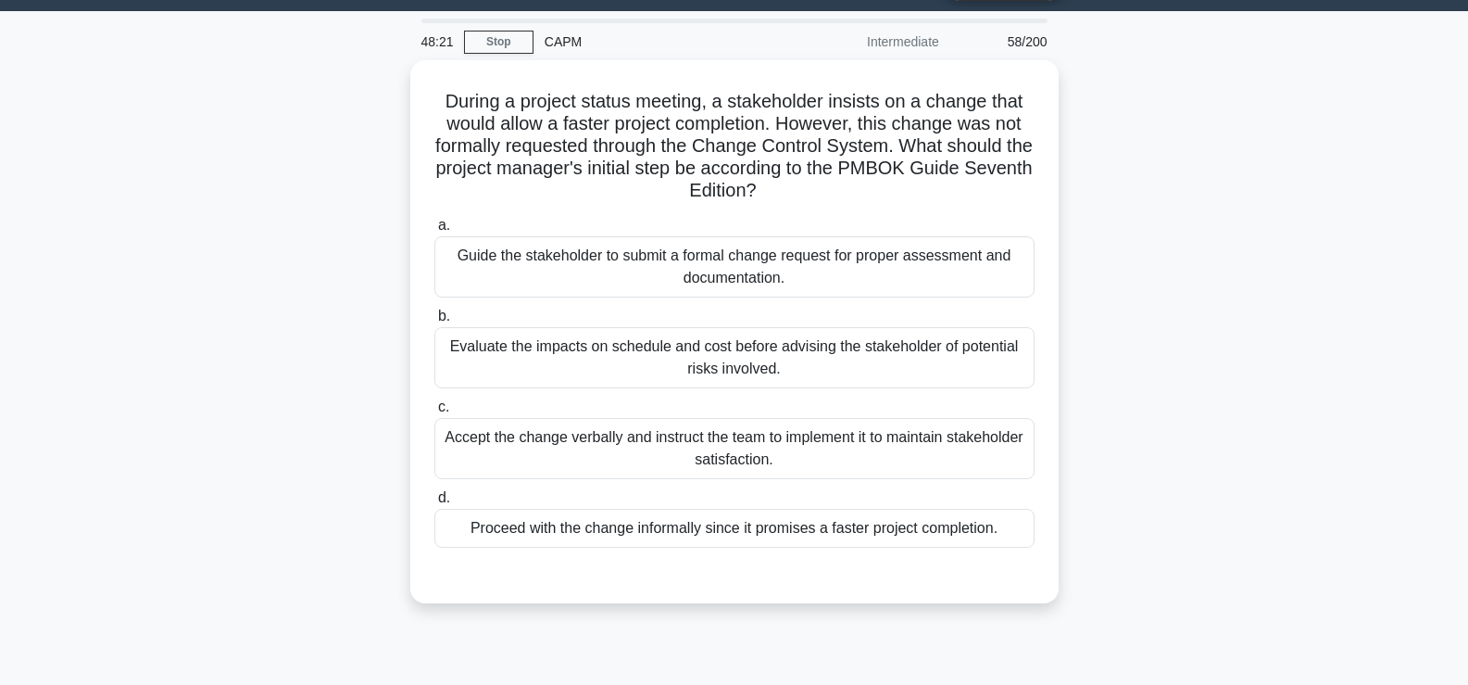
scroll to position [47, 0]
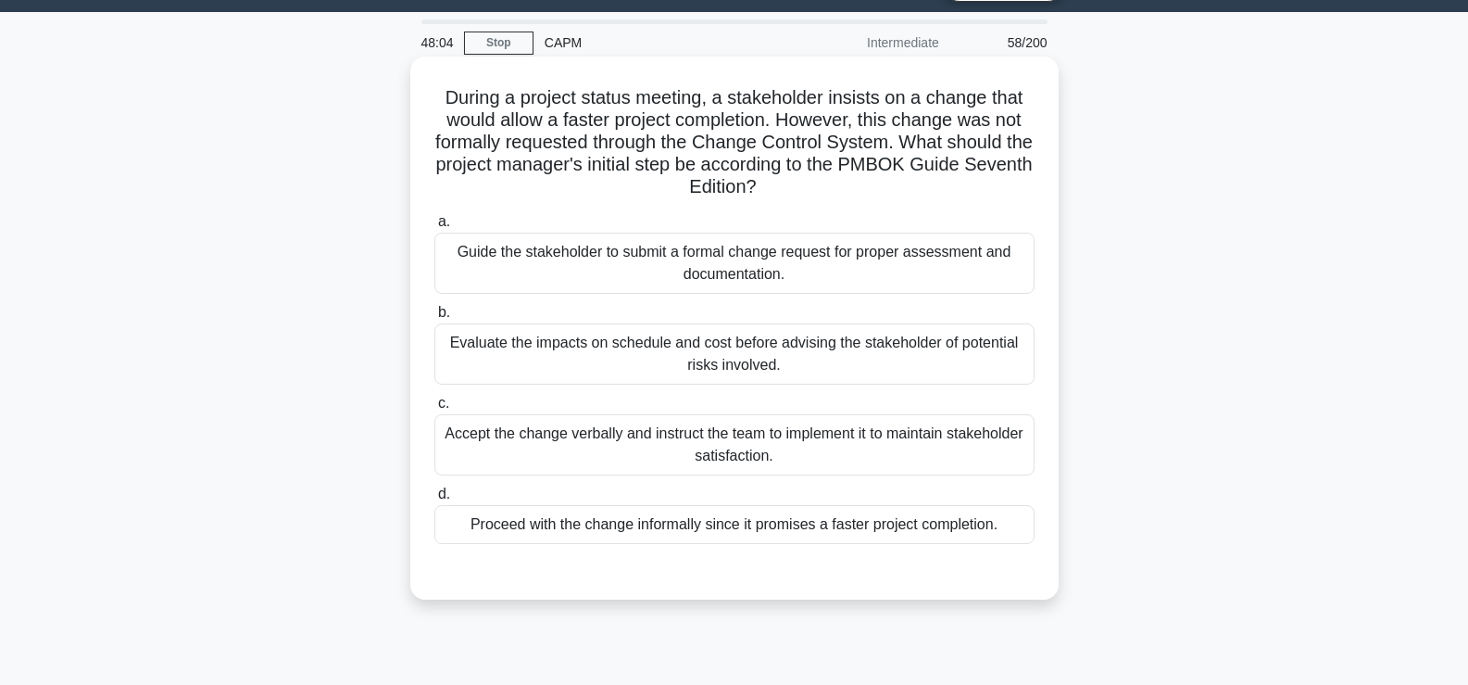
click at [639, 344] on div "Evaluate the impacts on schedule and cost before advising the stakeholder of po…" at bounding box center [735, 353] width 600 height 61
click at [435, 319] on input "b. Evaluate the impacts on schedule and cost before advising the stakeholder of…" at bounding box center [435, 313] width 0 height 12
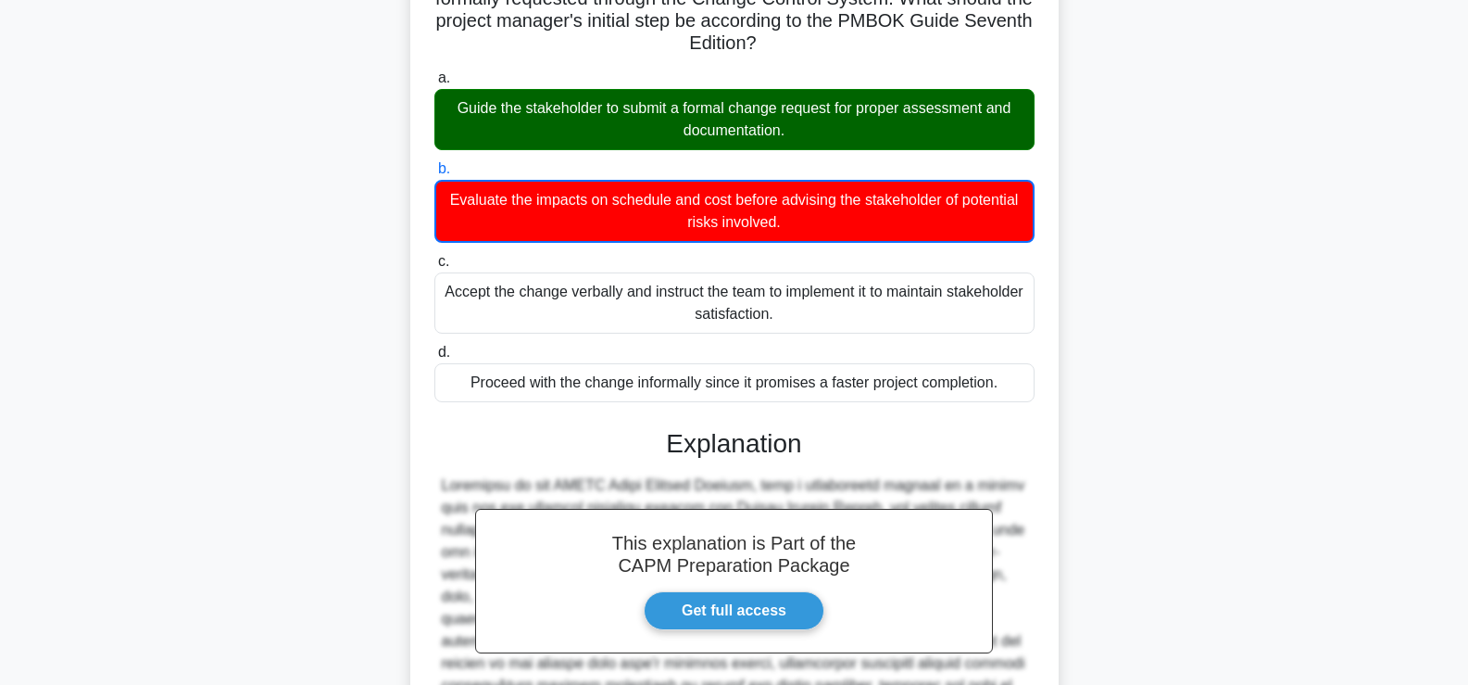
scroll to position [460, 0]
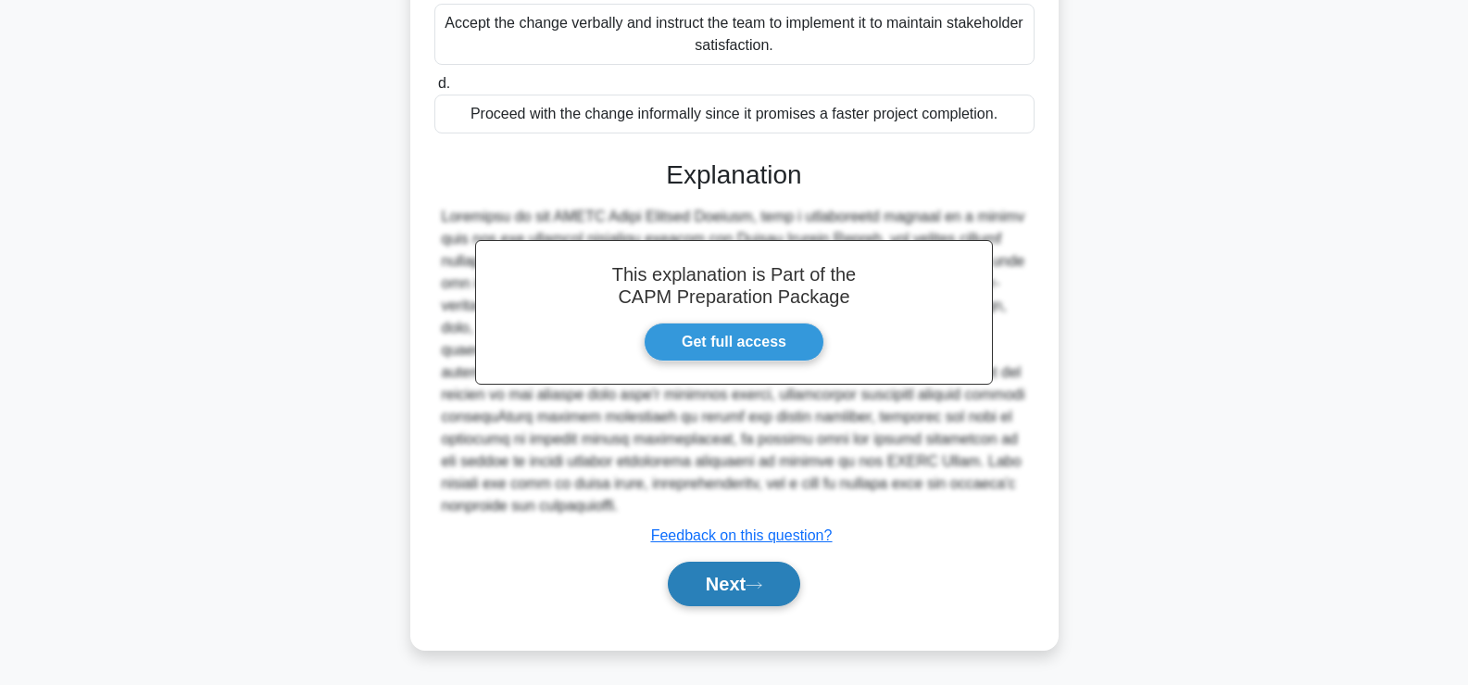
click at [728, 580] on button "Next" at bounding box center [734, 583] width 132 height 44
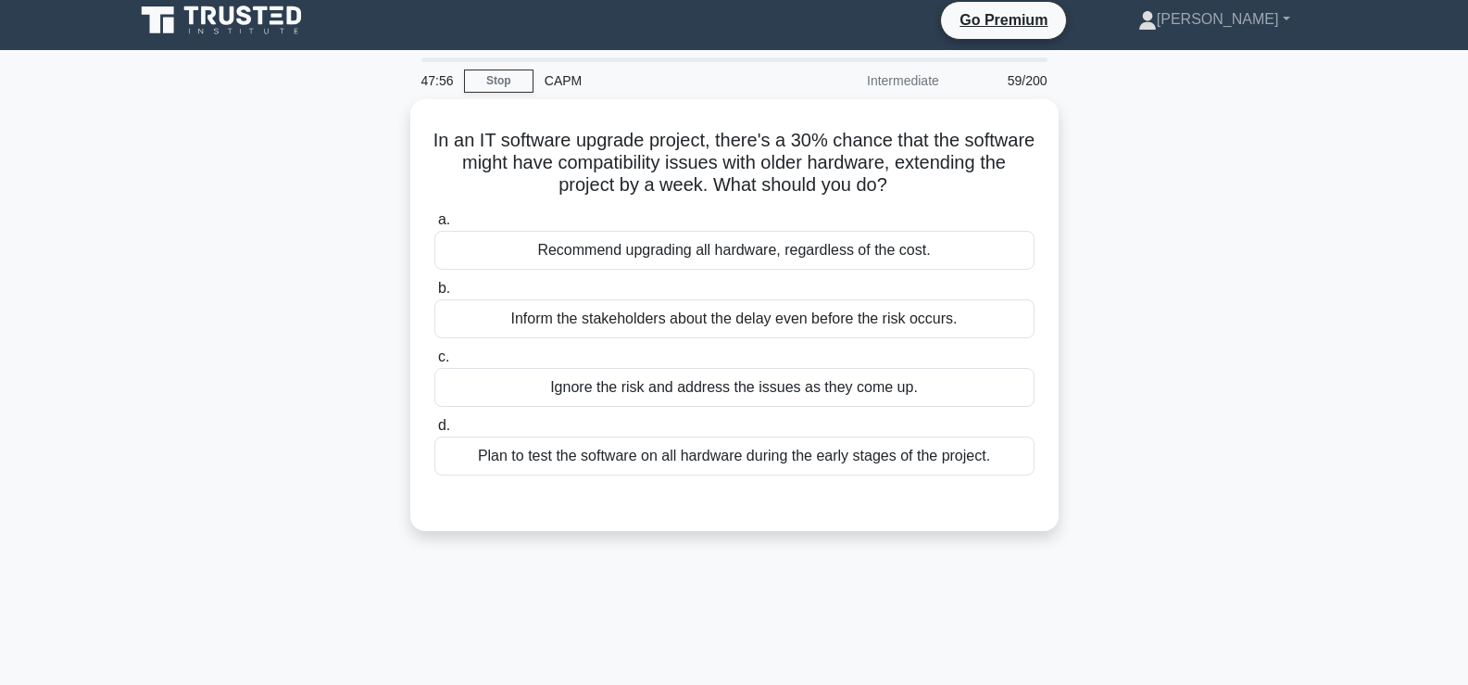
scroll to position [0, 0]
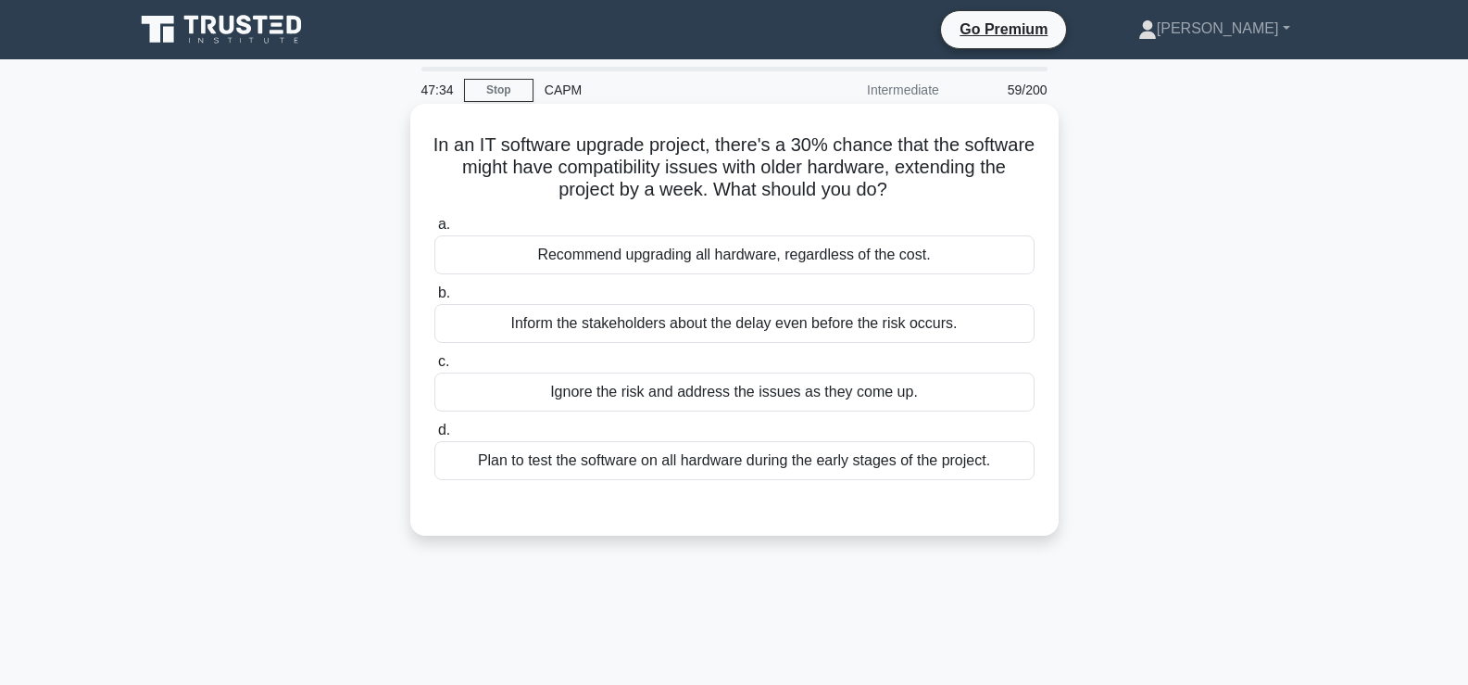
click at [551, 455] on div "Plan to test the software on all hardware during the early stages of the projec…" at bounding box center [735, 460] width 600 height 39
click at [435, 436] on input "d. Plan to test the software on all hardware during the early stages of the pro…" at bounding box center [435, 430] width 0 height 12
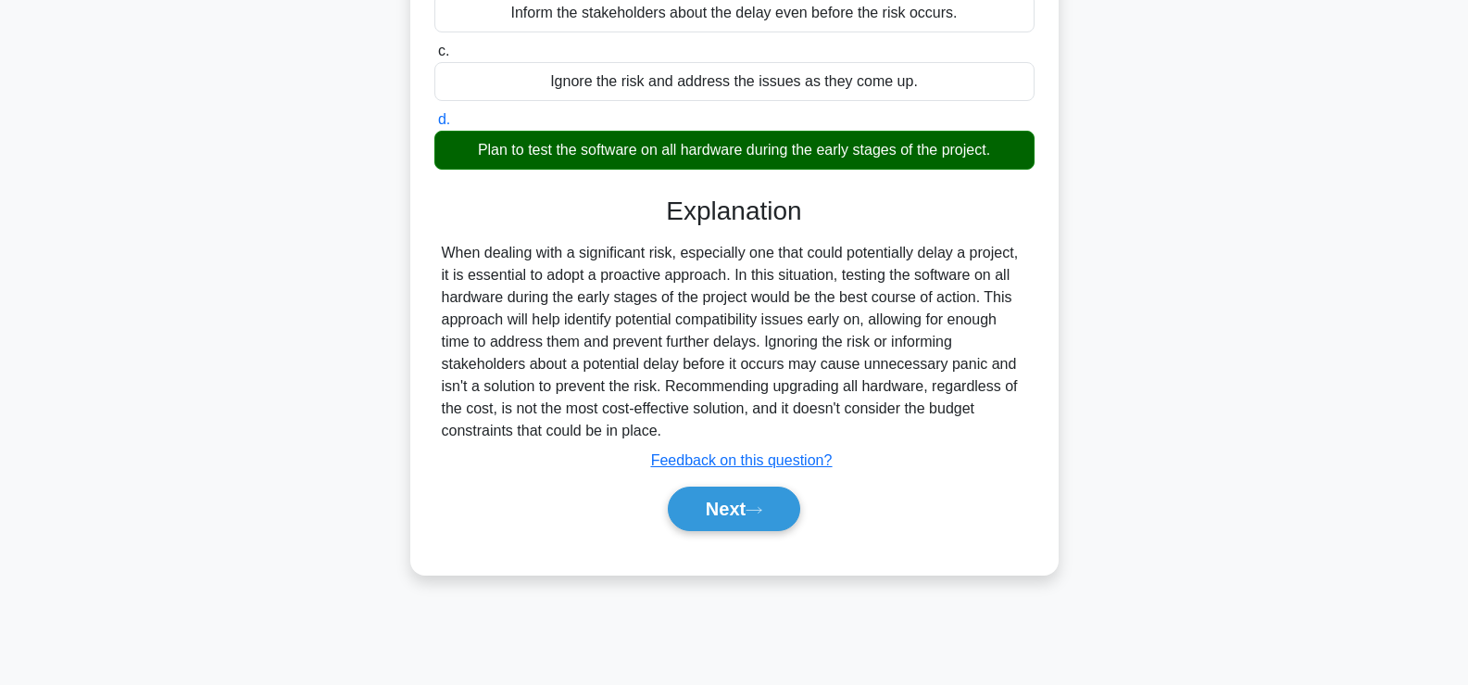
scroll to position [316, 0]
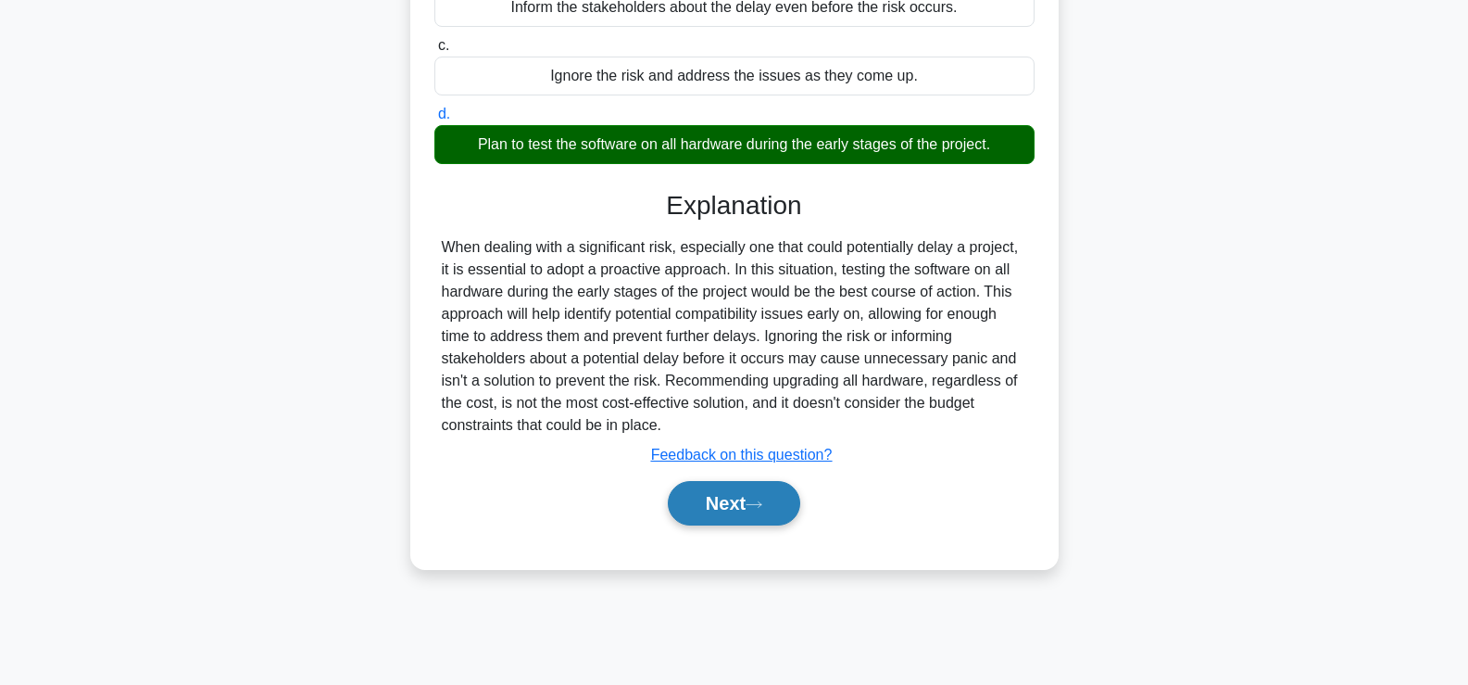
click at [788, 501] on button "Next" at bounding box center [734, 503] width 132 height 44
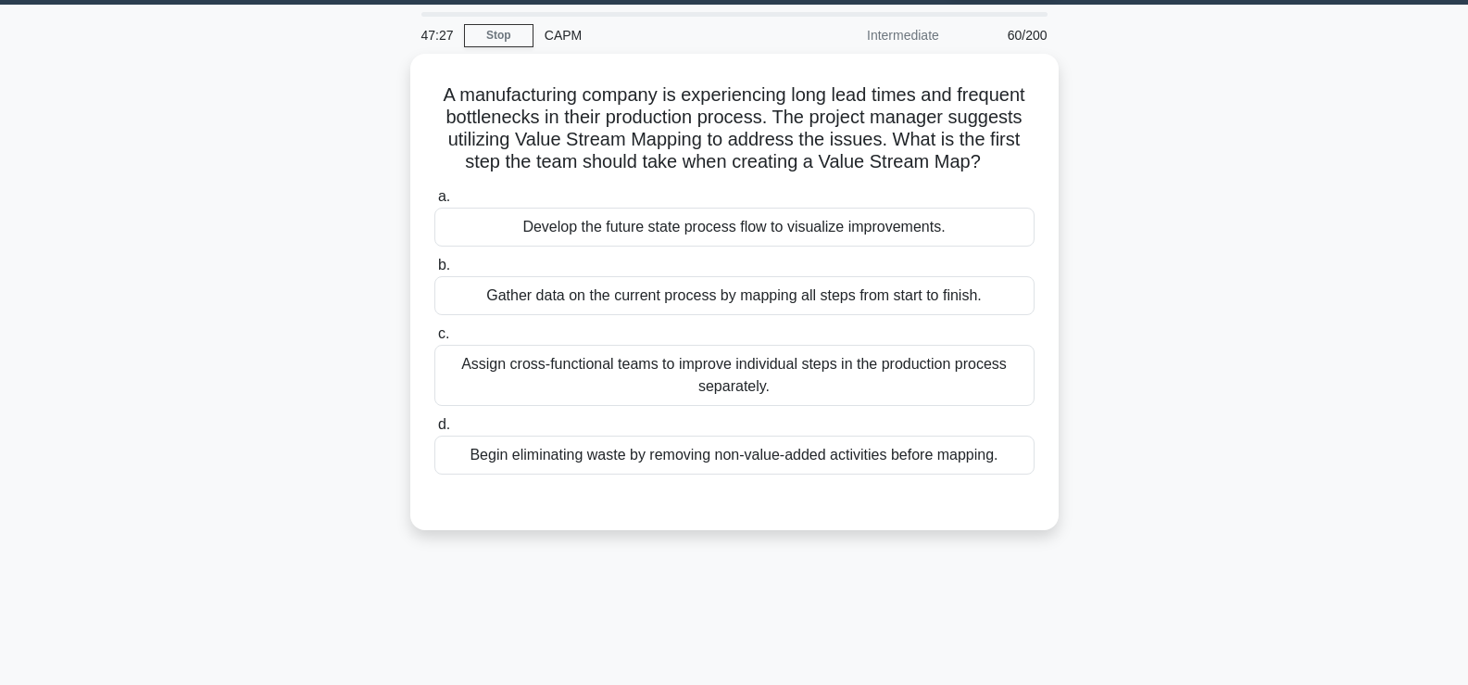
scroll to position [55, 0]
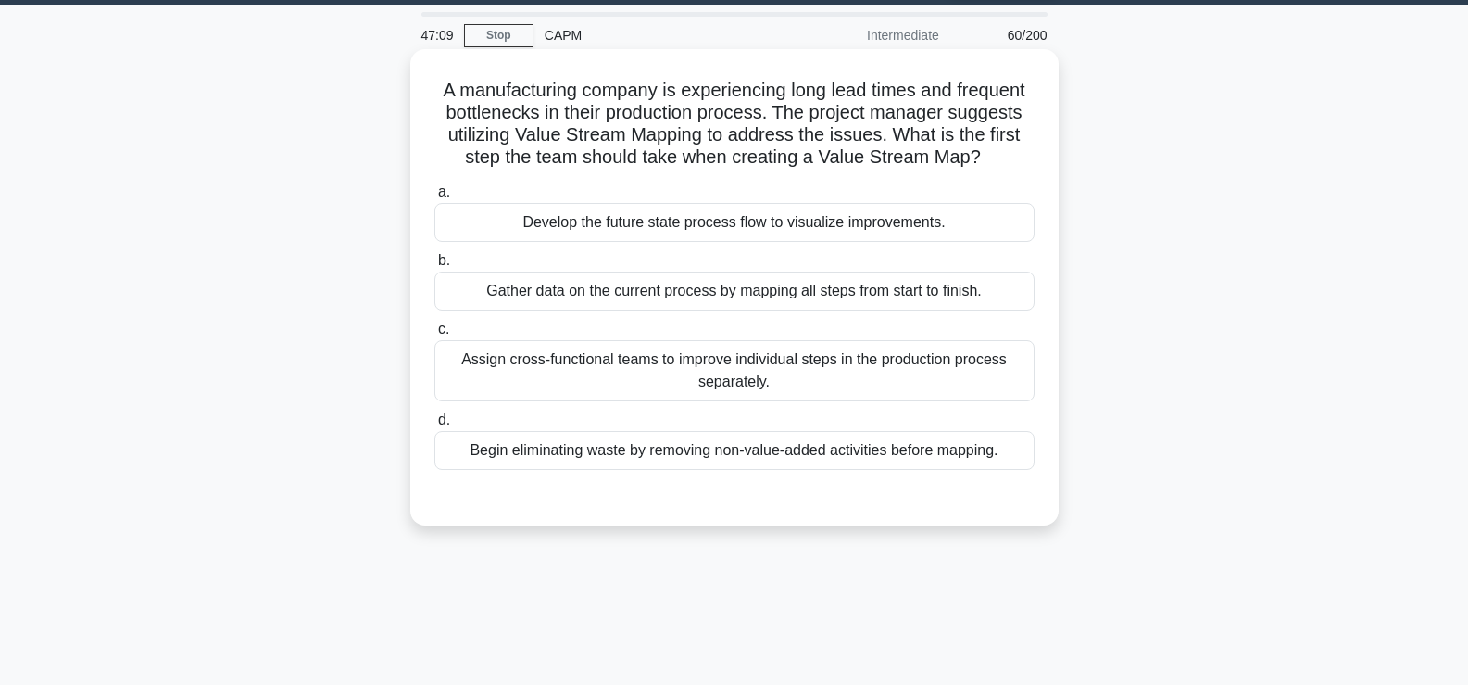
click at [685, 300] on div "Gather data on the current process by mapping all steps from start to finish." at bounding box center [735, 290] width 600 height 39
click at [435, 267] on input "b. Gather data on the current process by mapping all steps from start to finish." at bounding box center [435, 261] width 0 height 12
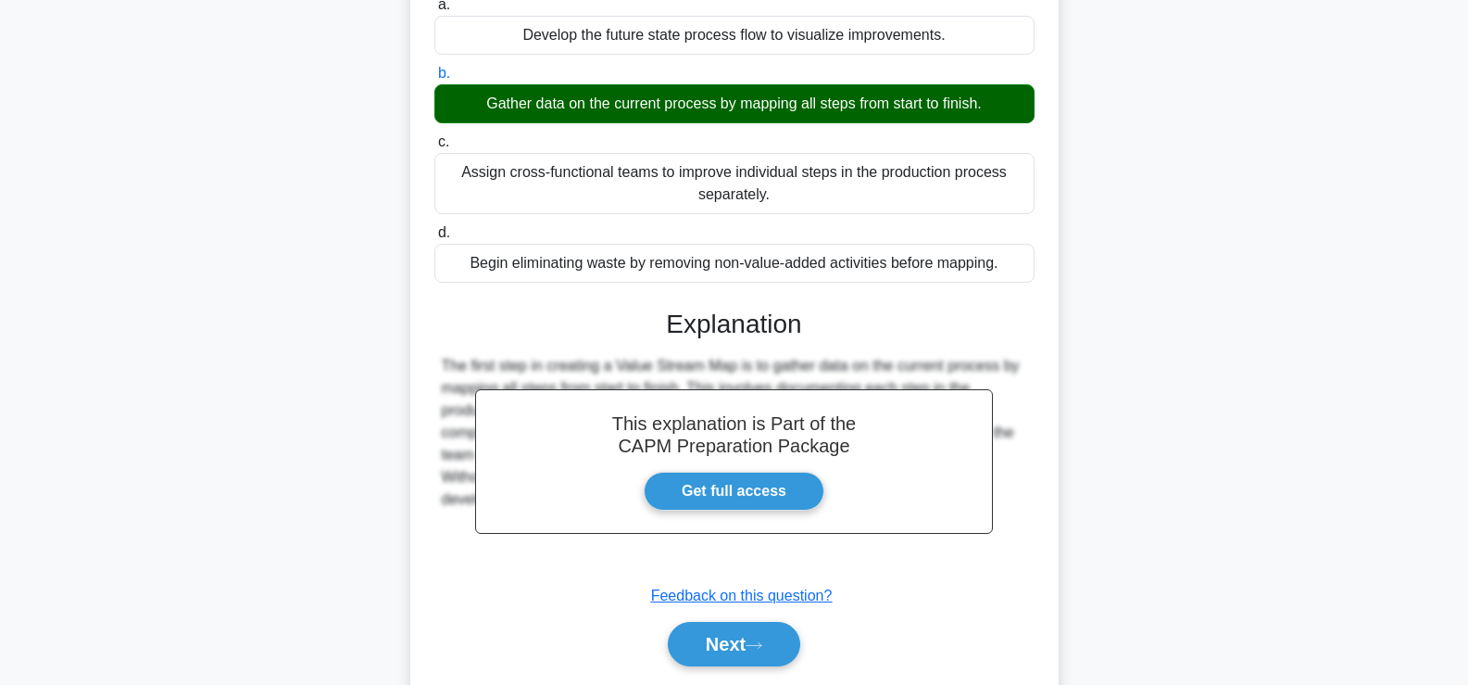
scroll to position [316, 0]
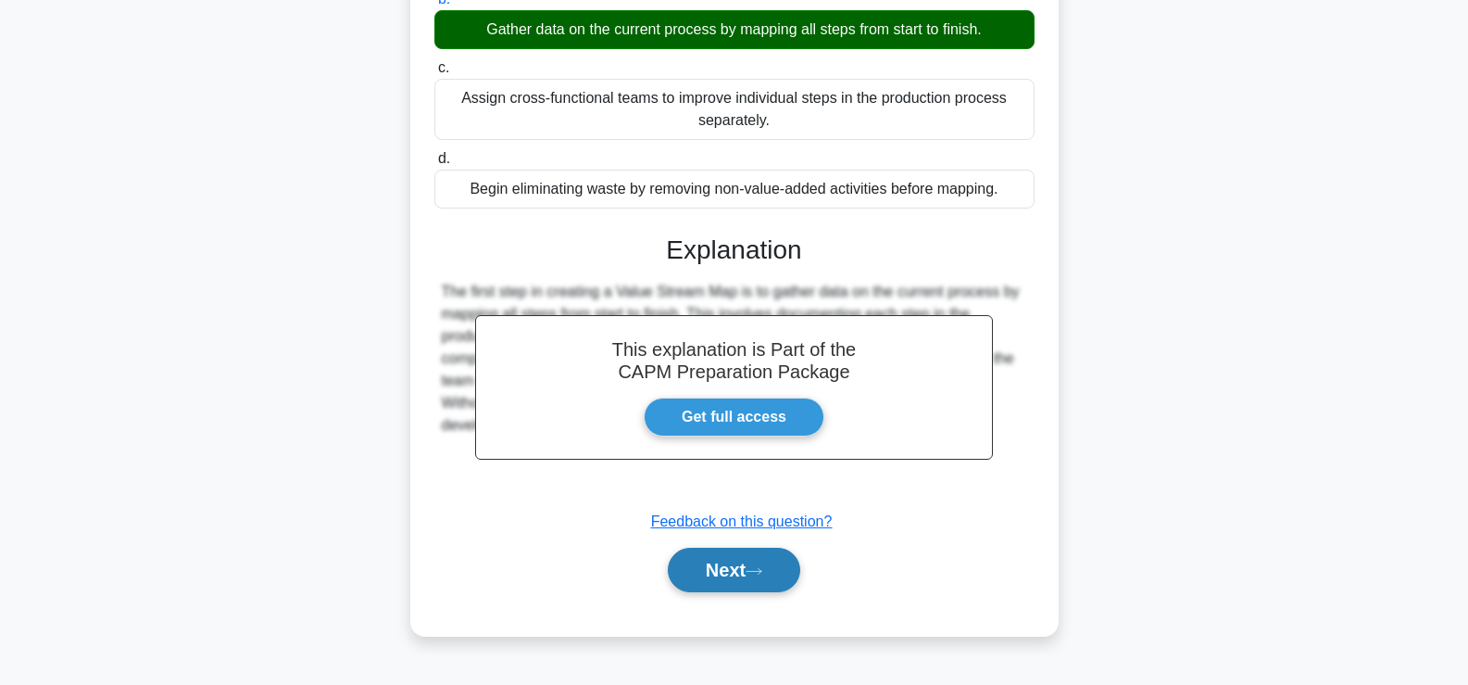
click at [726, 579] on button "Next" at bounding box center [734, 570] width 132 height 44
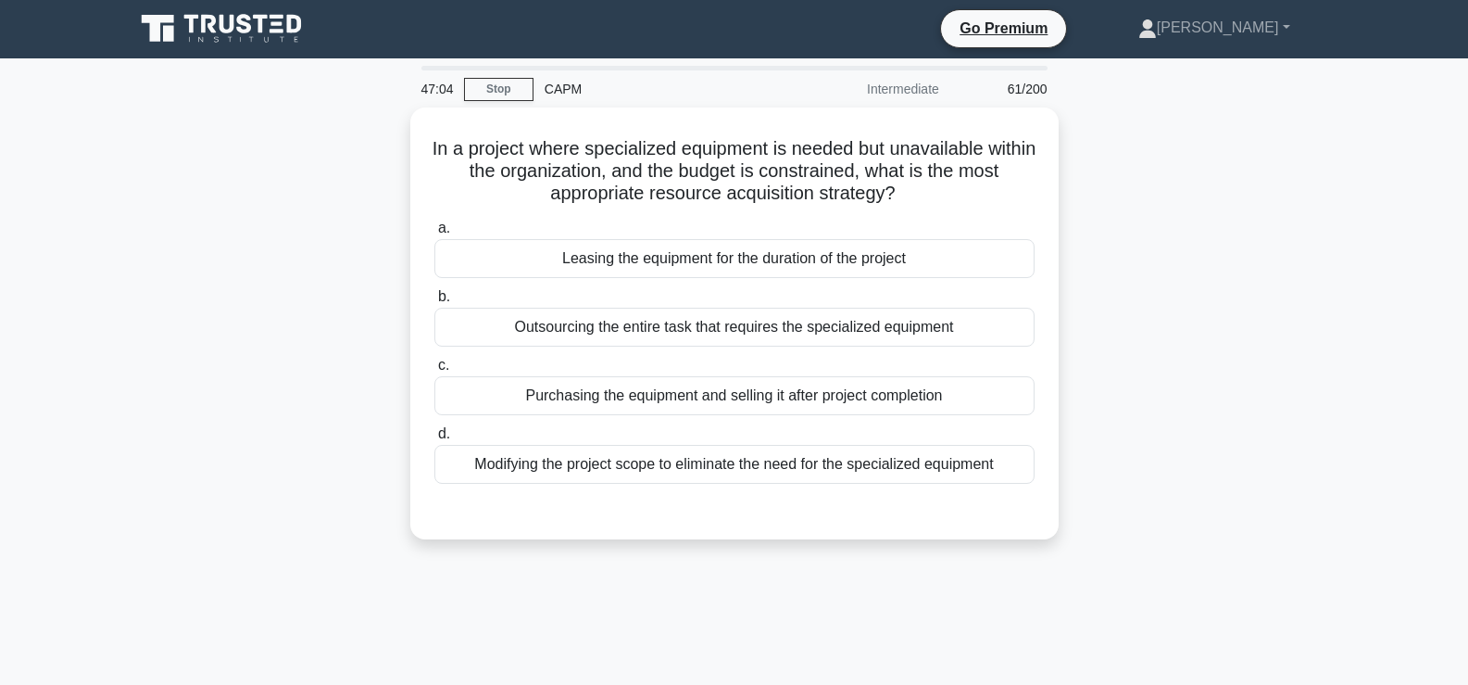
scroll to position [0, 0]
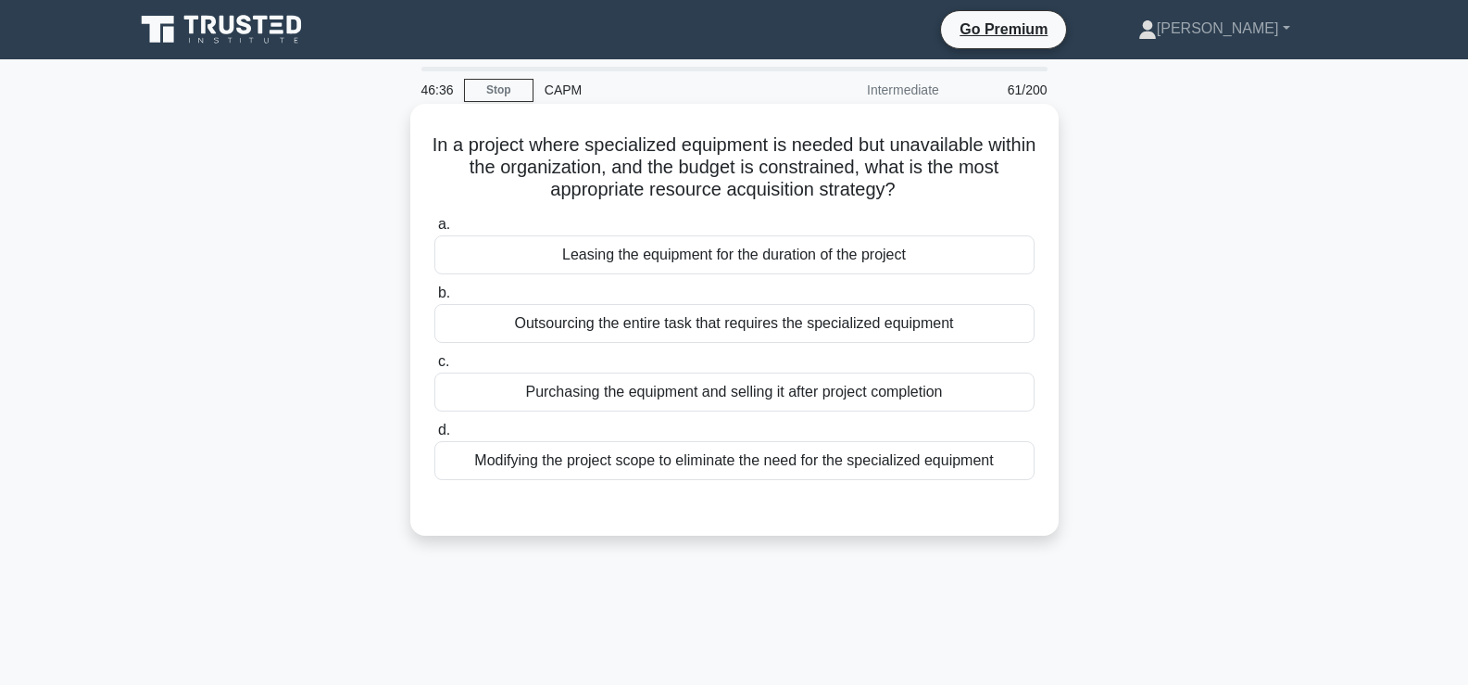
click at [502, 466] on div "Modifying the project scope to eliminate the need for the specialized equipment" at bounding box center [735, 460] width 600 height 39
click at [435, 436] on input "d. Modifying the project scope to eliminate the need for the specialized equipm…" at bounding box center [435, 430] width 0 height 12
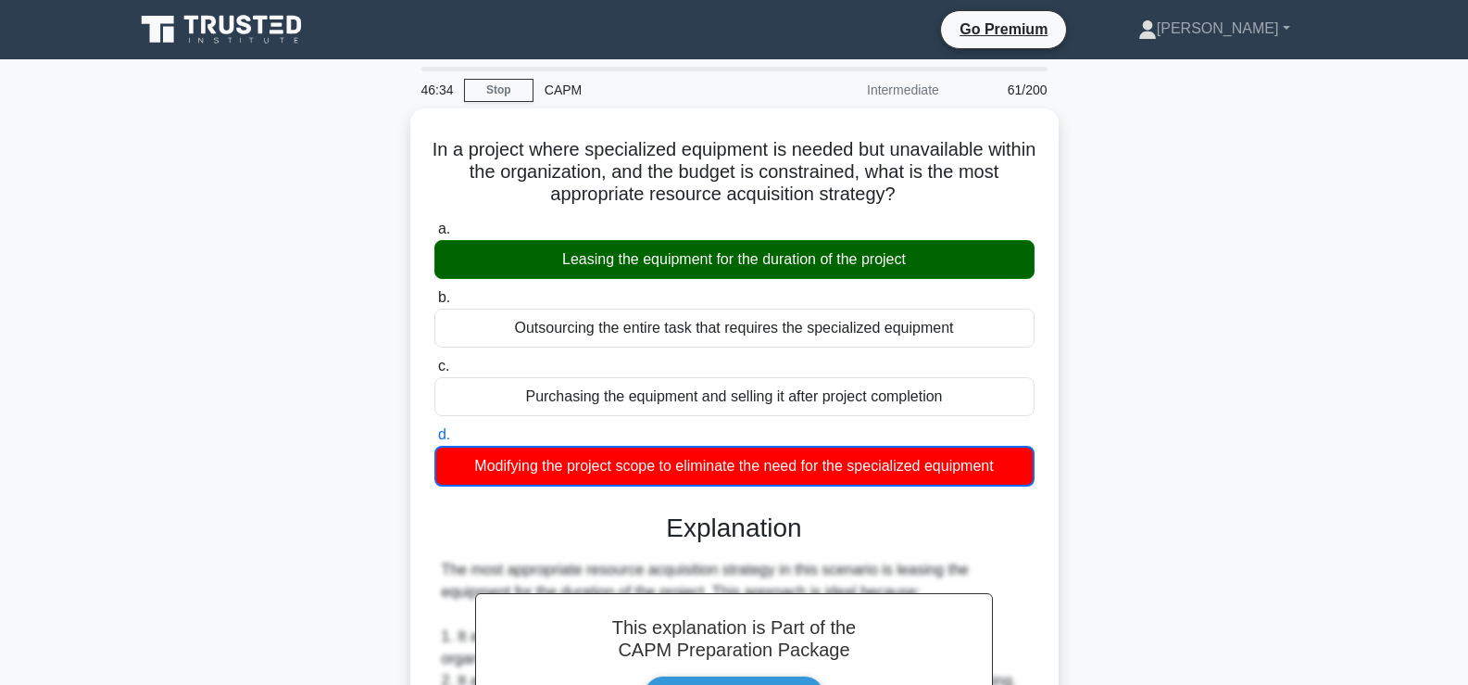
scroll to position [527, 0]
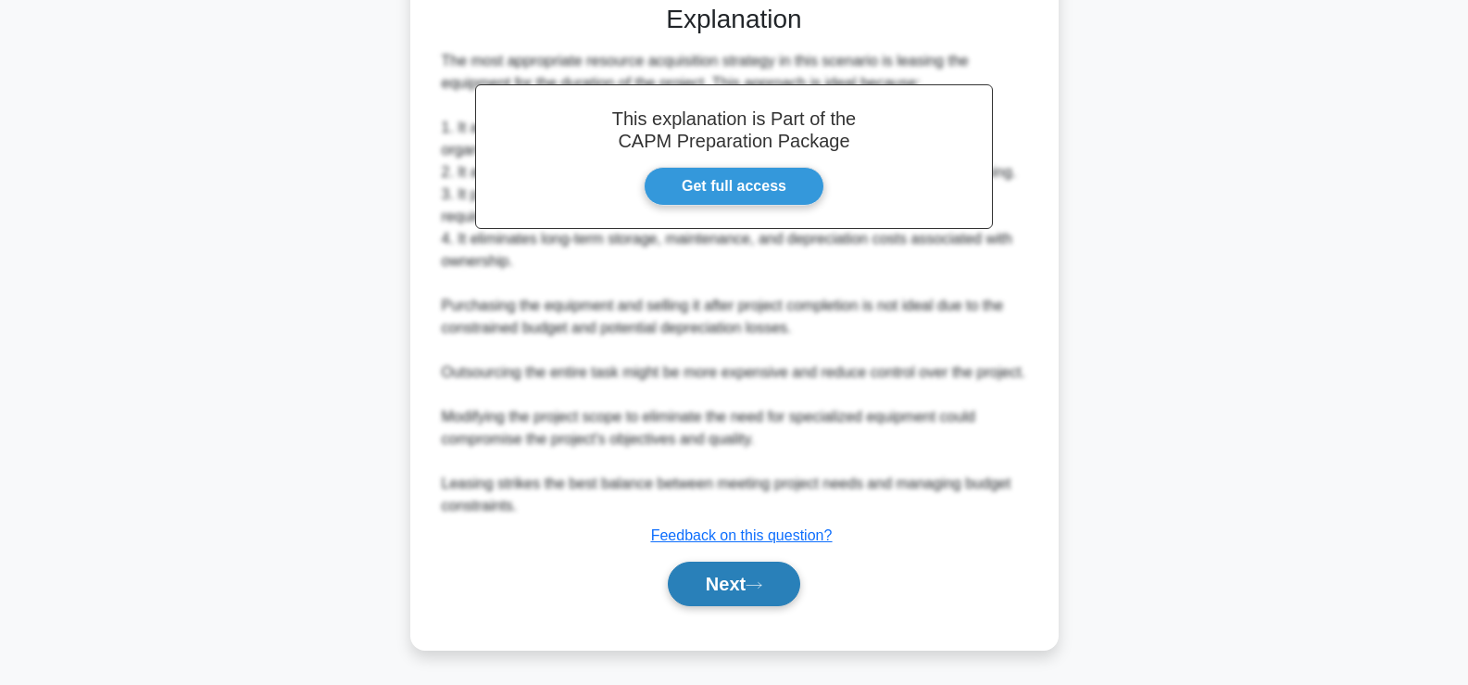
click at [746, 578] on button "Next" at bounding box center [734, 583] width 132 height 44
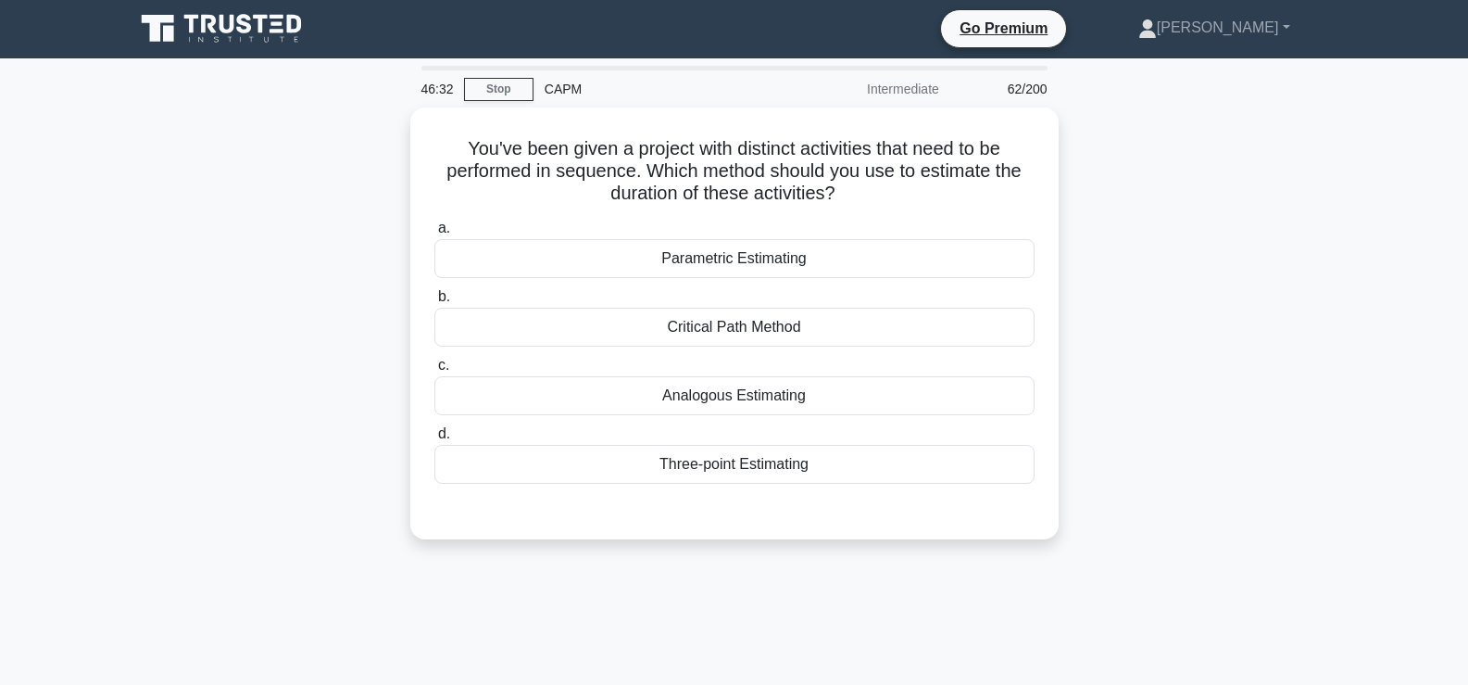
scroll to position [0, 0]
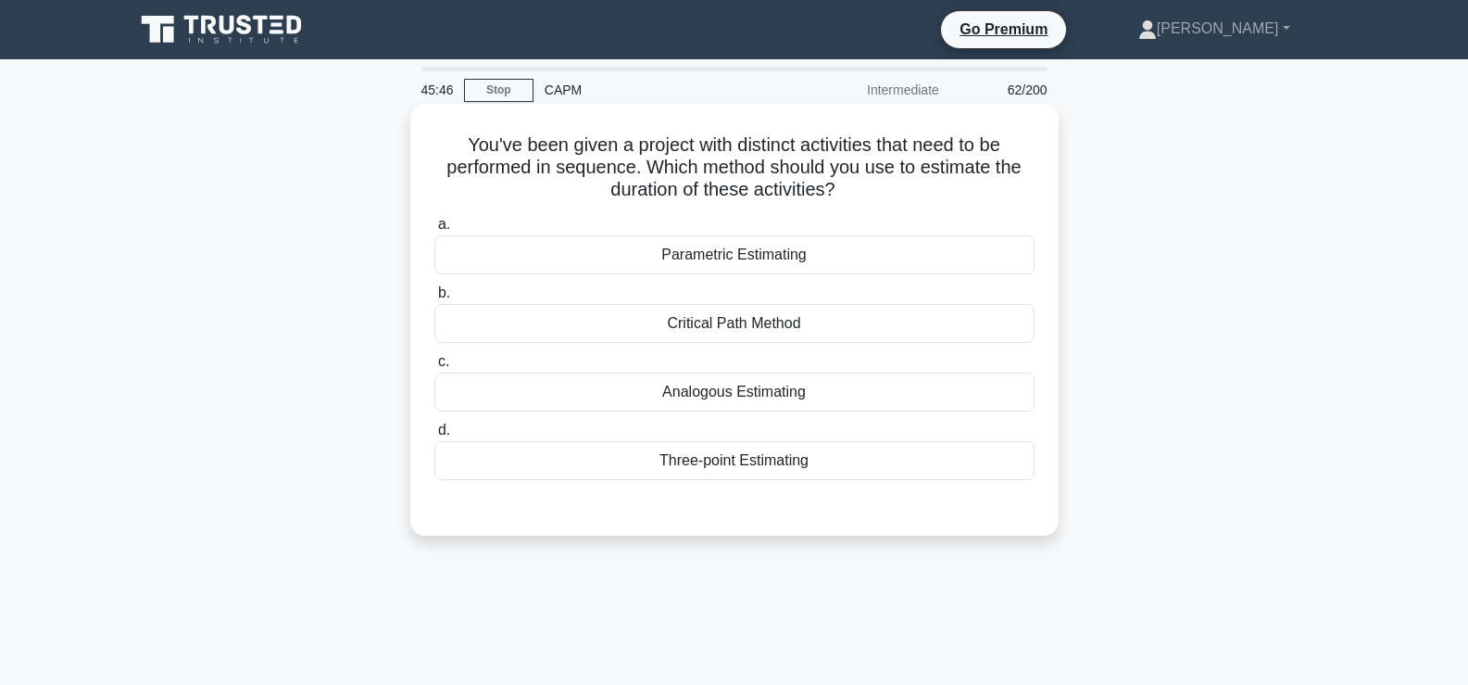
click at [730, 325] on div "Critical Path Method" at bounding box center [735, 323] width 600 height 39
click at [435, 299] on input "b. Critical Path Method" at bounding box center [435, 293] width 0 height 12
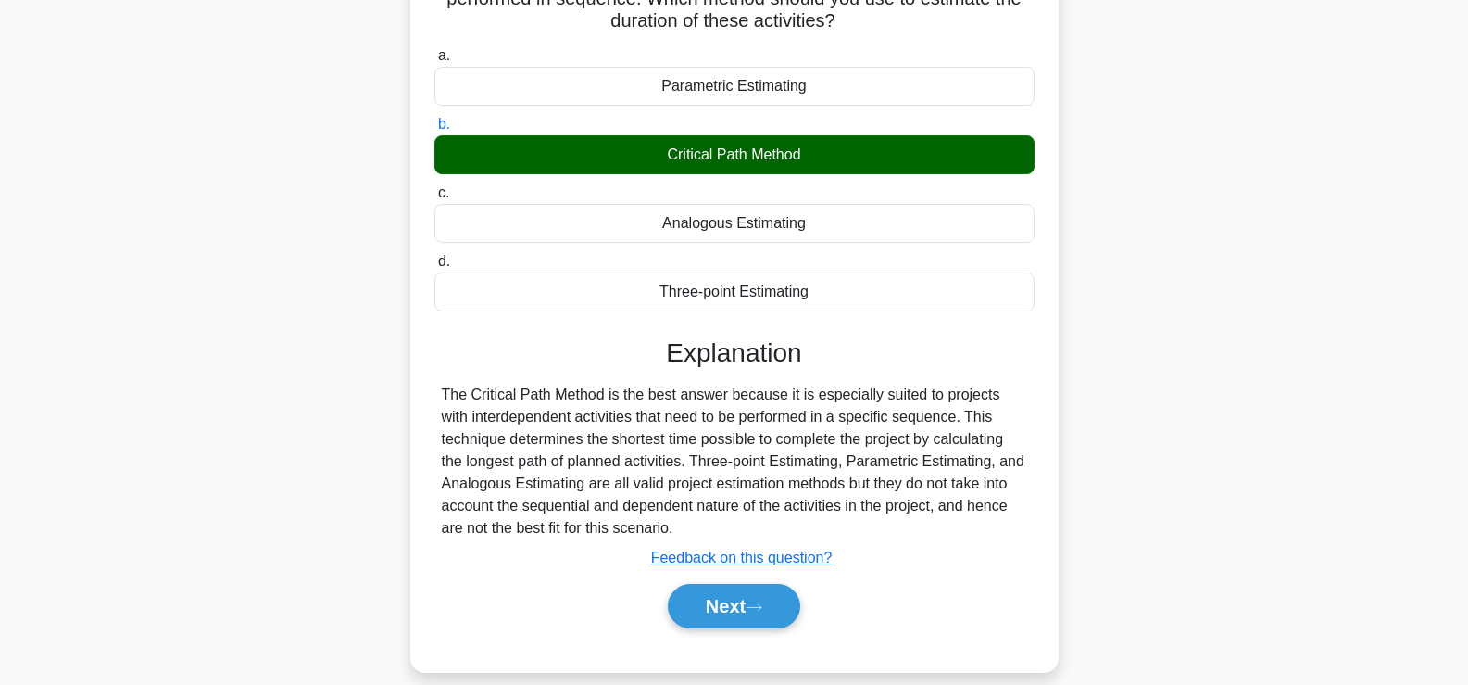
scroll to position [187, 0]
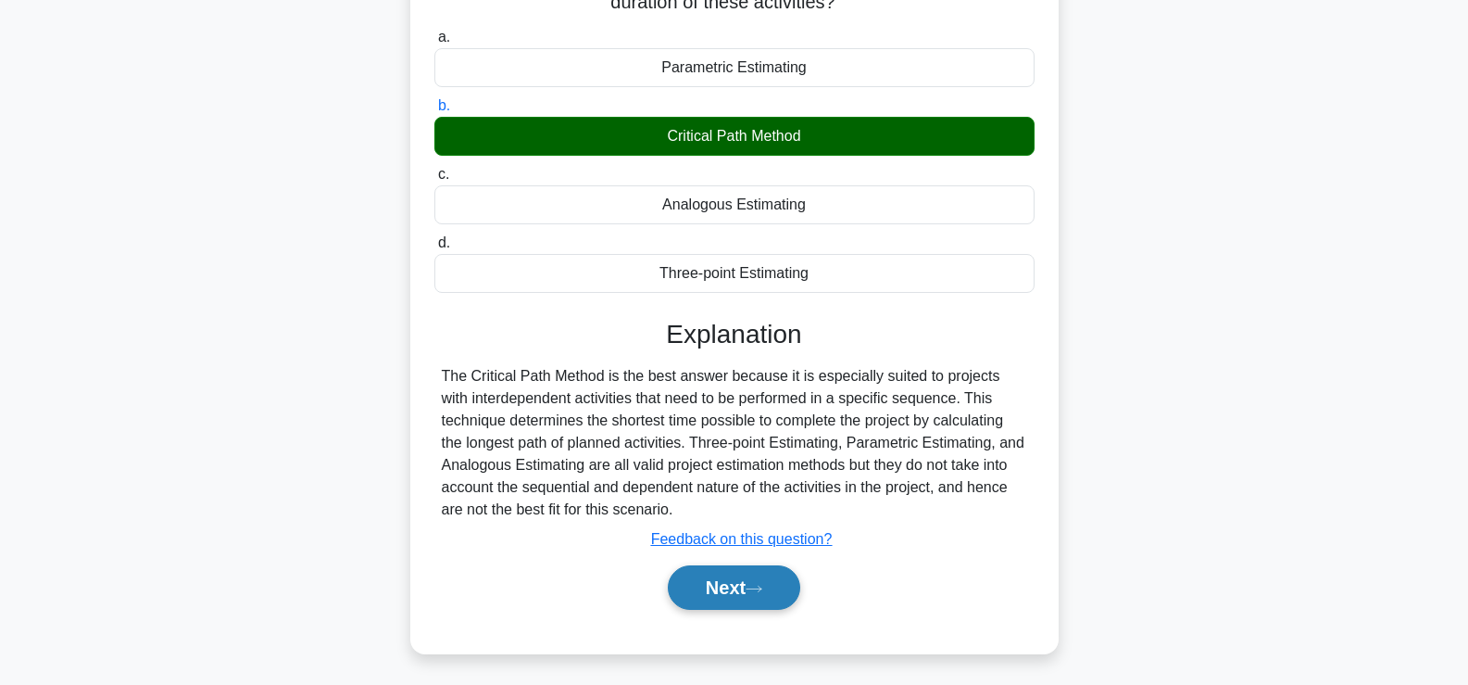
click at [745, 583] on button "Next" at bounding box center [734, 587] width 132 height 44
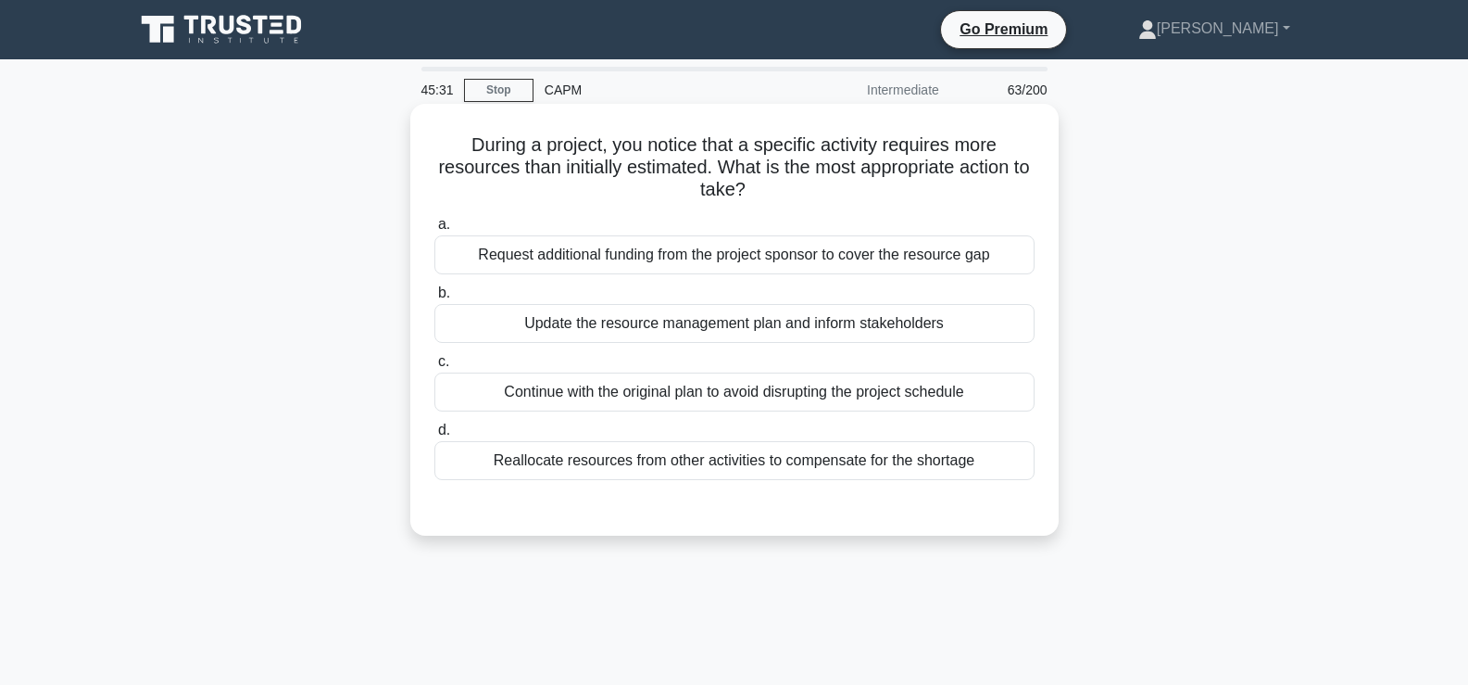
scroll to position [1, 0]
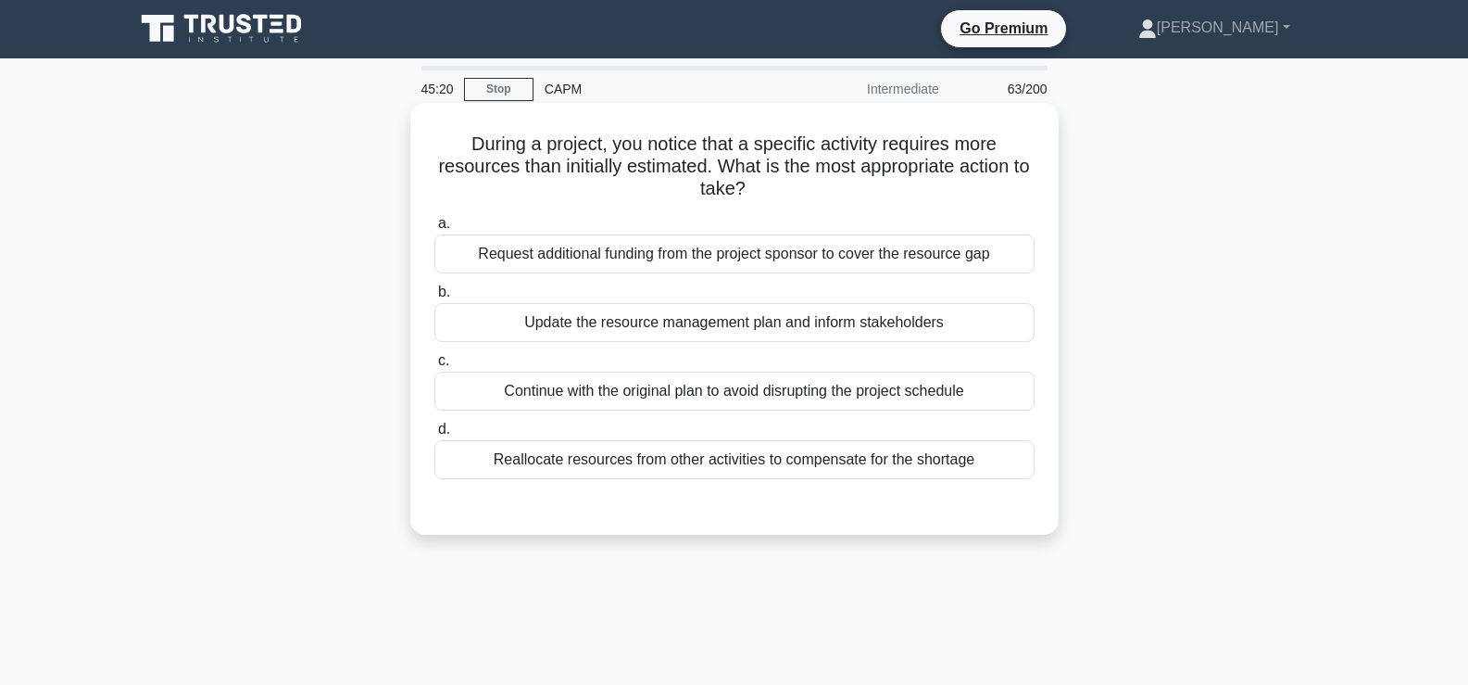
click at [498, 334] on div "Update the resource management plan and inform stakeholders" at bounding box center [735, 322] width 600 height 39
click at [435, 298] on input "b. Update the resource management plan and inform stakeholders" at bounding box center [435, 292] width 0 height 12
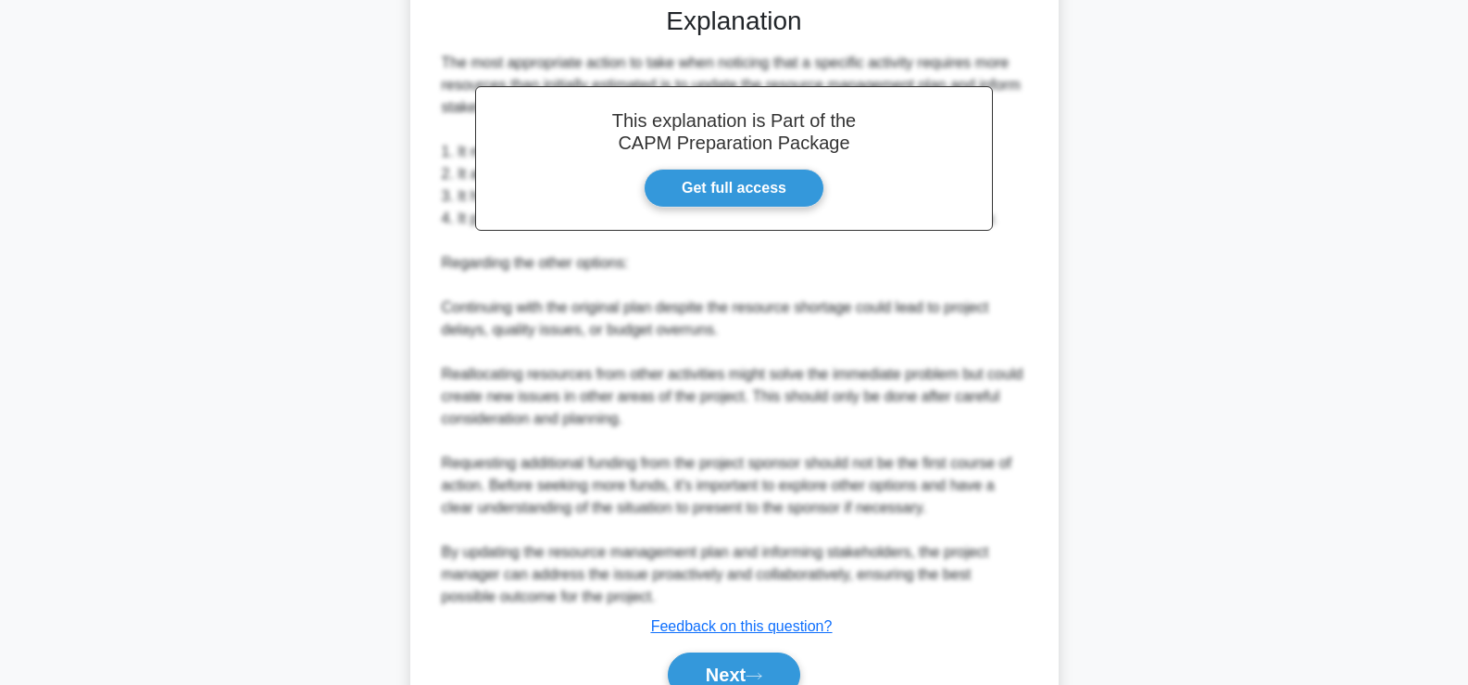
scroll to position [592, 0]
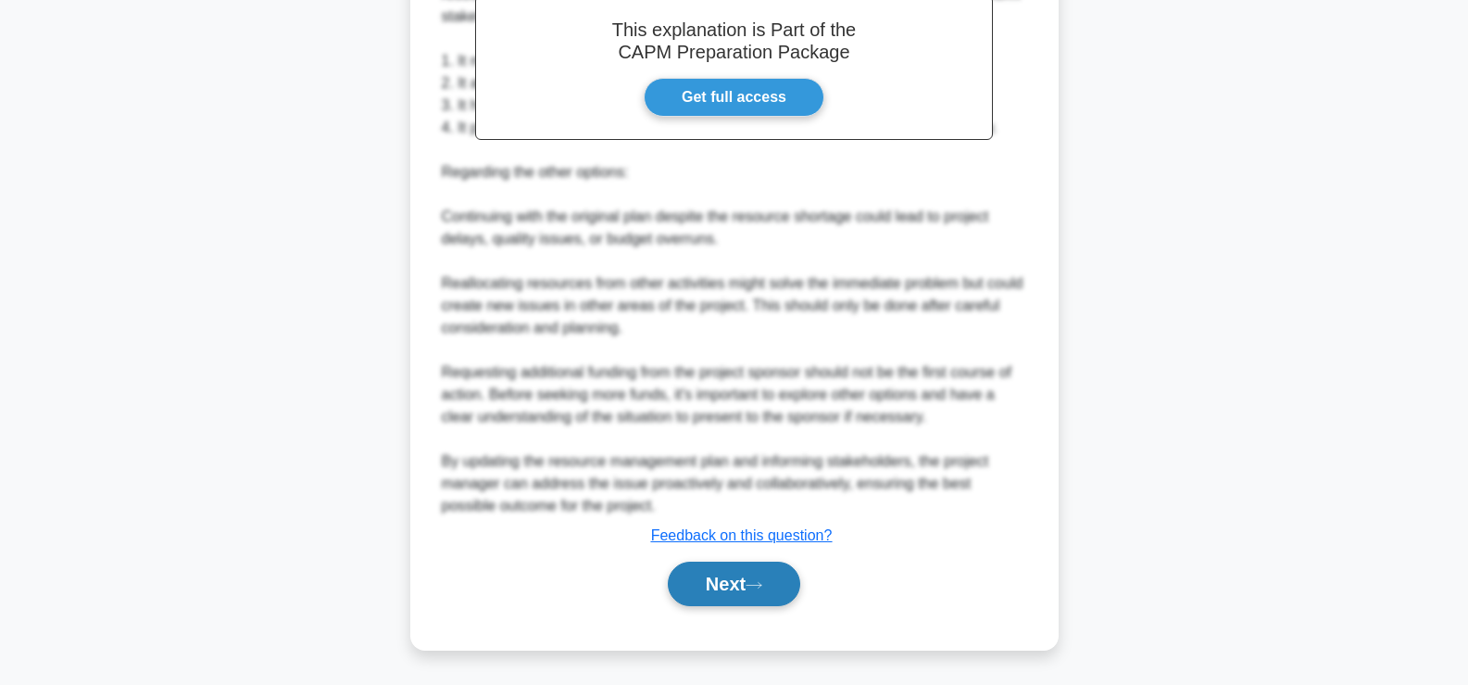
click at [757, 585] on icon at bounding box center [754, 585] width 17 height 10
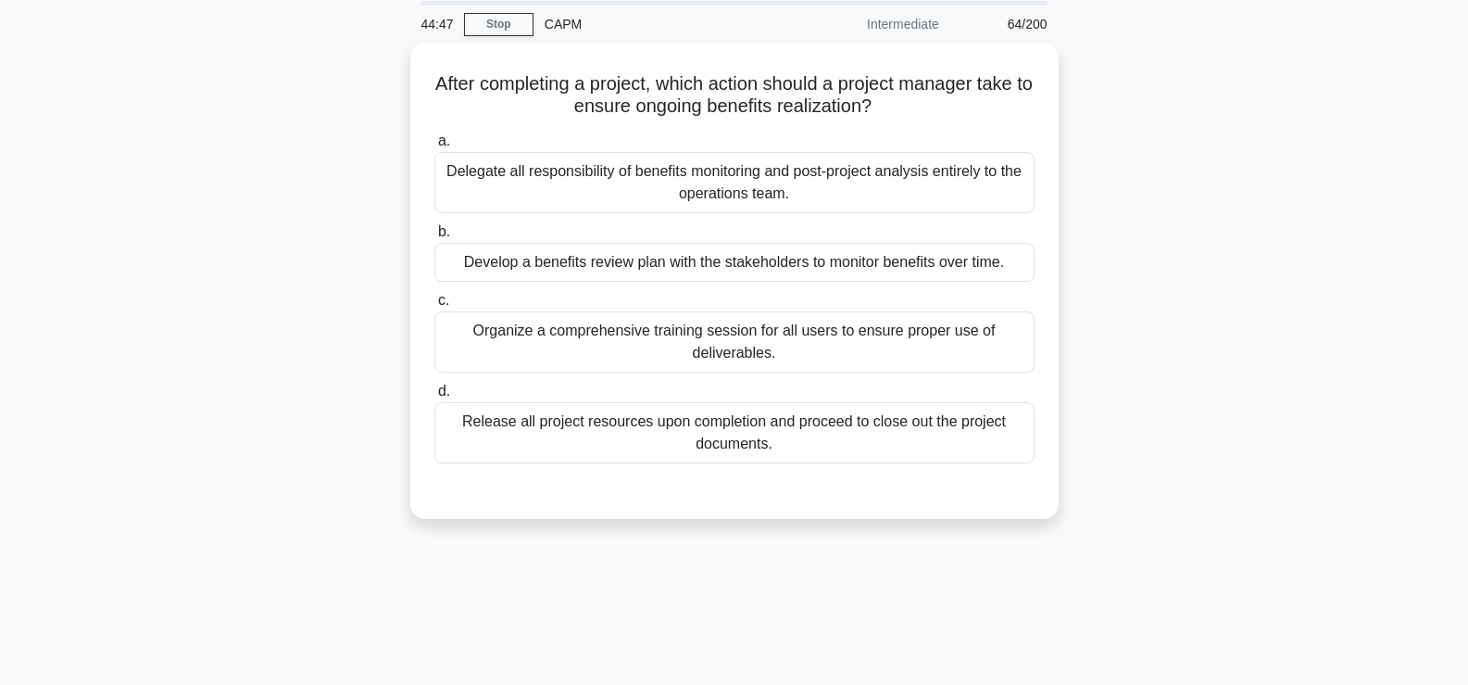
scroll to position [65, 0]
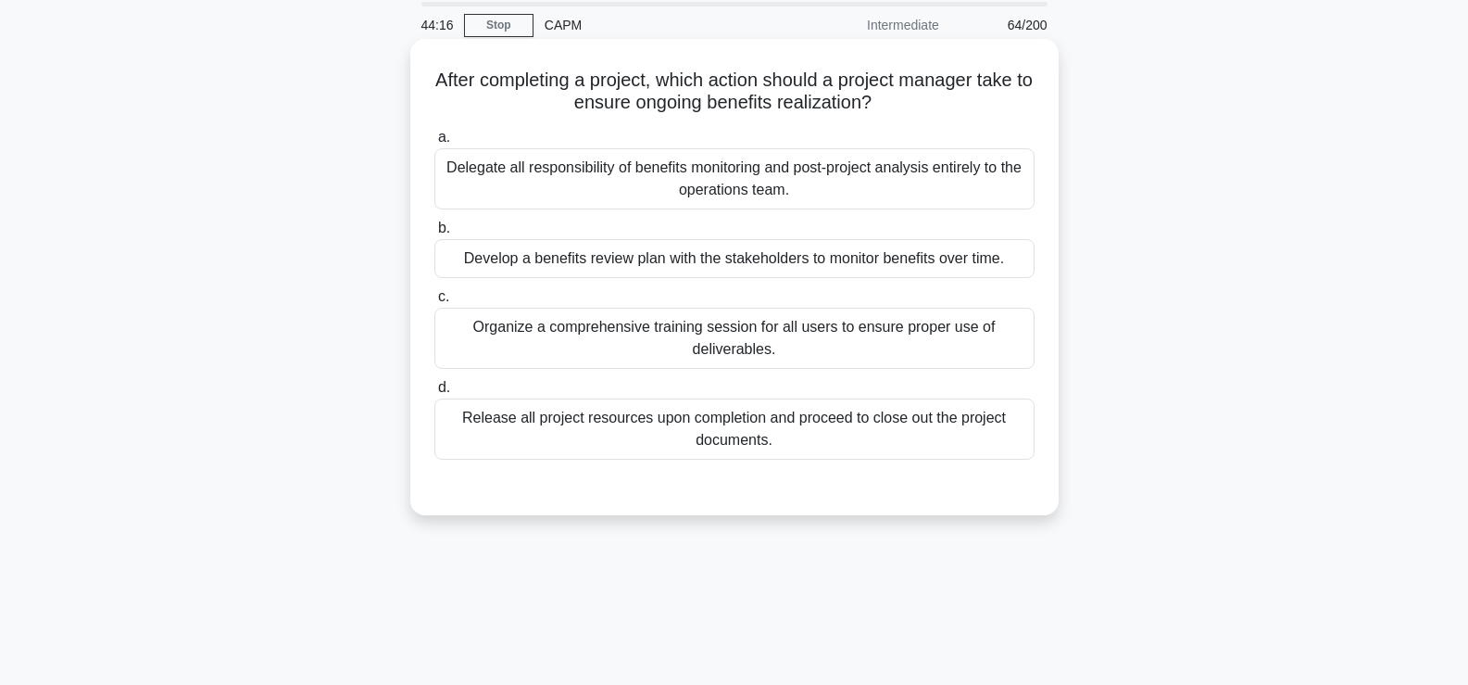
click at [839, 336] on div "Organize a comprehensive training session for all users to ensure proper use of…" at bounding box center [735, 338] width 600 height 61
click at [435, 303] on input "c. Organize a comprehensive training session for all users to ensure proper use…" at bounding box center [435, 297] width 0 height 12
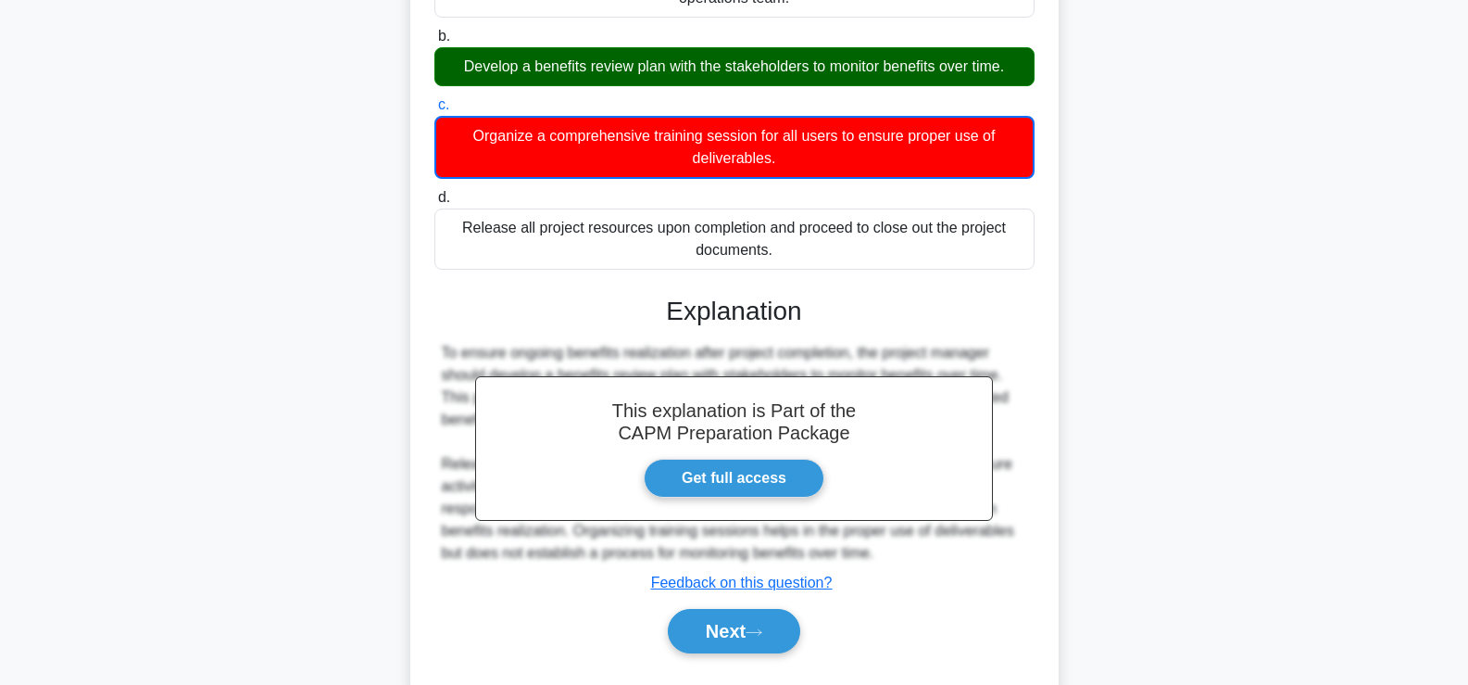
scroll to position [316, 0]
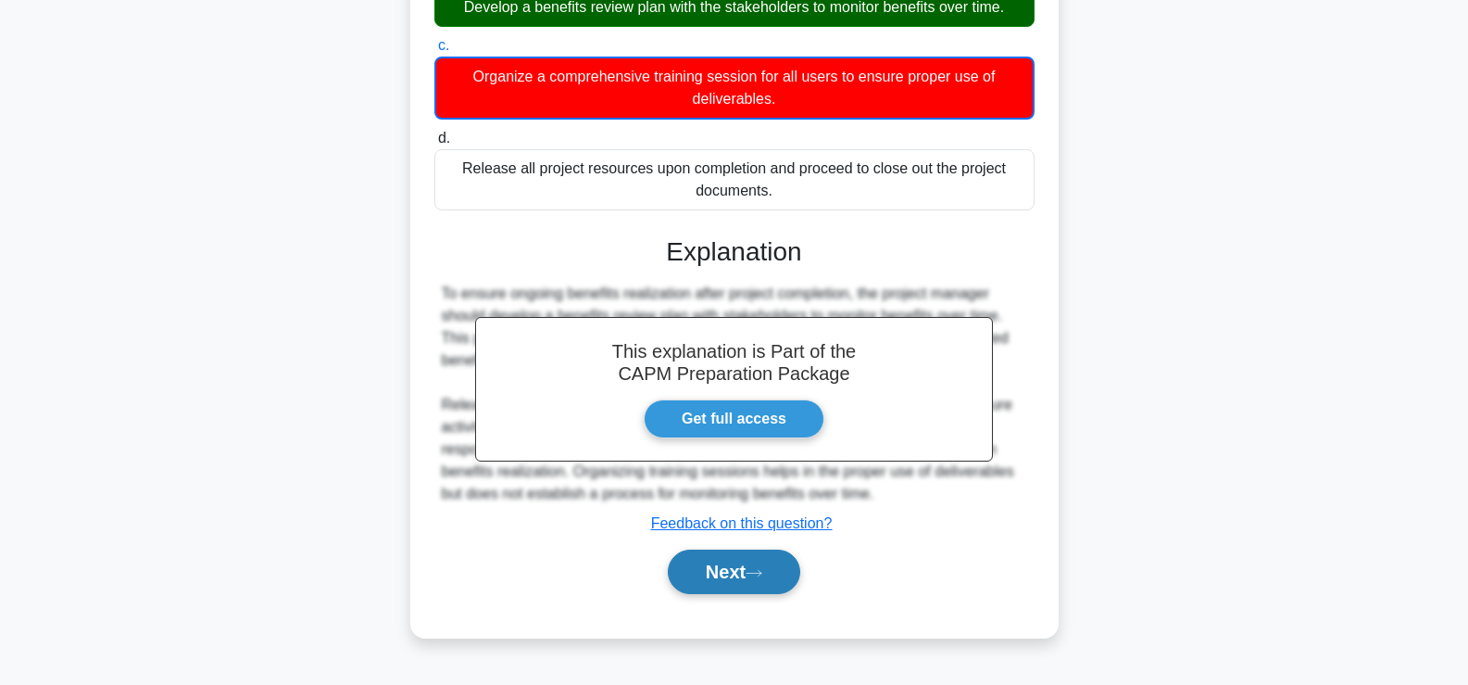
click at [712, 576] on button "Next" at bounding box center [734, 571] width 132 height 44
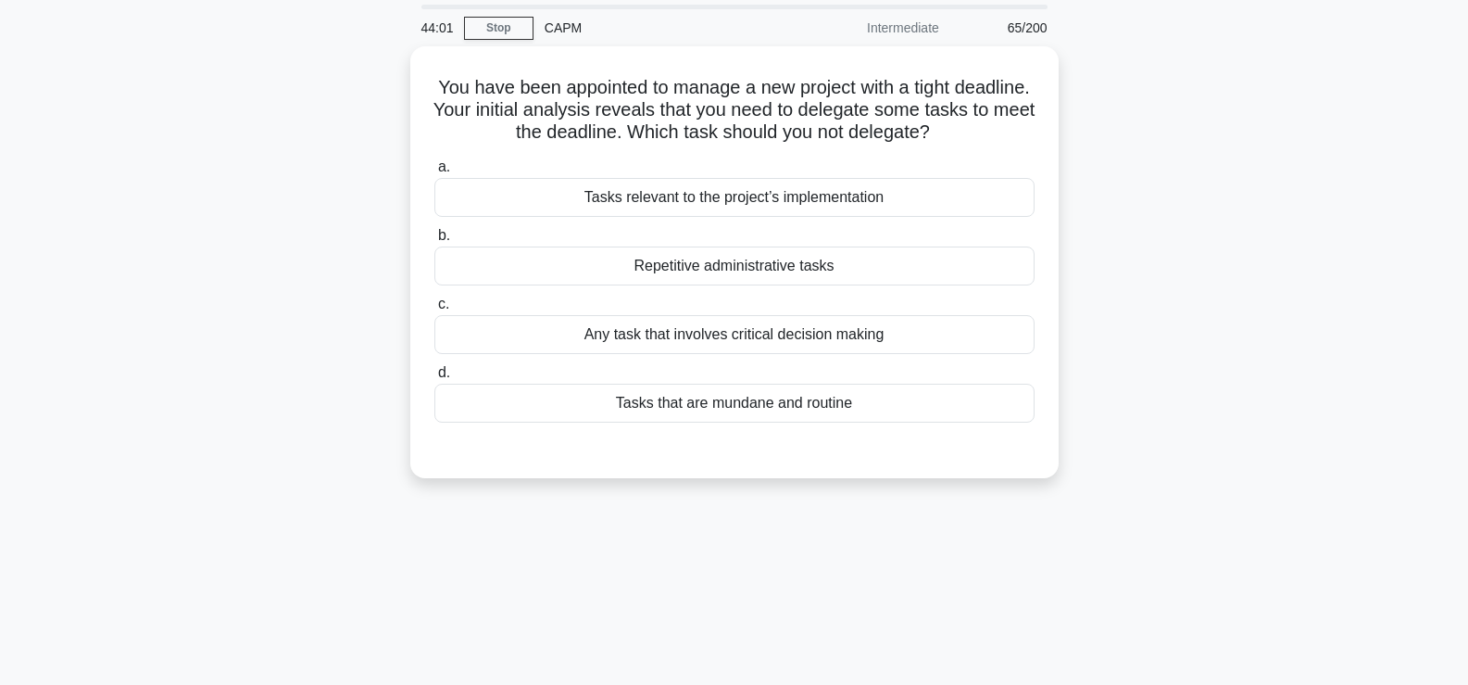
scroll to position [55, 0]
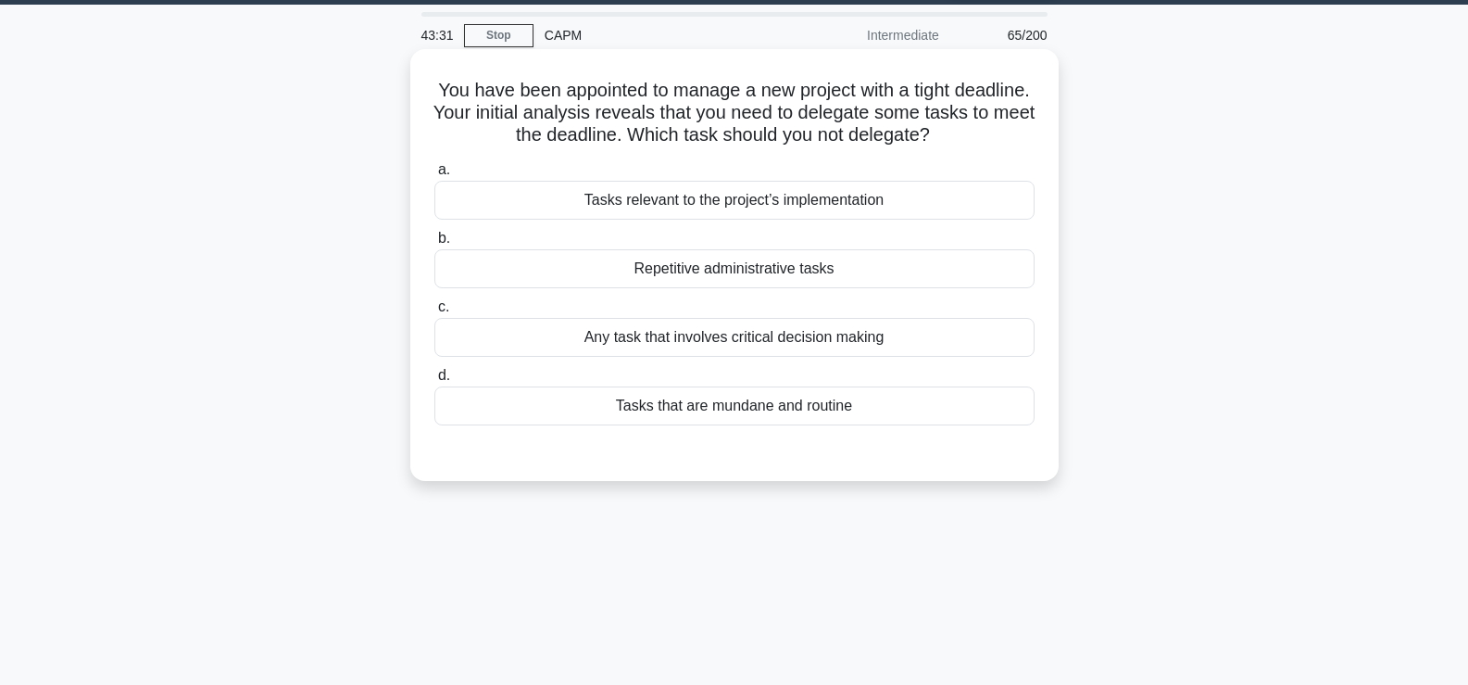
click at [601, 208] on div "Tasks relevant to the project’s implementation" at bounding box center [735, 200] width 600 height 39
click at [435, 176] on input "a. Tasks relevant to the project’s implementation" at bounding box center [435, 170] width 0 height 12
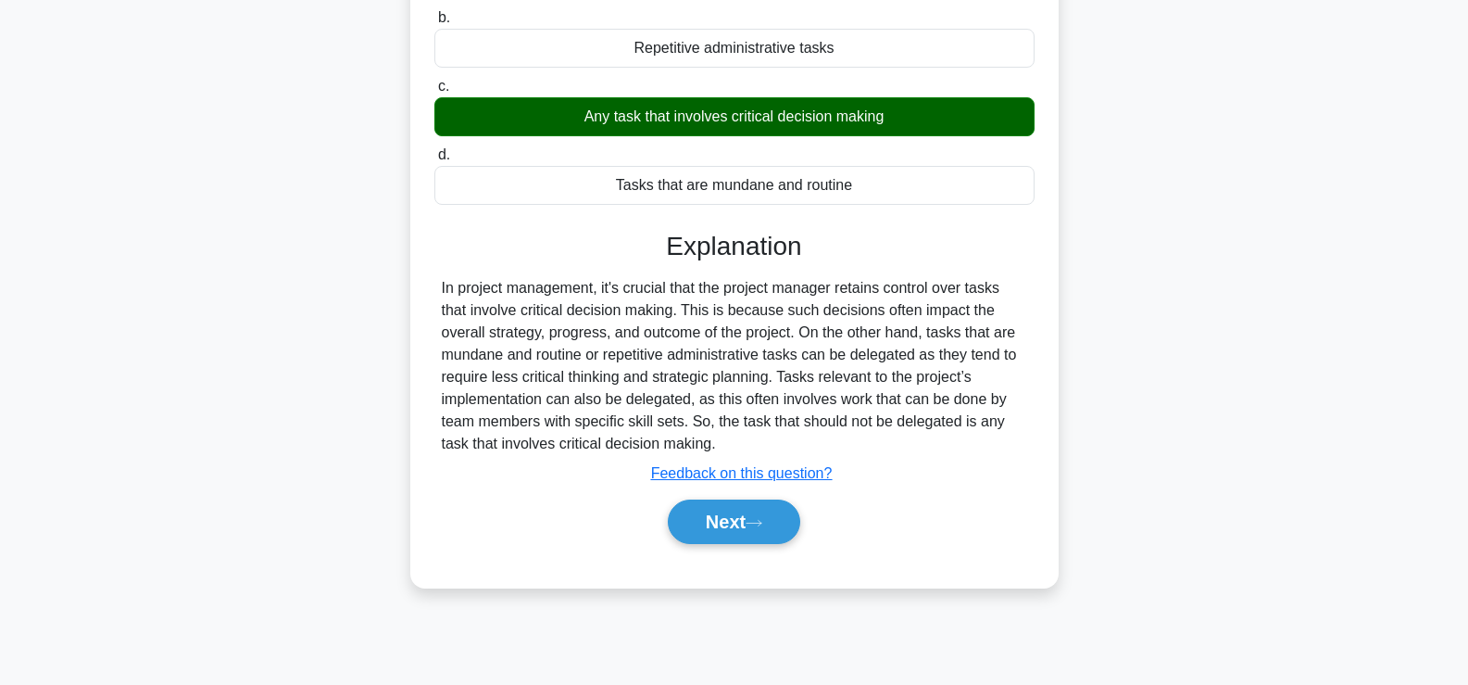
scroll to position [282, 0]
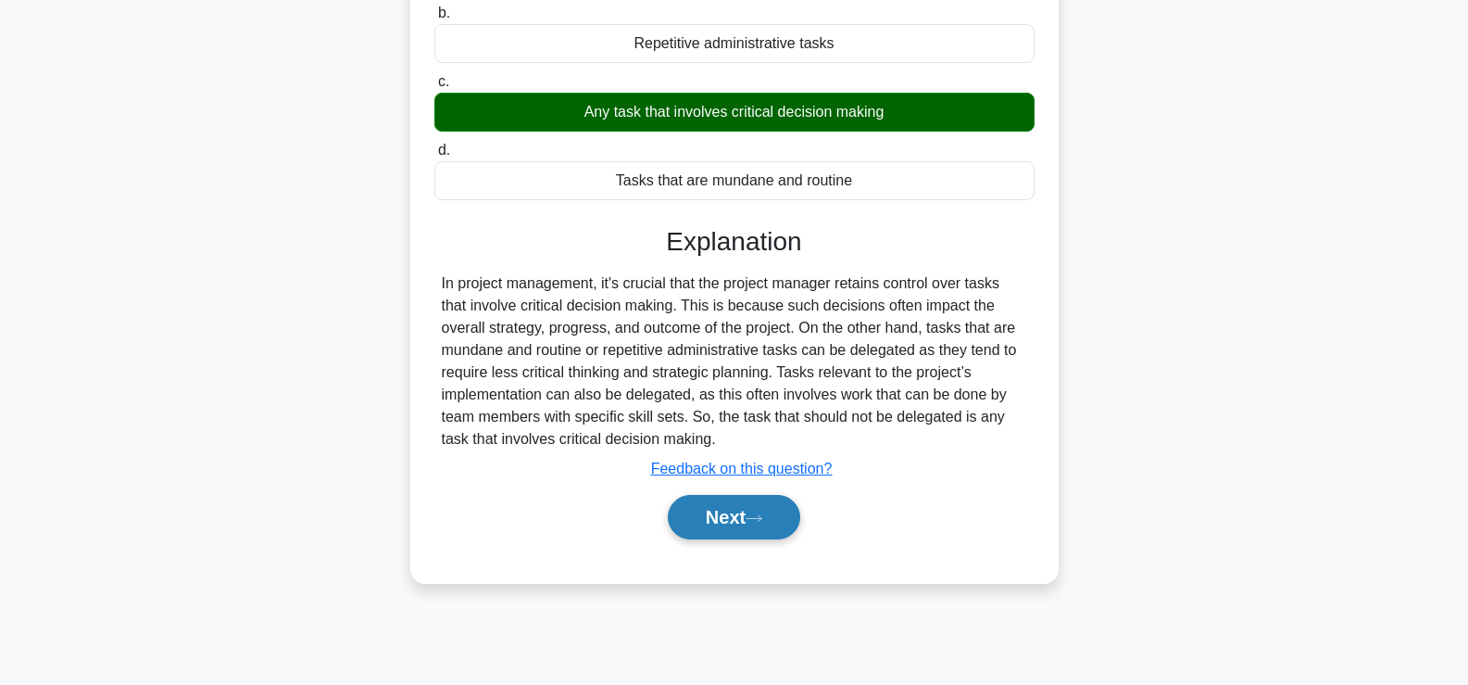
click at [745, 535] on button "Next" at bounding box center [734, 517] width 132 height 44
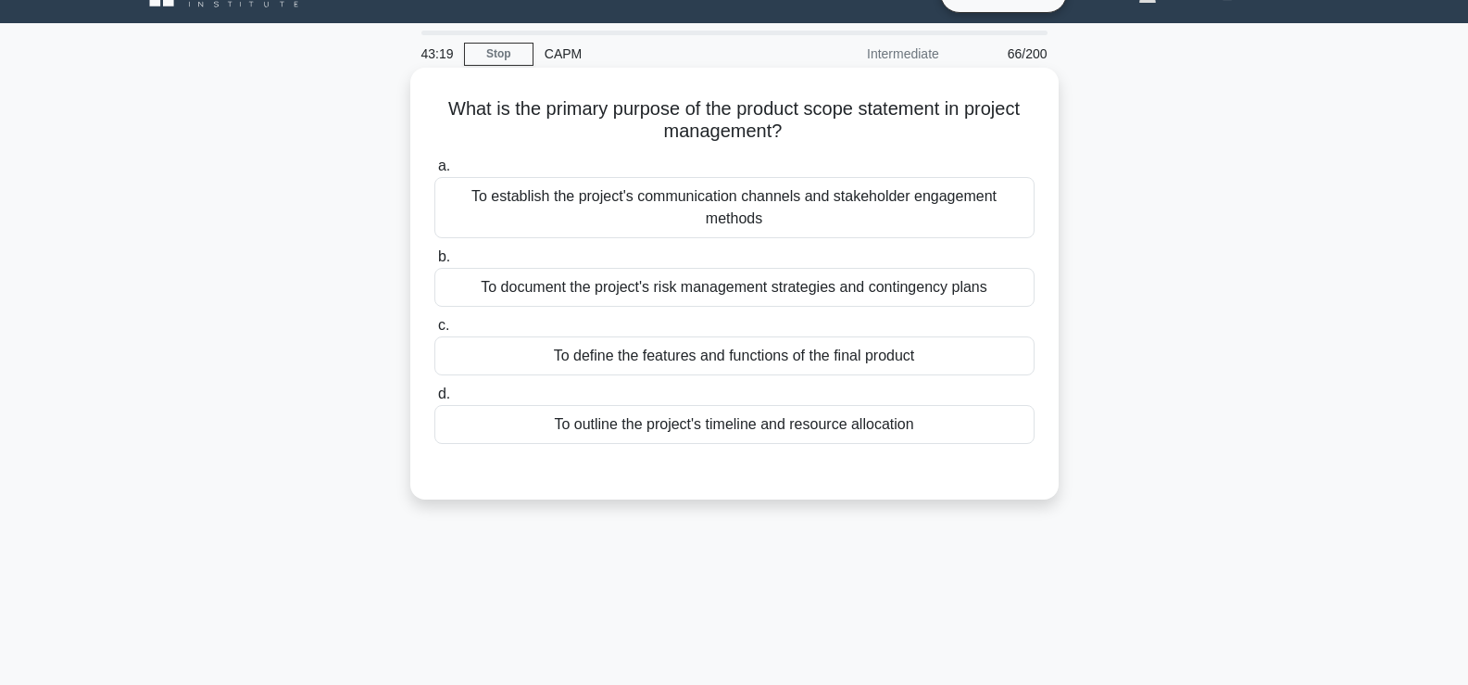
scroll to position [35, 0]
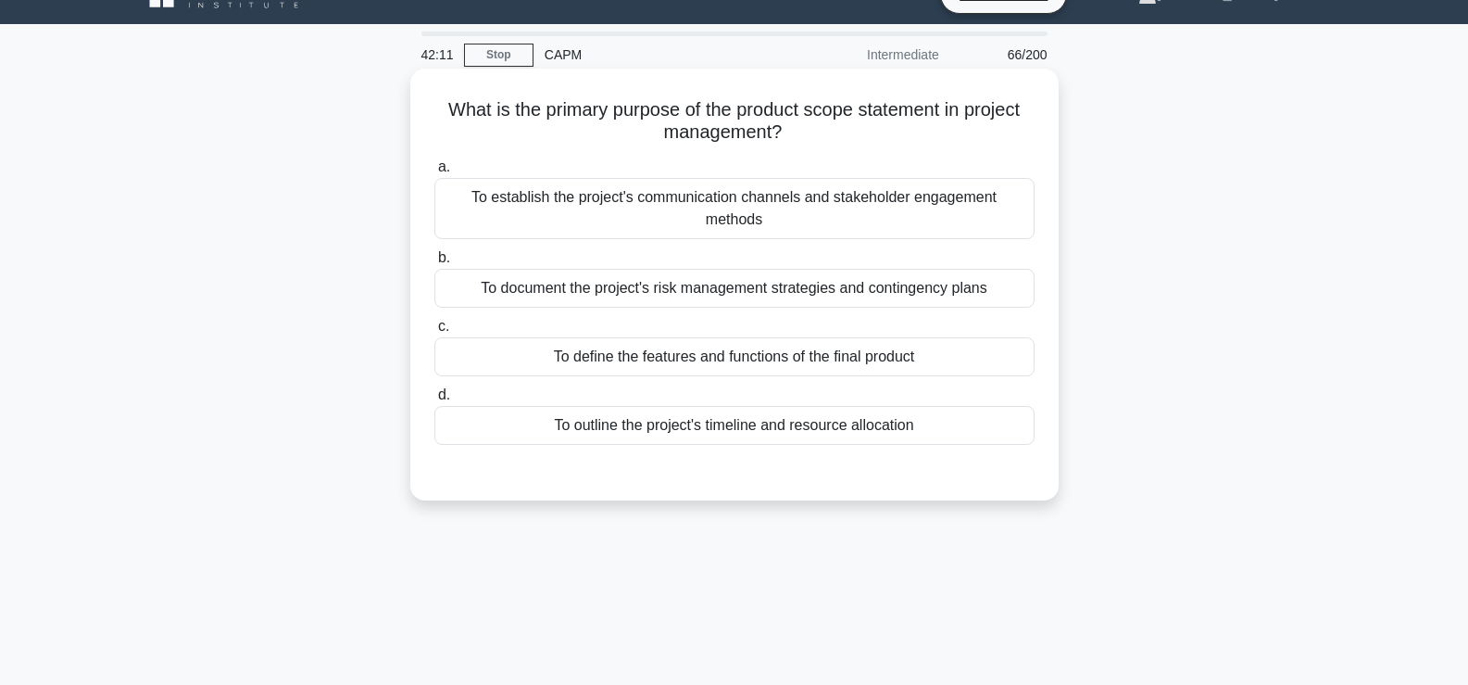
click at [615, 360] on div "To define the features and functions of the final product" at bounding box center [735, 356] width 600 height 39
click at [435, 333] on input "c. To define the features and functions of the final product" at bounding box center [435, 327] width 0 height 12
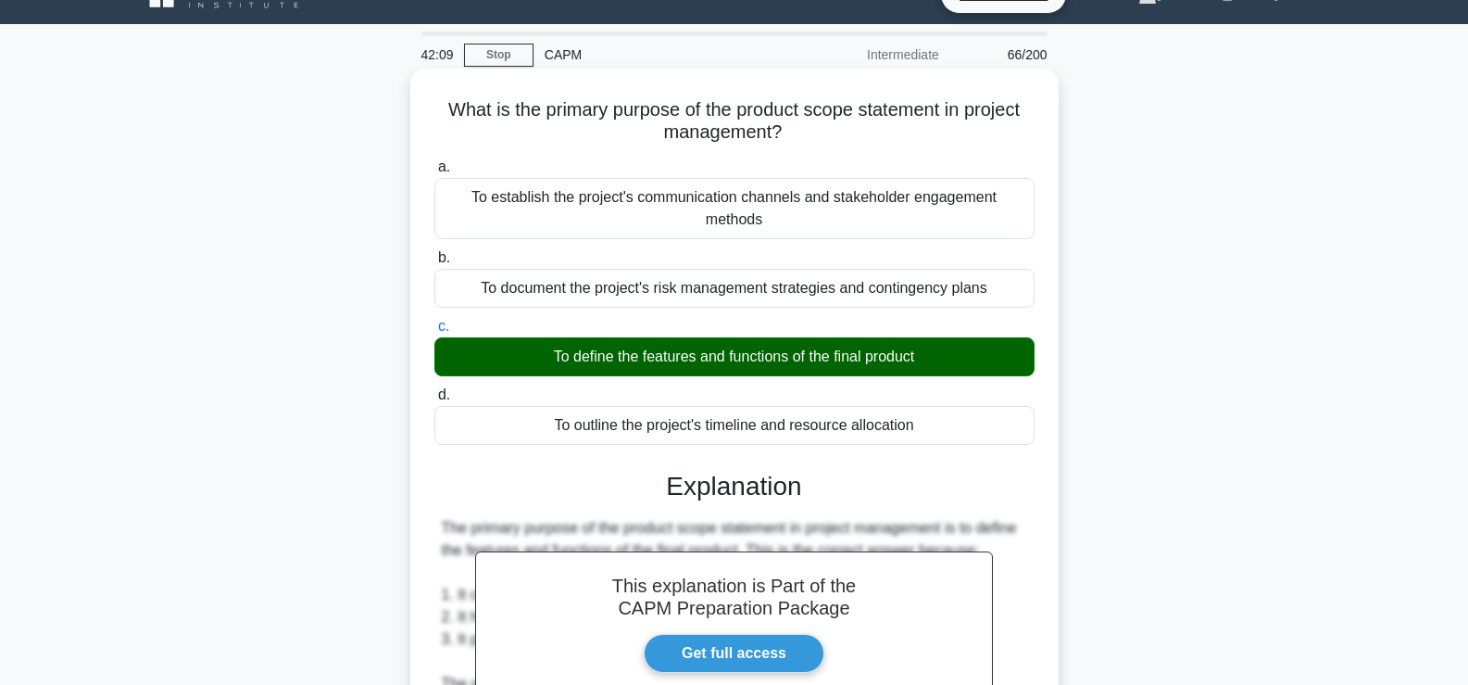
scroll to position [503, 0]
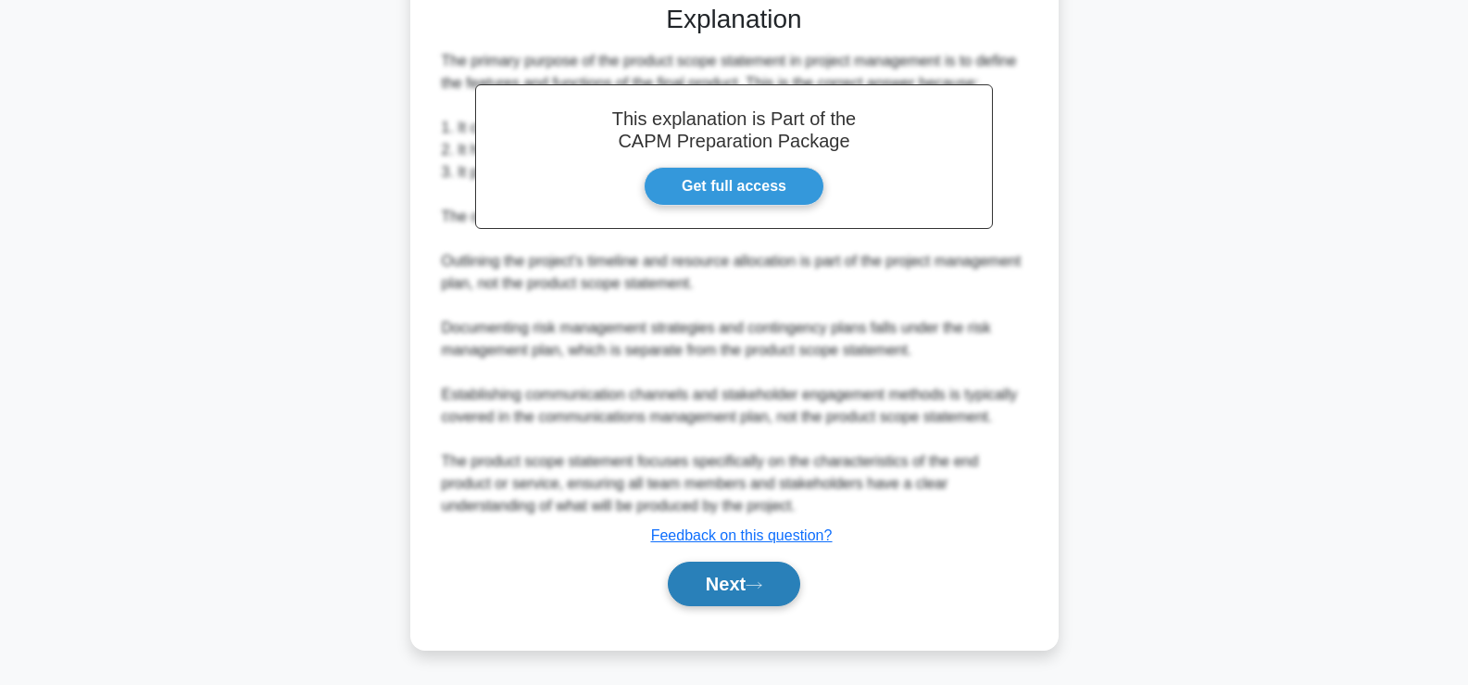
click at [712, 592] on button "Next" at bounding box center [734, 583] width 132 height 44
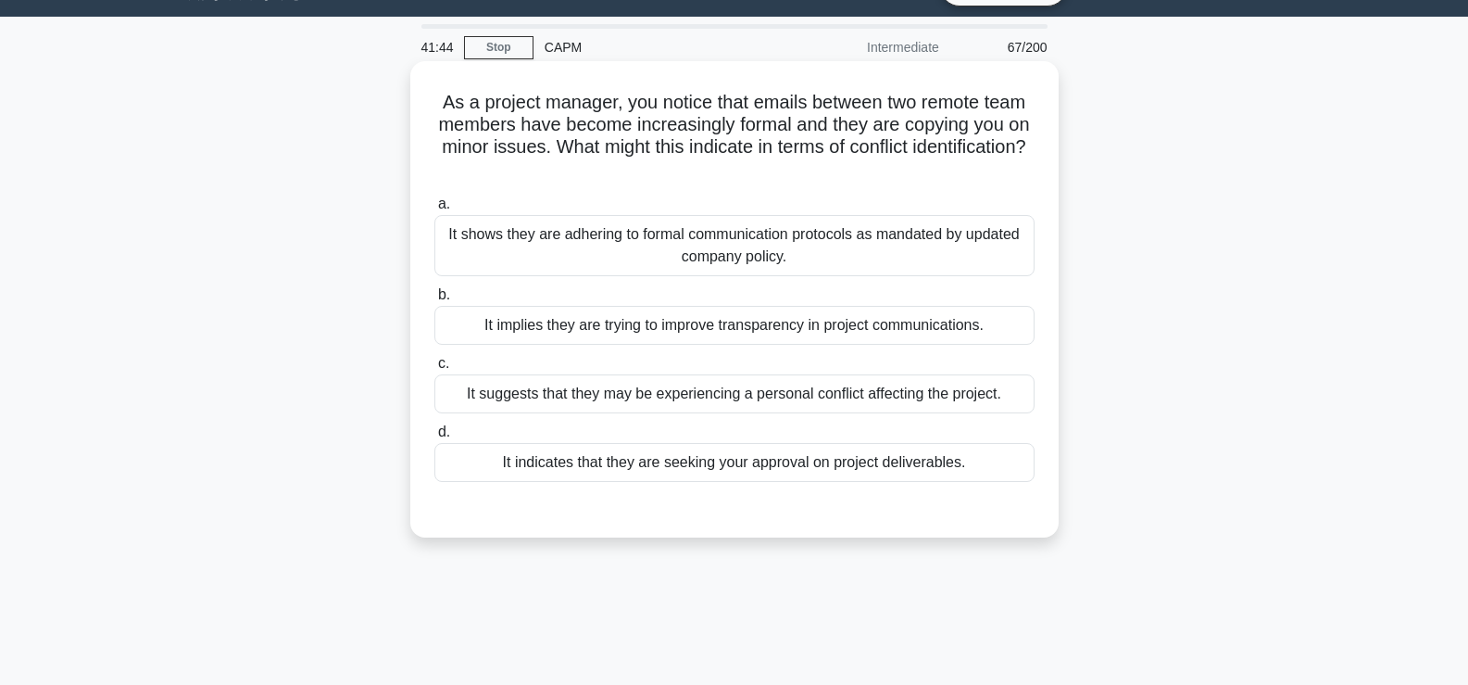
scroll to position [44, 0]
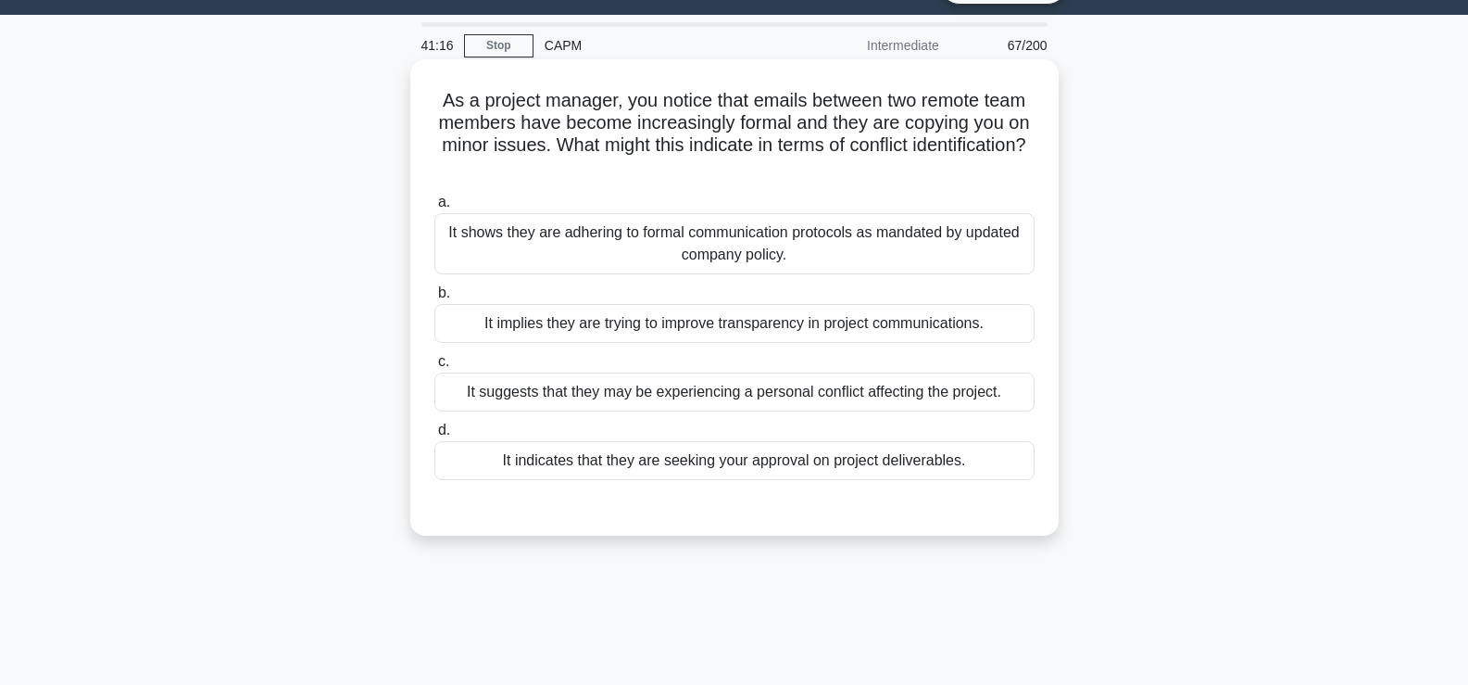
click at [574, 400] on div "It suggests that they may be experiencing a personal conflict affecting the pro…" at bounding box center [735, 391] width 600 height 39
click at [435, 368] on input "c. It suggests that they may be experiencing a personal conflict affecting the …" at bounding box center [435, 362] width 0 height 12
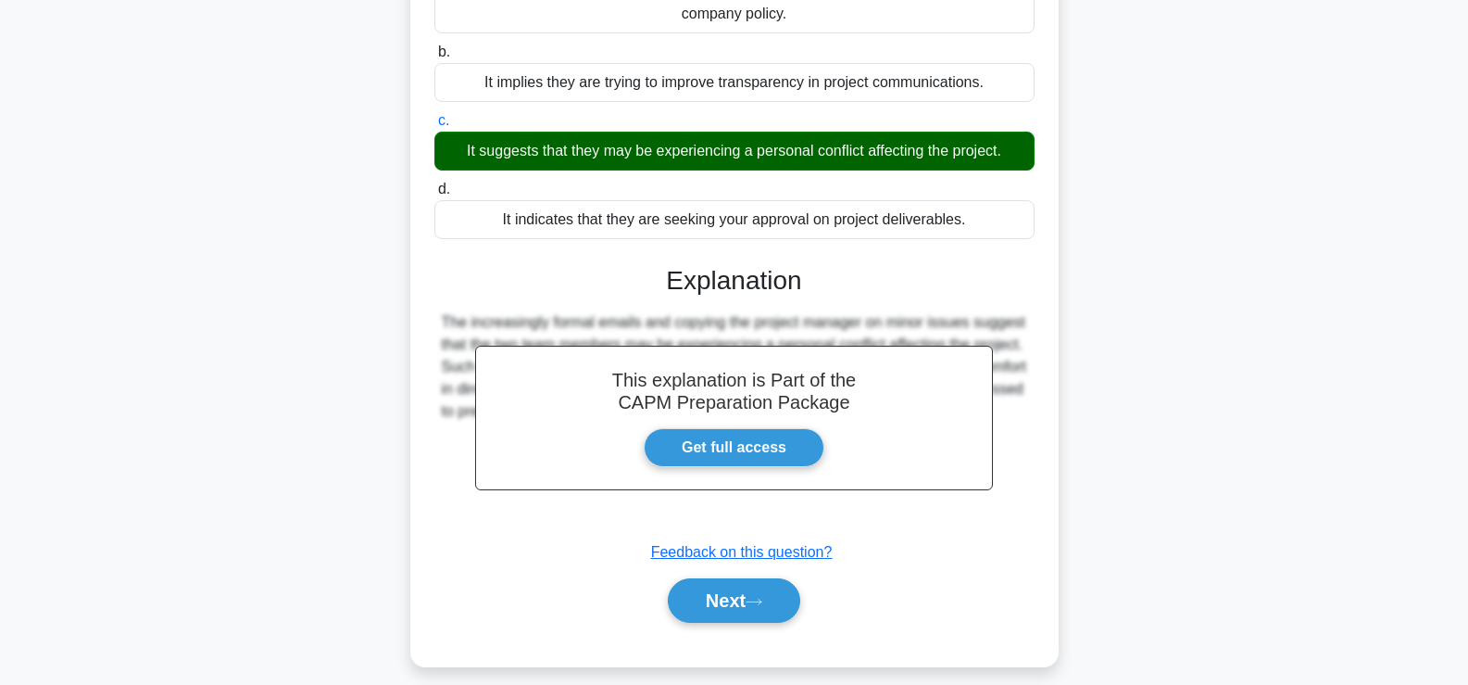
scroll to position [316, 0]
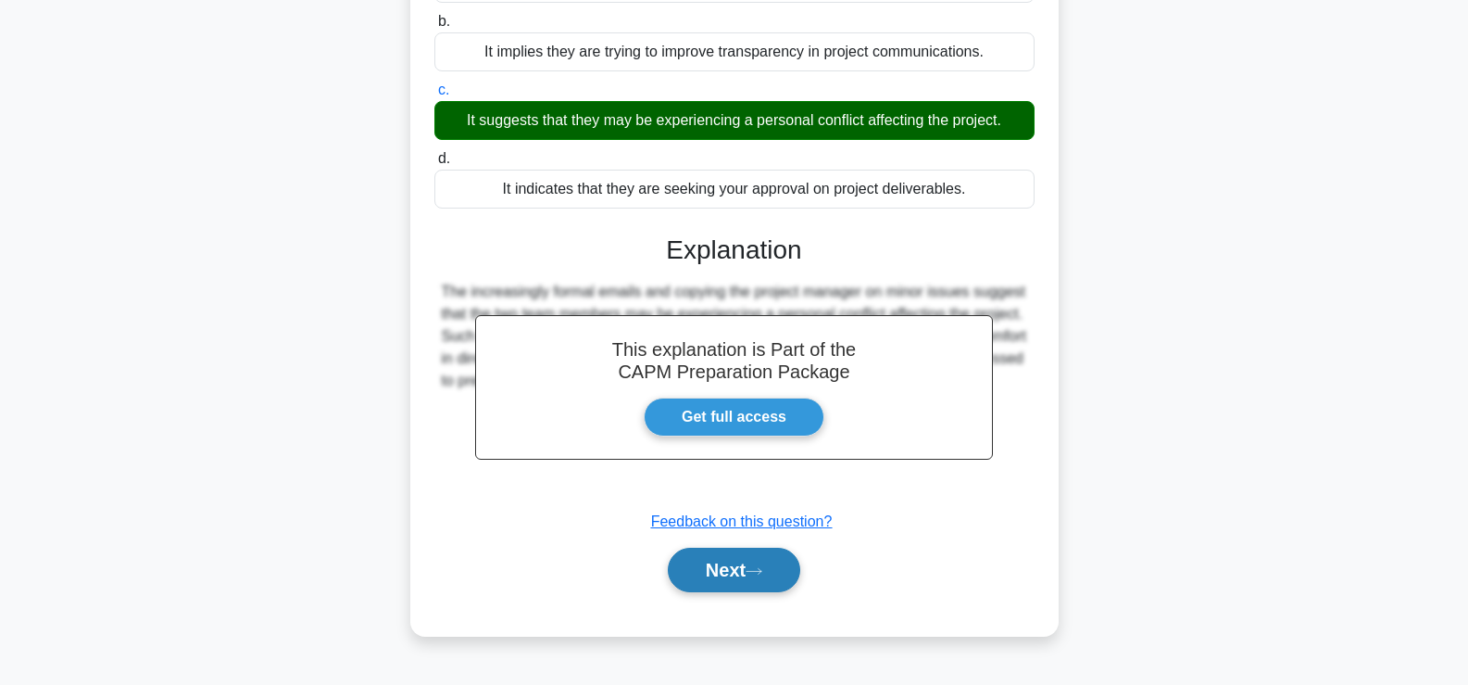
click at [710, 564] on button "Next" at bounding box center [734, 570] width 132 height 44
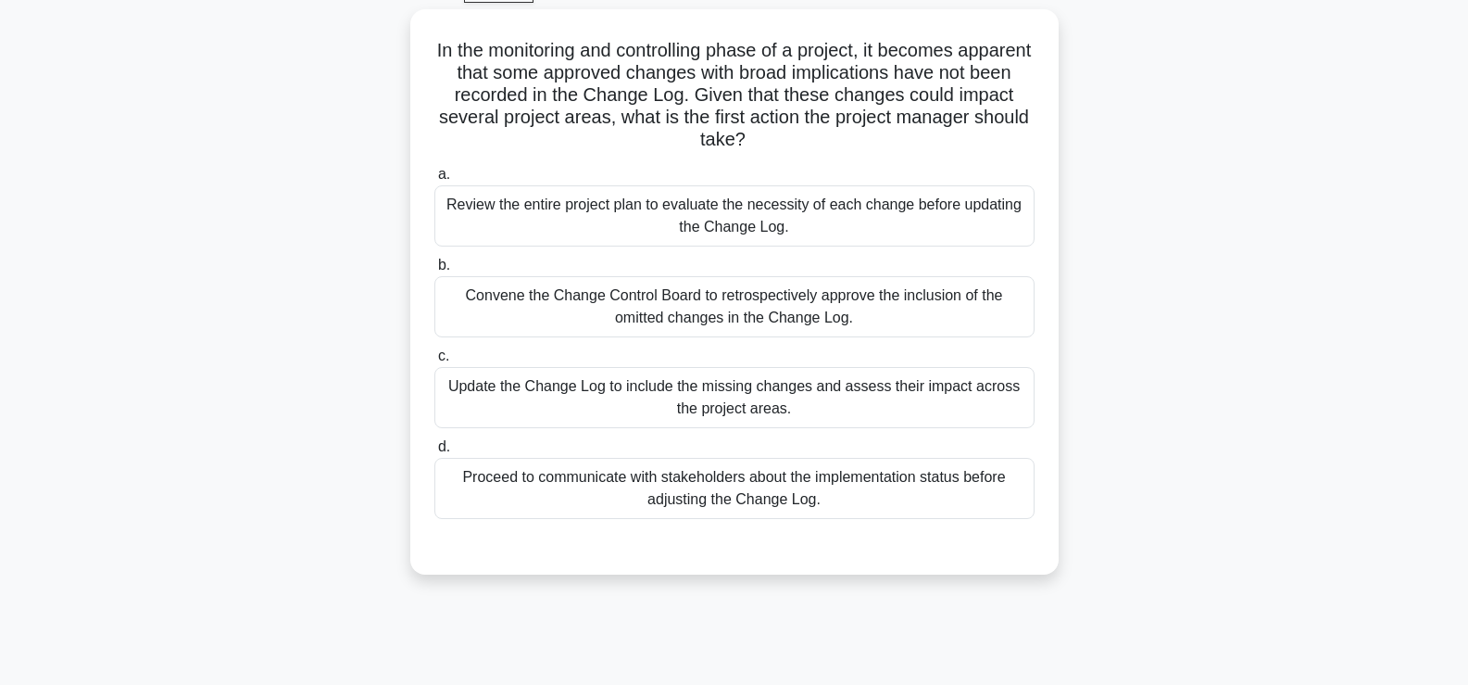
scroll to position [119, 0]
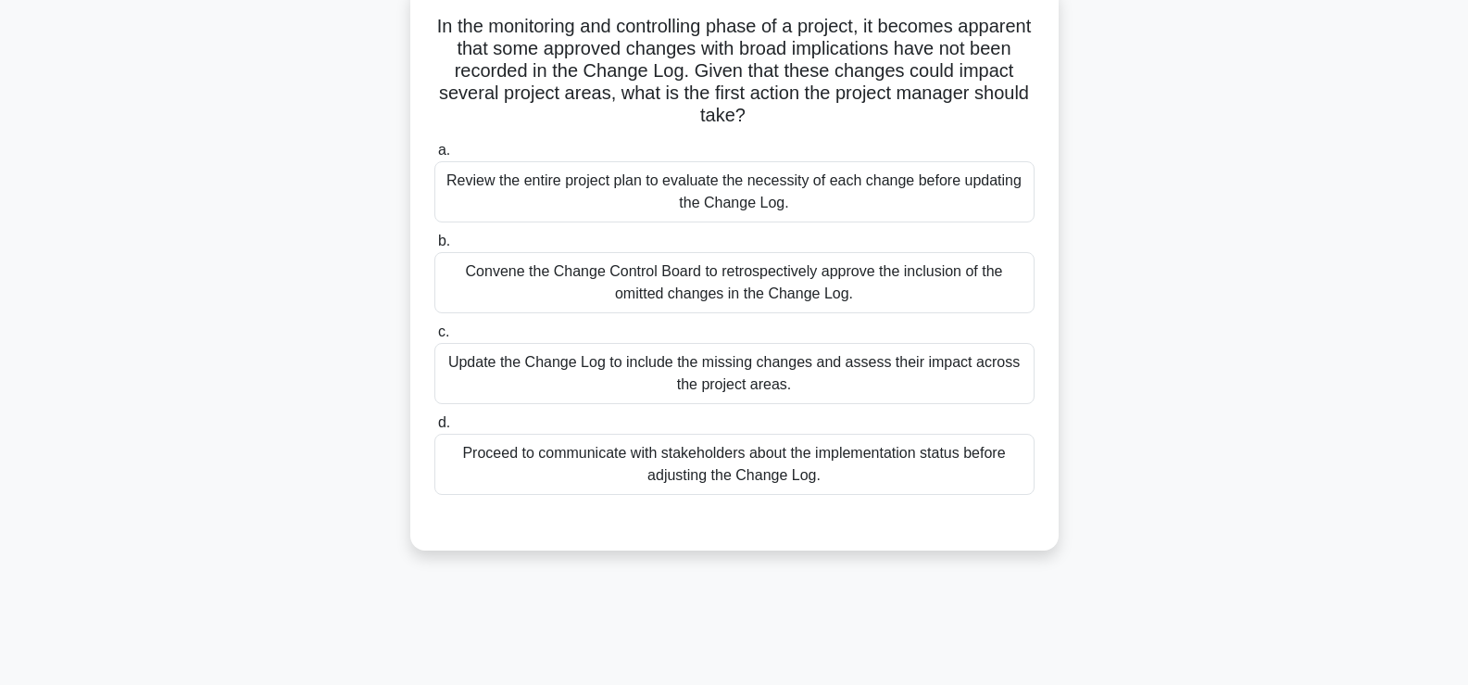
click at [867, 384] on div "Update the Change Log to include the missing changes and assess their impact ac…" at bounding box center [735, 373] width 600 height 61
click at [435, 338] on input "c. Update the Change Log to include the missing changes and assess their impact…" at bounding box center [435, 332] width 0 height 12
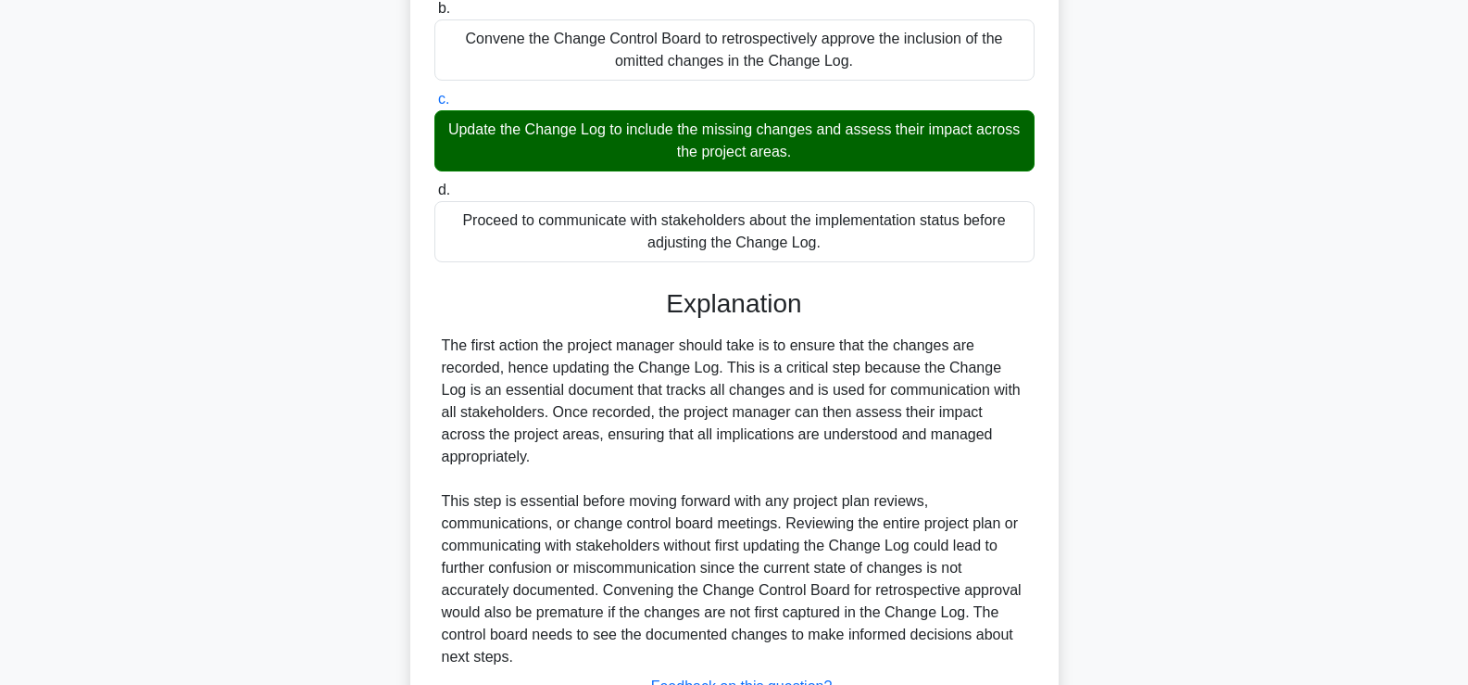
scroll to position [481, 0]
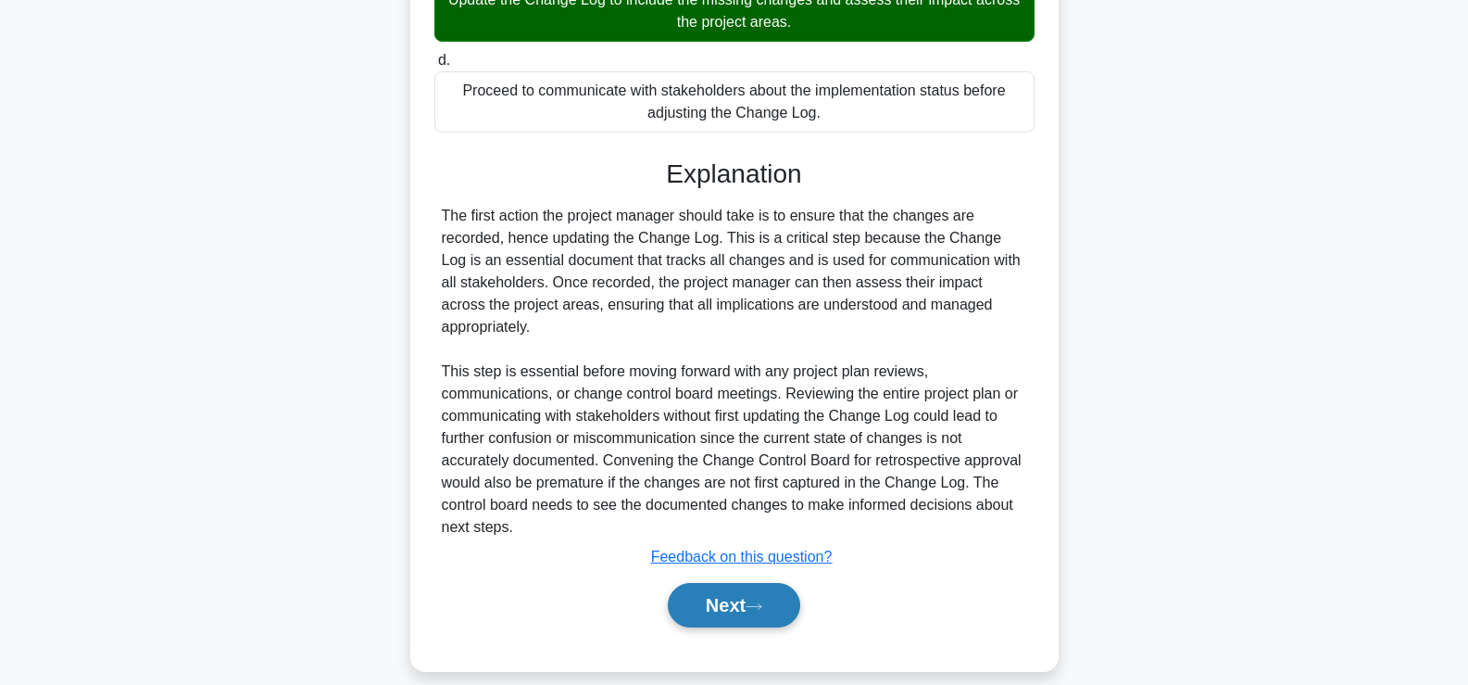
click at [741, 595] on button "Next" at bounding box center [734, 605] width 132 height 44
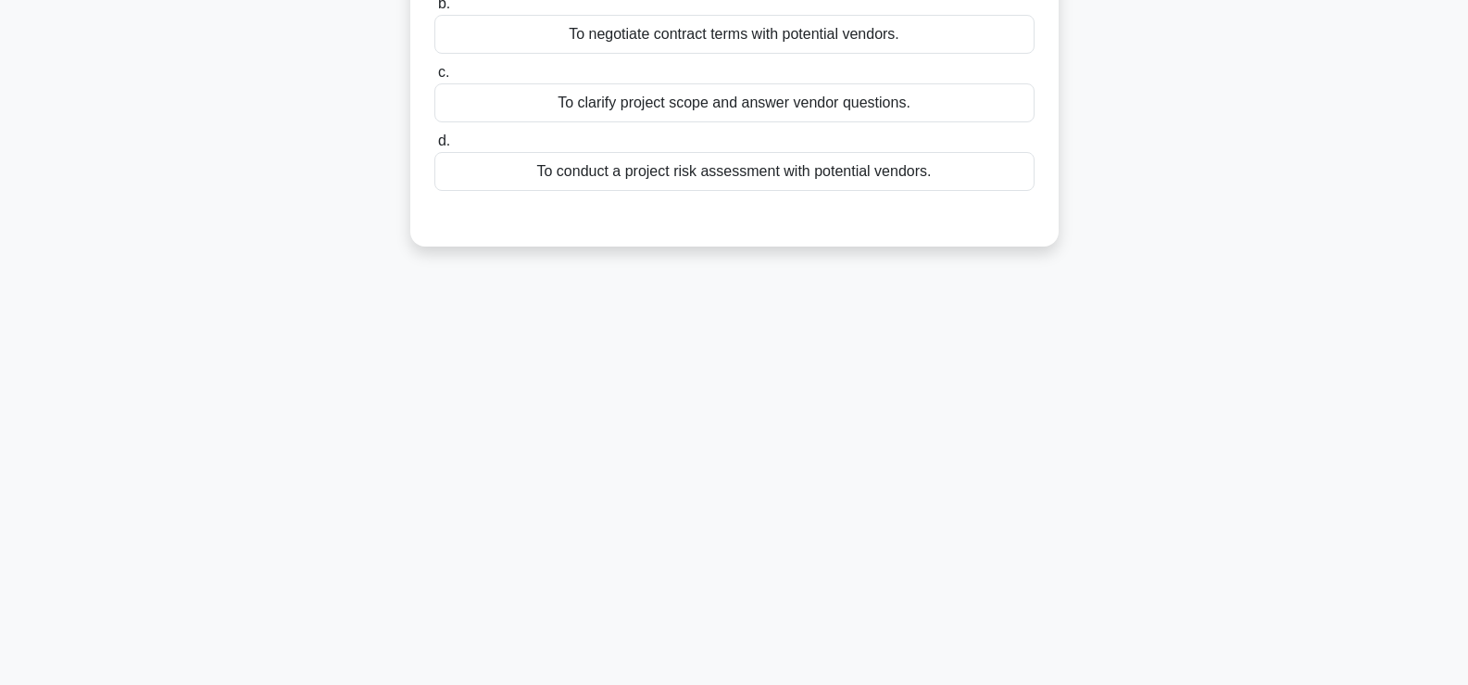
scroll to position [0, 0]
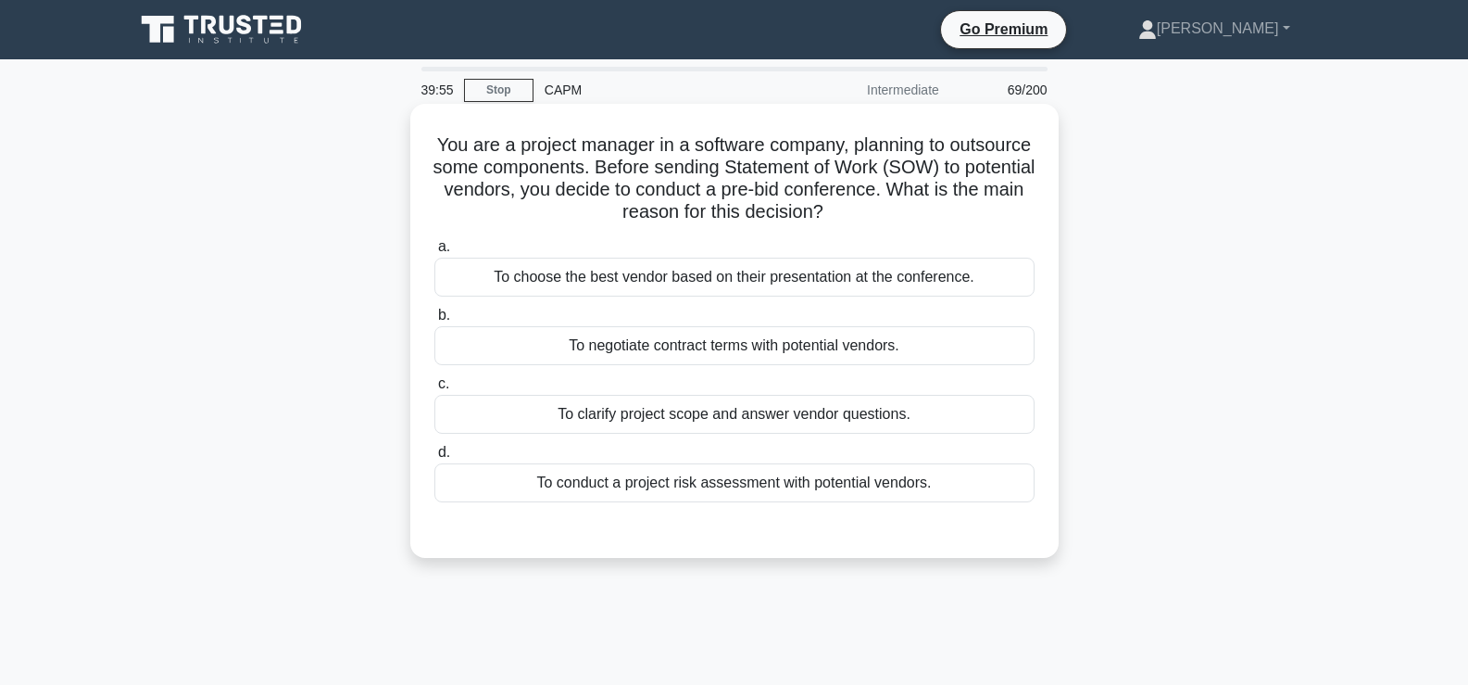
click at [687, 273] on div "To choose the best vendor based on their presentation at the conference." at bounding box center [735, 277] width 600 height 39
click at [435, 253] on input "a. To choose the best vendor based on their presentation at the conference." at bounding box center [435, 247] width 0 height 12
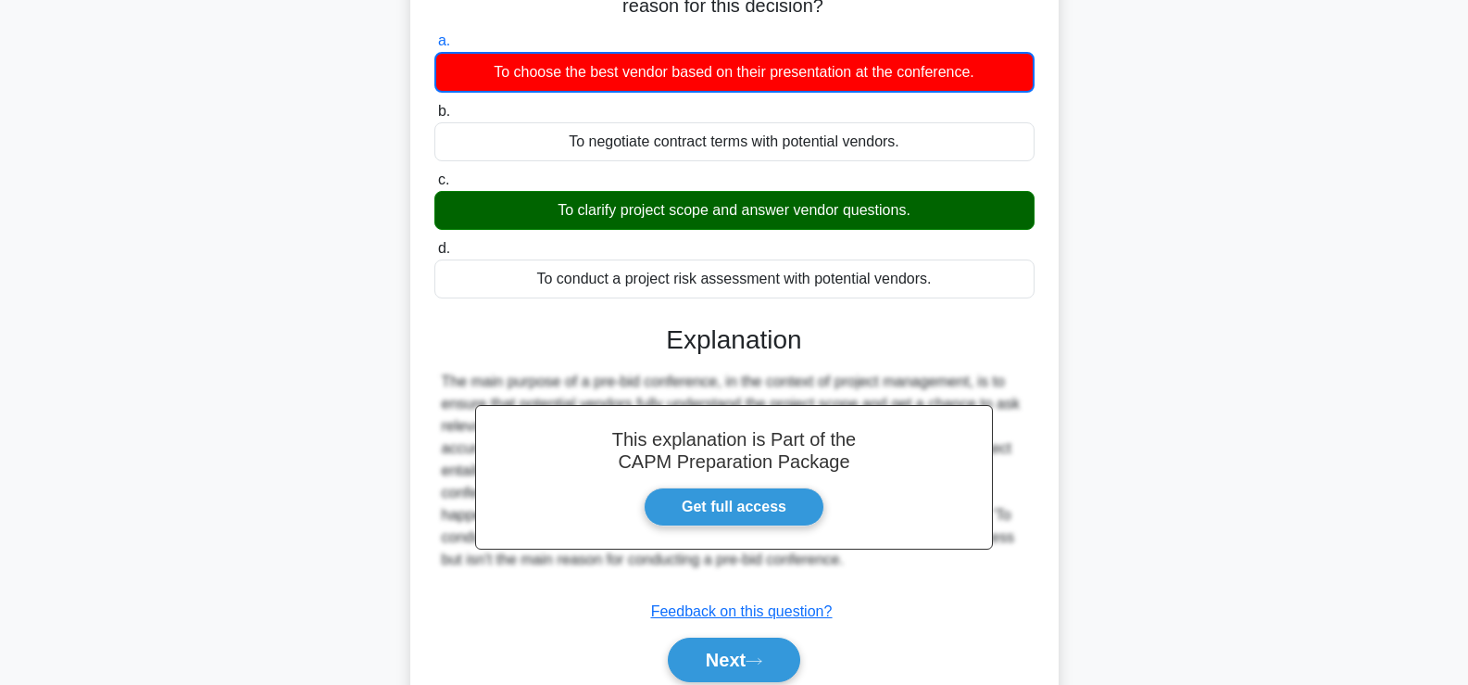
scroll to position [316, 0]
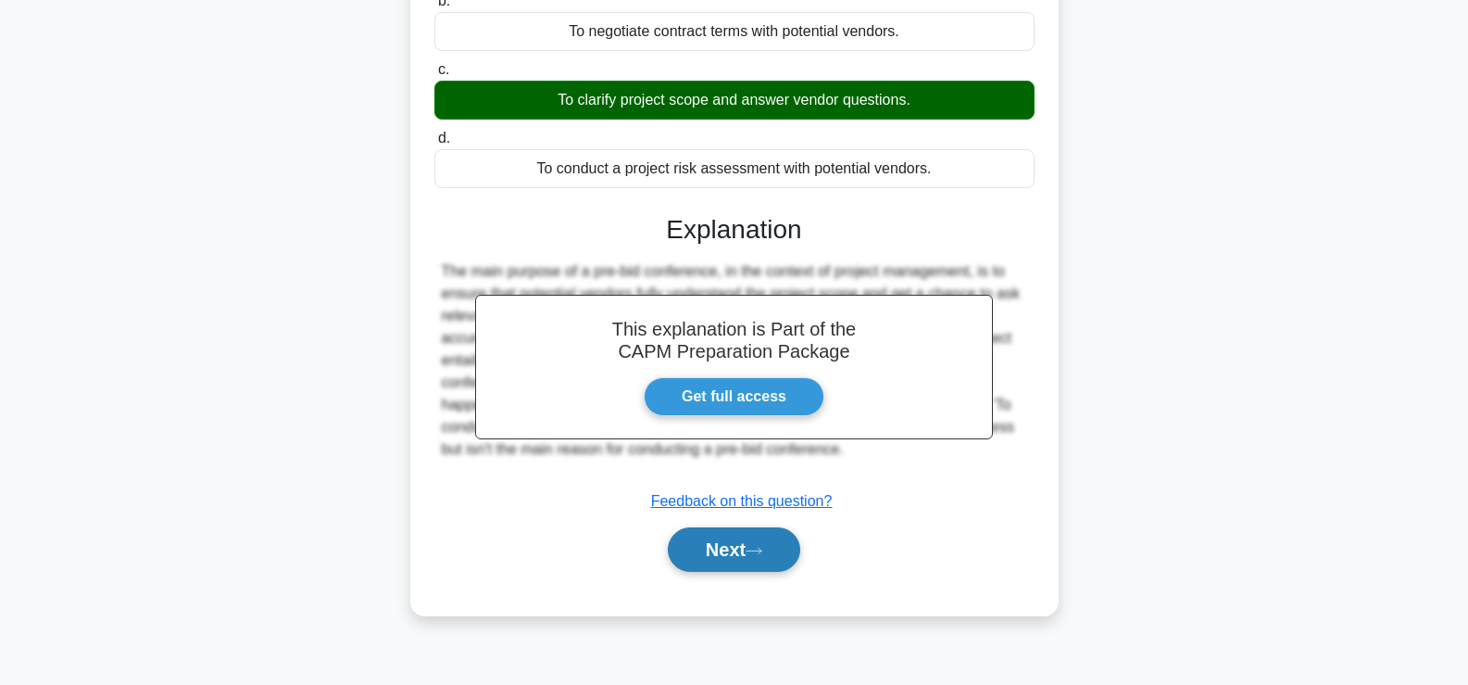
click at [709, 552] on button "Next" at bounding box center [734, 549] width 132 height 44
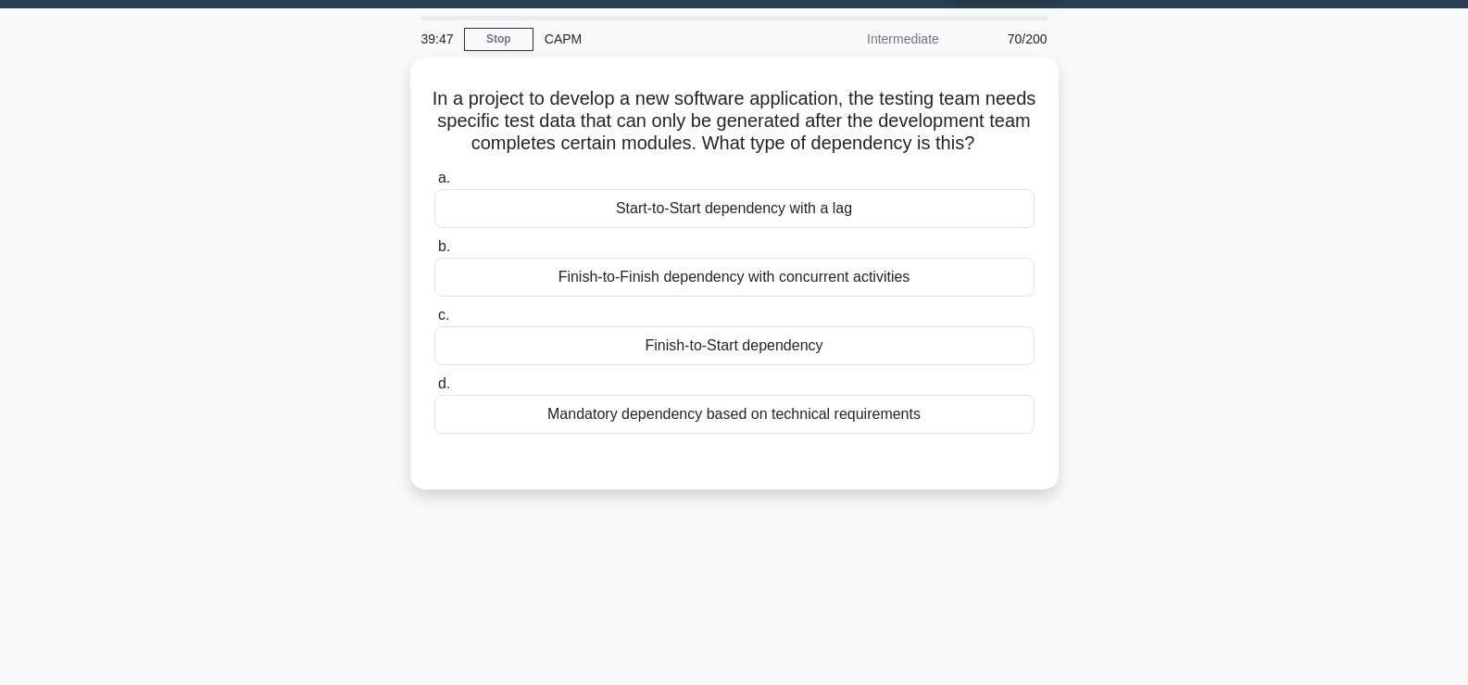
scroll to position [50, 0]
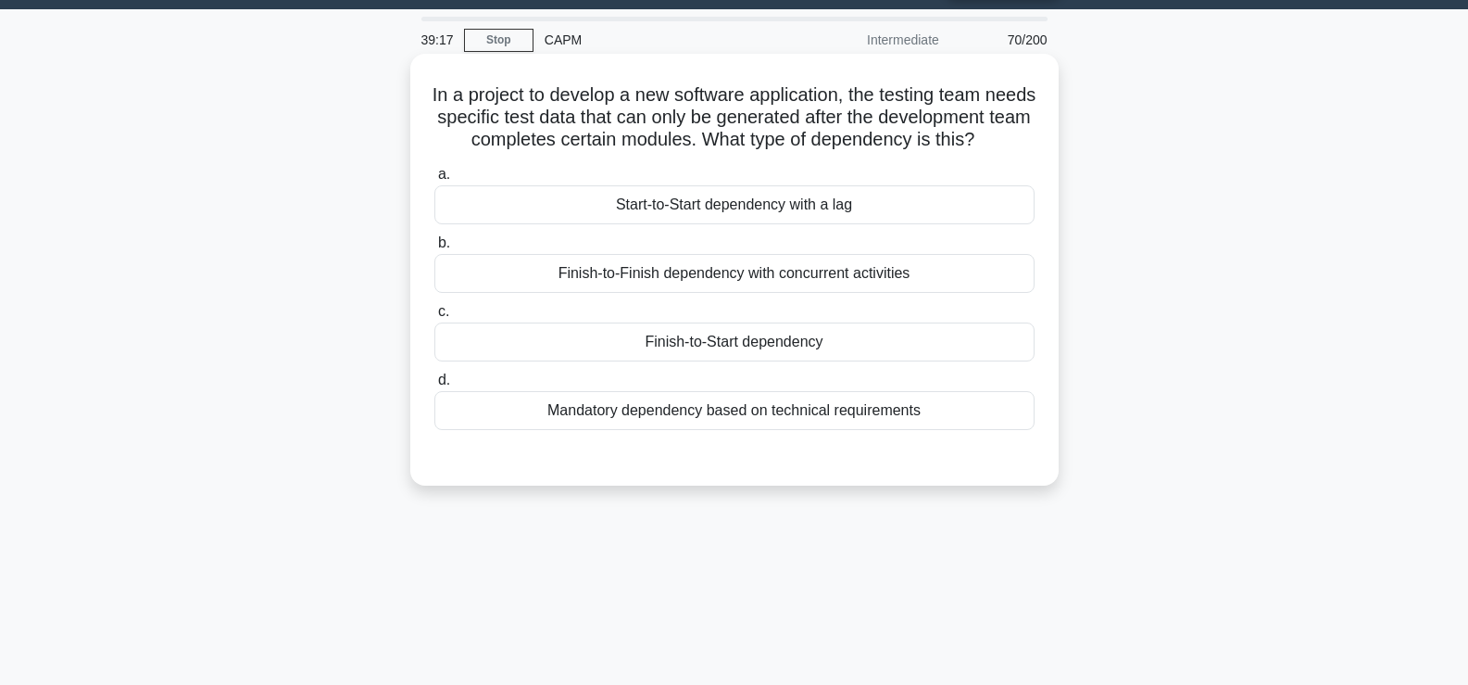
click at [639, 358] on div "Finish-to-Start dependency" at bounding box center [735, 341] width 600 height 39
click at [435, 318] on input "c. Finish-to-Start dependency" at bounding box center [435, 312] width 0 height 12
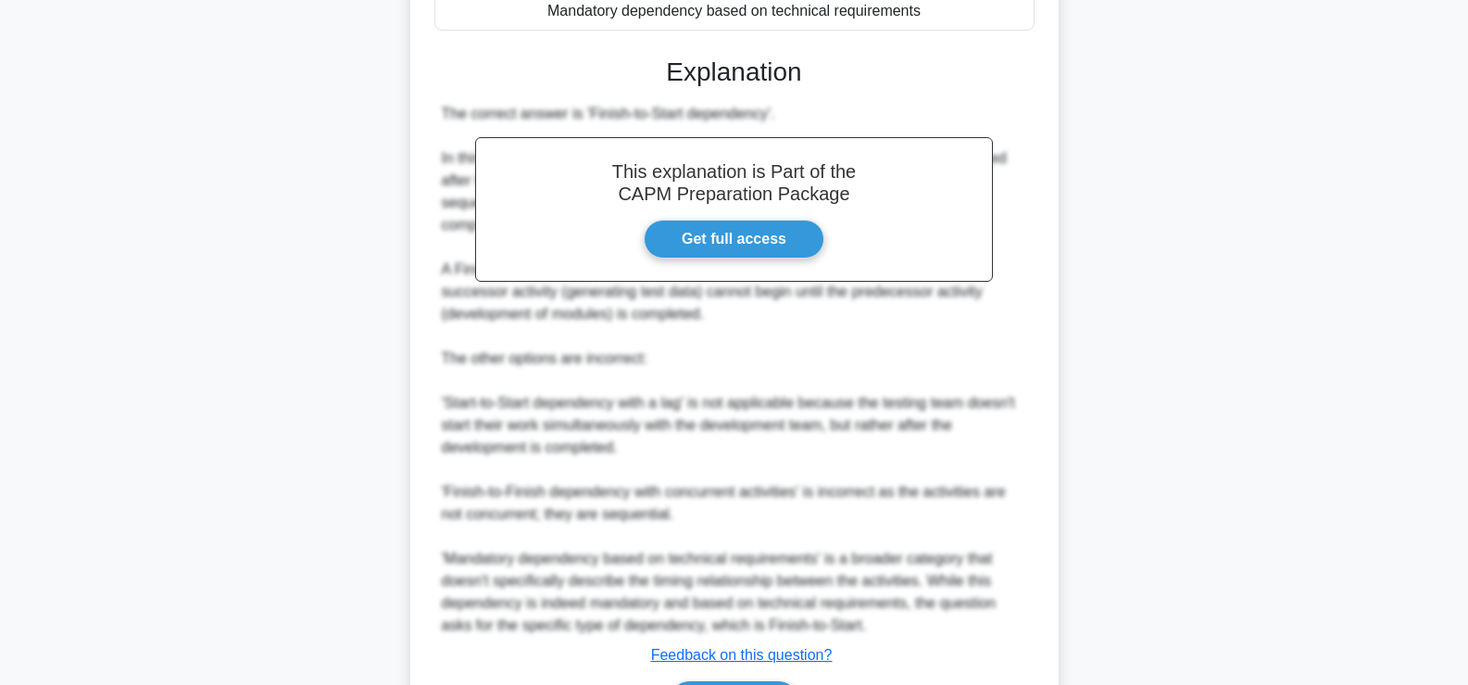
scroll to position [592, 0]
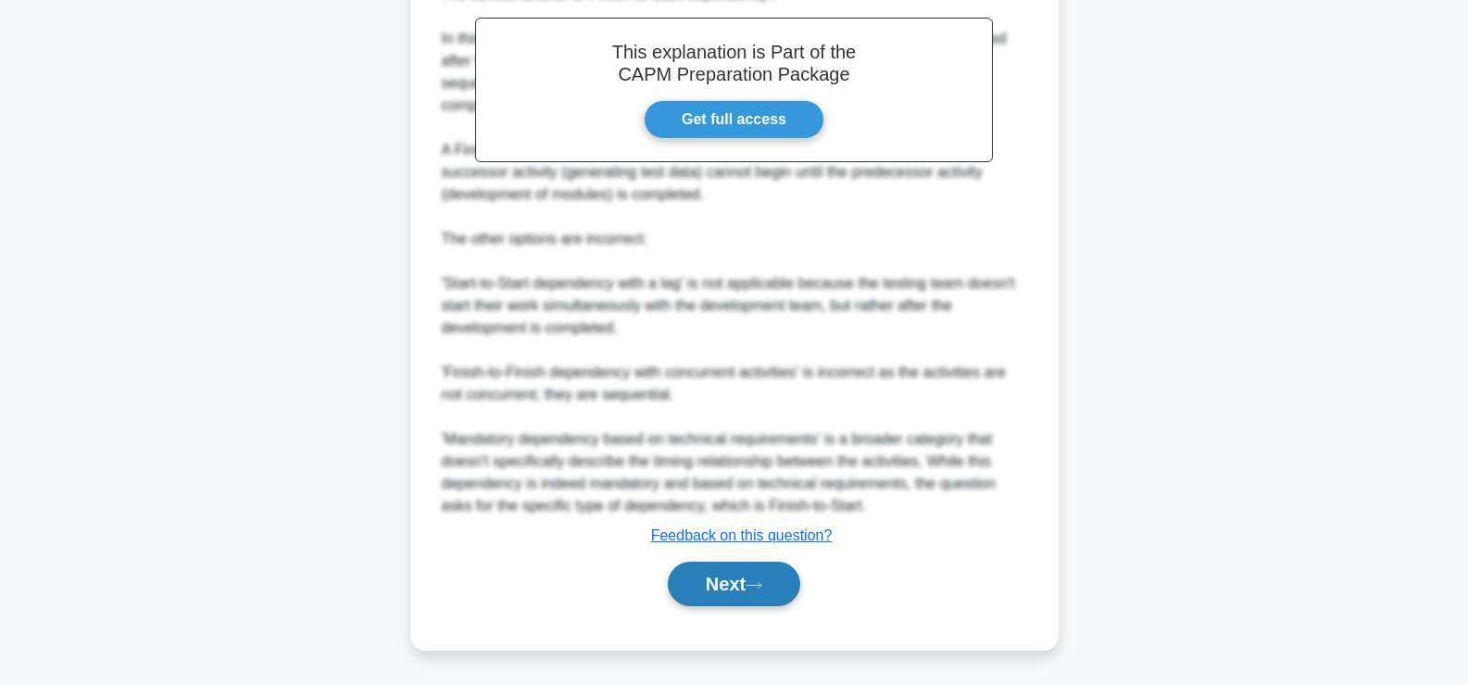
click at [752, 581] on button "Next" at bounding box center [734, 583] width 132 height 44
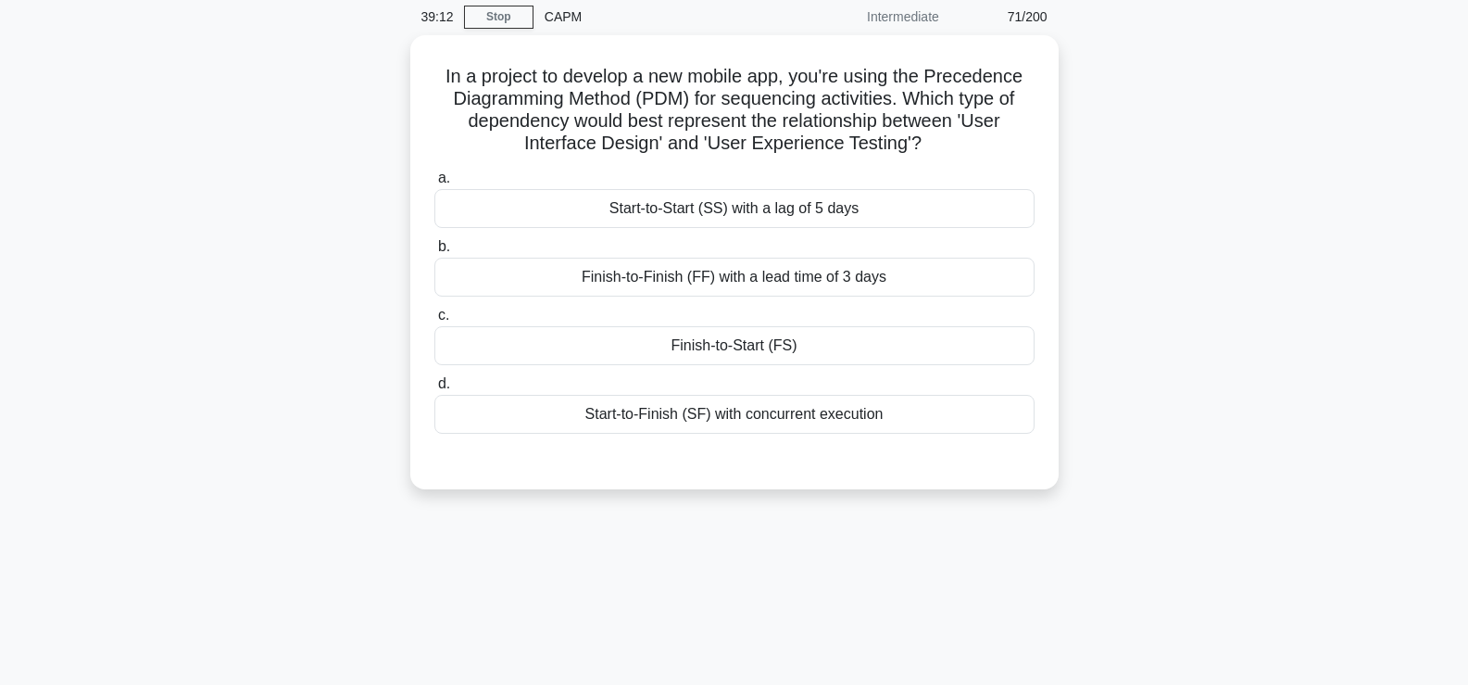
scroll to position [74, 0]
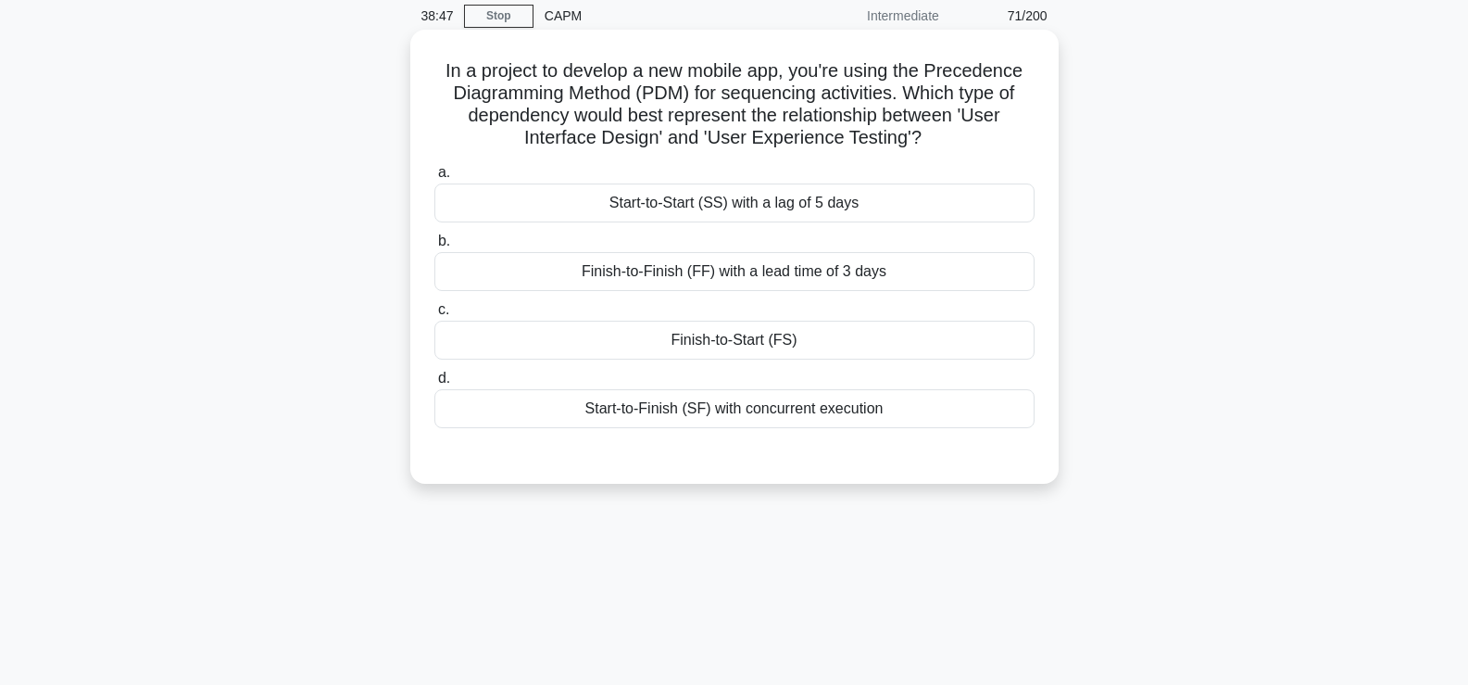
click at [952, 352] on div "Finish-to-Start (FS)" at bounding box center [735, 340] width 600 height 39
click at [435, 316] on input "c. Finish-to-Start (FS)" at bounding box center [435, 310] width 0 height 12
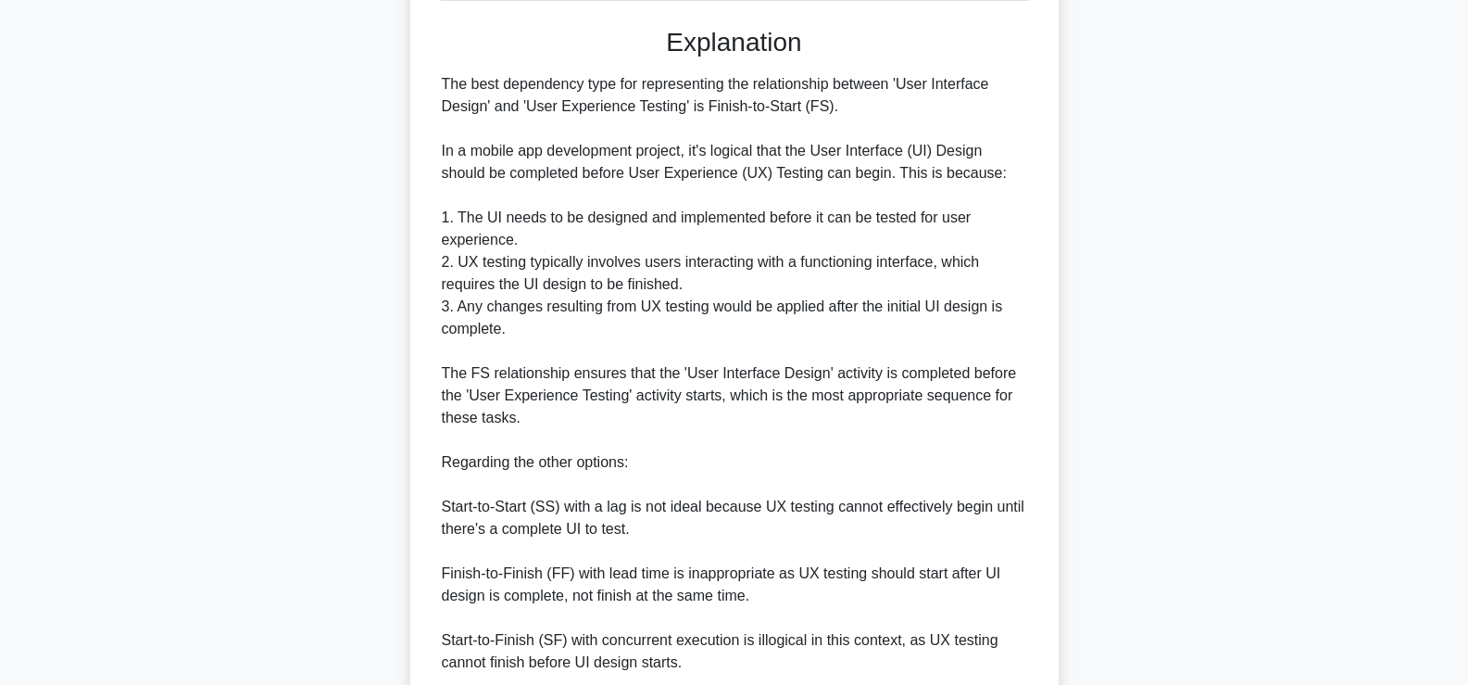
scroll to position [659, 0]
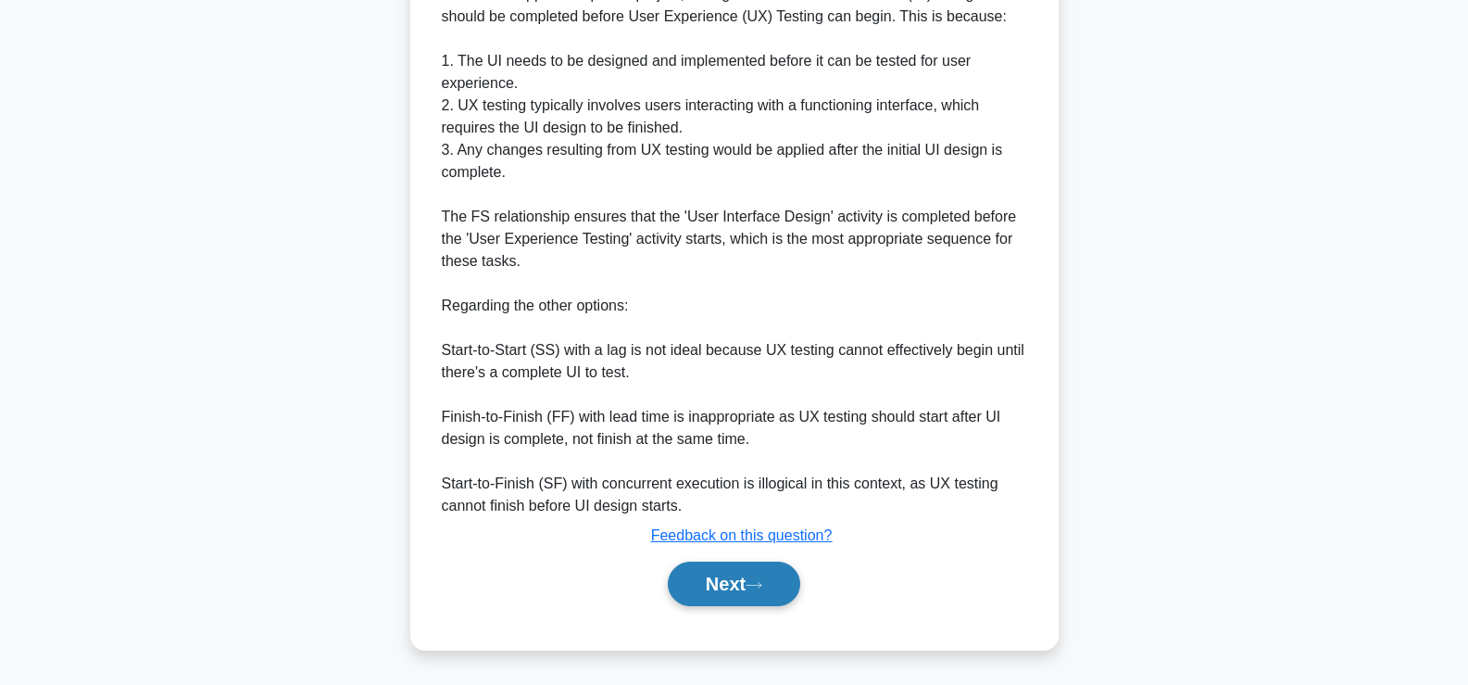
click at [736, 586] on button "Next" at bounding box center [734, 583] width 132 height 44
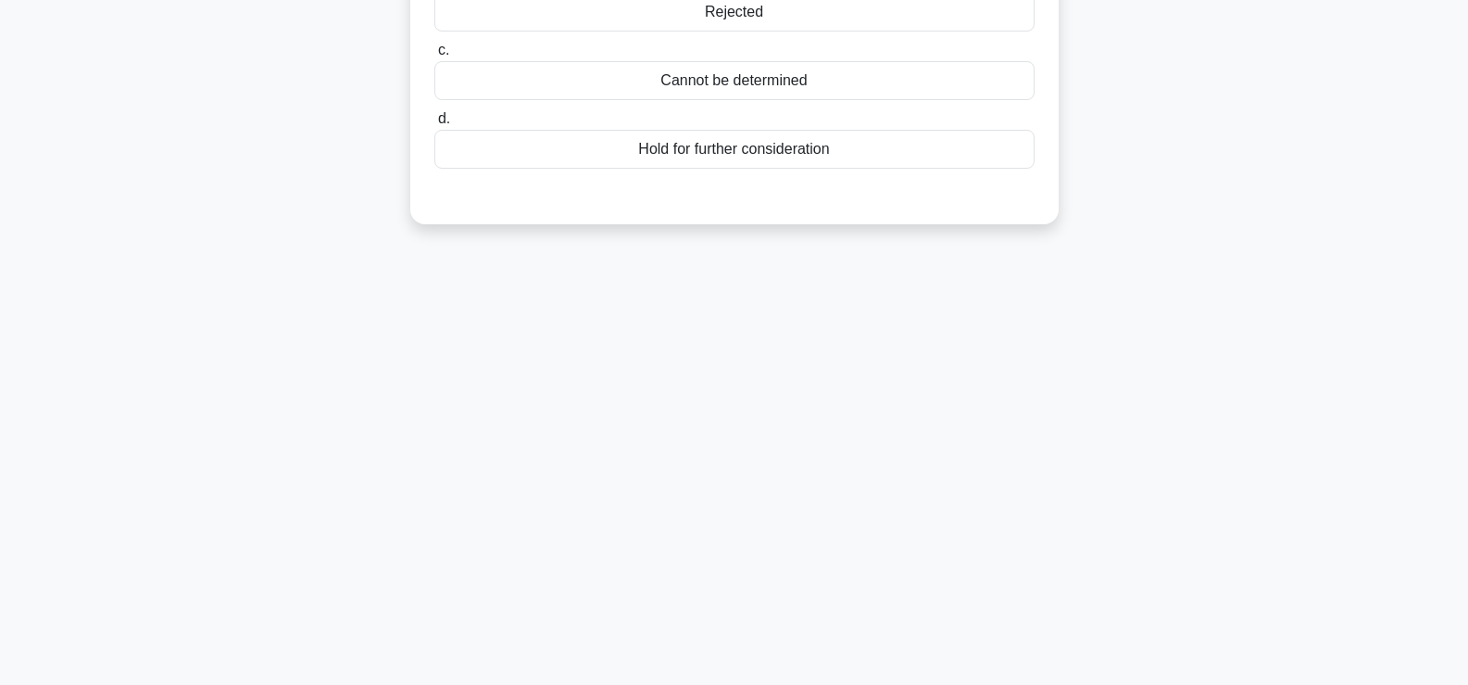
scroll to position [0, 0]
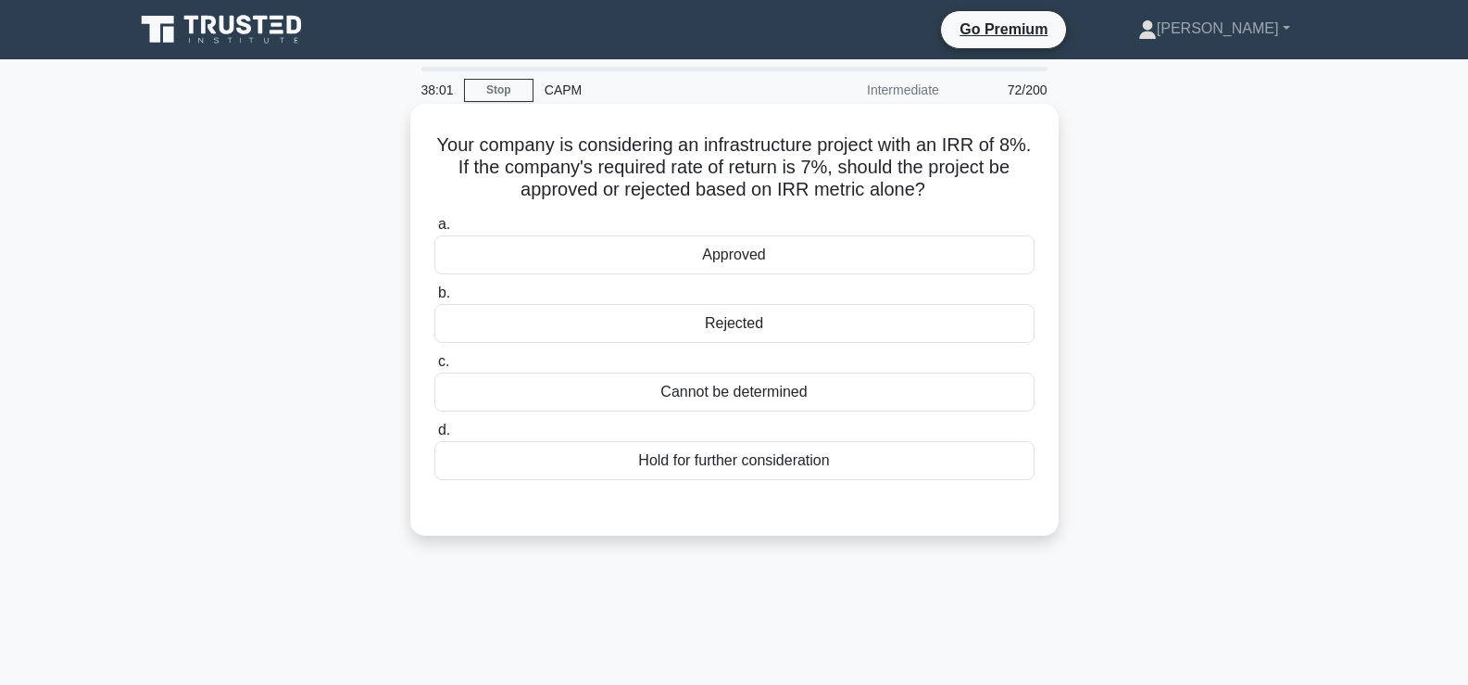
click at [708, 171] on h5 "Your company is considering an infrastructure project with an IRR of 8%. If the…" at bounding box center [735, 167] width 604 height 69
click at [712, 266] on div "Approved" at bounding box center [735, 254] width 600 height 39
click at [435, 231] on input "a. Approved" at bounding box center [435, 225] width 0 height 12
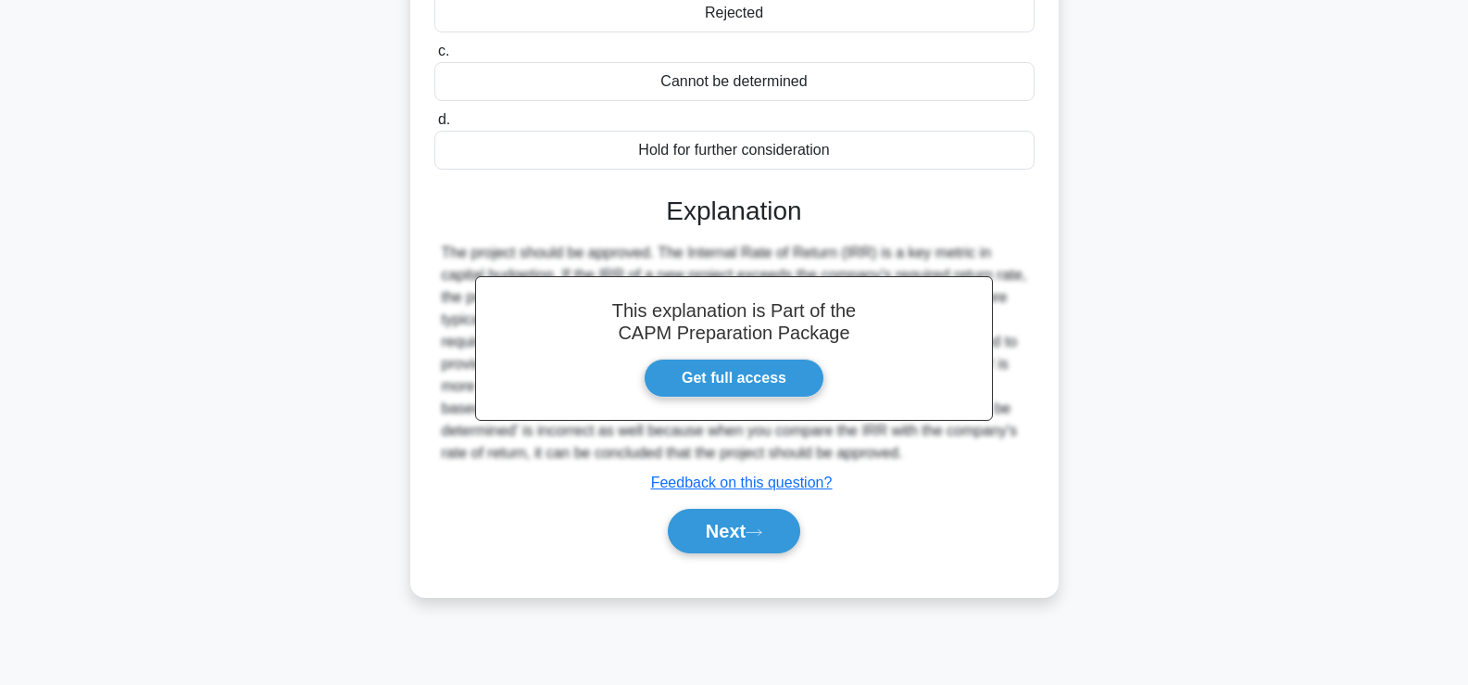
scroll to position [316, 0]
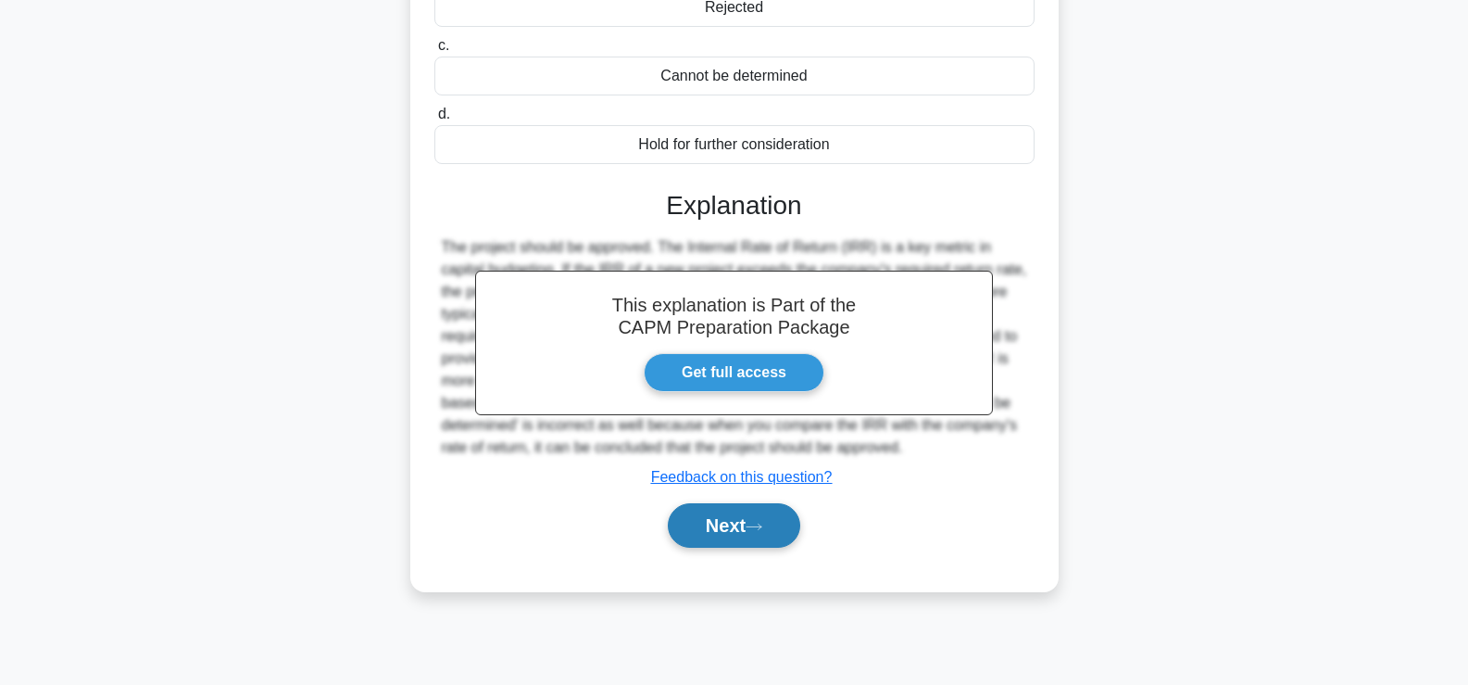
click at [739, 535] on button "Next" at bounding box center [734, 525] width 132 height 44
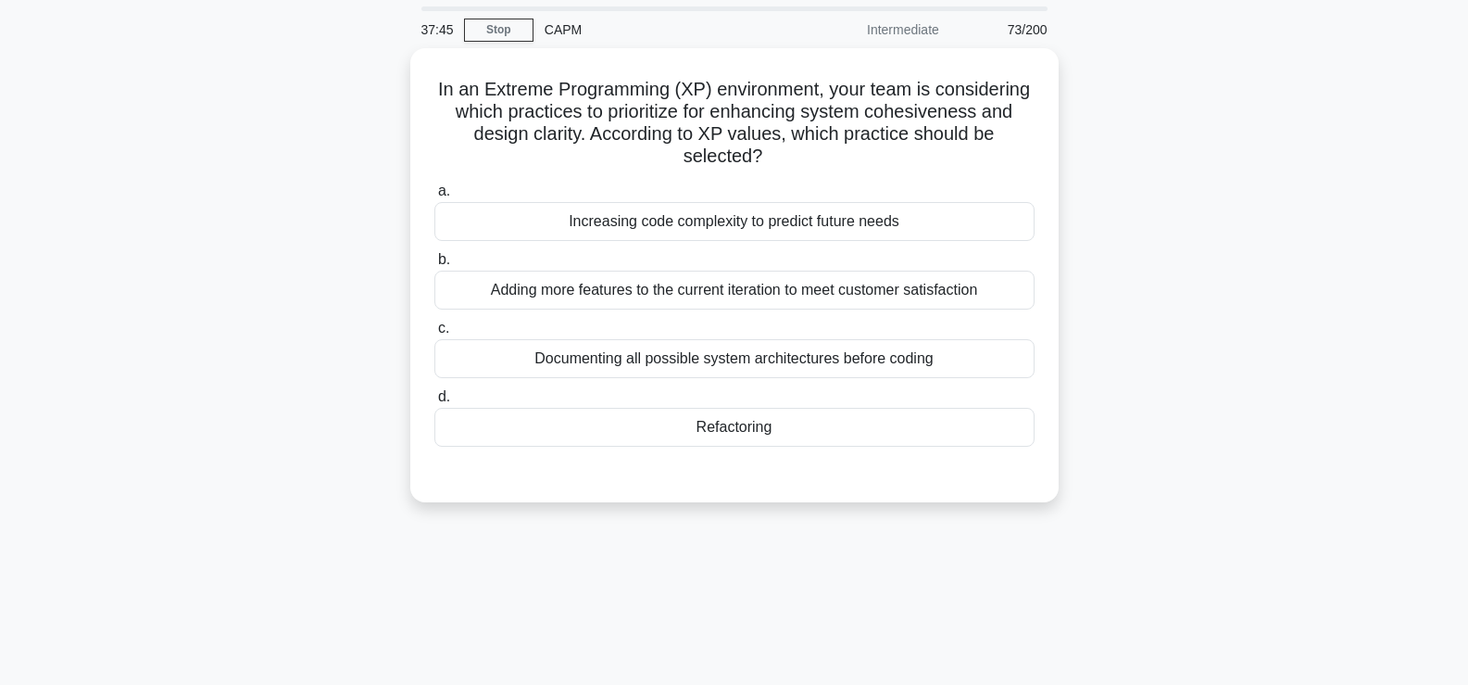
scroll to position [61, 0]
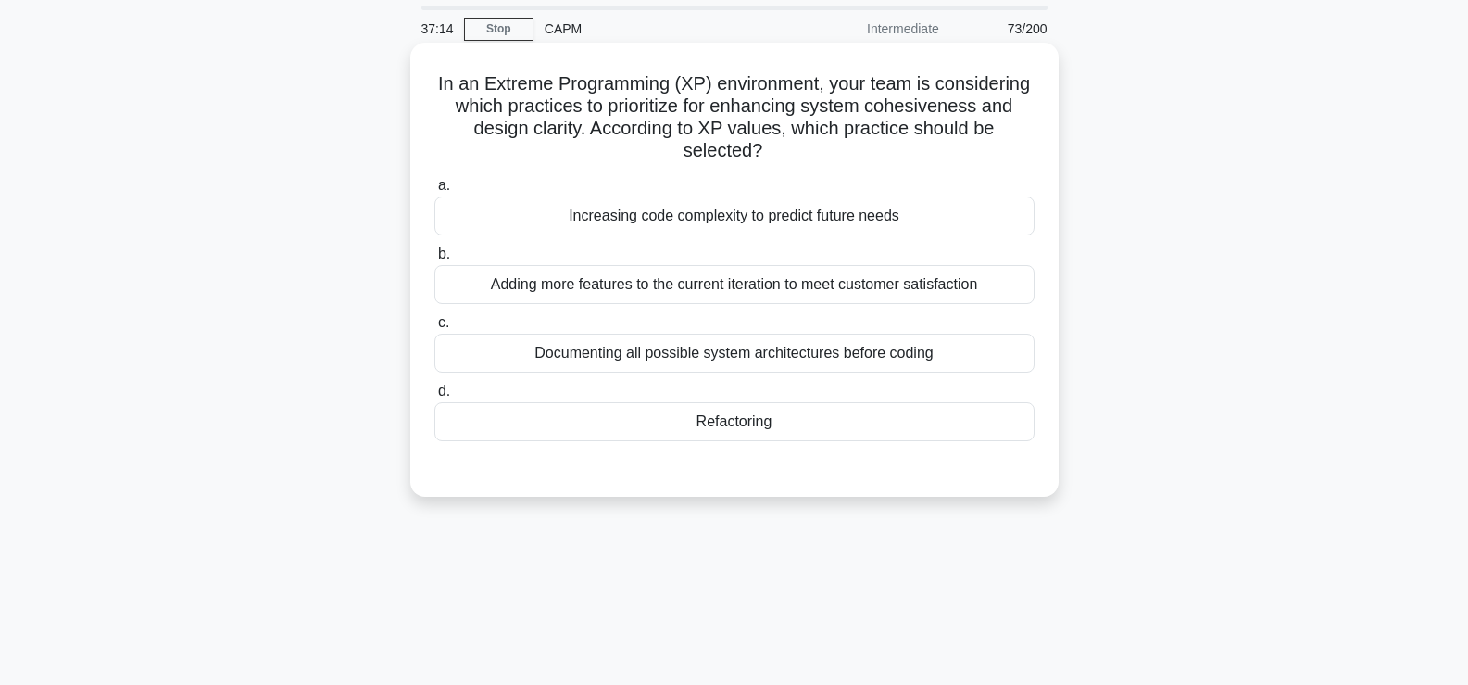
click at [872, 348] on div "Documenting all possible system architectures before coding" at bounding box center [735, 353] width 600 height 39
click at [435, 329] on input "c. Documenting all possible system architectures before coding" at bounding box center [435, 323] width 0 height 12
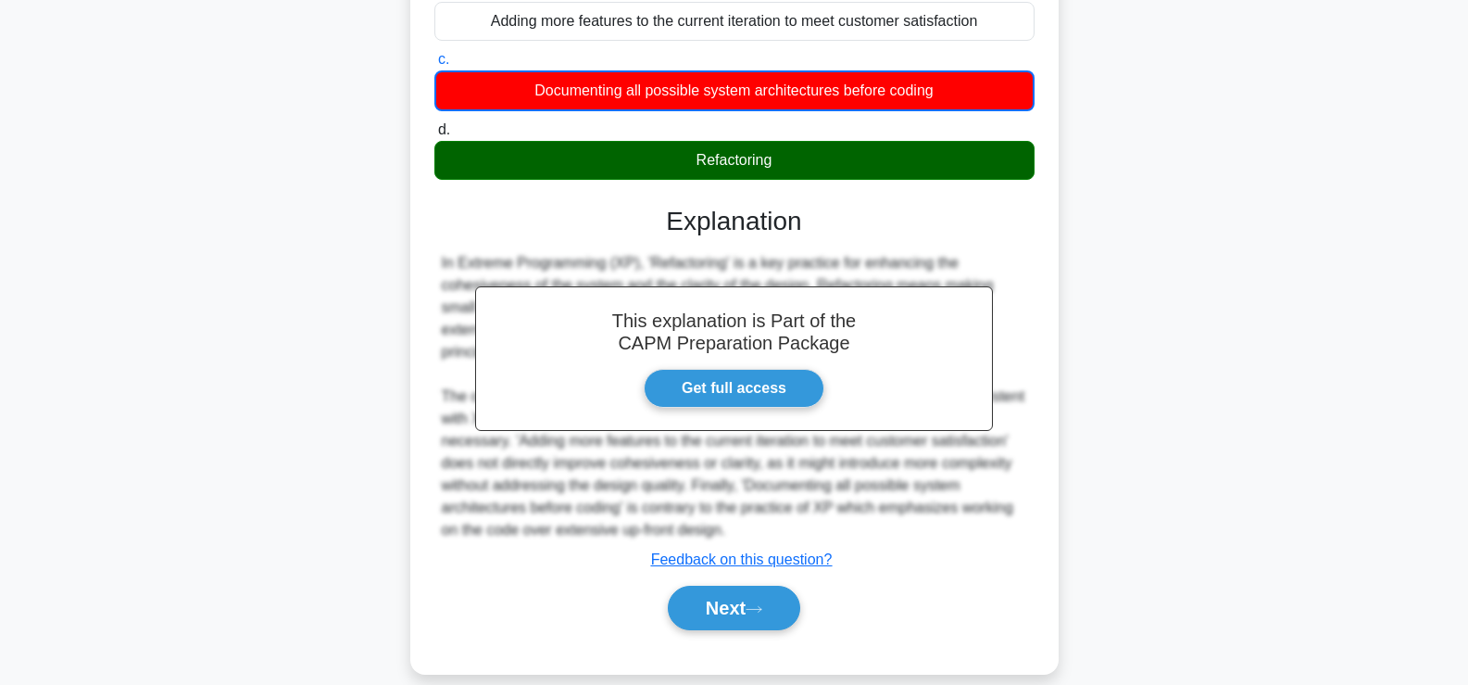
scroll to position [328, 0]
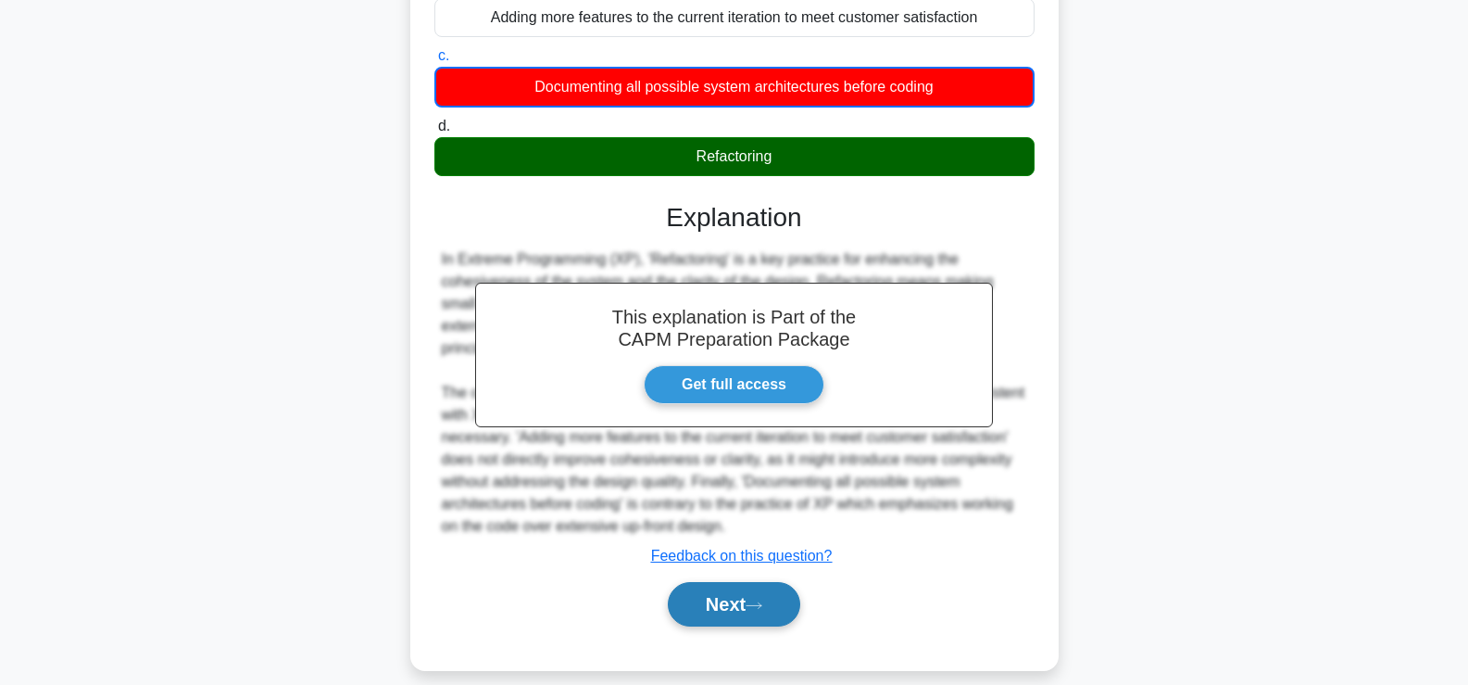
click at [730, 610] on button "Next" at bounding box center [734, 604] width 132 height 44
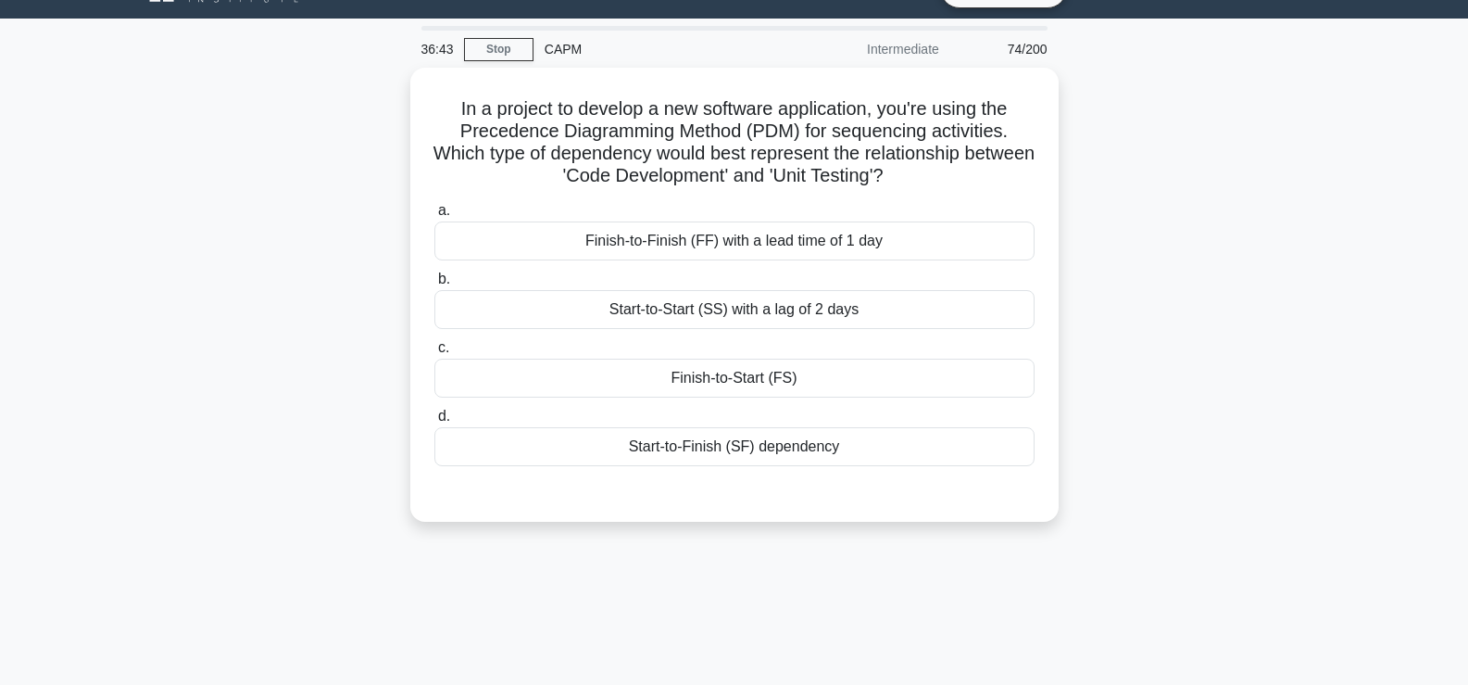
scroll to position [40, 0]
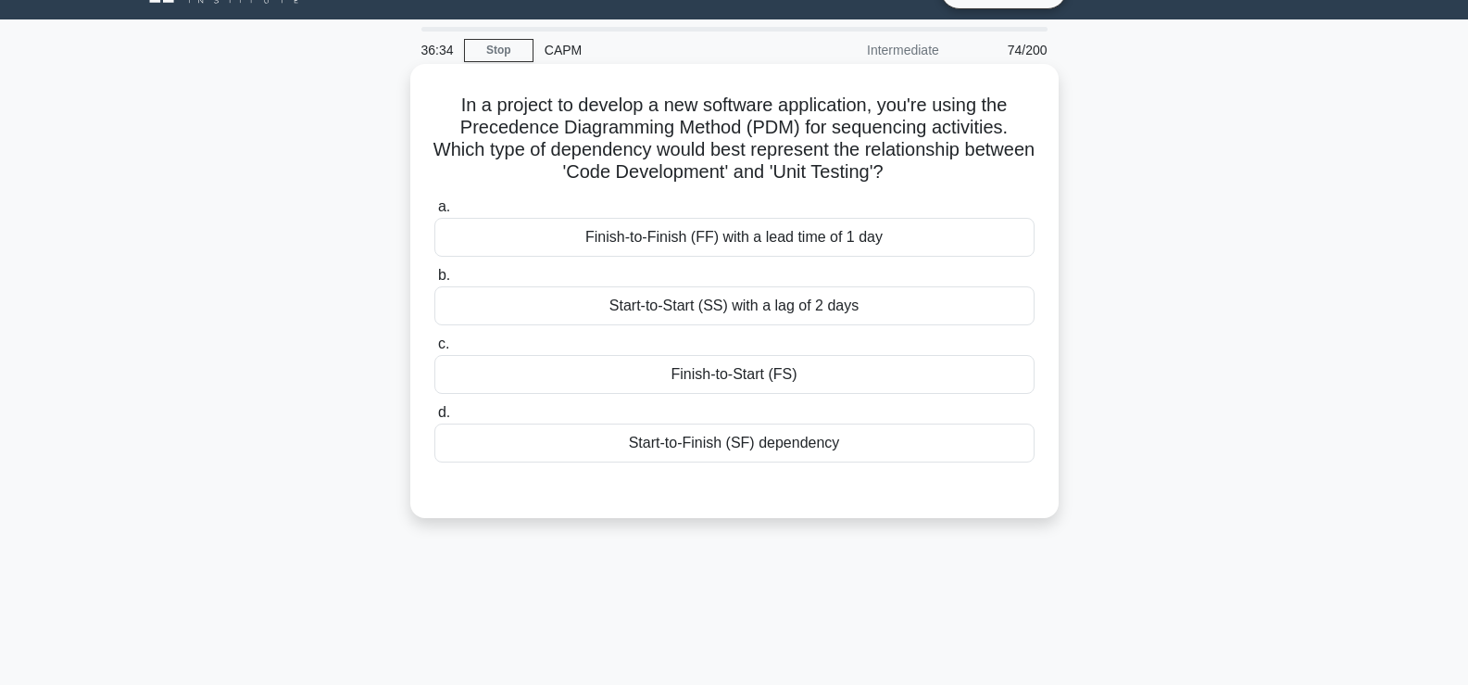
click at [729, 380] on div "Finish-to-Start (FS)" at bounding box center [735, 374] width 600 height 39
click at [435, 350] on input "c. Finish-to-Start (FS)" at bounding box center [435, 344] width 0 height 12
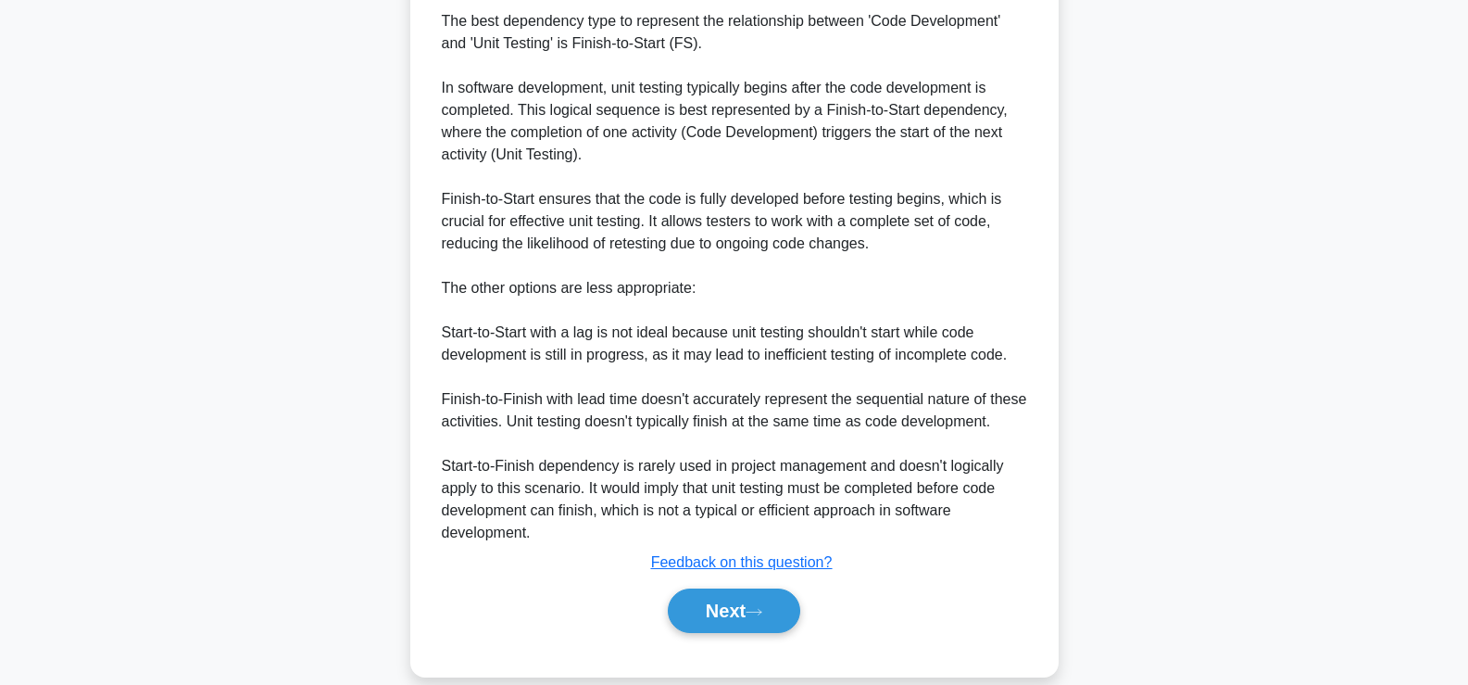
scroll to position [592, 0]
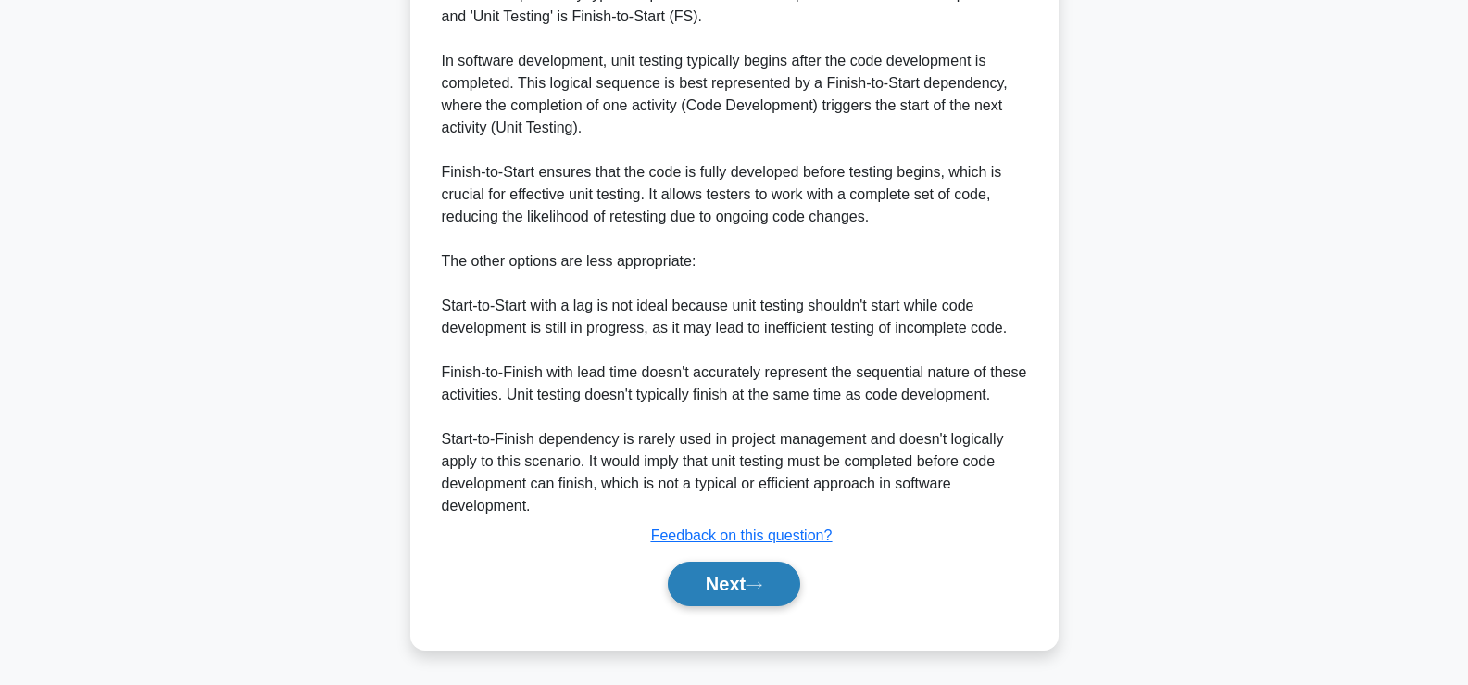
click at [737, 599] on button "Next" at bounding box center [734, 583] width 132 height 44
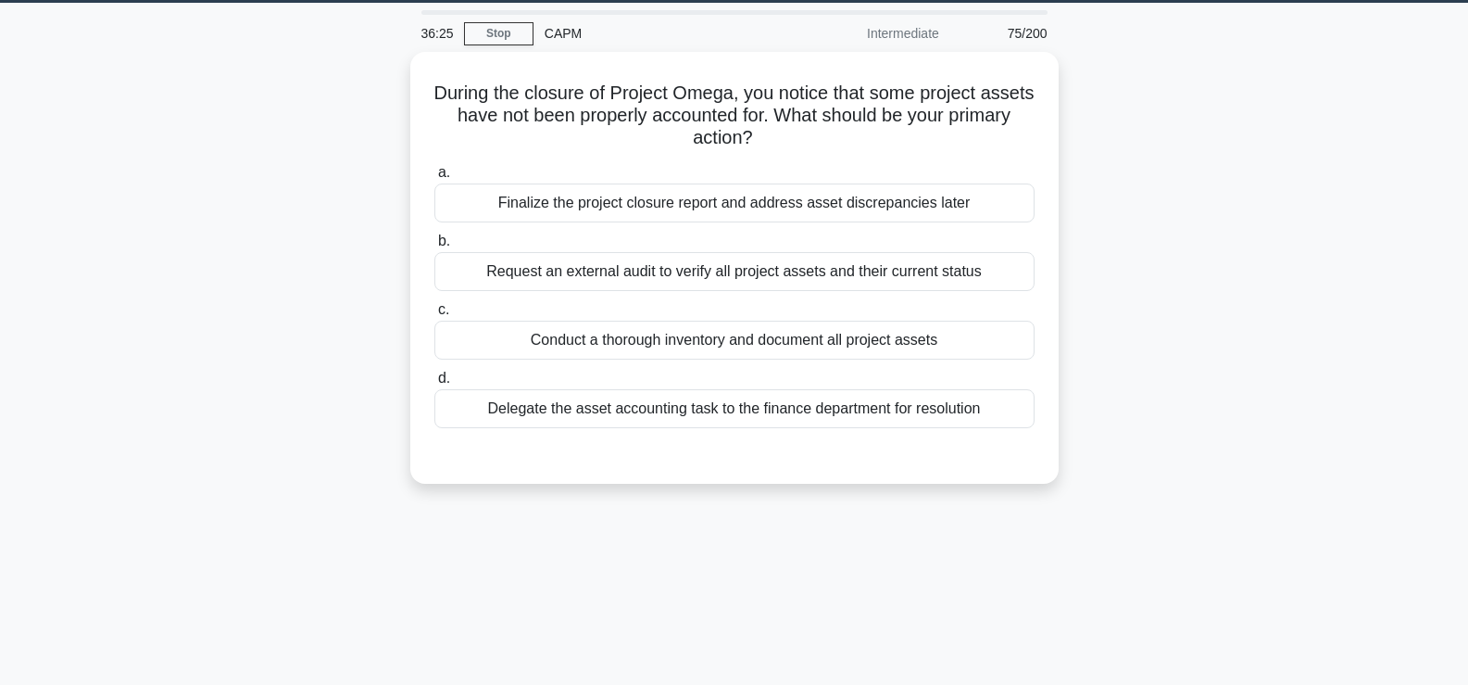
scroll to position [56, 0]
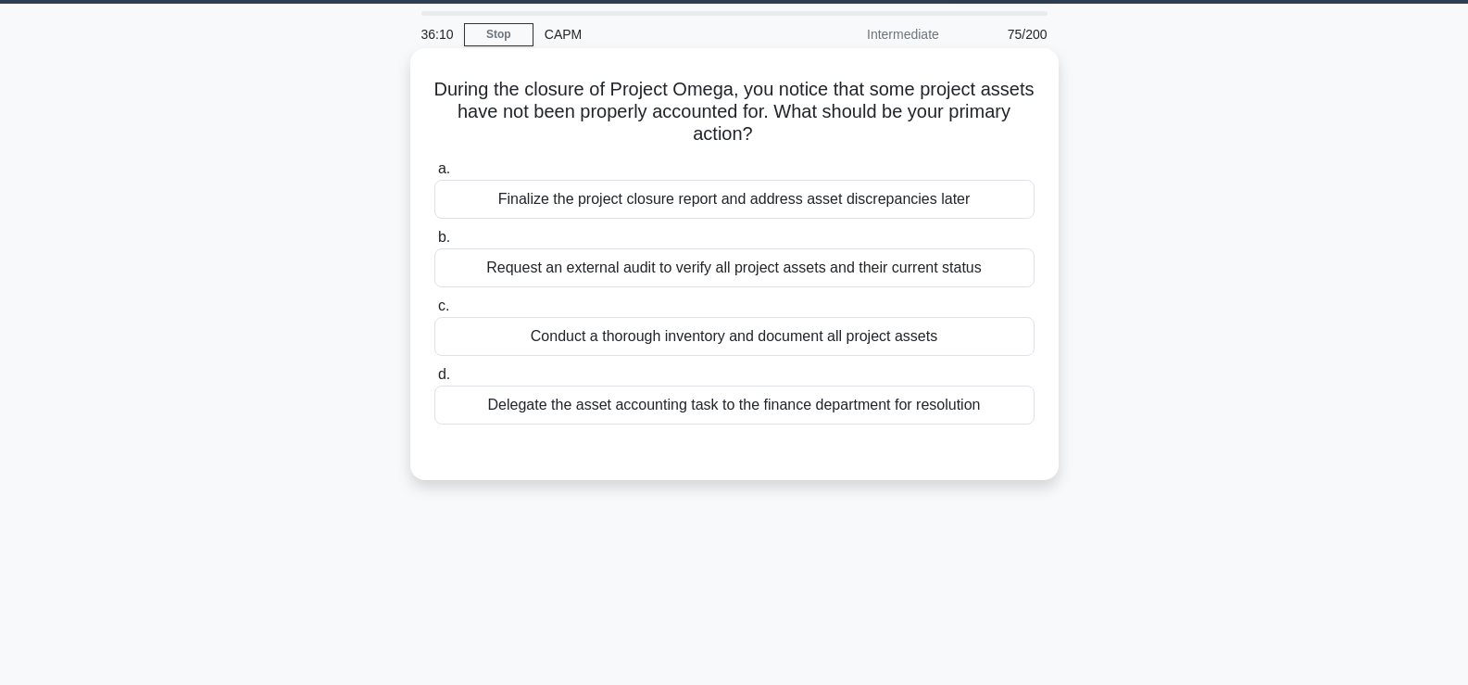
click at [813, 345] on div "Conduct a thorough inventory and document all project assets" at bounding box center [735, 336] width 600 height 39
click at [435, 312] on input "c. Conduct a thorough inventory and document all project assets" at bounding box center [435, 306] width 0 height 12
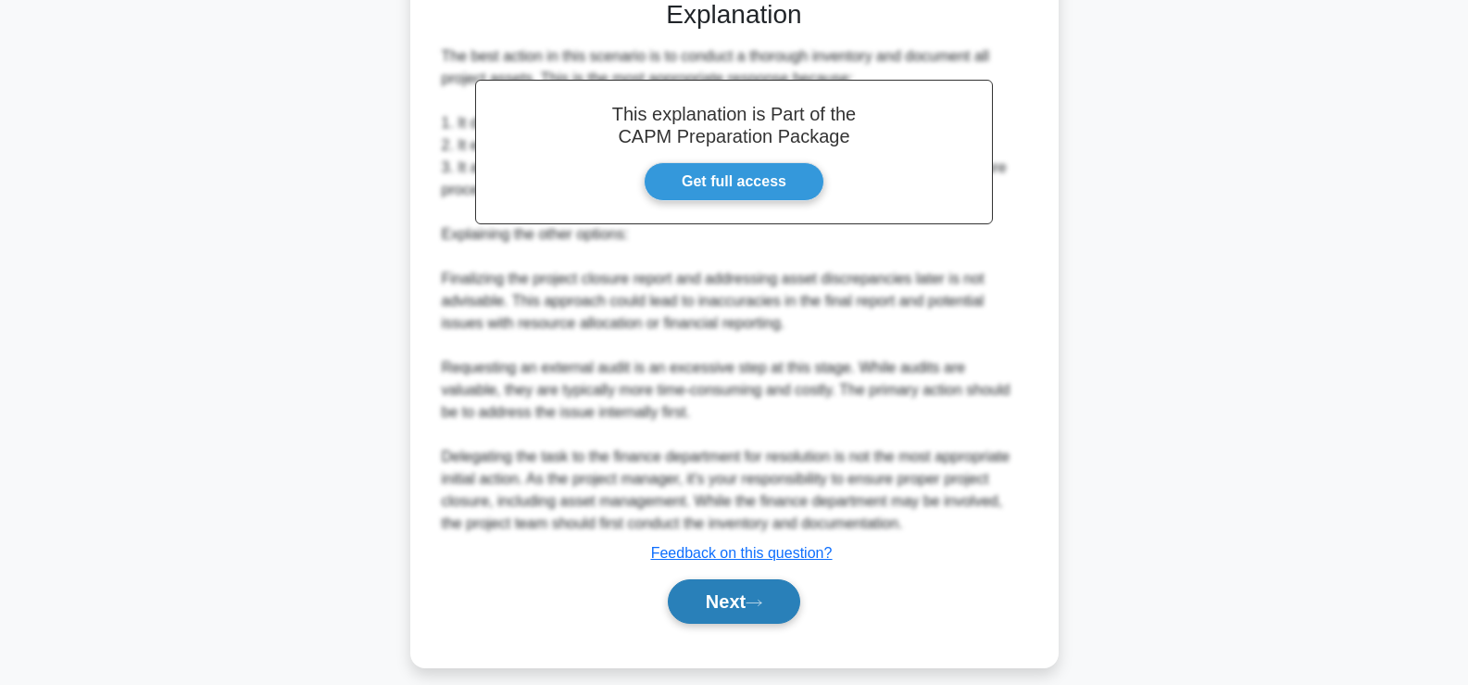
click at [674, 599] on button "Next" at bounding box center [734, 601] width 132 height 44
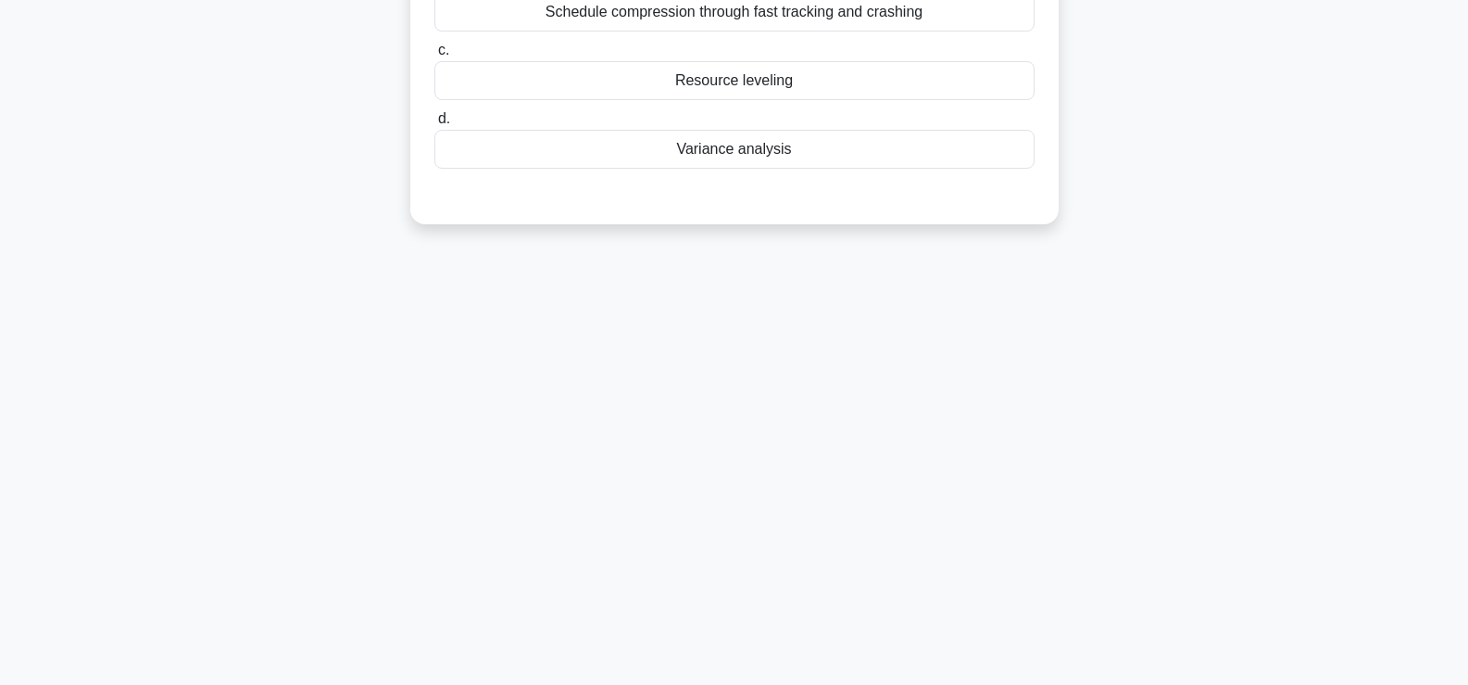
scroll to position [0, 0]
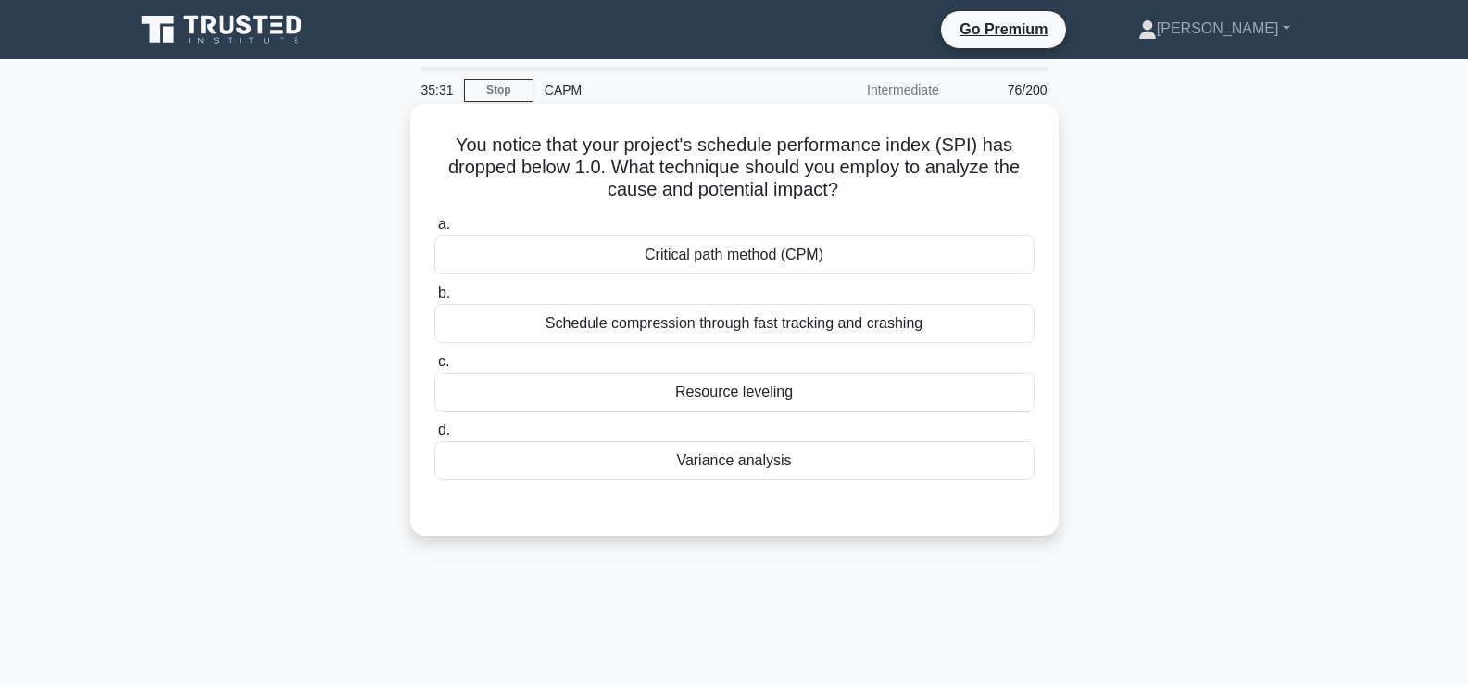
click at [691, 459] on div "Variance analysis" at bounding box center [735, 460] width 600 height 39
click at [435, 436] on input "d. Variance analysis" at bounding box center [435, 430] width 0 height 12
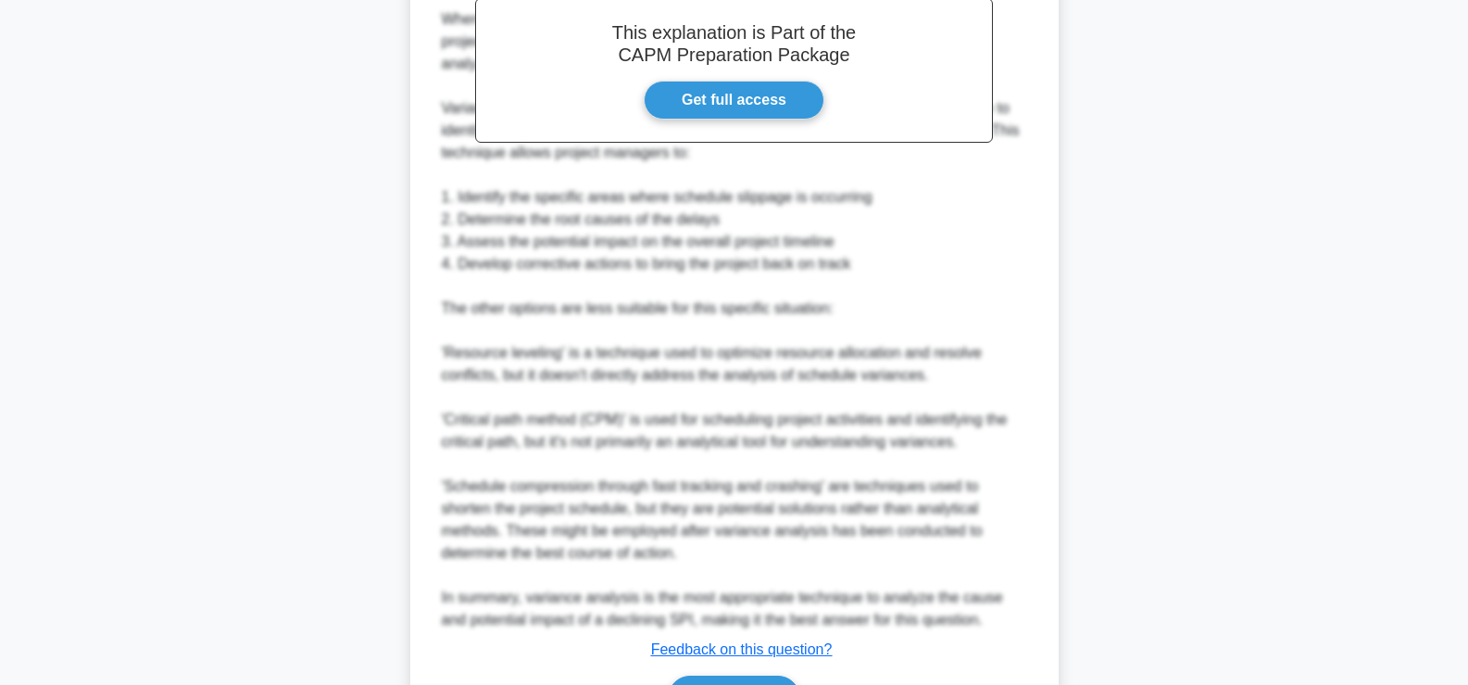
scroll to position [608, 0]
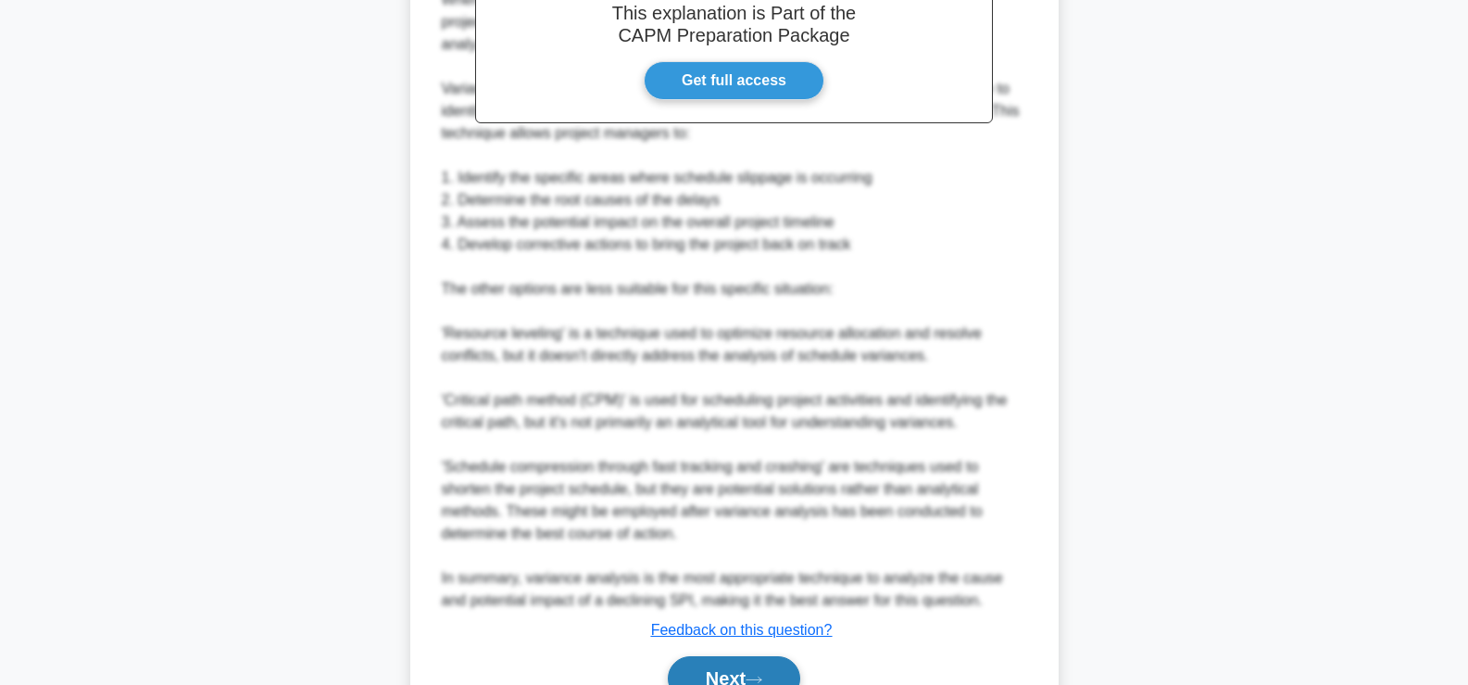
click at [699, 668] on button "Next" at bounding box center [734, 678] width 132 height 44
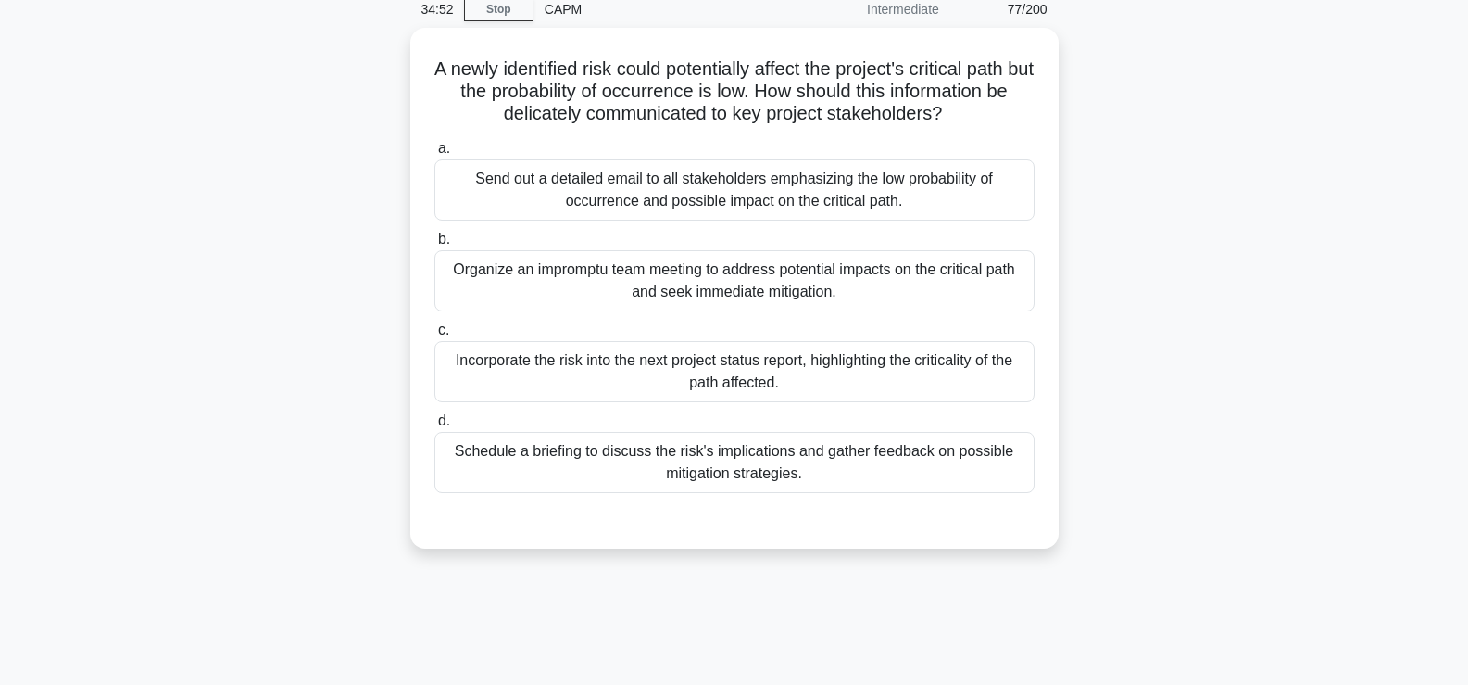
scroll to position [80, 0]
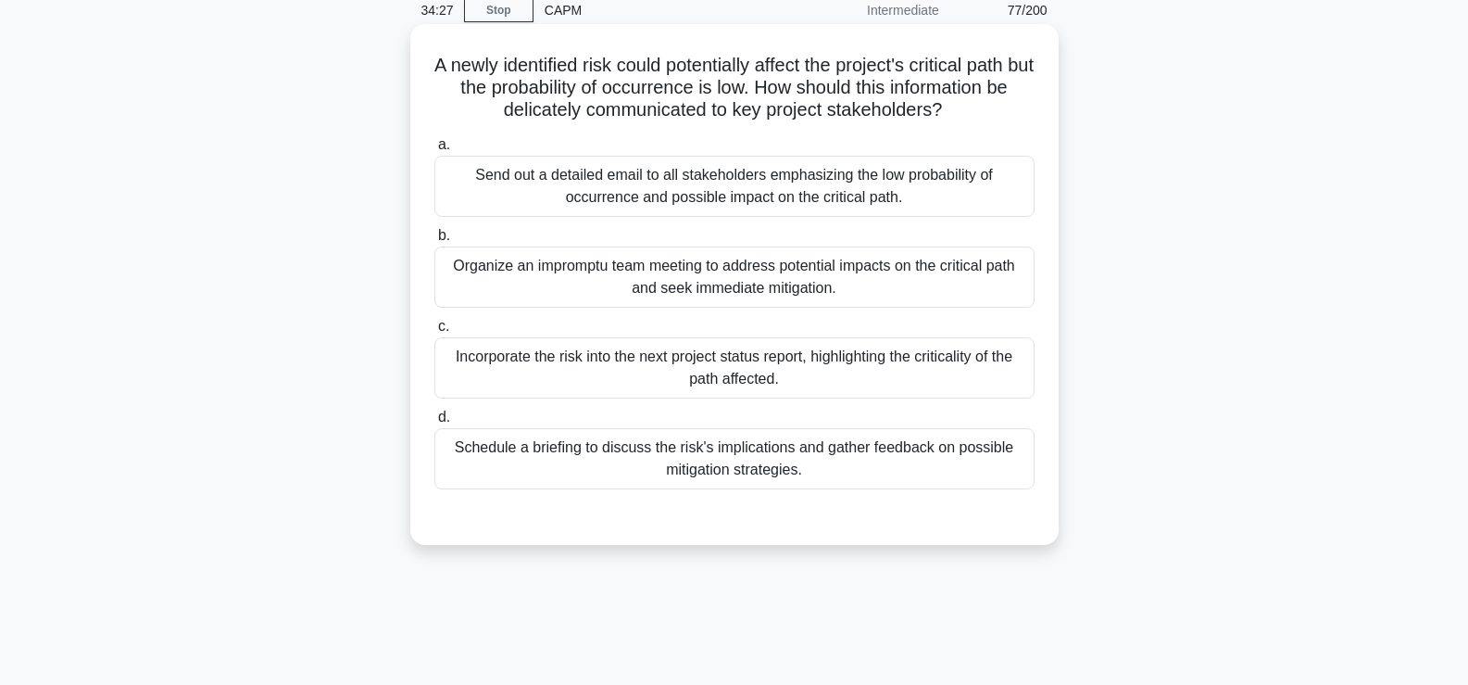
click at [510, 195] on div "Send out a detailed email to all stakeholders emphasizing the low probability o…" at bounding box center [735, 186] width 600 height 61
click at [435, 151] on input "a. Send out a detailed email to all stakeholders emphasizing the low probabilit…" at bounding box center [435, 145] width 0 height 12
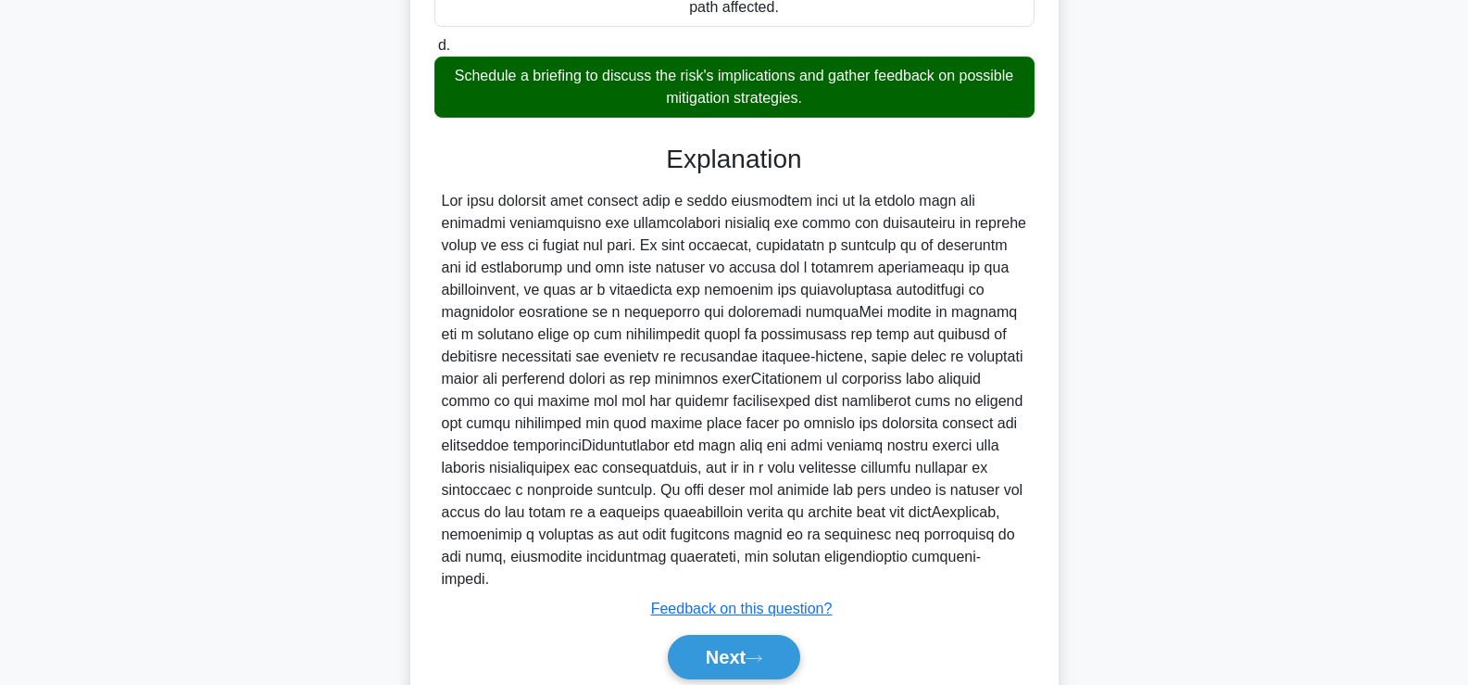
scroll to position [456, 0]
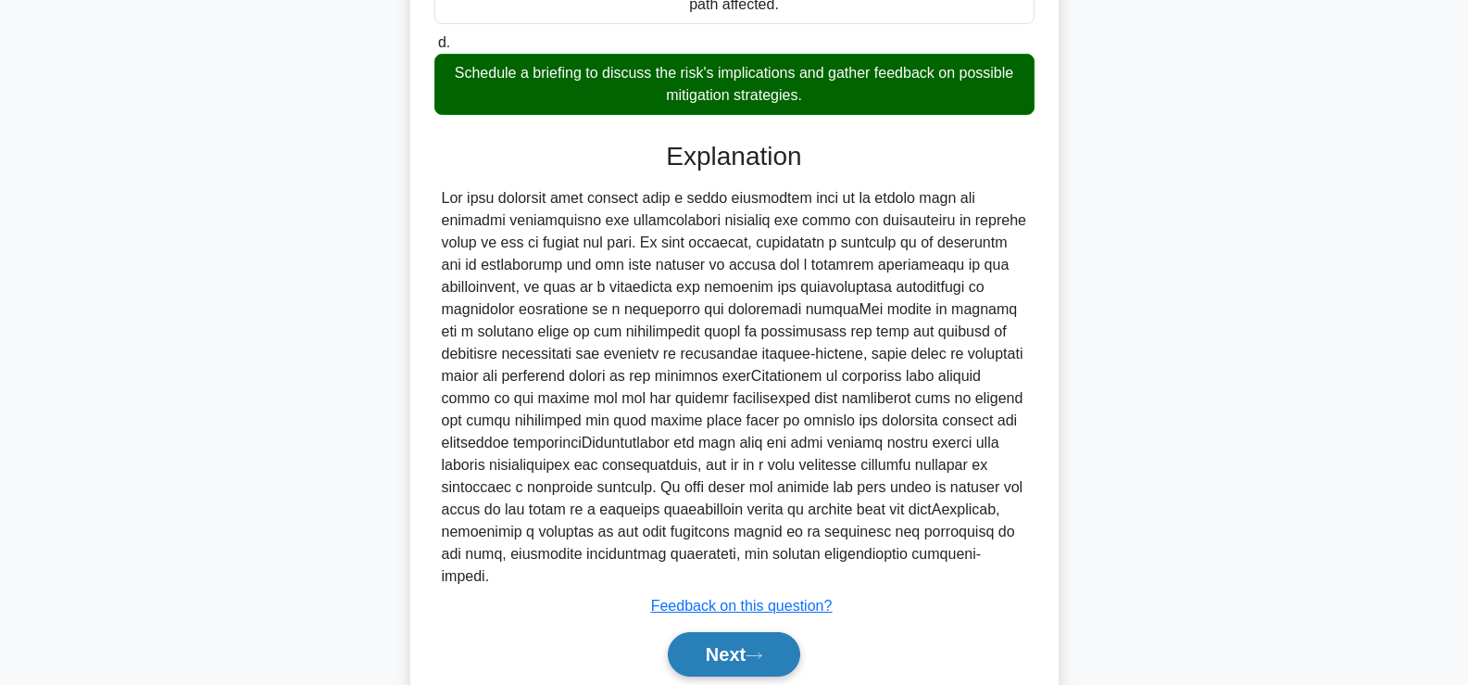
click at [722, 632] on button "Next" at bounding box center [734, 654] width 132 height 44
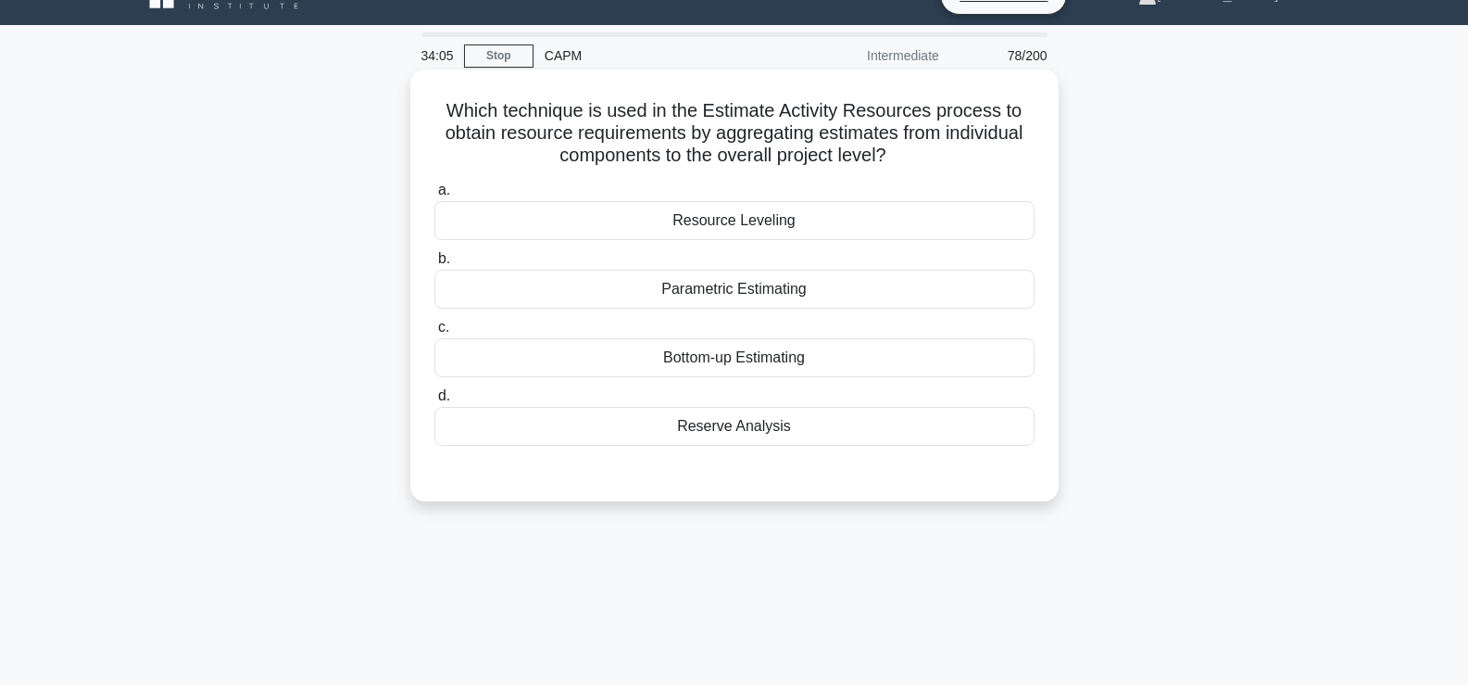
scroll to position [33, 0]
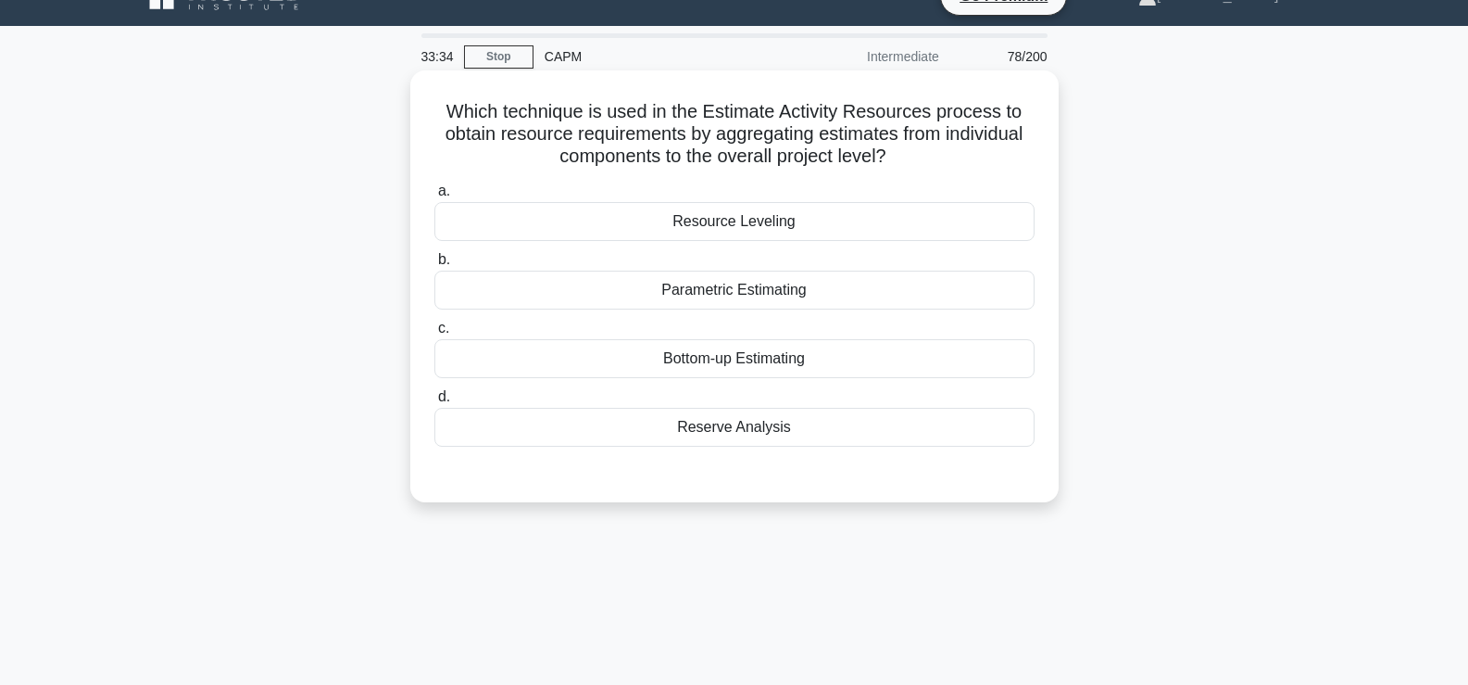
click at [662, 425] on div "Reserve Analysis" at bounding box center [735, 427] width 600 height 39
click at [435, 403] on input "d. Reserve Analysis" at bounding box center [435, 397] width 0 height 12
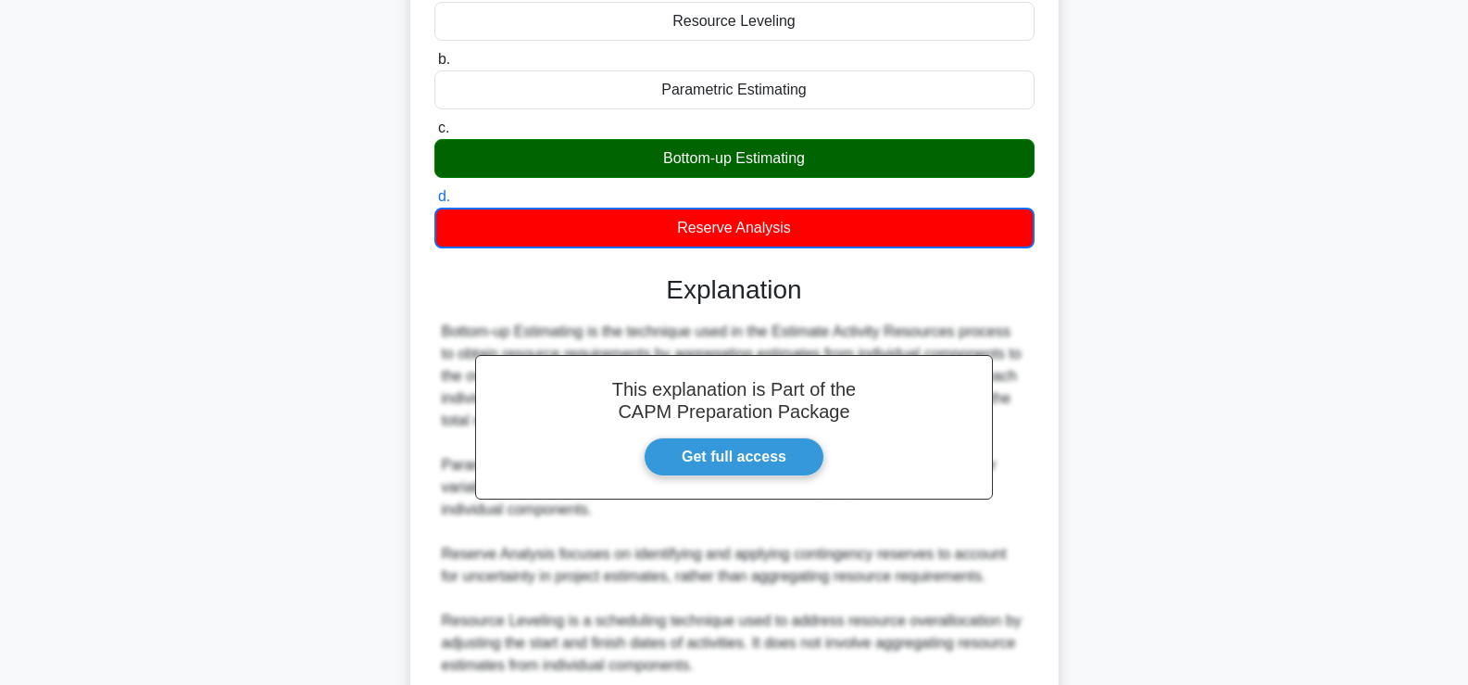
scroll to position [394, 0]
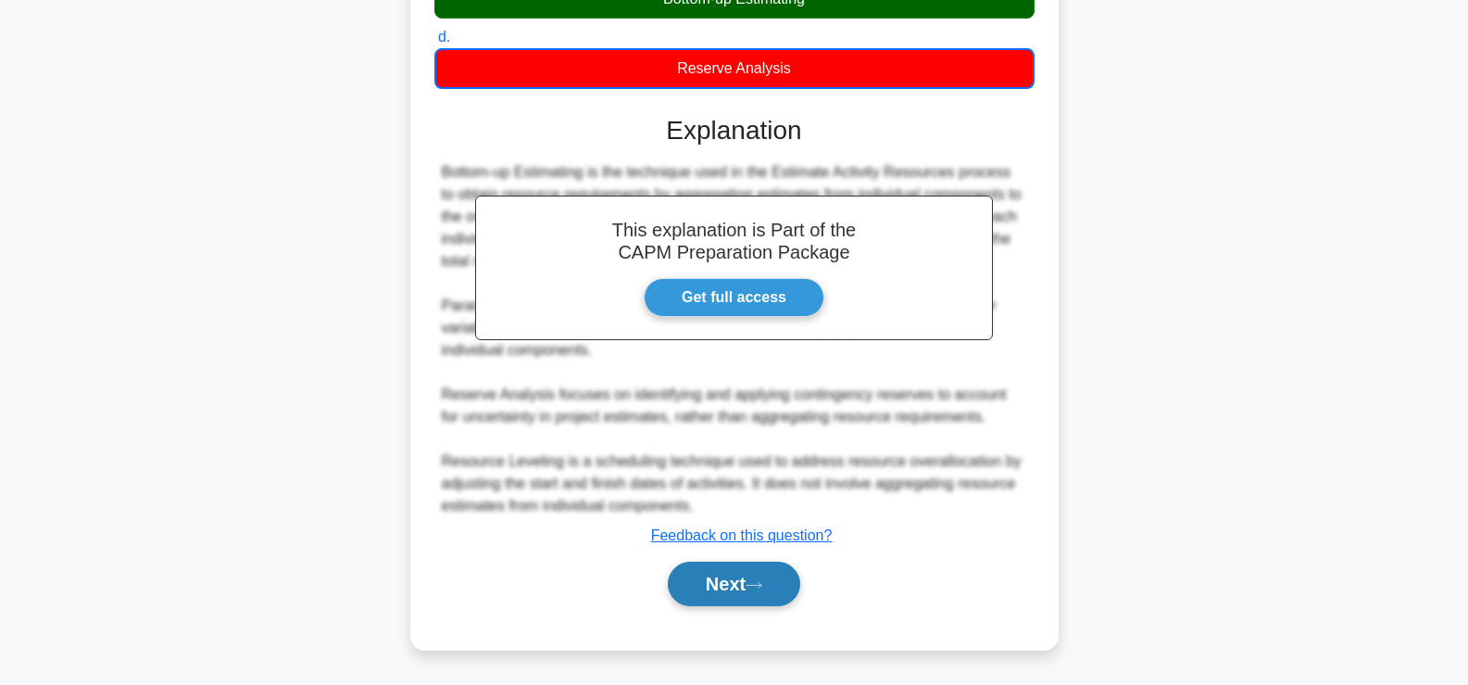
click at [733, 605] on button "Next" at bounding box center [734, 583] width 132 height 44
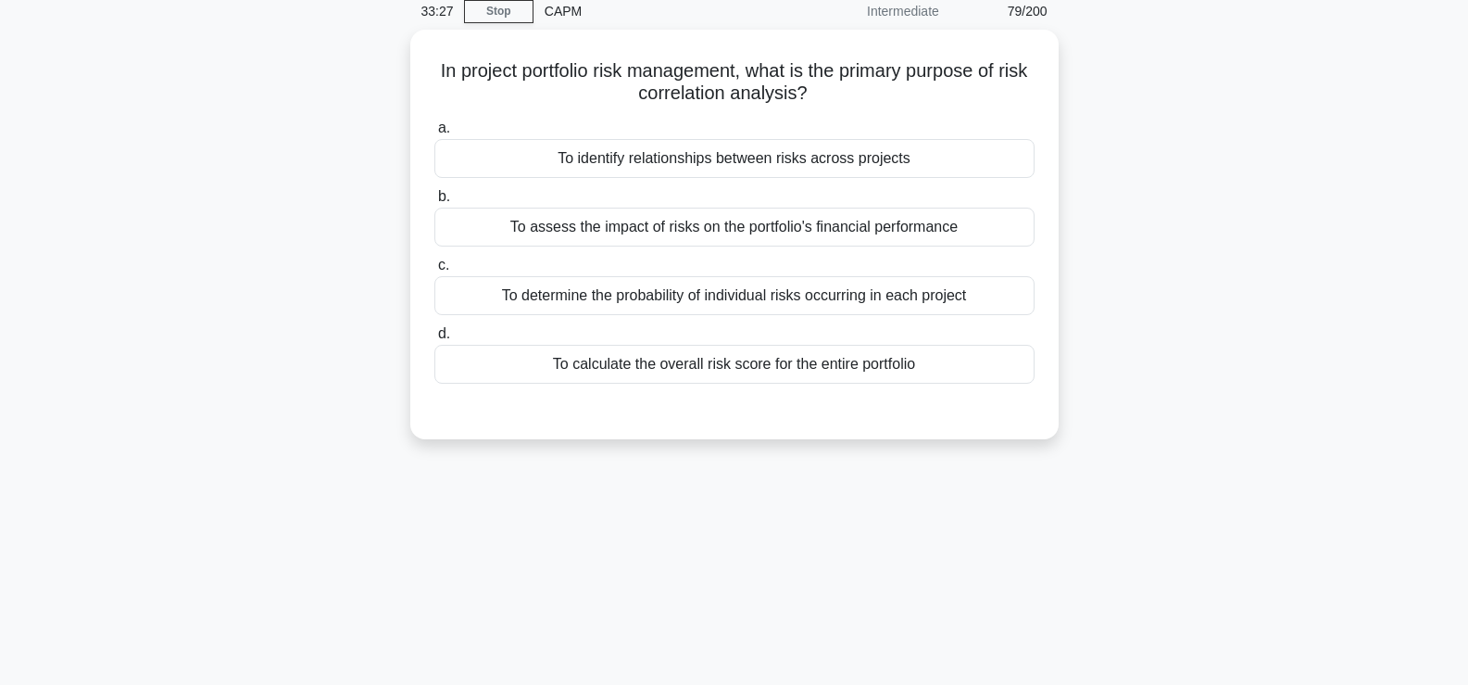
scroll to position [62, 0]
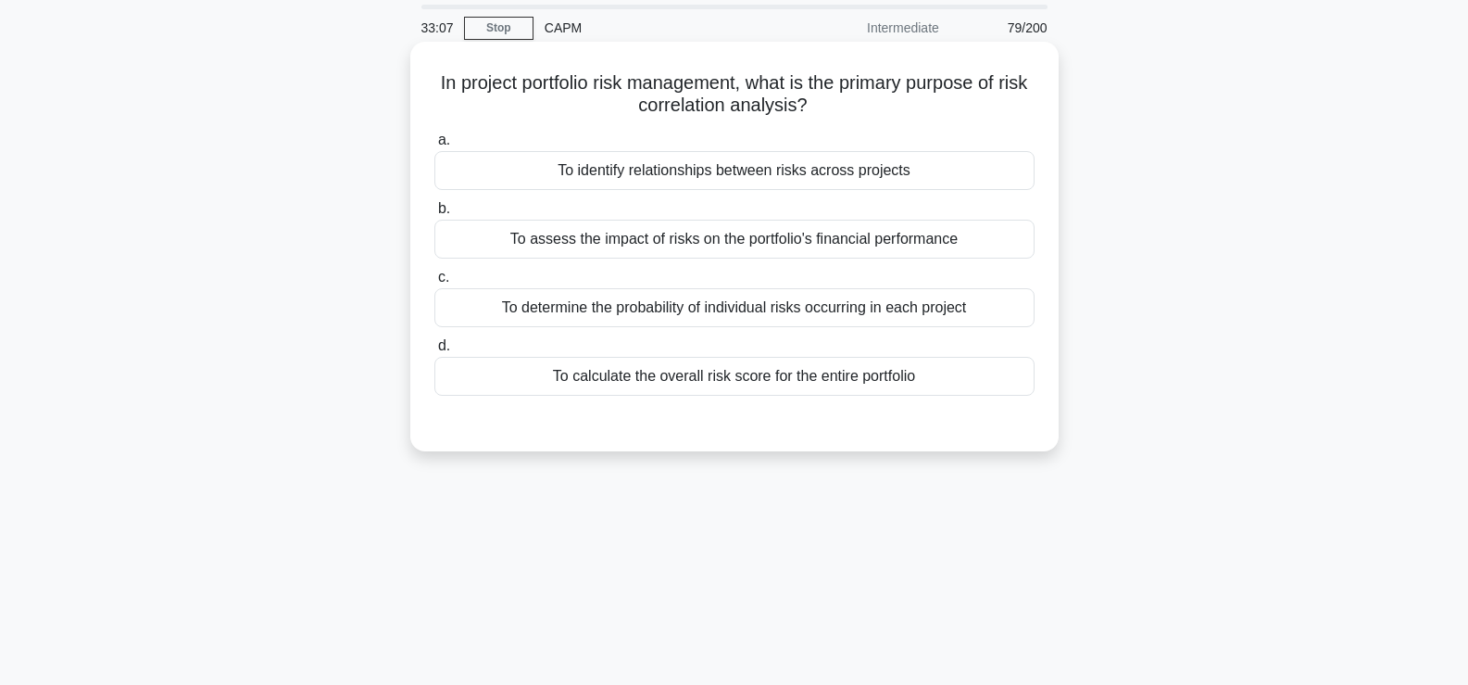
click at [968, 172] on div "To identify relationships between risks across projects" at bounding box center [735, 170] width 600 height 39
click at [435, 146] on input "a. To identify relationships between risks across projects" at bounding box center [435, 140] width 0 height 12
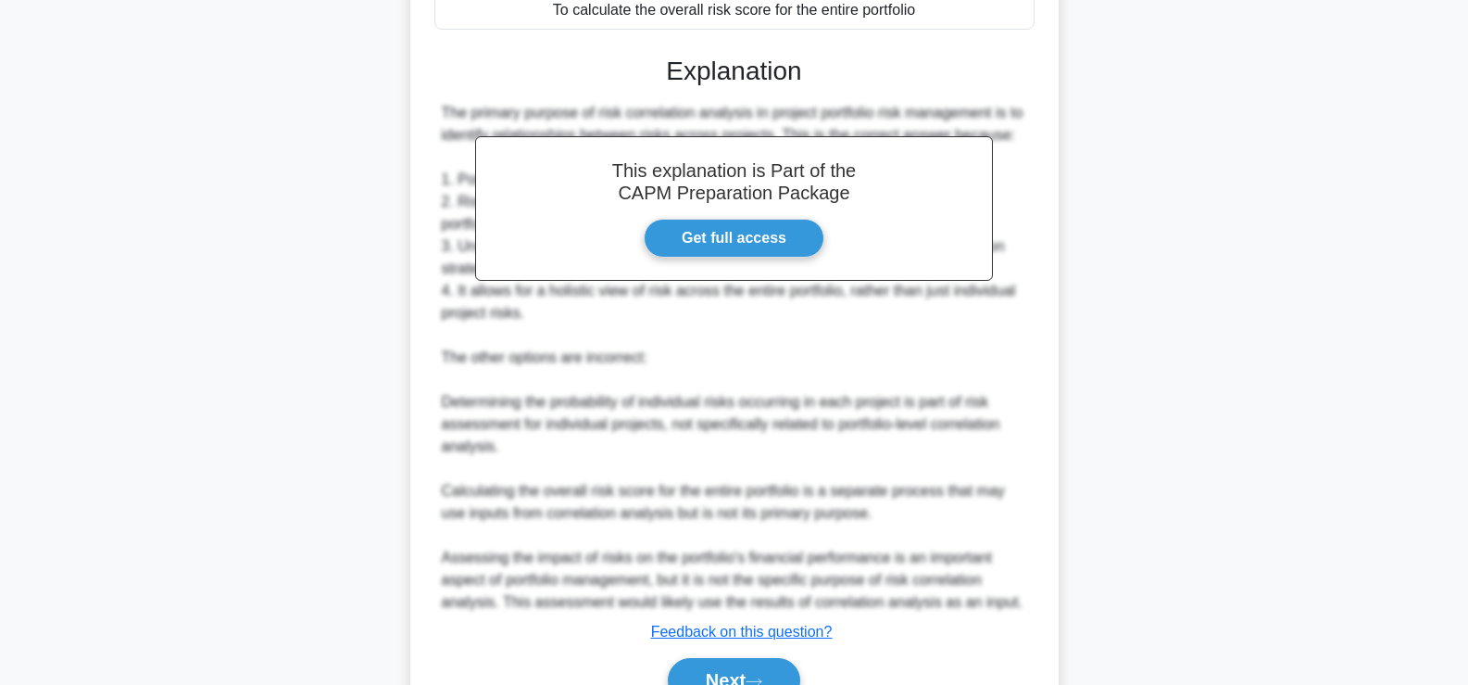
scroll to position [525, 0]
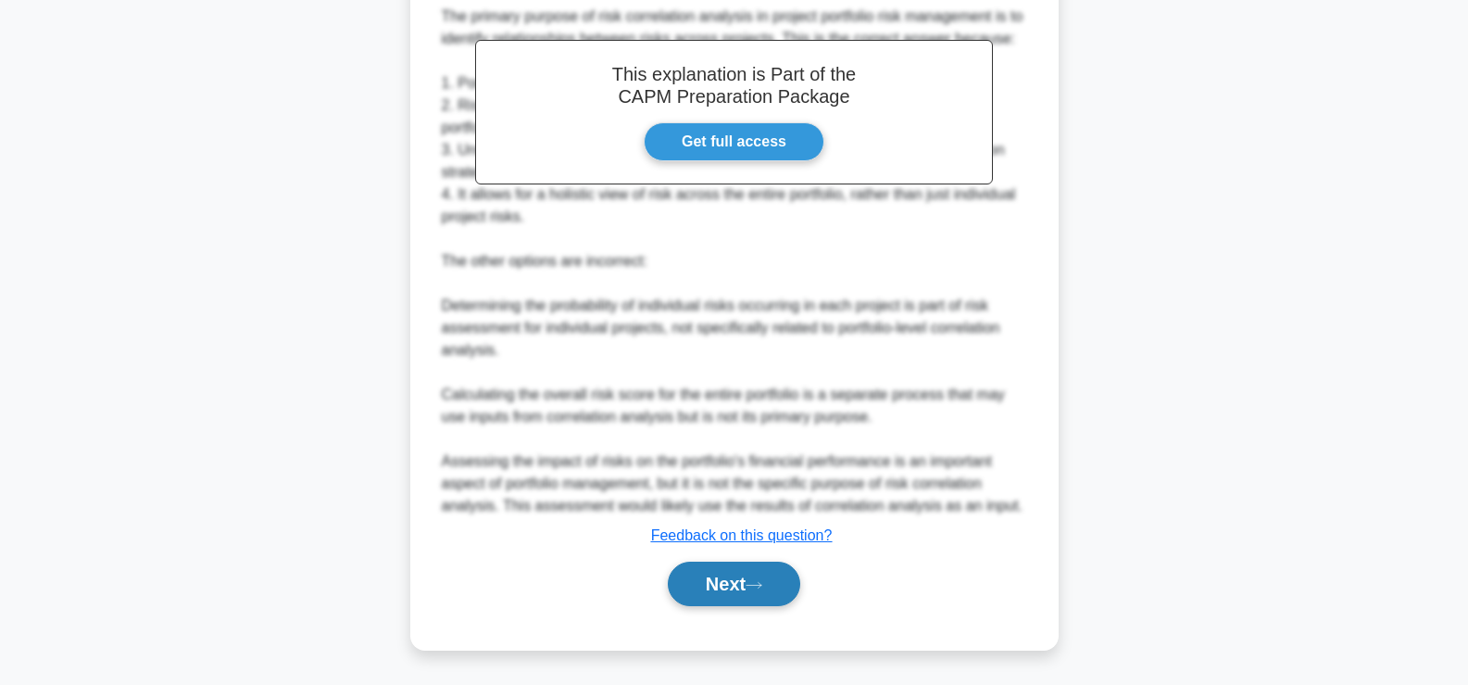
click at [696, 586] on button "Next" at bounding box center [734, 583] width 132 height 44
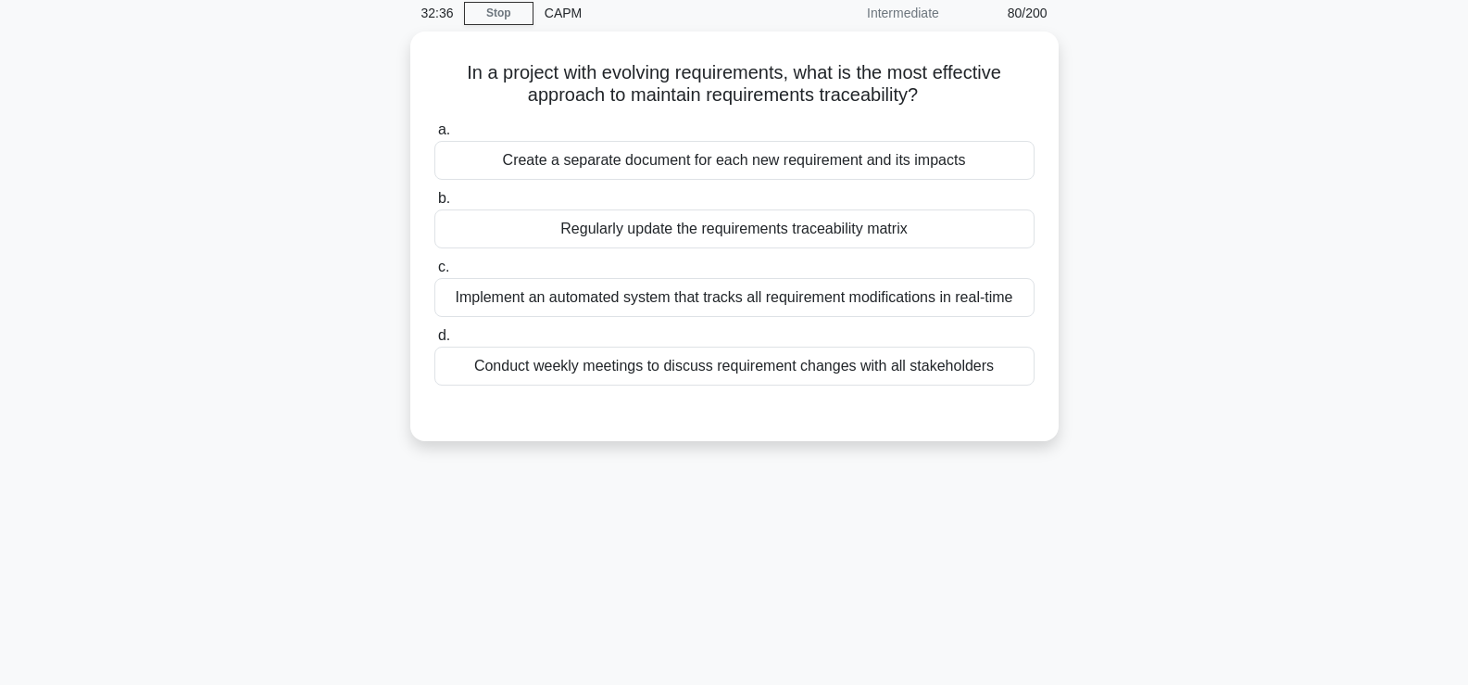
scroll to position [75, 0]
click at [943, 226] on div "Regularly update the requirements traceability matrix" at bounding box center [735, 226] width 600 height 39
click at [435, 202] on input "b. Regularly update the requirements traceability matrix" at bounding box center [435, 196] width 0 height 12
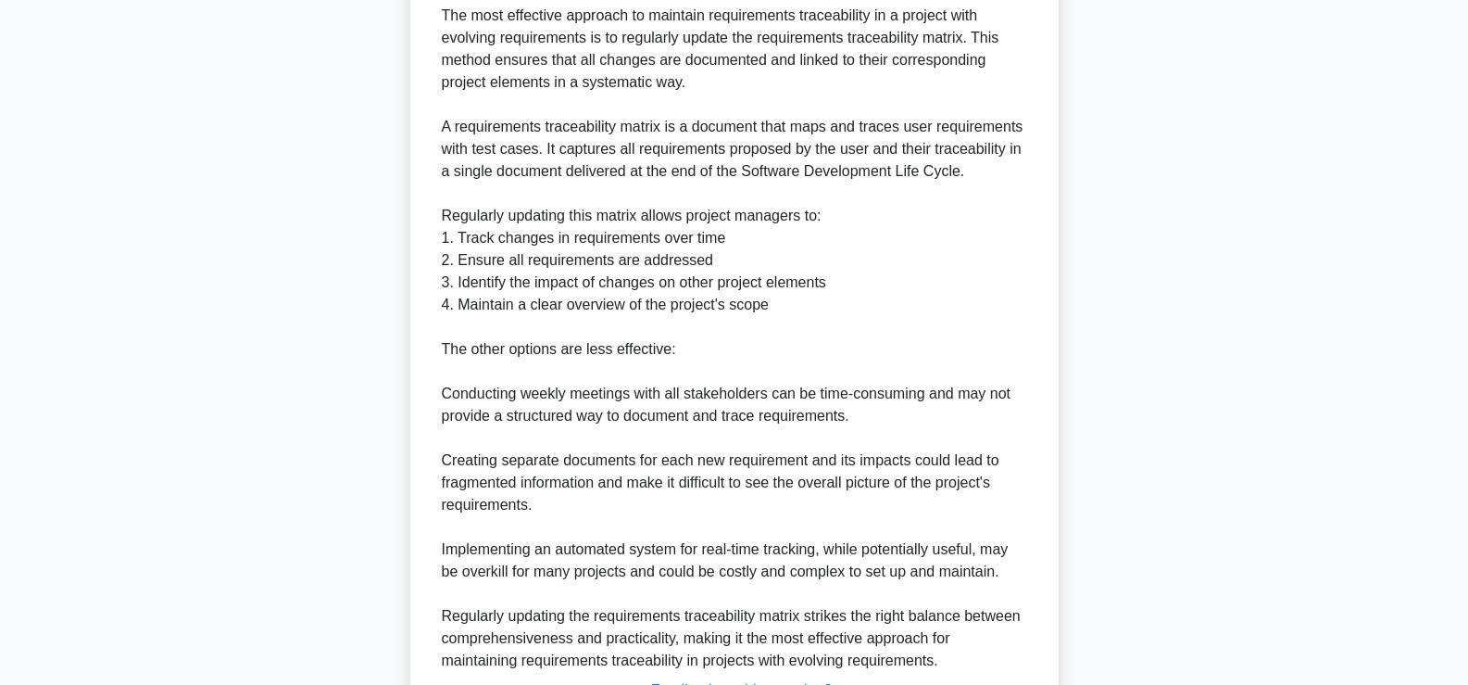
scroll to position [681, 0]
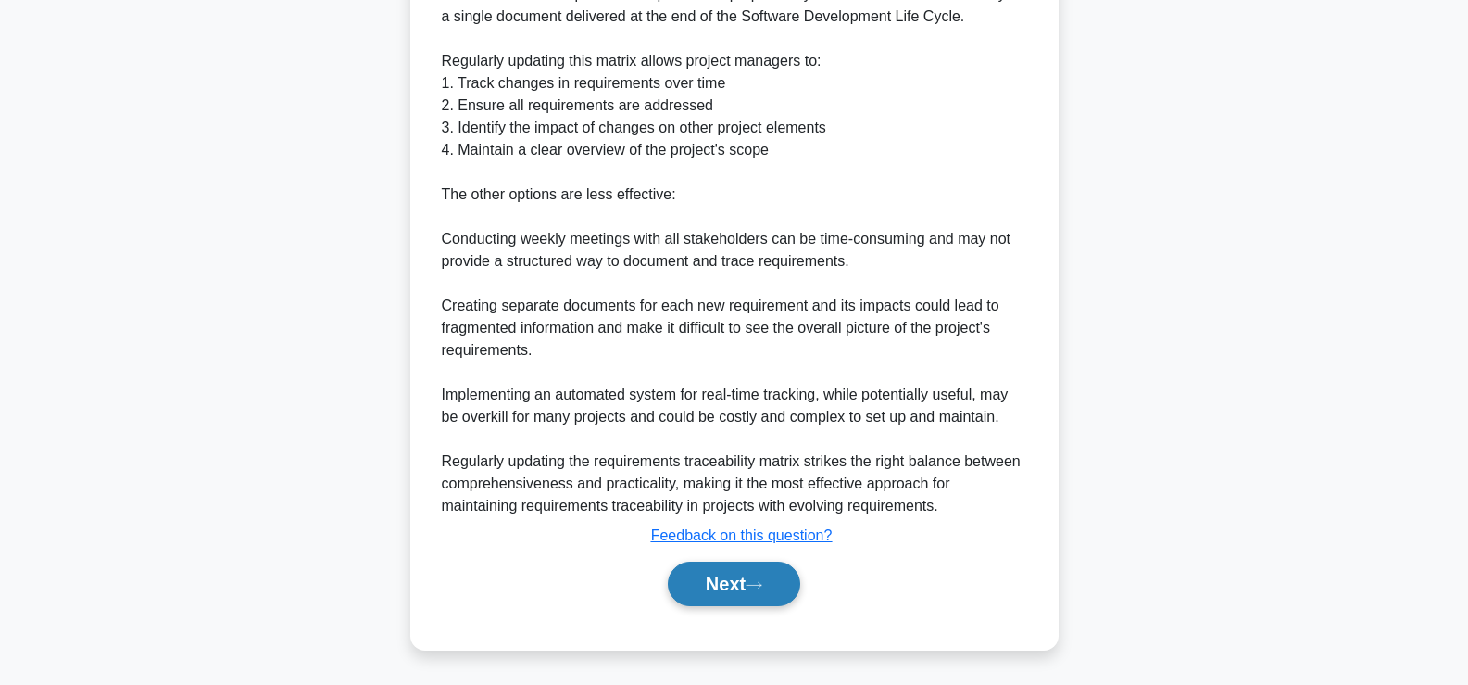
click at [729, 583] on button "Next" at bounding box center [734, 583] width 132 height 44
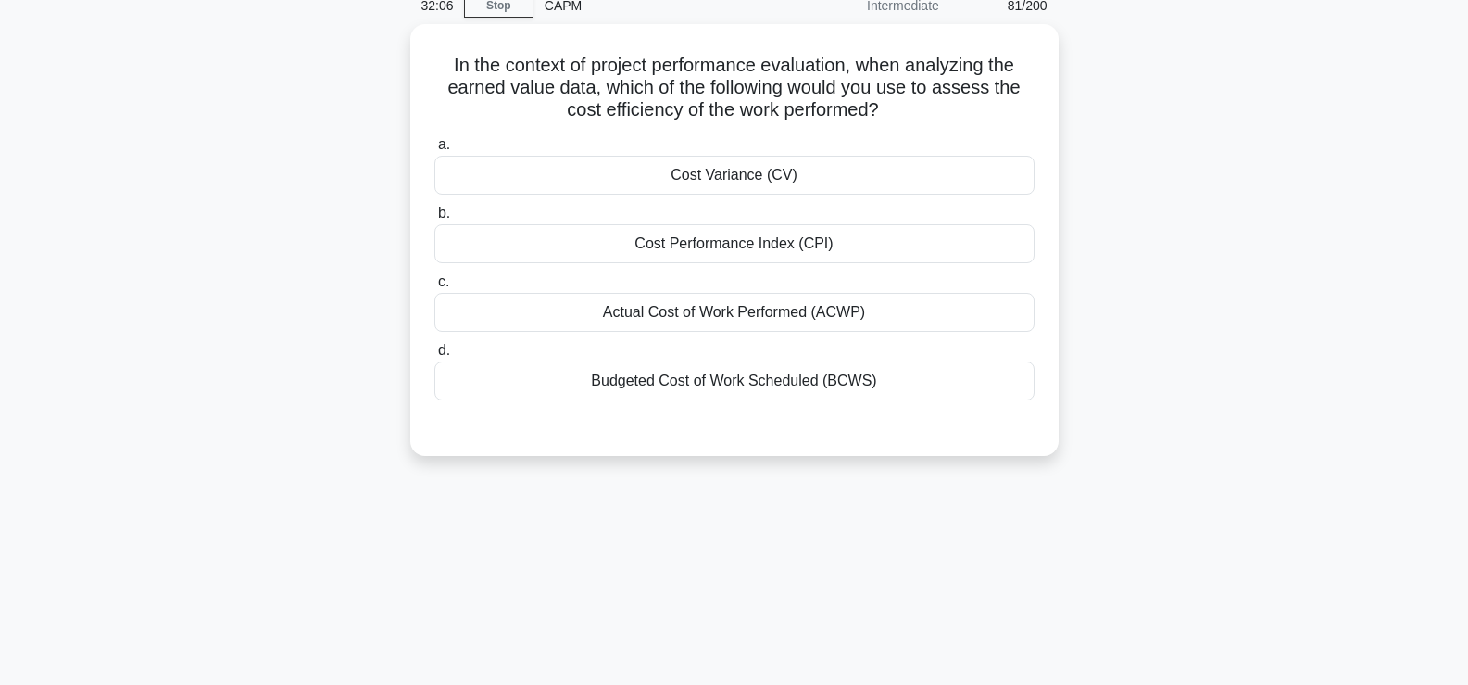
scroll to position [85, 0]
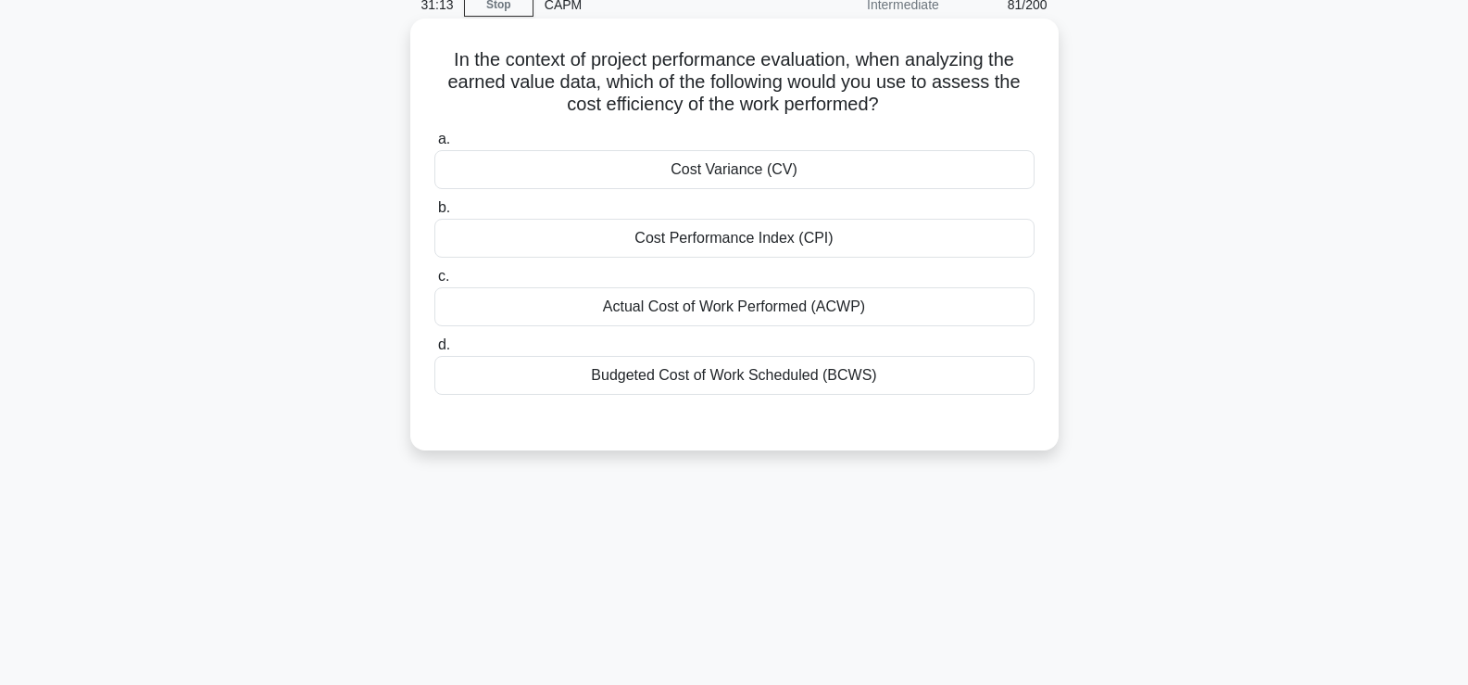
click at [708, 312] on div "Actual Cost of Work Performed (ACWP)" at bounding box center [735, 306] width 600 height 39
click at [435, 283] on input "c. Actual Cost of Work Performed (ACWP)" at bounding box center [435, 277] width 0 height 12
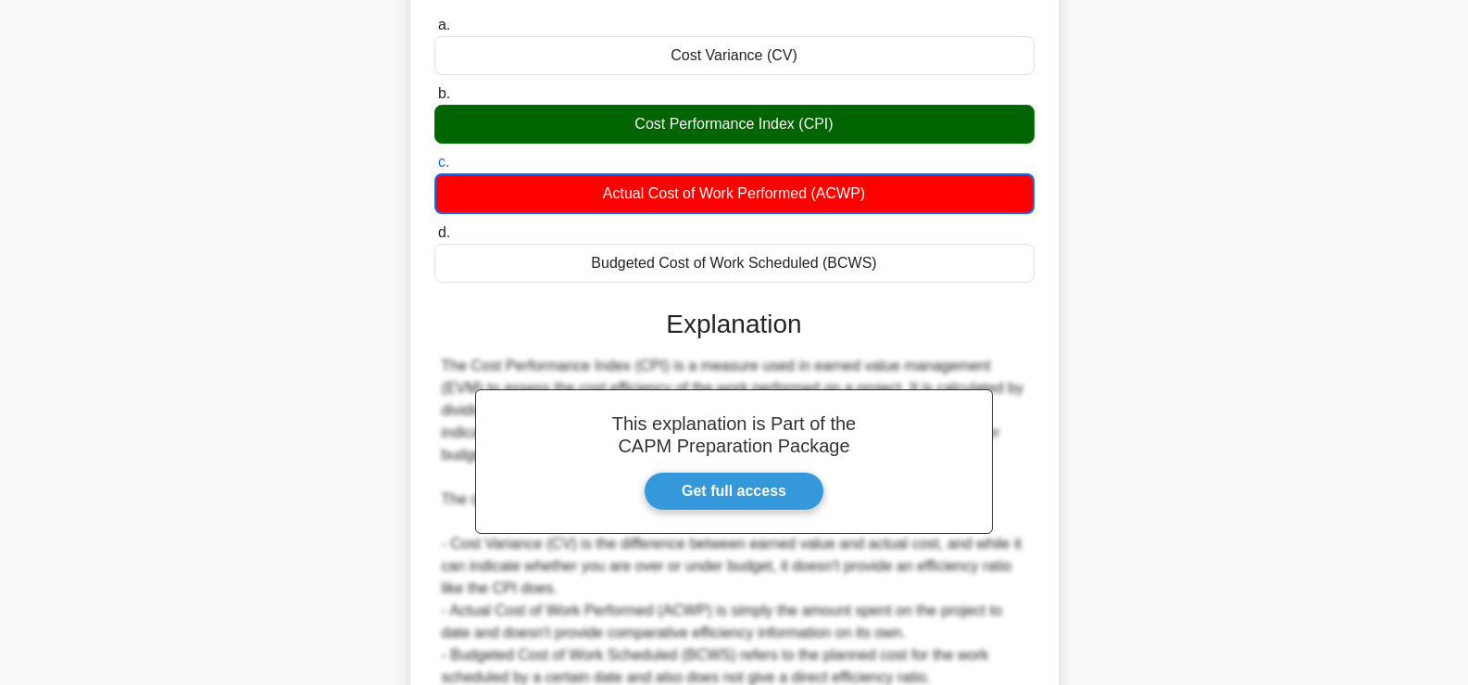
scroll to position [372, 0]
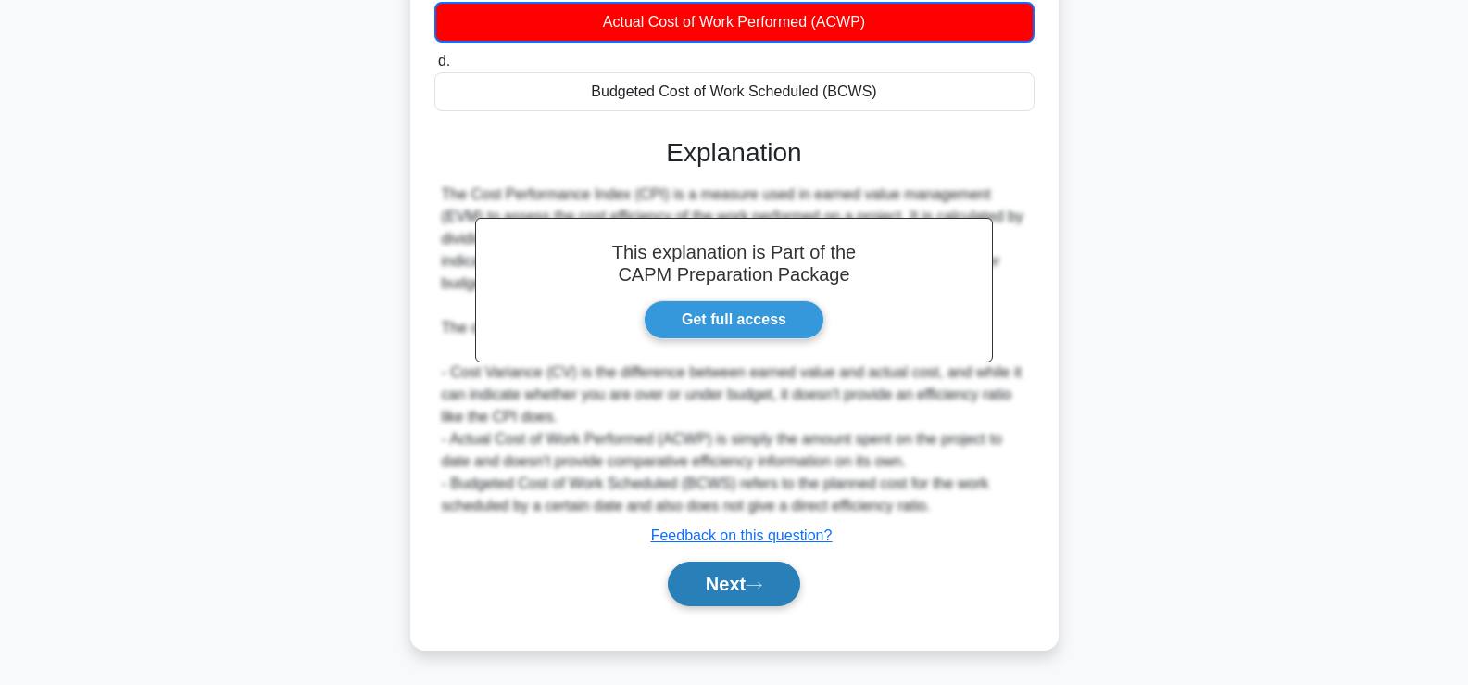
click at [764, 599] on button "Next" at bounding box center [734, 583] width 132 height 44
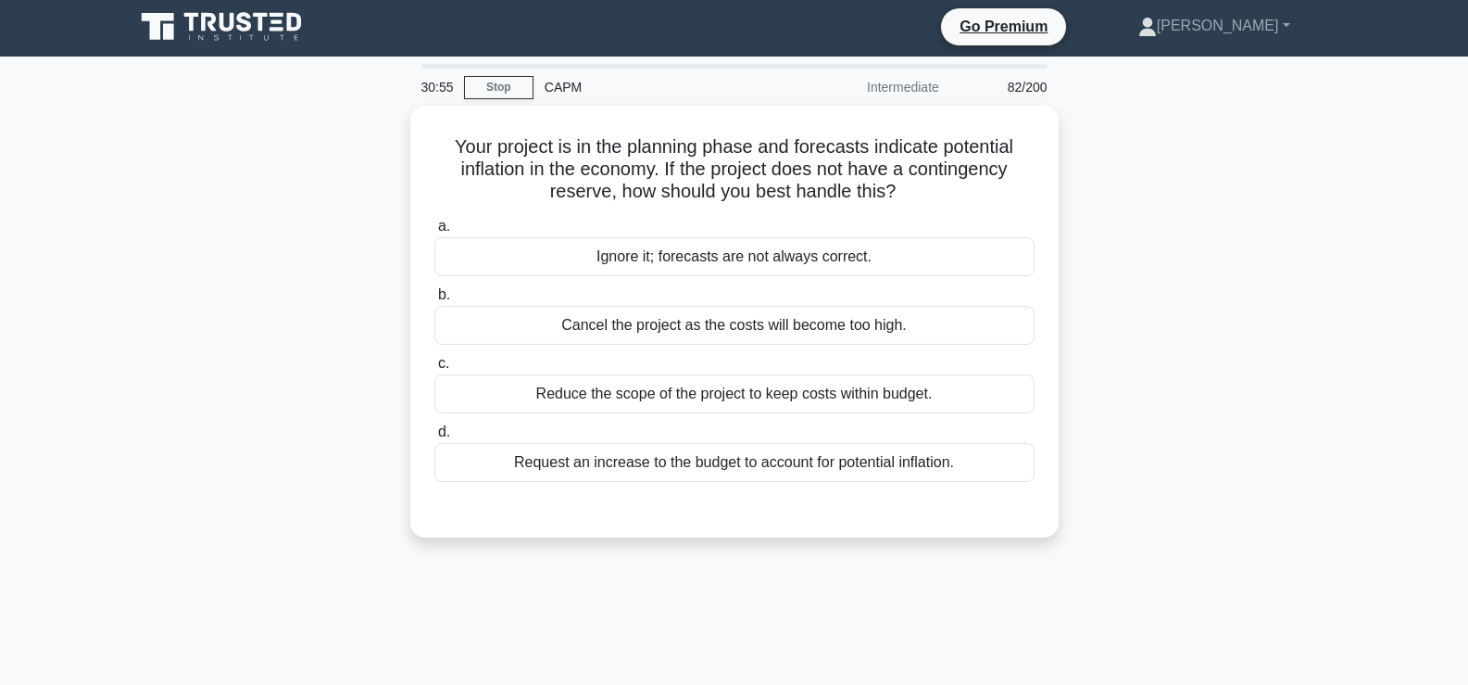
scroll to position [27, 0]
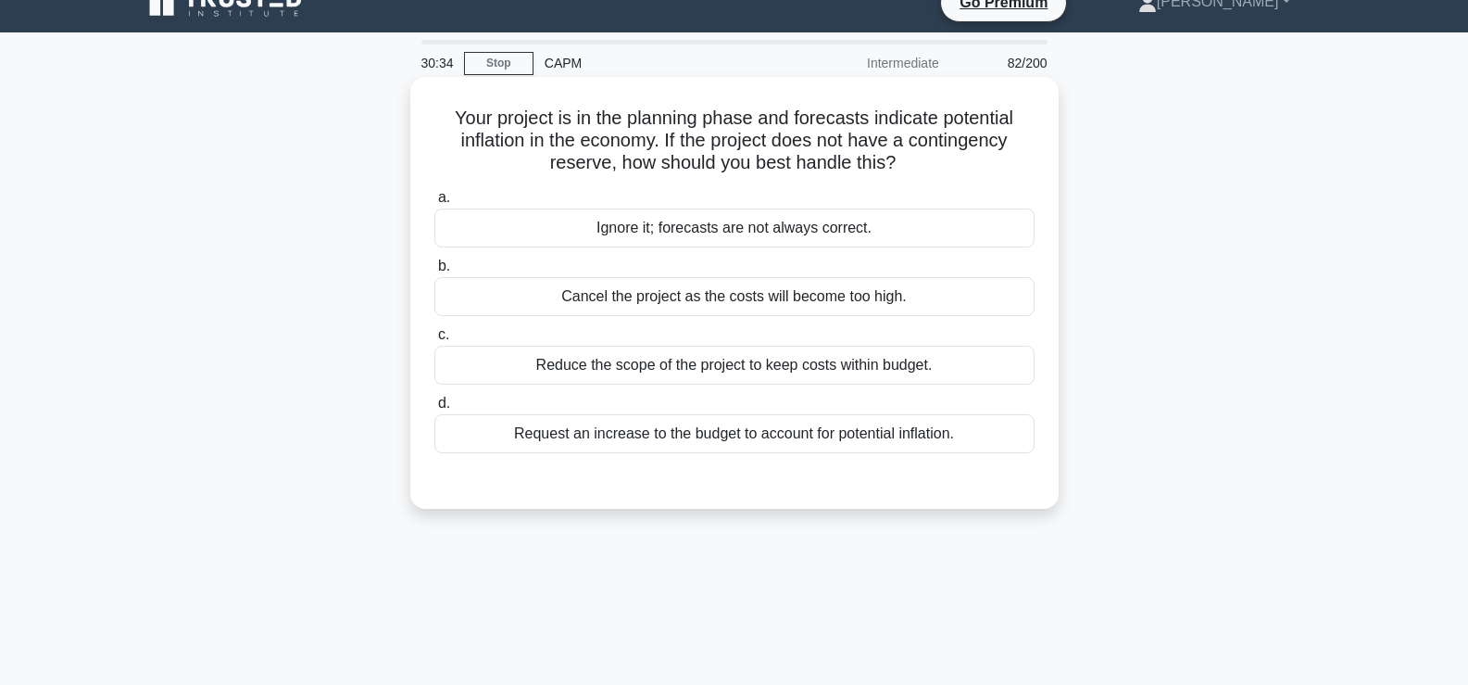
click at [649, 368] on div "Reduce the scope of the project to keep costs within budget." at bounding box center [735, 365] width 600 height 39
click at [435, 341] on input "c. Reduce the scope of the project to keep costs within budget." at bounding box center [435, 335] width 0 height 12
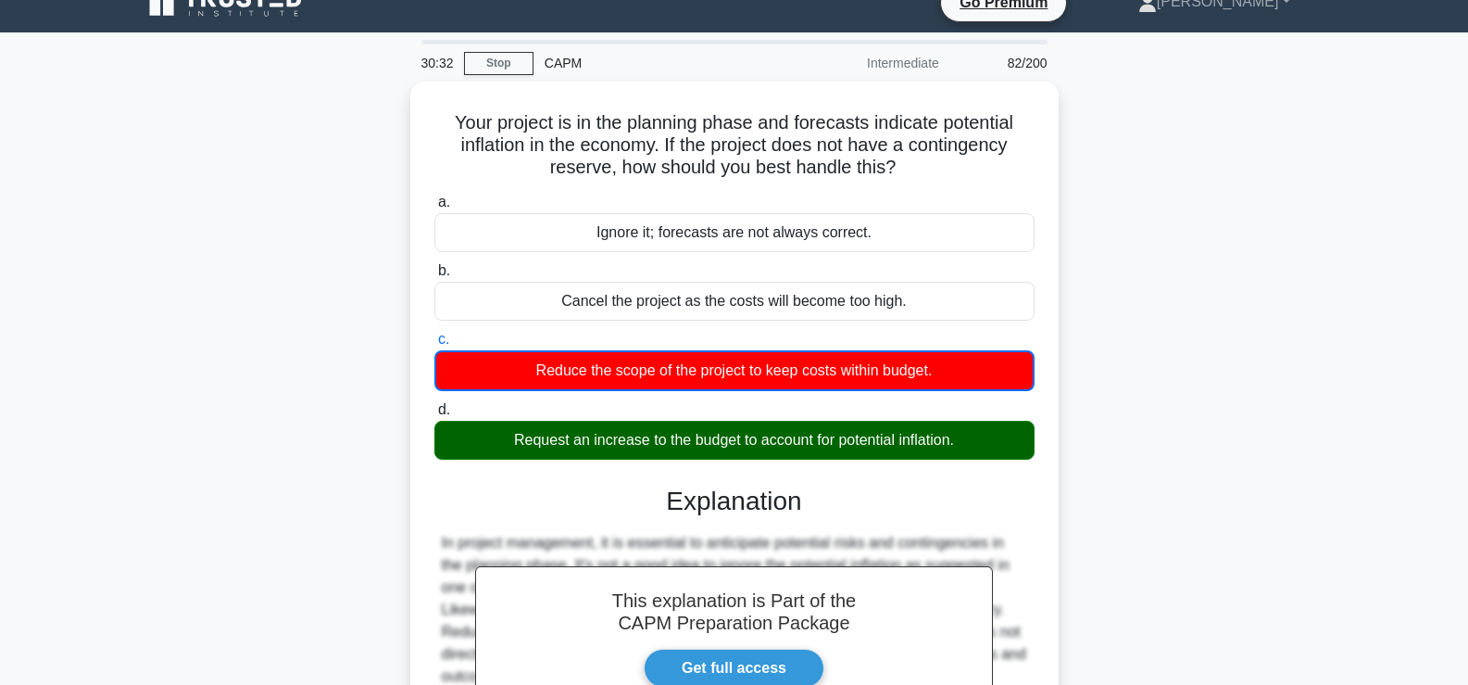
scroll to position [316, 0]
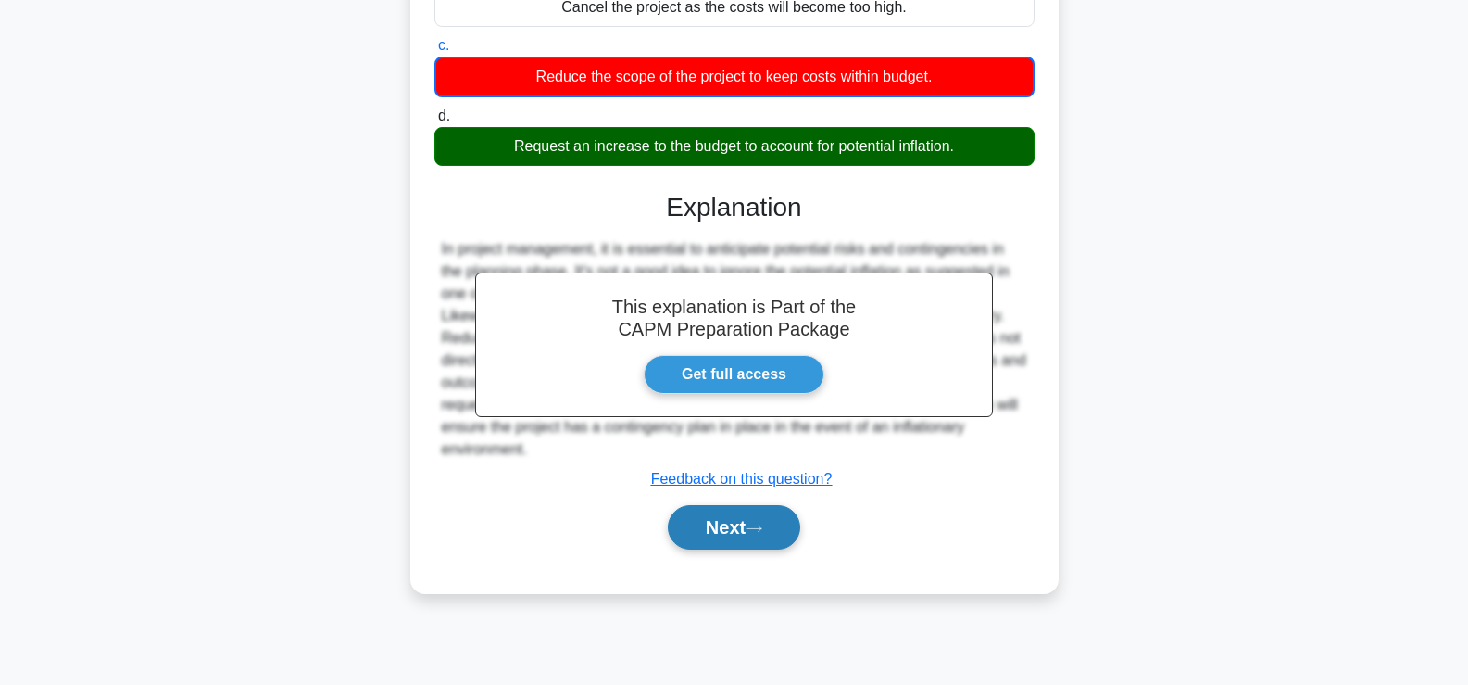
click at [740, 525] on button "Next" at bounding box center [734, 527] width 132 height 44
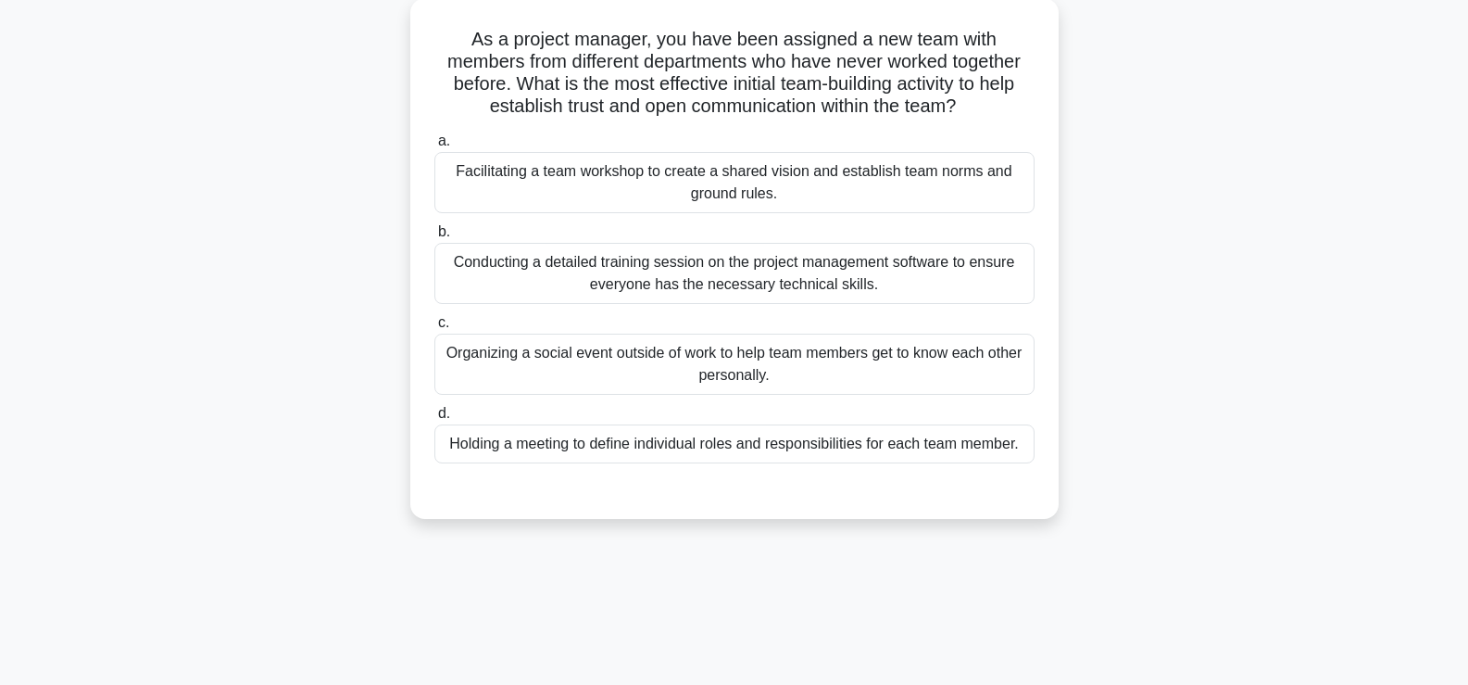
scroll to position [108, 0]
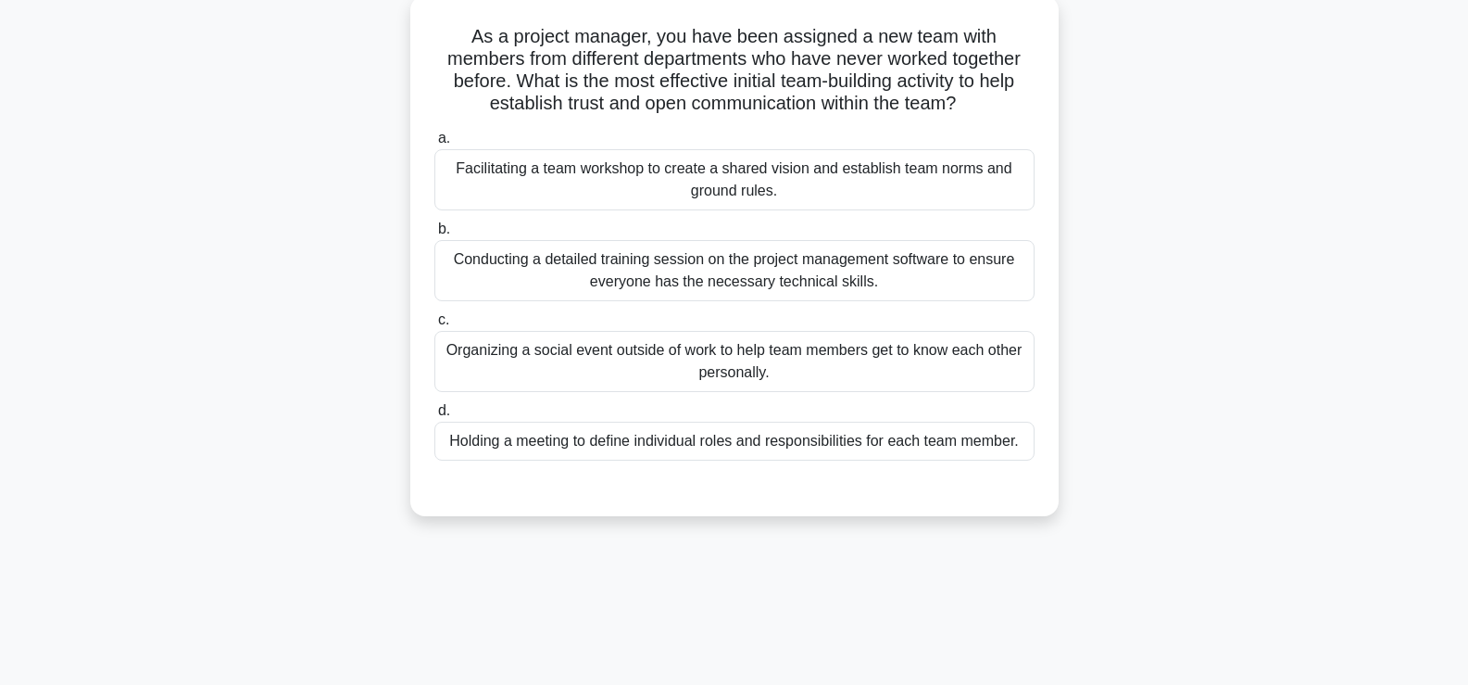
click at [906, 170] on div "Facilitating a team workshop to create a shared vision and establish team norms…" at bounding box center [735, 179] width 600 height 61
click at [435, 145] on input "a. Facilitating a team workshop to create a shared vision and establish team no…" at bounding box center [435, 138] width 0 height 12
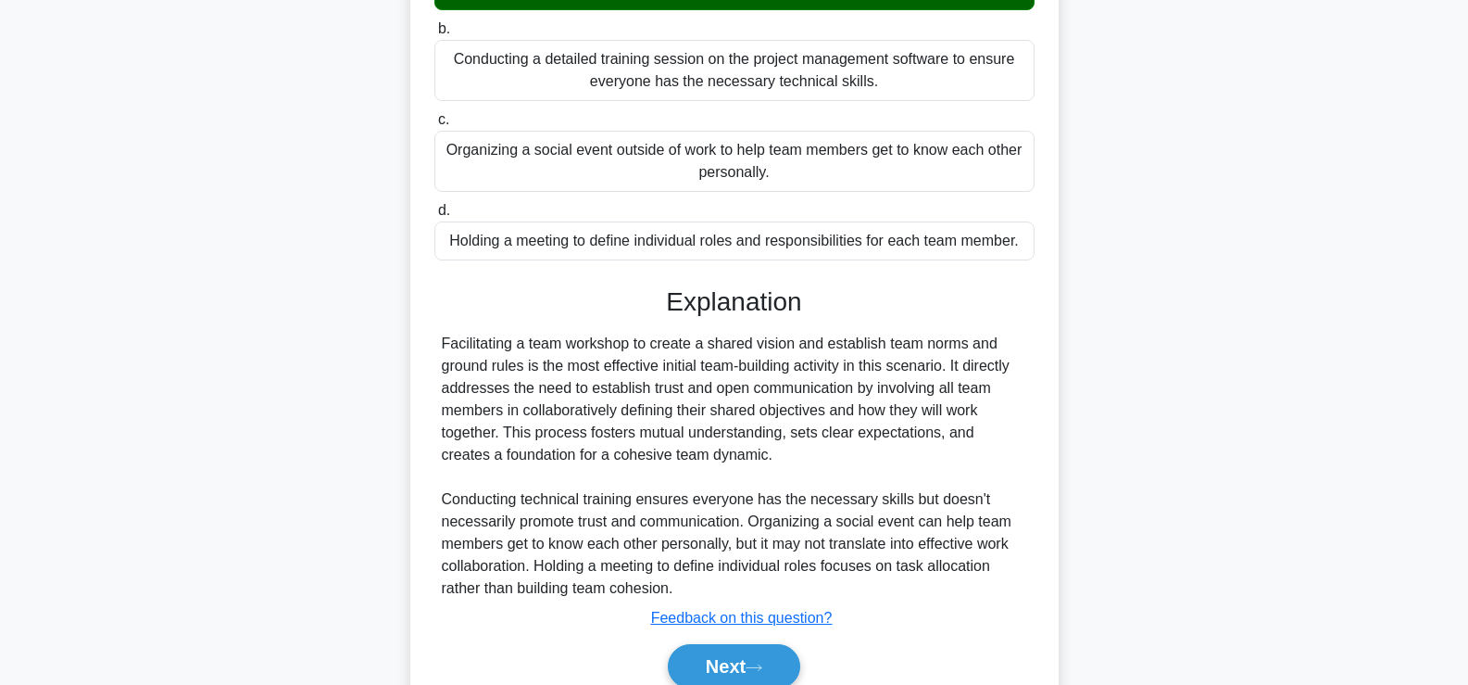
scroll to position [325, 0]
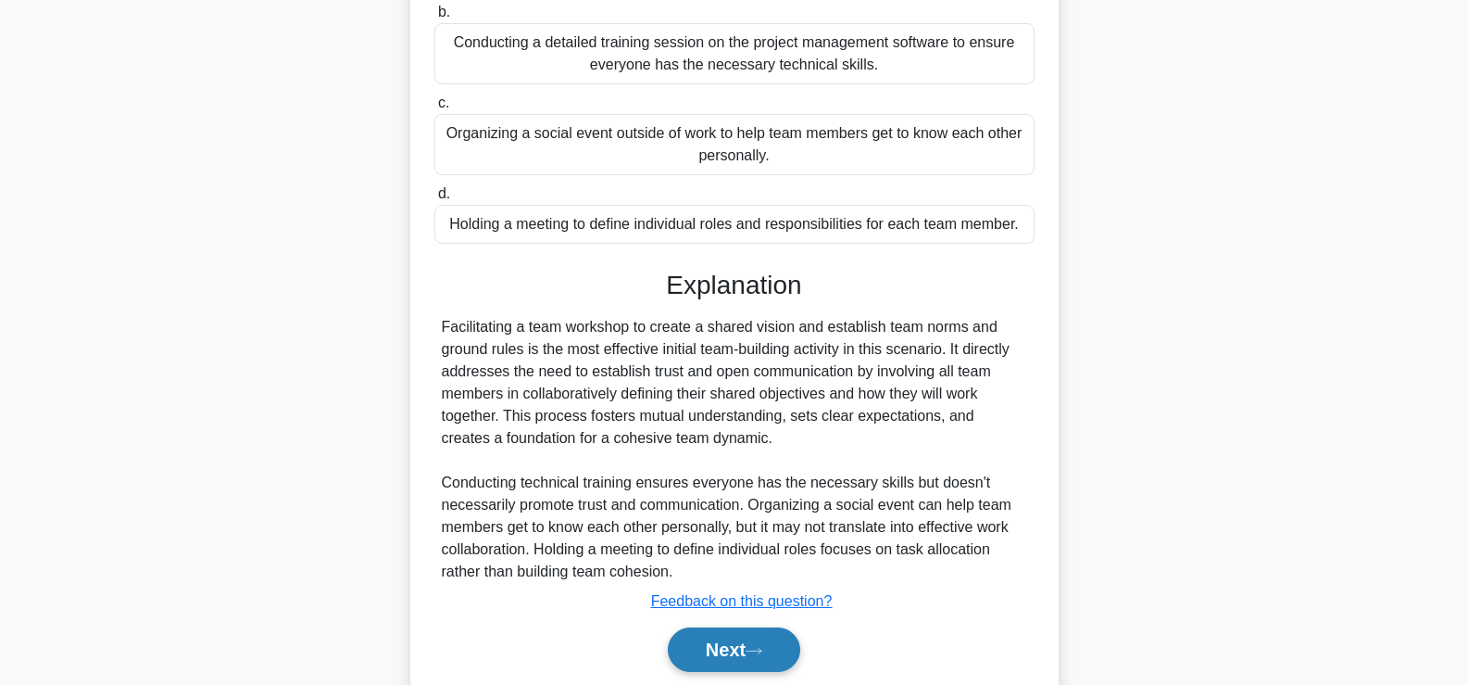
click at [712, 650] on button "Next" at bounding box center [734, 649] width 132 height 44
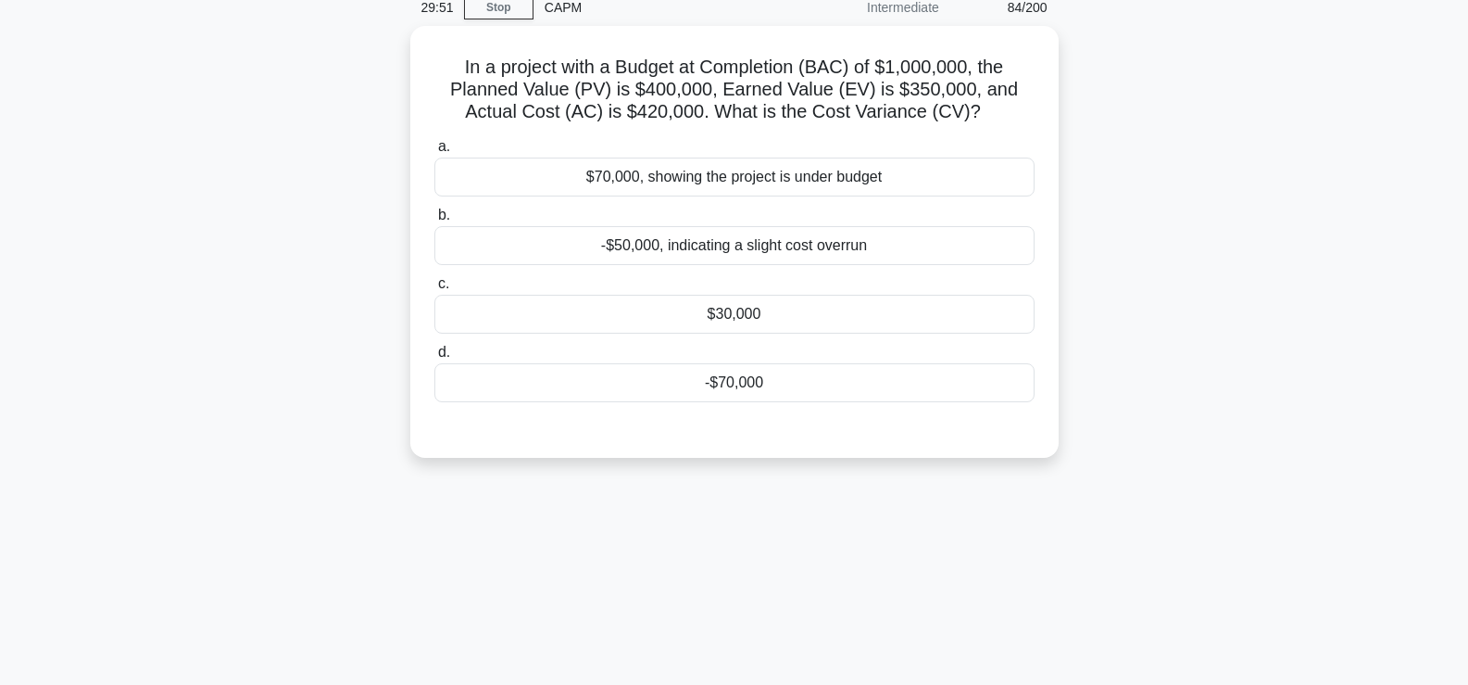
scroll to position [74, 0]
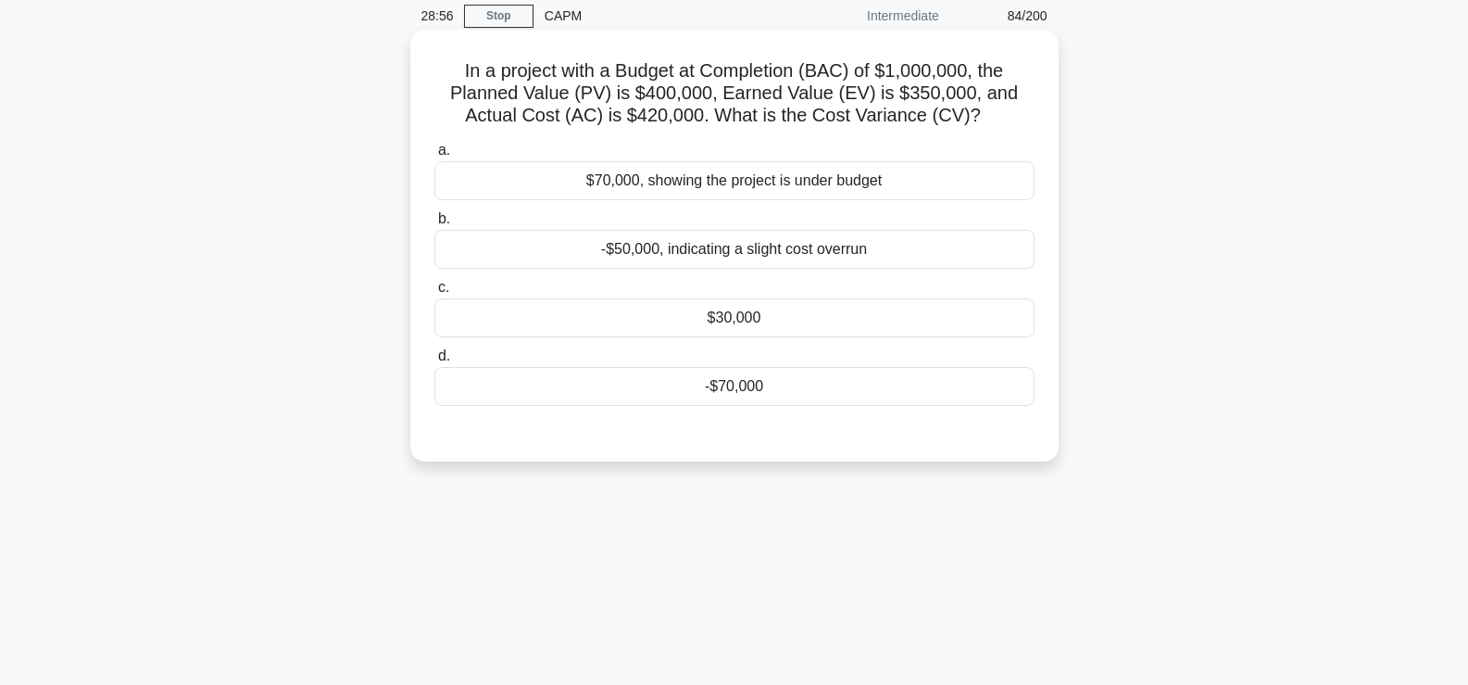
click at [728, 376] on div "-$70,000" at bounding box center [735, 386] width 600 height 39
click at [435, 362] on input "d. -$70,000" at bounding box center [435, 356] width 0 height 12
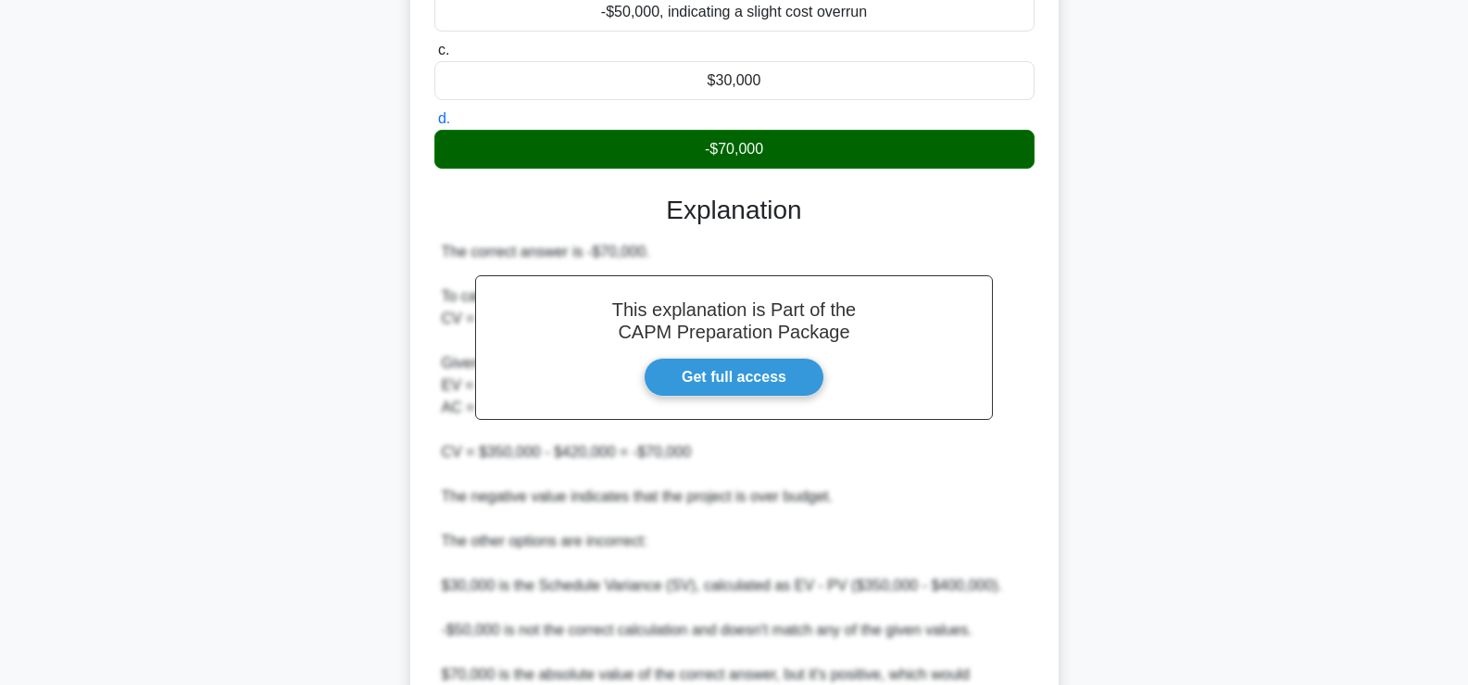
scroll to position [570, 0]
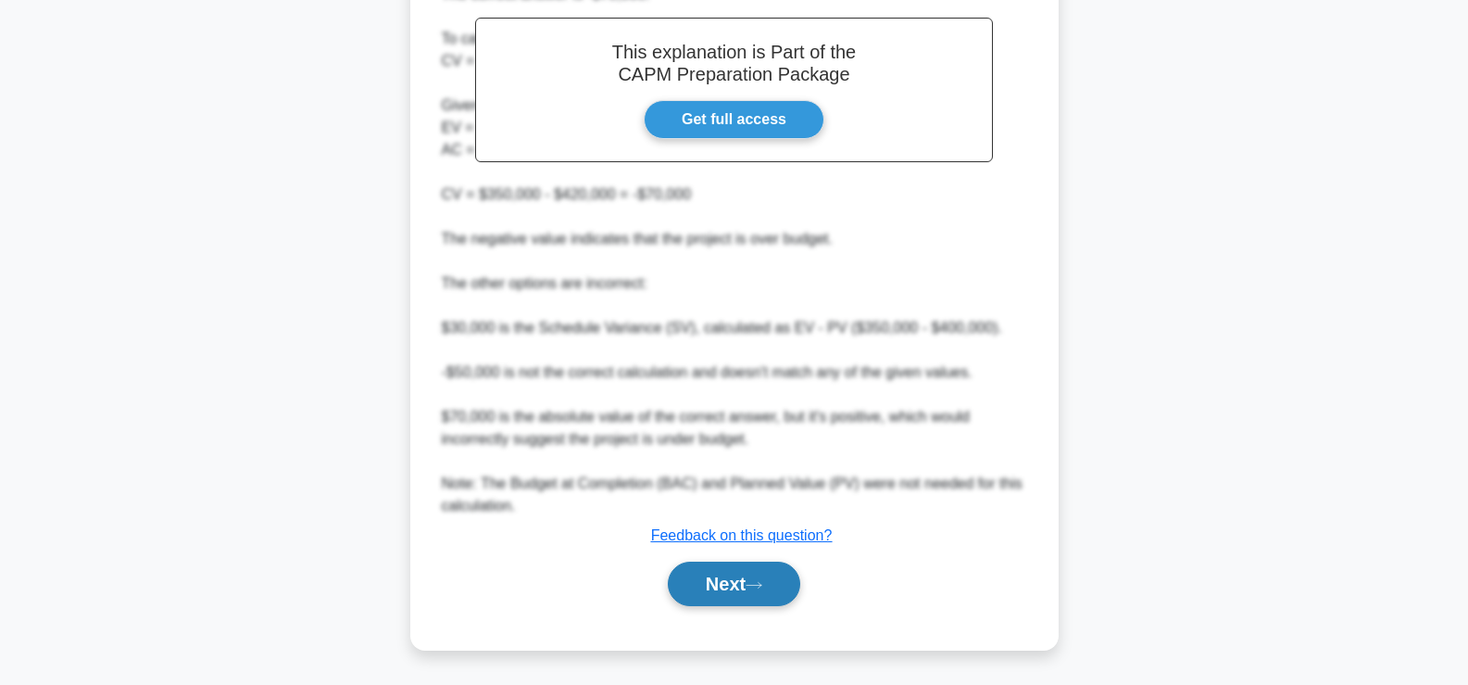
click at [763, 593] on button "Next" at bounding box center [734, 583] width 132 height 44
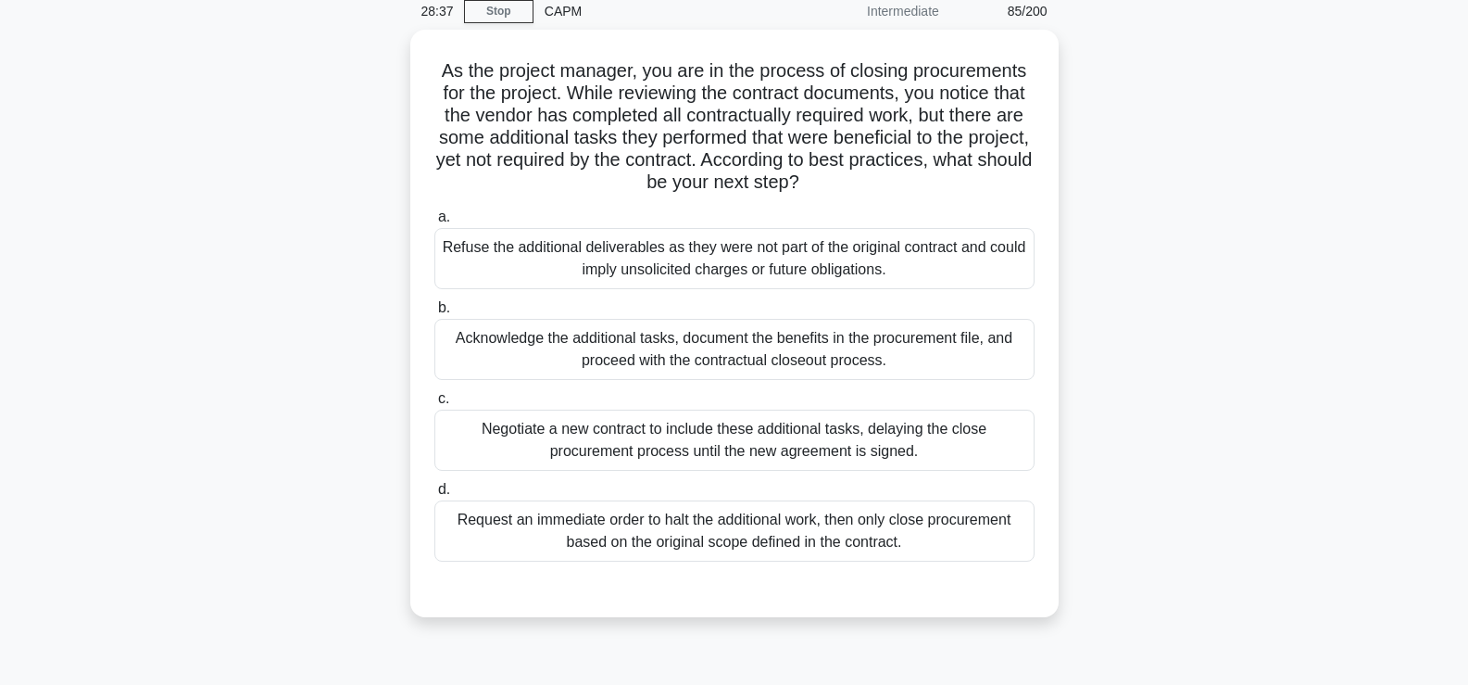
scroll to position [78, 0]
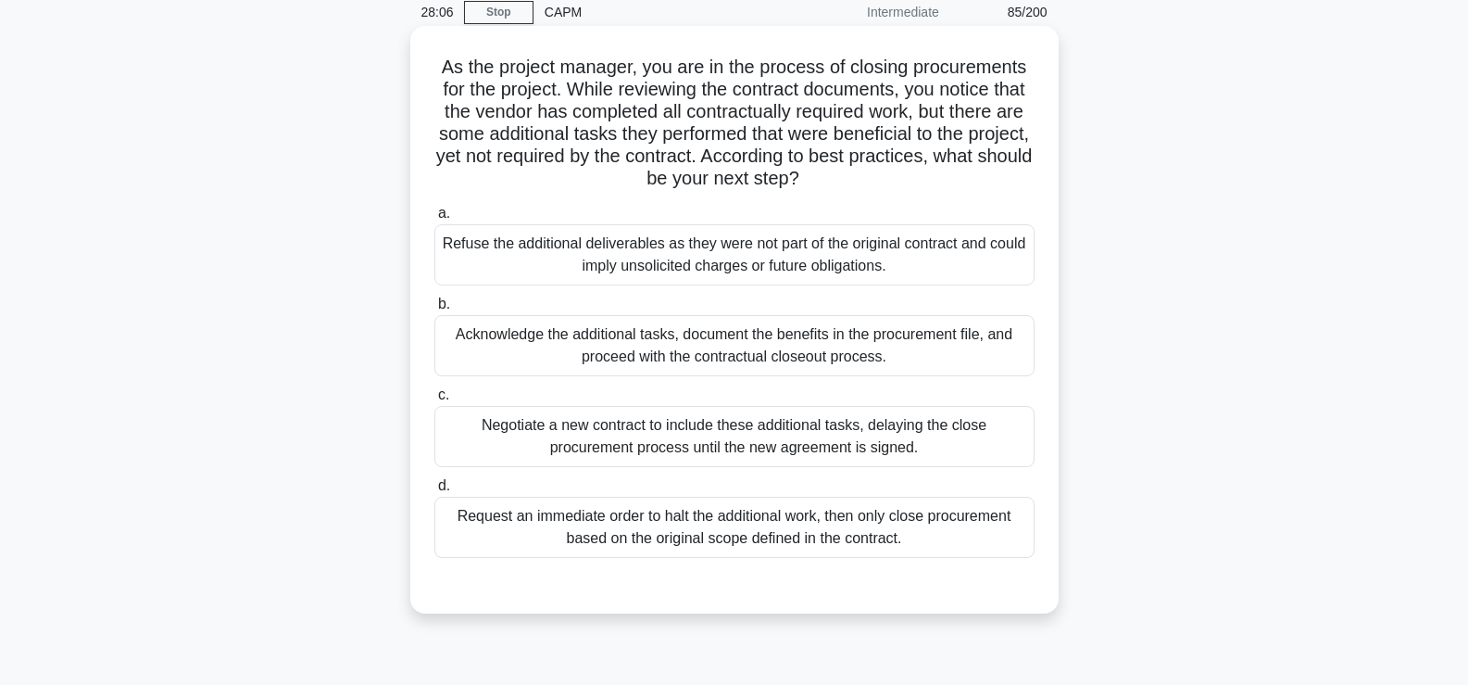
click at [715, 336] on div "Acknowledge the additional tasks, document the benefits in the procurement file…" at bounding box center [735, 345] width 600 height 61
click at [435, 310] on input "b. Acknowledge the additional tasks, document the benefits in the procurement f…" at bounding box center [435, 304] width 0 height 12
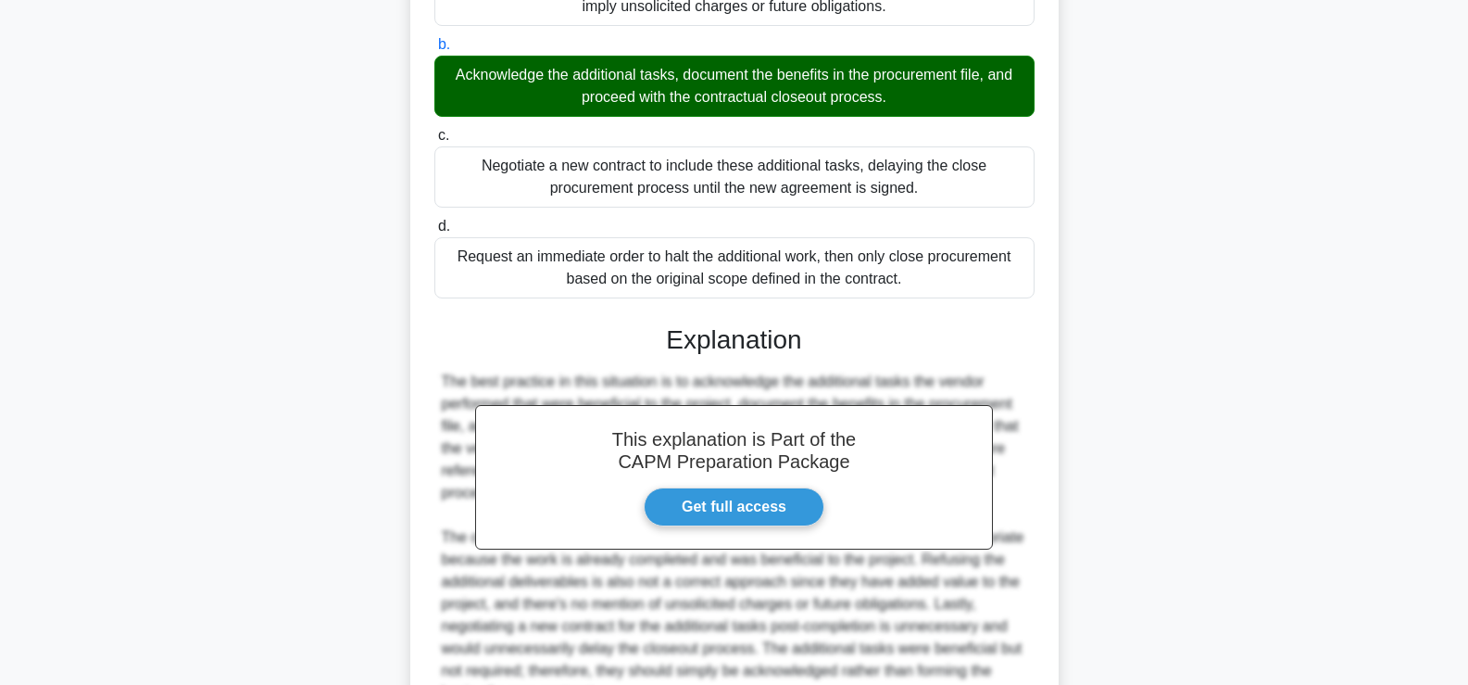
scroll to position [525, 0]
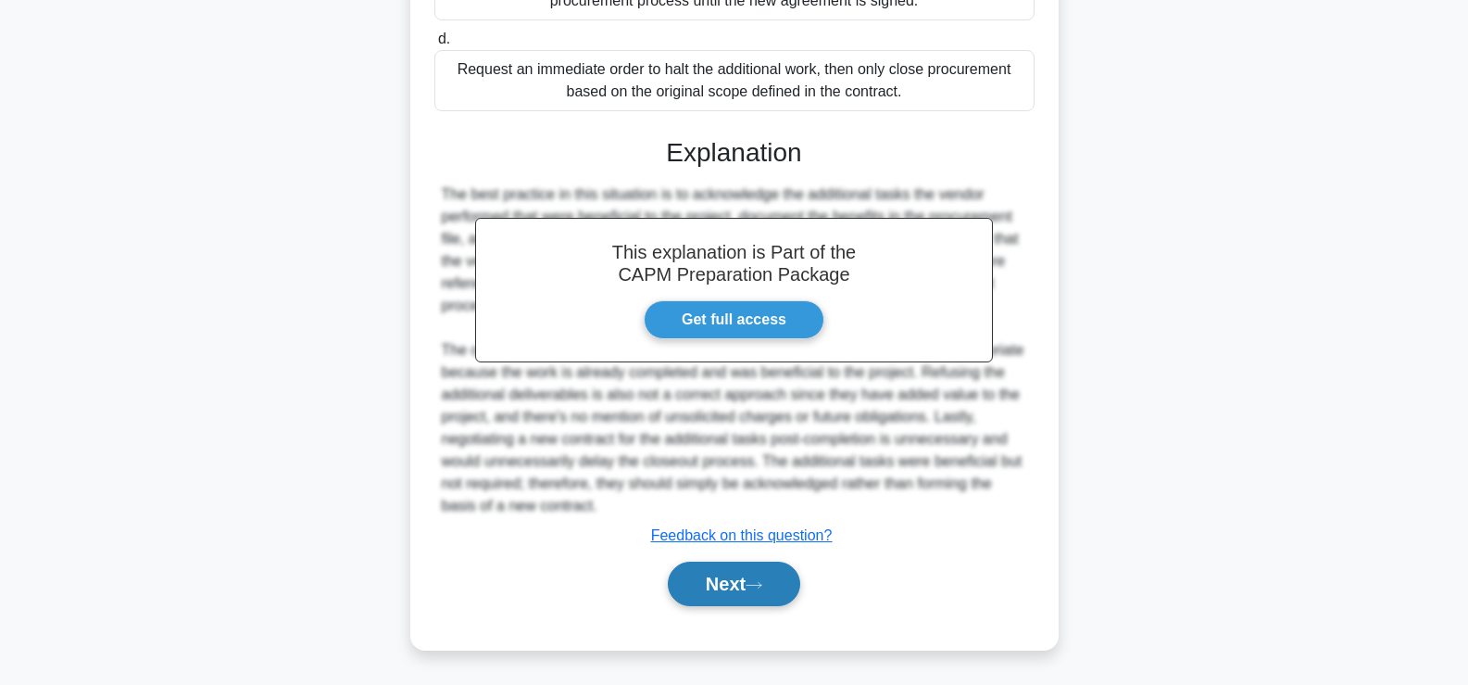
click at [693, 595] on button "Next" at bounding box center [734, 583] width 132 height 44
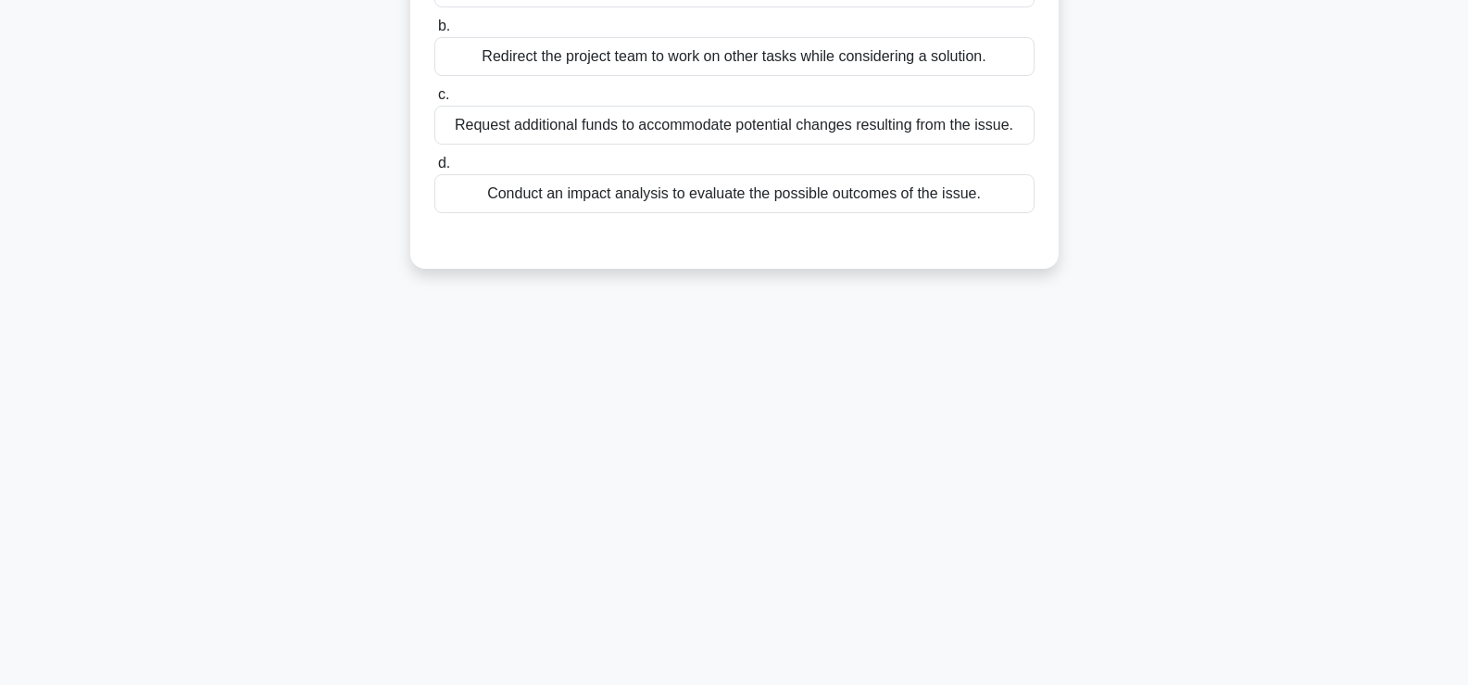
scroll to position [0, 0]
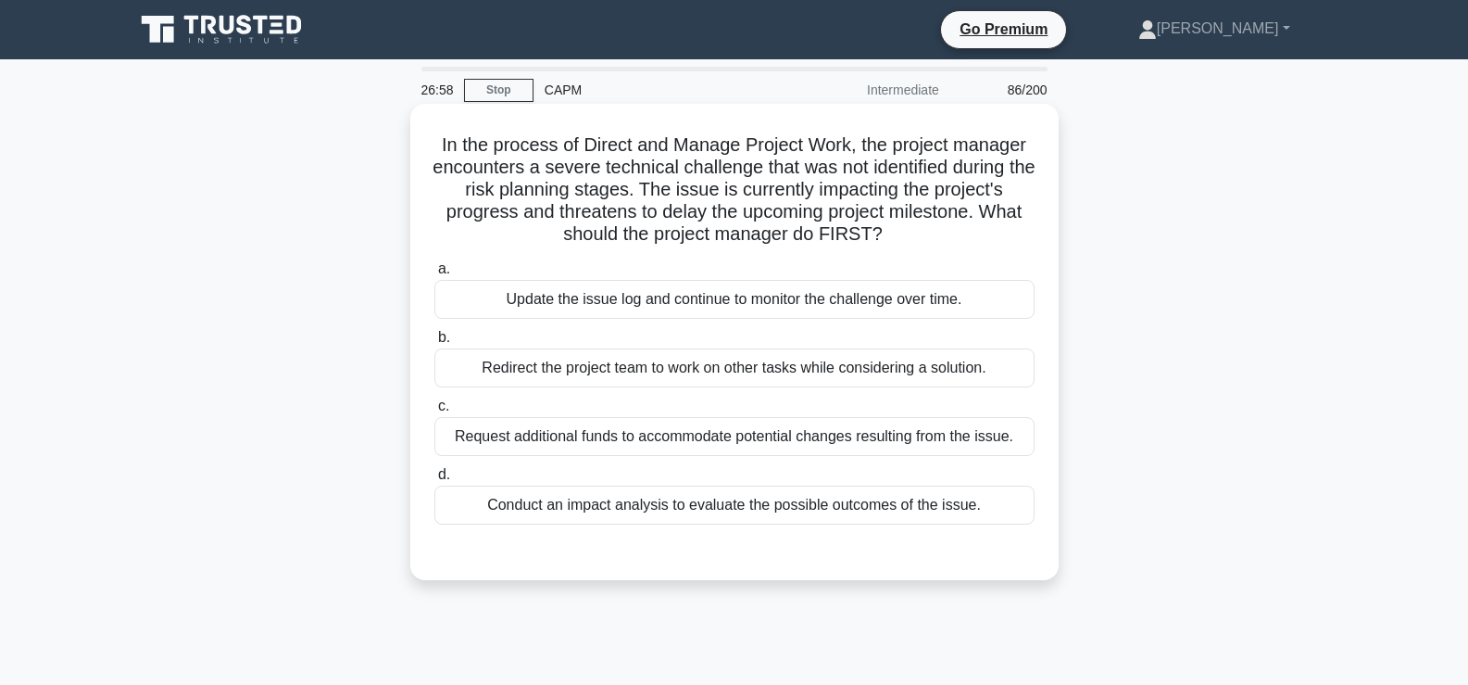
click at [917, 505] on div "Conduct an impact analysis to evaluate the possible outcomes of the issue." at bounding box center [735, 504] width 600 height 39
click at [435, 481] on input "d. Conduct an impact analysis to evaluate the possible outcomes of the issue." at bounding box center [435, 475] width 0 height 12
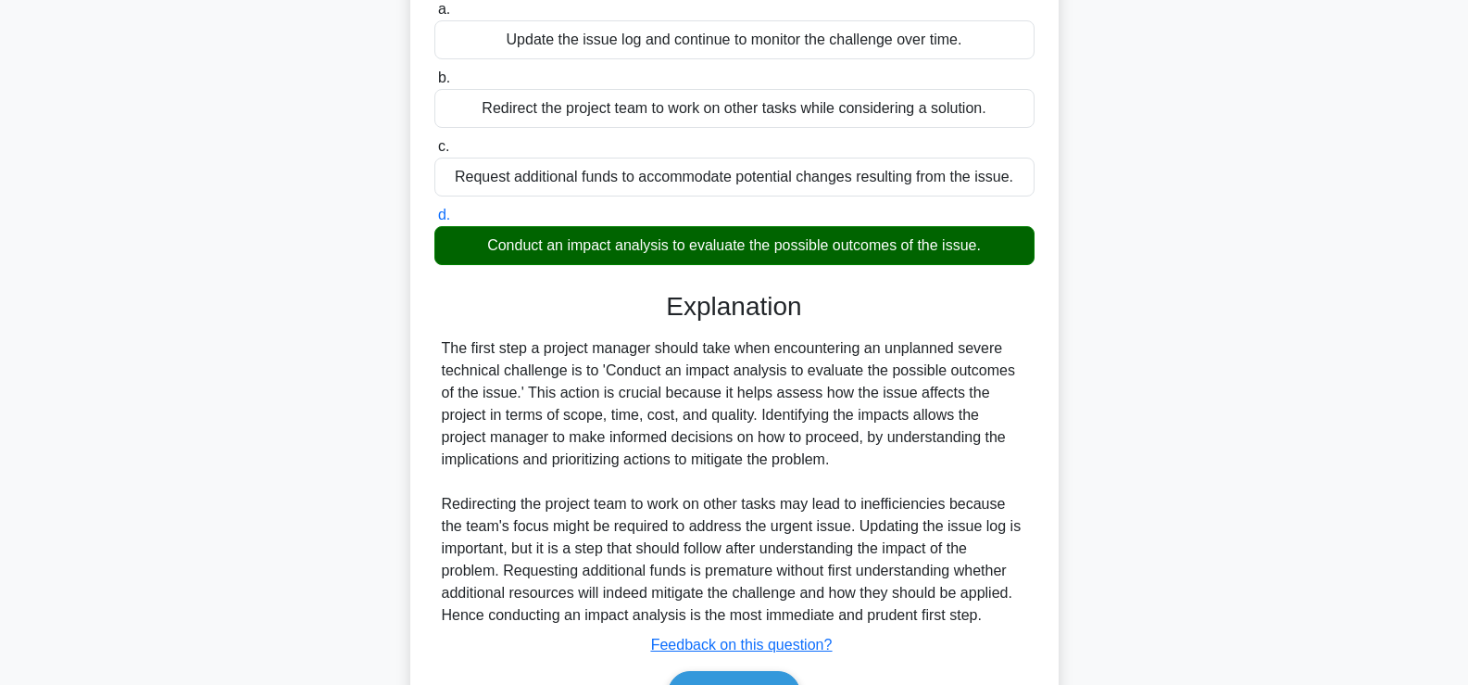
scroll to position [297, 0]
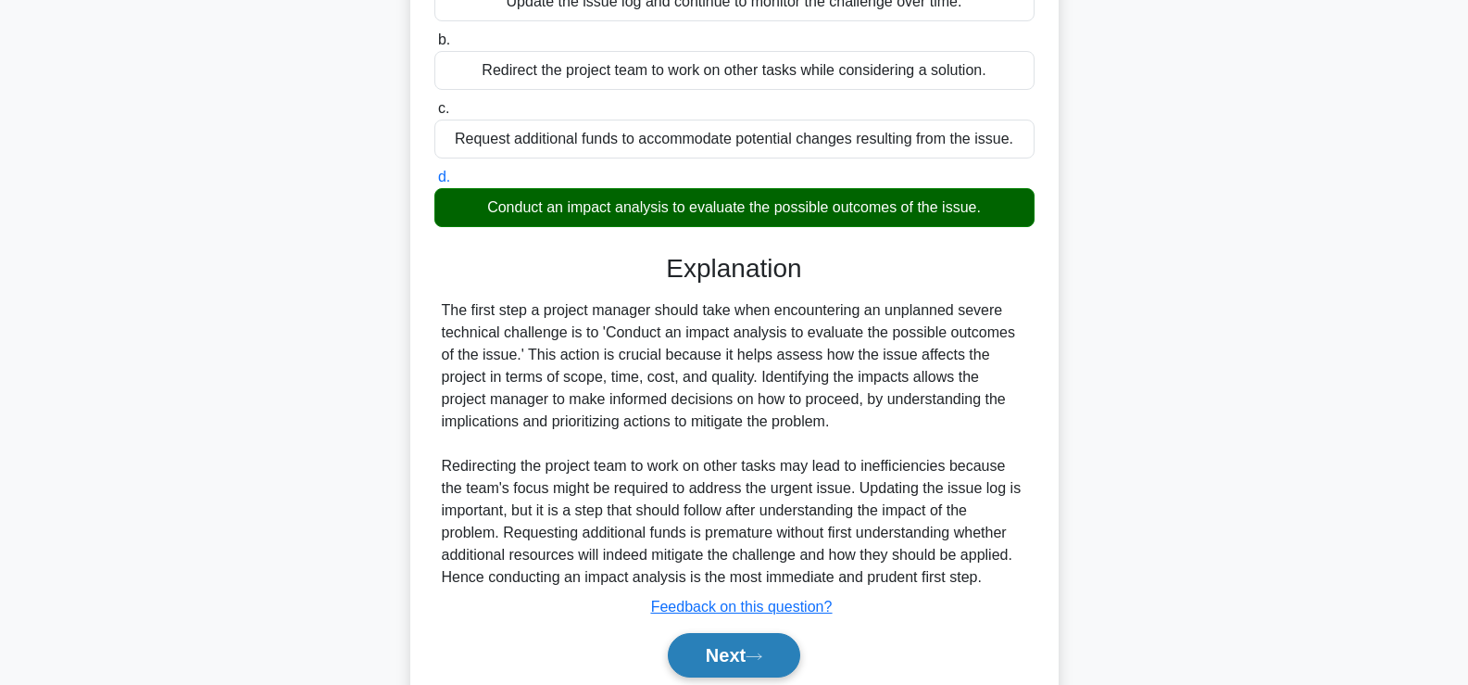
click at [748, 652] on button "Next" at bounding box center [734, 655] width 132 height 44
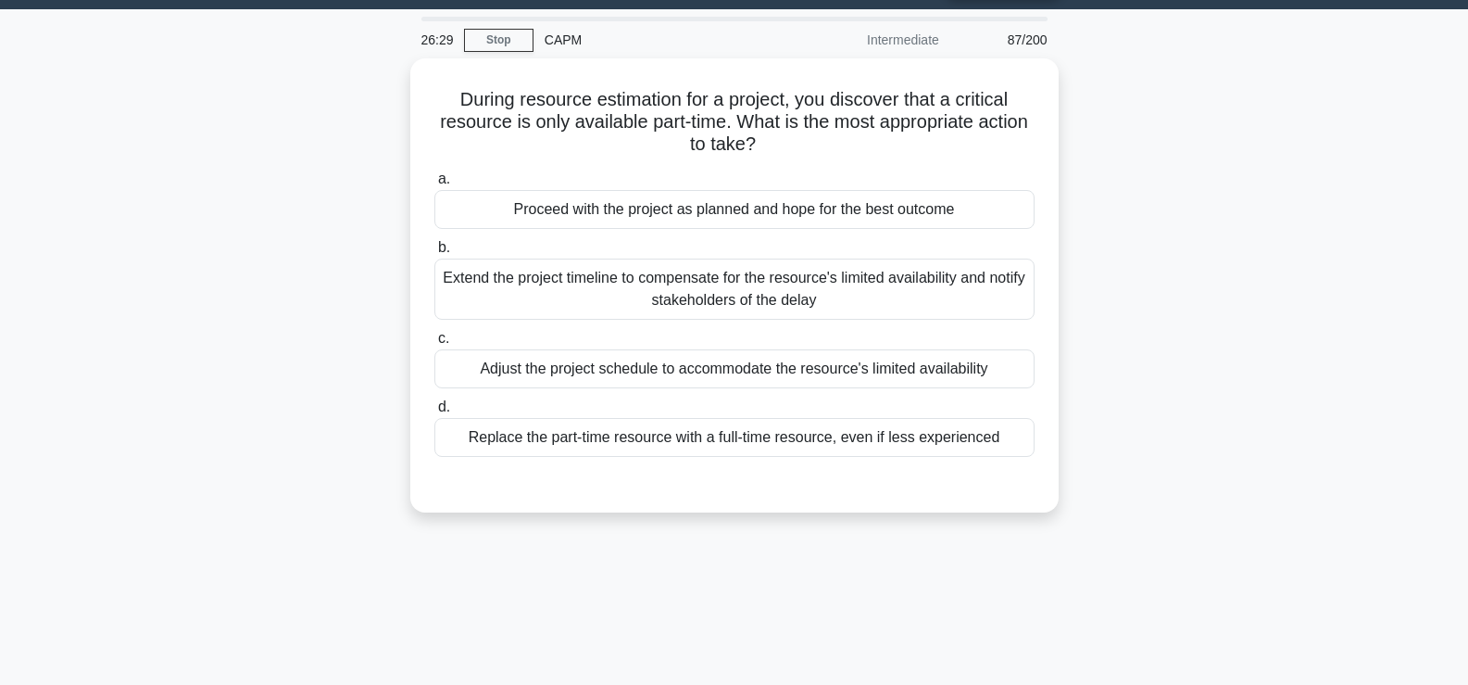
scroll to position [49, 0]
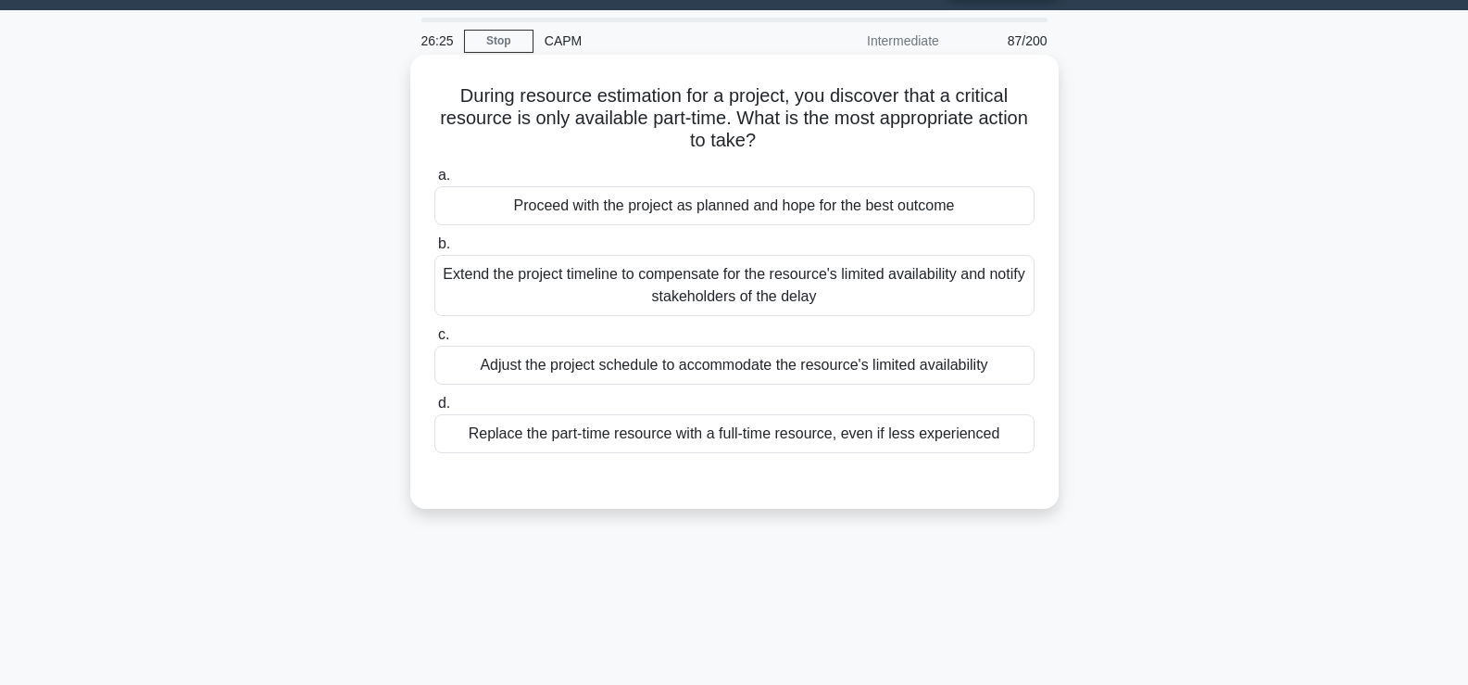
click at [795, 378] on div "Adjust the project schedule to accommodate the resource's limited availability" at bounding box center [735, 365] width 600 height 39
click at [435, 341] on input "c. Adjust the project schedule to accommodate the resource's limited availabili…" at bounding box center [435, 335] width 0 height 12
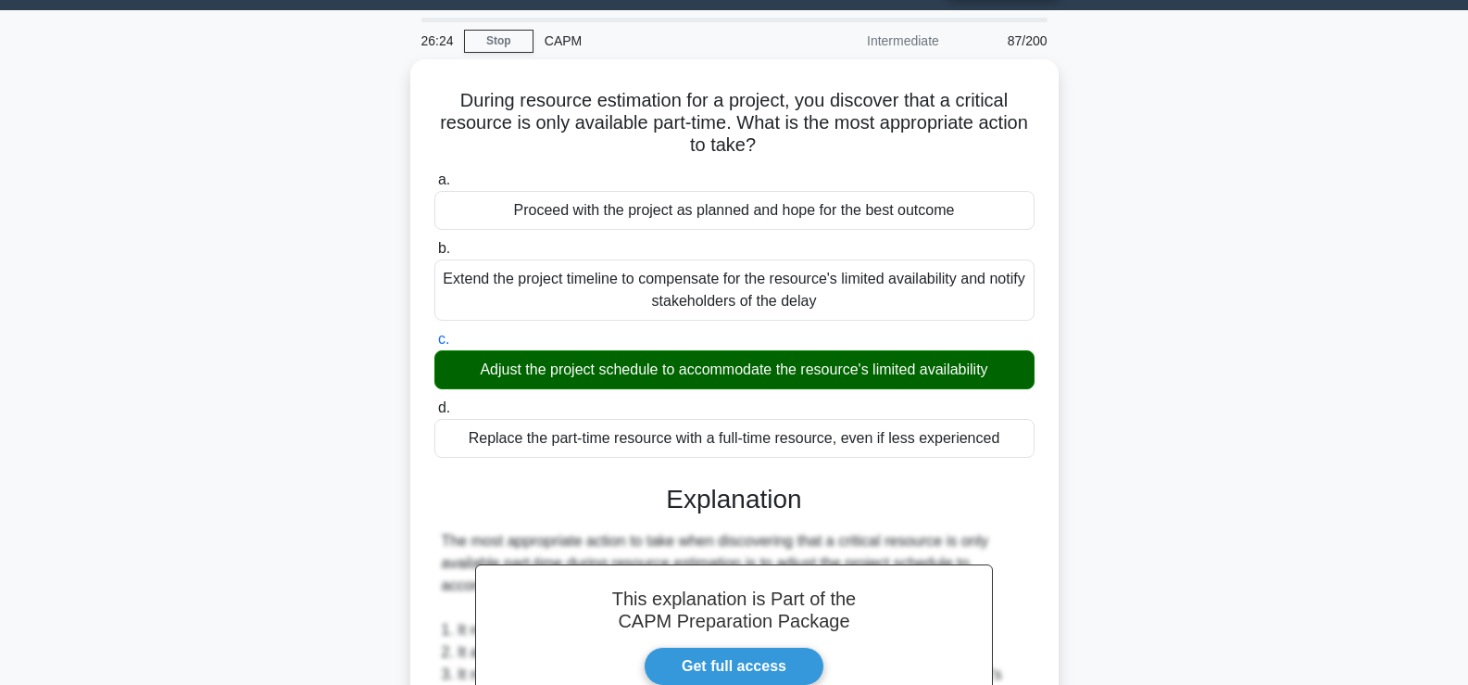
scroll to position [503, 0]
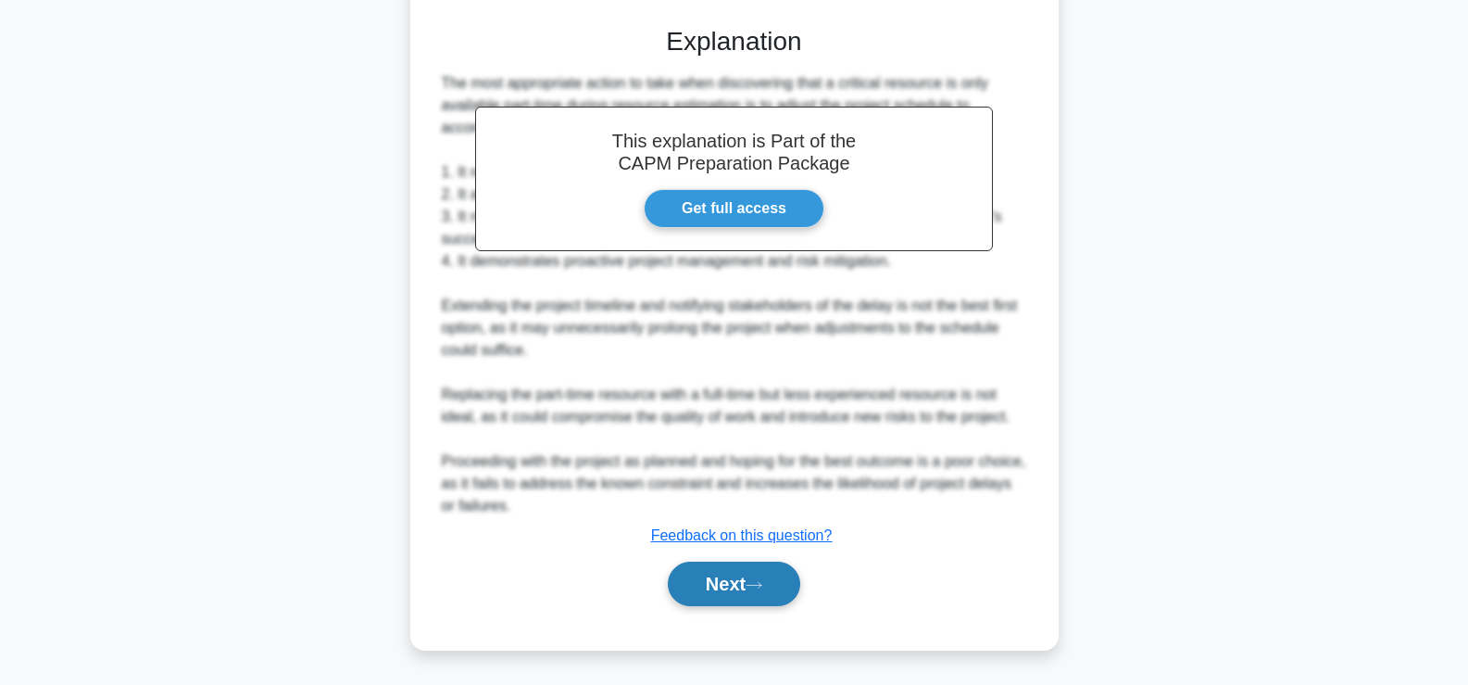
click at [697, 586] on button "Next" at bounding box center [734, 583] width 132 height 44
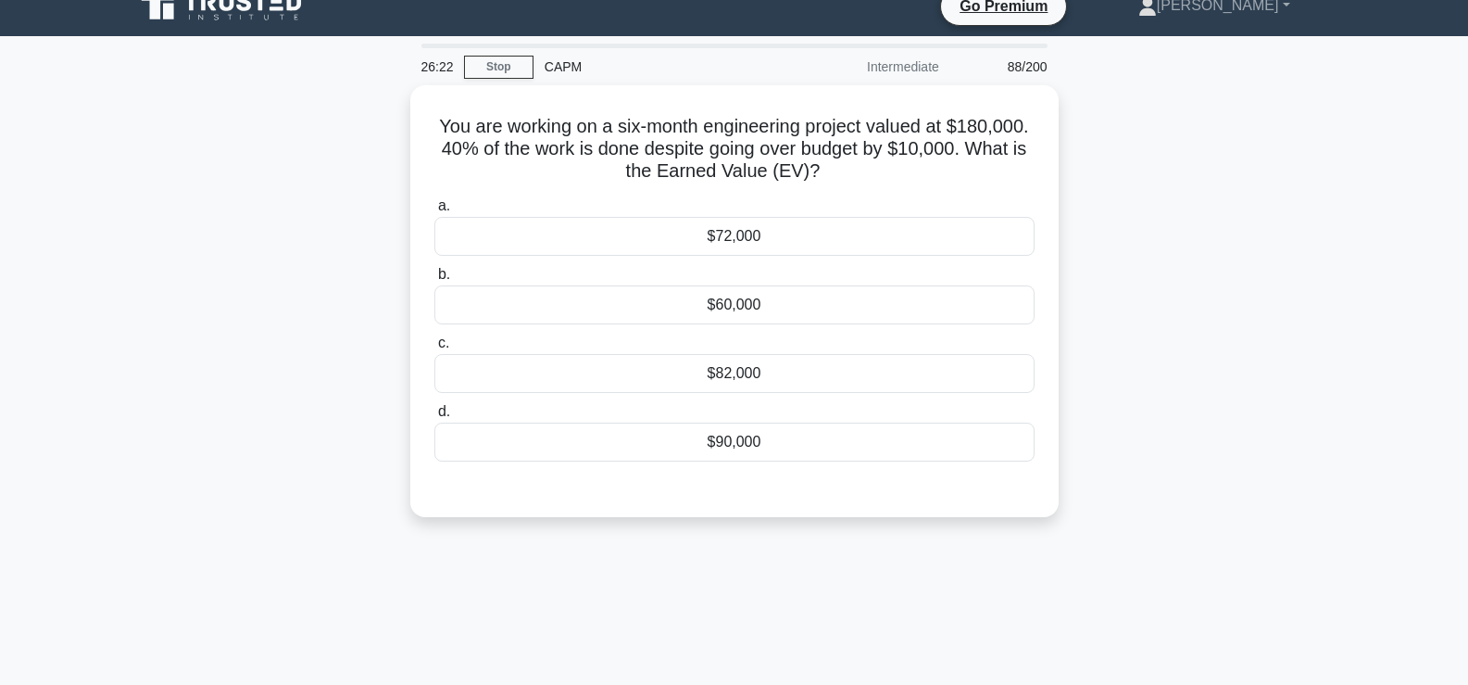
scroll to position [0, 0]
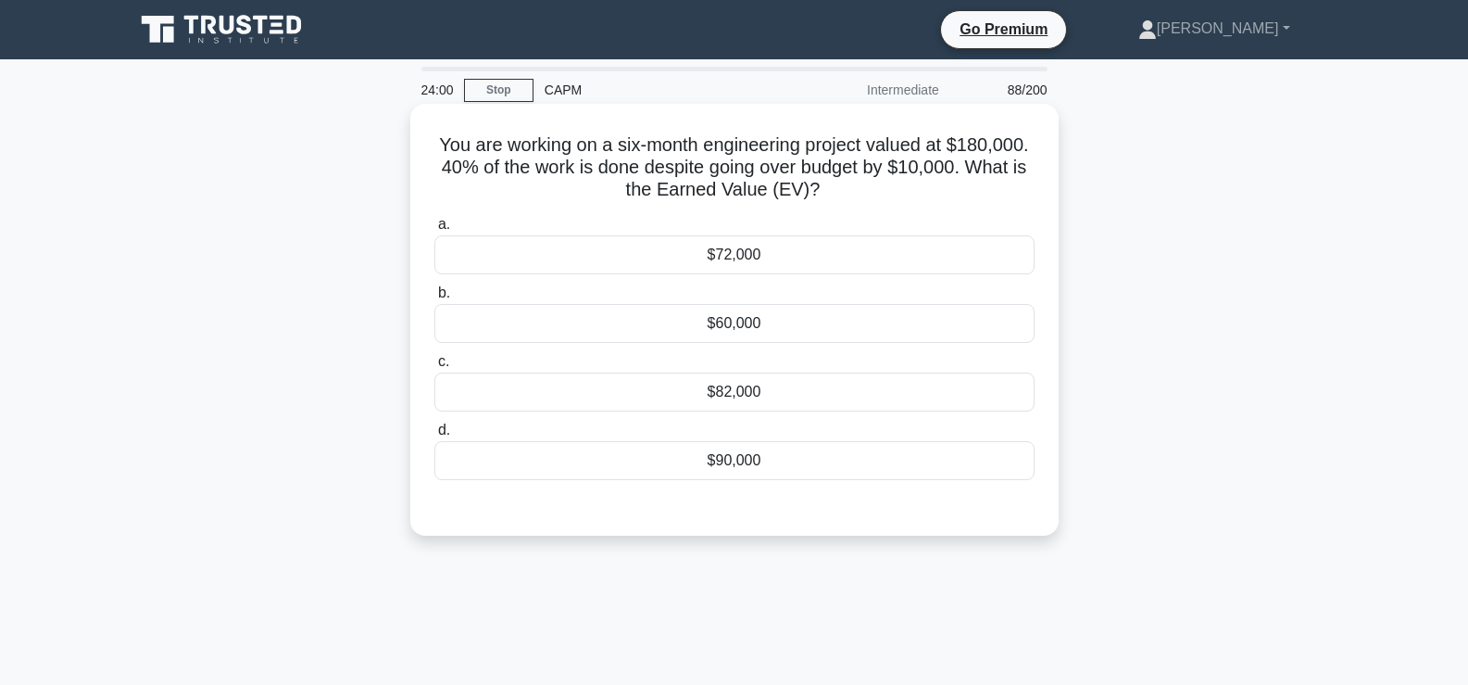
click at [769, 383] on div "$82,000" at bounding box center [735, 391] width 600 height 39
click at [435, 368] on input "c. $82,000" at bounding box center [435, 362] width 0 height 12
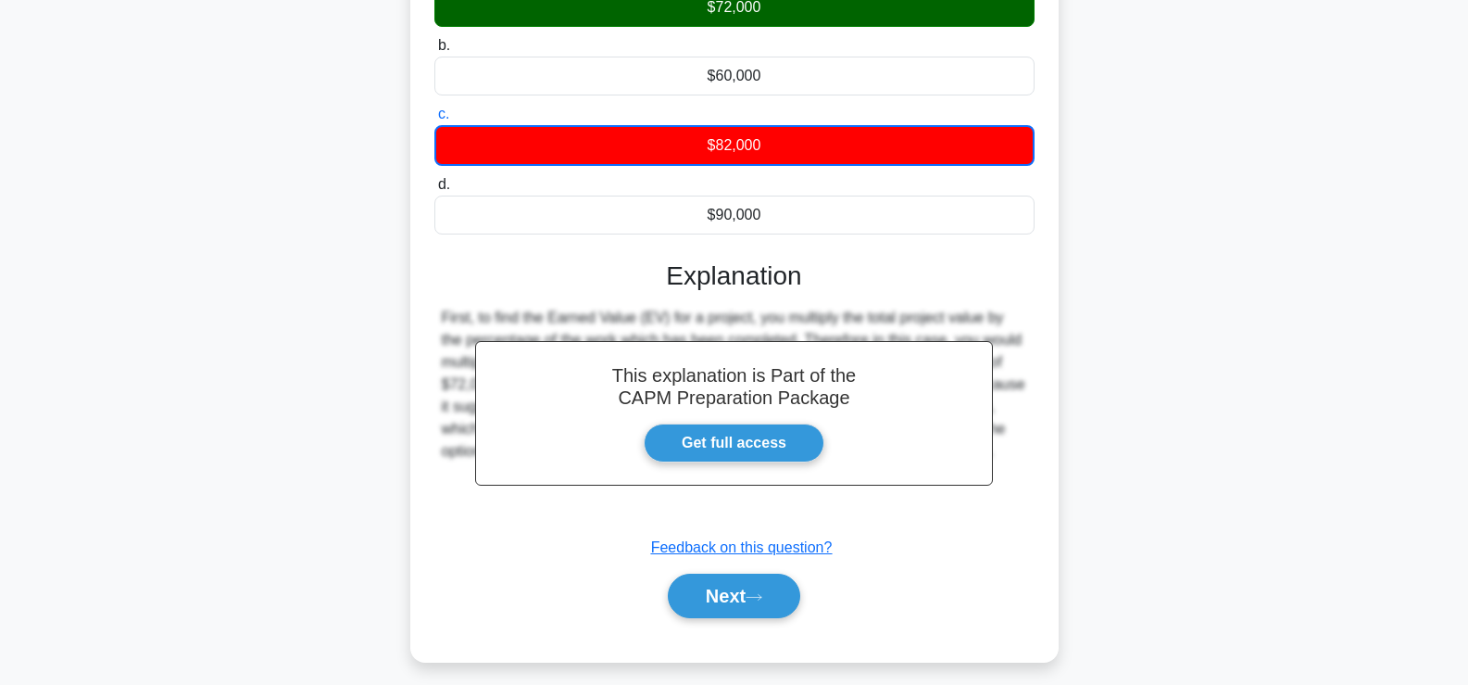
scroll to position [253, 0]
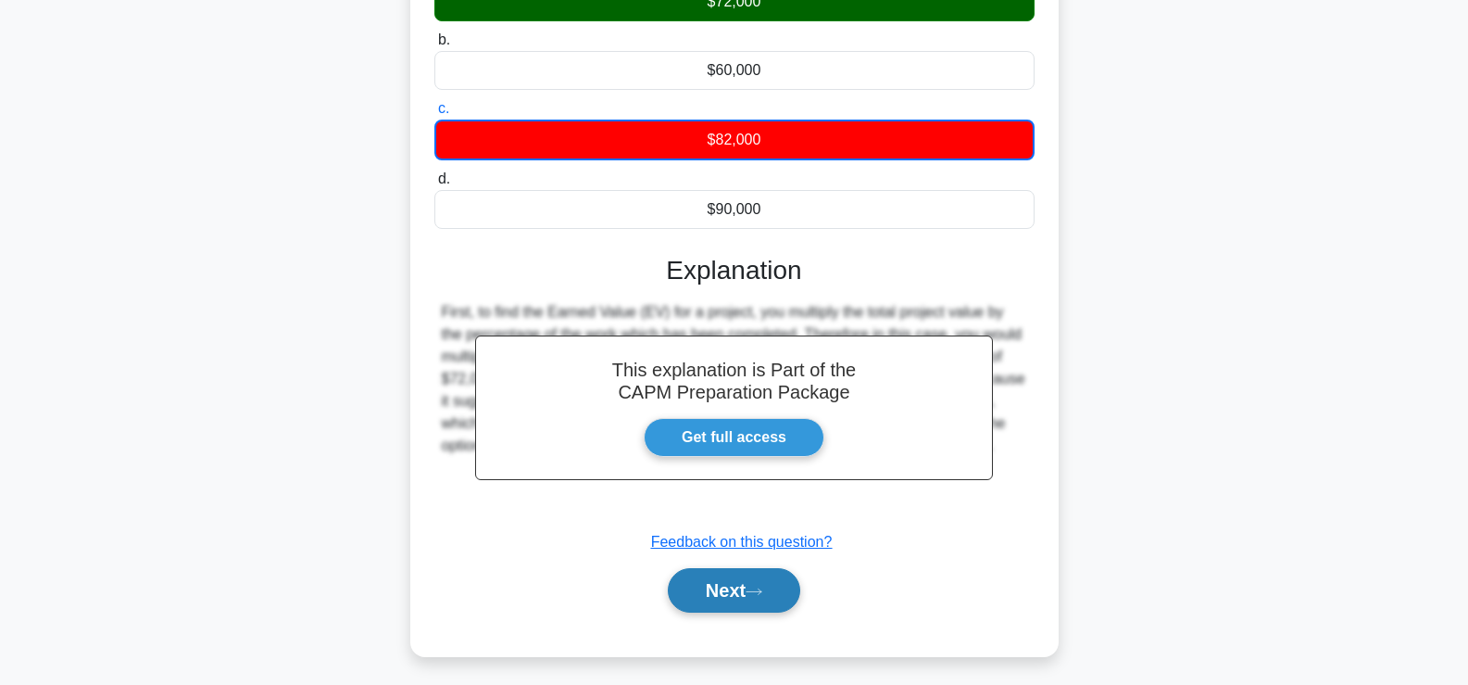
click at [737, 595] on button "Next" at bounding box center [734, 590] width 132 height 44
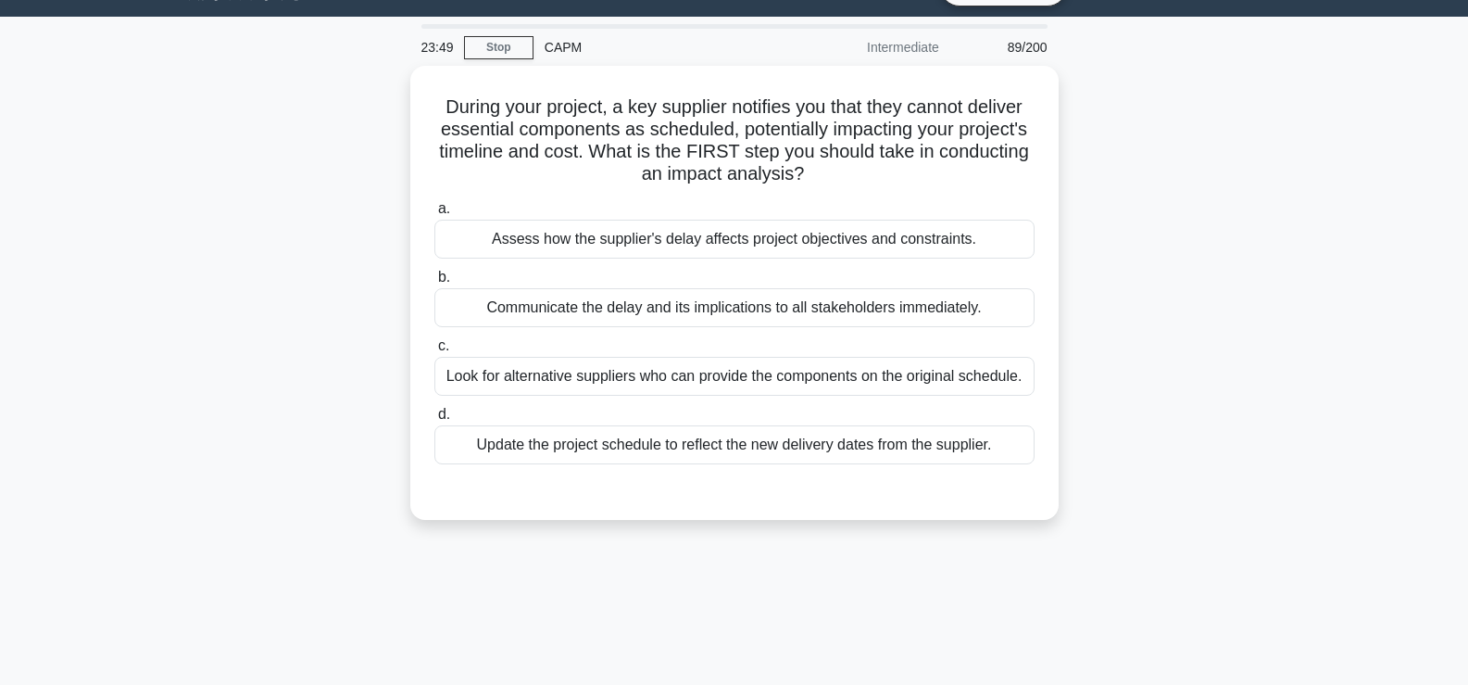
scroll to position [16, 0]
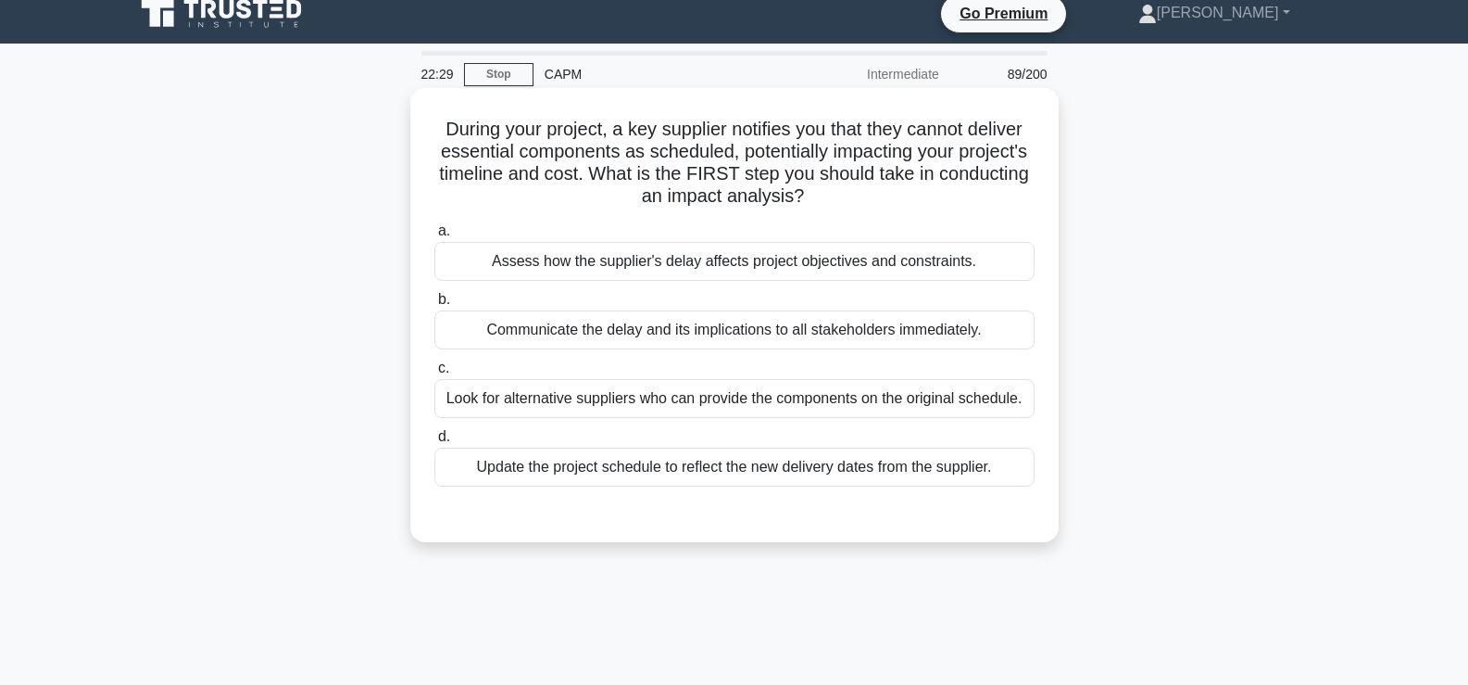
click at [536, 265] on div "Assess how the supplier's delay affects project objectives and constraints." at bounding box center [735, 261] width 600 height 39
click at [435, 237] on input "a. Assess how the supplier's delay affects project objectives and constraints." at bounding box center [435, 231] width 0 height 12
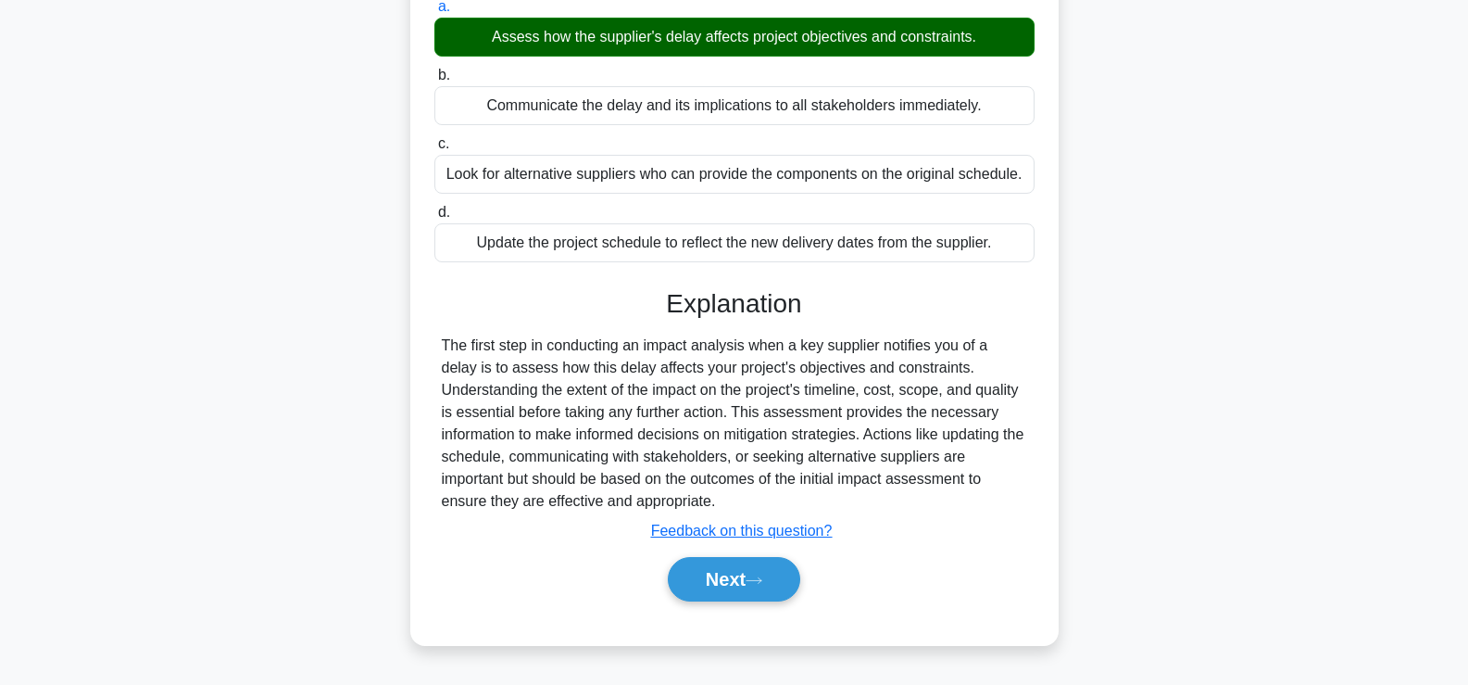
scroll to position [241, 0]
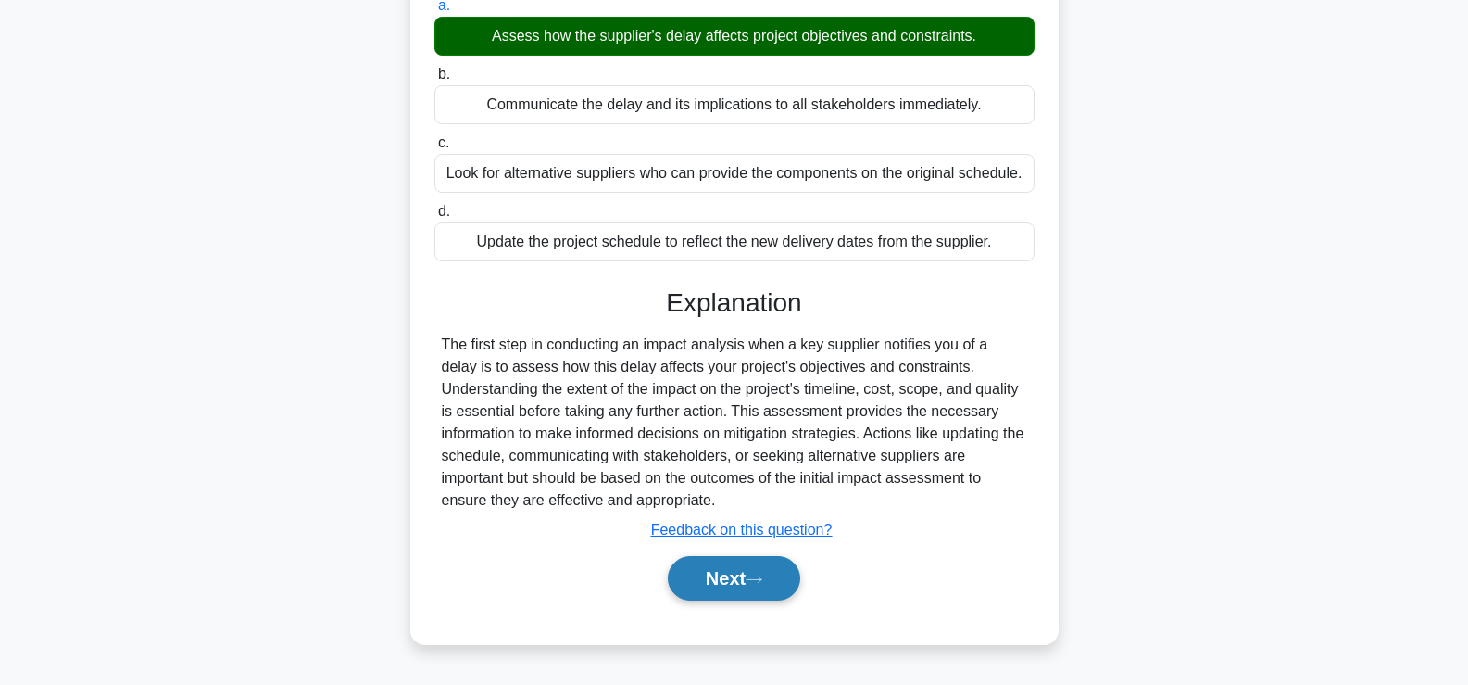
click at [717, 576] on button "Next" at bounding box center [734, 578] width 132 height 44
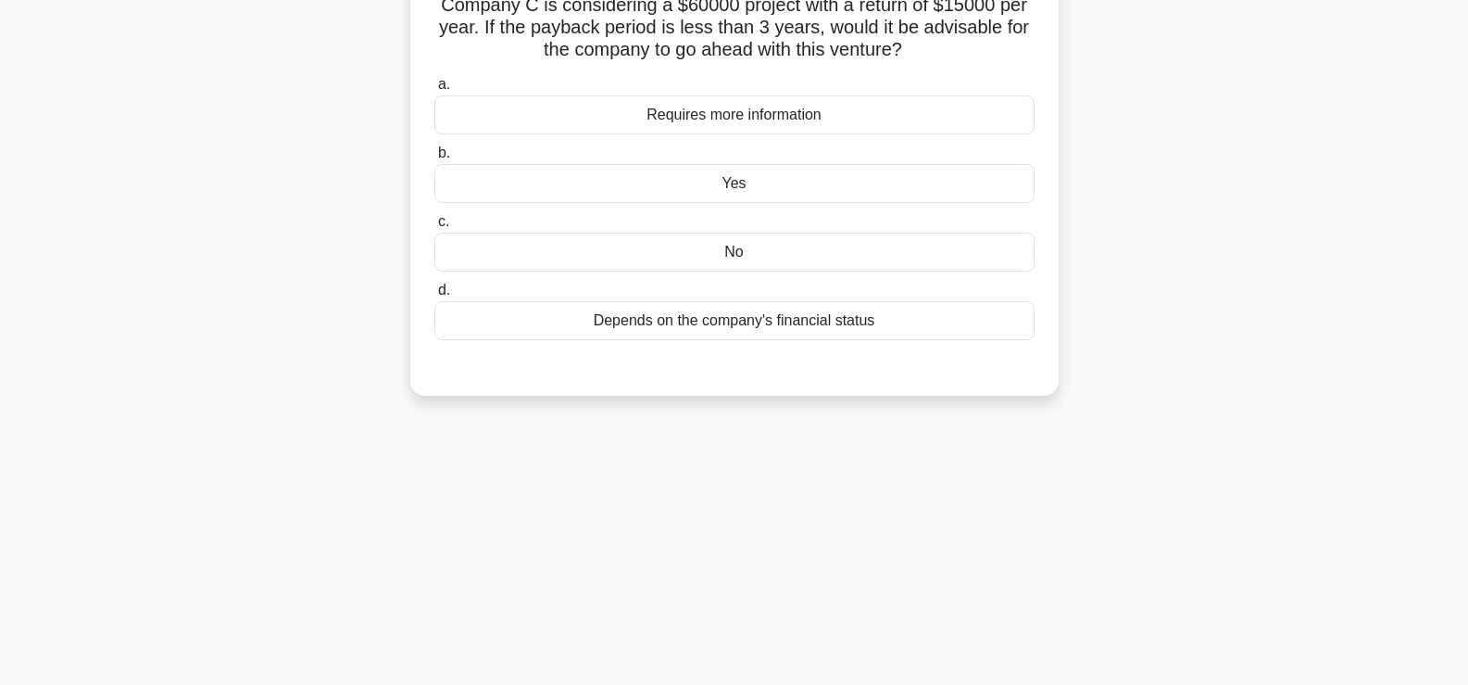
scroll to position [87, 0]
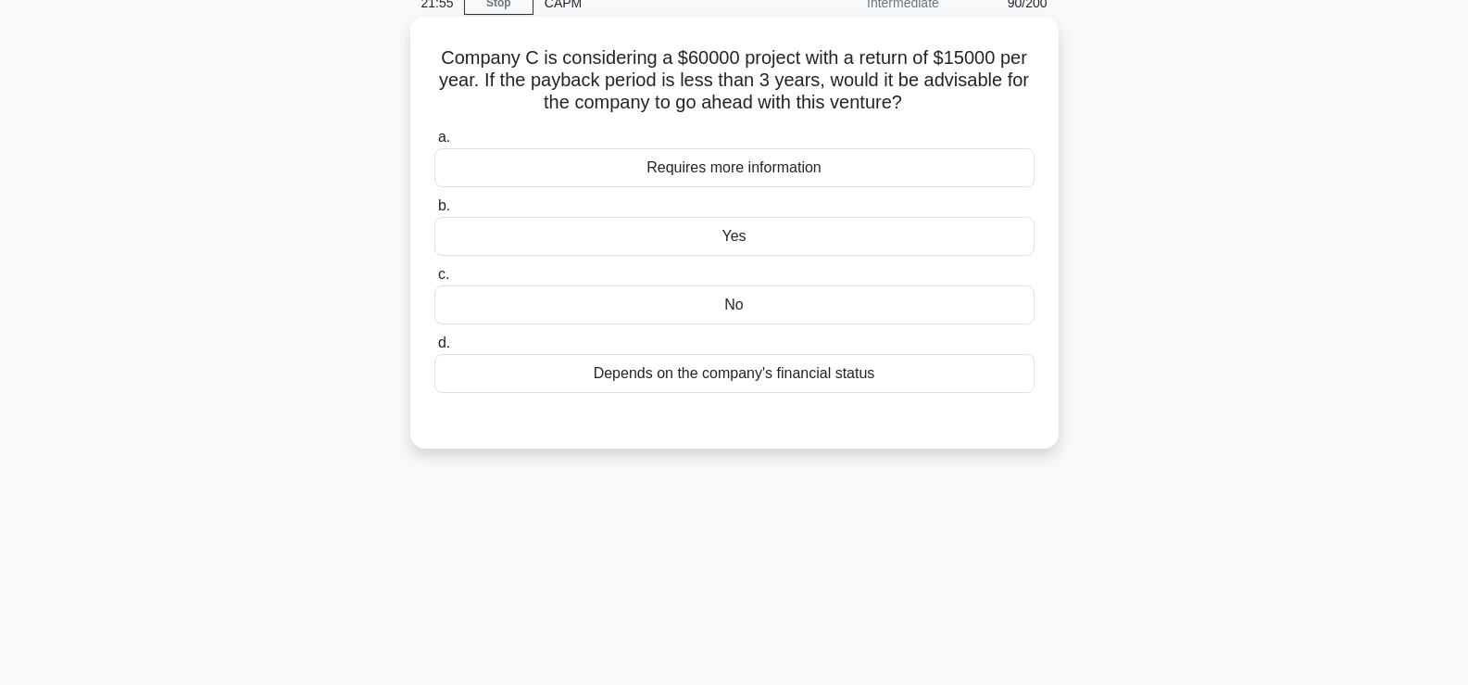
click at [730, 309] on div "No" at bounding box center [735, 304] width 600 height 39
click at [435, 281] on input "c. No" at bounding box center [435, 275] width 0 height 12
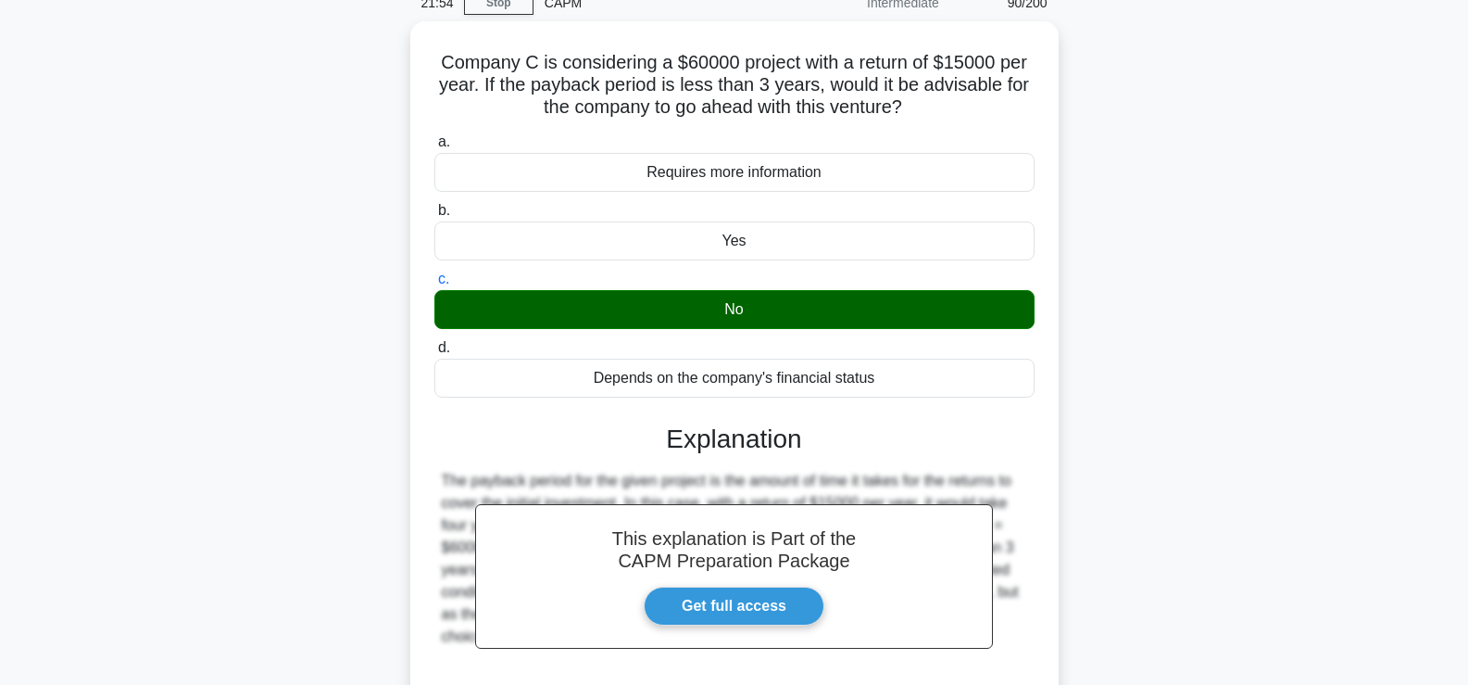
scroll to position [316, 0]
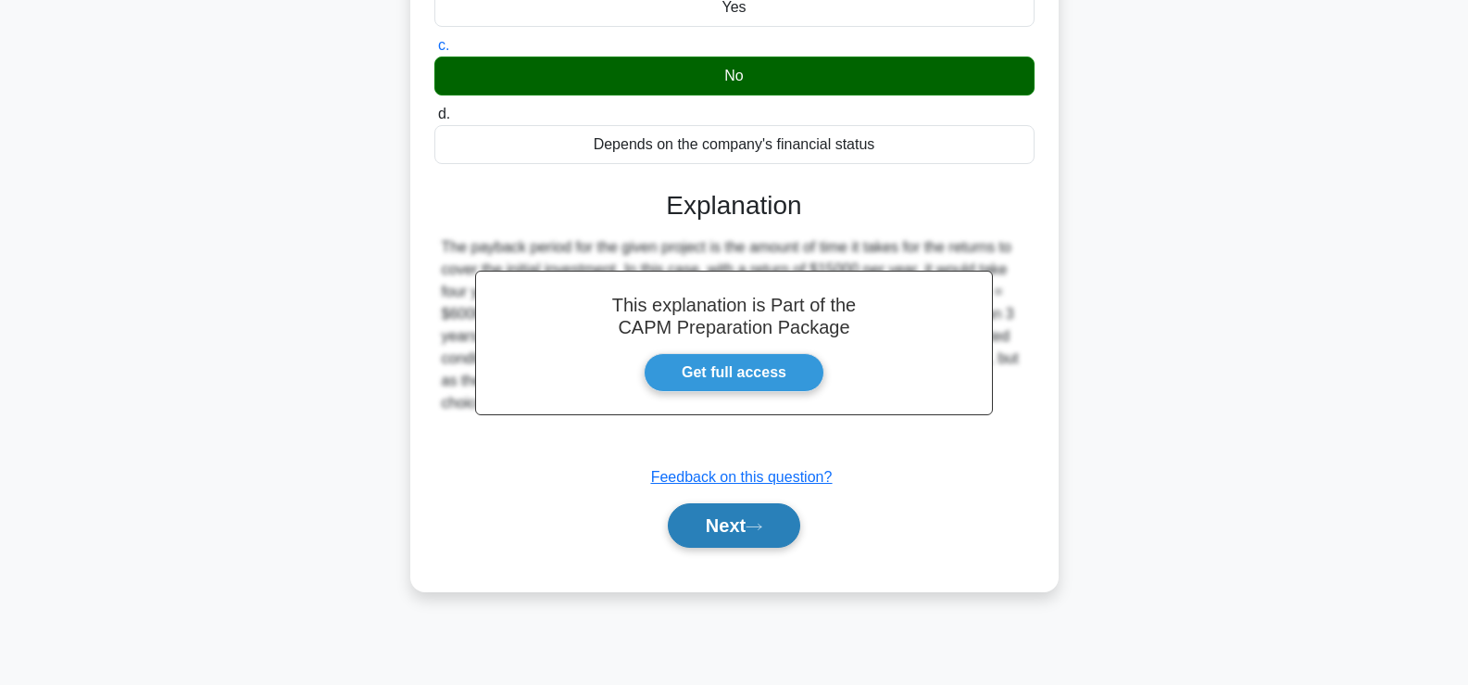
click at [725, 543] on button "Next" at bounding box center [734, 525] width 132 height 44
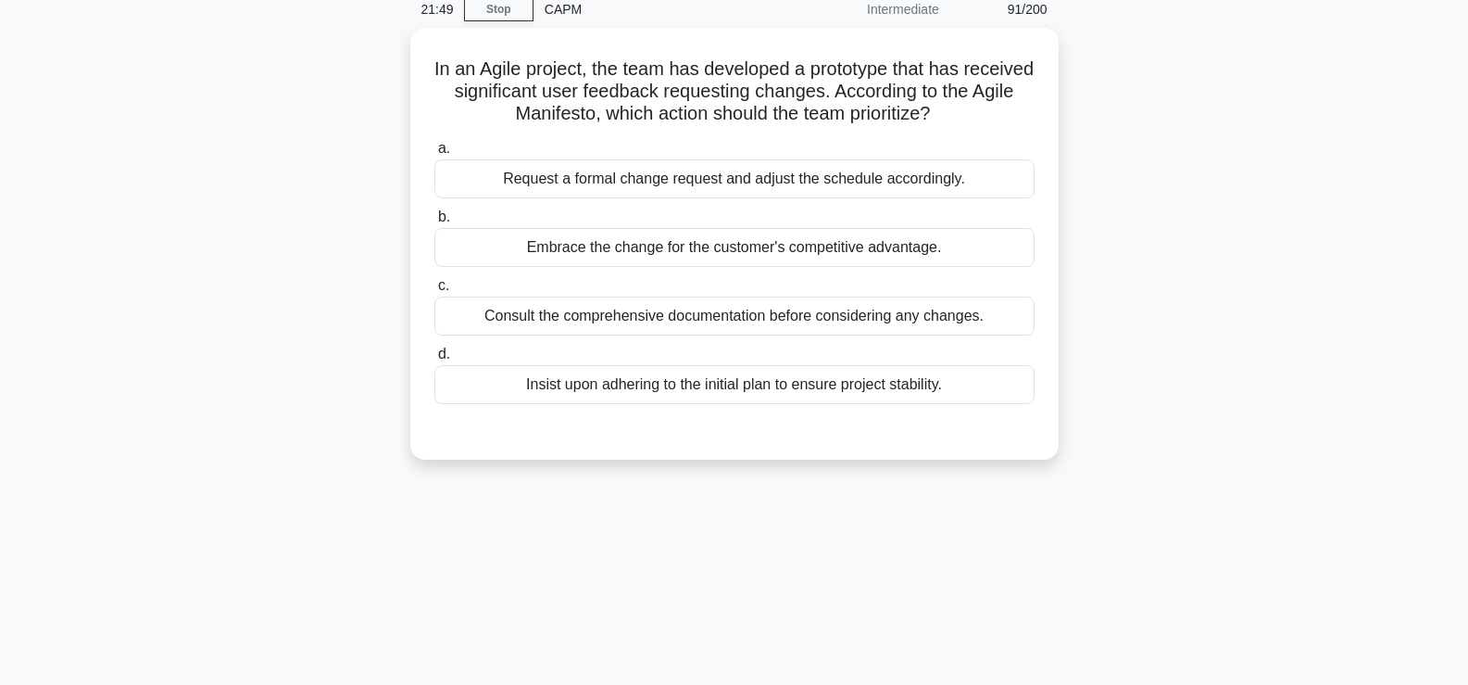
scroll to position [80, 0]
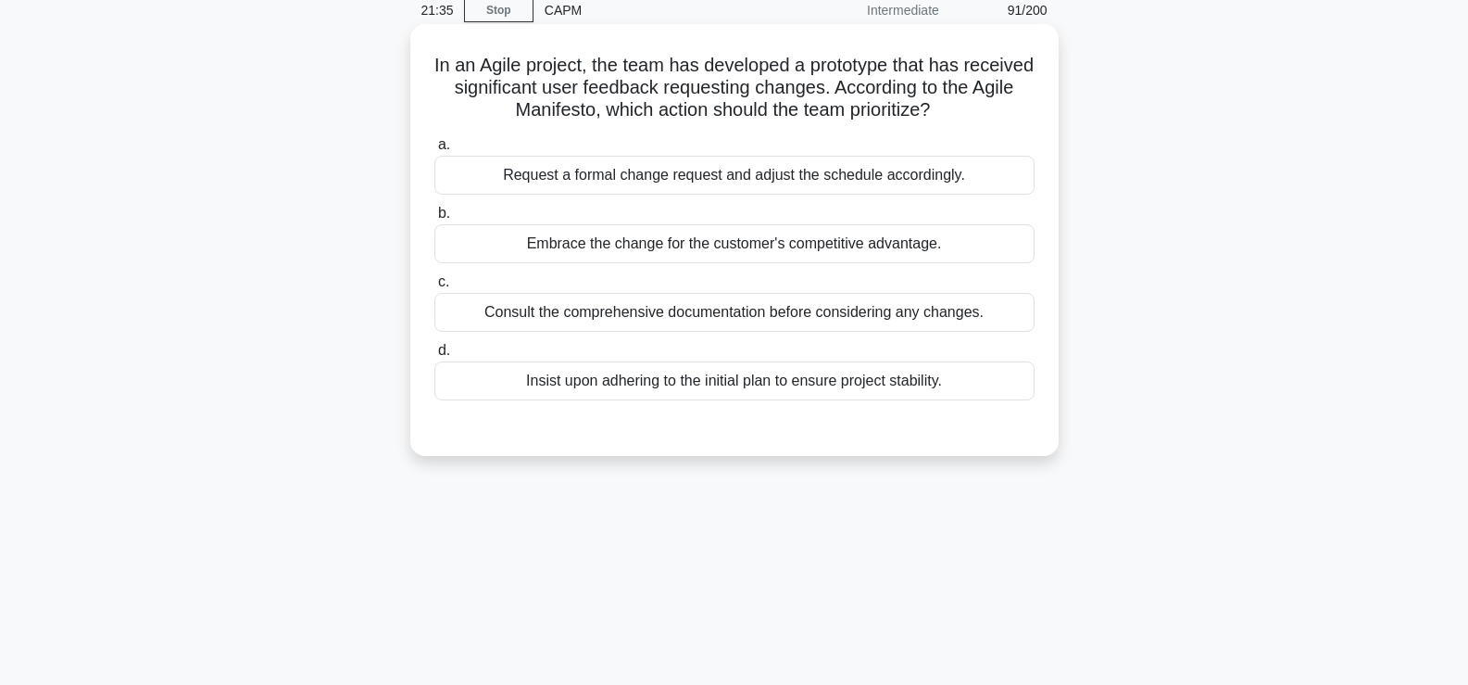
click at [676, 246] on div "Embrace the change for the customer's competitive advantage." at bounding box center [735, 243] width 600 height 39
click at [435, 220] on input "b. Embrace the change for the customer's competitive advantage." at bounding box center [435, 214] width 0 height 12
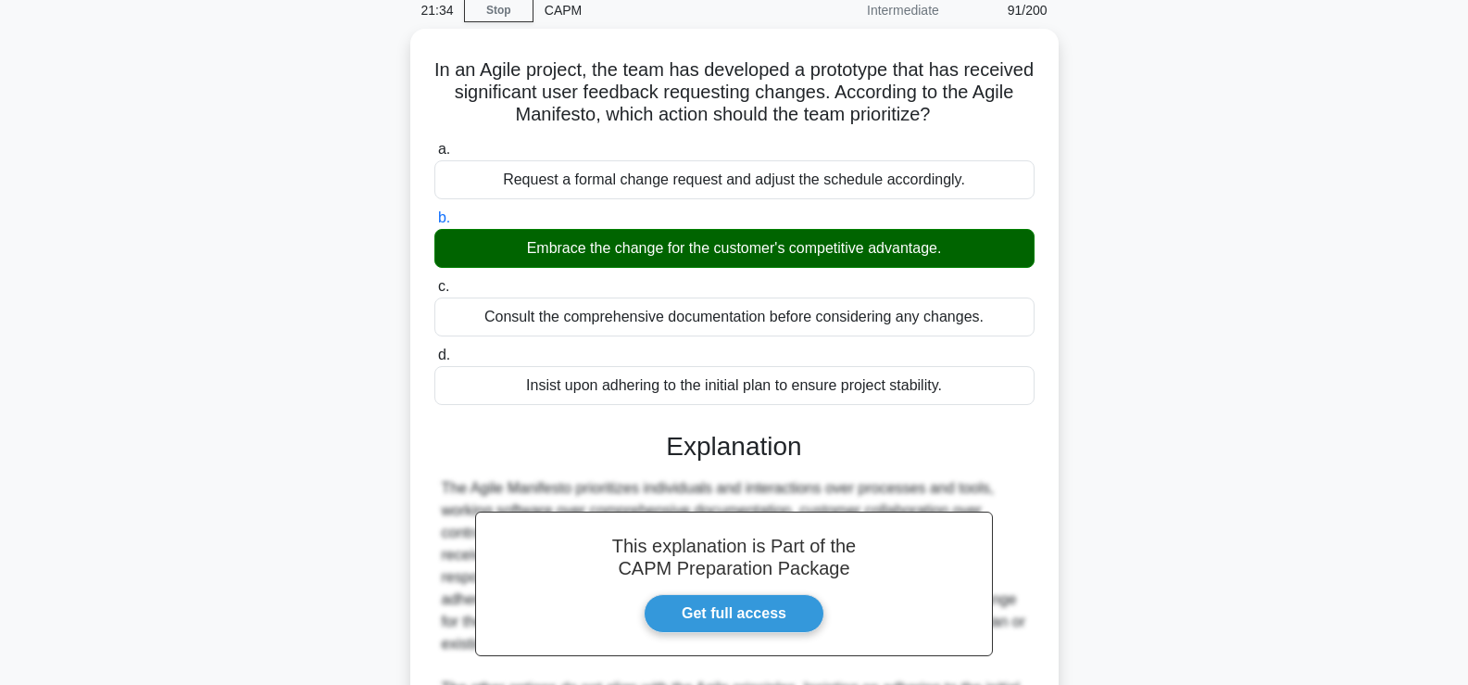
scroll to position [347, 0]
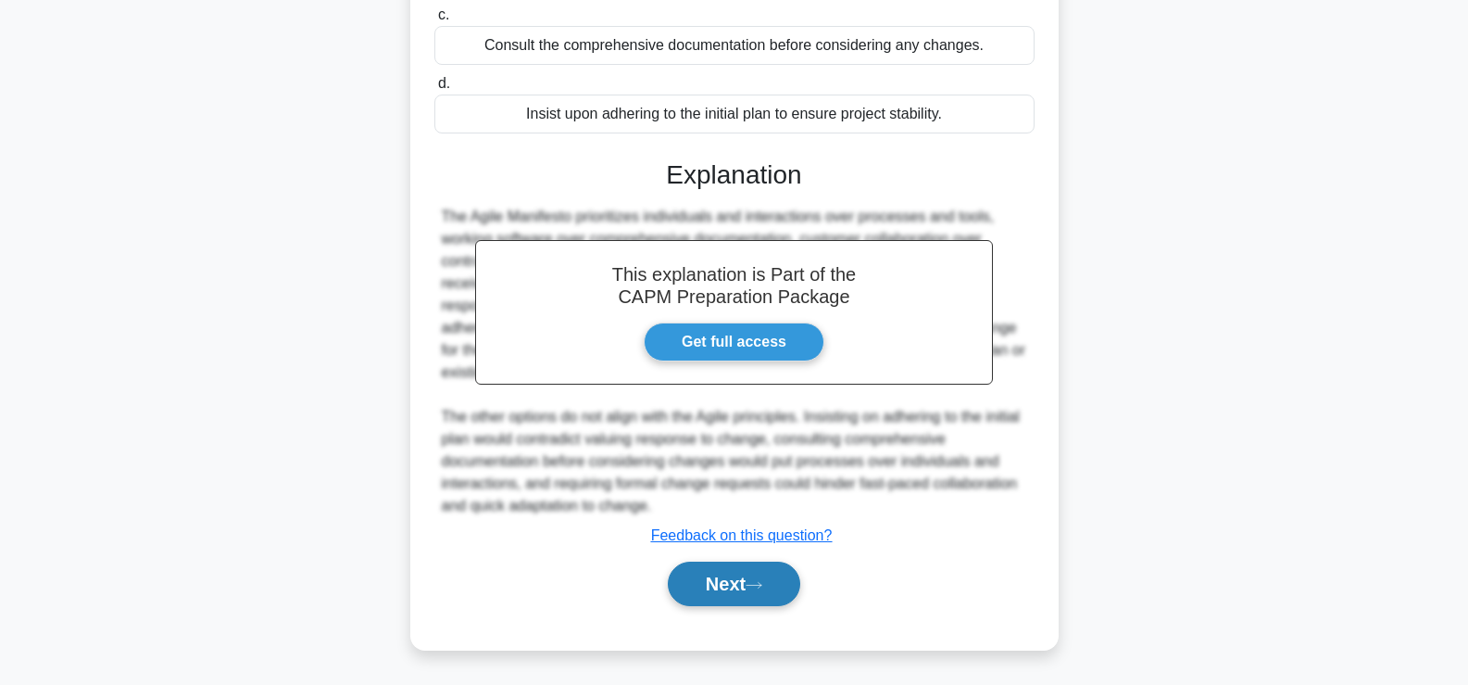
click at [712, 582] on button "Next" at bounding box center [734, 583] width 132 height 44
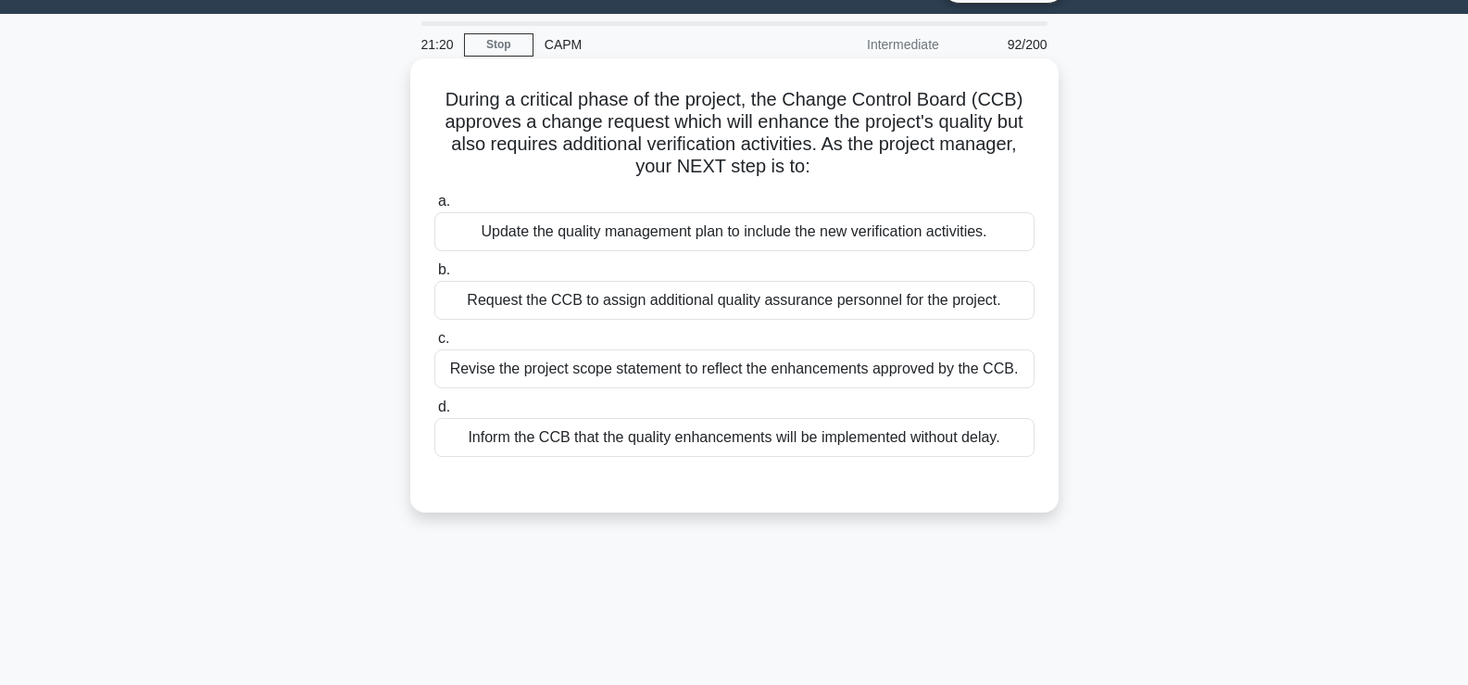
scroll to position [46, 0]
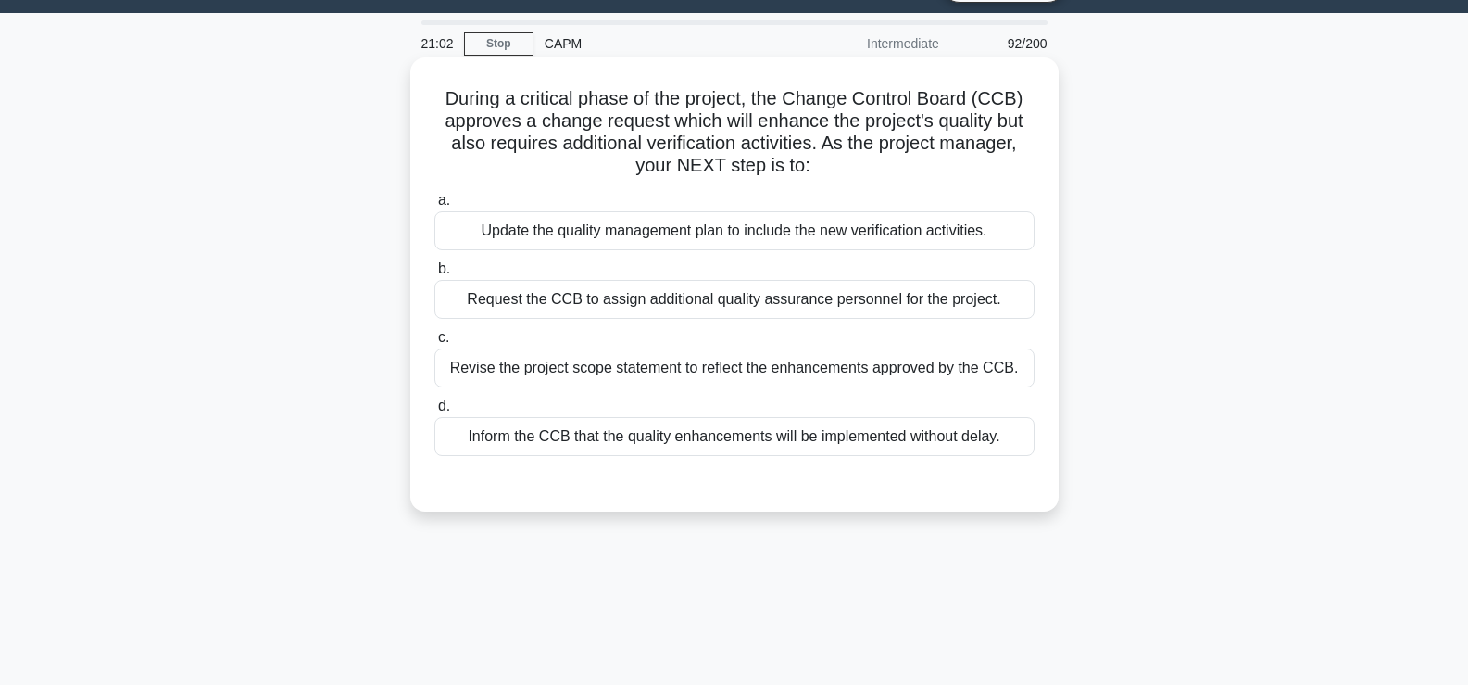
click at [540, 371] on div "Revise the project scope statement to reflect the enhancements approved by the …" at bounding box center [735, 367] width 600 height 39
click at [435, 344] on input "c. Revise the project scope statement to reflect the enhancements approved by t…" at bounding box center [435, 338] width 0 height 12
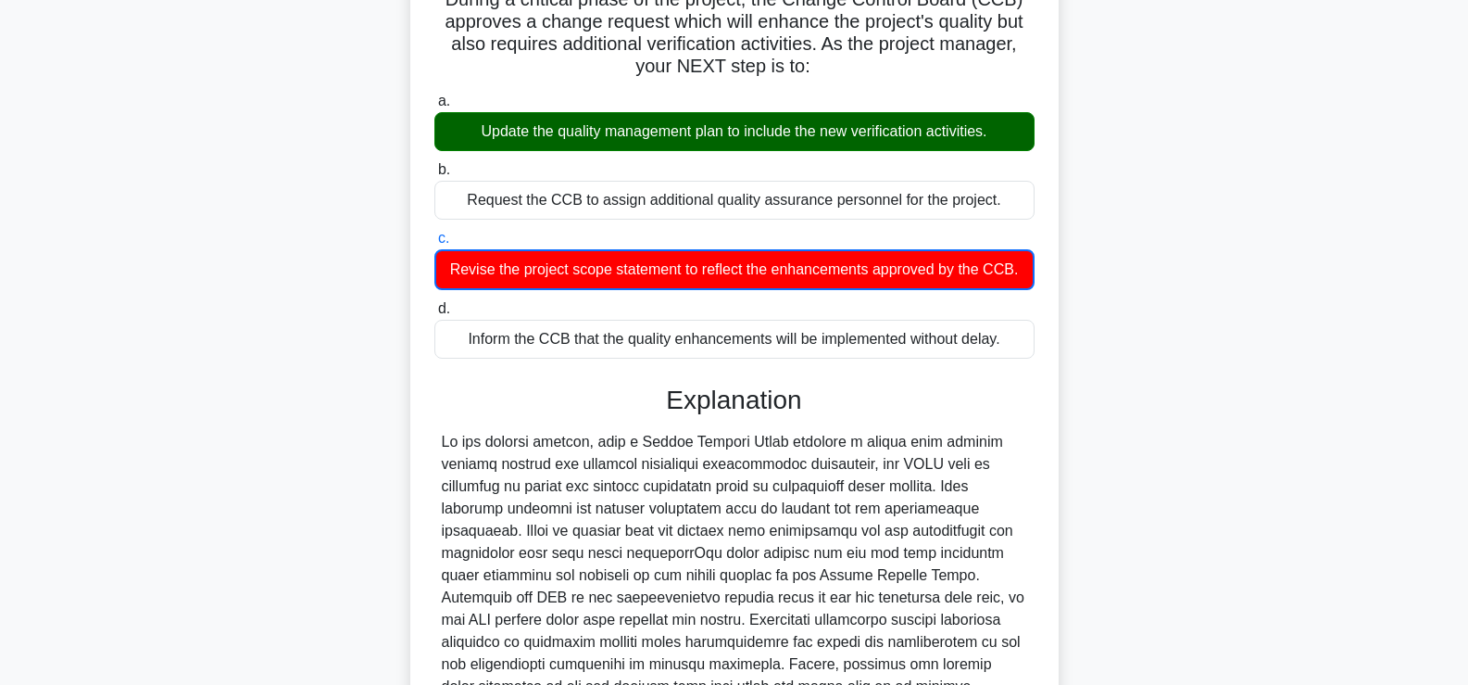
scroll to position [349, 0]
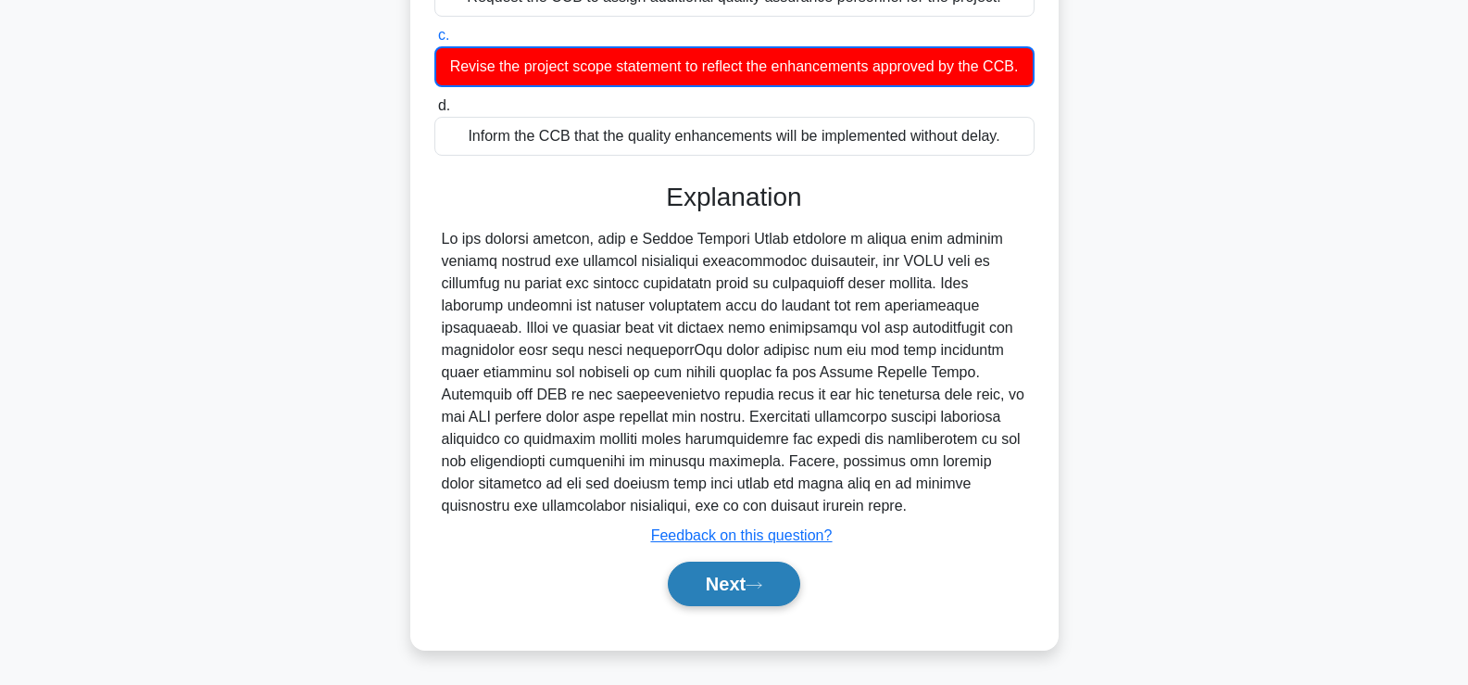
click at [744, 586] on button "Next" at bounding box center [734, 583] width 132 height 44
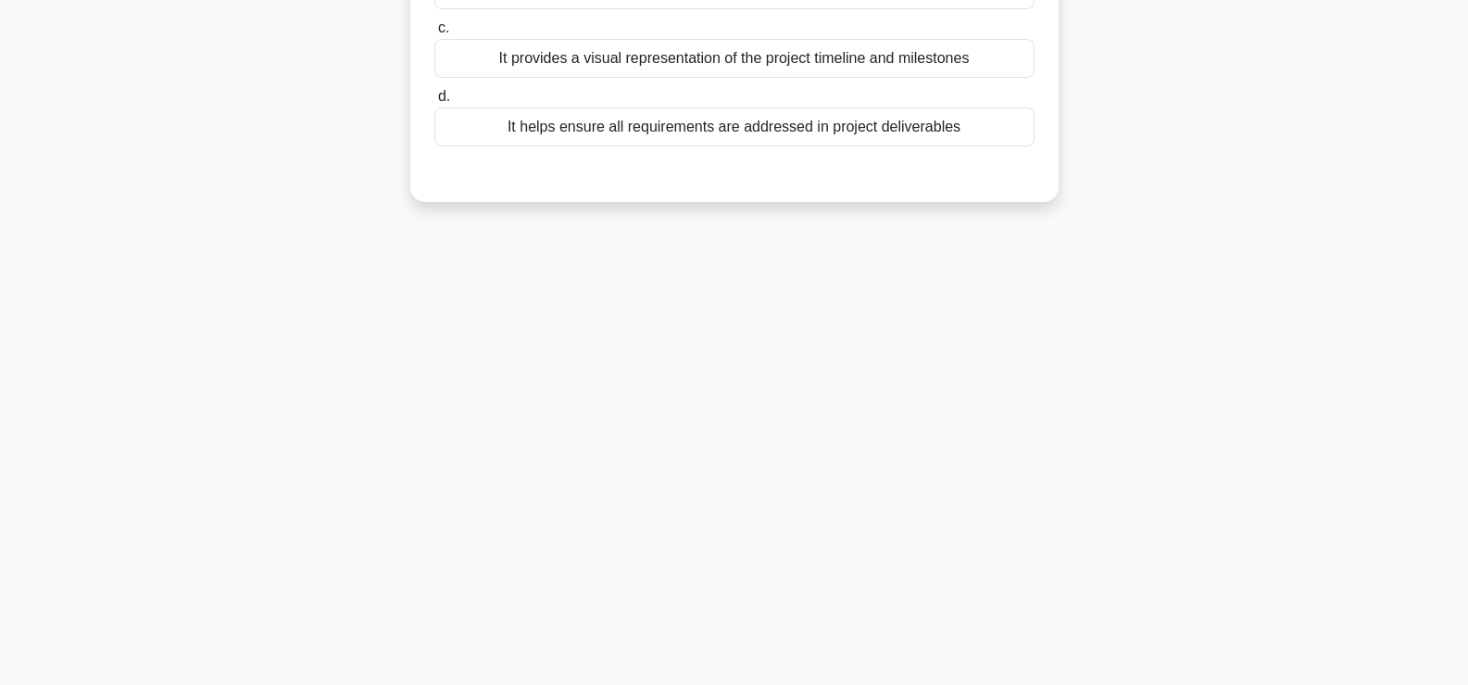
scroll to position [0, 0]
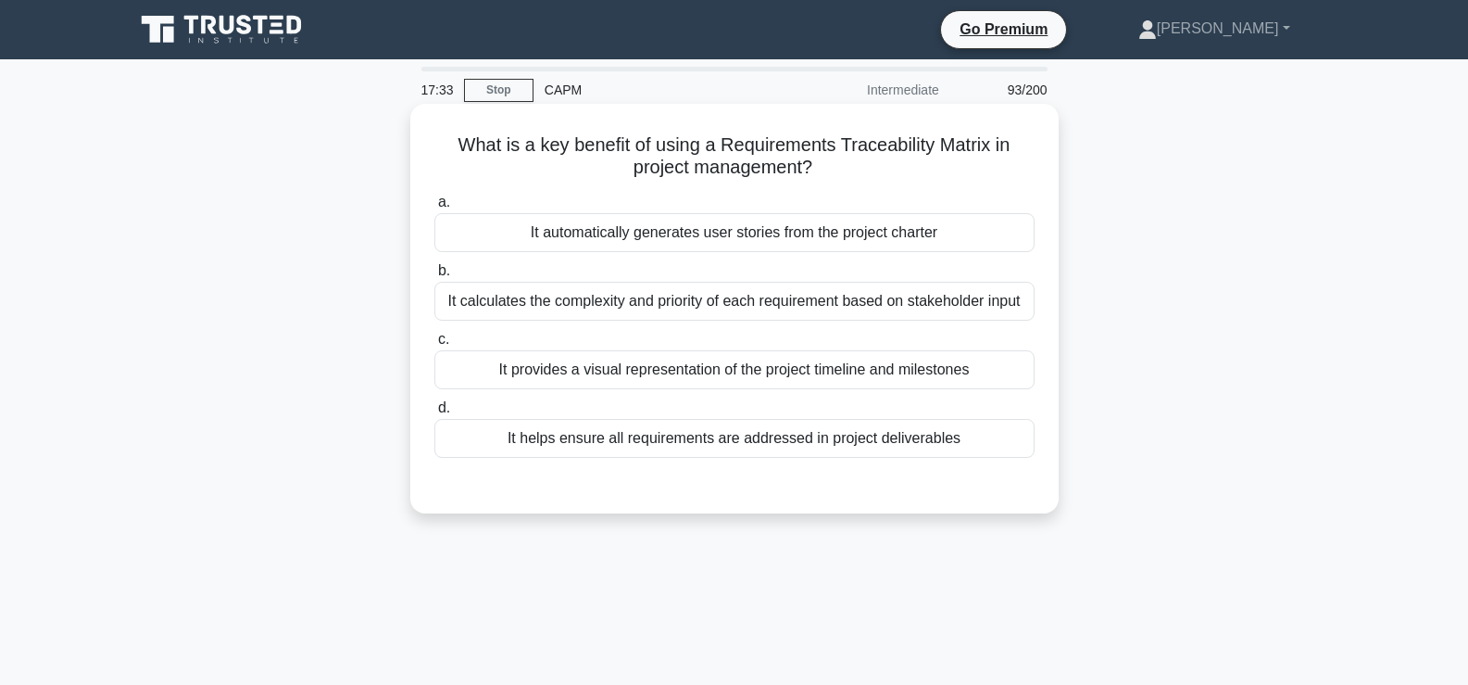
click at [571, 428] on div "It helps ensure all requirements are addressed in project deliverables" at bounding box center [735, 438] width 600 height 39
click at [435, 414] on input "d. It helps ensure all requirements are addressed in project deliverables" at bounding box center [435, 408] width 0 height 12
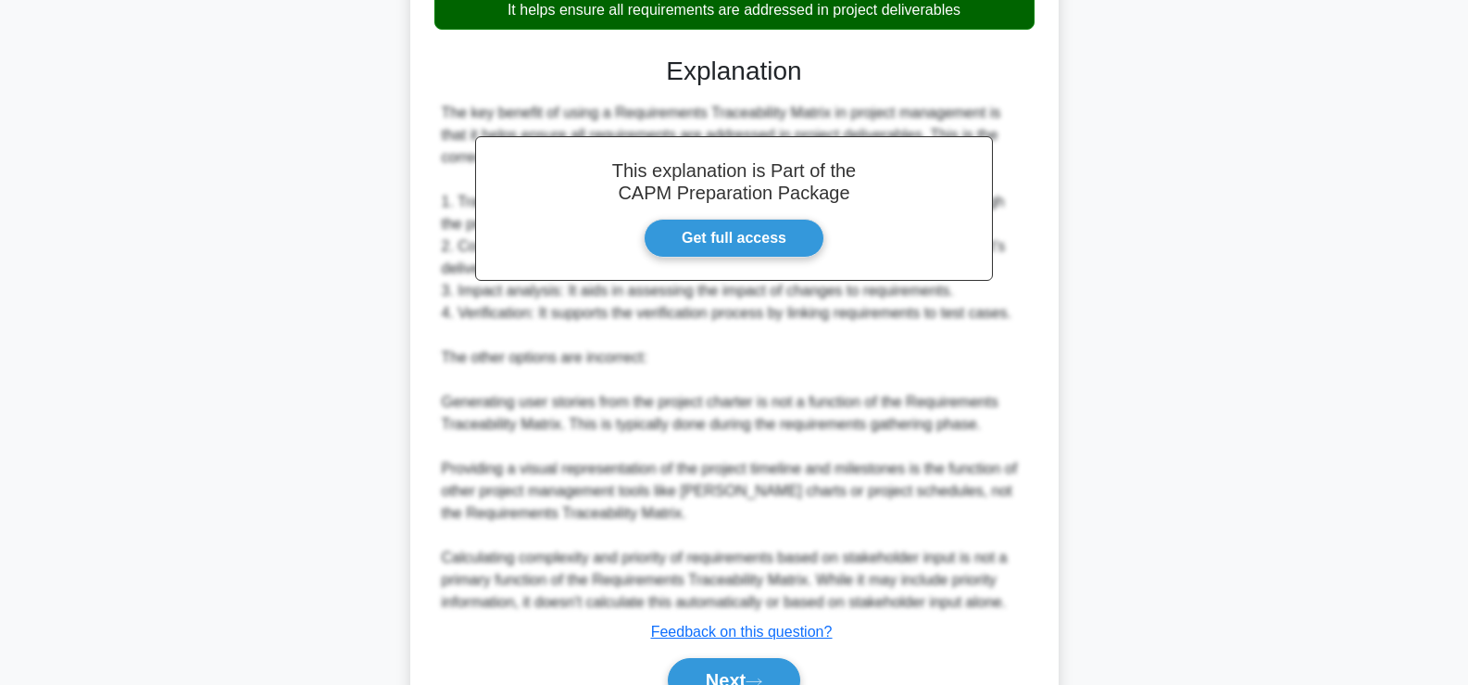
scroll to position [525, 0]
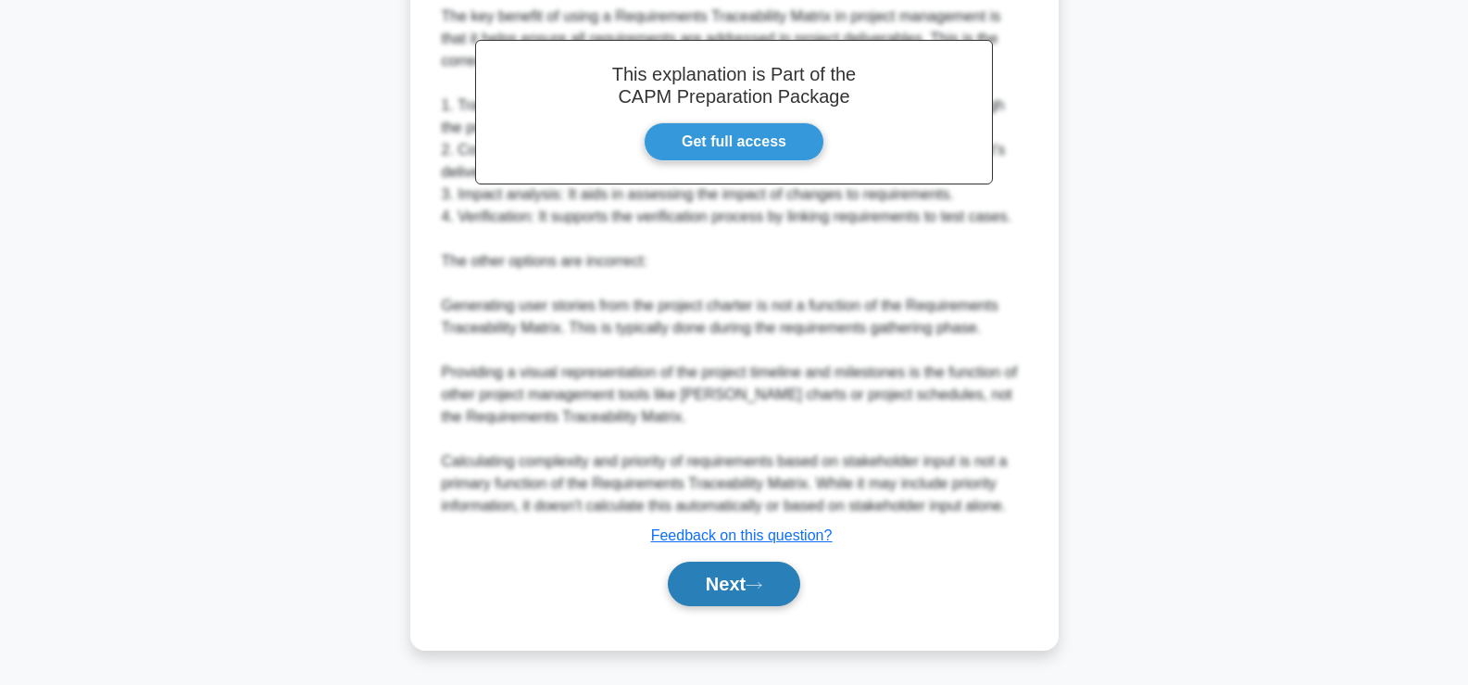
click at [729, 577] on button "Next" at bounding box center [734, 583] width 132 height 44
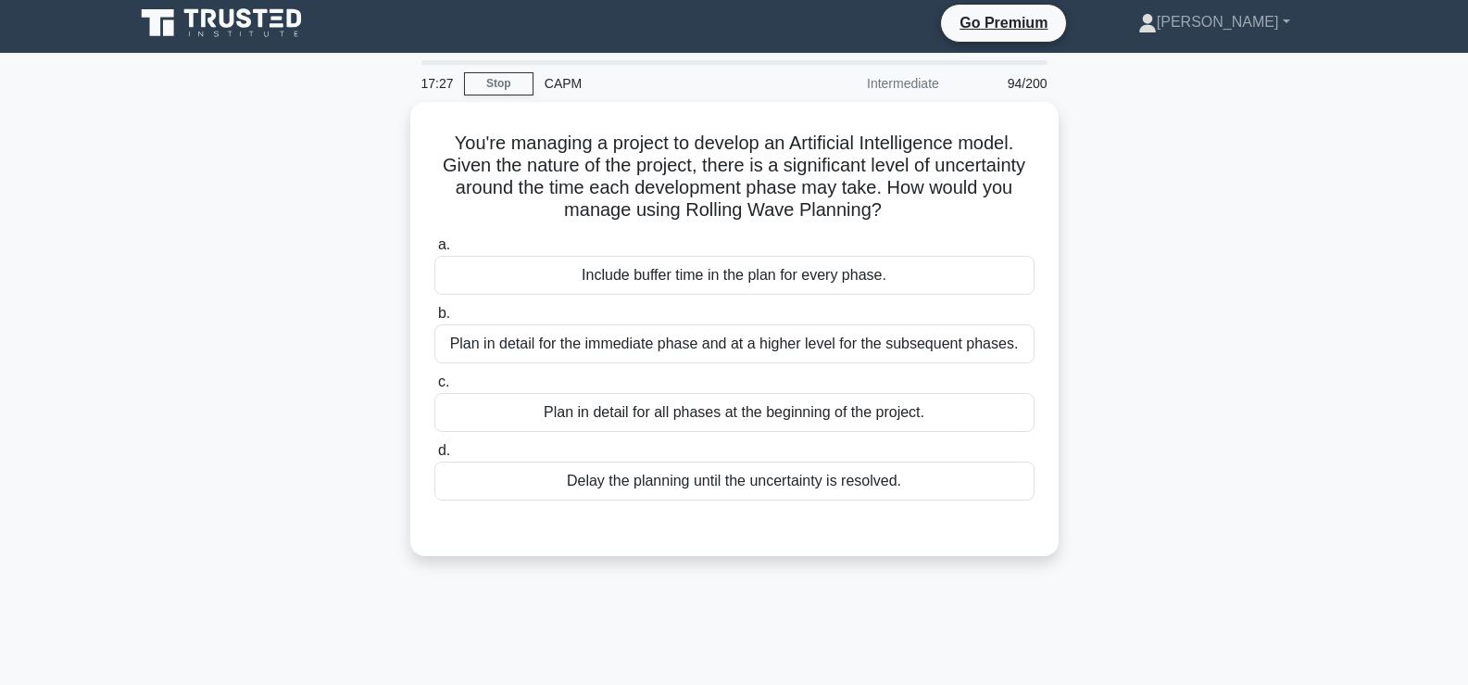
scroll to position [7, 0]
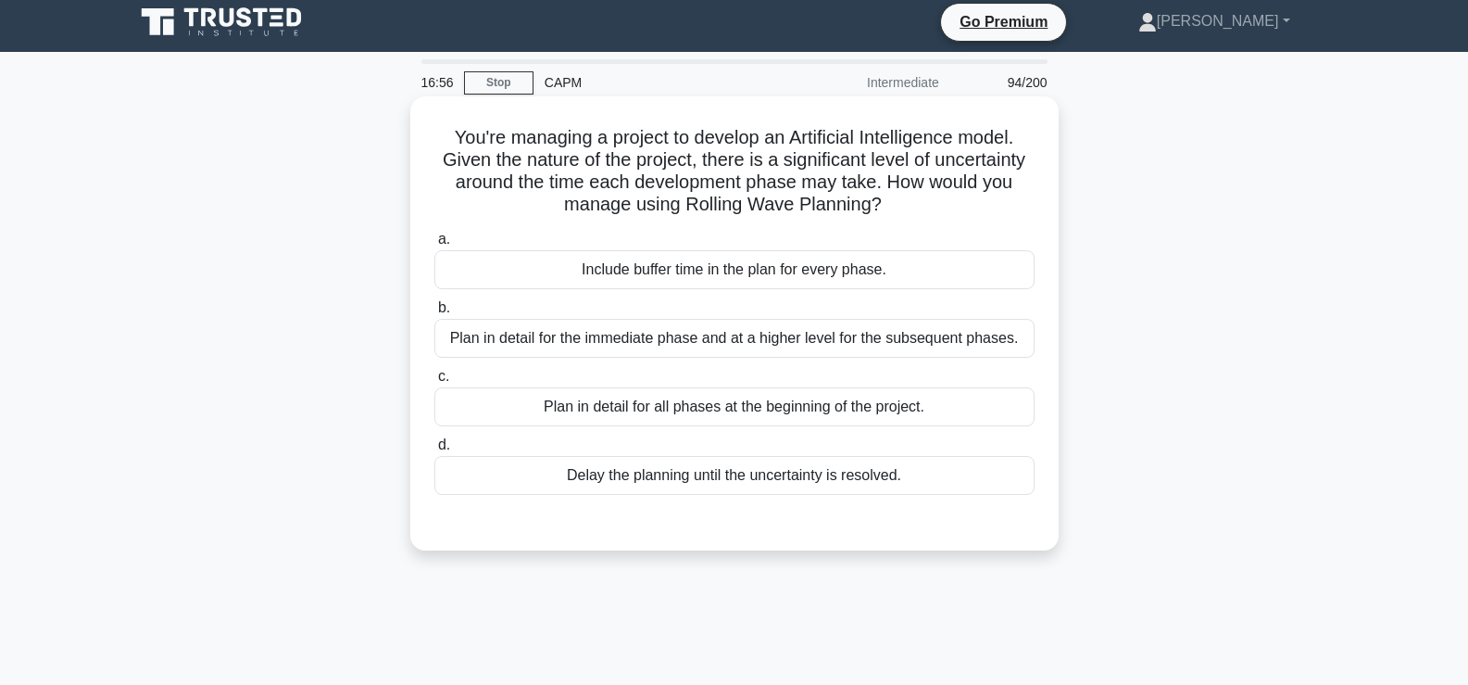
click at [764, 340] on div "Plan in detail for the immediate phase and at a higher level for the subsequent…" at bounding box center [735, 338] width 600 height 39
click at [435, 314] on input "b. Plan in detail for the immediate phase and at a higher level for the subsequ…" at bounding box center [435, 308] width 0 height 12
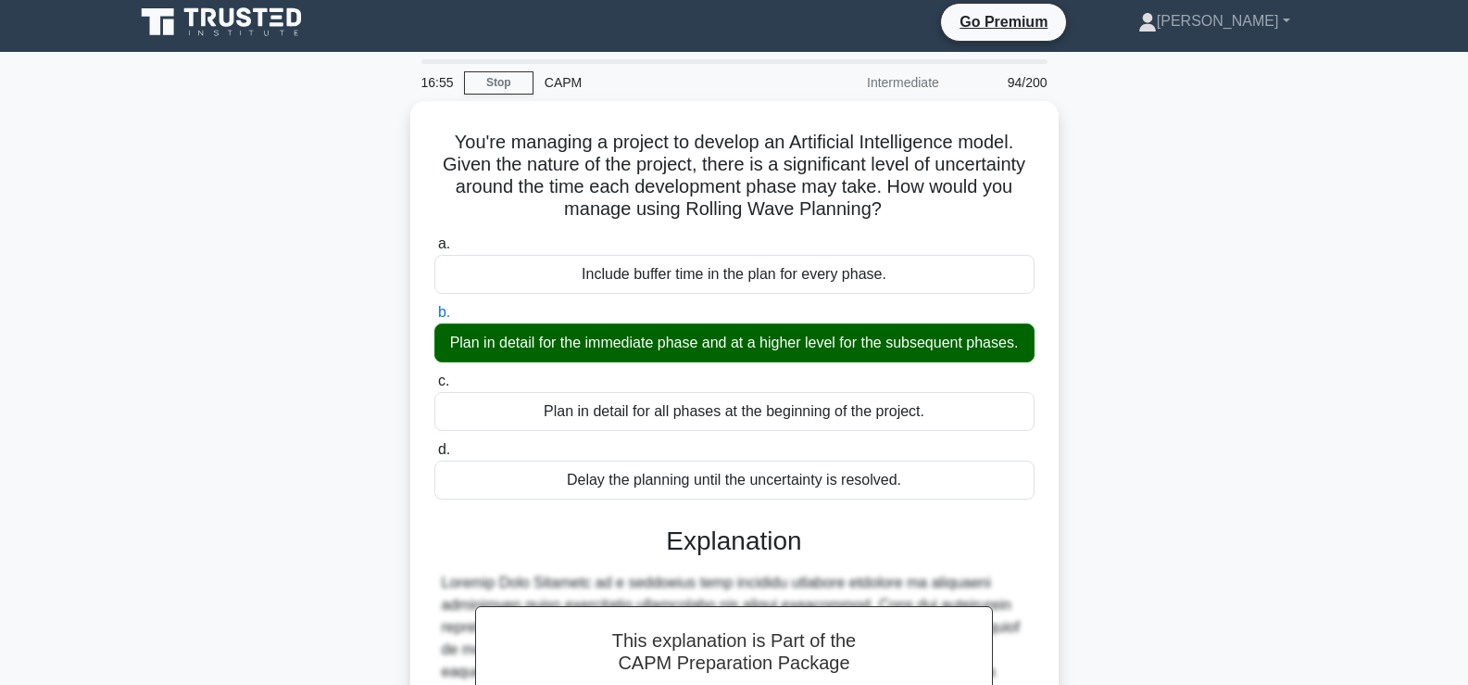
scroll to position [414, 0]
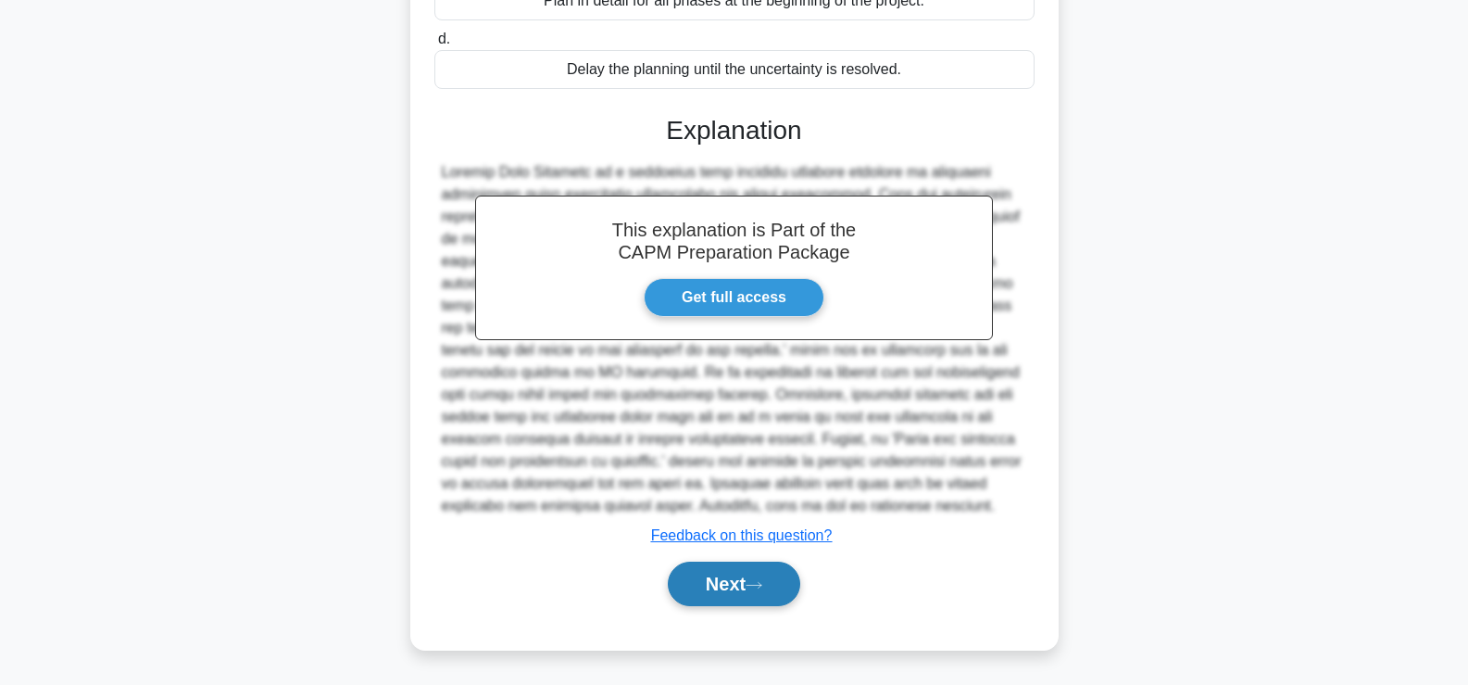
click at [718, 577] on button "Next" at bounding box center [734, 583] width 132 height 44
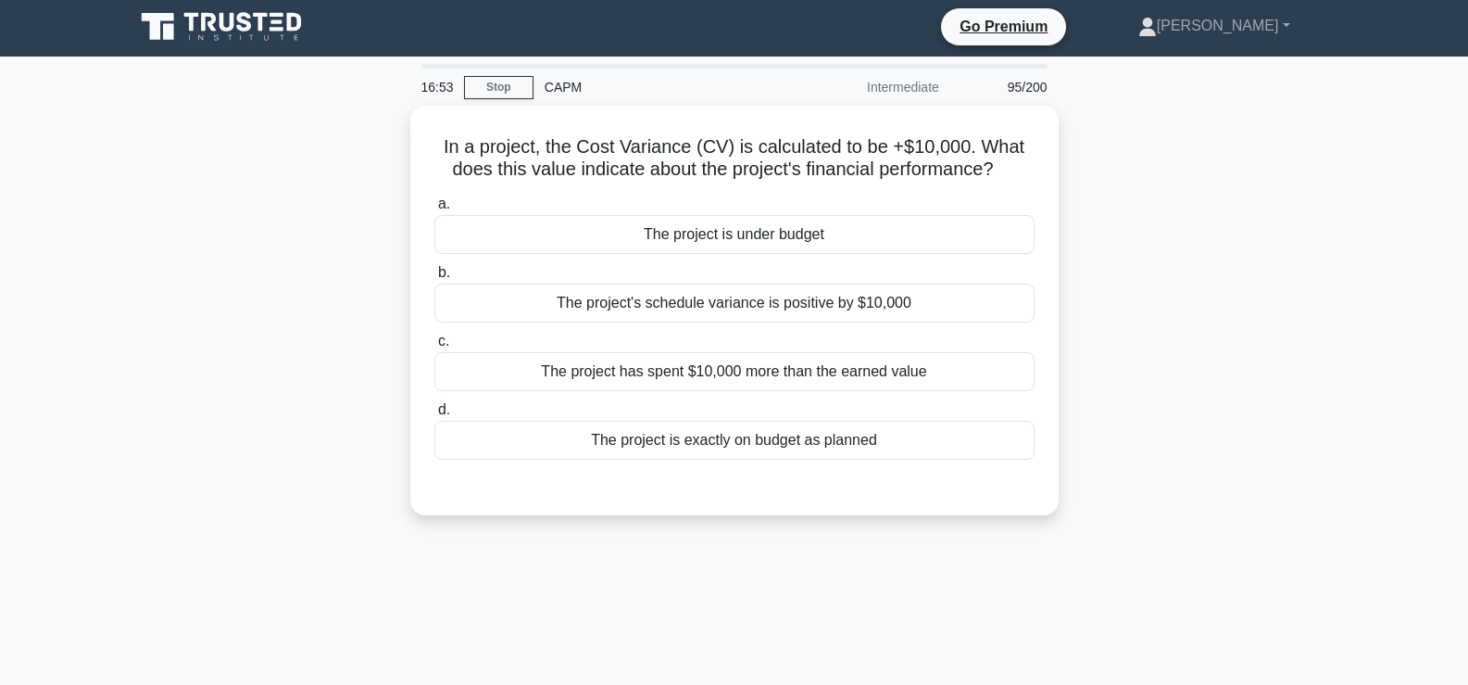
scroll to position [2, 0]
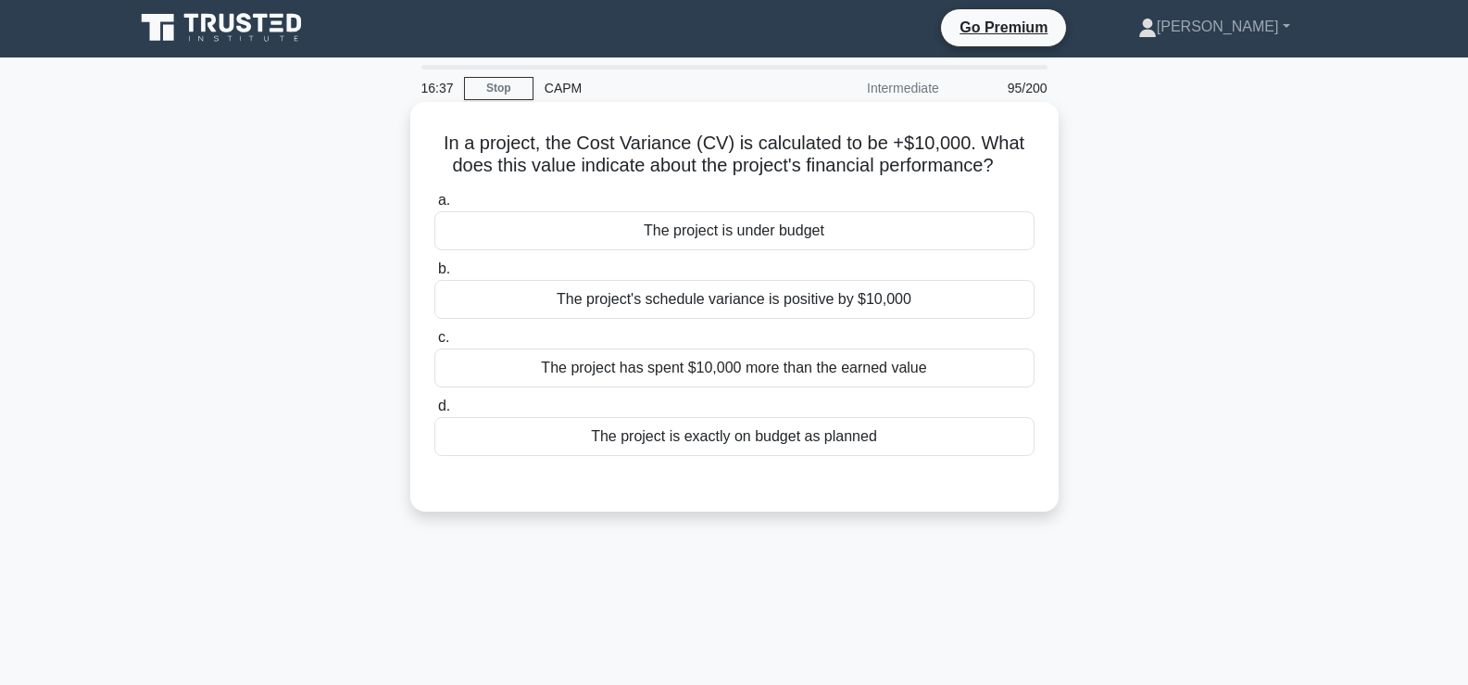
click at [821, 380] on div "The project has spent $10,000 more than the earned value" at bounding box center [735, 367] width 600 height 39
click at [435, 344] on input "c. The project has spent $10,000 more than the earned value" at bounding box center [435, 338] width 0 height 12
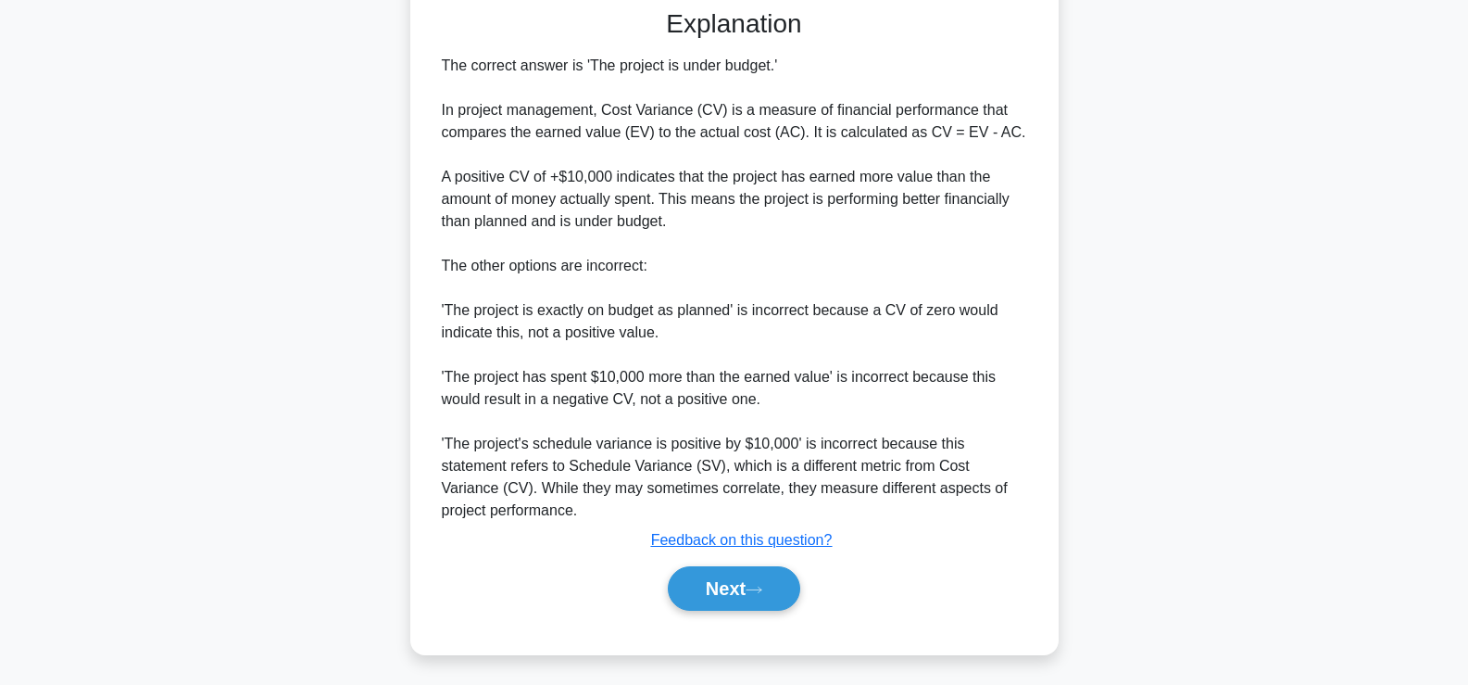
scroll to position [483, 0]
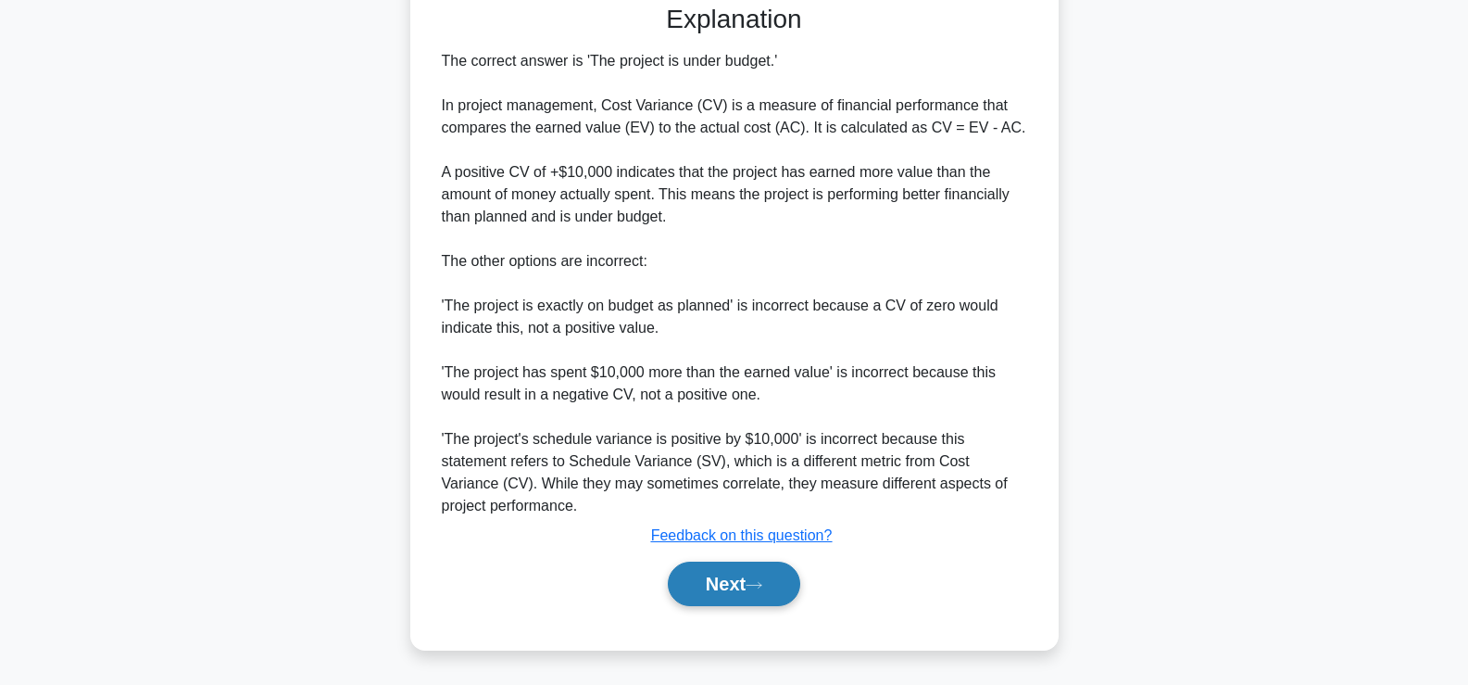
click at [725, 579] on button "Next" at bounding box center [734, 583] width 132 height 44
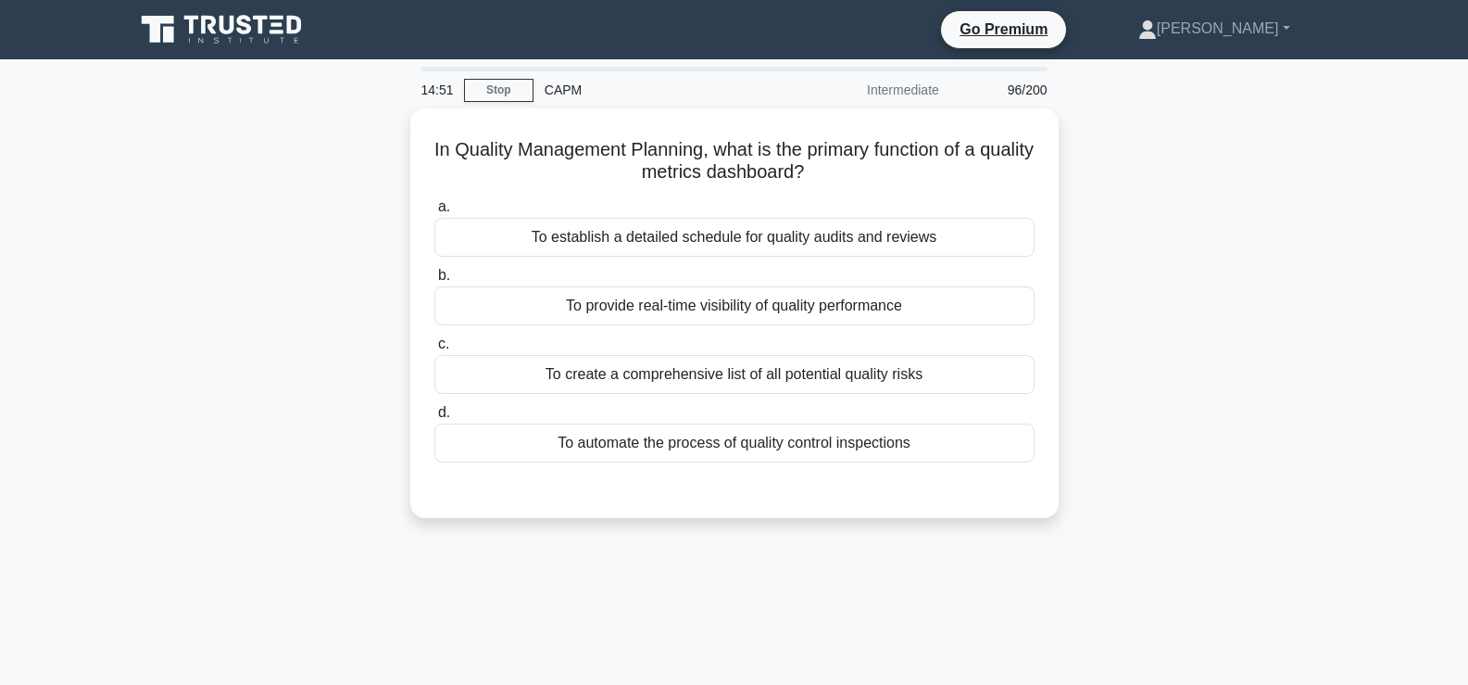
scroll to position [2, 0]
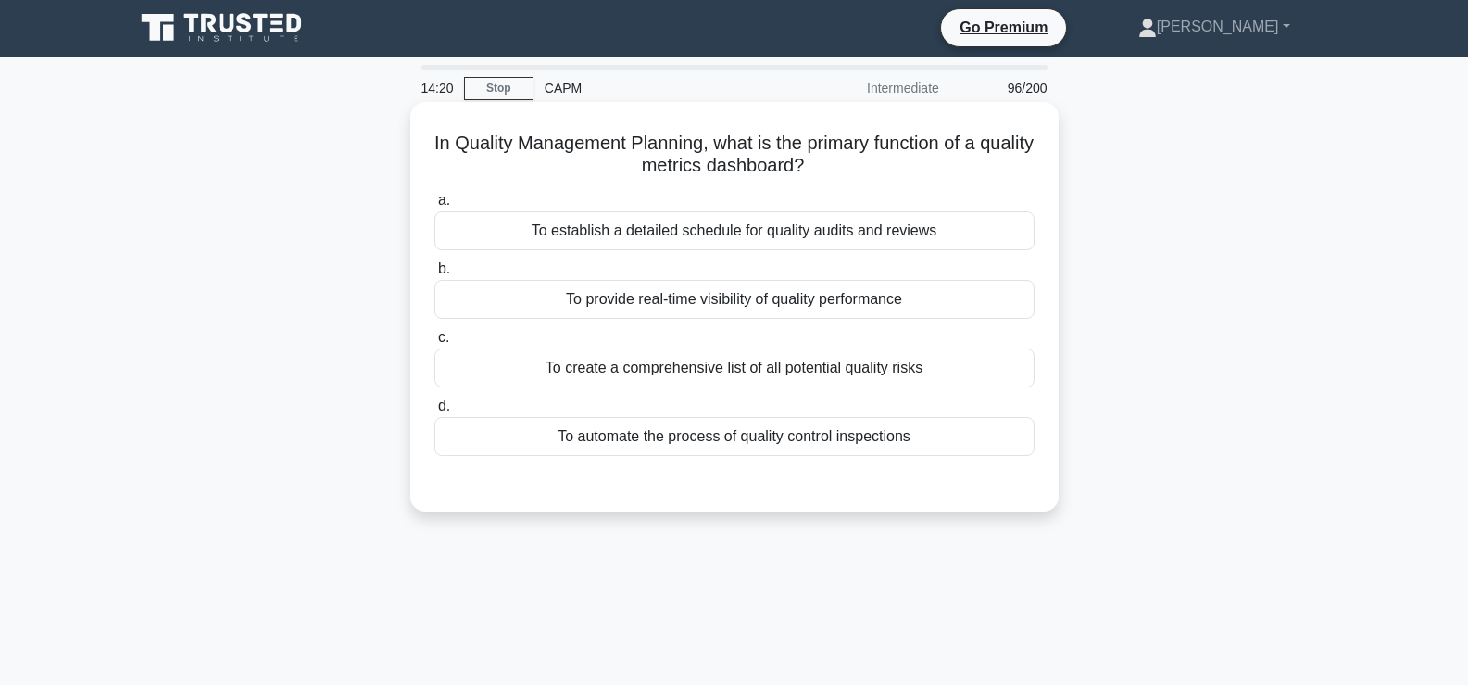
click at [603, 305] on div "To provide real-time visibility of quality performance" at bounding box center [735, 299] width 600 height 39
click at [435, 275] on input "b. To provide real-time visibility of quality performance" at bounding box center [435, 269] width 0 height 12
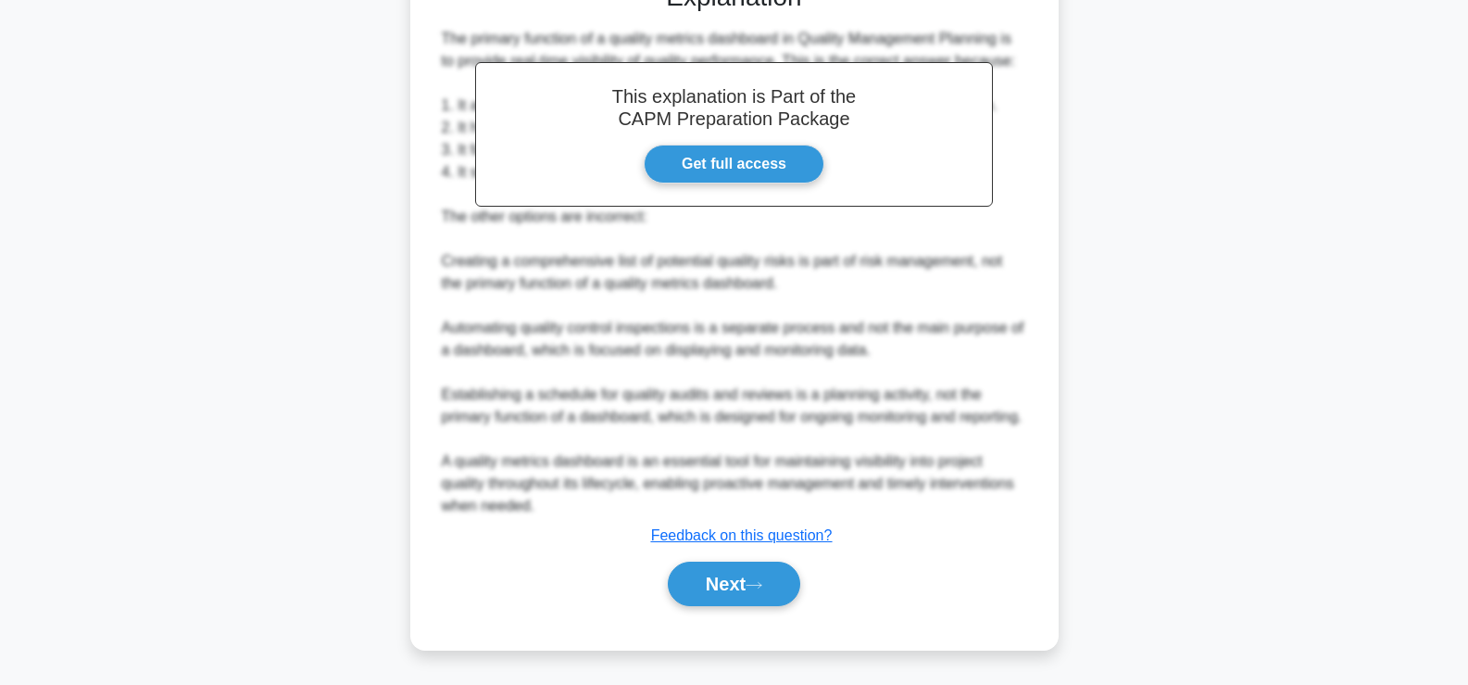
scroll to position [522, 0]
click at [746, 584] on button "Next" at bounding box center [734, 583] width 132 height 44
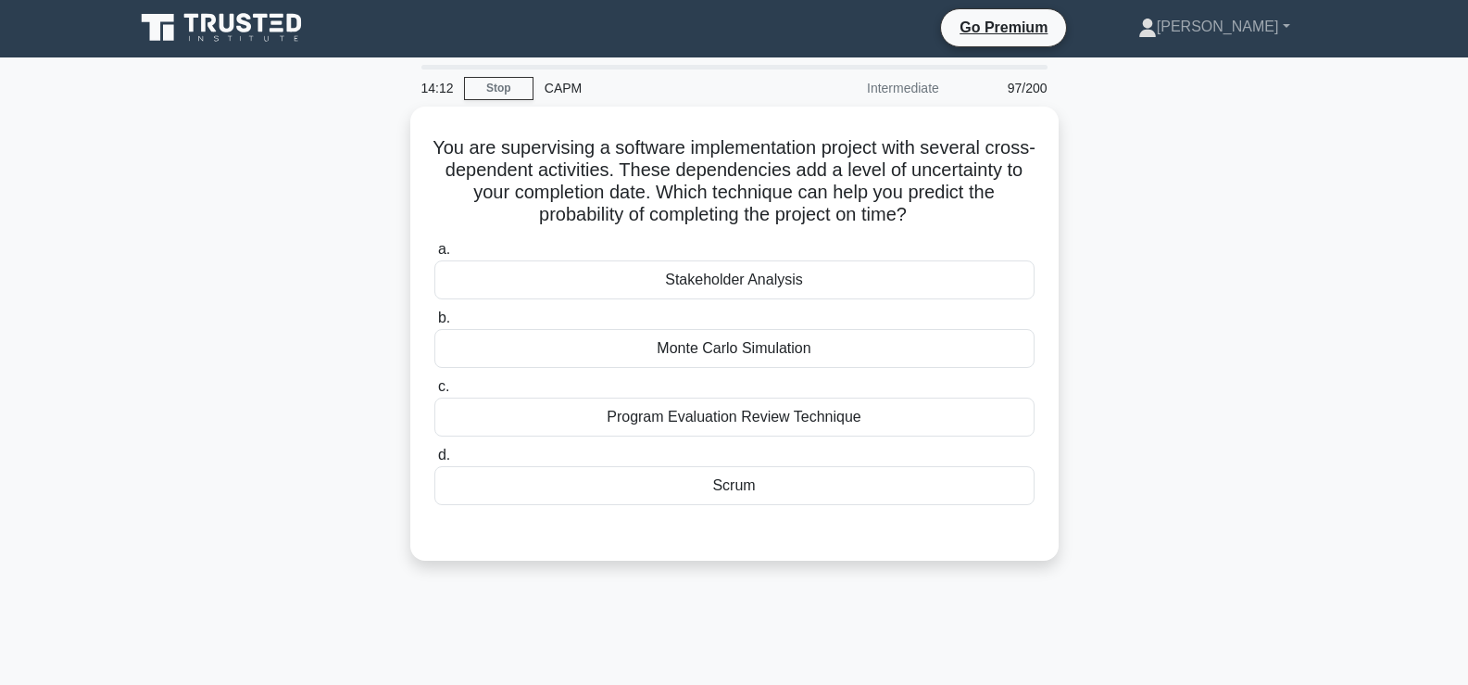
scroll to position [0, 0]
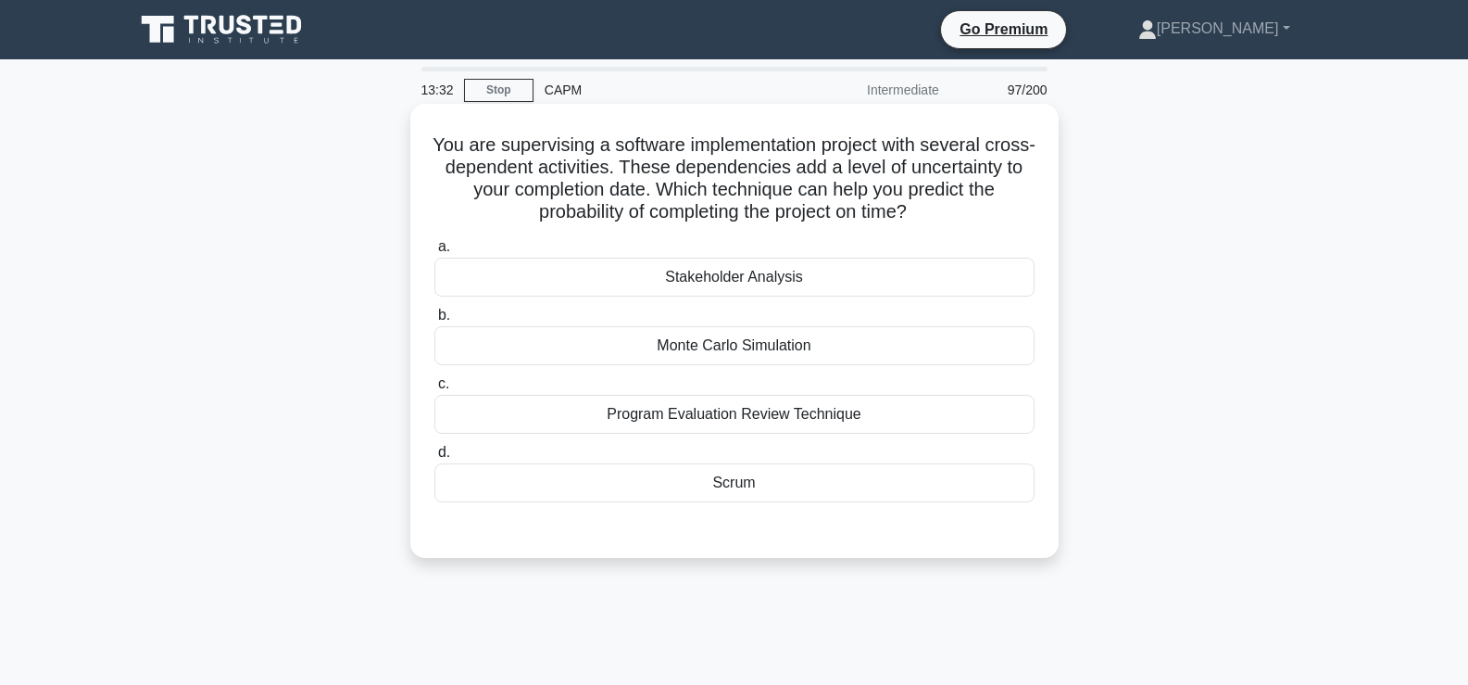
click at [874, 326] on label "b. Monte Carlo Simulation" at bounding box center [735, 334] width 600 height 61
click at [435, 321] on input "b. Monte Carlo Simulation" at bounding box center [435, 315] width 0 height 12
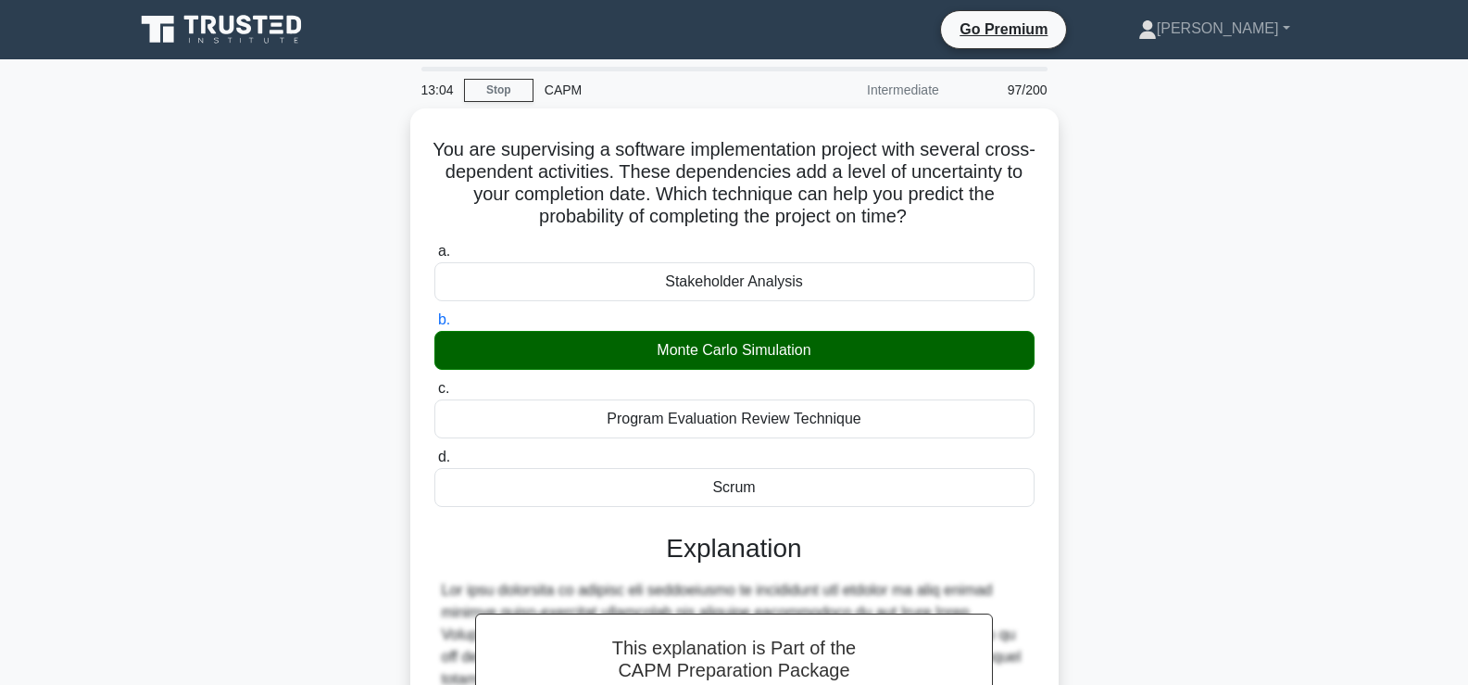
scroll to position [414, 0]
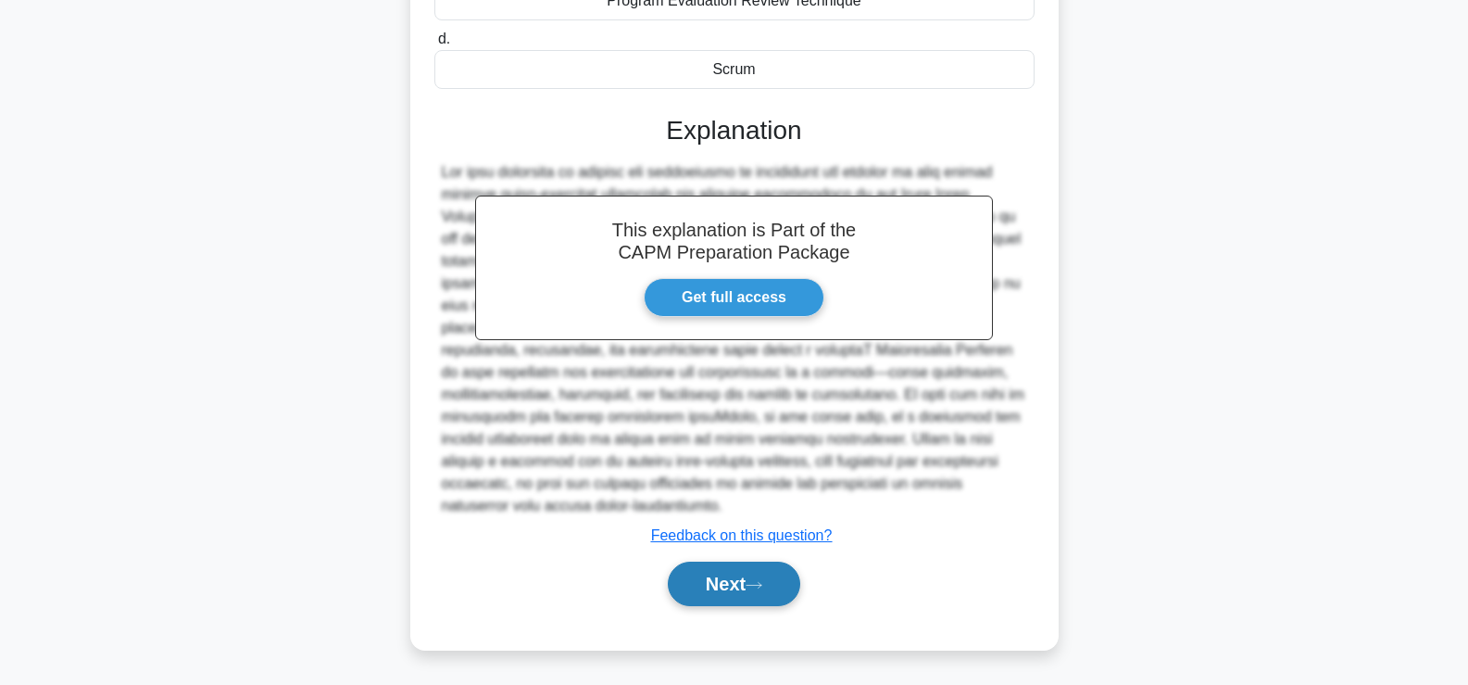
click at [763, 587] on icon at bounding box center [754, 585] width 17 height 10
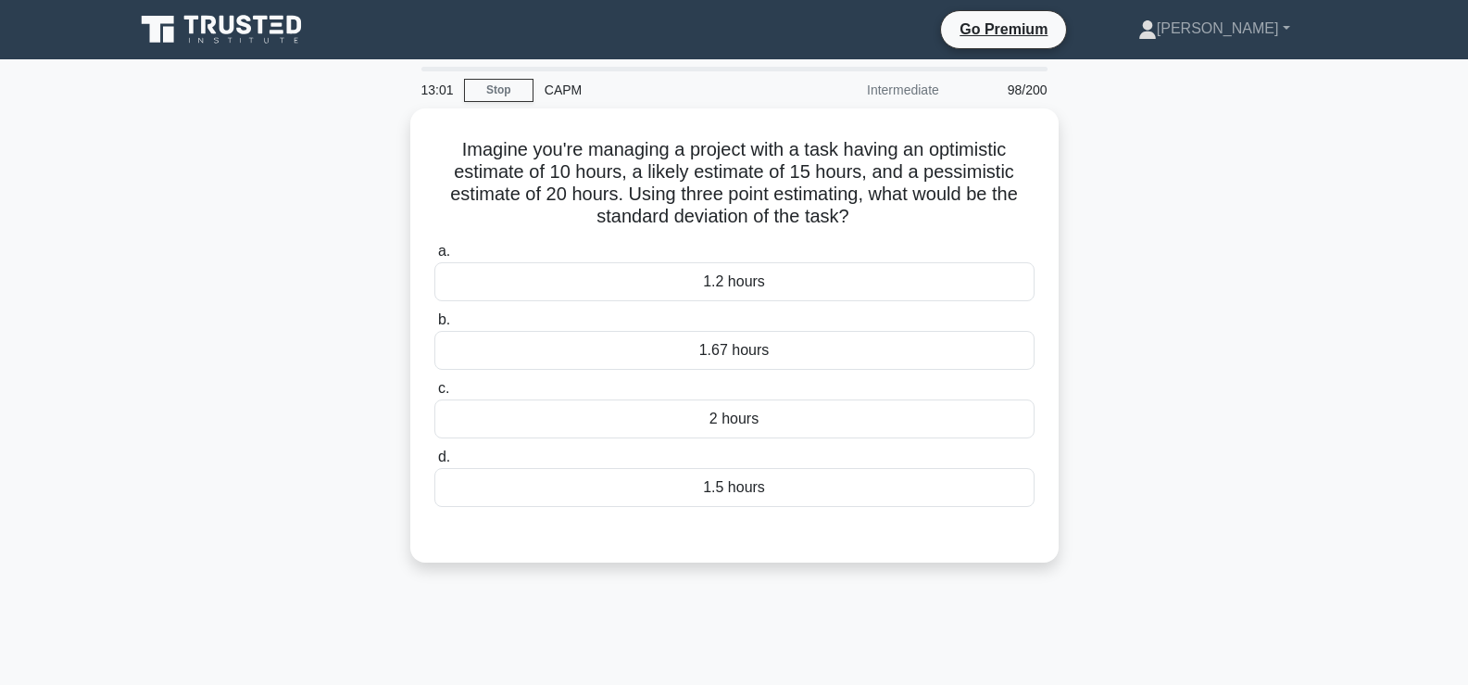
scroll to position [2, 0]
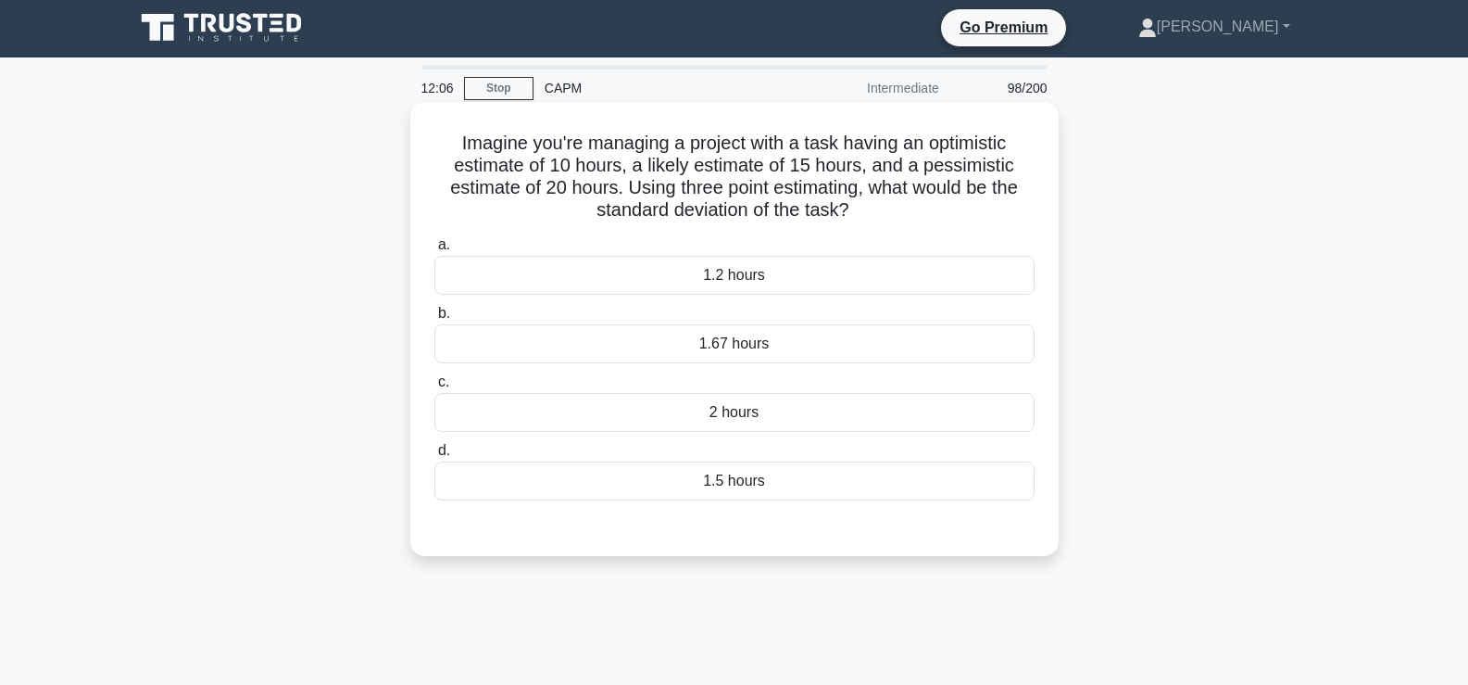
click at [950, 420] on div "2 hours" at bounding box center [735, 412] width 600 height 39
click at [435, 388] on input "c. 2 hours" at bounding box center [435, 382] width 0 height 12
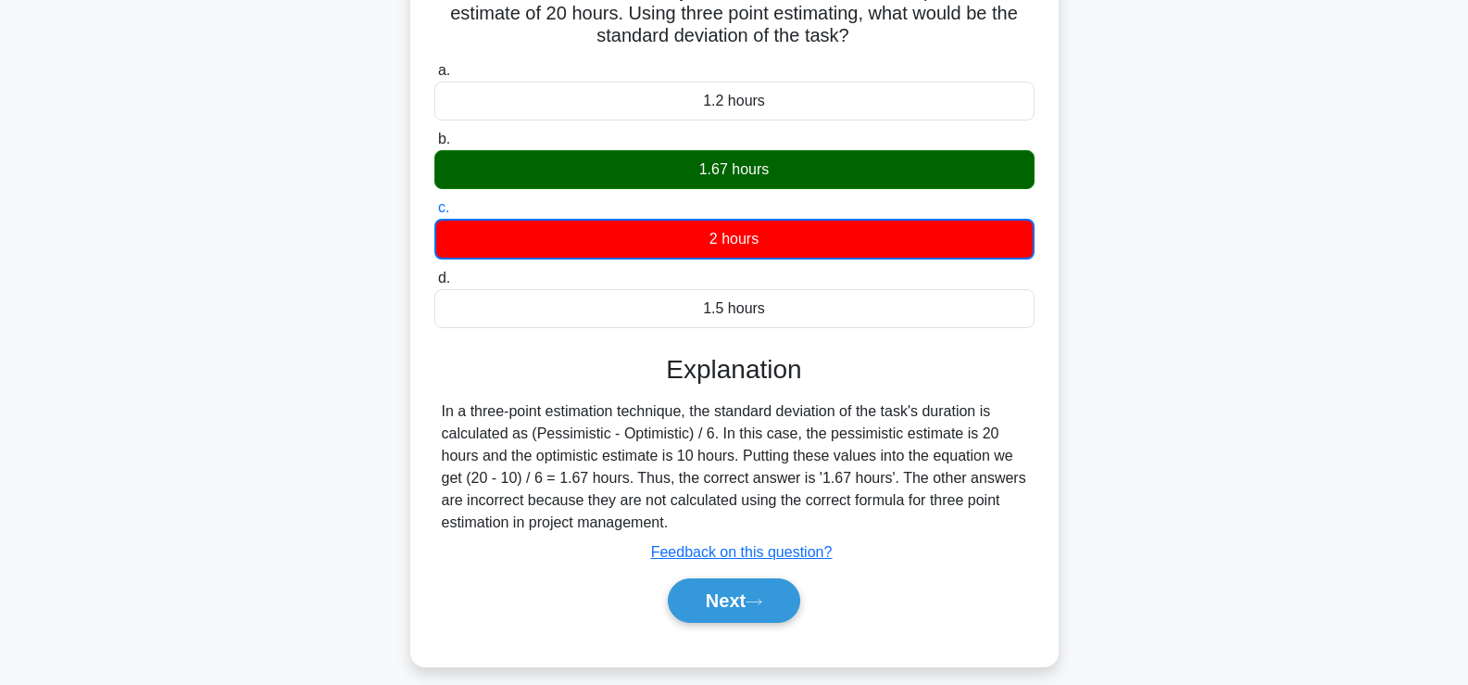
scroll to position [182, 0]
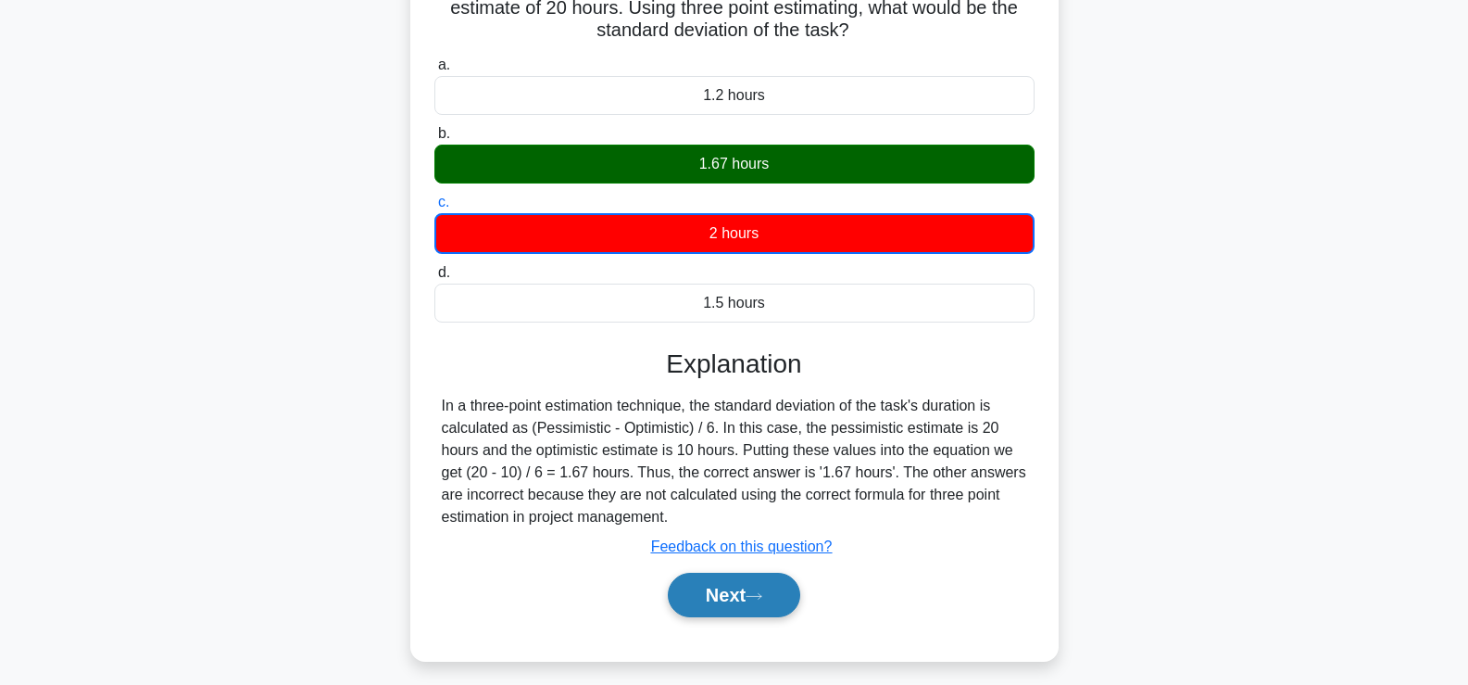
click at [747, 595] on button "Next" at bounding box center [734, 595] width 132 height 44
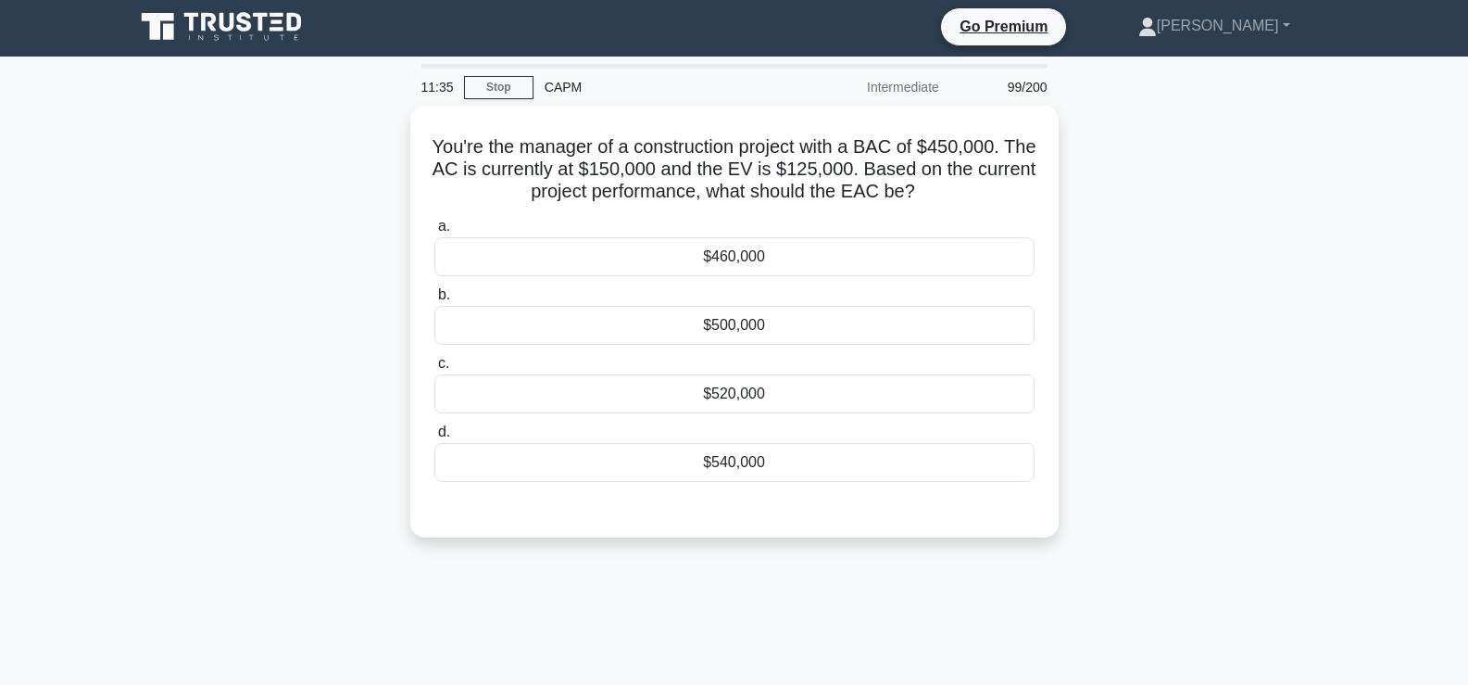
scroll to position [2, 0]
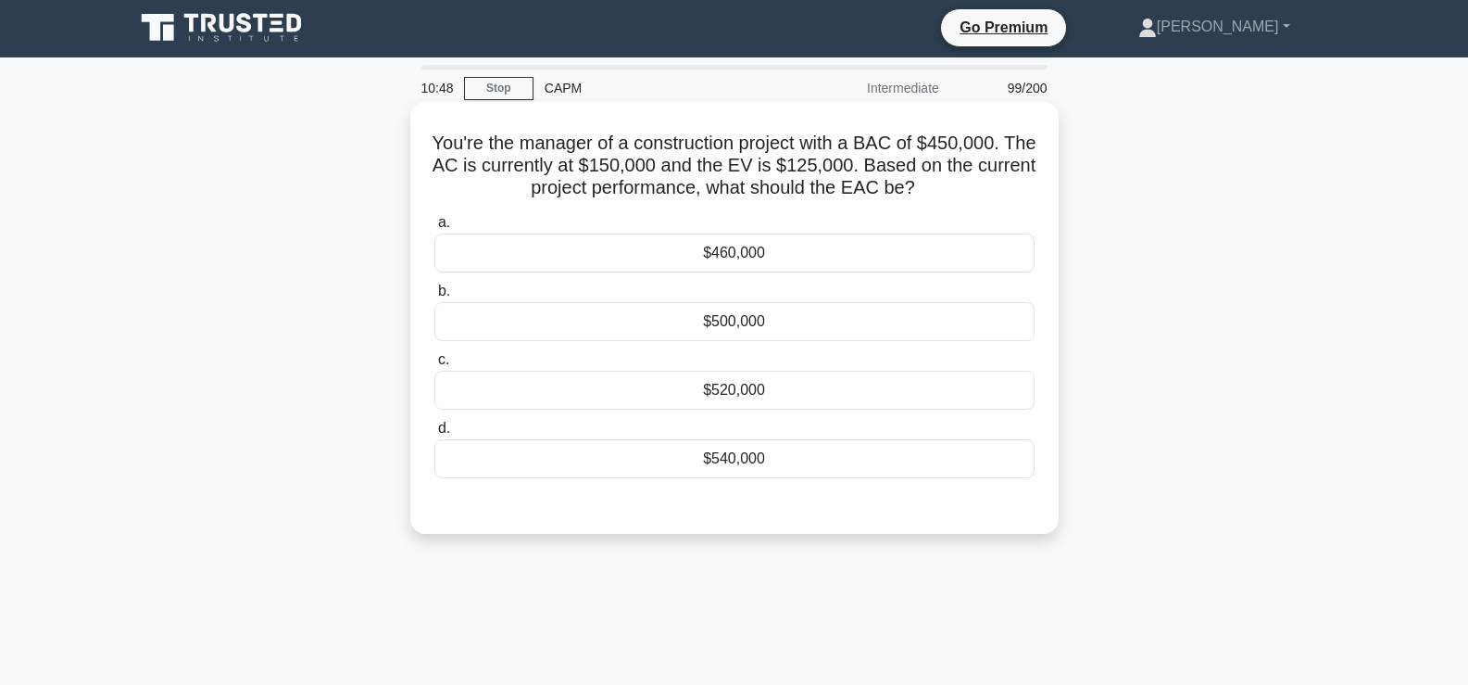
drag, startPoint x: 444, startPoint y: 144, endPoint x: 969, endPoint y: 190, distance: 527.4
click at [969, 190] on h5 "You're the manager of a construction project with a BAC of $450,000. The AC is …" at bounding box center [735, 166] width 604 height 69
copy h5 "You're the manager of a construction project with a BAC of $450,000. The AC is …"
click at [779, 477] on div "$540,000" at bounding box center [735, 458] width 600 height 39
click at [435, 435] on input "d. $540,000" at bounding box center [435, 428] width 0 height 12
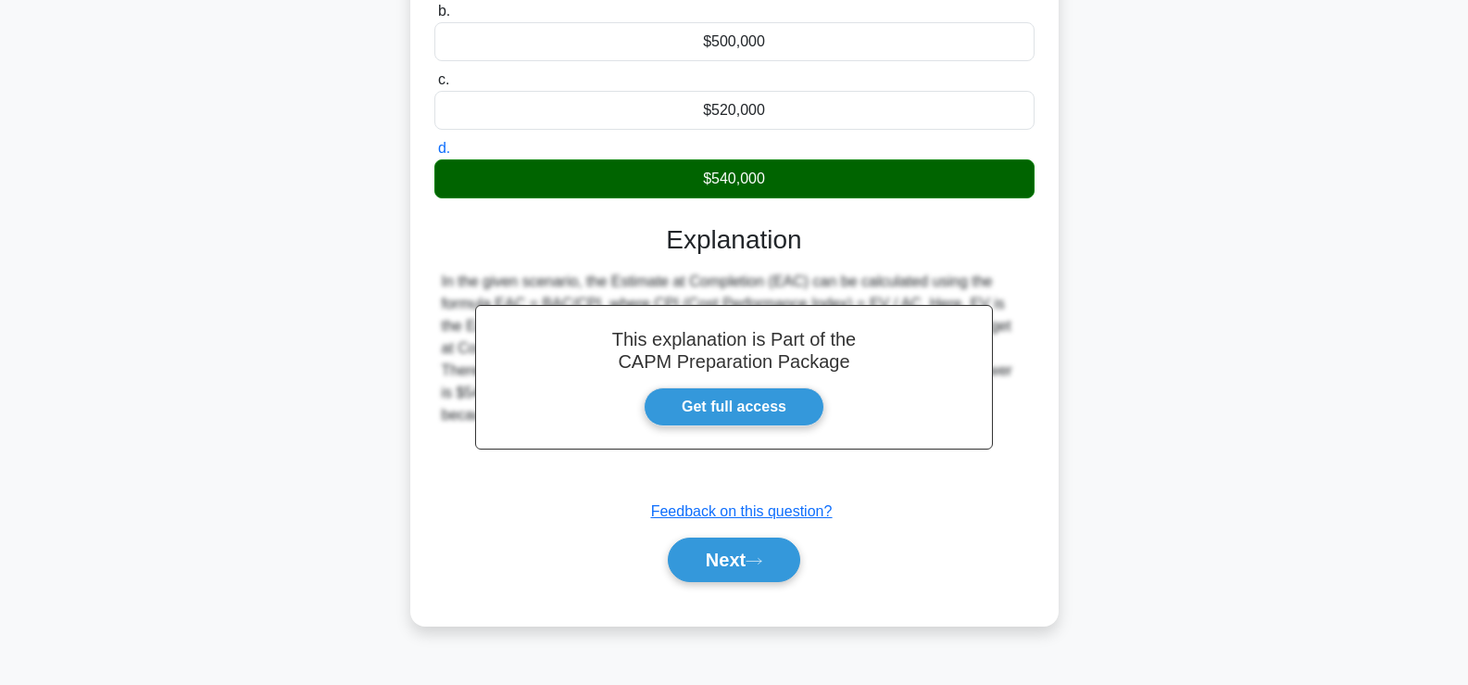
scroll to position [283, 0]
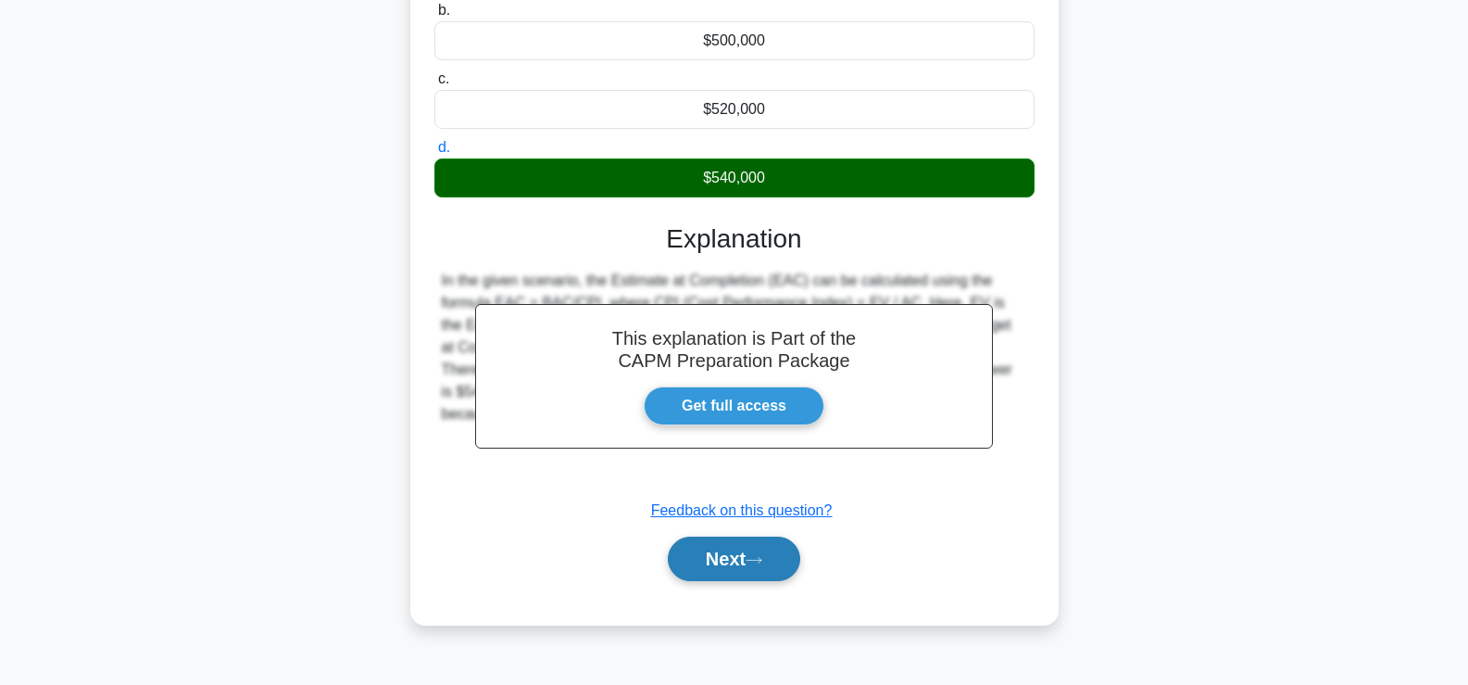
click at [720, 561] on button "Next" at bounding box center [734, 558] width 132 height 44
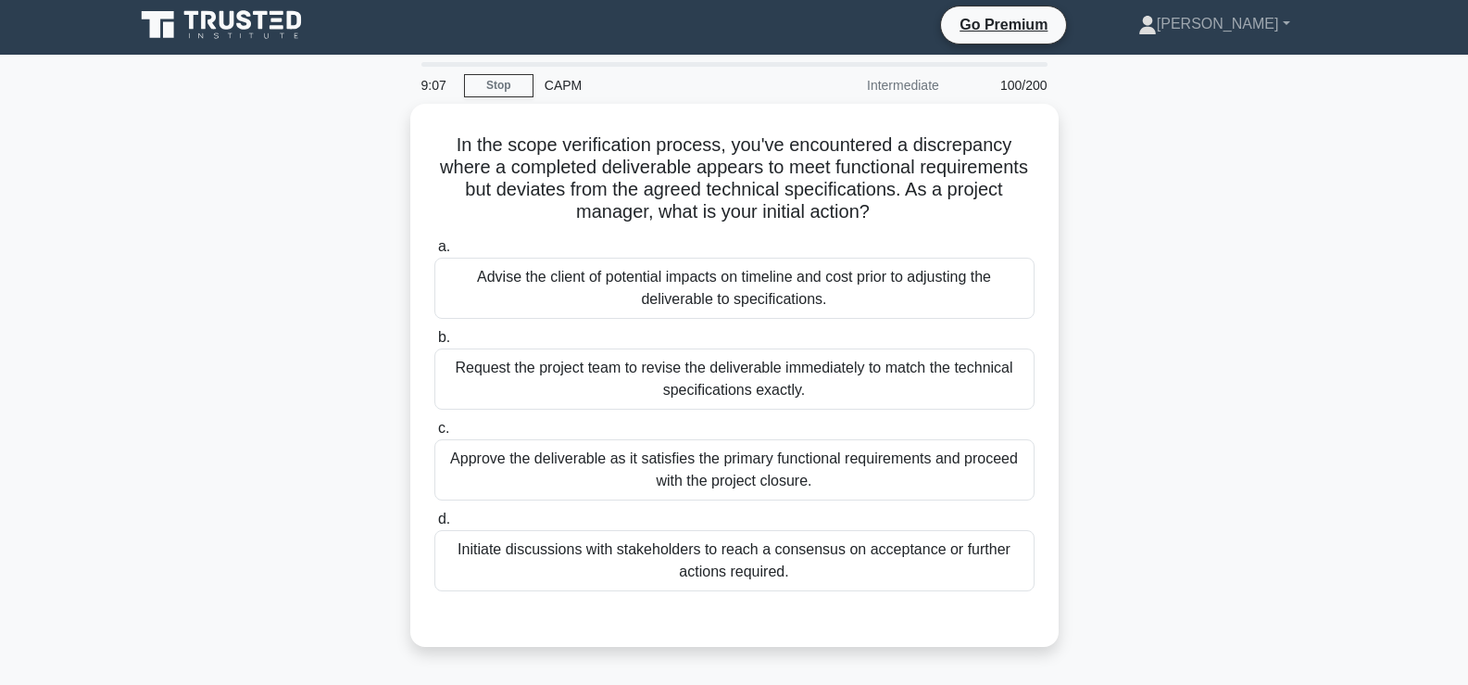
scroll to position [4, 0]
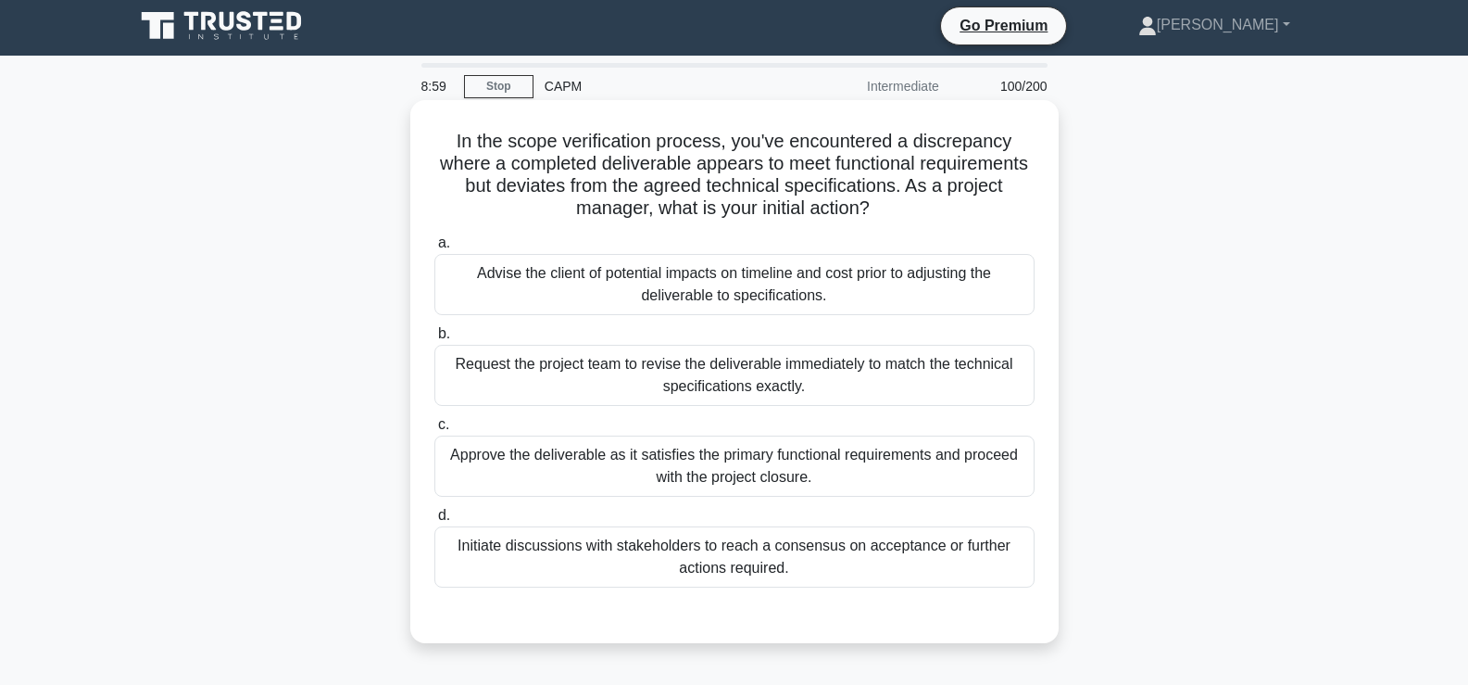
click at [523, 369] on div "Request the project team to revise the deliverable immediately to match the tec…" at bounding box center [735, 375] width 600 height 61
click at [435, 340] on input "b. Request the project team to revise the deliverable immediately to match the …" at bounding box center [435, 334] width 0 height 12
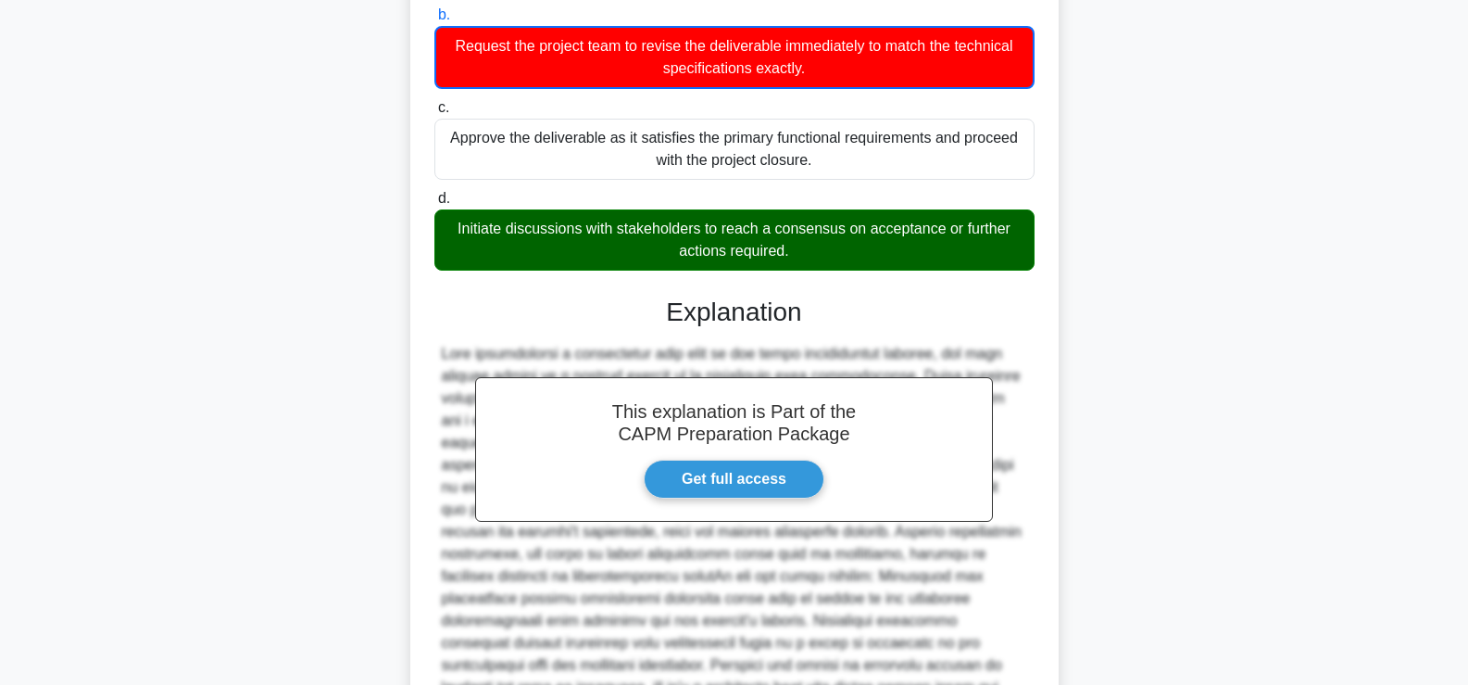
scroll to position [527, 0]
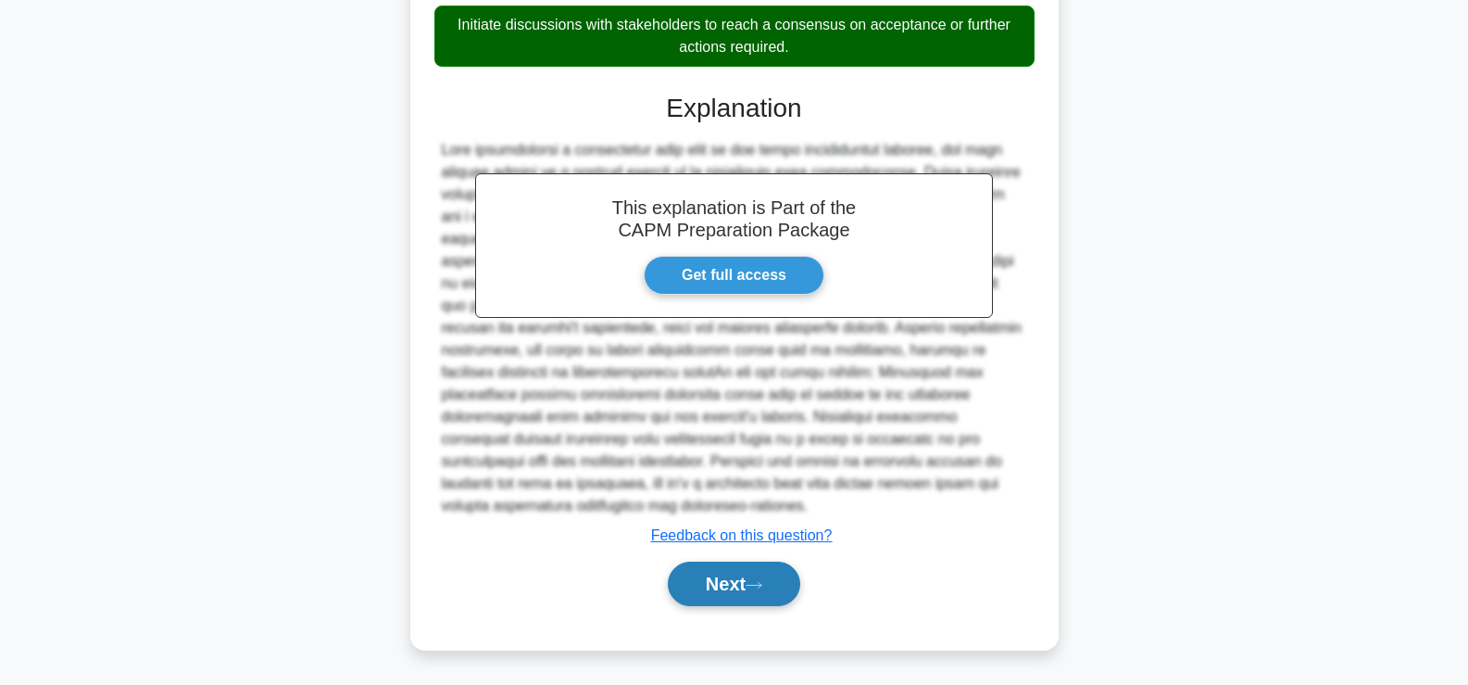
click at [698, 584] on button "Next" at bounding box center [734, 583] width 132 height 44
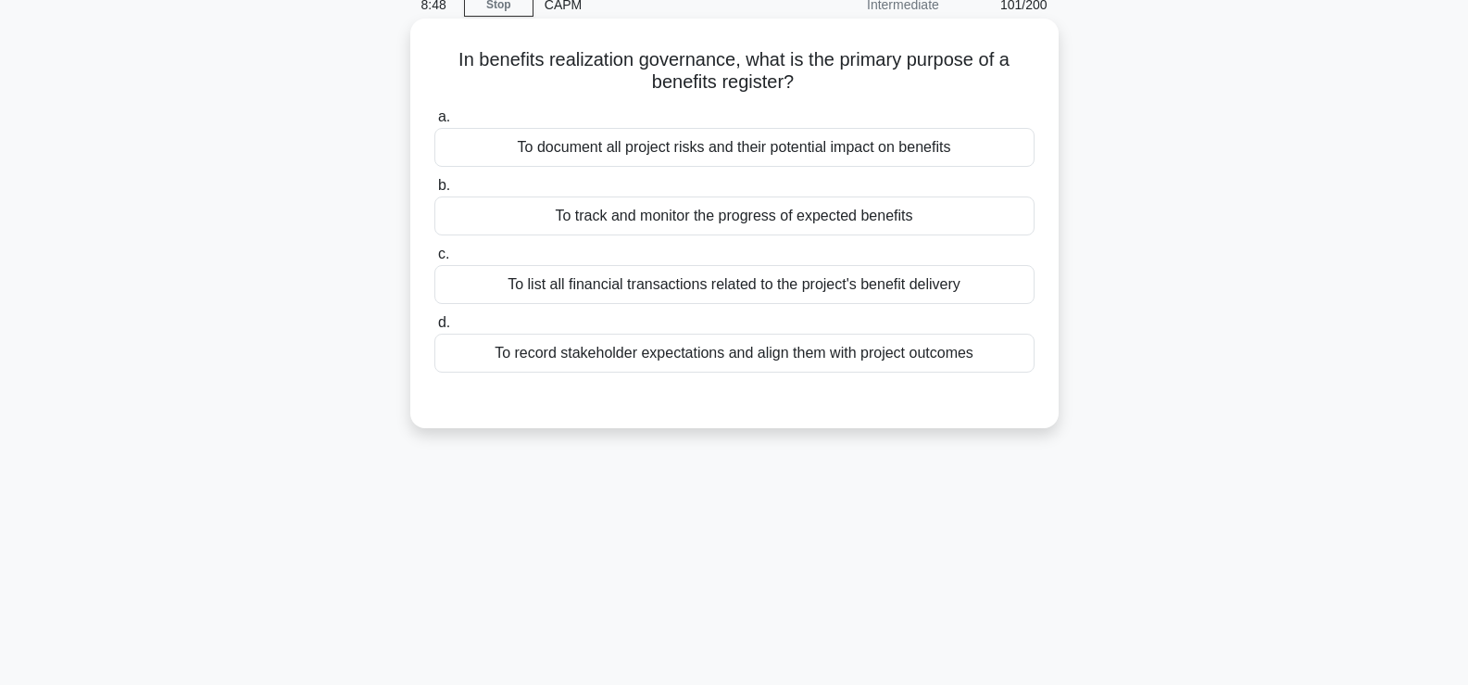
scroll to position [66, 0]
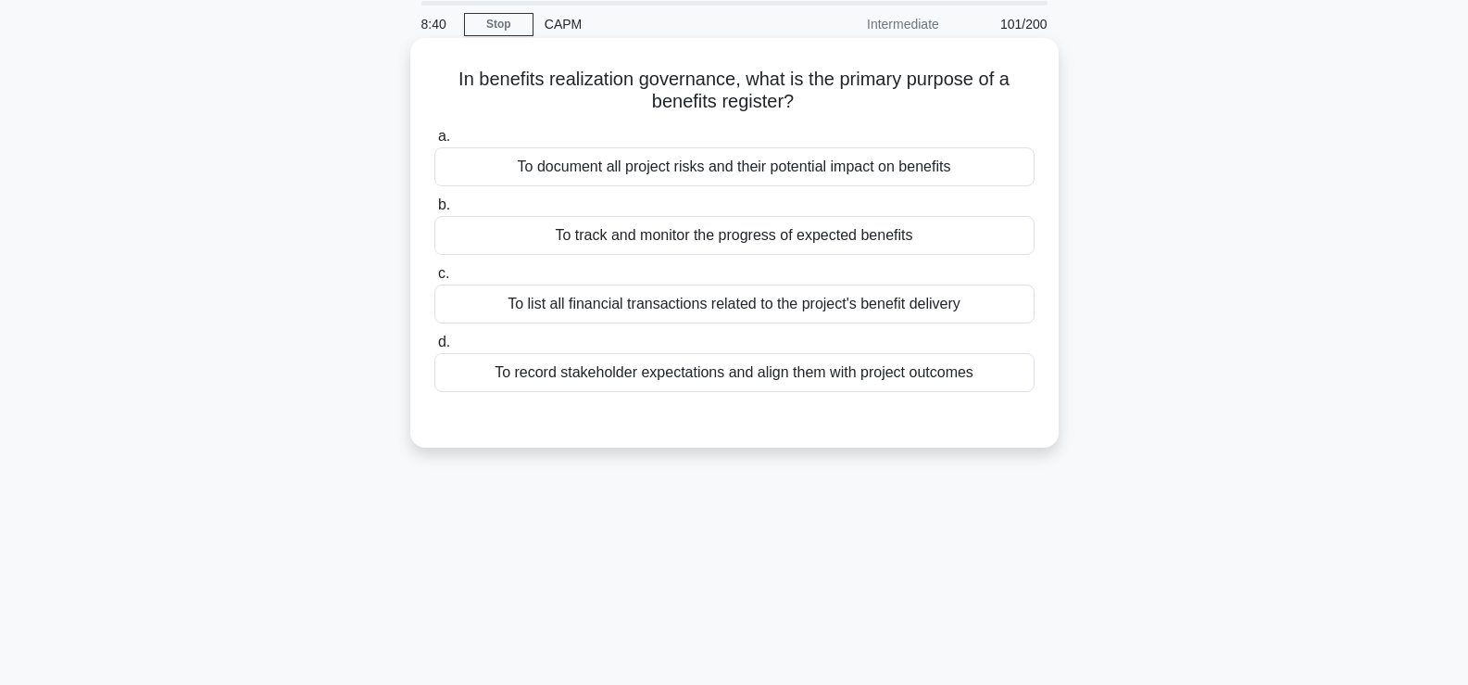
click at [621, 246] on div "To track and monitor the progress of expected benefits" at bounding box center [735, 235] width 600 height 39
click at [435, 211] on input "b. To track and monitor the progress of expected benefits" at bounding box center [435, 205] width 0 height 12
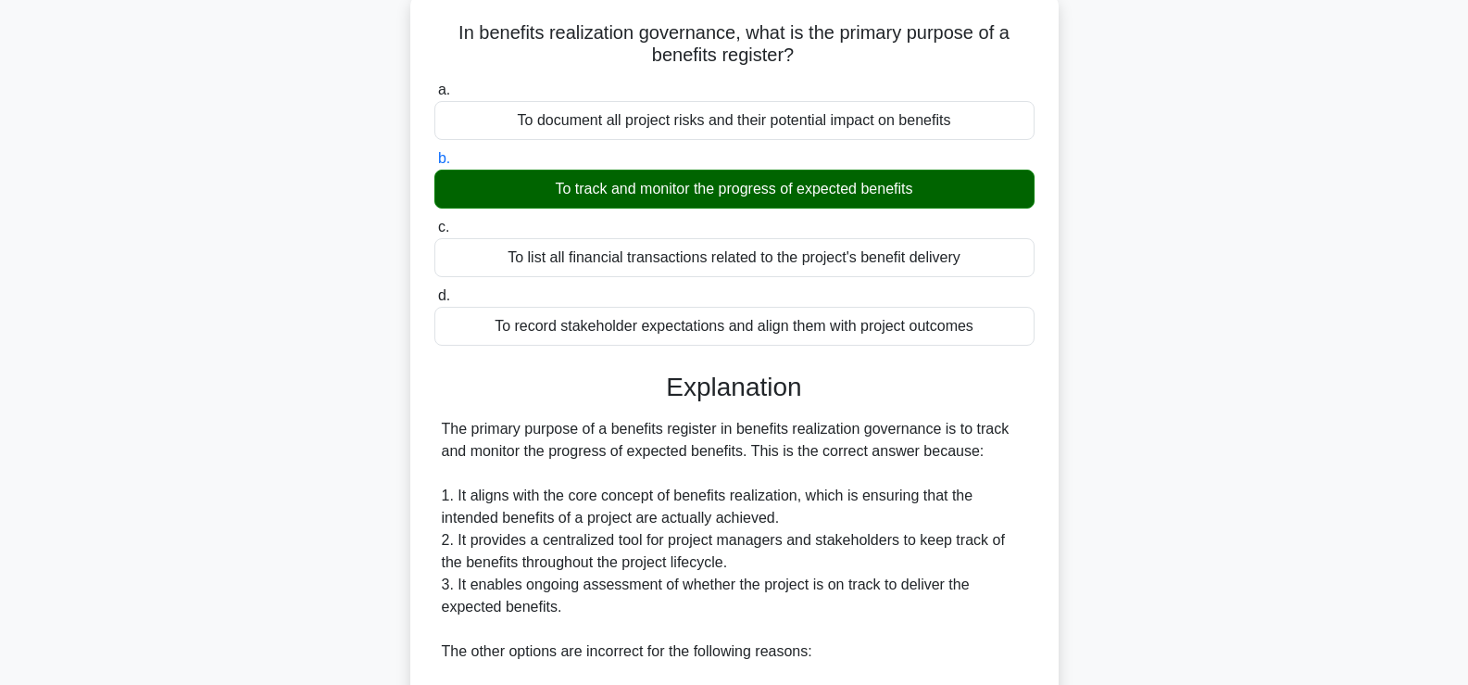
scroll to position [614, 0]
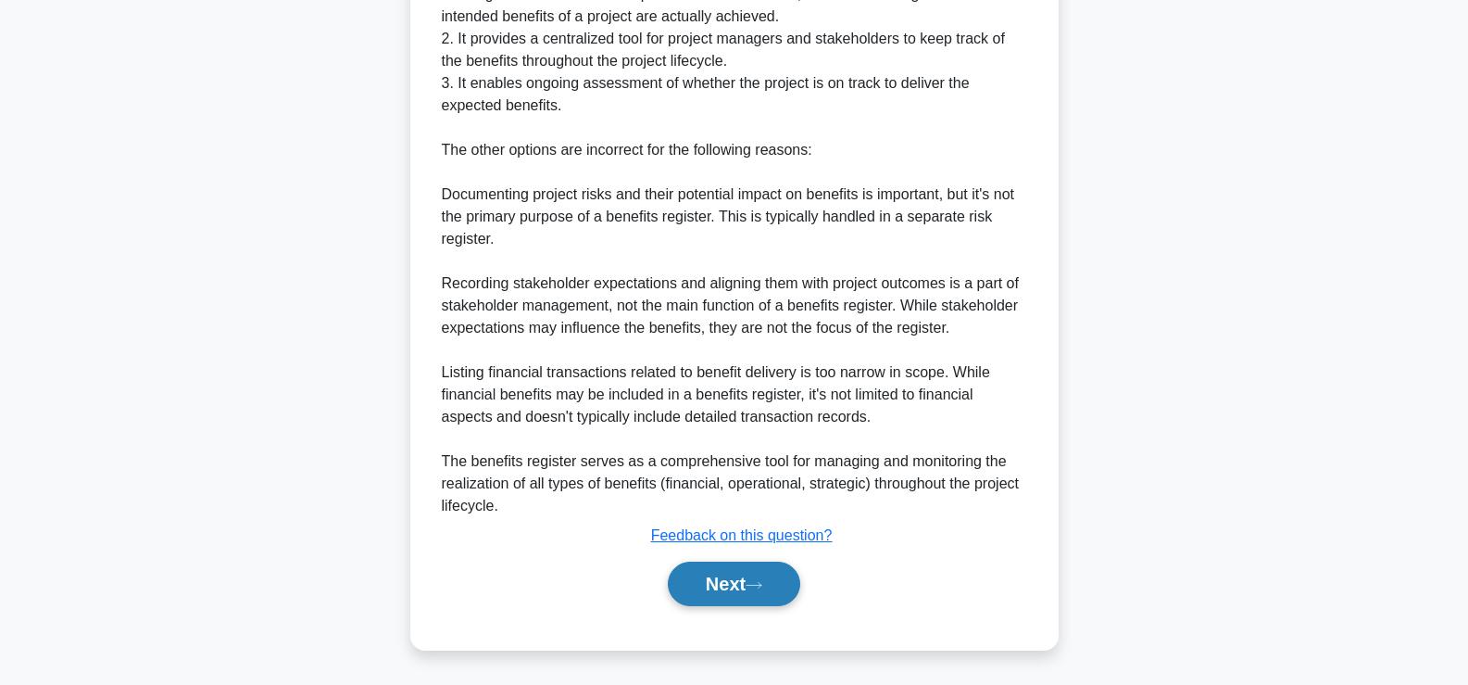
click at [692, 570] on button "Next" at bounding box center [734, 583] width 132 height 44
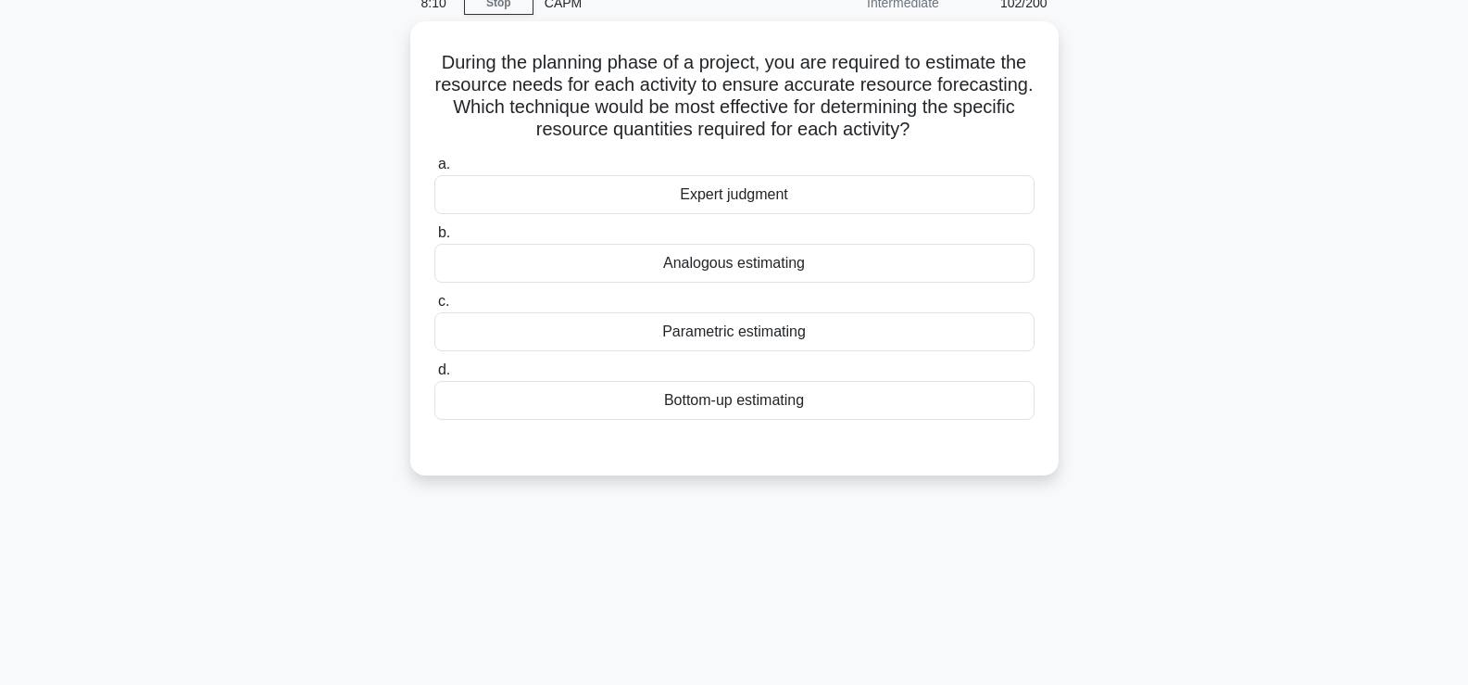
scroll to position [84, 0]
click at [838, 407] on div "Bottom-up estimating" at bounding box center [735, 398] width 600 height 39
click at [435, 374] on input "d. Bottom-up estimating" at bounding box center [435, 368] width 0 height 12
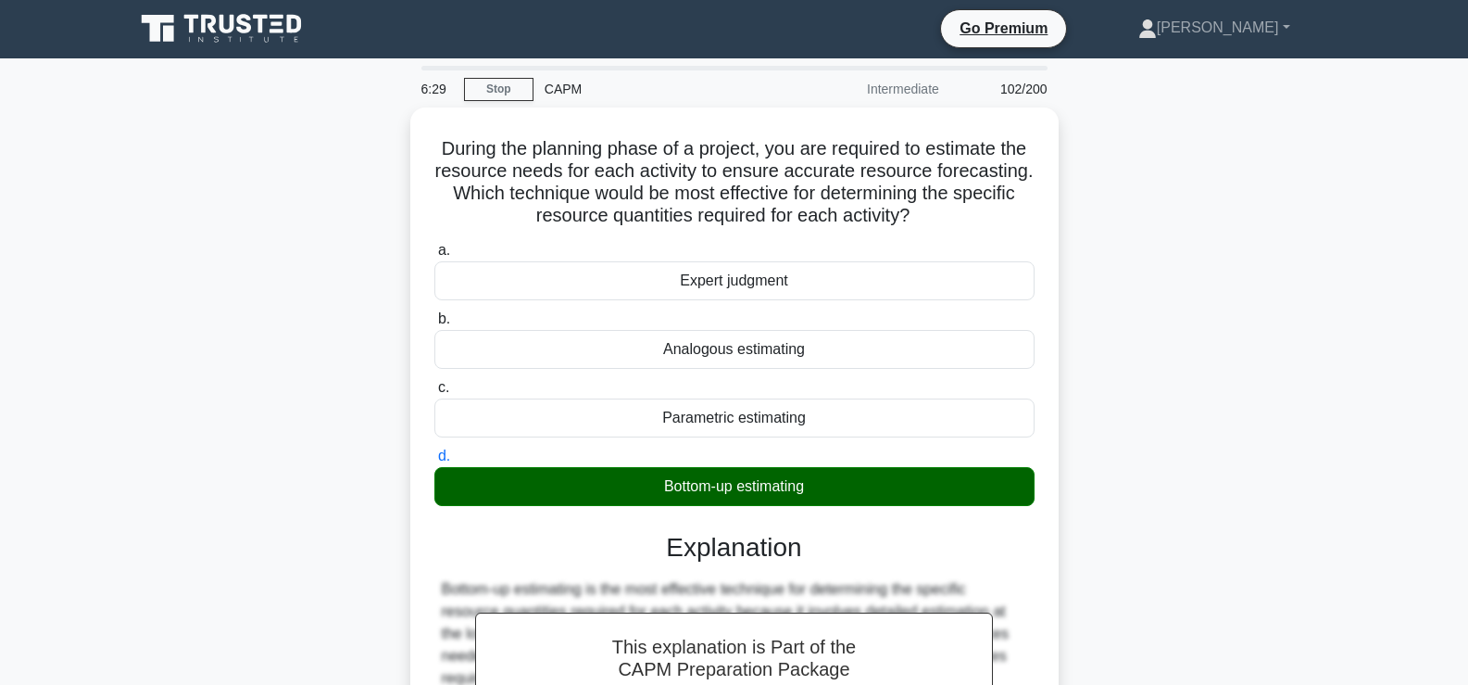
scroll to position [325, 0]
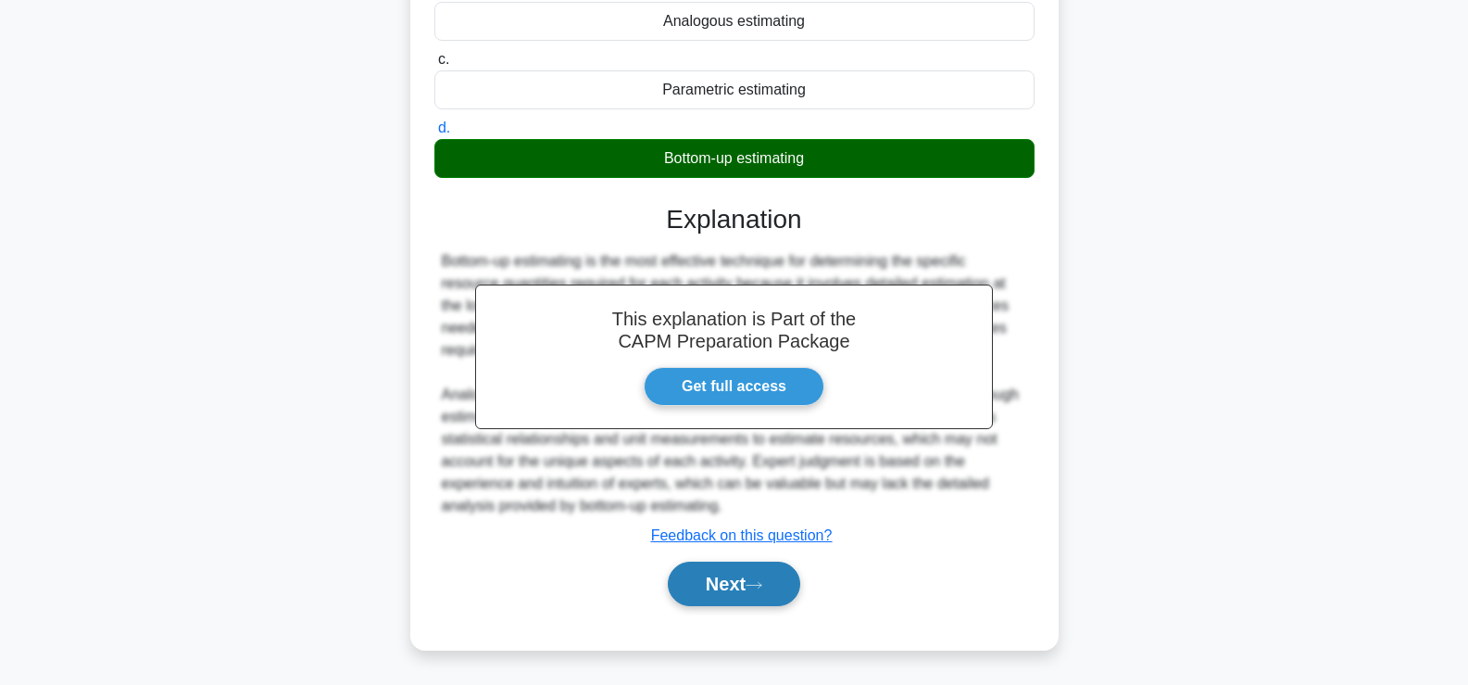
click at [705, 579] on button "Next" at bounding box center [734, 583] width 132 height 44
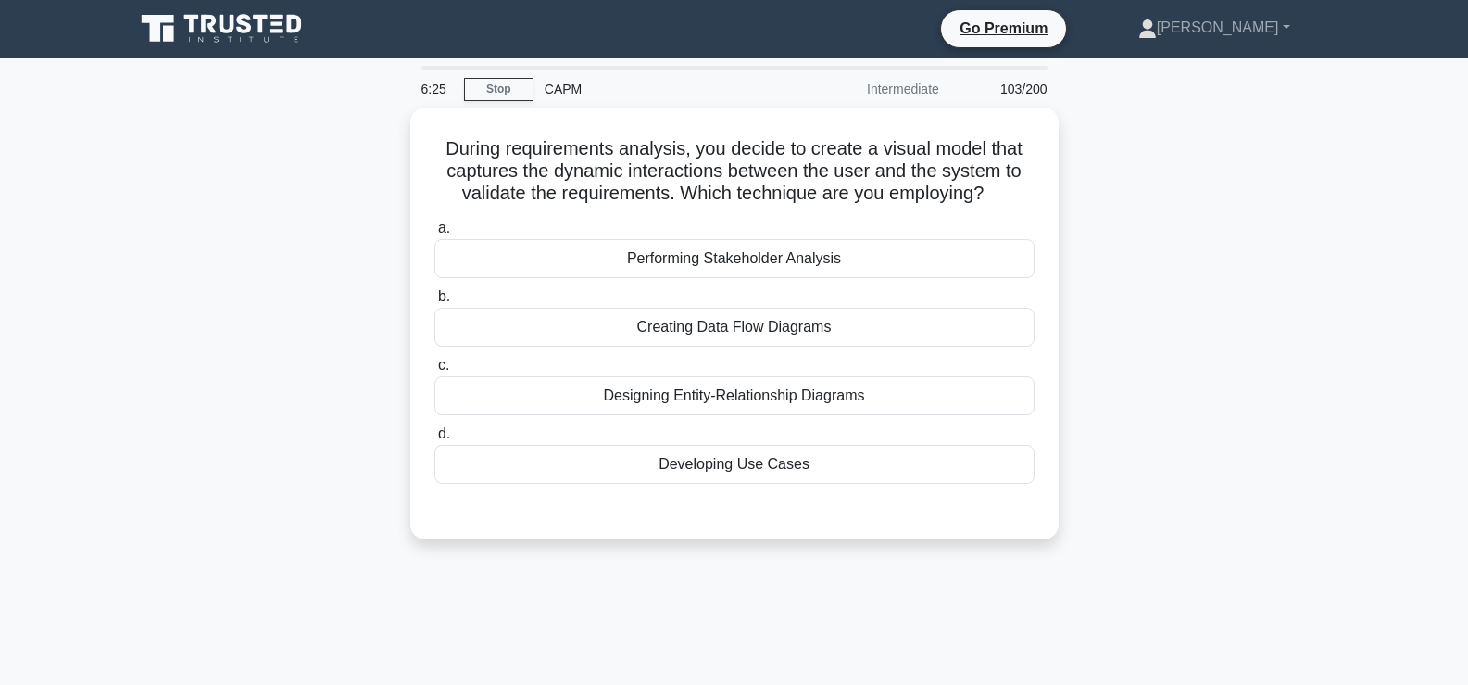
scroll to position [0, 0]
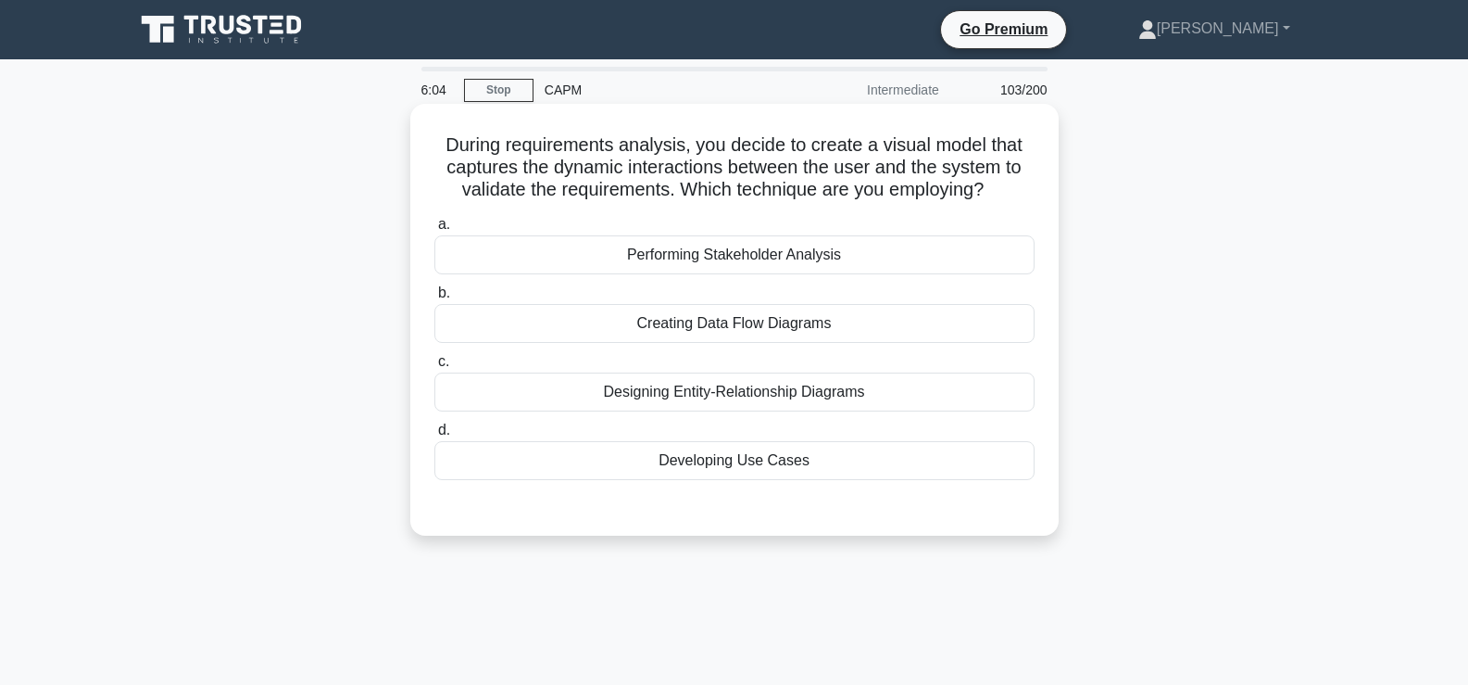
click at [858, 330] on div "Creating Data Flow Diagrams" at bounding box center [735, 323] width 600 height 39
click at [435, 299] on input "b. Creating Data Flow Diagrams" at bounding box center [435, 293] width 0 height 12
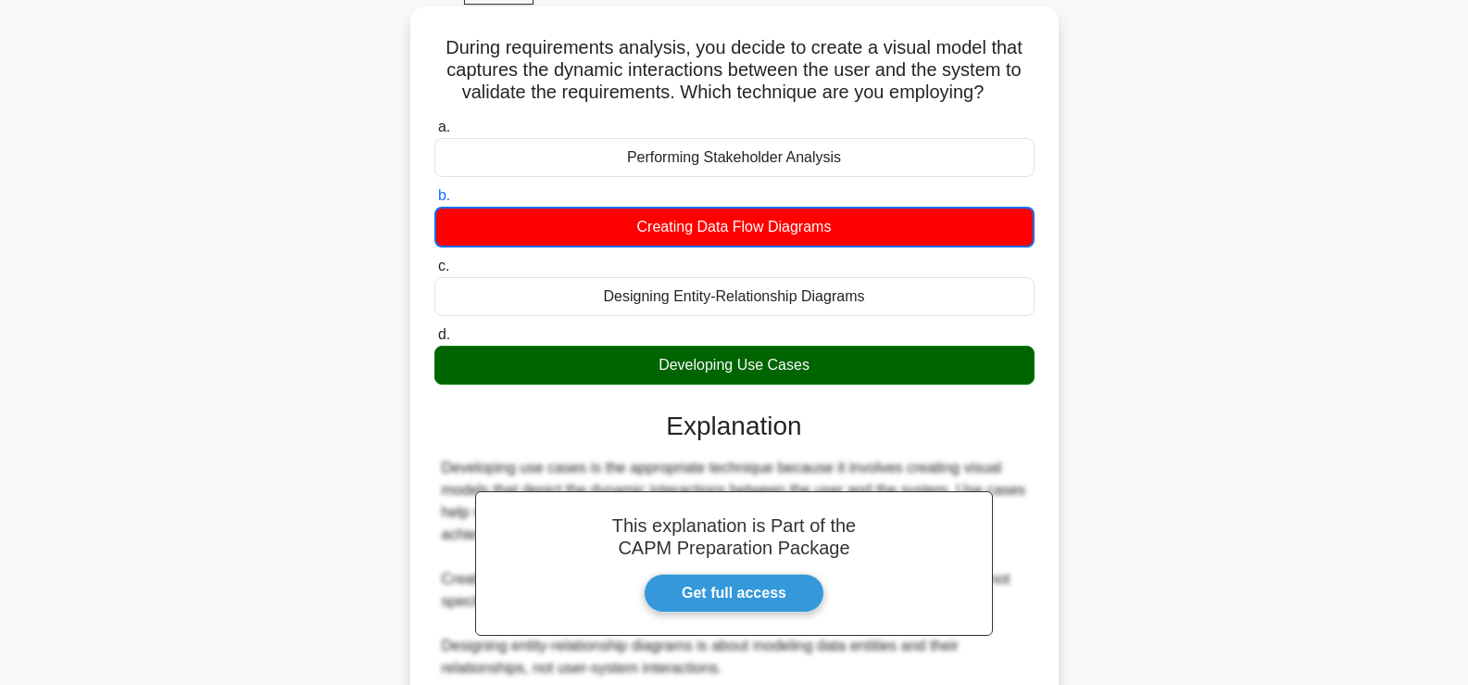
scroll to position [327, 0]
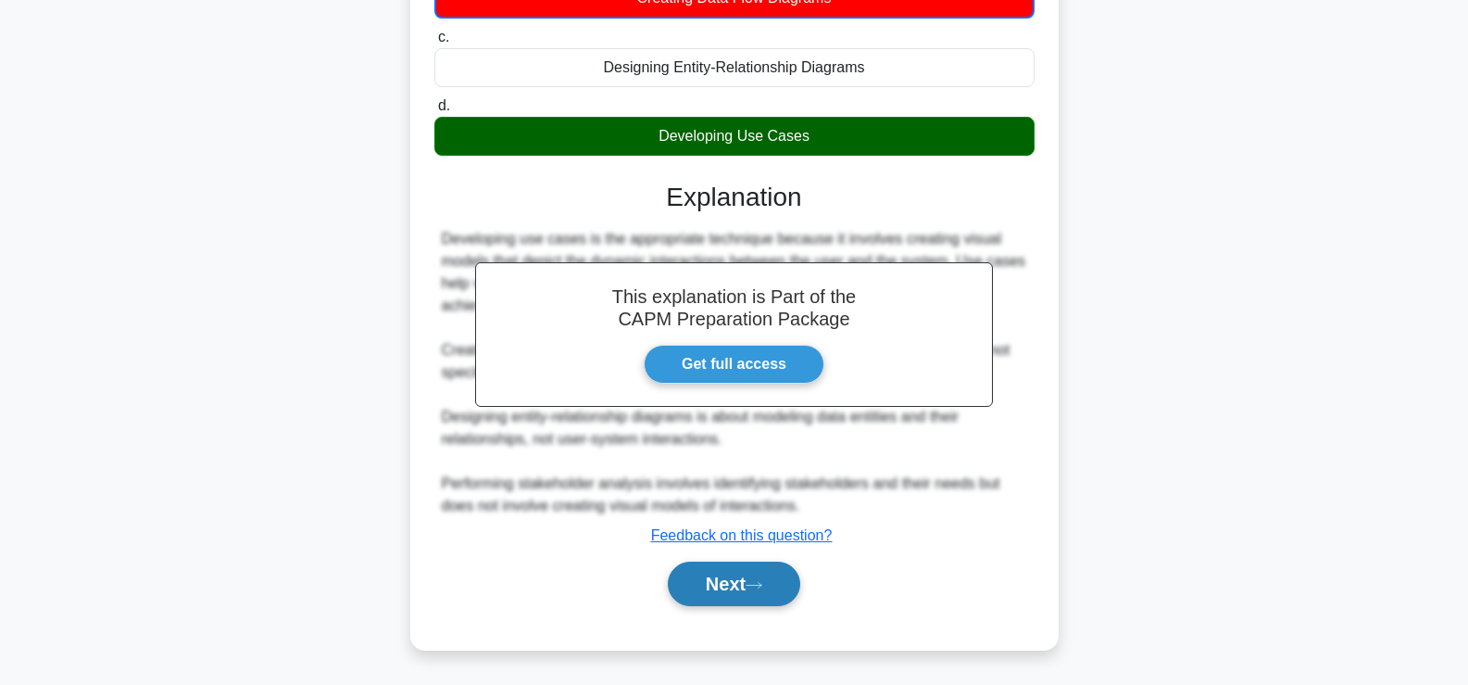
click at [726, 585] on button "Next" at bounding box center [734, 583] width 132 height 44
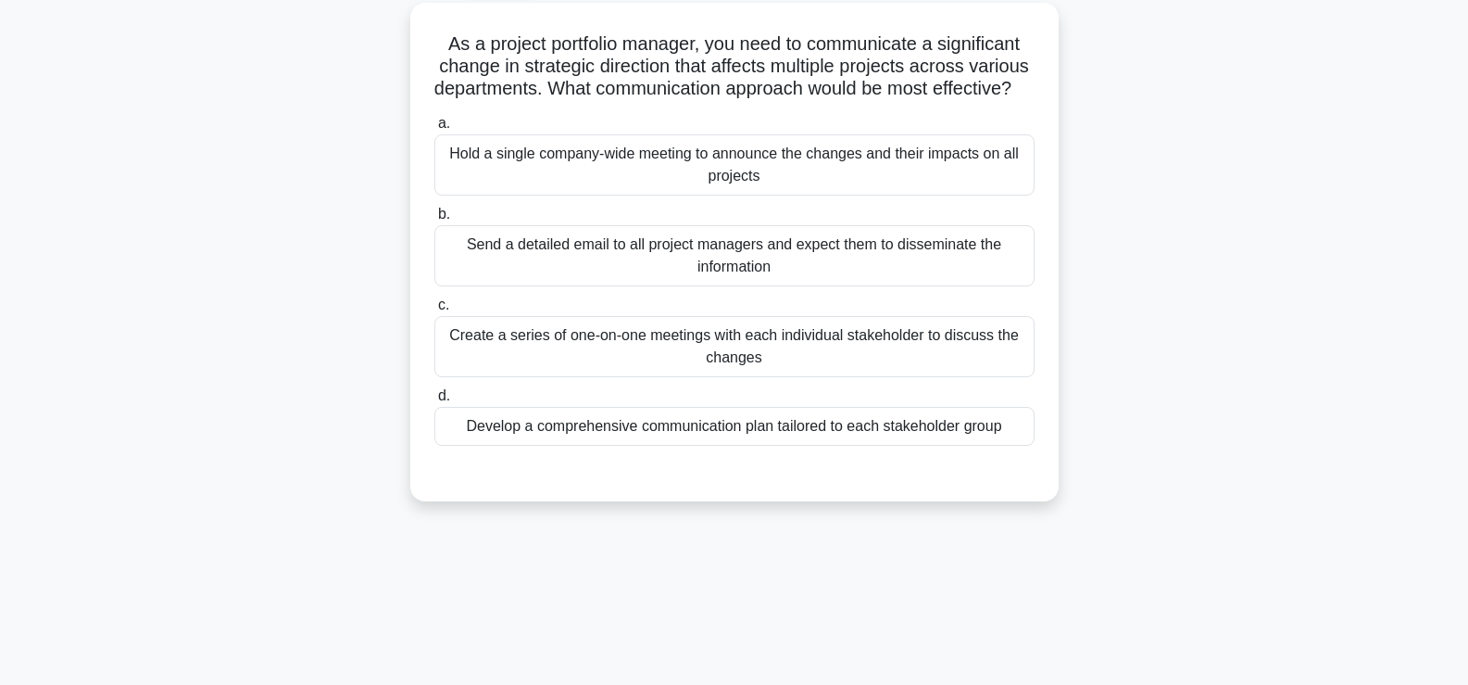
scroll to position [105, 0]
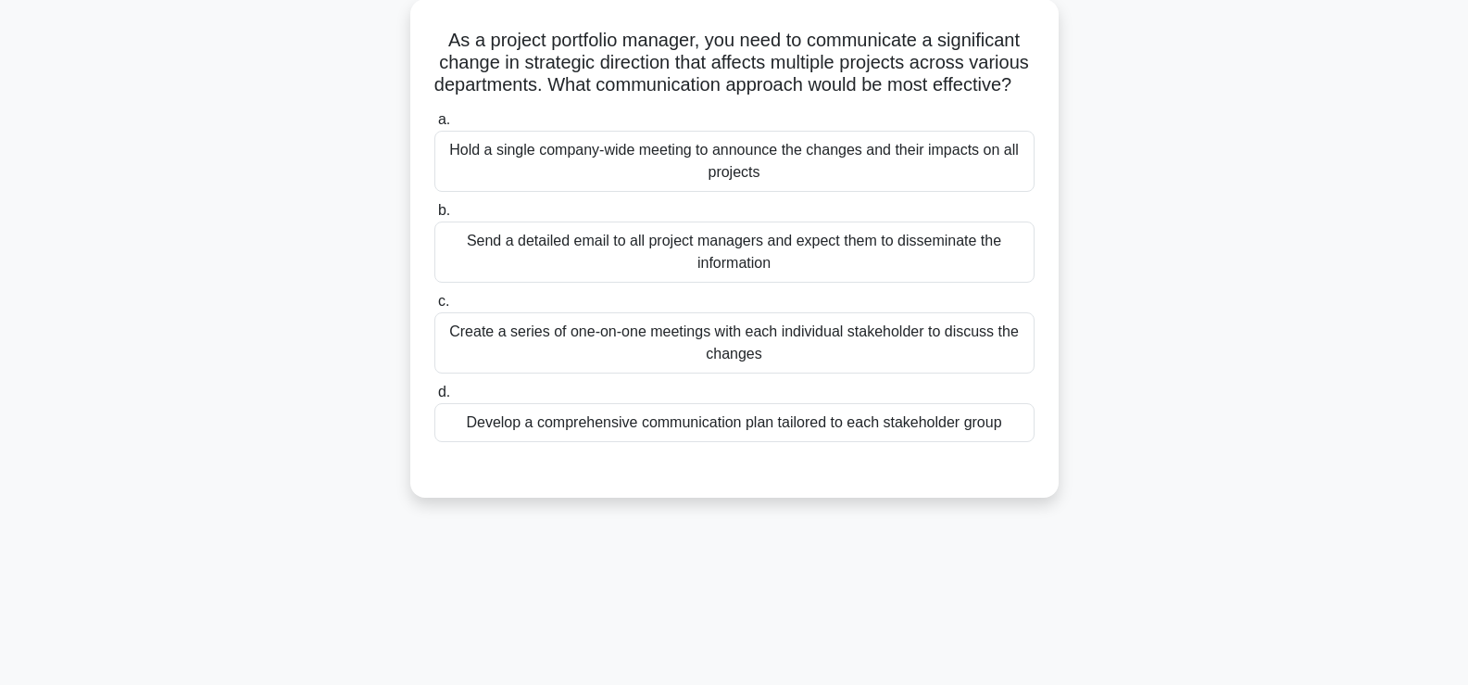
click at [987, 442] on div "Develop a comprehensive communication plan tailored to each stakeholder group" at bounding box center [735, 422] width 600 height 39
click at [435, 398] on input "d. Develop a comprehensive communication plan tailored to each stakeholder group" at bounding box center [435, 392] width 0 height 12
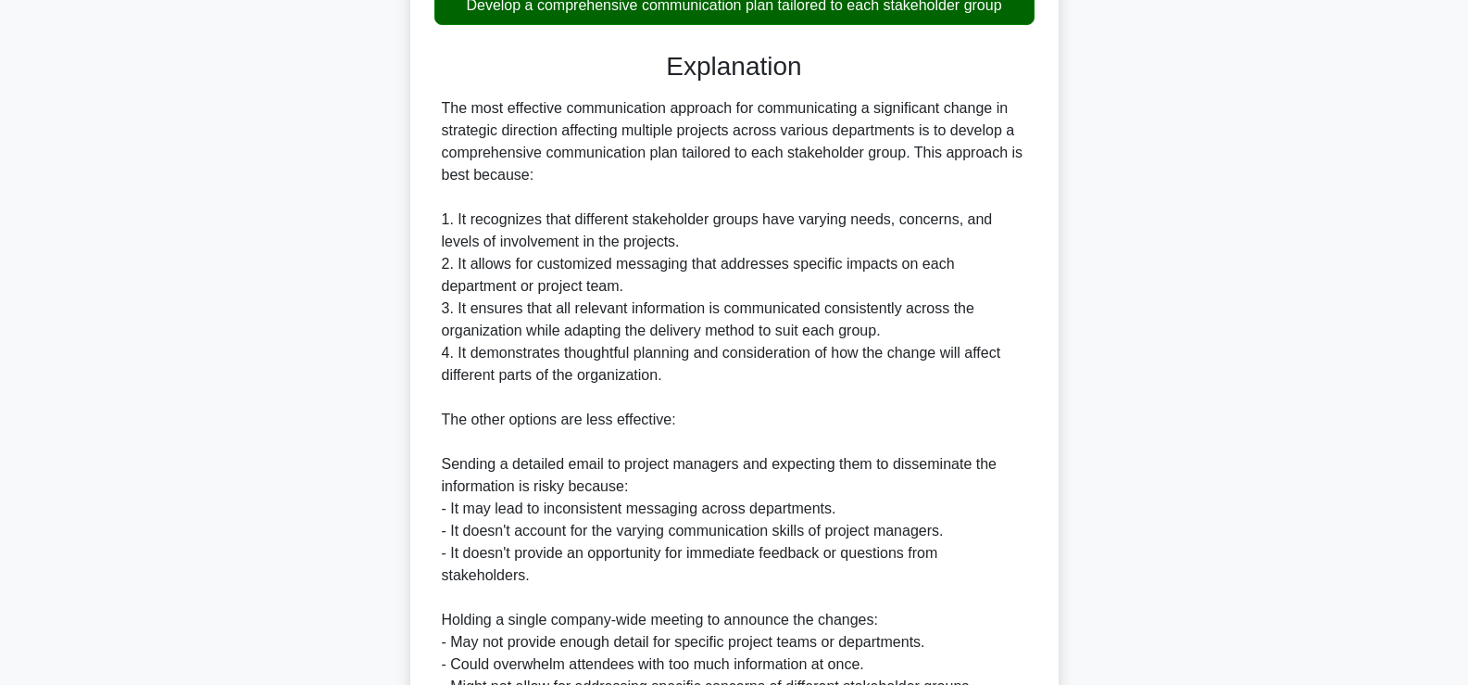
scroll to position [926, 0]
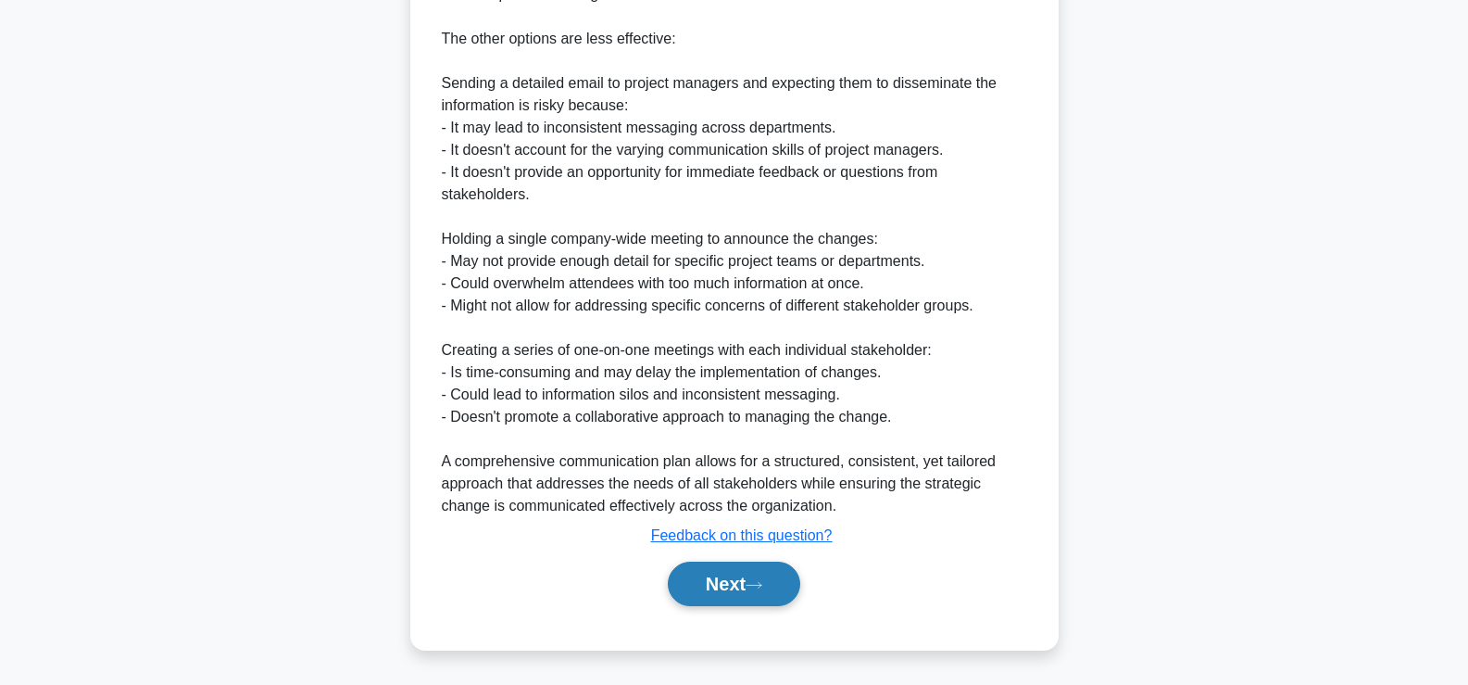
click at [686, 596] on button "Next" at bounding box center [734, 583] width 132 height 44
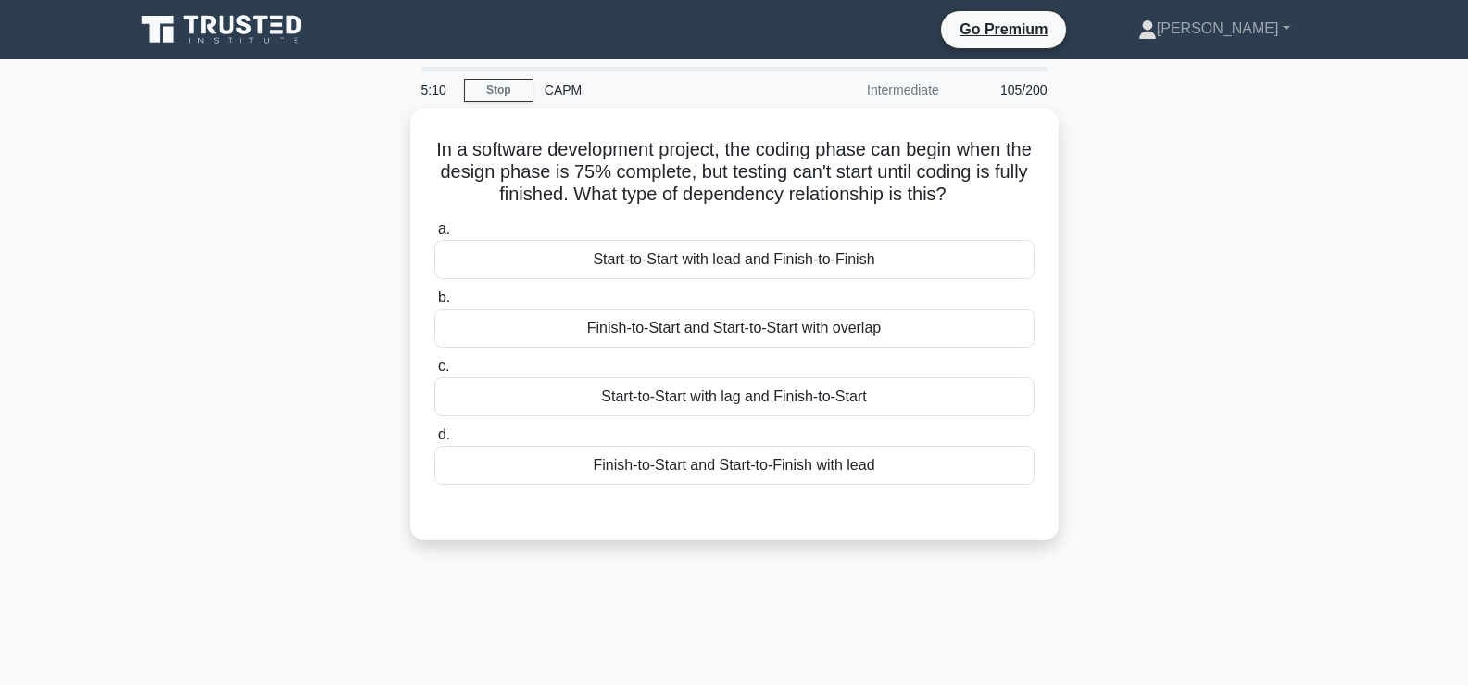
scroll to position [1, 0]
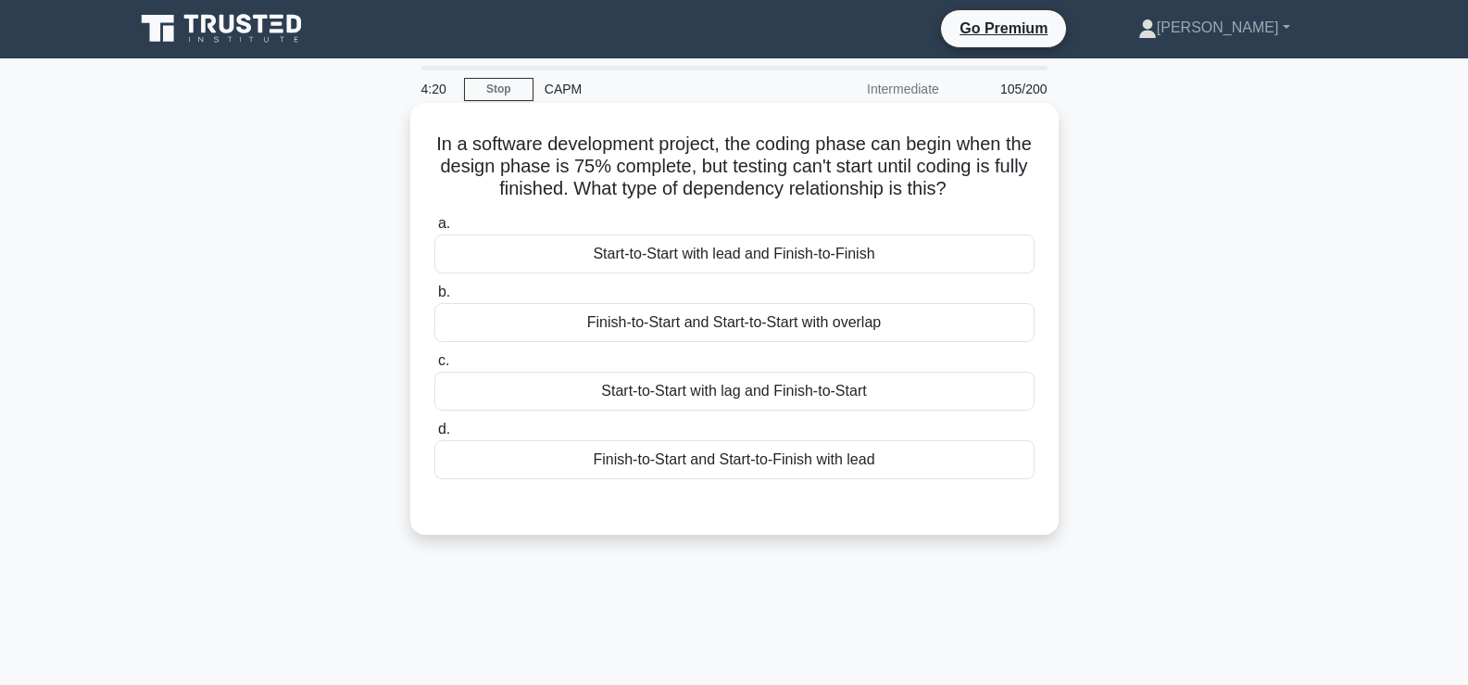
click at [609, 332] on div "Finish-to-Start and Start-to-Start with overlap" at bounding box center [735, 322] width 600 height 39
click at [435, 298] on input "b. Finish-to-Start and Start-to-Start with overlap" at bounding box center [435, 292] width 0 height 12
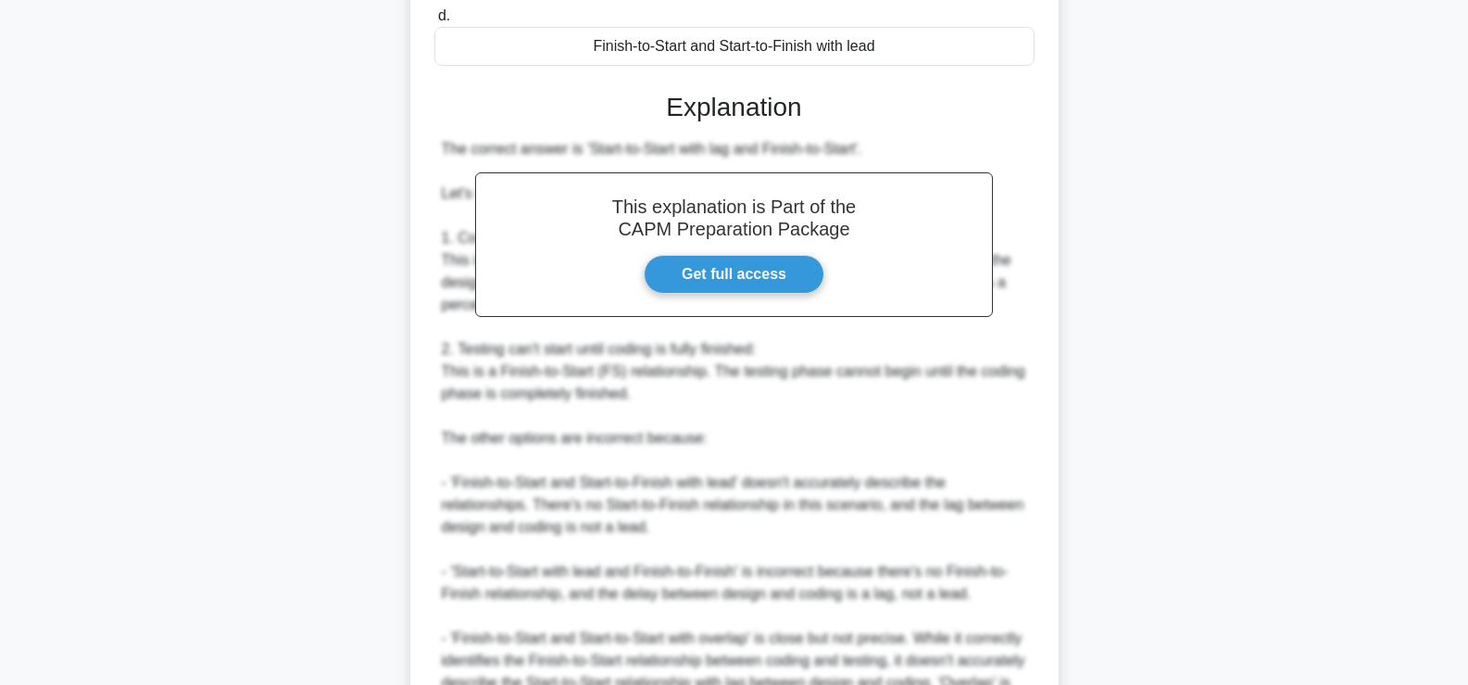
scroll to position [638, 0]
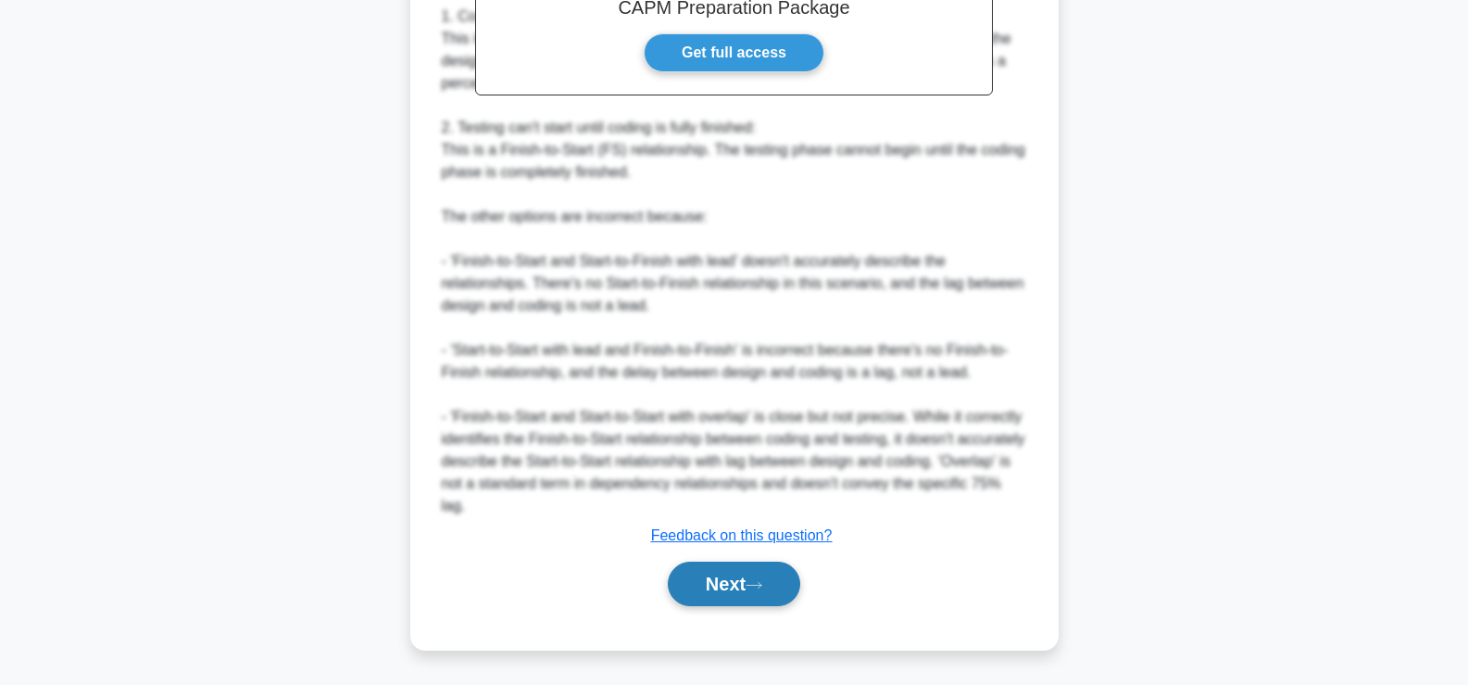
click at [725, 570] on button "Next" at bounding box center [734, 583] width 132 height 44
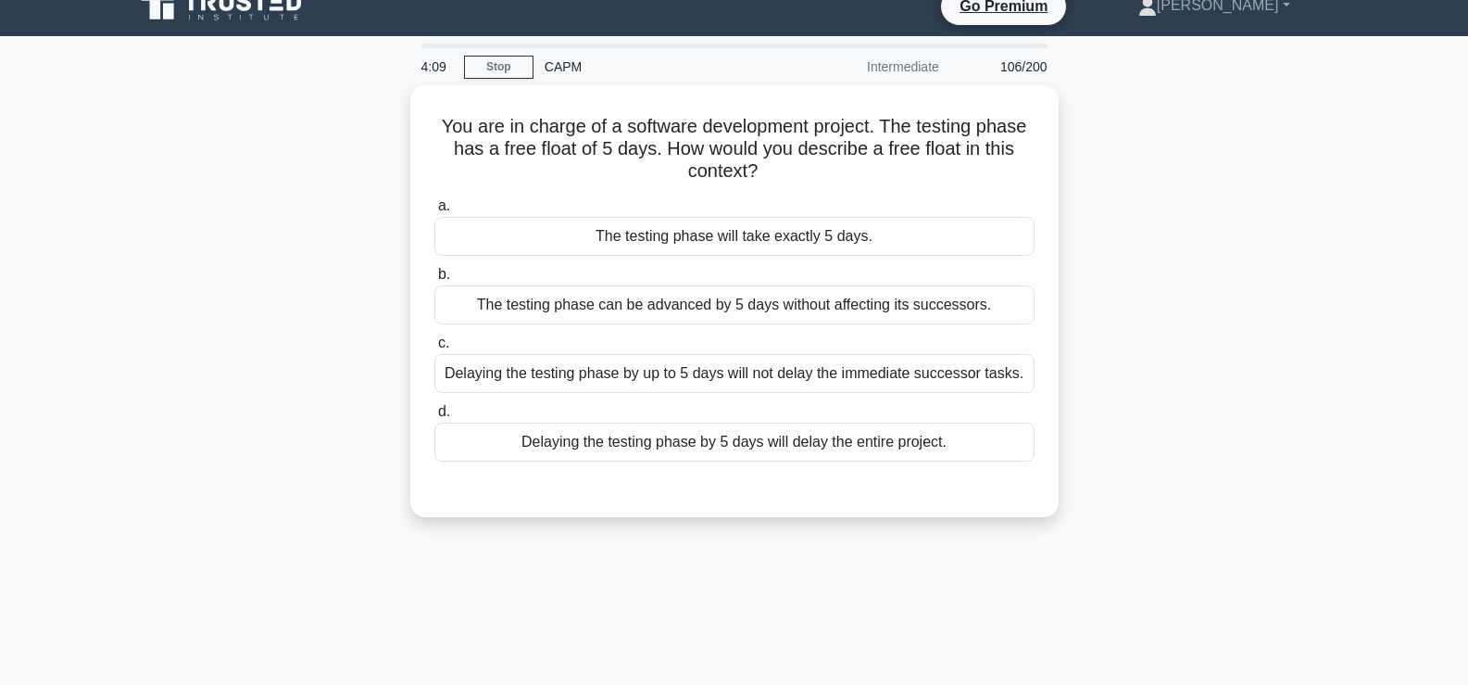
scroll to position [22, 0]
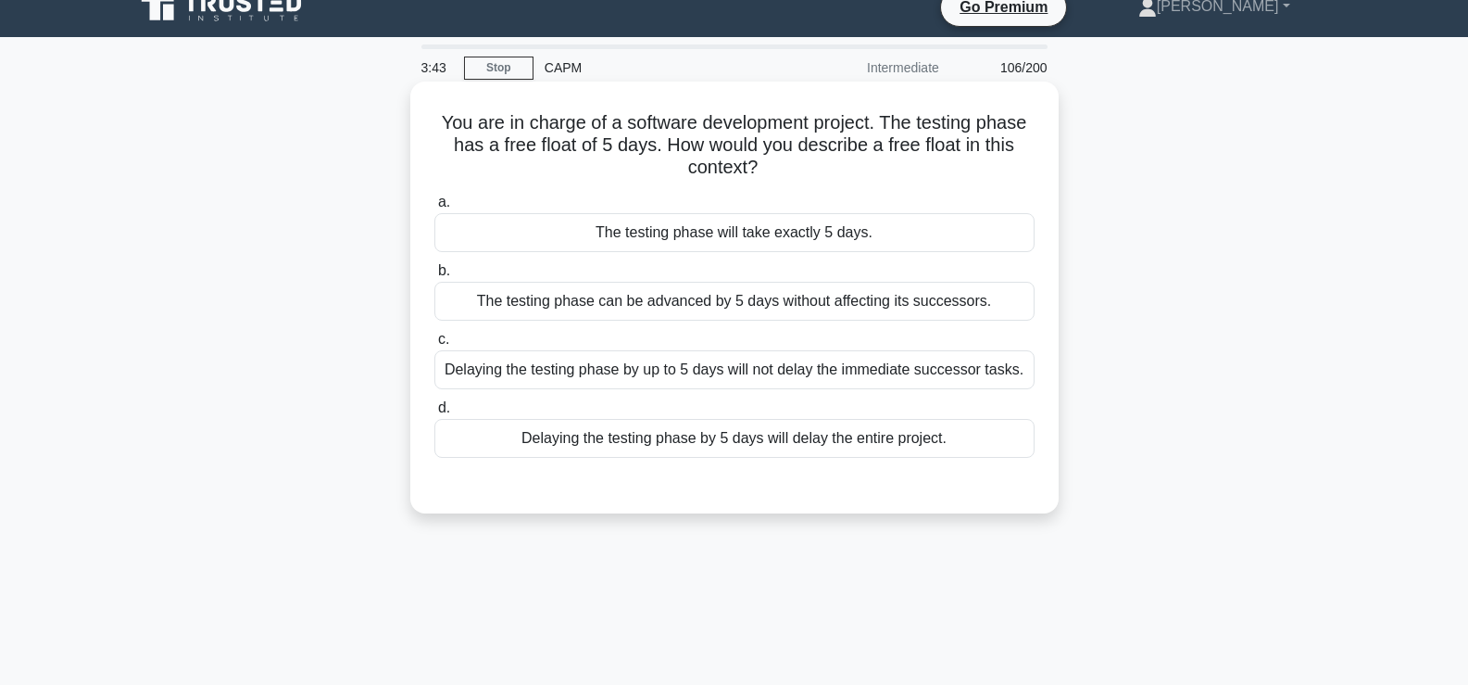
click at [592, 380] on div "Delaying the testing phase by up to 5 days will not delay the immediate success…" at bounding box center [735, 369] width 600 height 39
click at [435, 346] on input "c. Delaying the testing phase by up to 5 days will not delay the immediate succ…" at bounding box center [435, 340] width 0 height 12
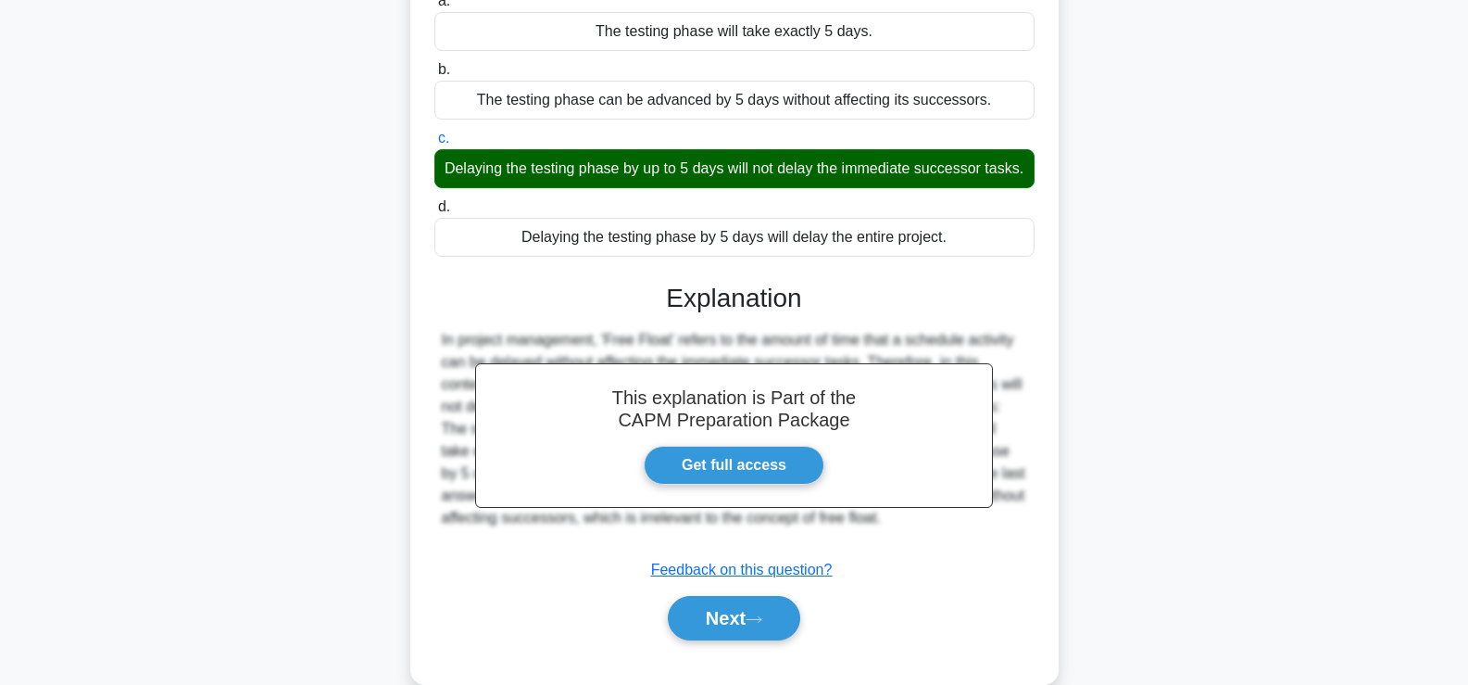
scroll to position [316, 0]
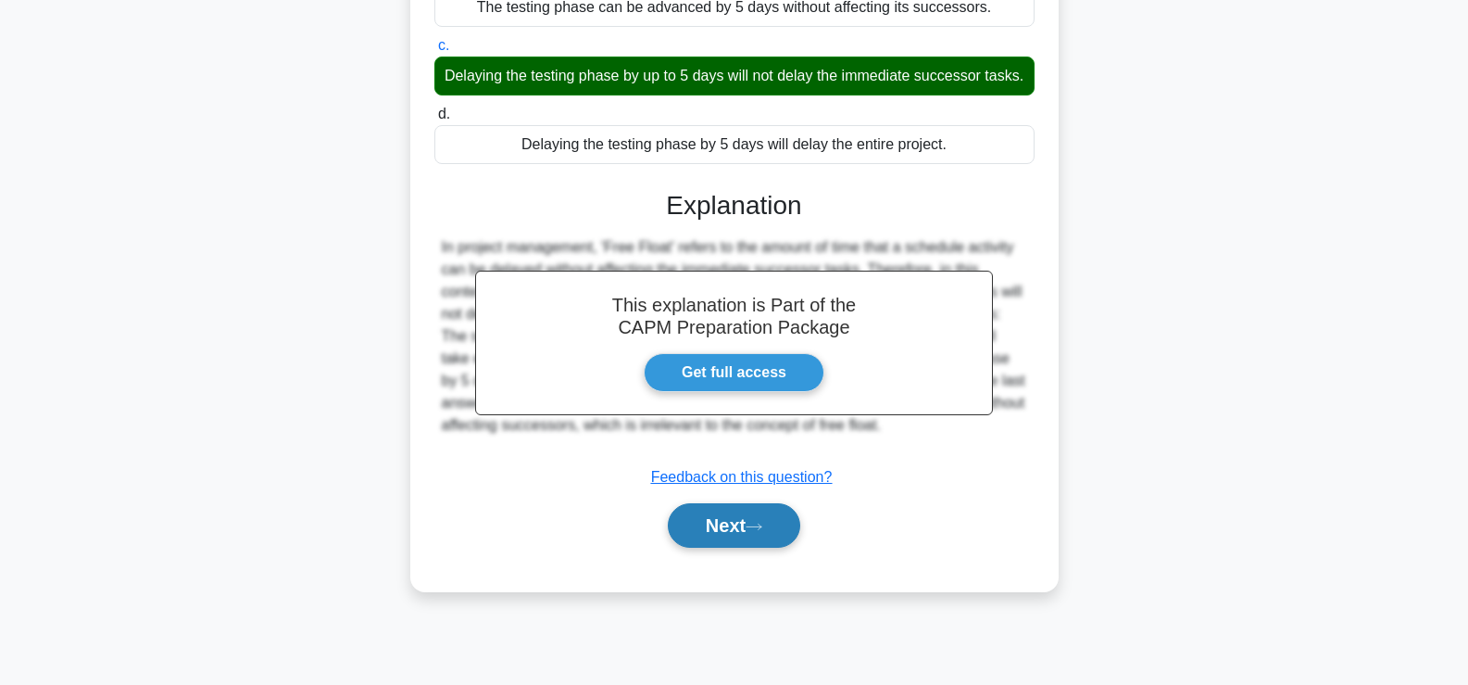
click at [748, 547] on button "Next" at bounding box center [734, 525] width 132 height 44
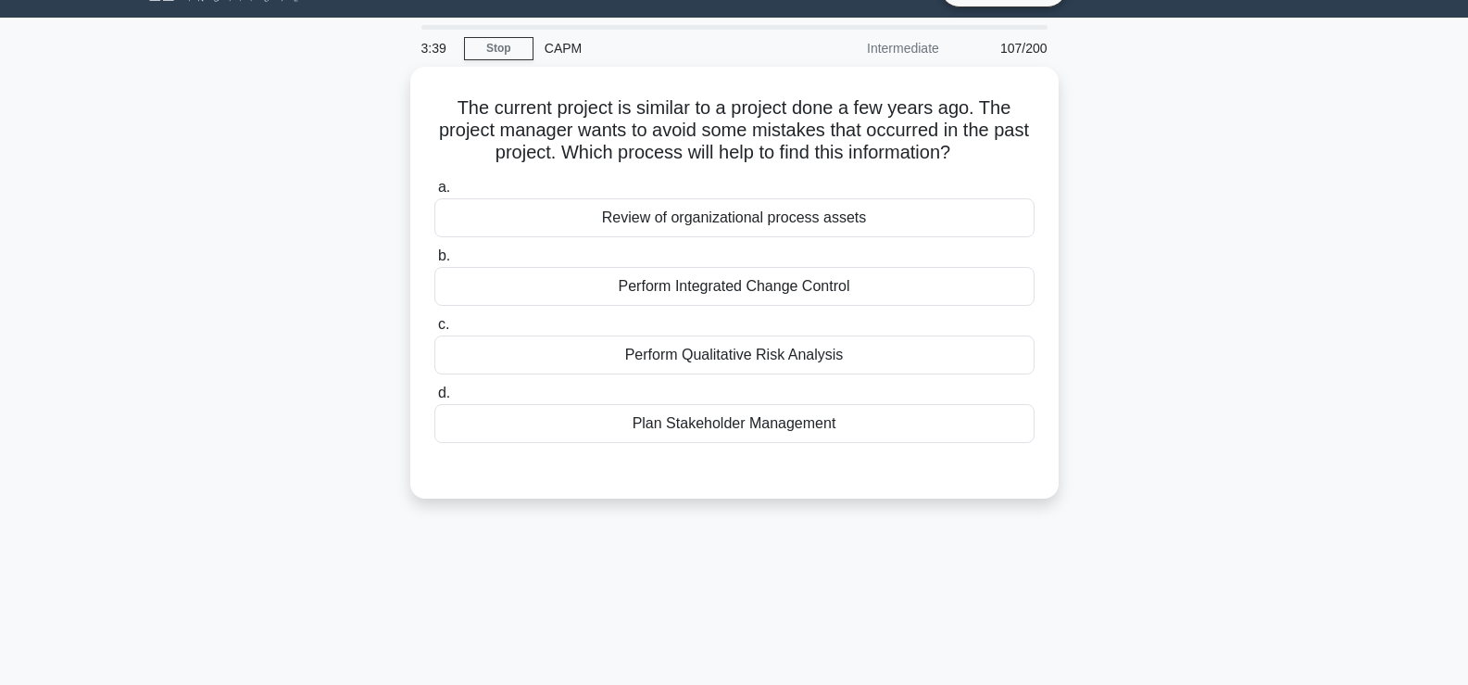
scroll to position [31, 0]
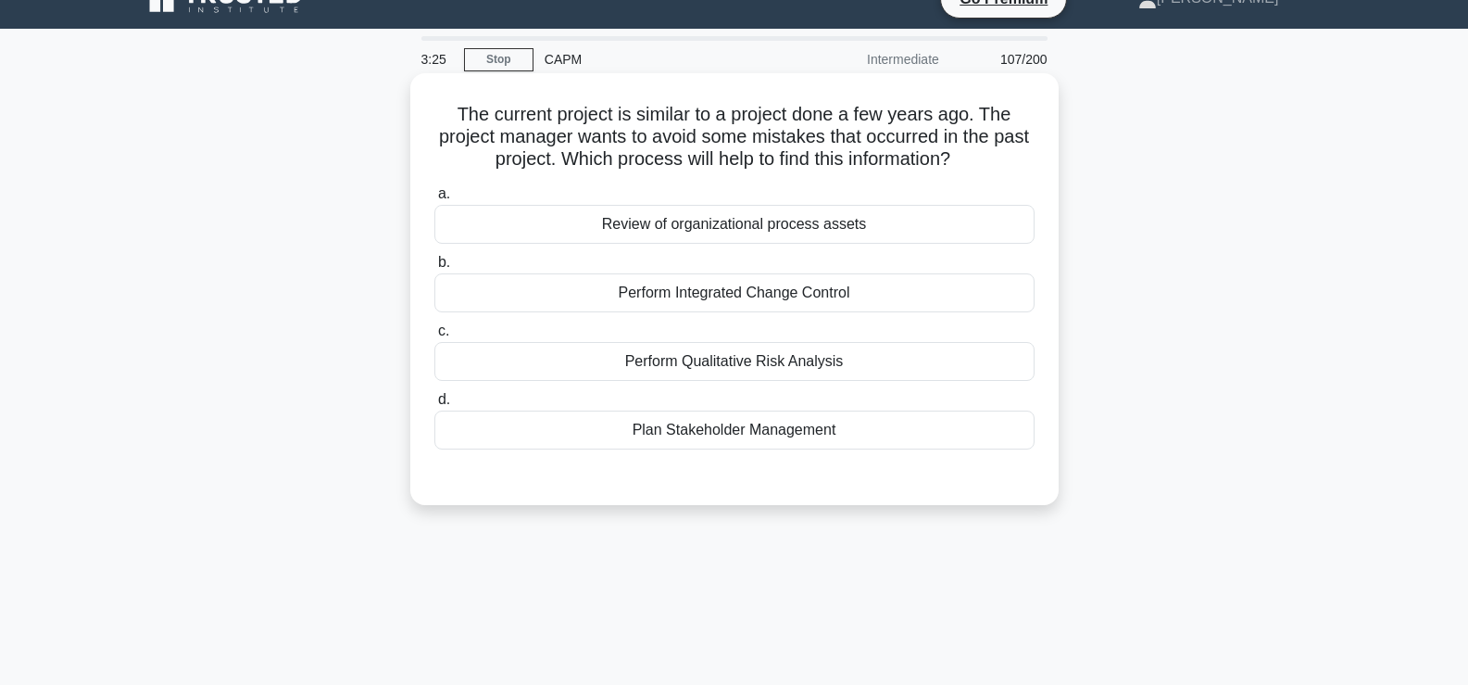
click at [718, 219] on div "Review of organizational process assets" at bounding box center [735, 224] width 600 height 39
click at [435, 200] on input "a. Review of organizational process assets" at bounding box center [435, 194] width 0 height 12
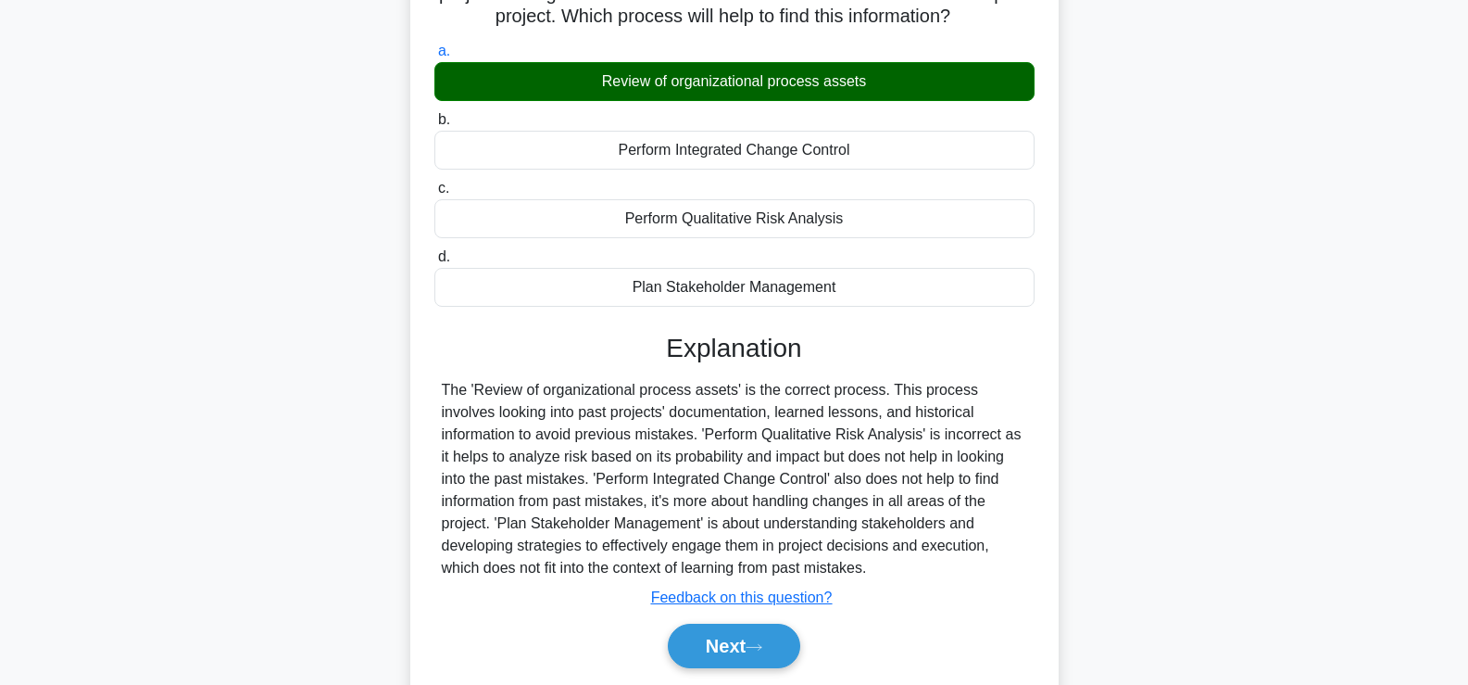
scroll to position [179, 0]
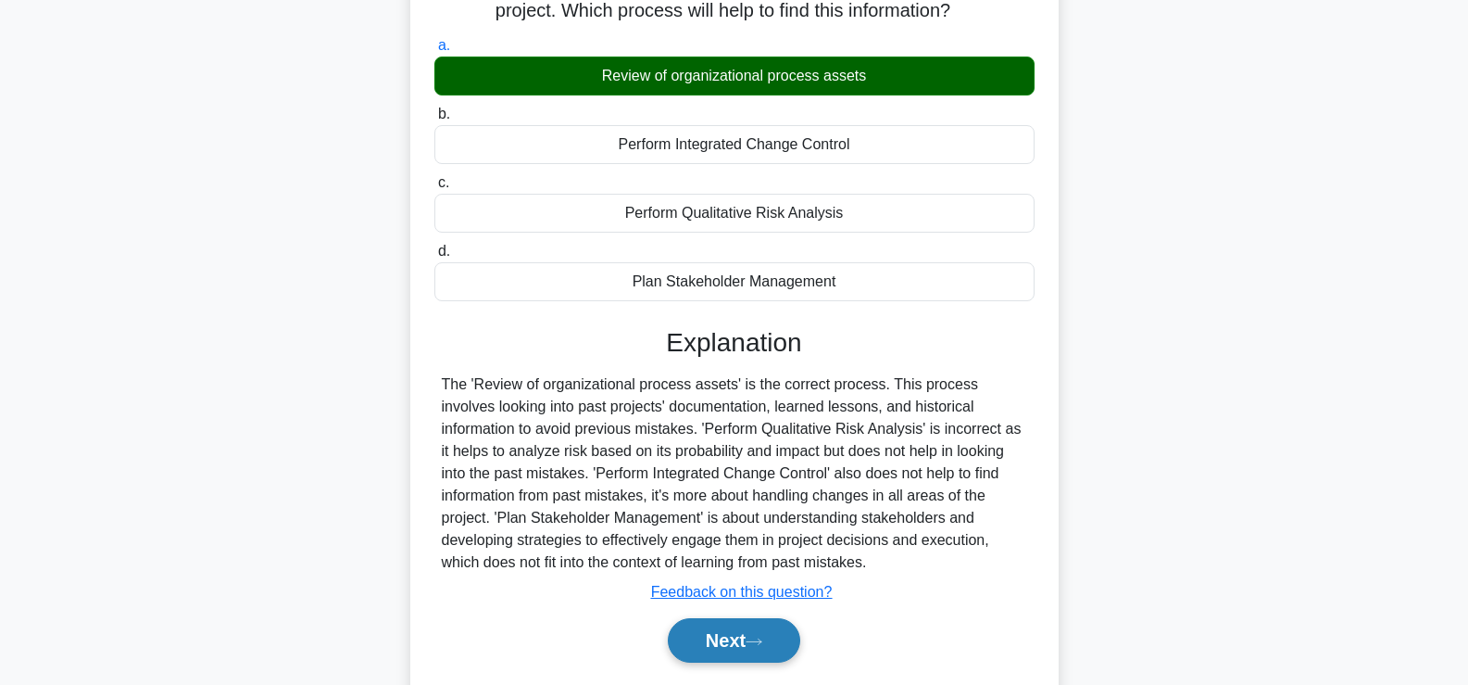
click at [719, 648] on button "Next" at bounding box center [734, 640] width 132 height 44
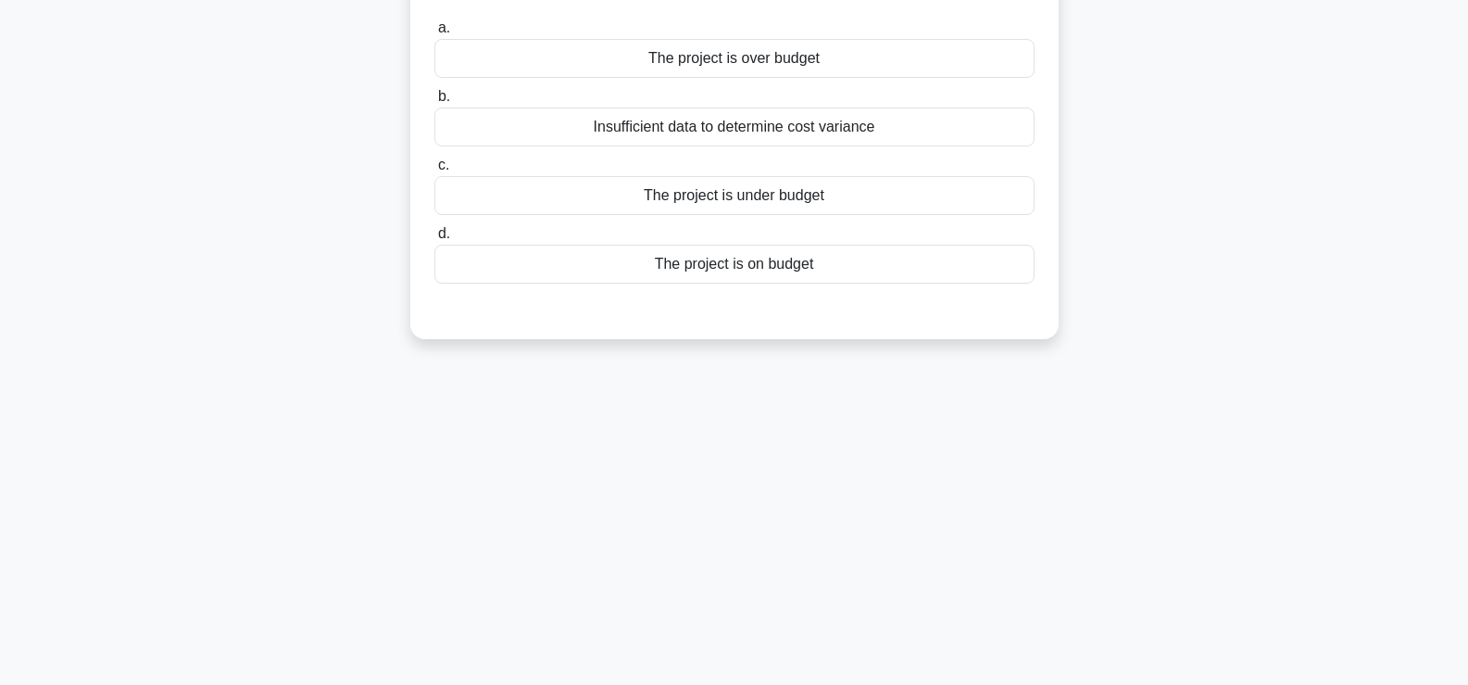
scroll to position [0, 0]
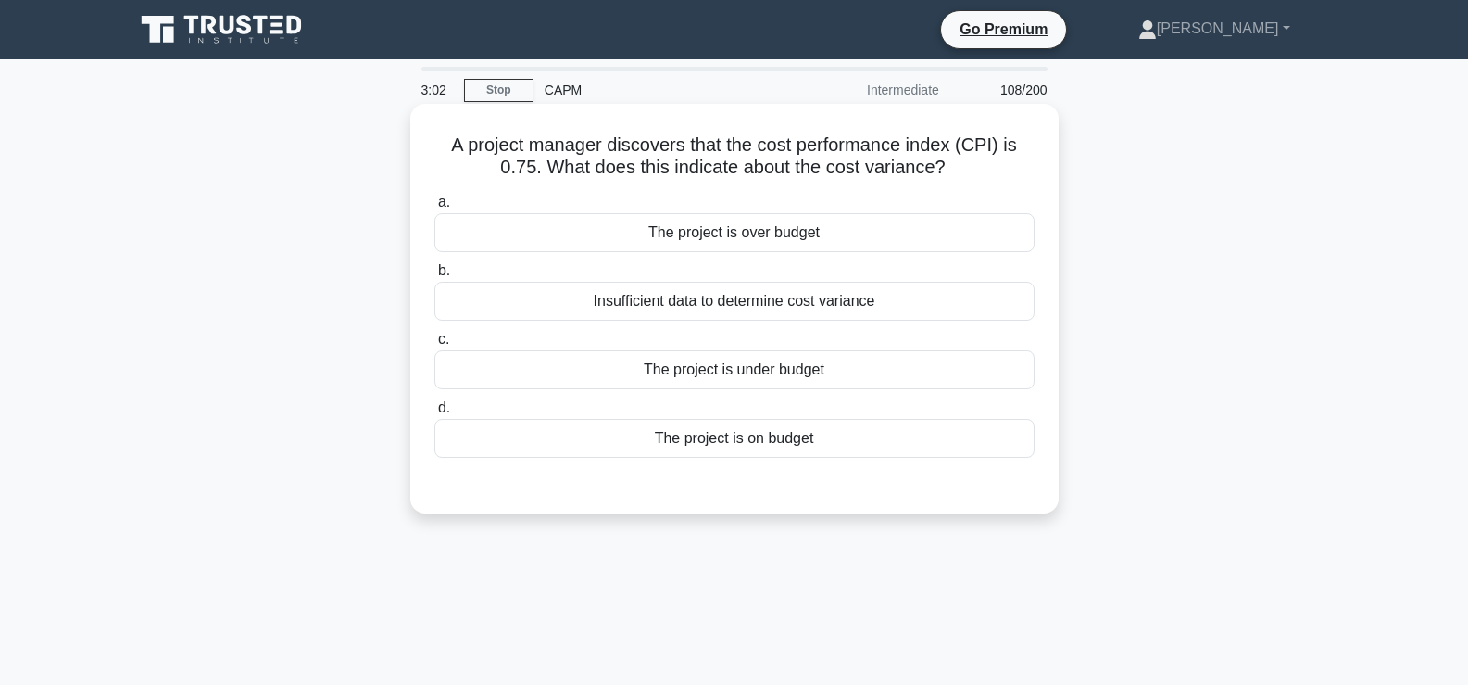
click at [700, 359] on div "The project is under budget" at bounding box center [735, 369] width 600 height 39
click at [435, 346] on input "c. The project is under budget" at bounding box center [435, 340] width 0 height 12
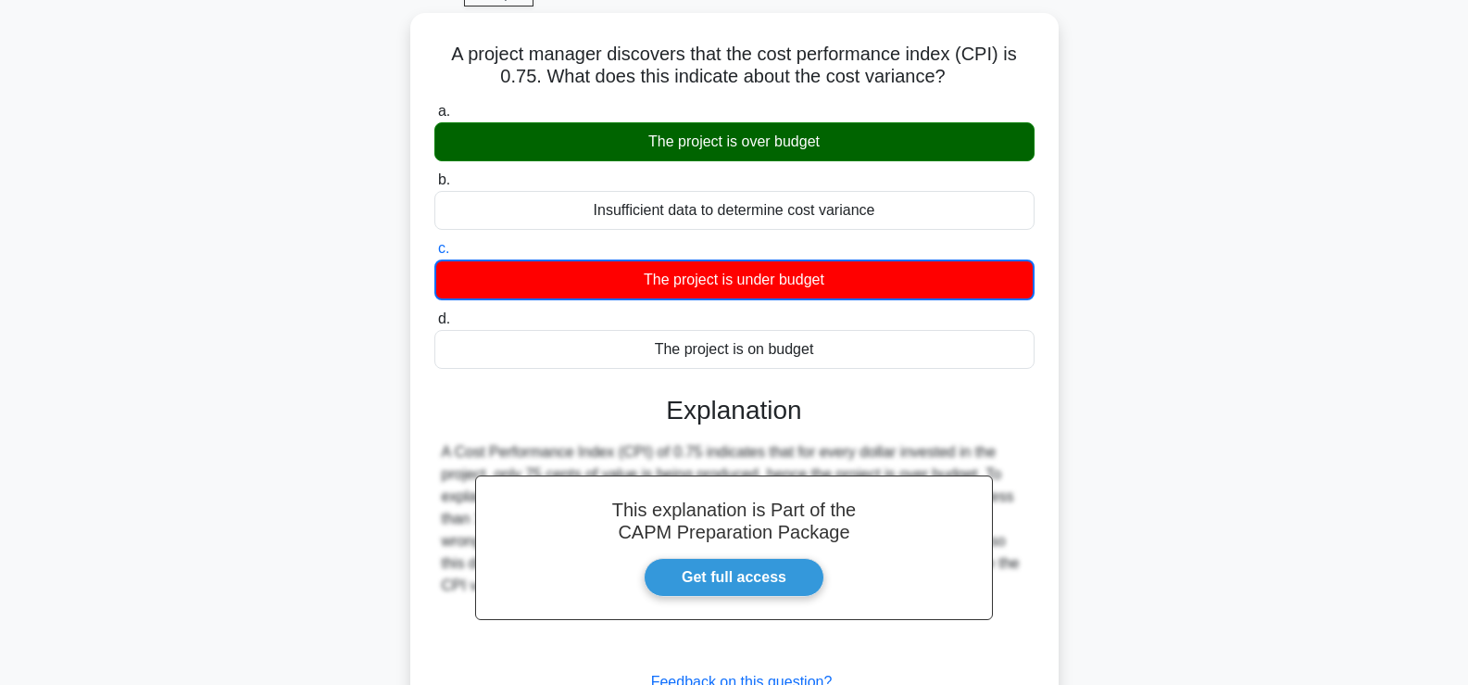
scroll to position [316, 0]
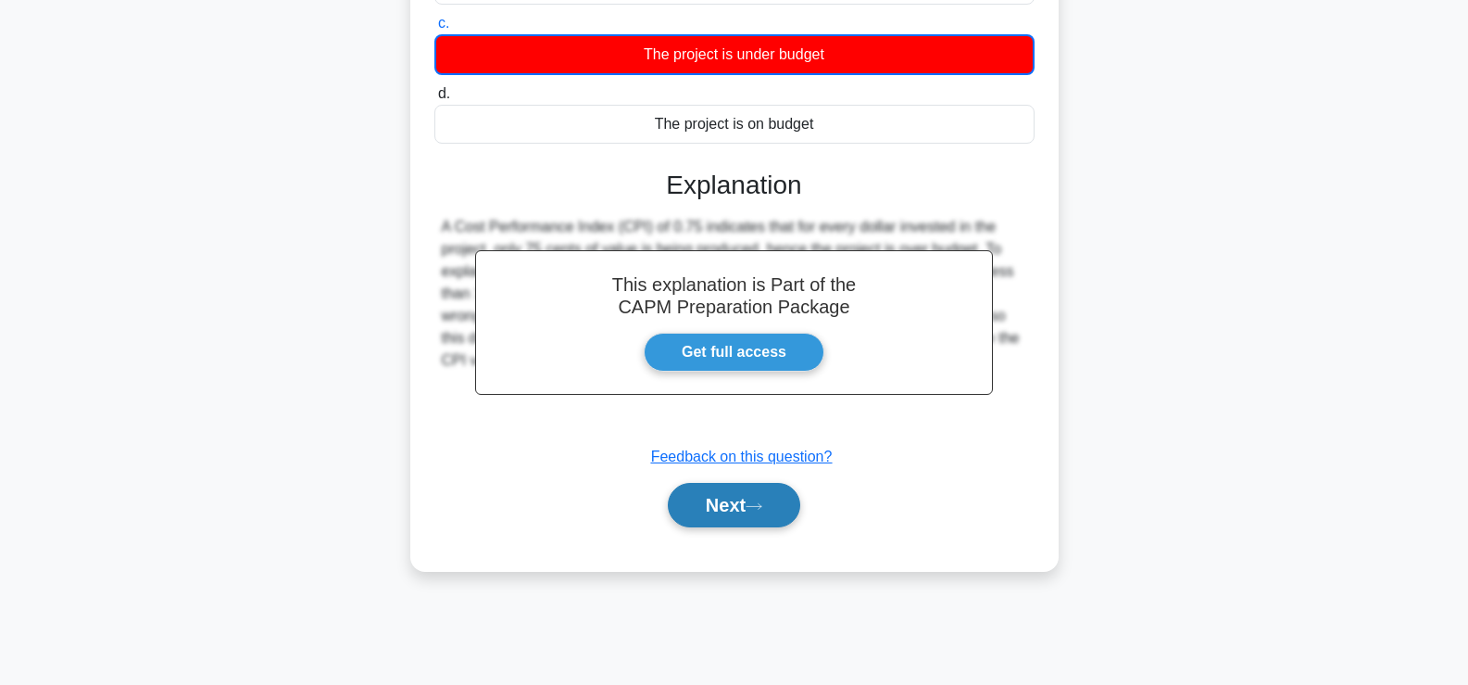
click at [732, 499] on button "Next" at bounding box center [734, 505] width 132 height 44
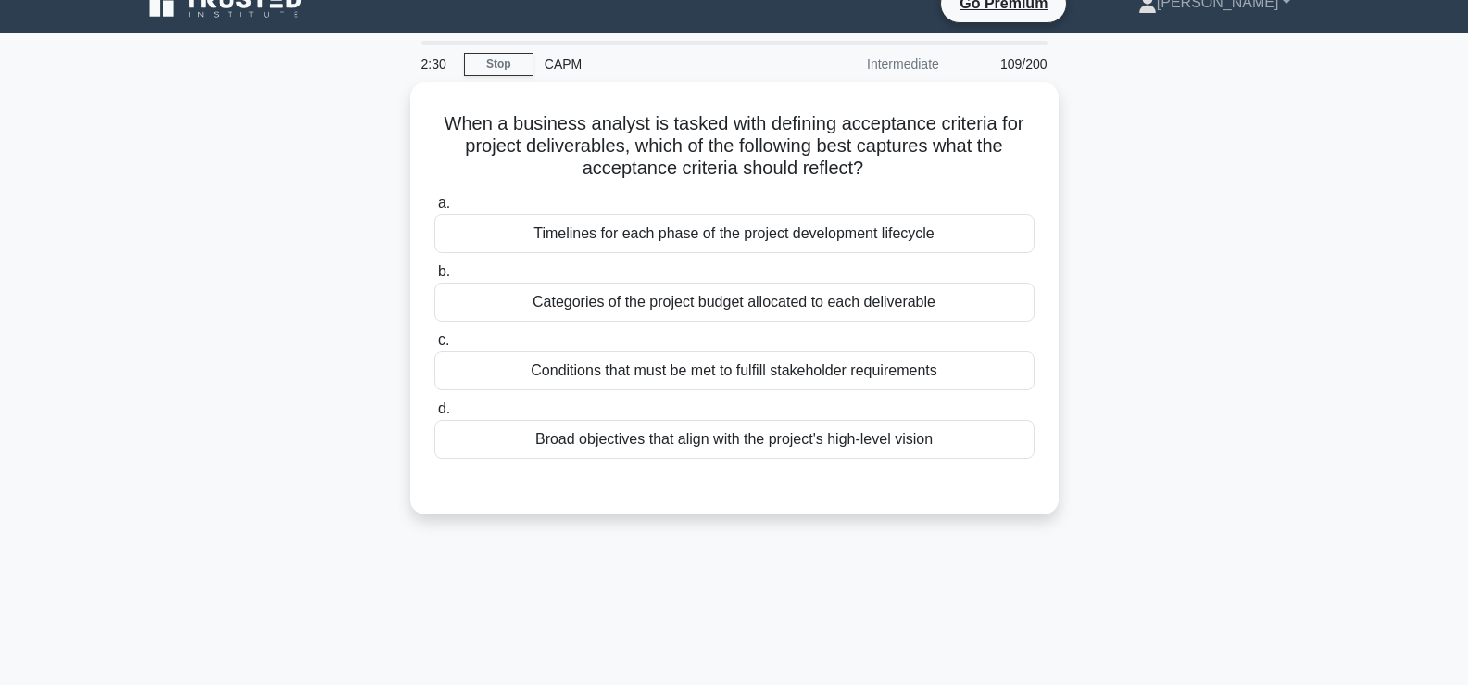
scroll to position [25, 0]
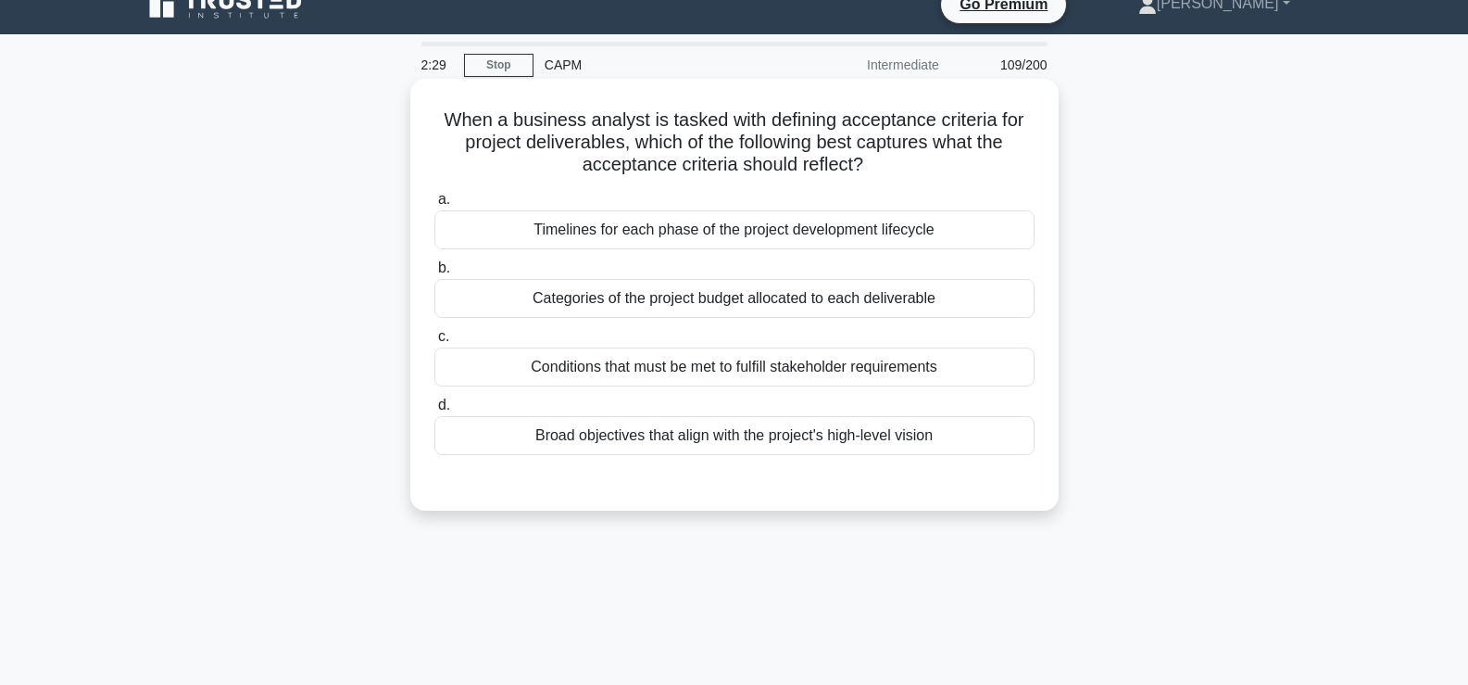
click at [949, 354] on div "Conditions that must be met to fulfill stakeholder requirements" at bounding box center [735, 366] width 600 height 39
click at [435, 343] on input "c. Conditions that must be met to fulfill stakeholder requirements" at bounding box center [435, 337] width 0 height 12
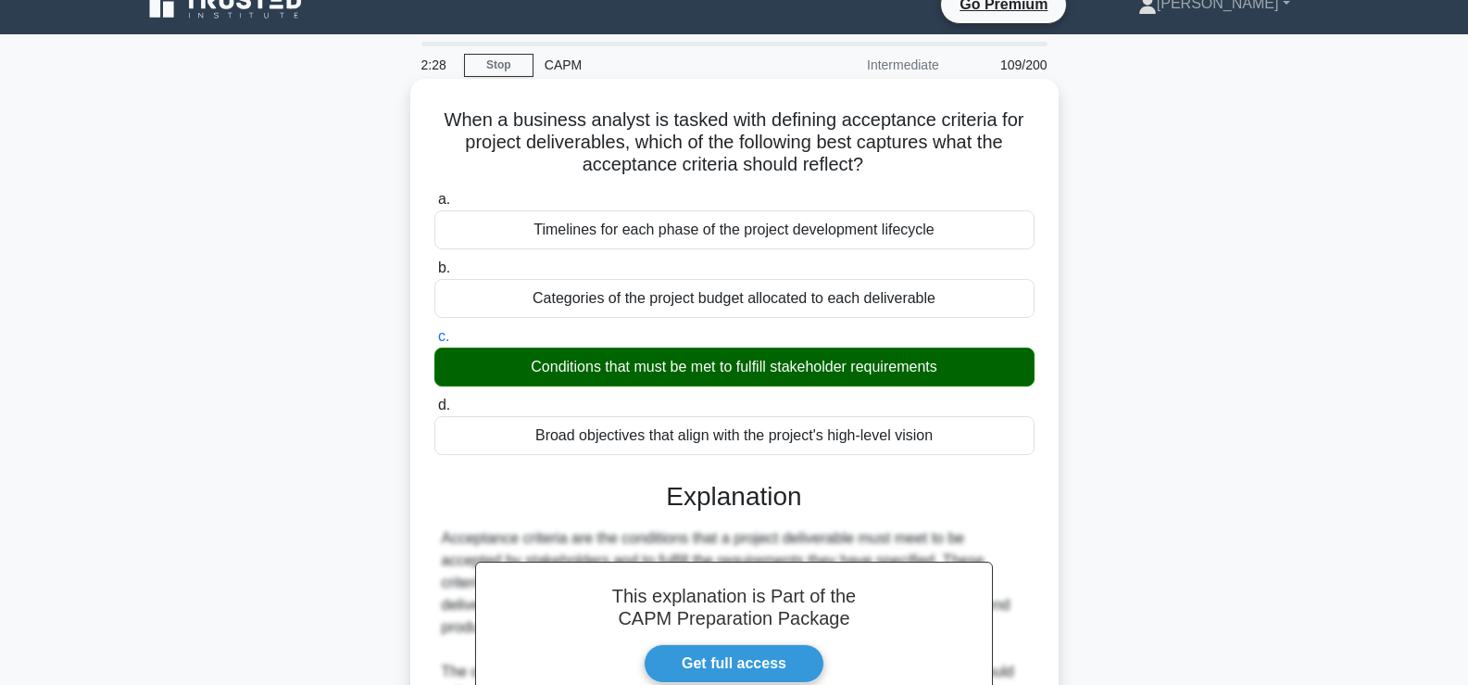
scroll to position [316, 0]
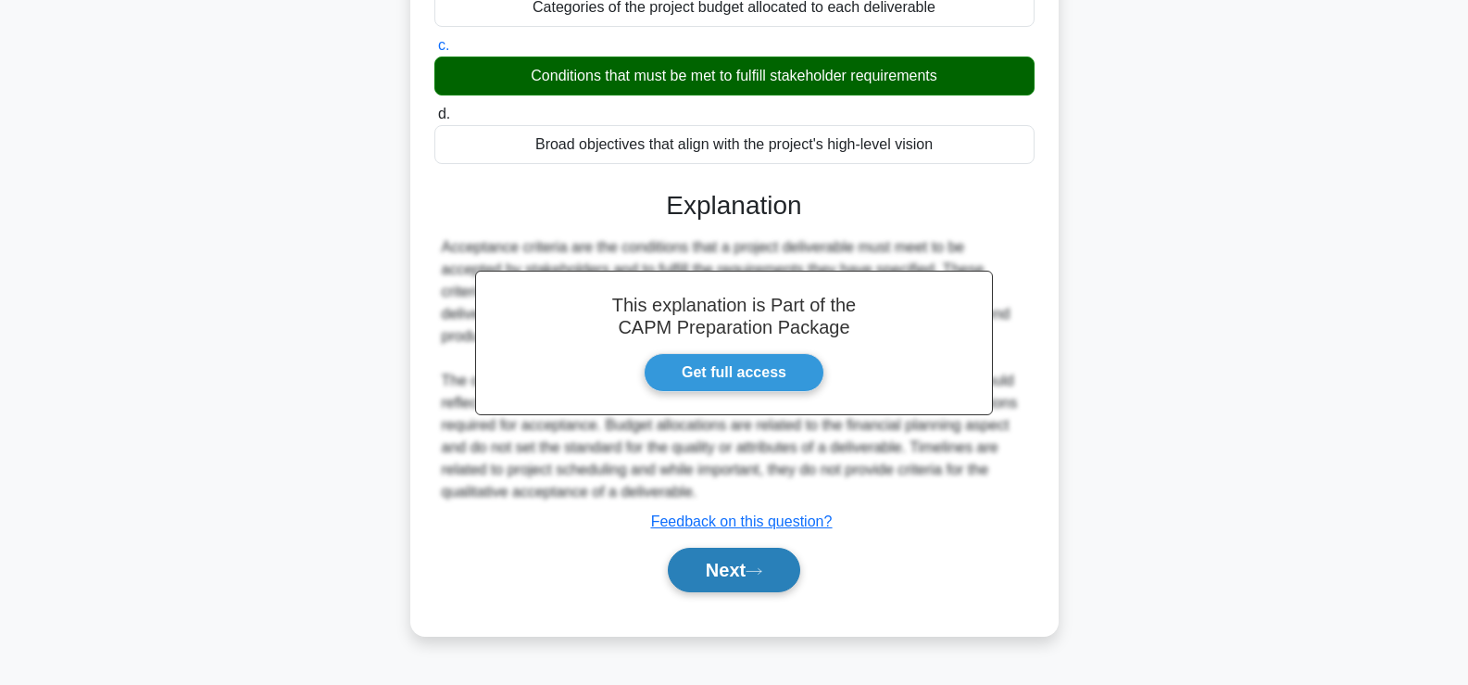
click at [752, 575] on button "Next" at bounding box center [734, 570] width 132 height 44
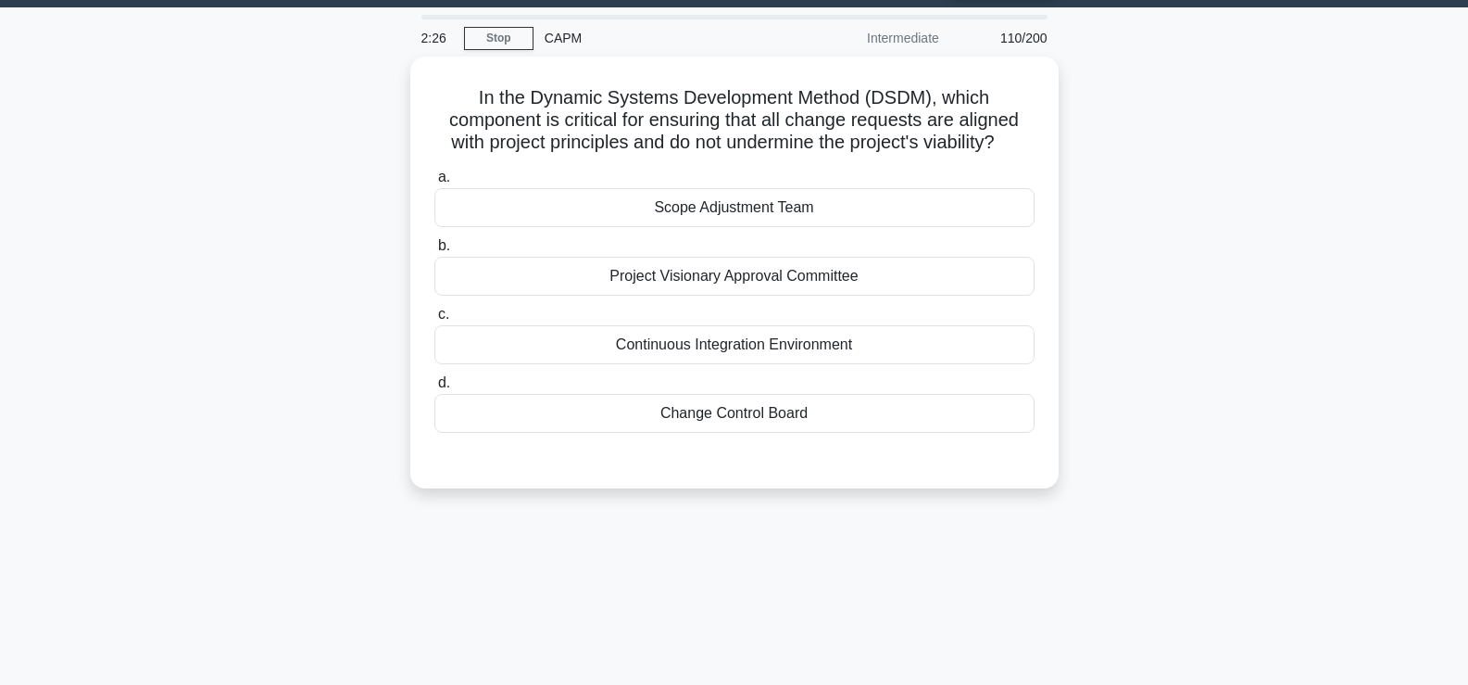
scroll to position [53, 0]
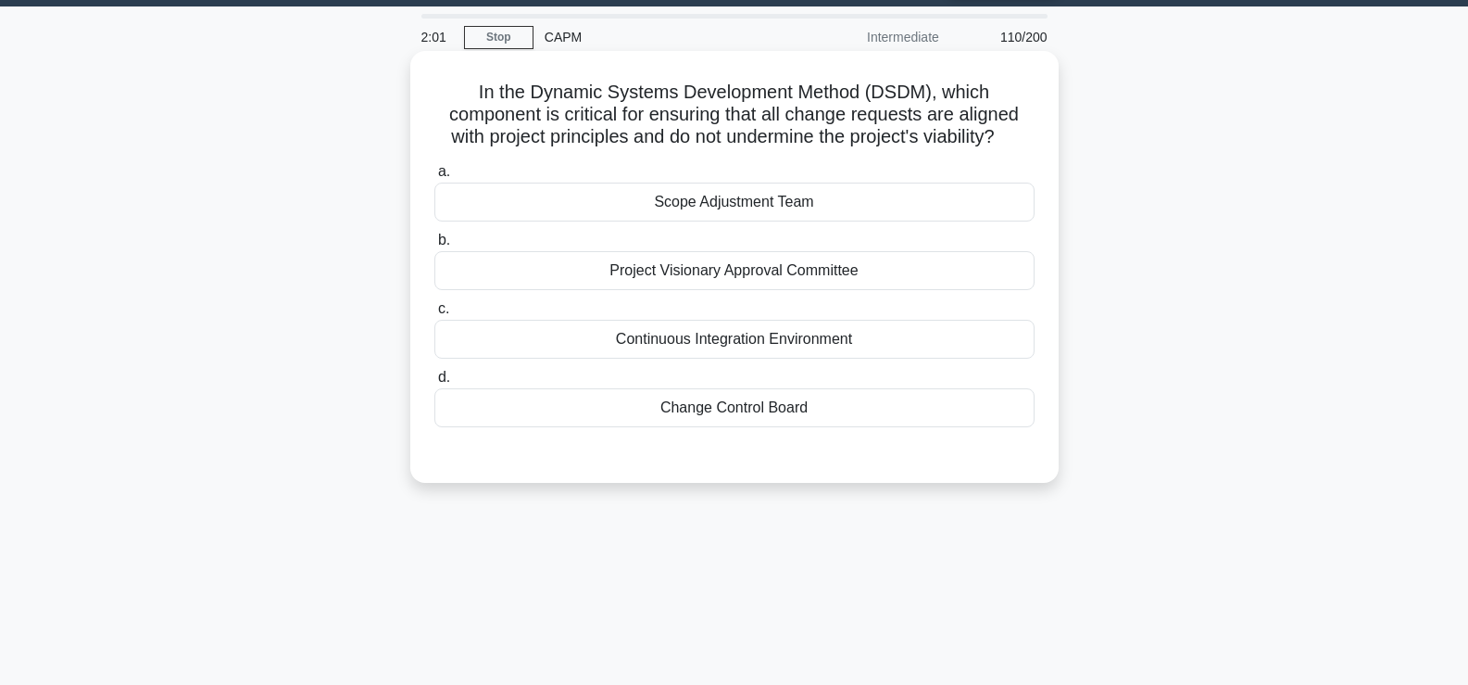
click at [822, 422] on div "Change Control Board" at bounding box center [735, 407] width 600 height 39
click at [435, 384] on input "d. Change Control Board" at bounding box center [435, 378] width 0 height 12
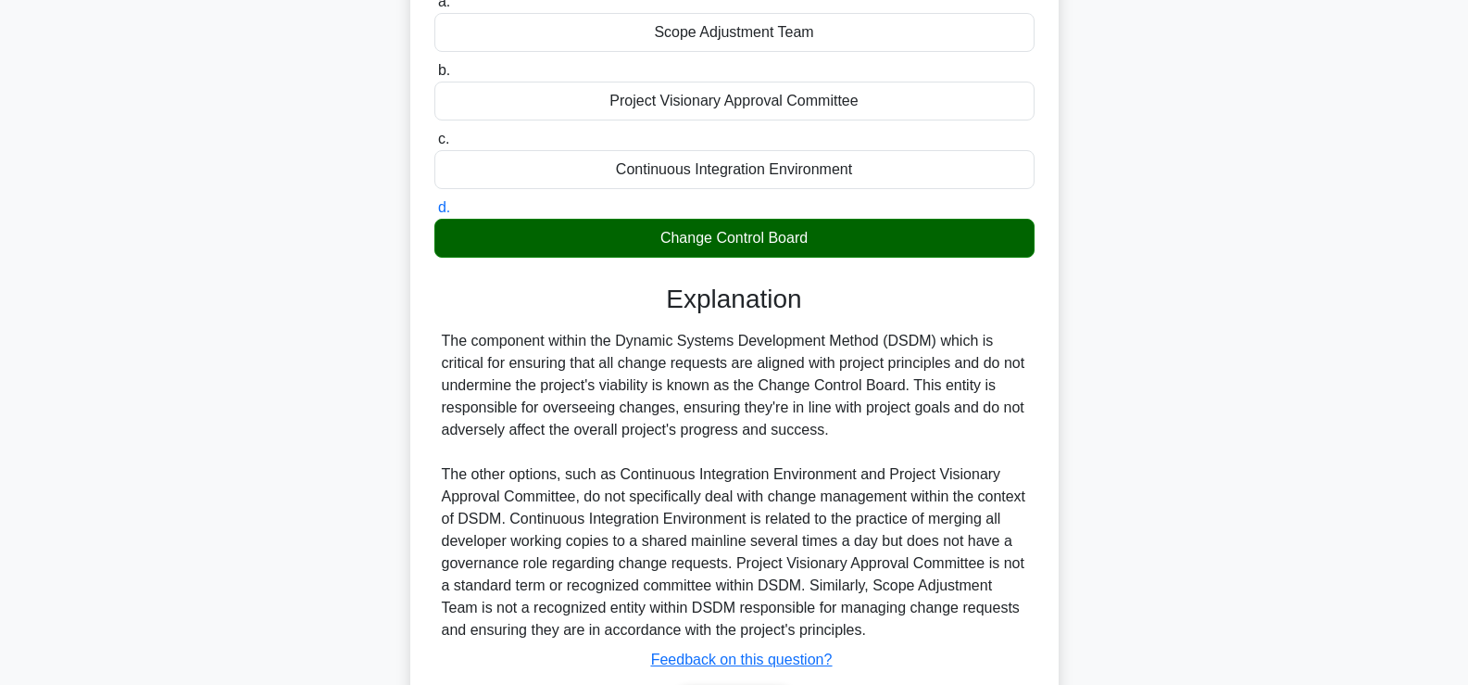
scroll to position [370, 0]
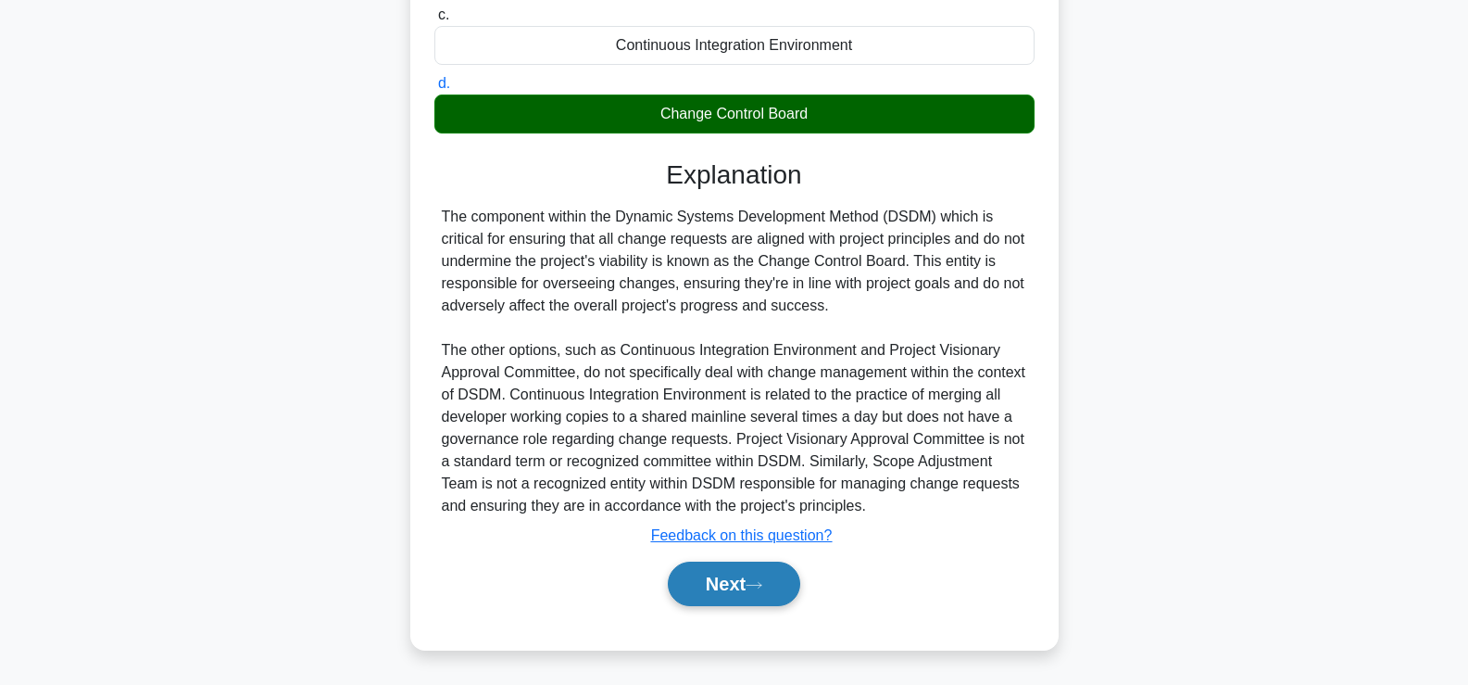
click at [692, 578] on button "Next" at bounding box center [734, 583] width 132 height 44
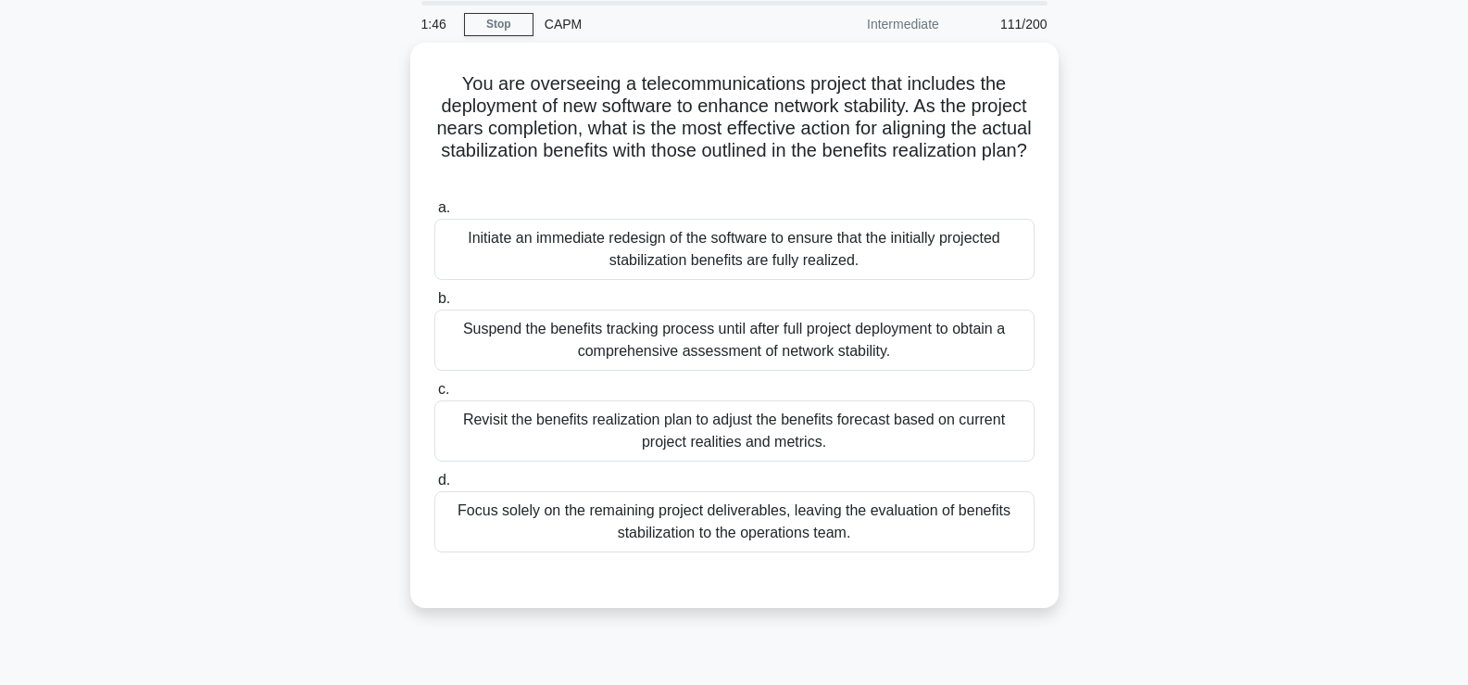
scroll to position [65, 0]
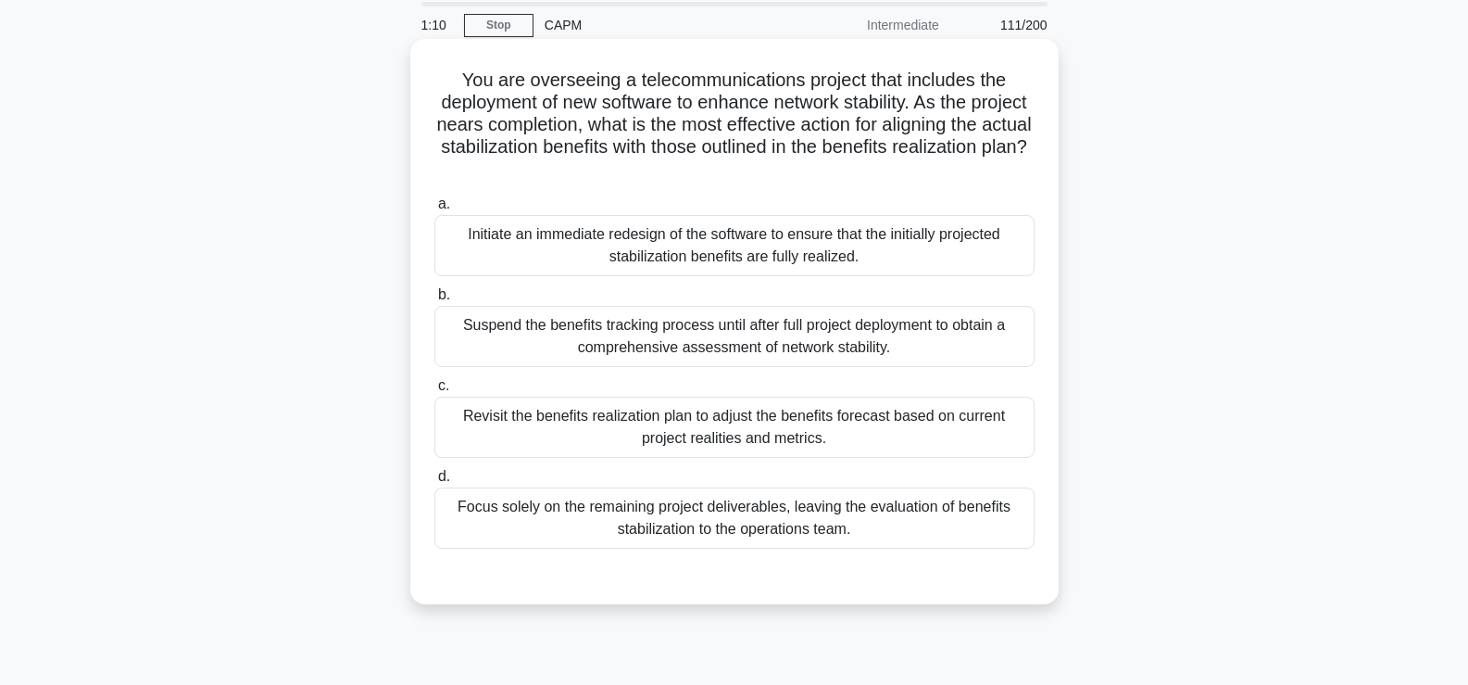
click at [568, 422] on div "Revisit the benefits realization plan to adjust the benefits forecast based on …" at bounding box center [735, 427] width 600 height 61
click at [435, 392] on input "c. Revisit the benefits realization plan to adjust the benefits forecast based …" at bounding box center [435, 386] width 0 height 12
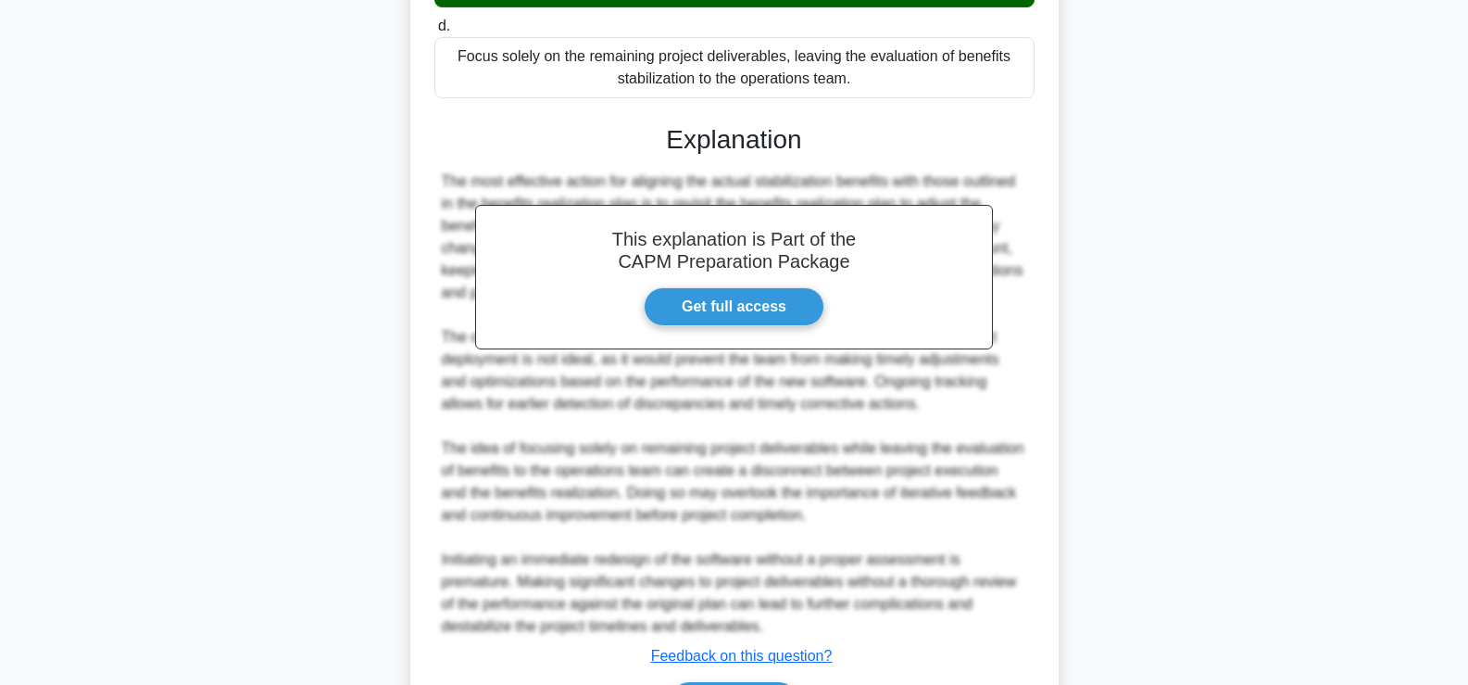
scroll to position [637, 0]
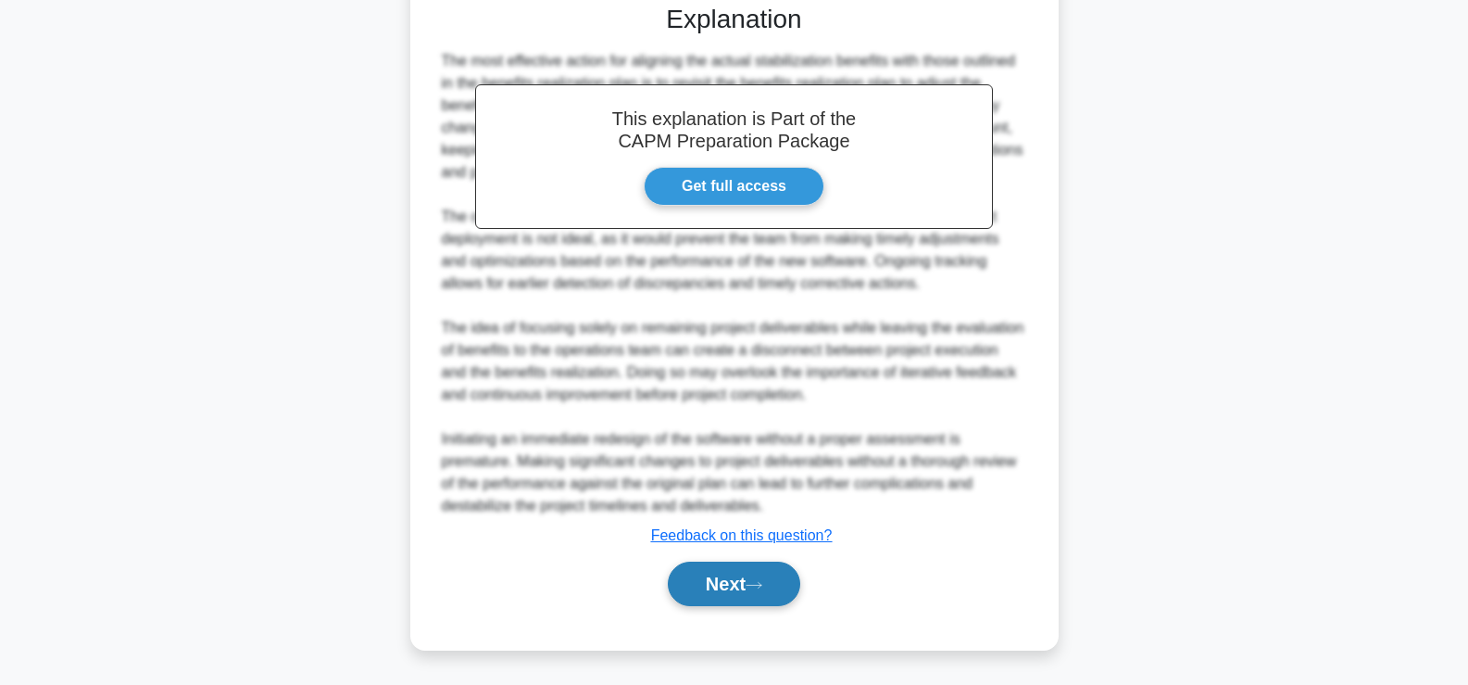
click at [725, 592] on button "Next" at bounding box center [734, 583] width 132 height 44
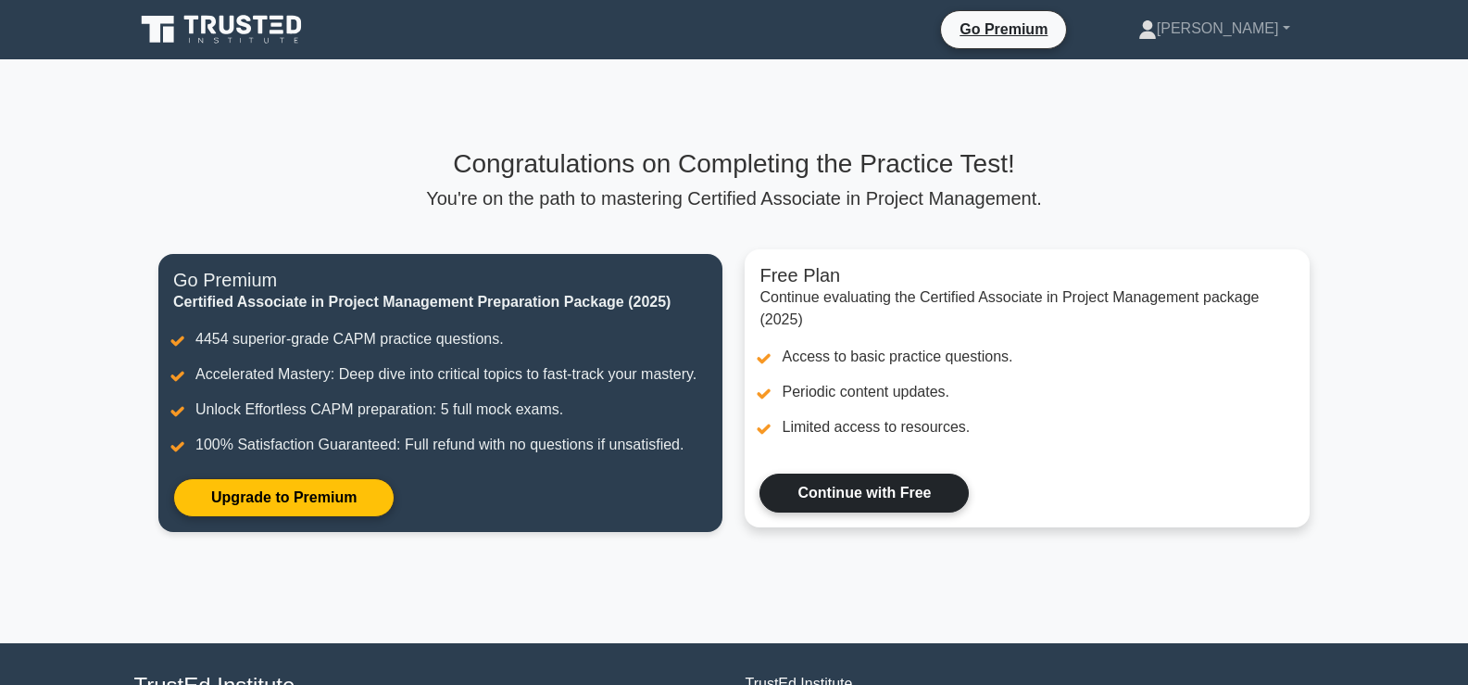
click at [927, 490] on link "Continue with Free" at bounding box center [864, 492] width 209 height 39
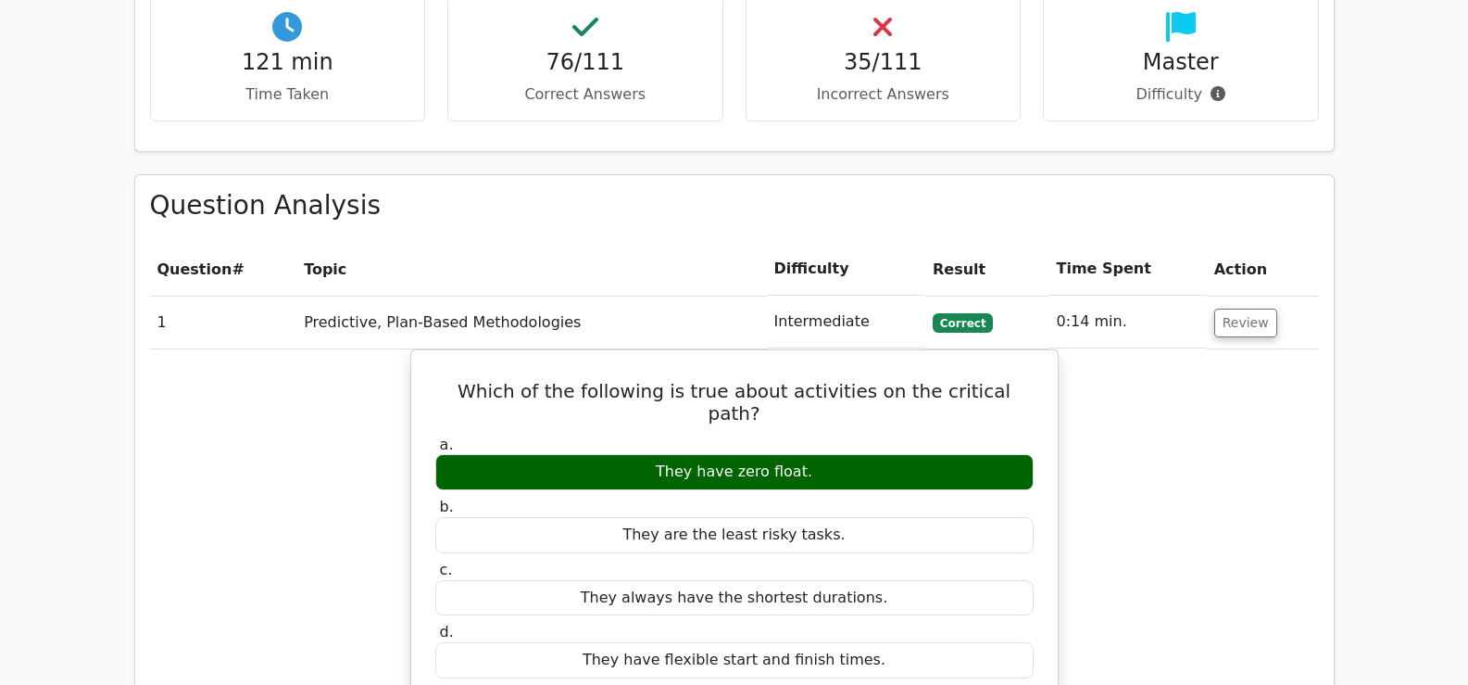
scroll to position [0, 6]
